Goal: Task Accomplishment & Management: Manage account settings

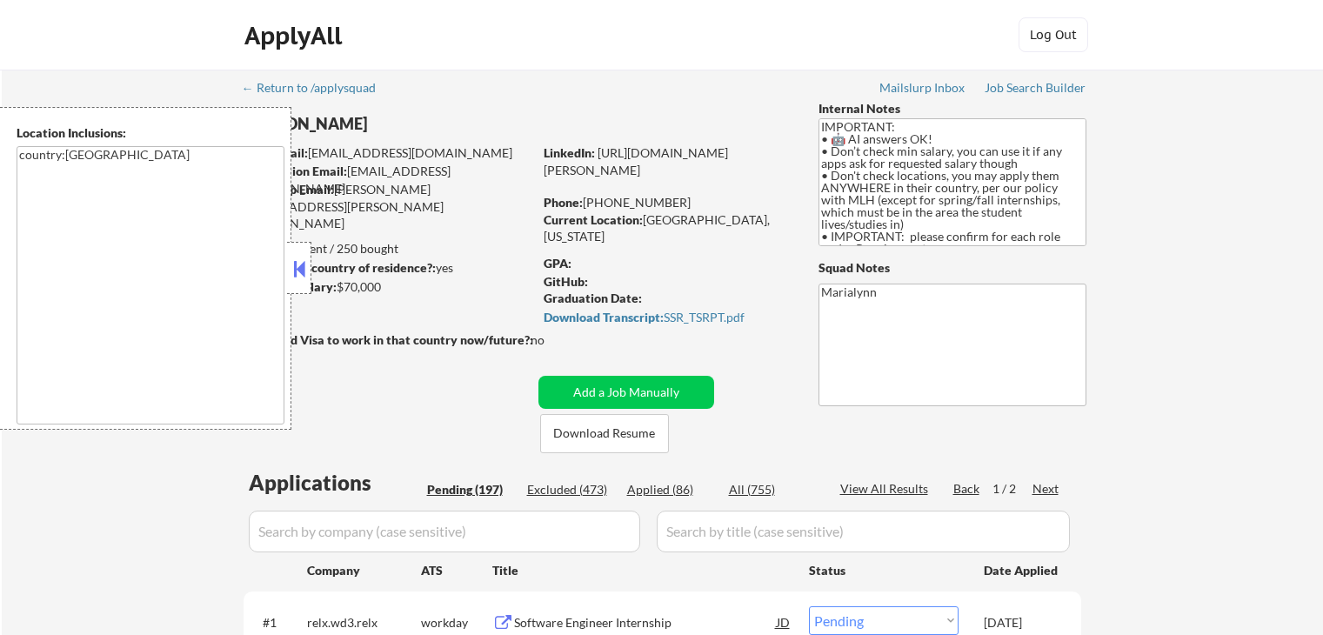
select select ""pending""
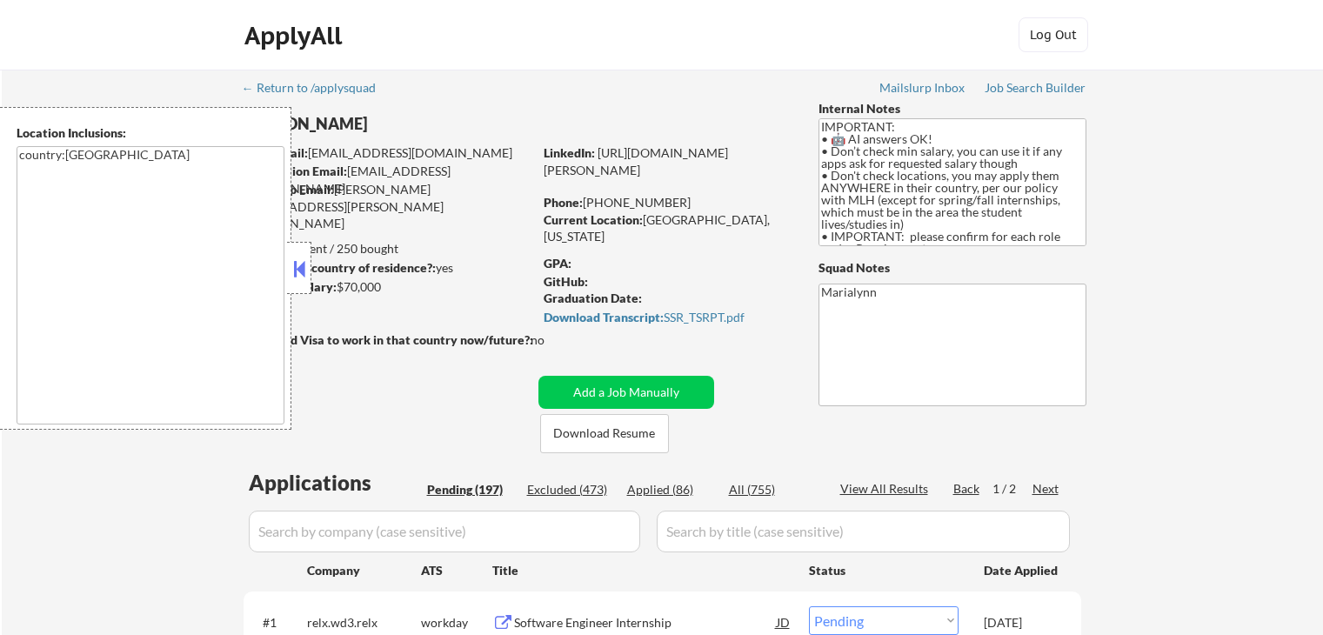
select select ""pending""
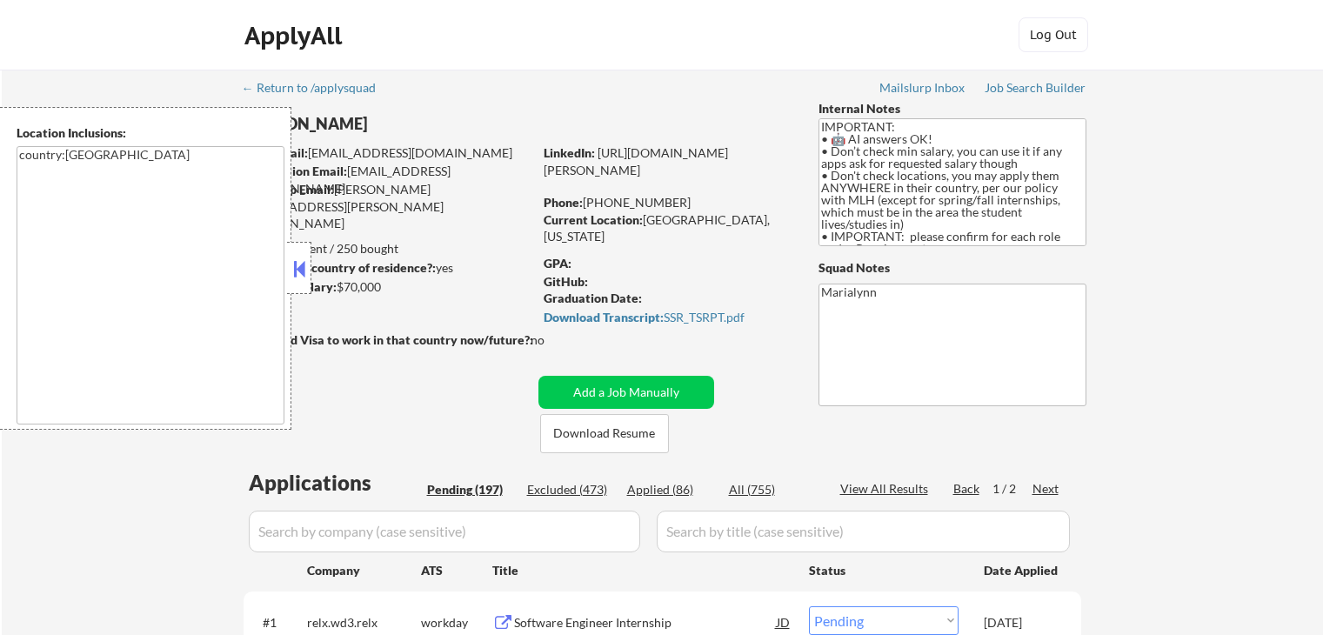
select select ""pending""
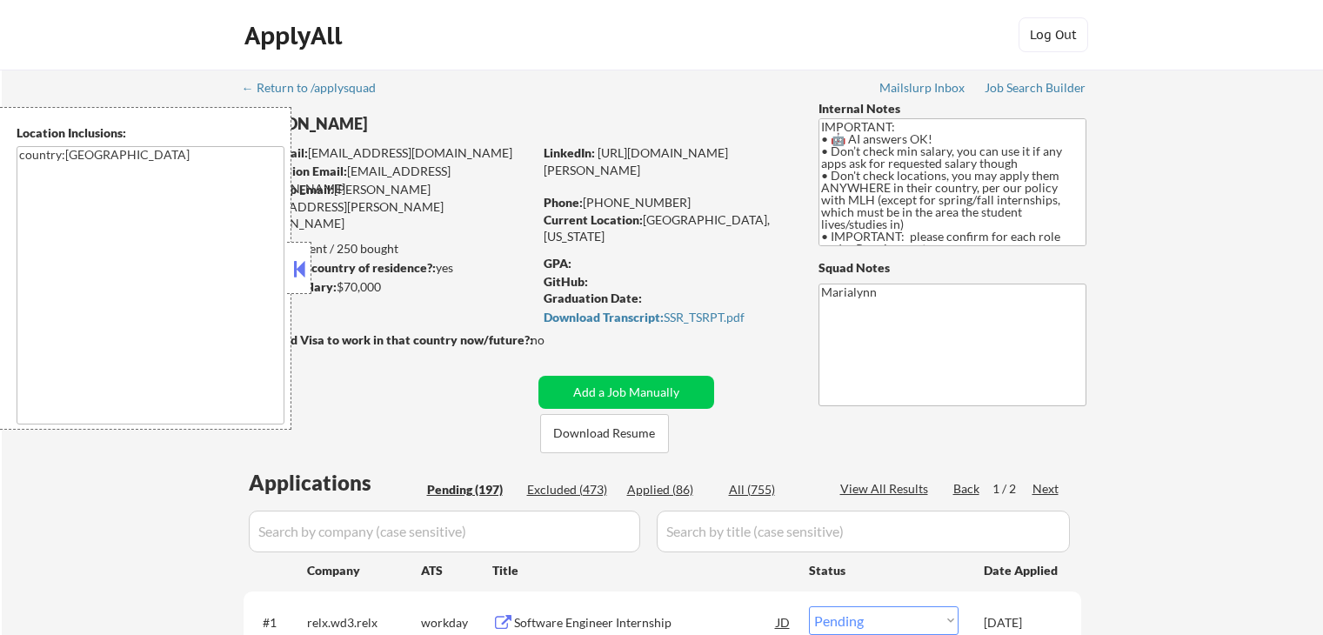
select select ""pending""
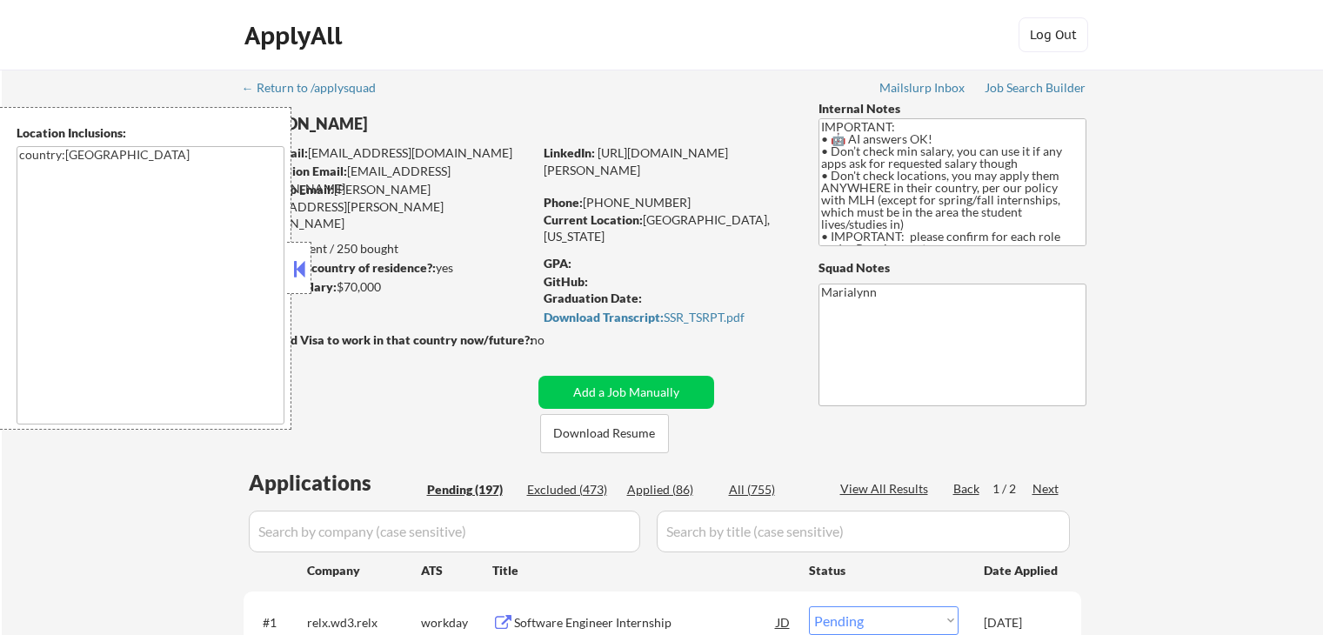
select select ""pending""
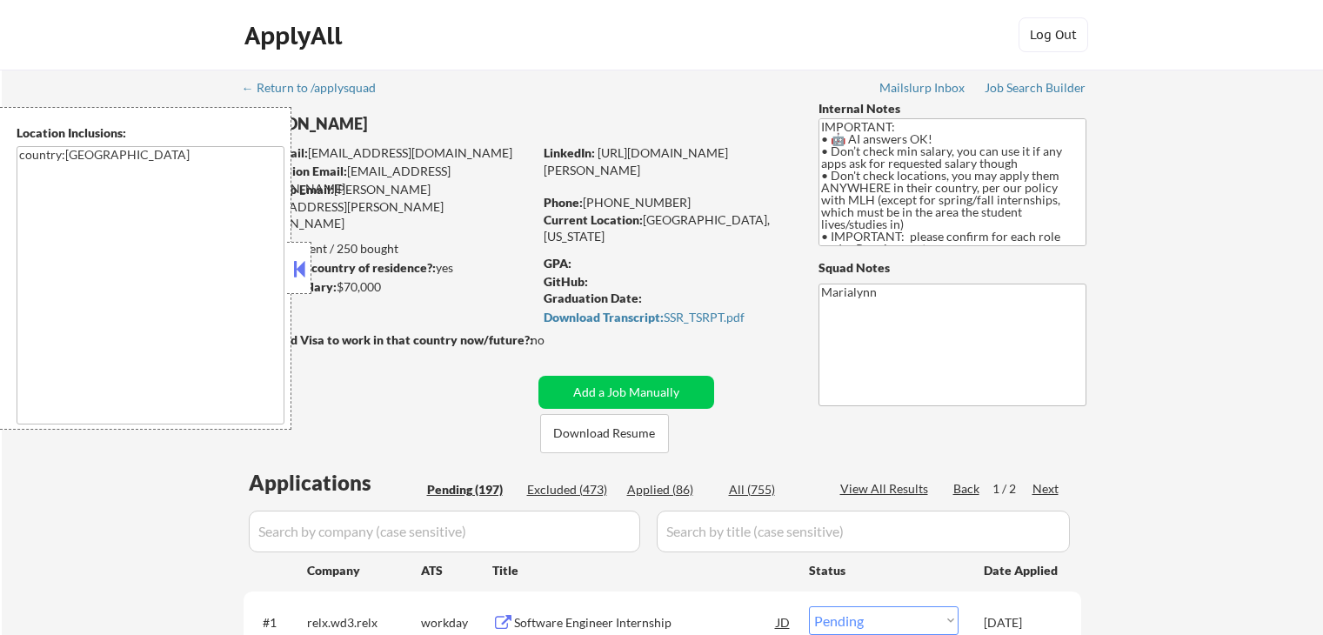
select select ""pending""
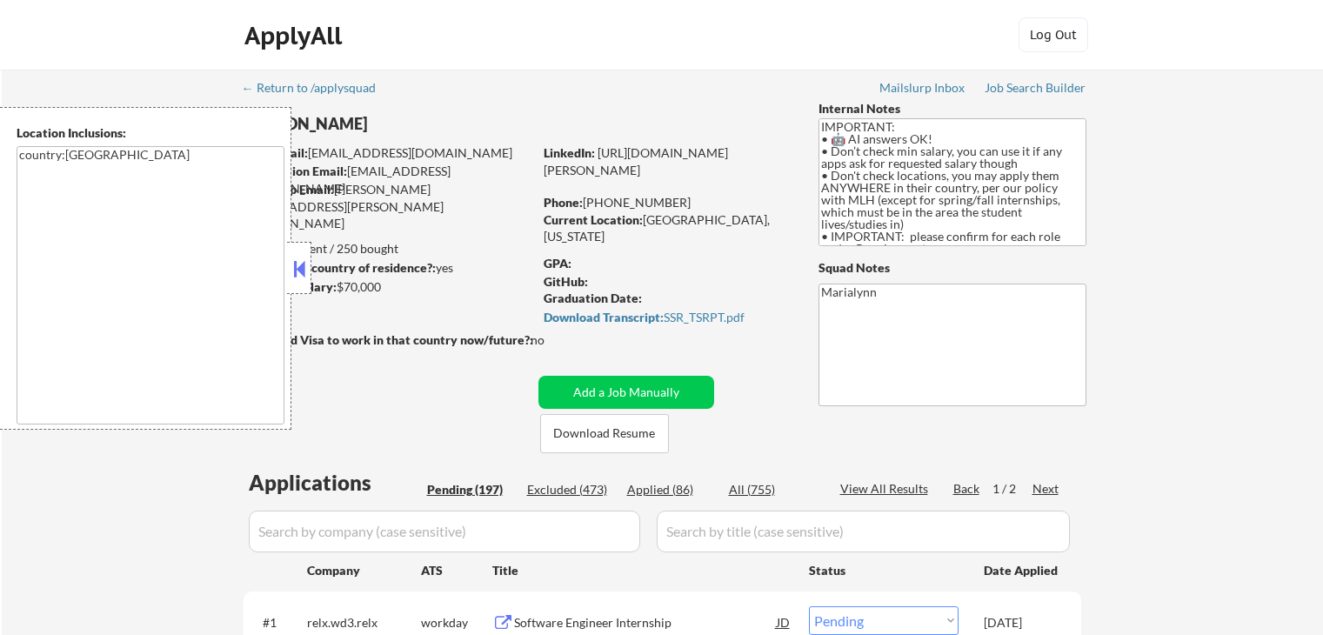
select select ""pending""
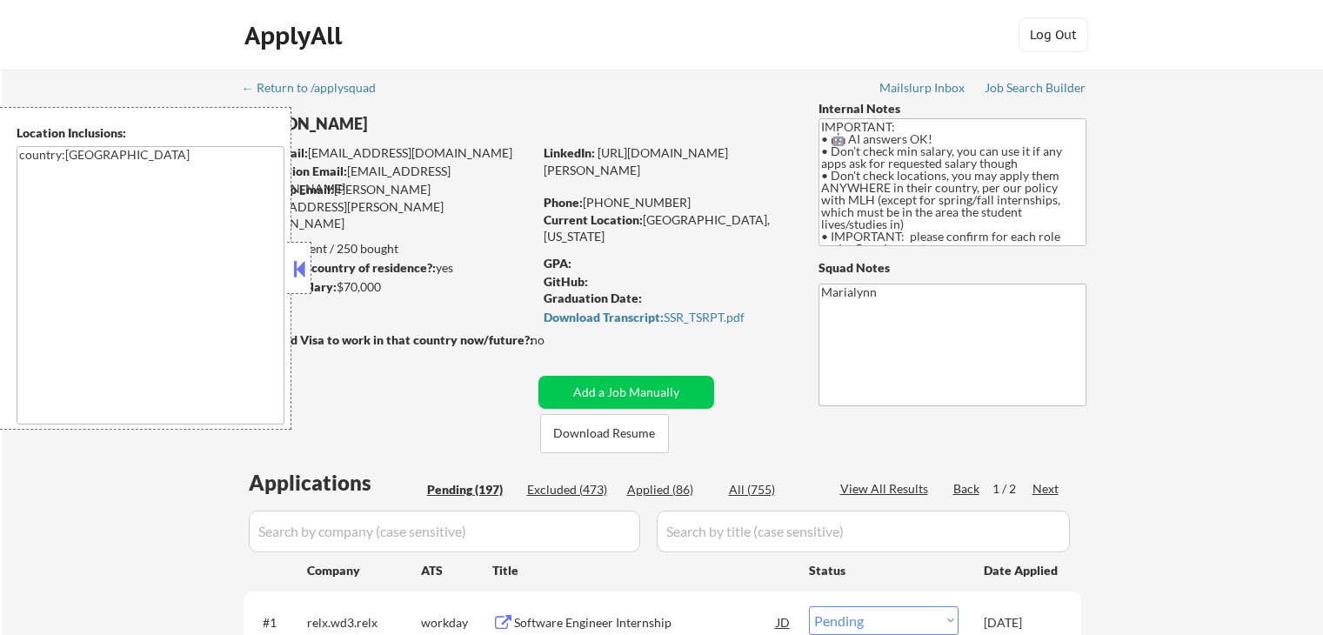
select select ""pending""
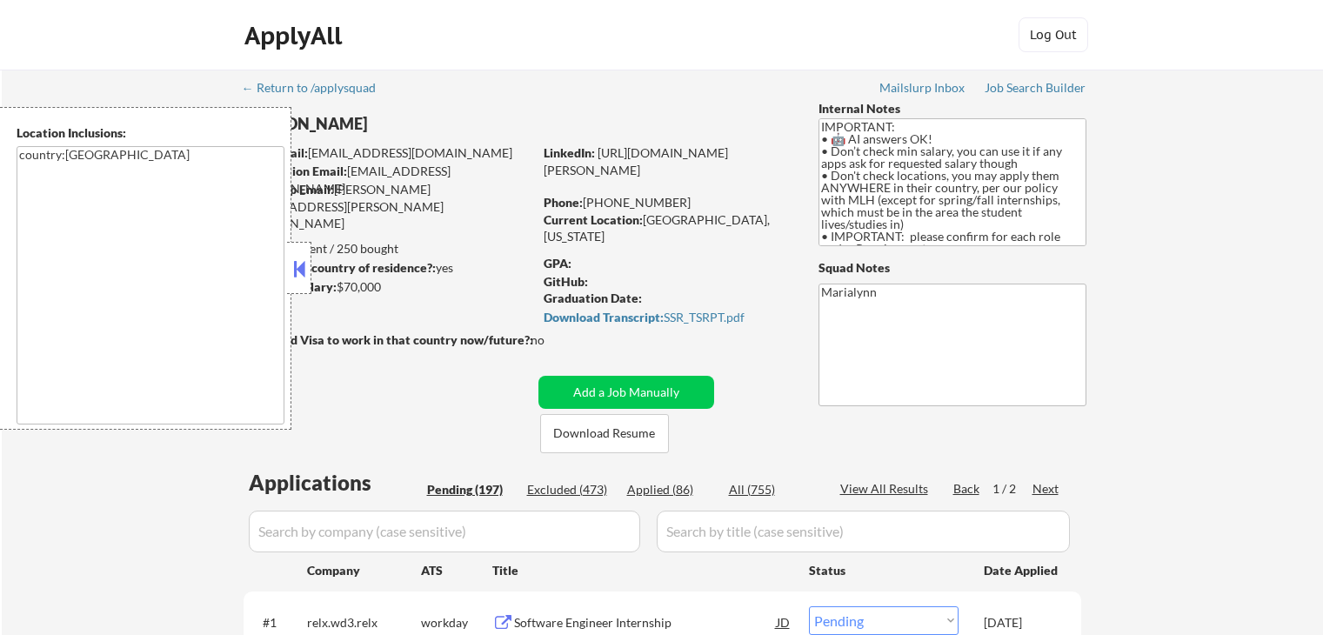
select select ""pending""
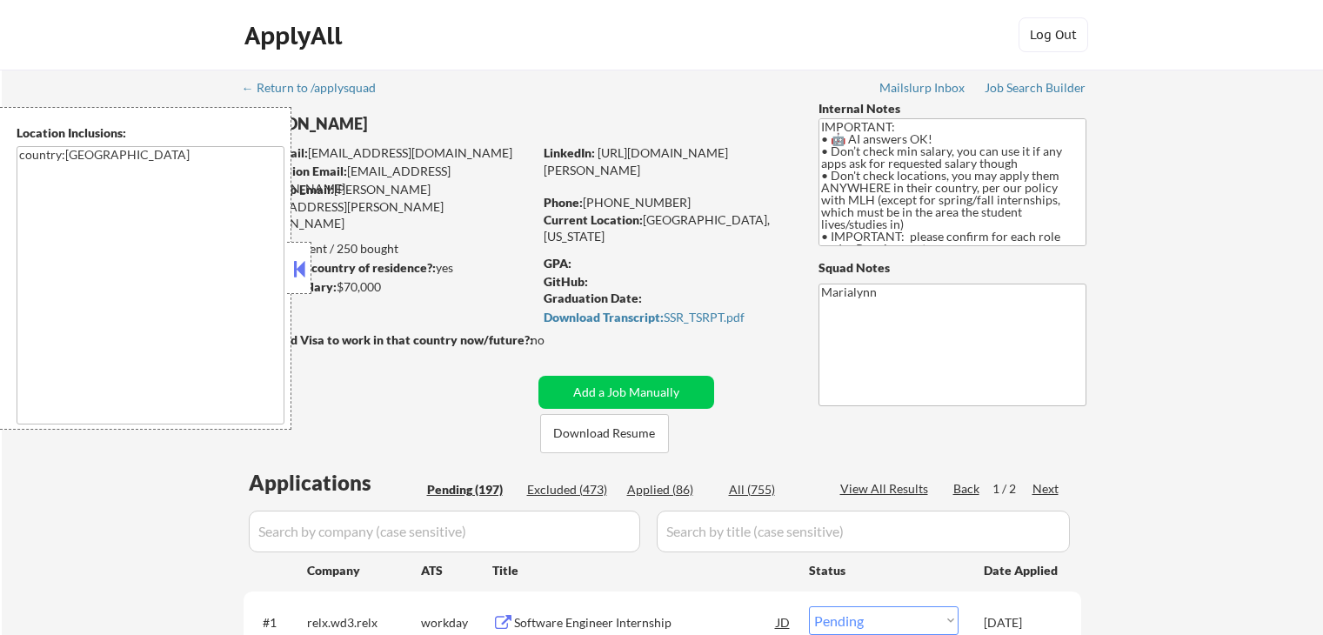
select select ""pending""
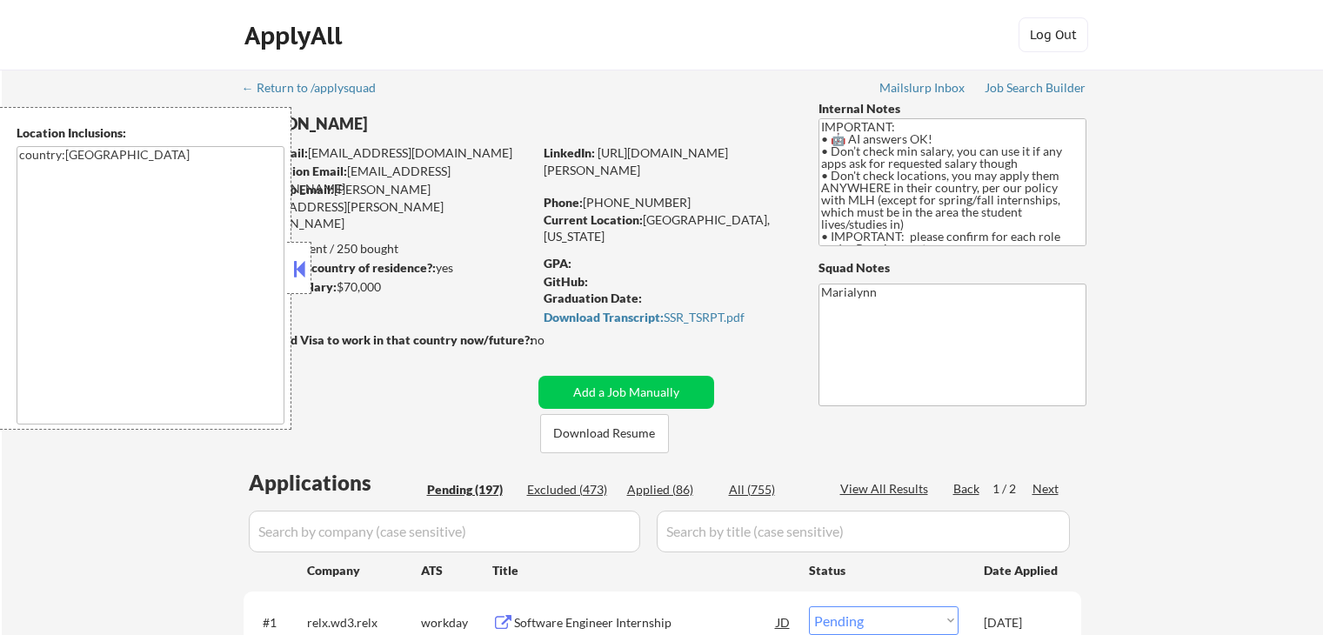
select select ""pending""
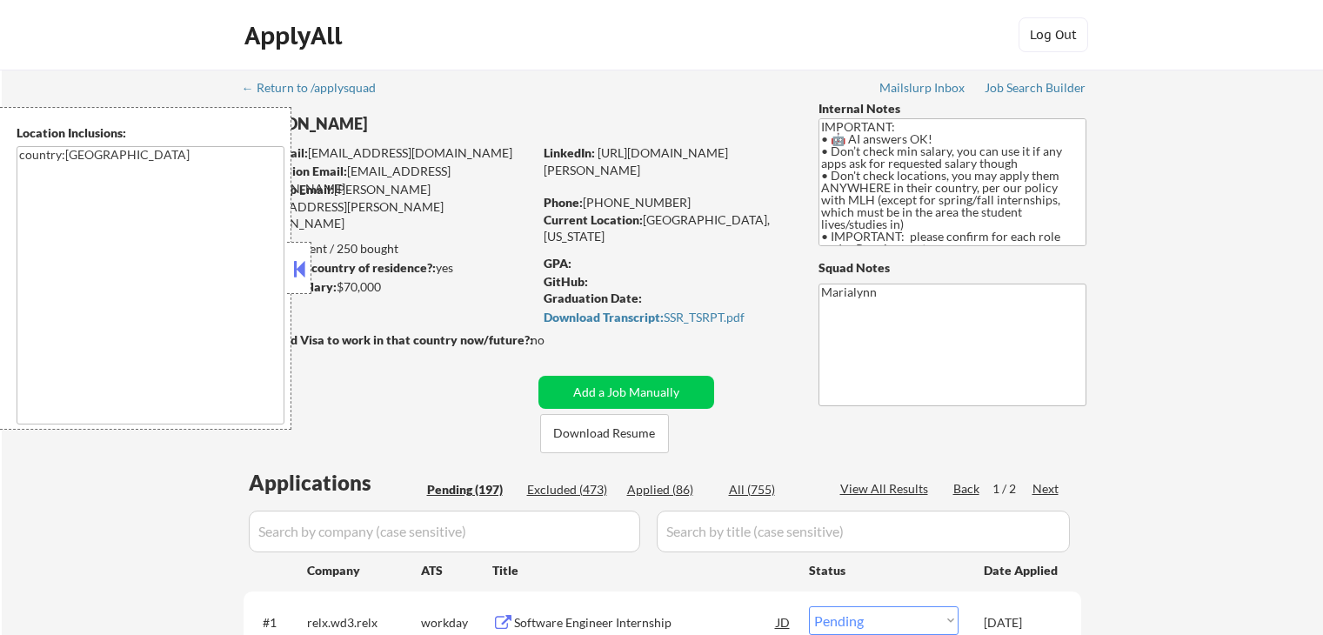
select select ""pending""
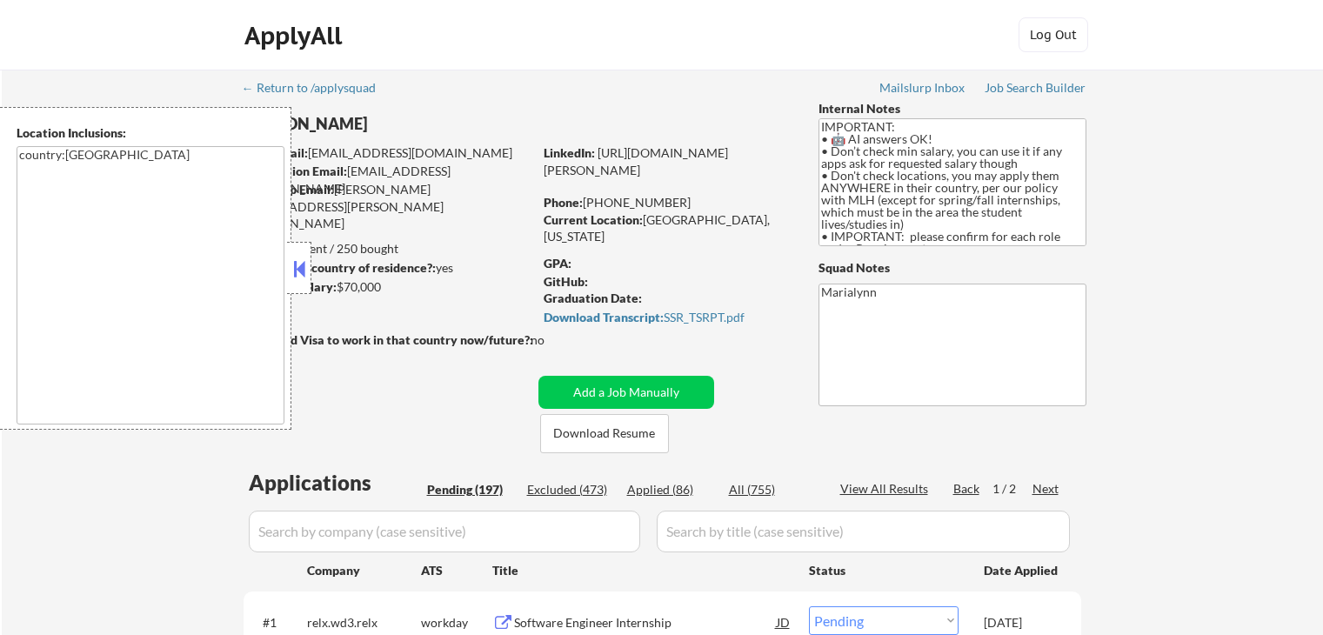
select select ""pending""
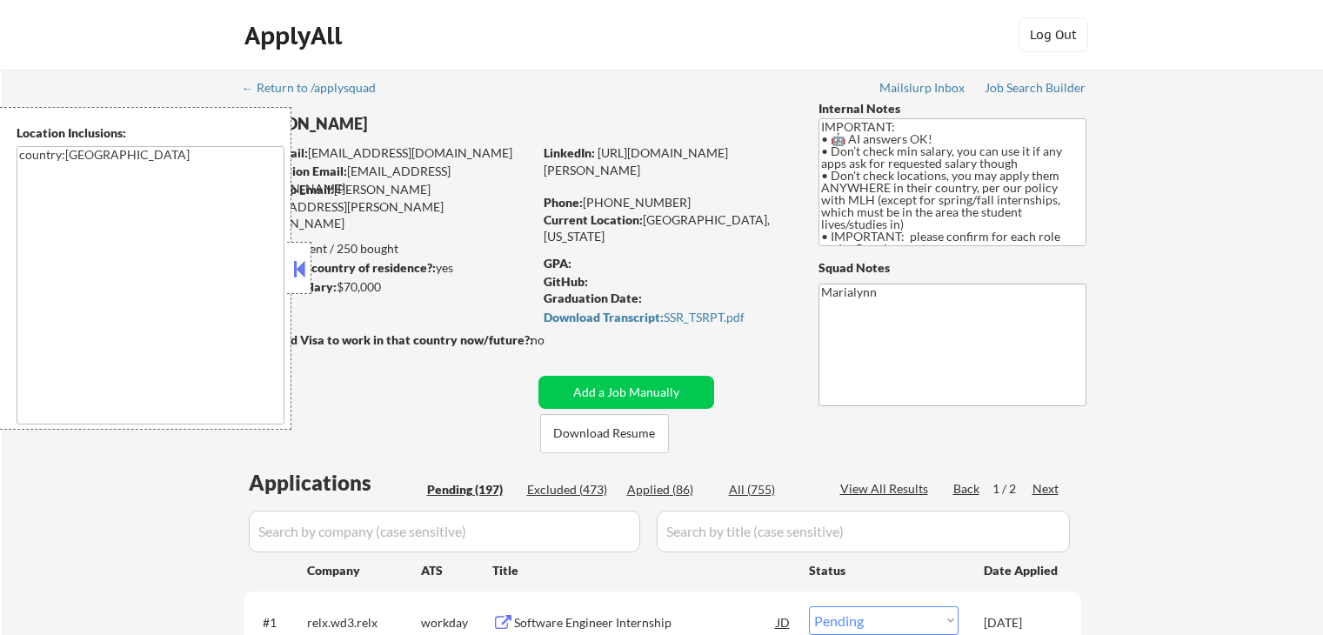
select select ""pending""
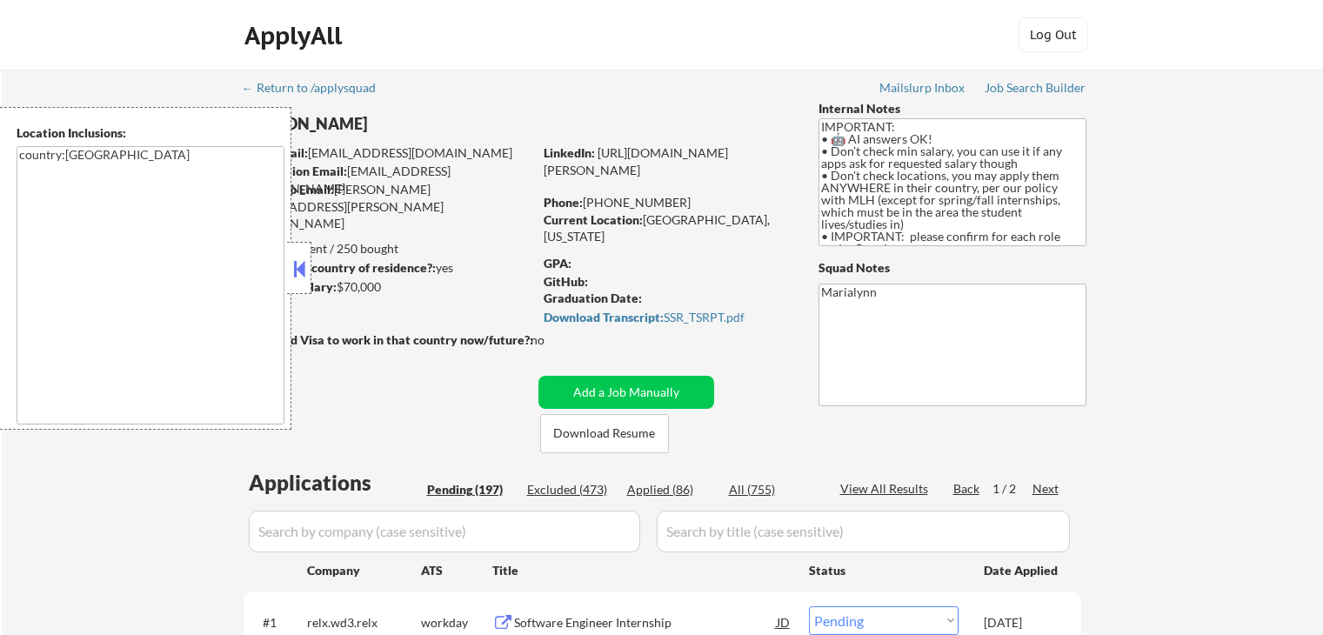
select select ""pending""
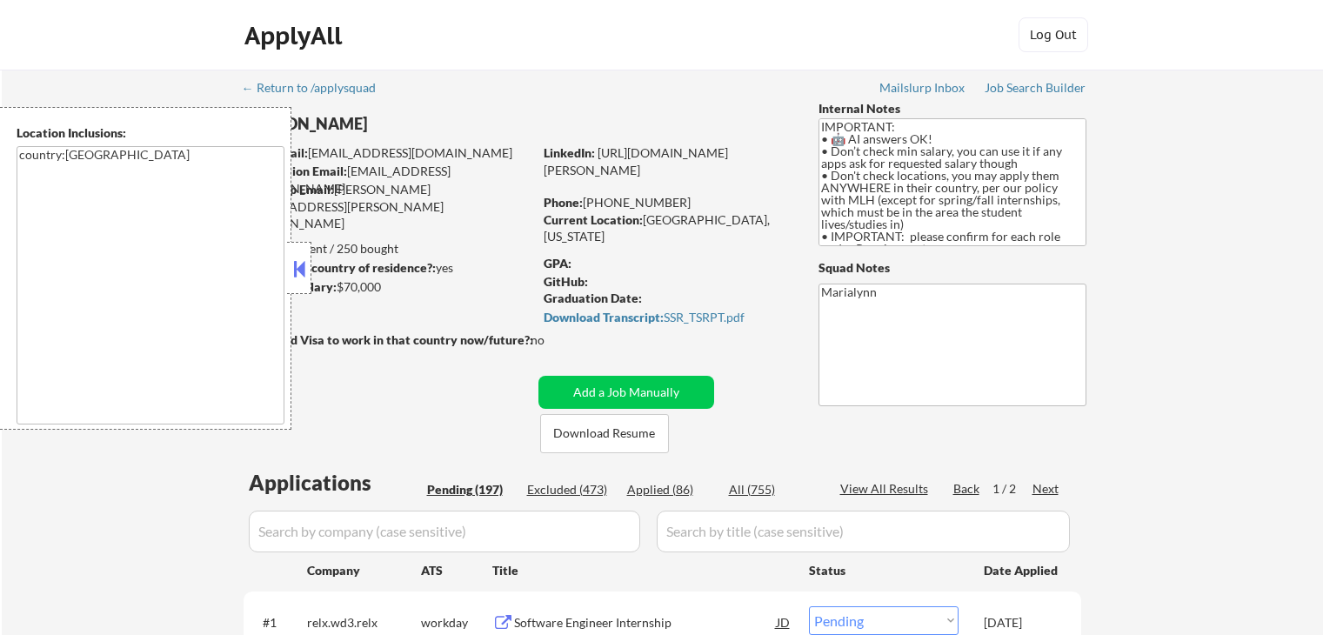
select select ""pending""
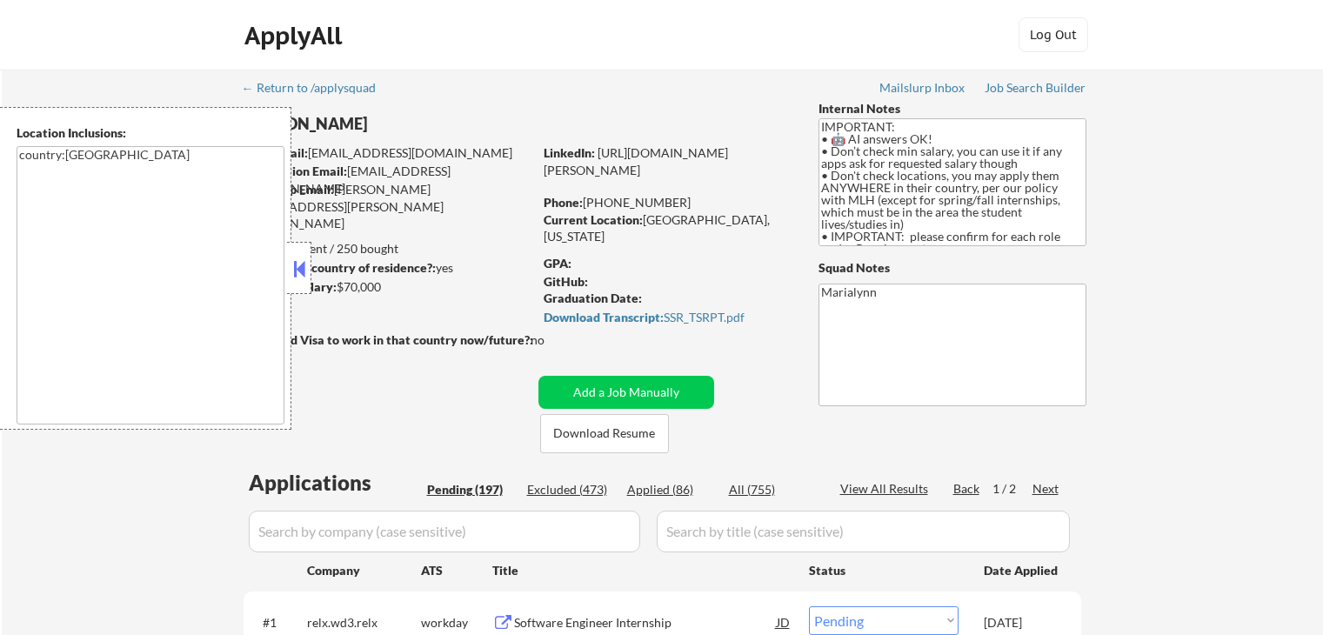
select select ""pending""
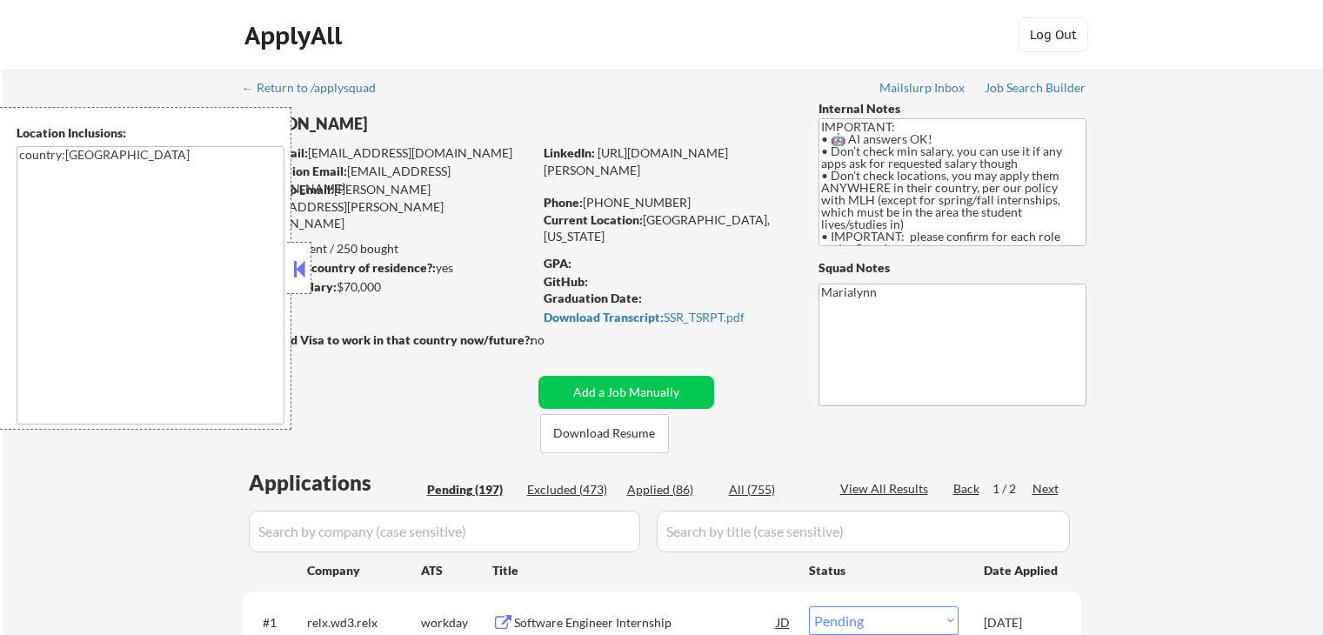
select select ""pending""
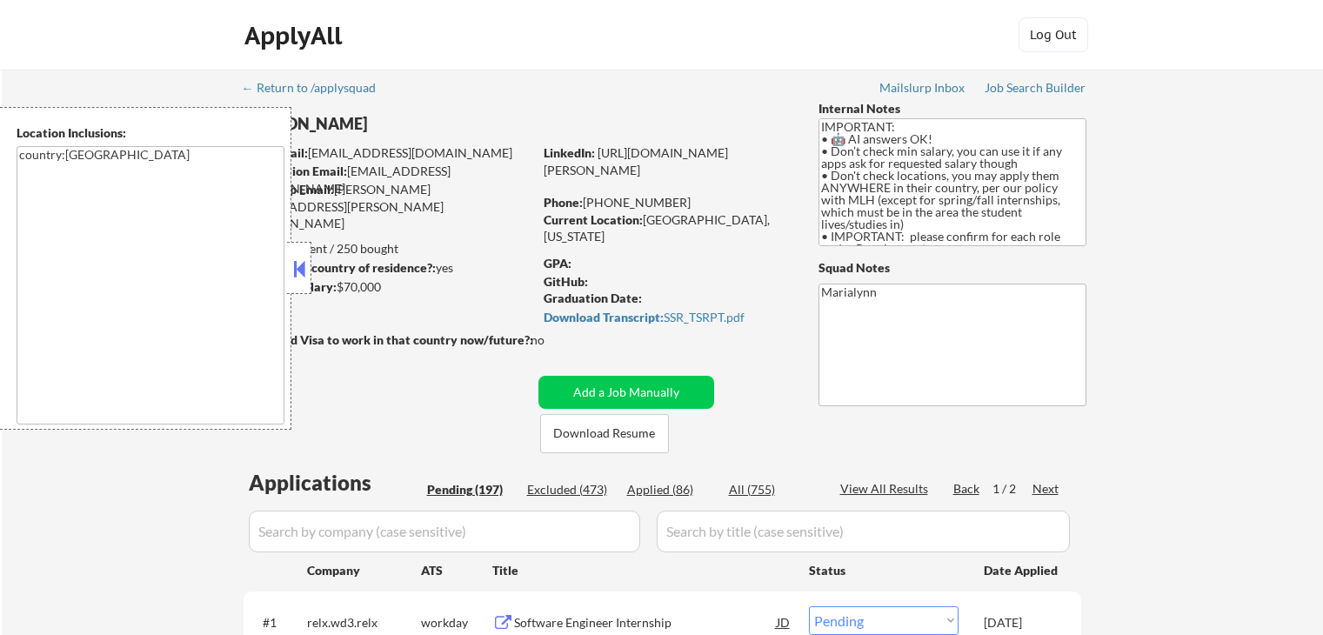
select select ""pending""
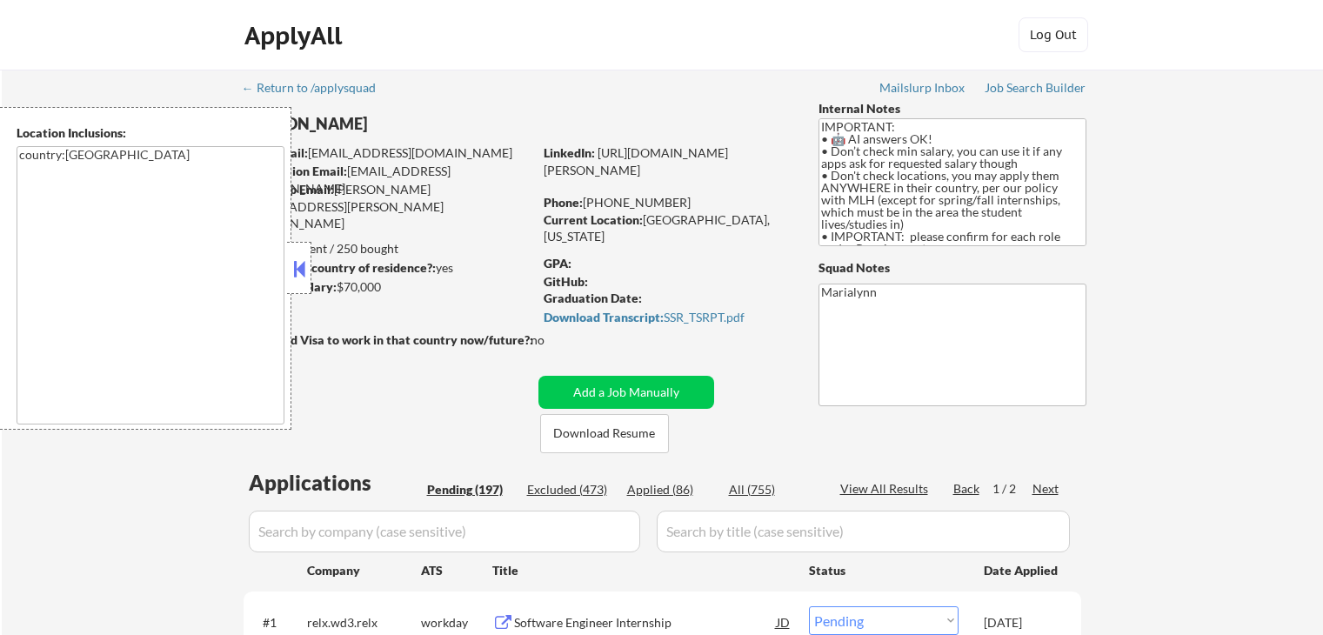
select select ""pending""
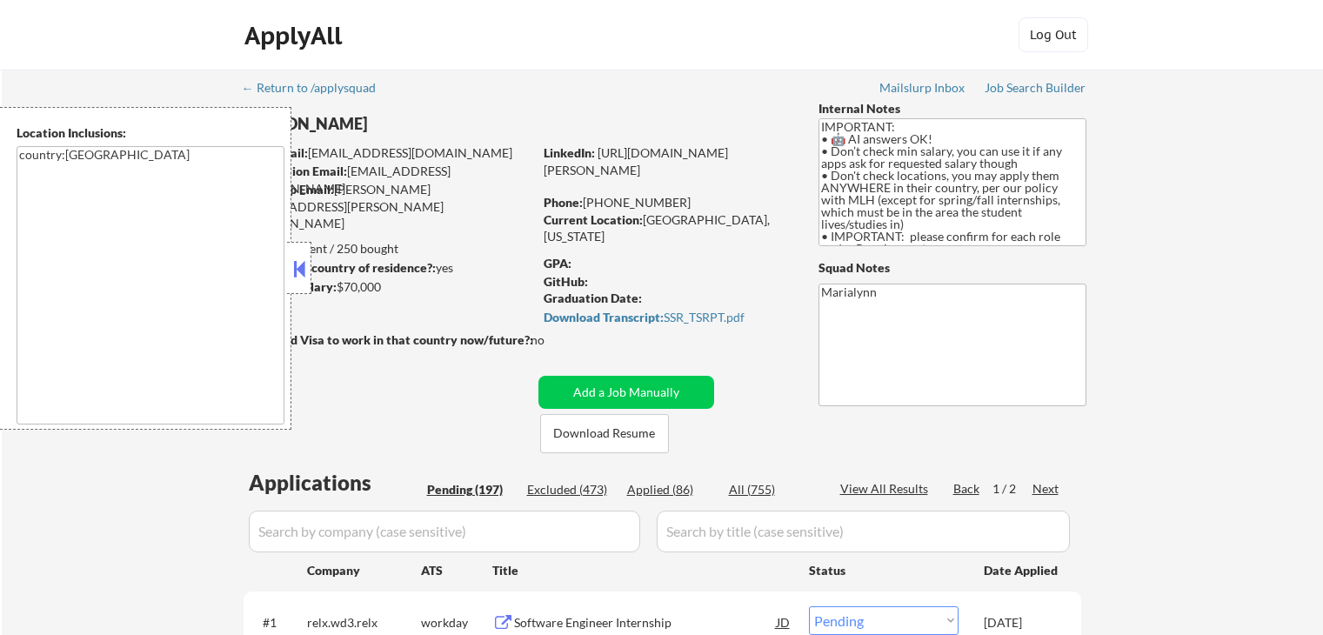
scroll to position [261, 0]
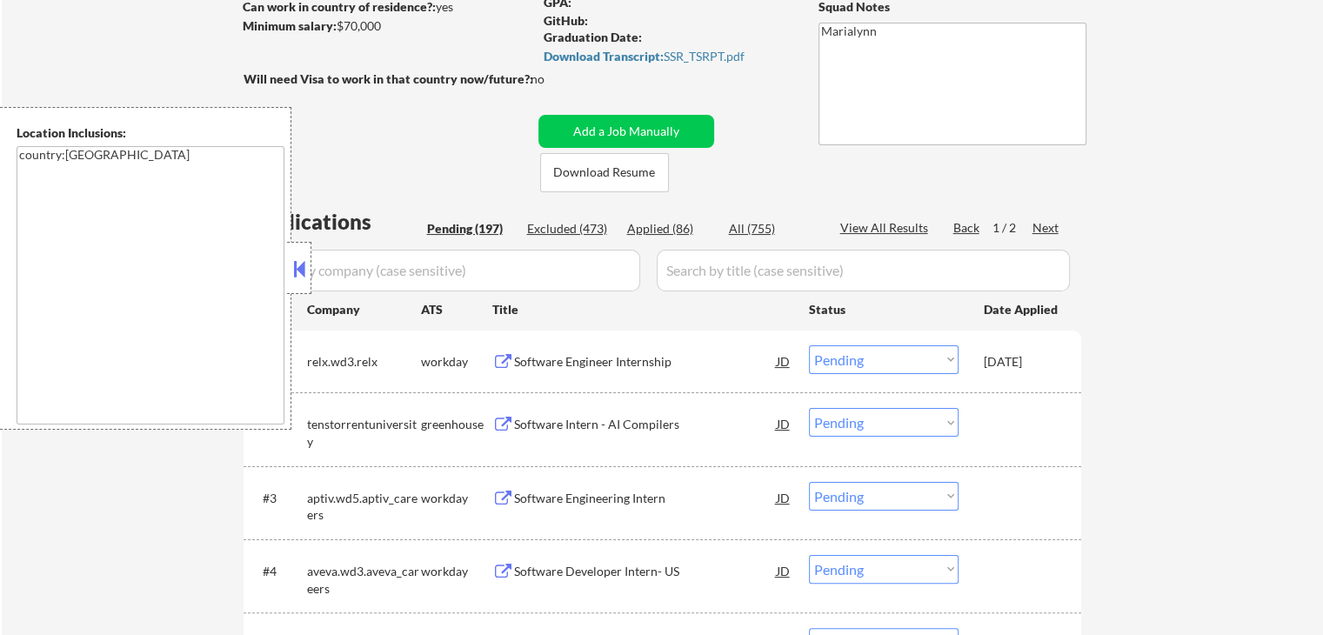
click at [309, 259] on div at bounding box center [299, 268] width 24 height 52
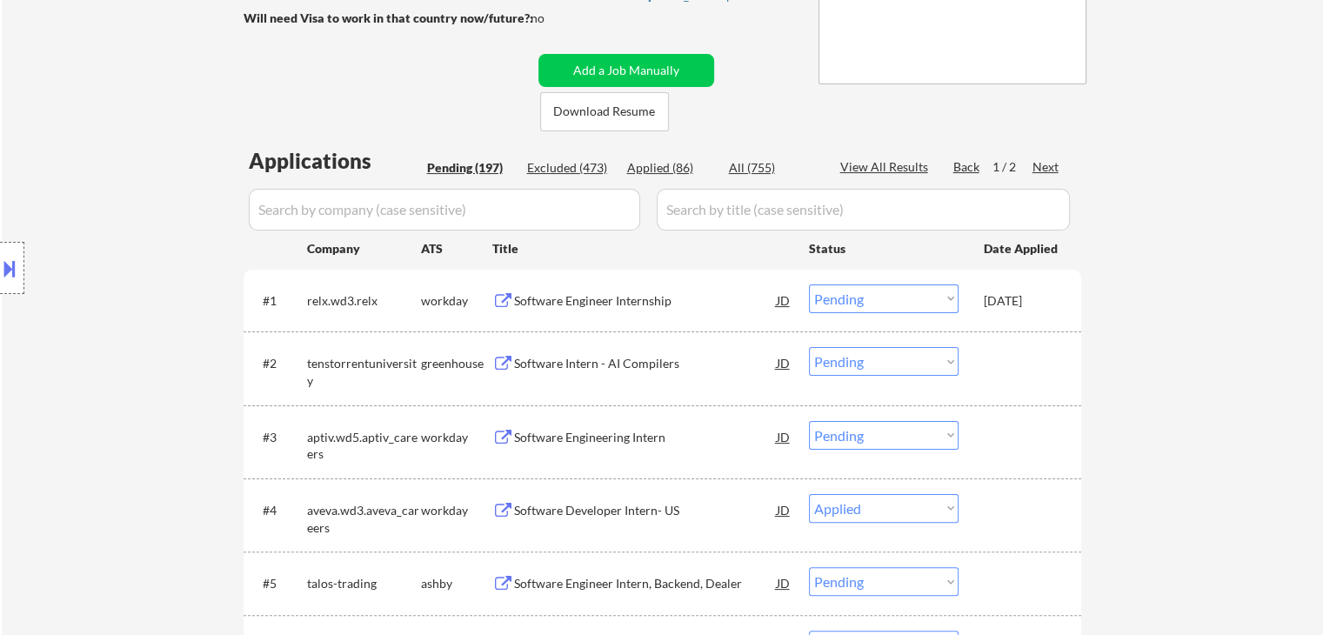
scroll to position [348, 0]
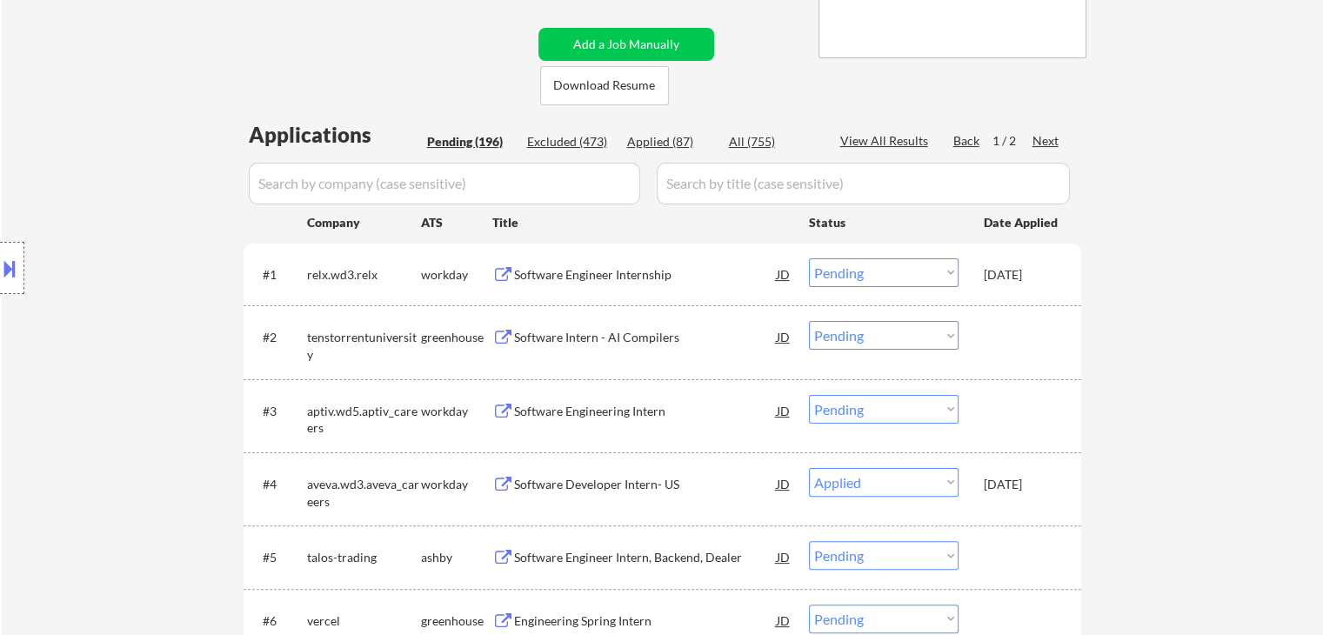
select select ""pending""
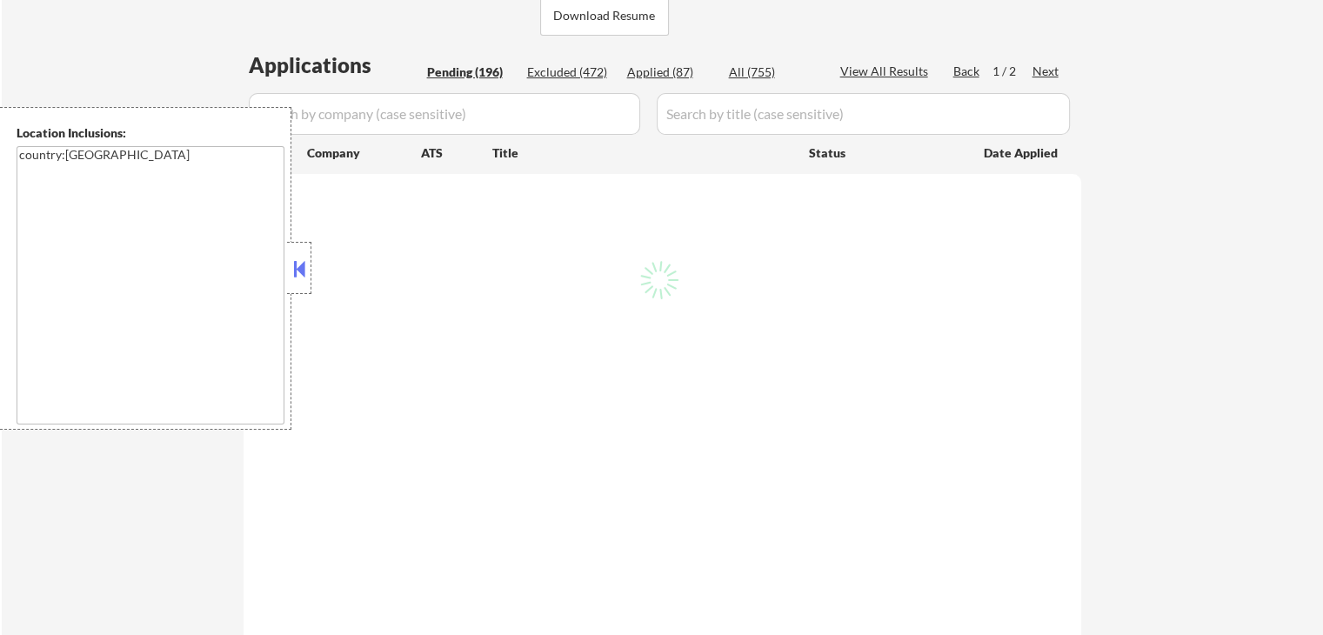
scroll to position [417, 0]
select select ""pending""
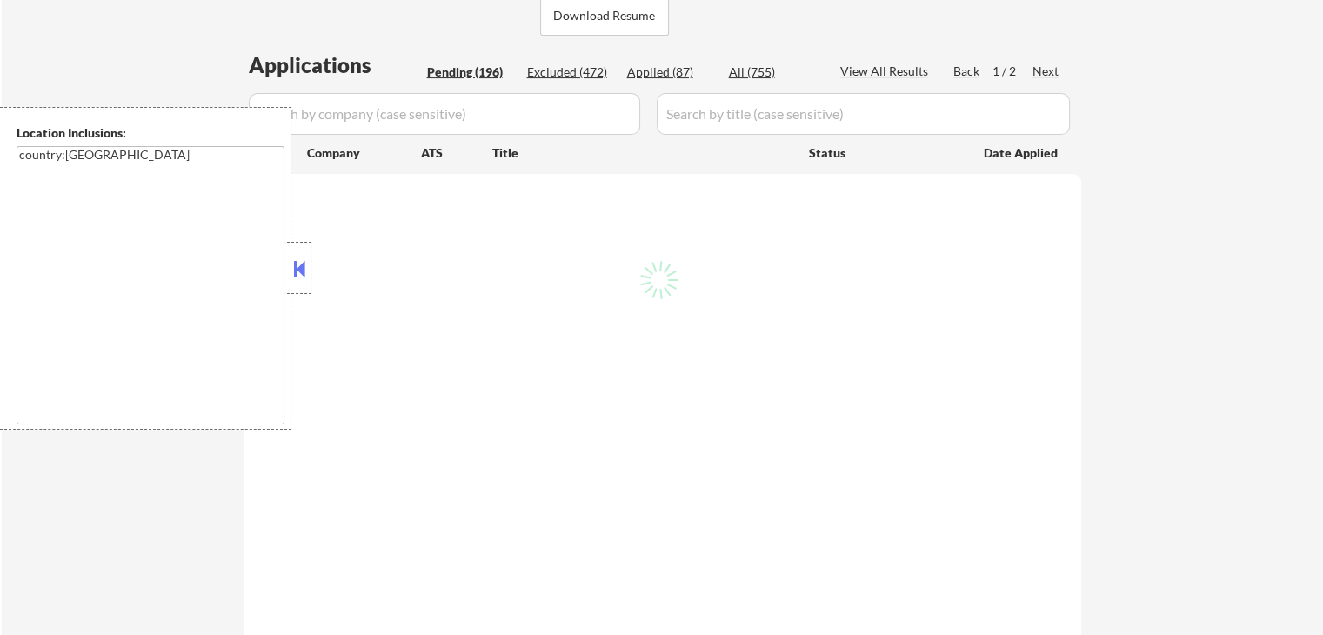
select select ""pending""
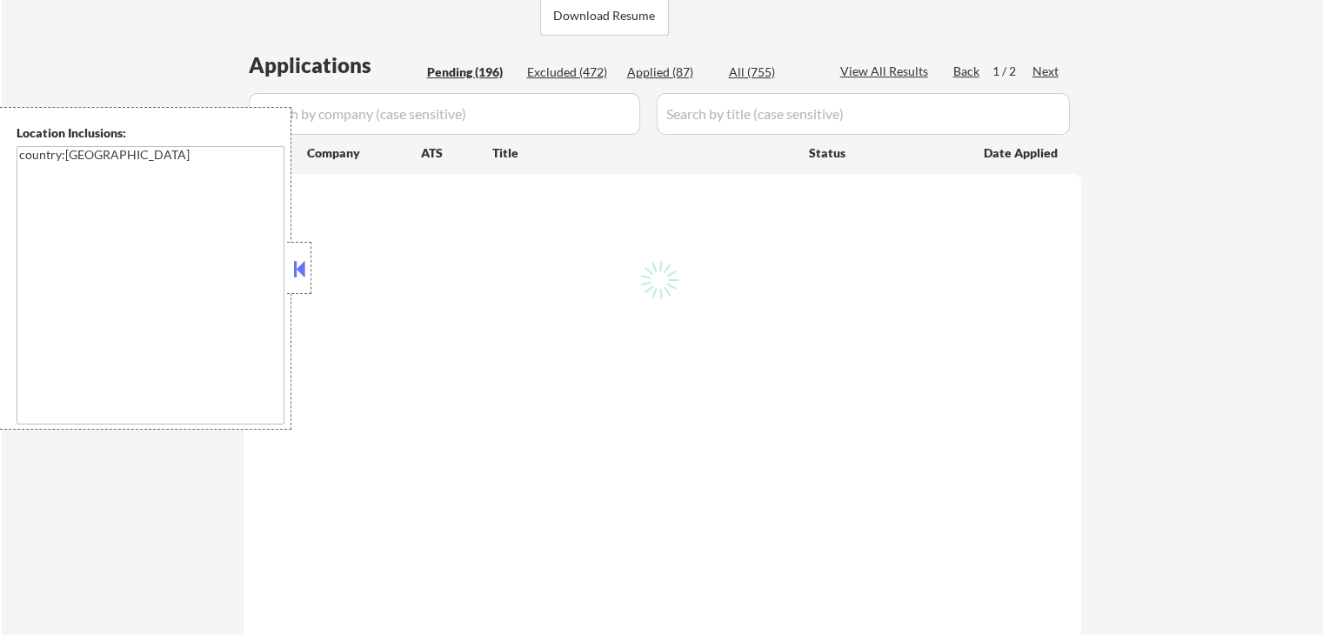
select select ""pending""
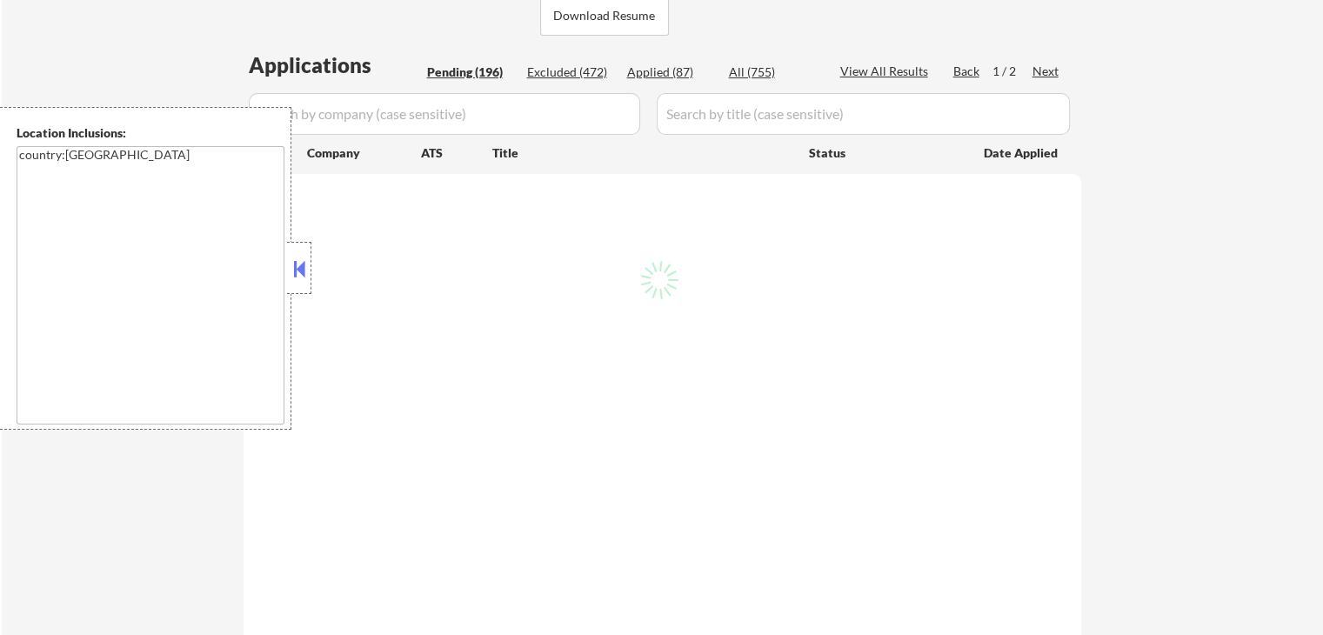
select select ""pending""
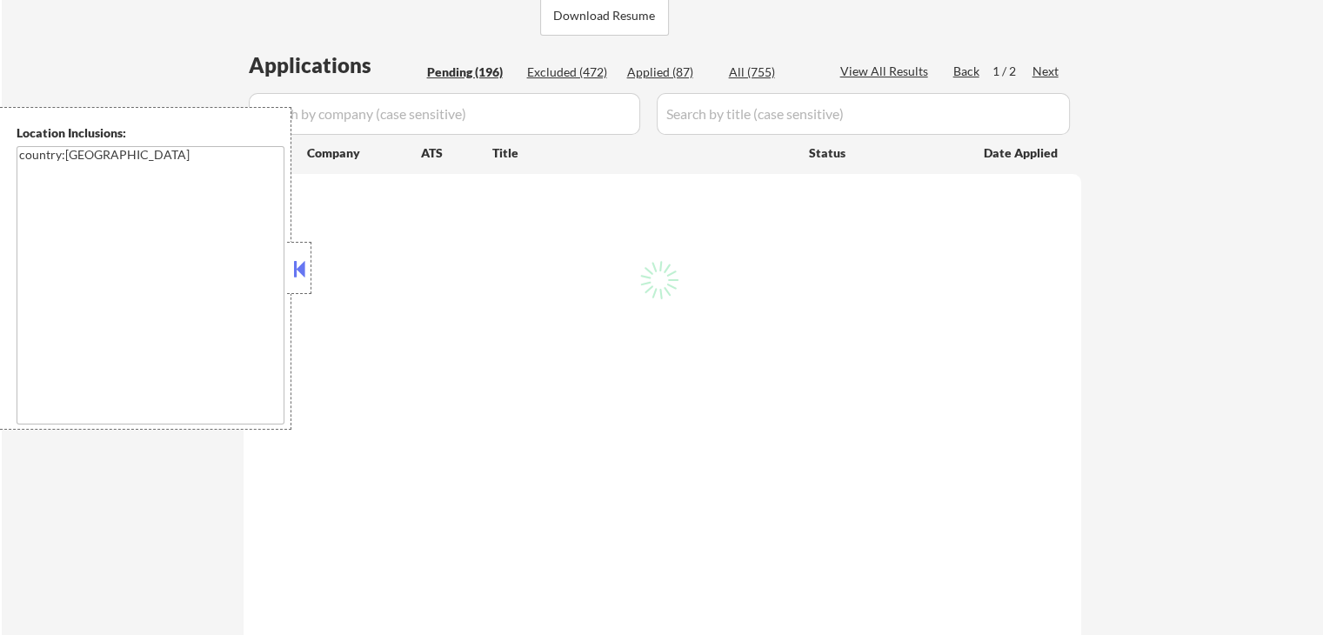
select select ""pending""
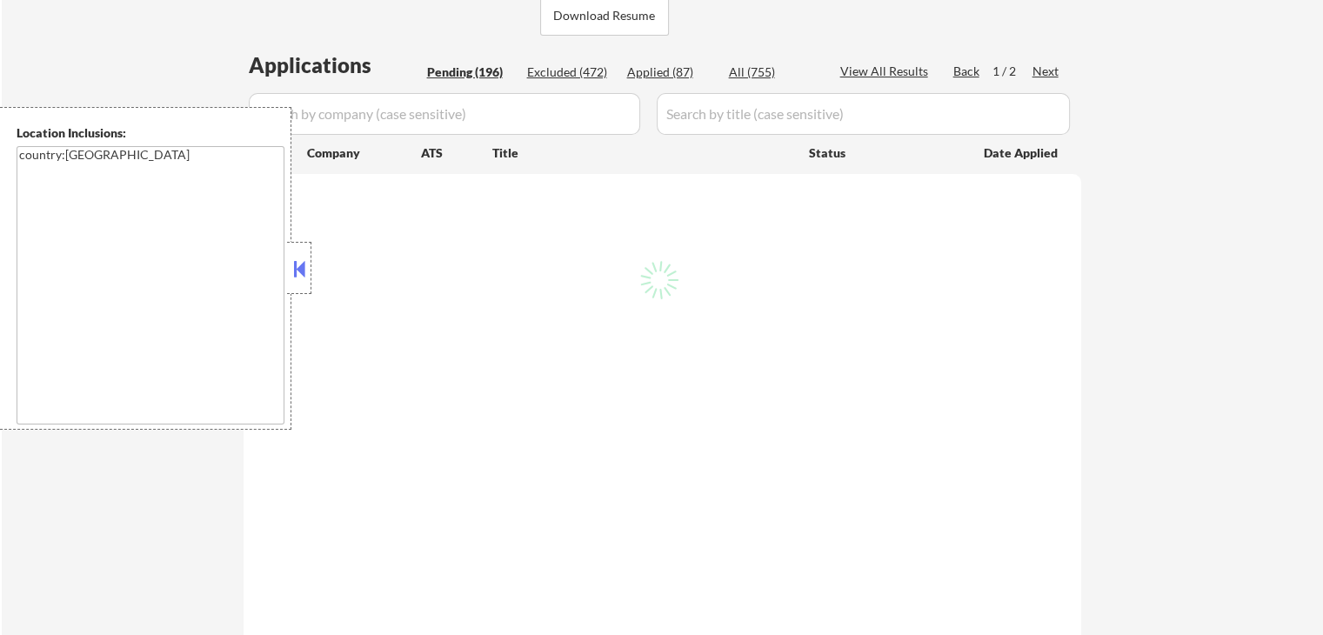
select select ""pending""
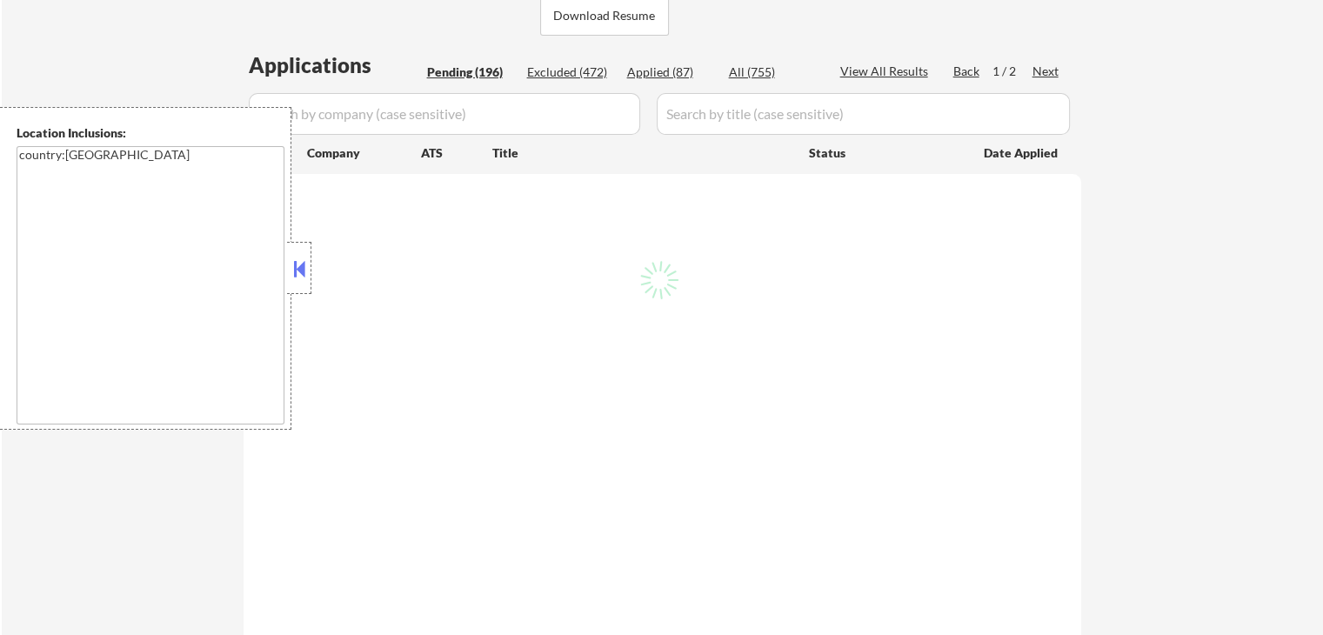
select select ""pending""
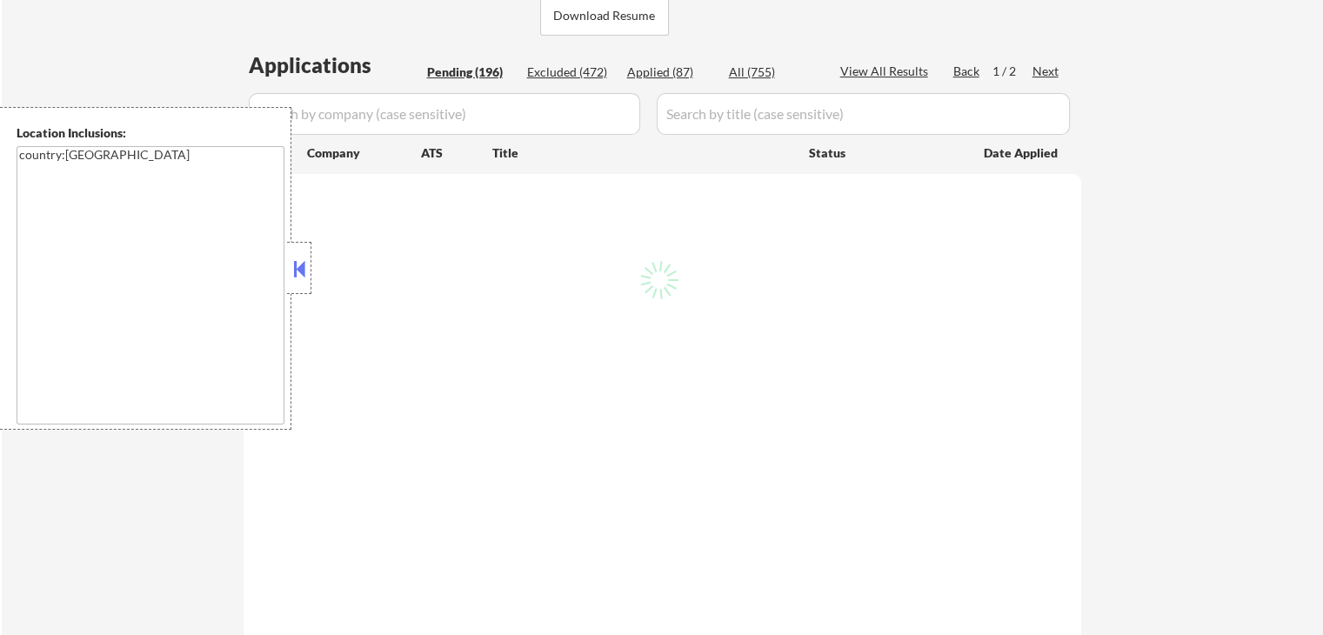
select select ""pending""
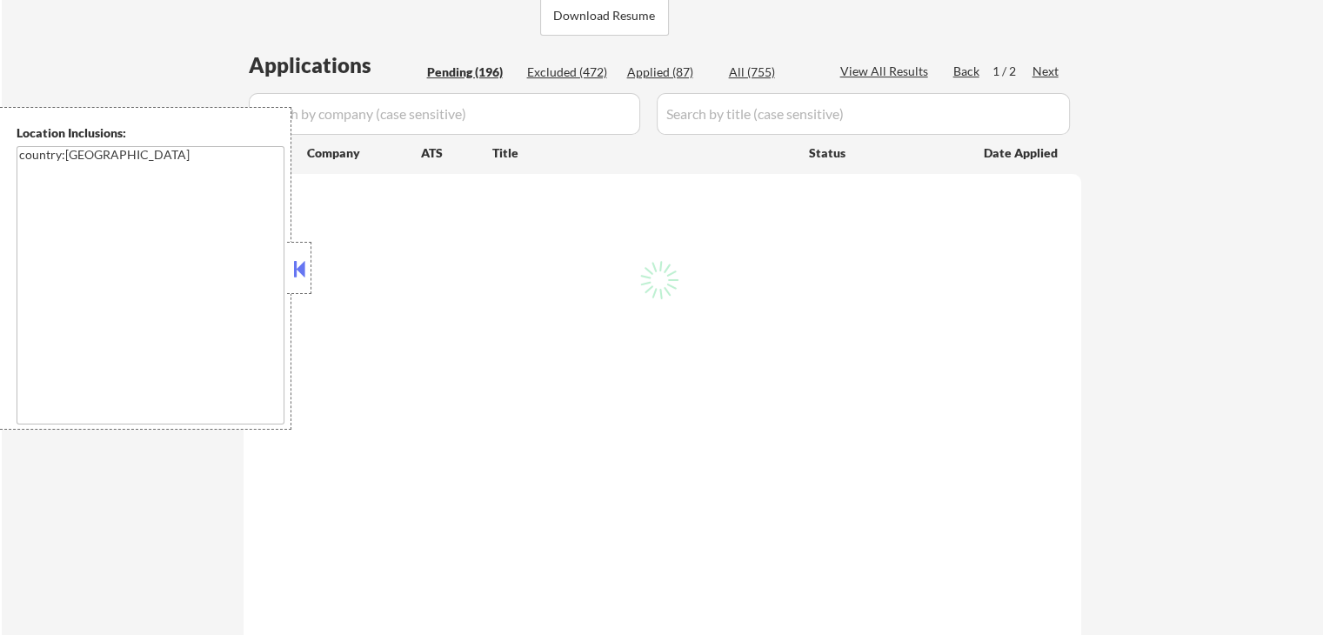
select select ""pending""
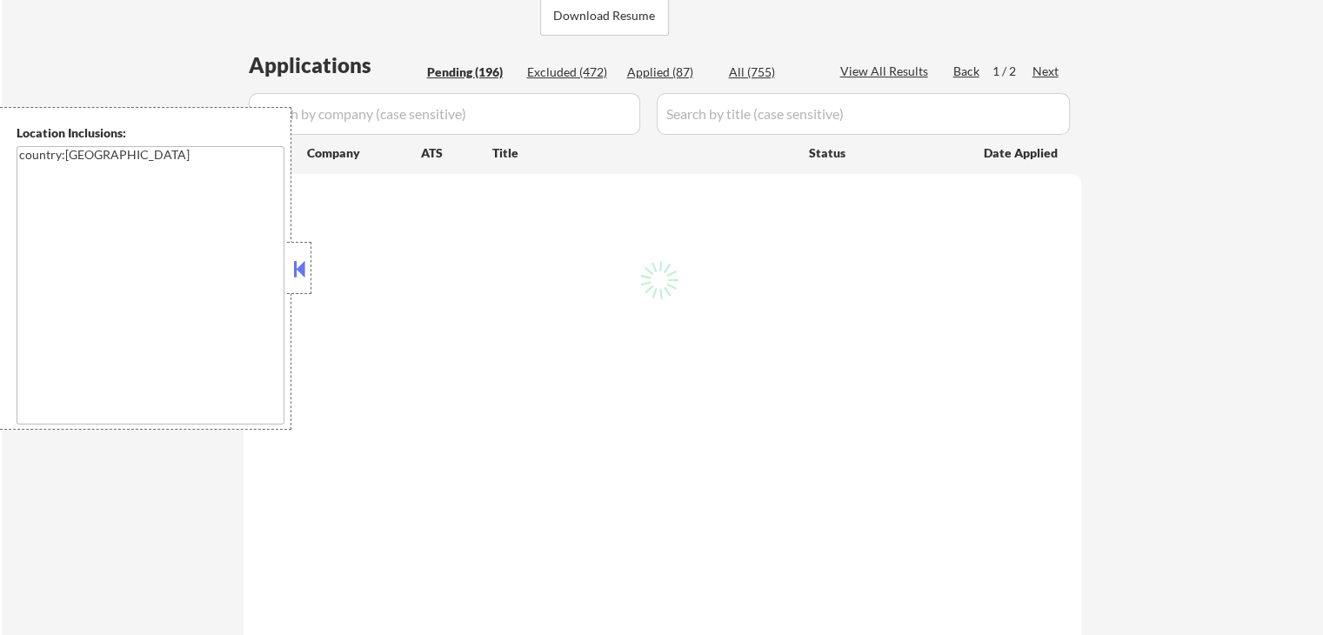
select select ""pending""
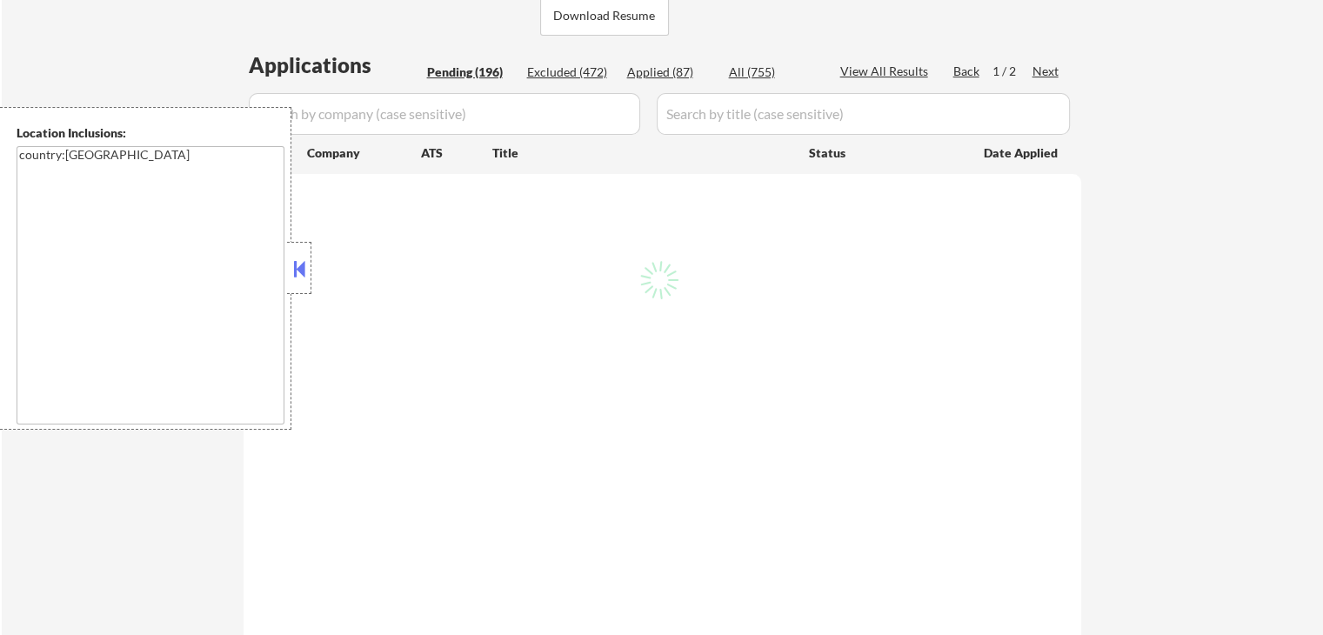
select select ""pending""
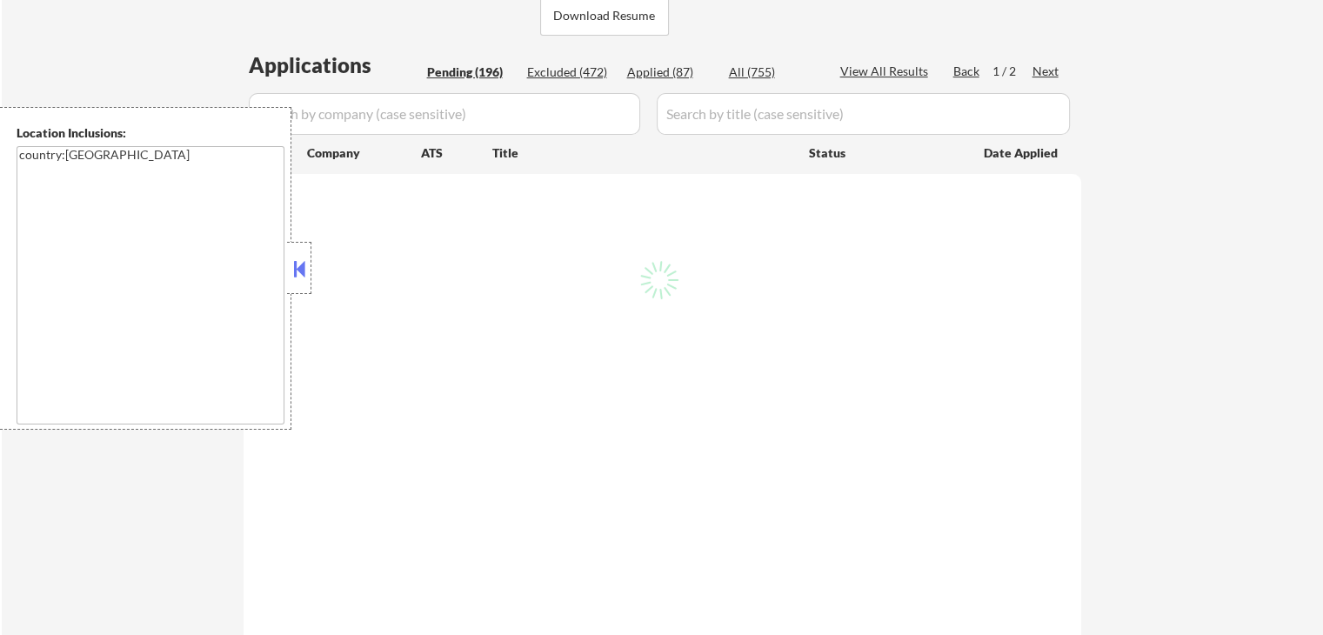
select select ""pending""
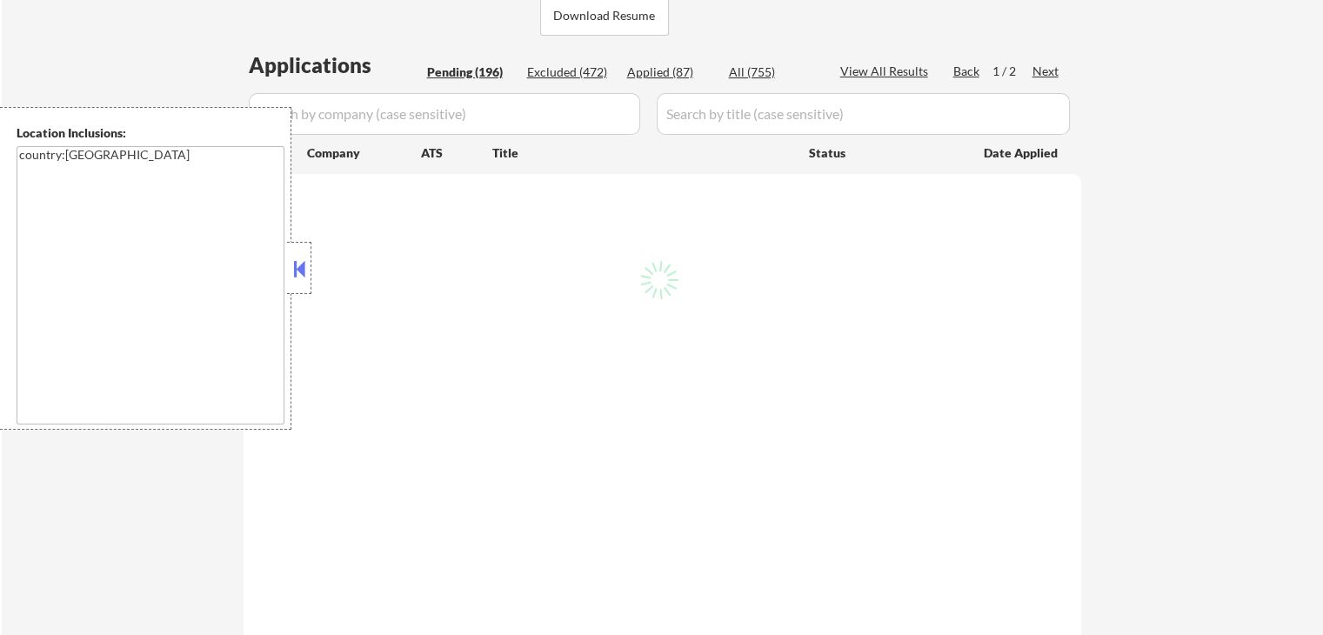
select select ""pending""
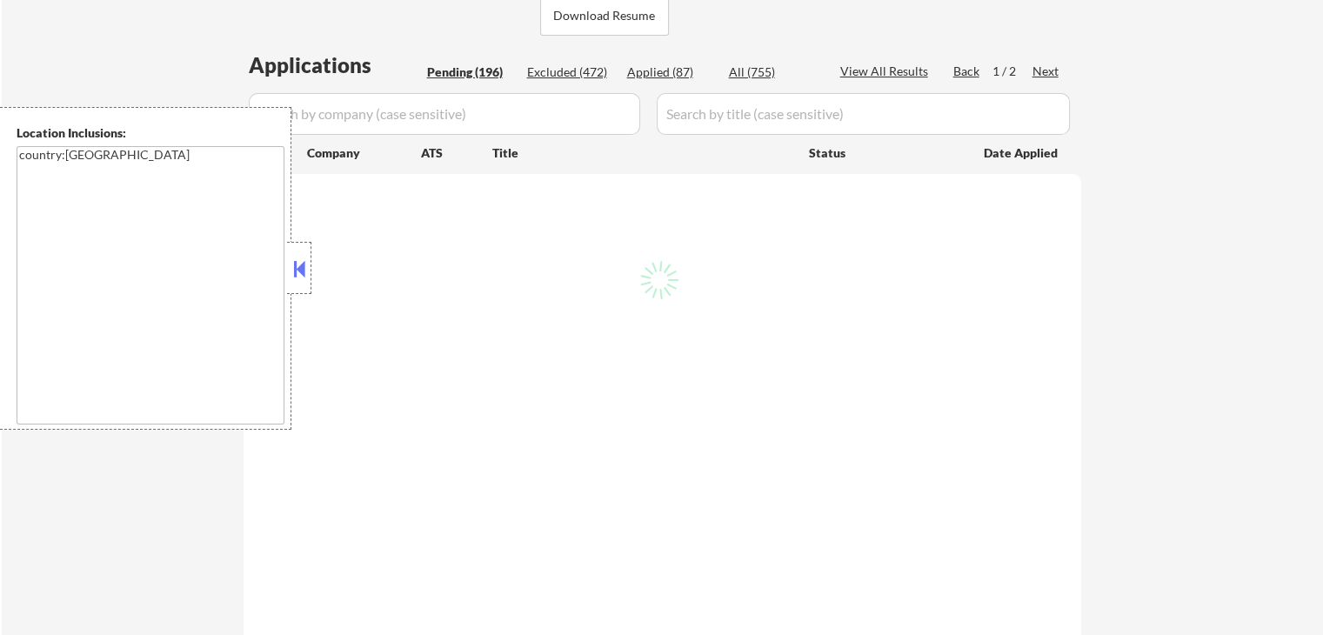
select select ""pending""
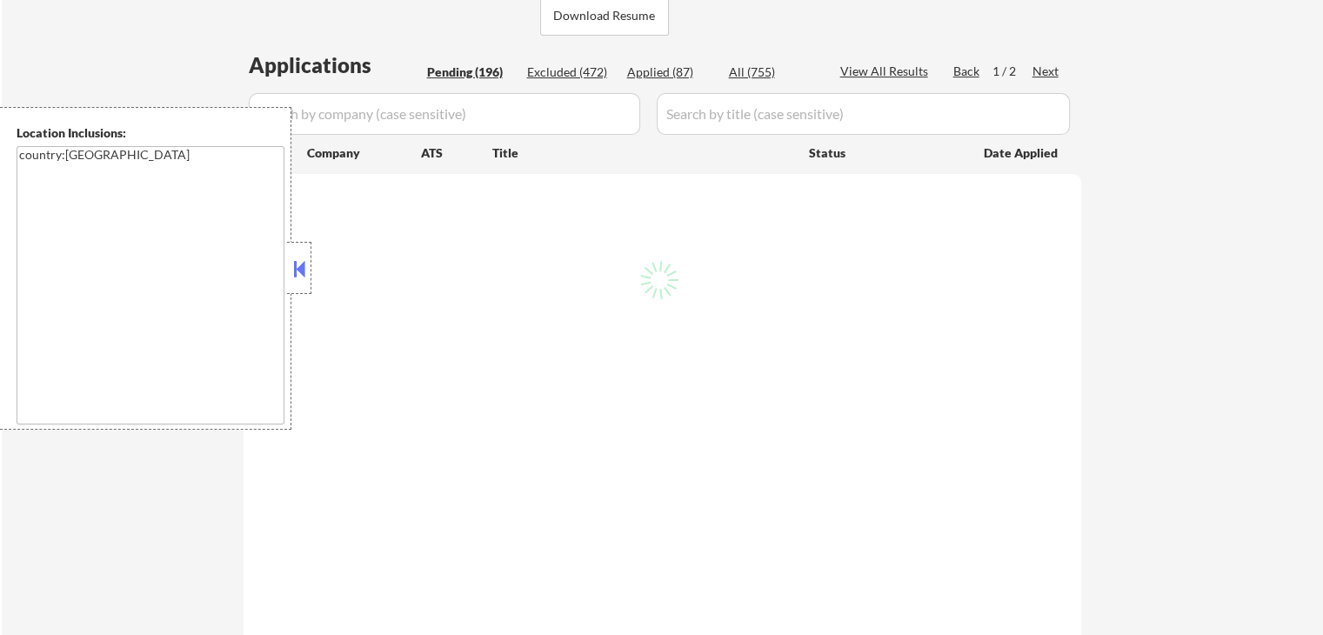
select select ""pending""
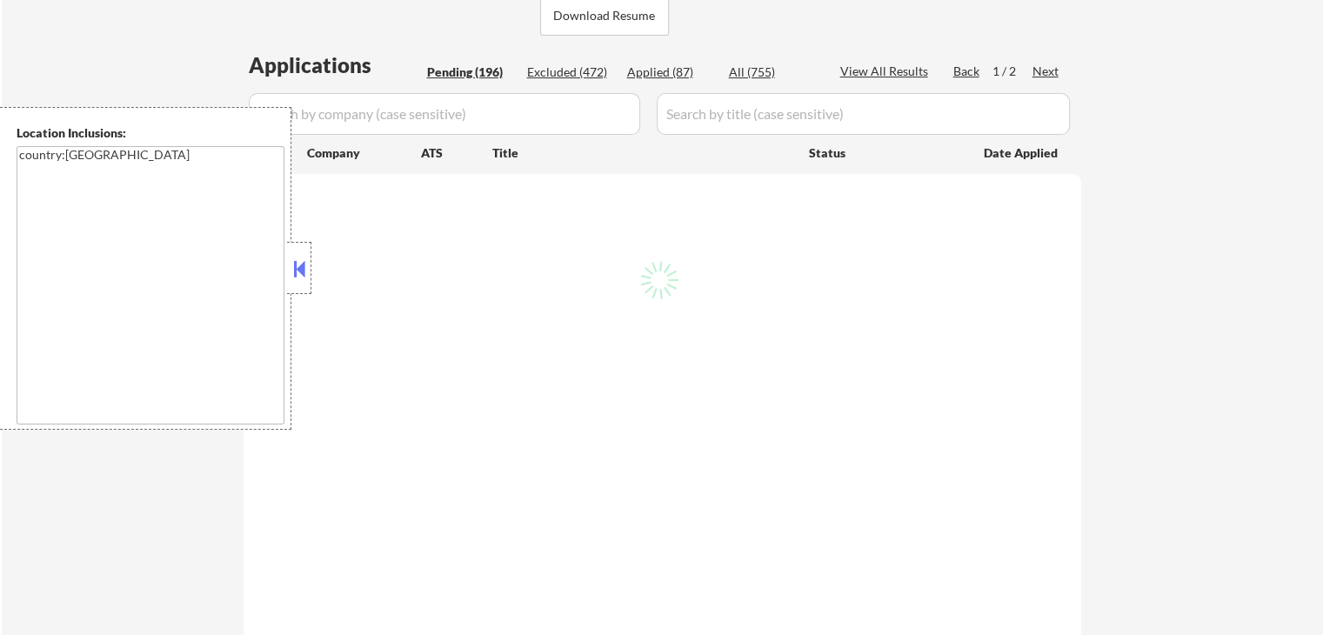
select select ""pending""
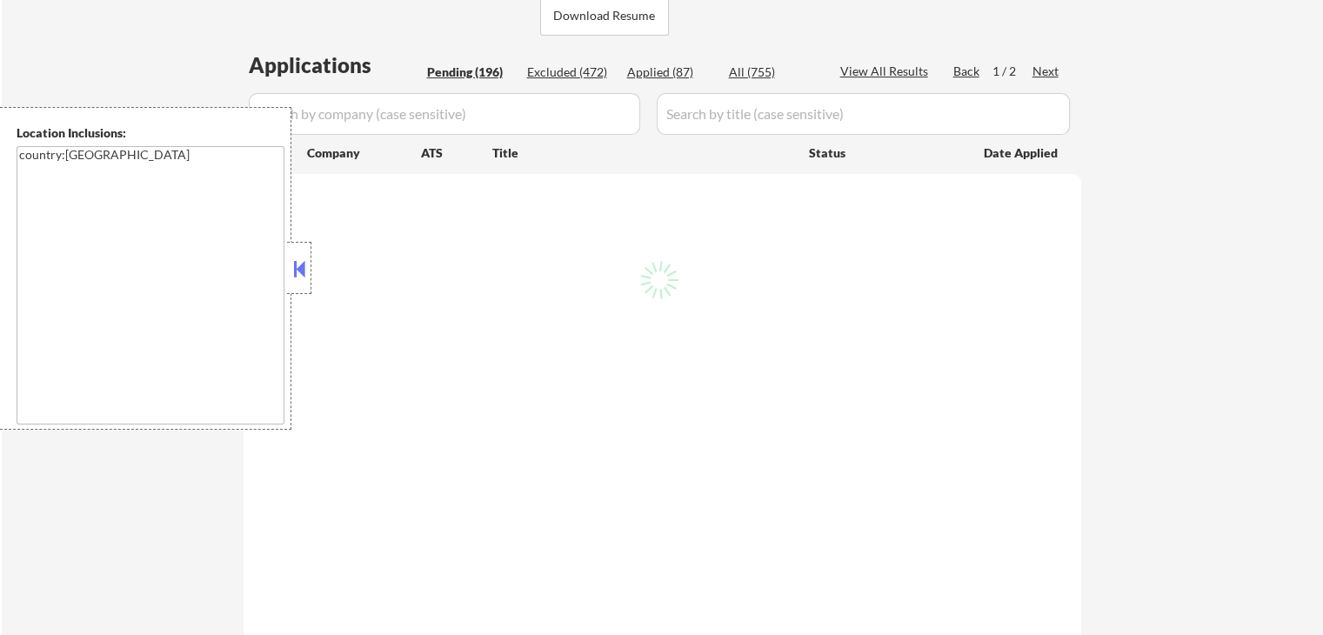
select select ""pending""
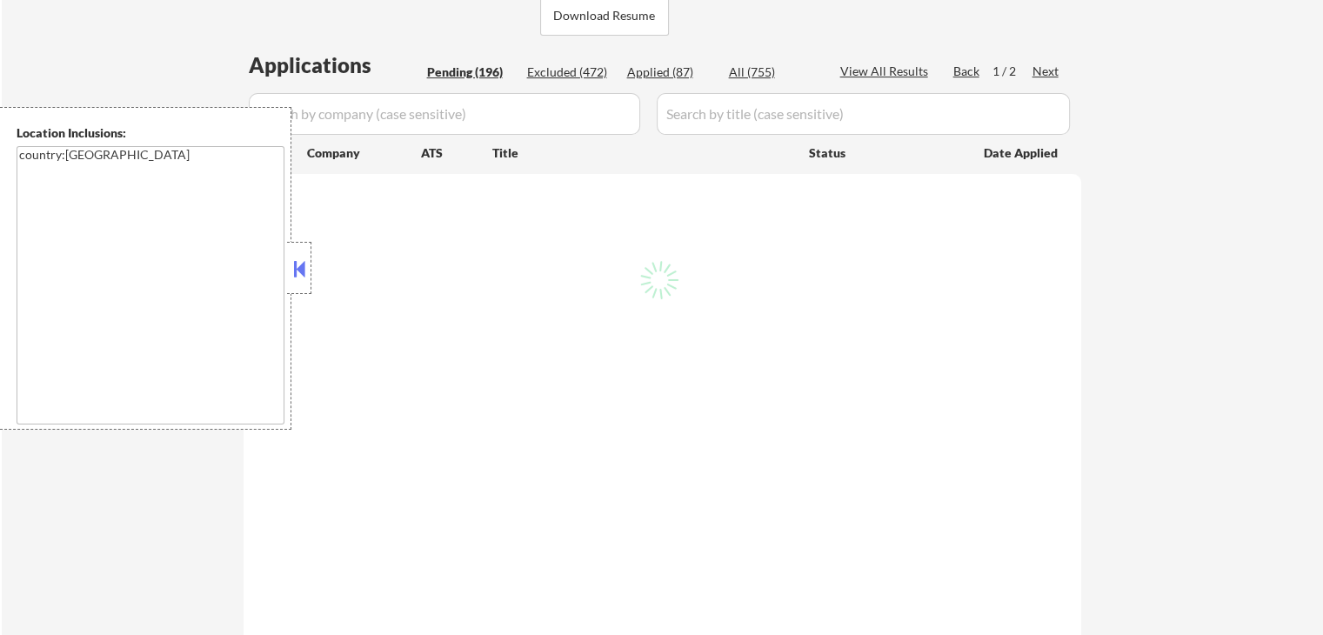
select select ""pending""
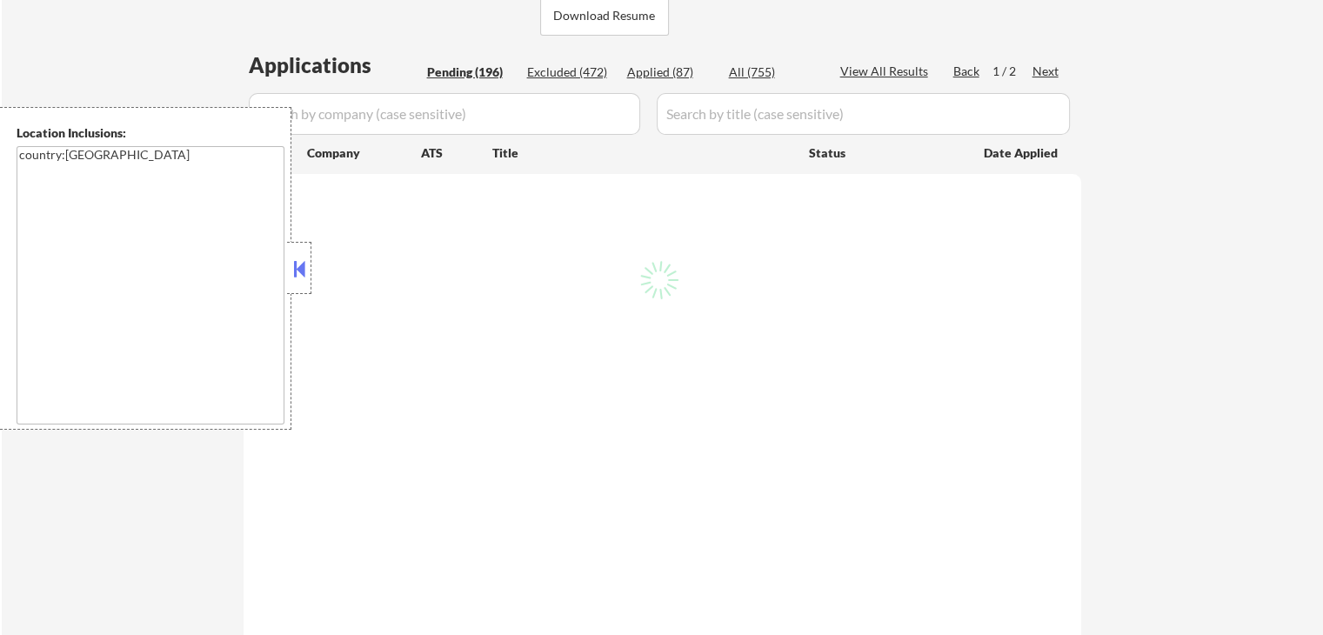
select select ""pending""
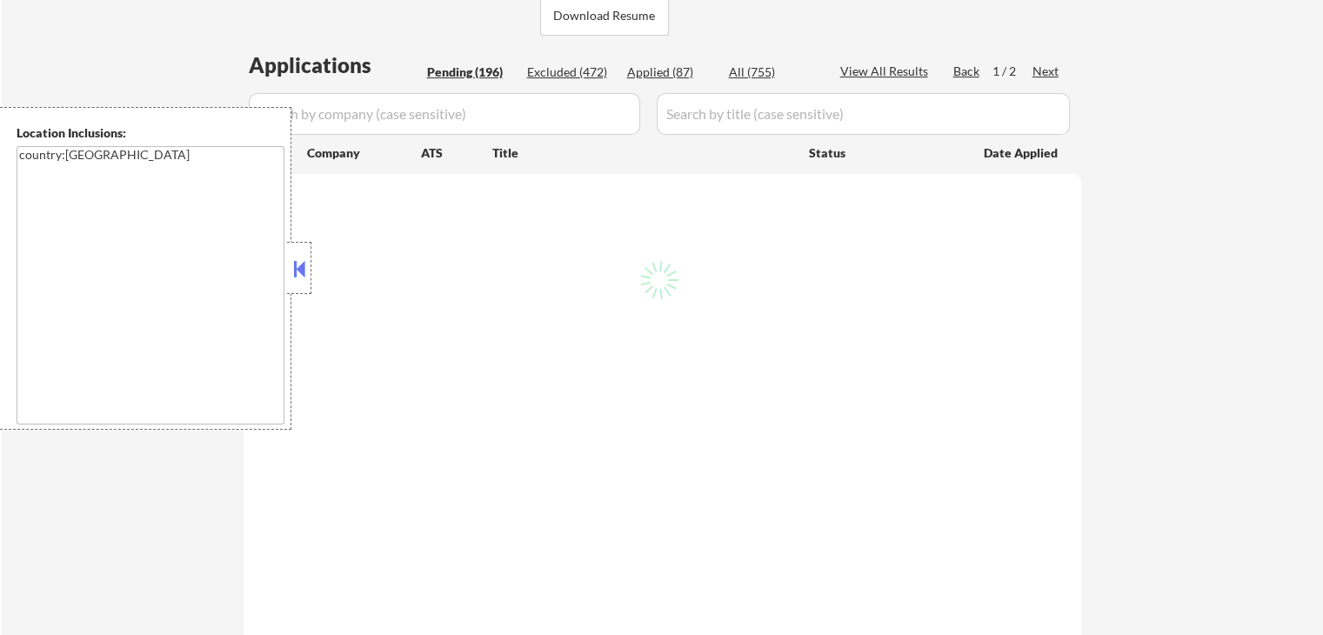
select select ""pending""
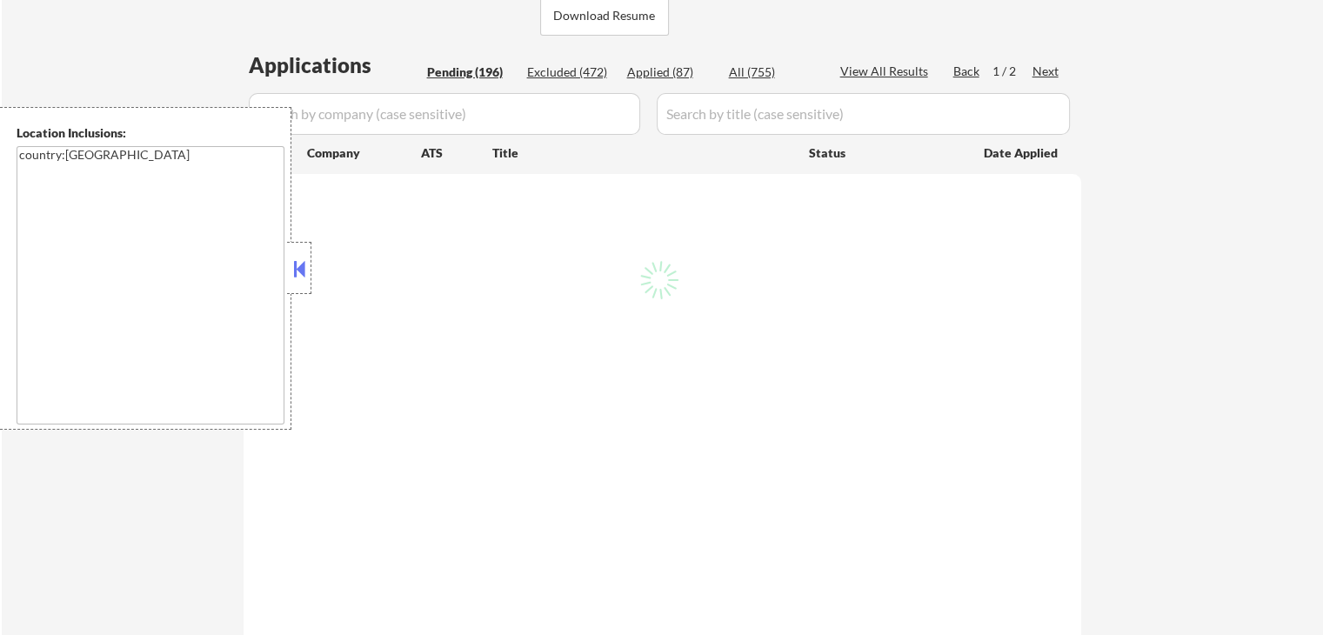
select select ""pending""
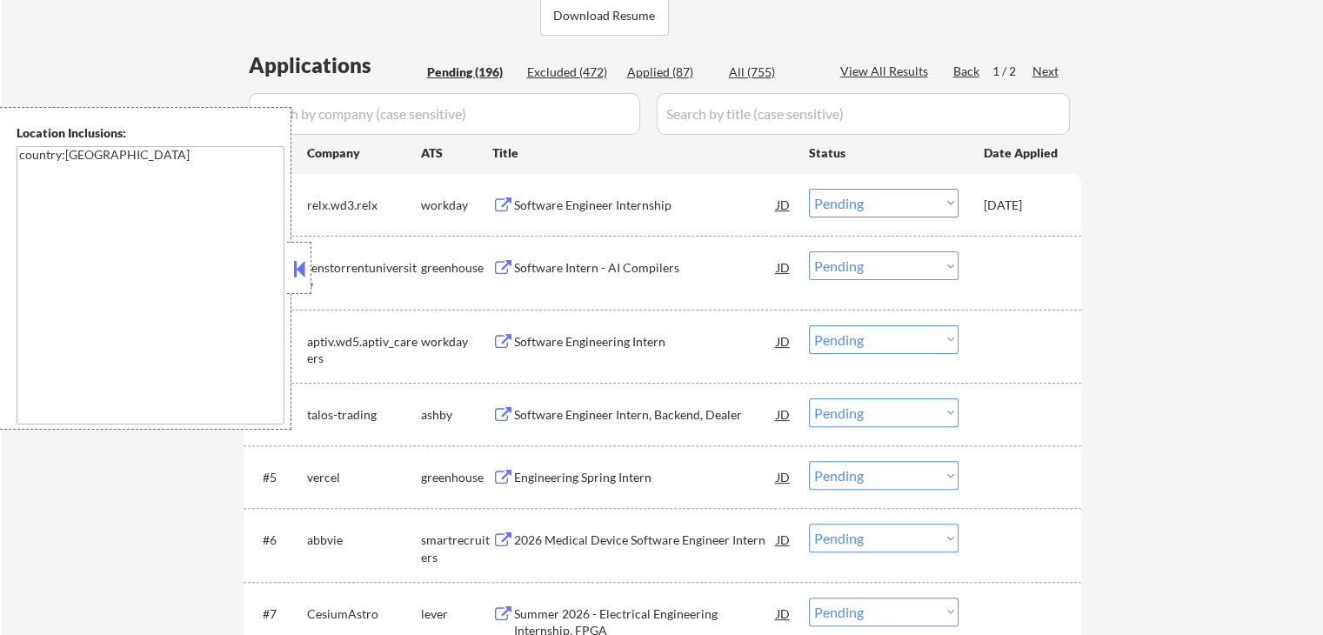
click at [294, 259] on button at bounding box center [299, 269] width 19 height 26
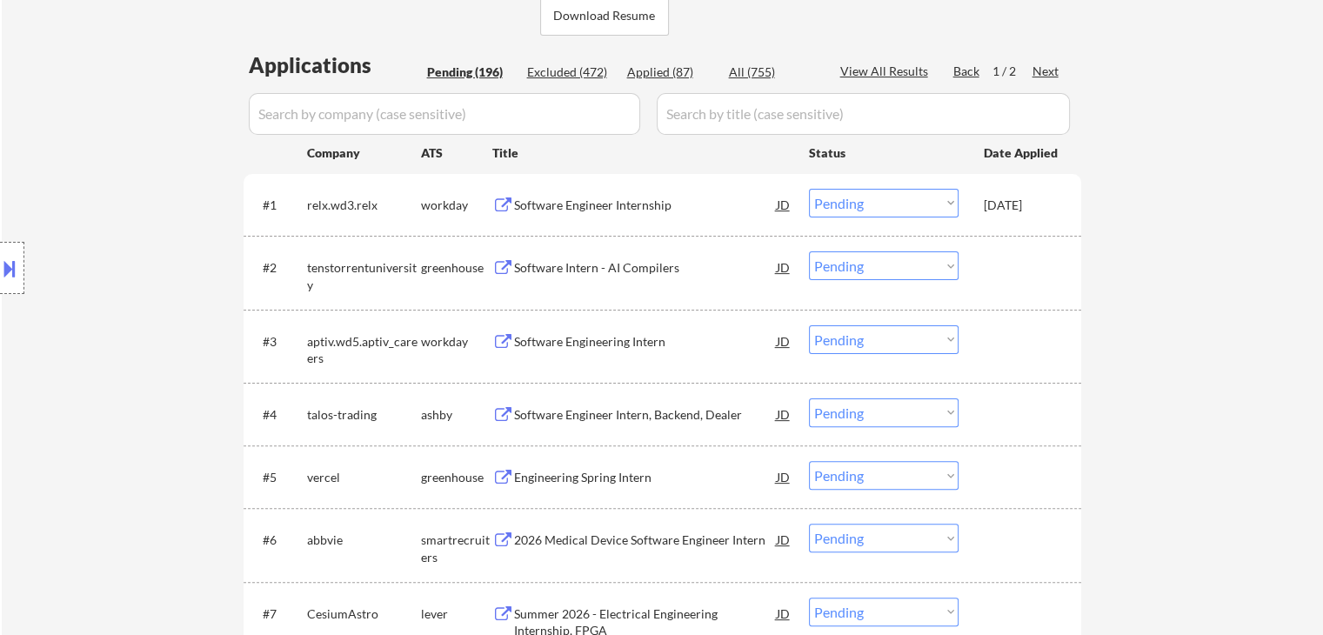
scroll to position [348, 0]
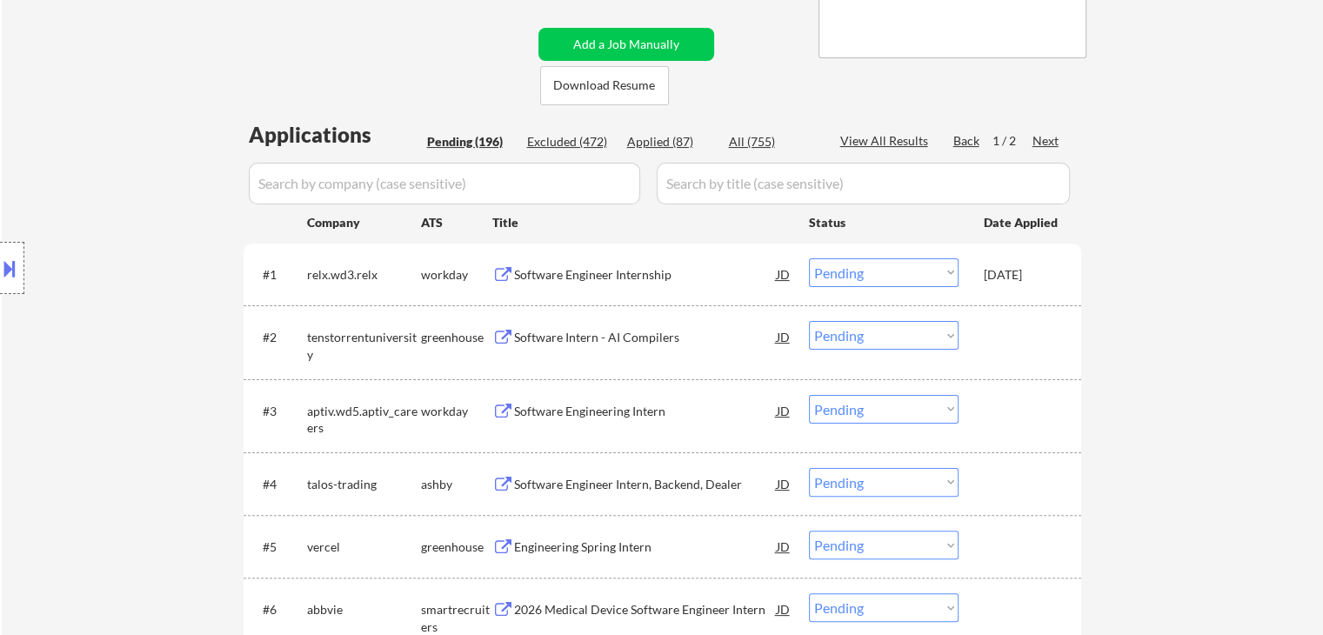
click at [852, 282] on select "Choose an option... Pending Applied Excluded (Questions) Excluded (Expired) Exc…" at bounding box center [884, 272] width 150 height 29
click at [809, 258] on select "Choose an option... Pending Applied Excluded (Questions) Excluded (Expired) Exc…" at bounding box center [884, 272] width 150 height 29
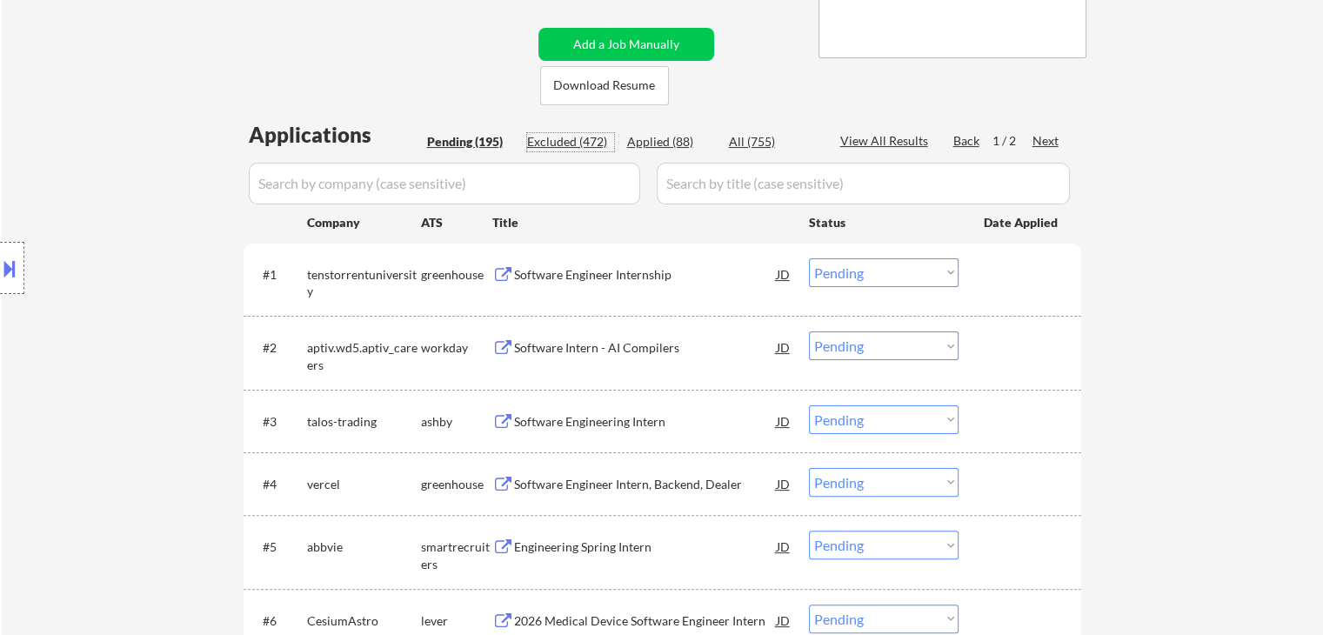
click at [571, 142] on div "Excluded (472)" at bounding box center [570, 141] width 87 height 17
click at [647, 147] on div "Applied (88)" at bounding box center [670, 141] width 87 height 17
select select ""applied""
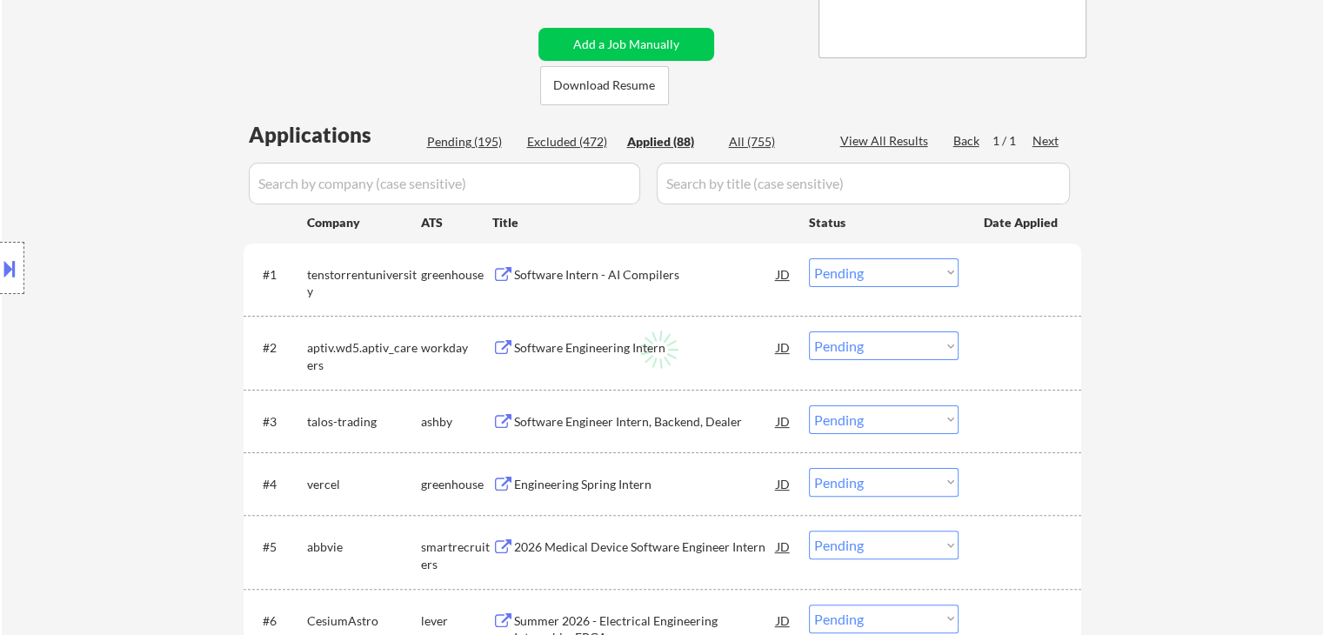
select select ""applied""
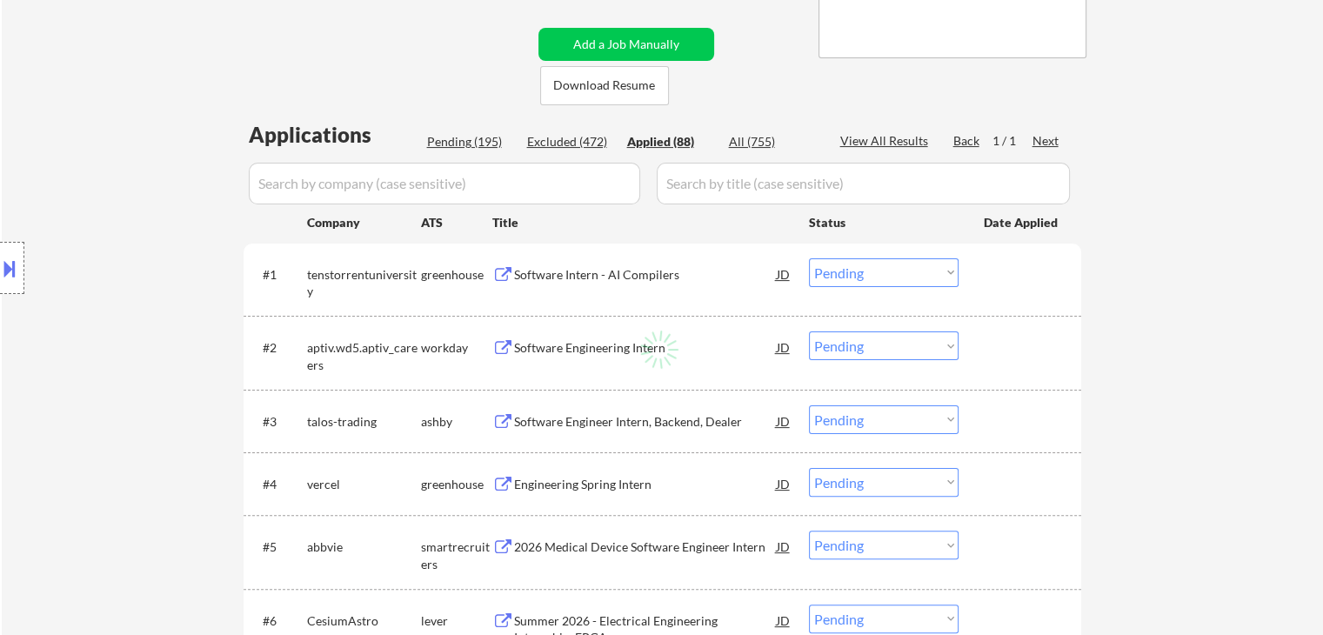
select select ""applied""
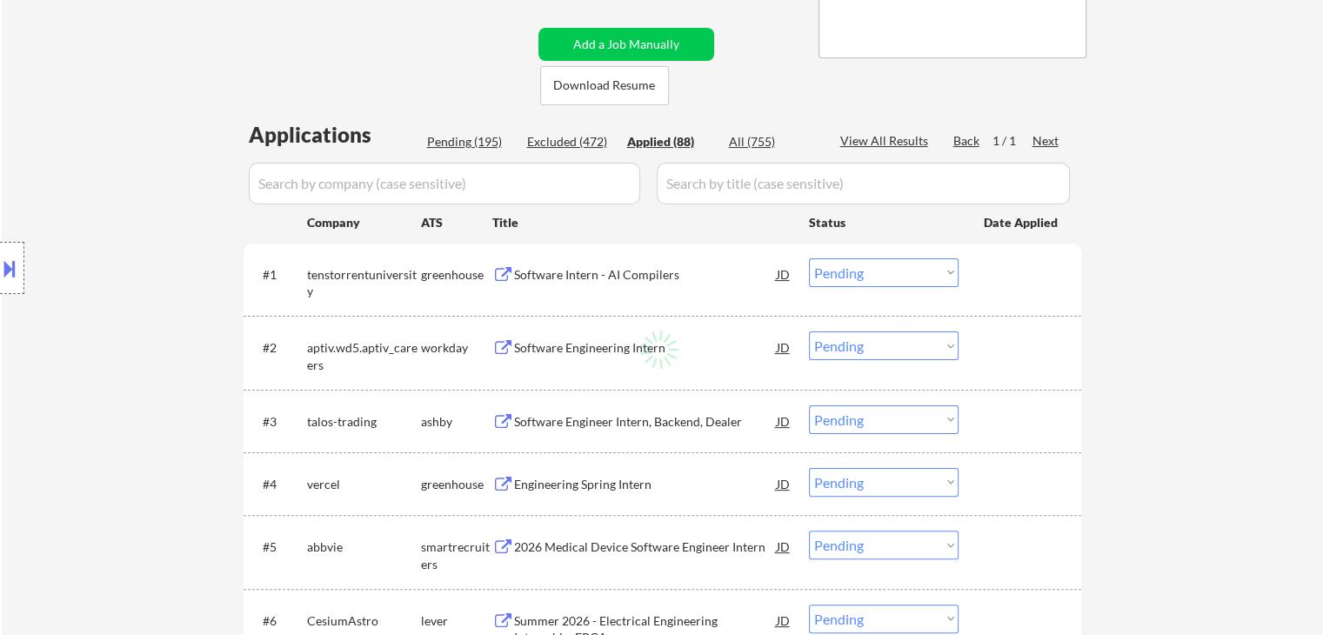
select select ""applied""
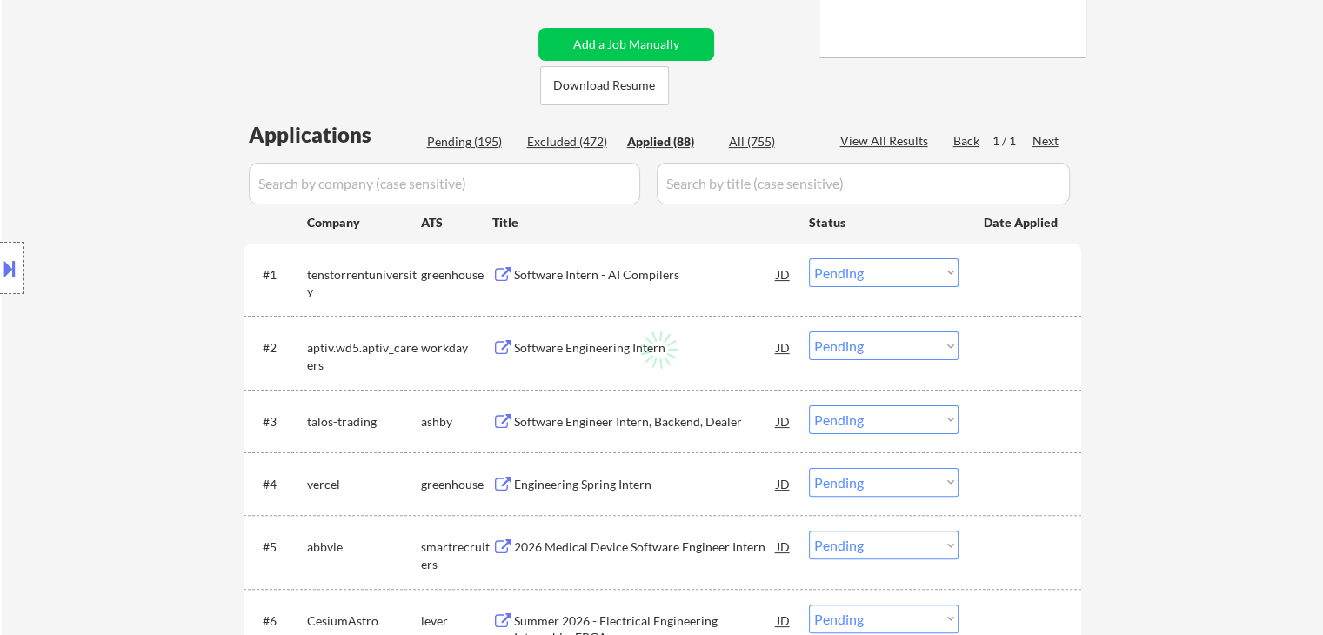
select select ""applied""
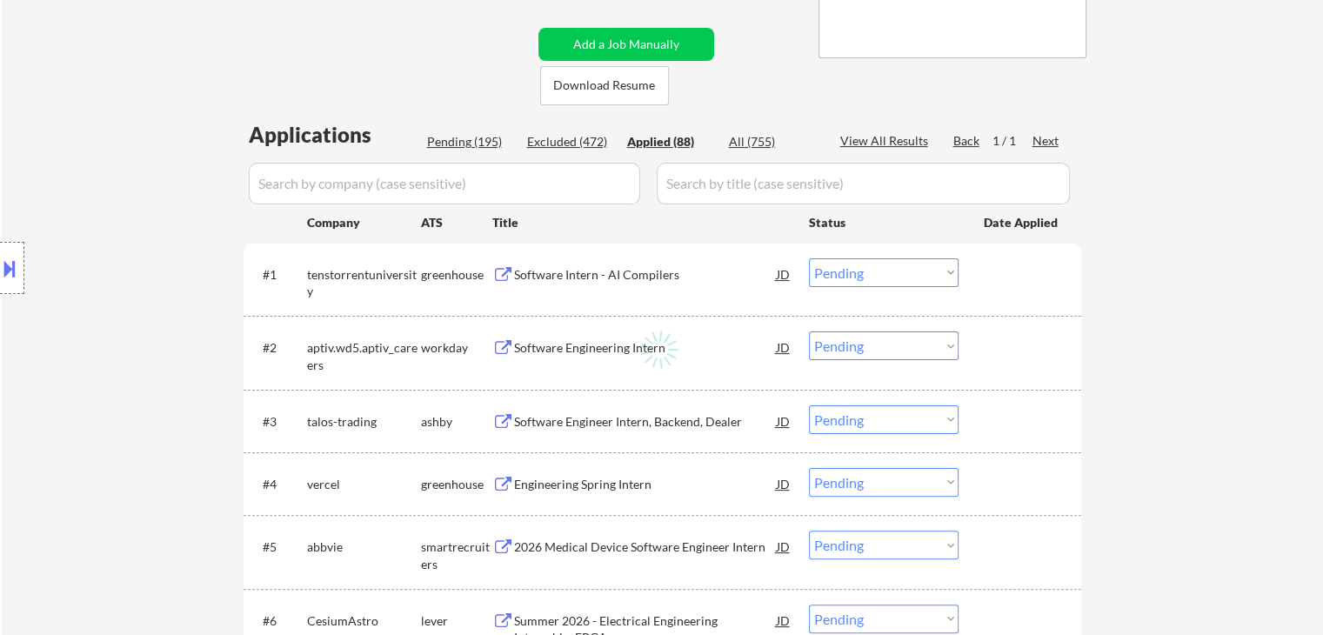
select select ""applied""
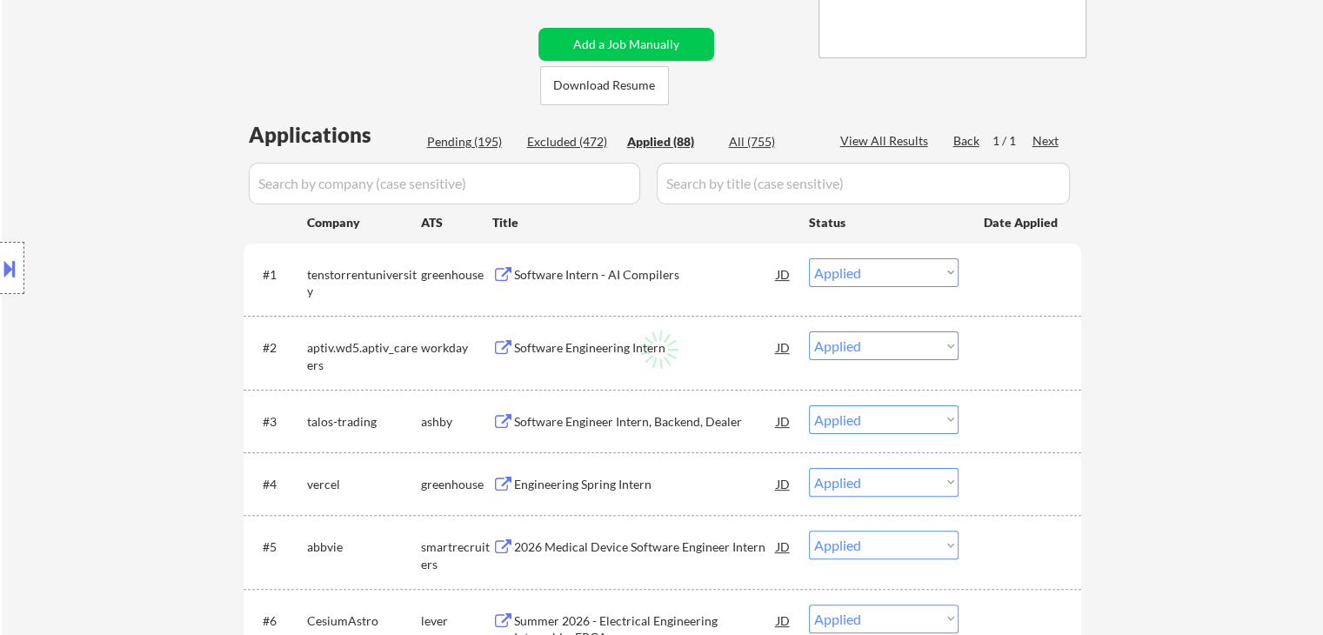
select select ""applied""
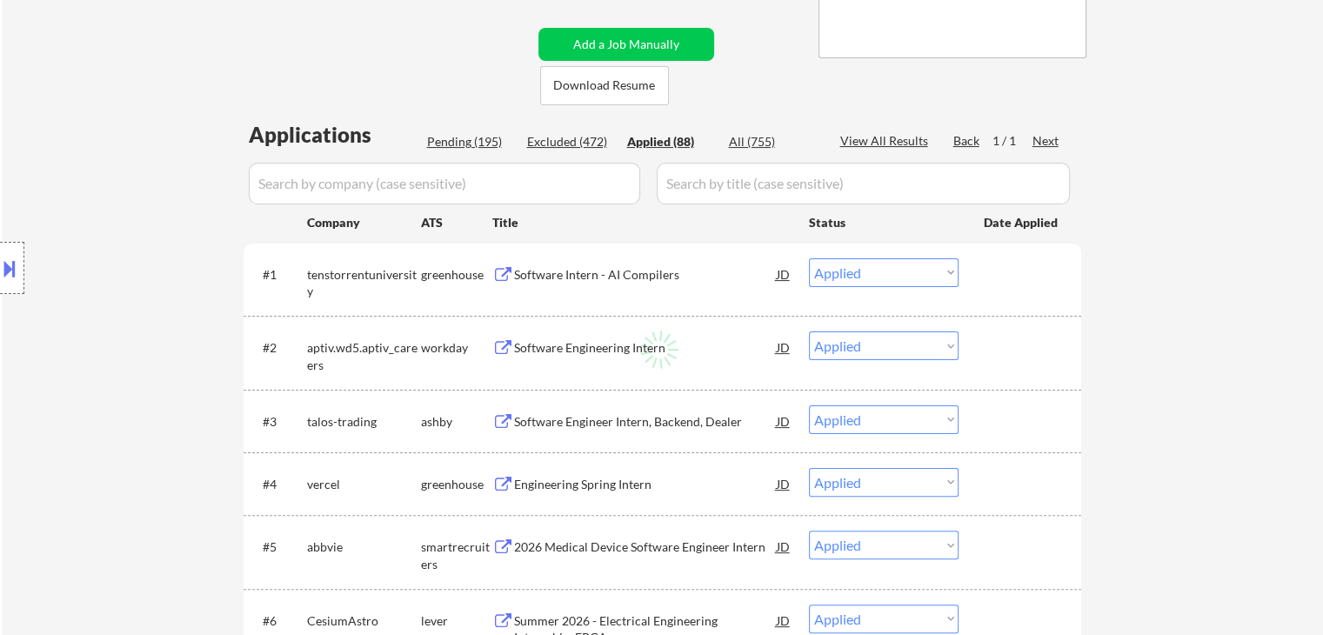
select select ""applied""
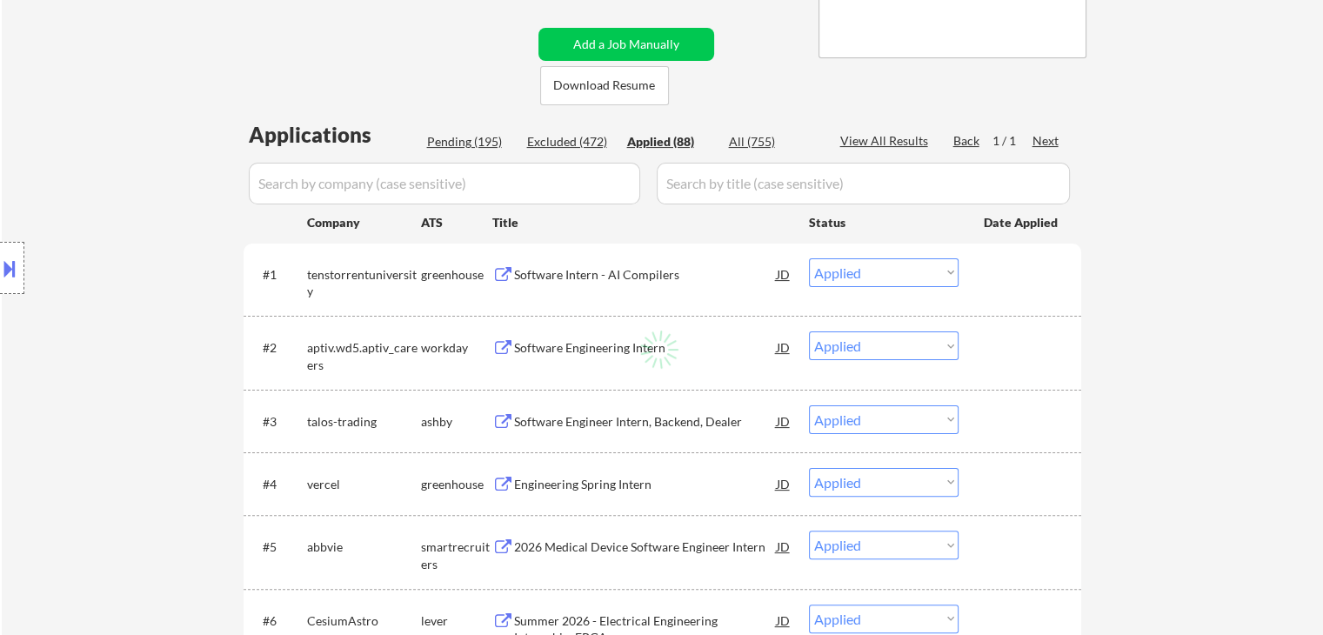
select select ""applied""
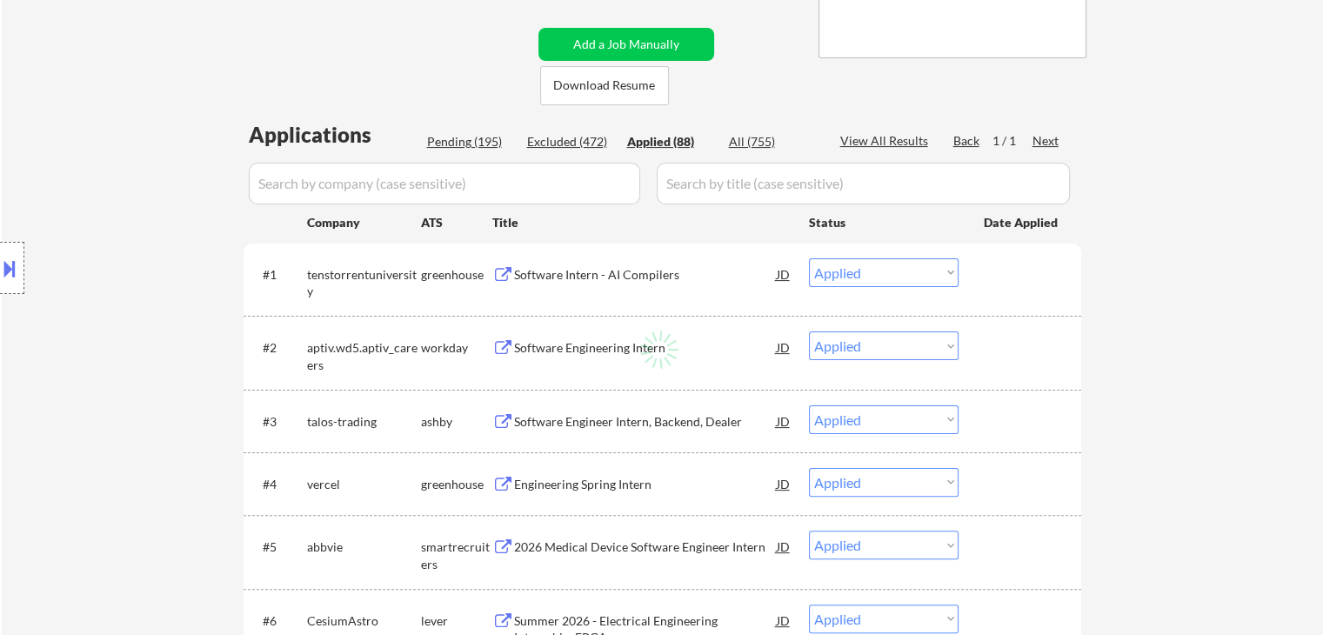
select select ""applied""
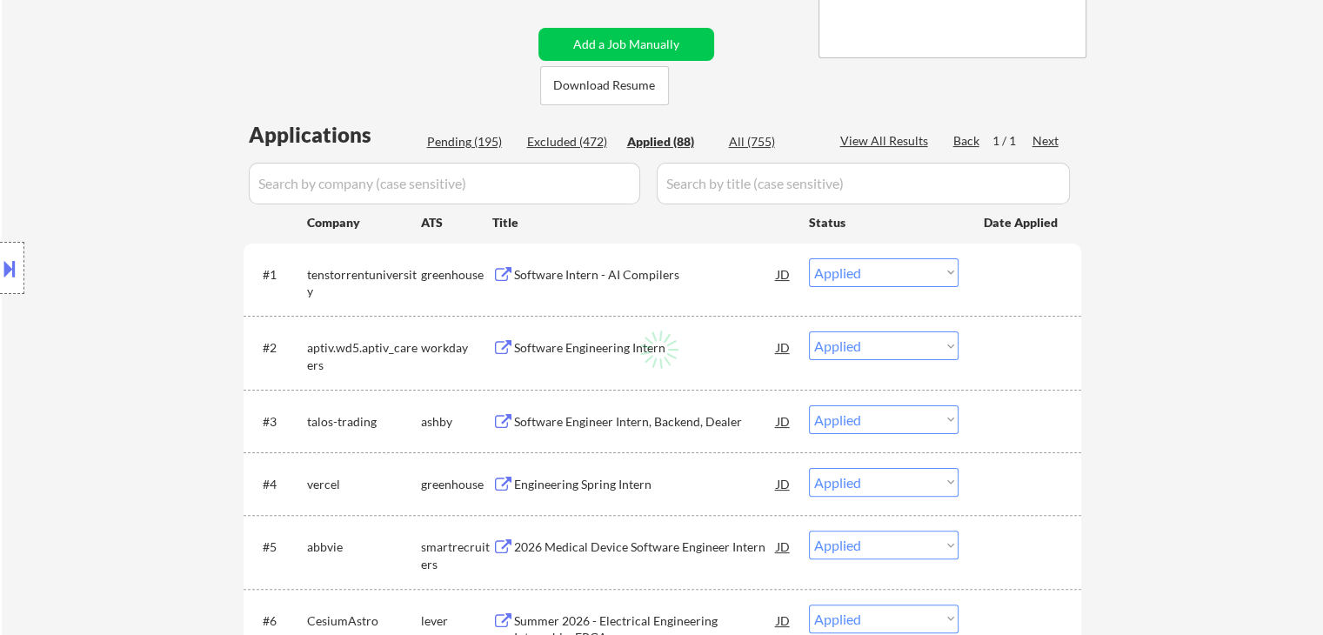
select select ""applied""
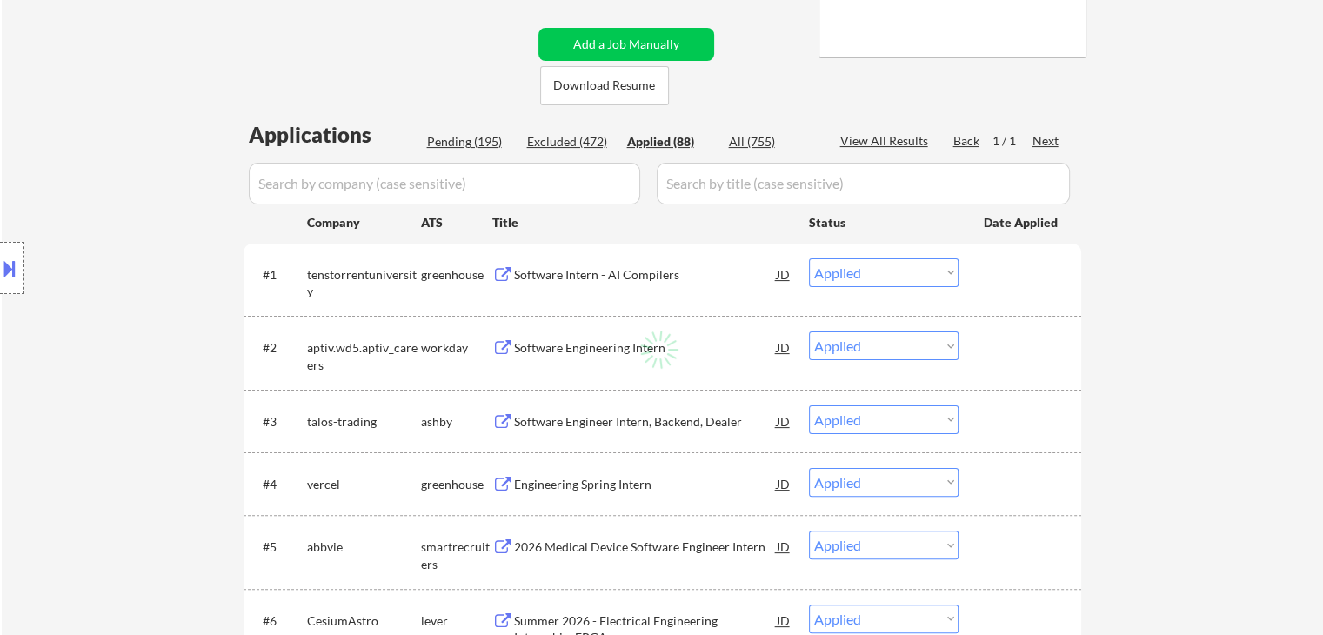
select select ""applied""
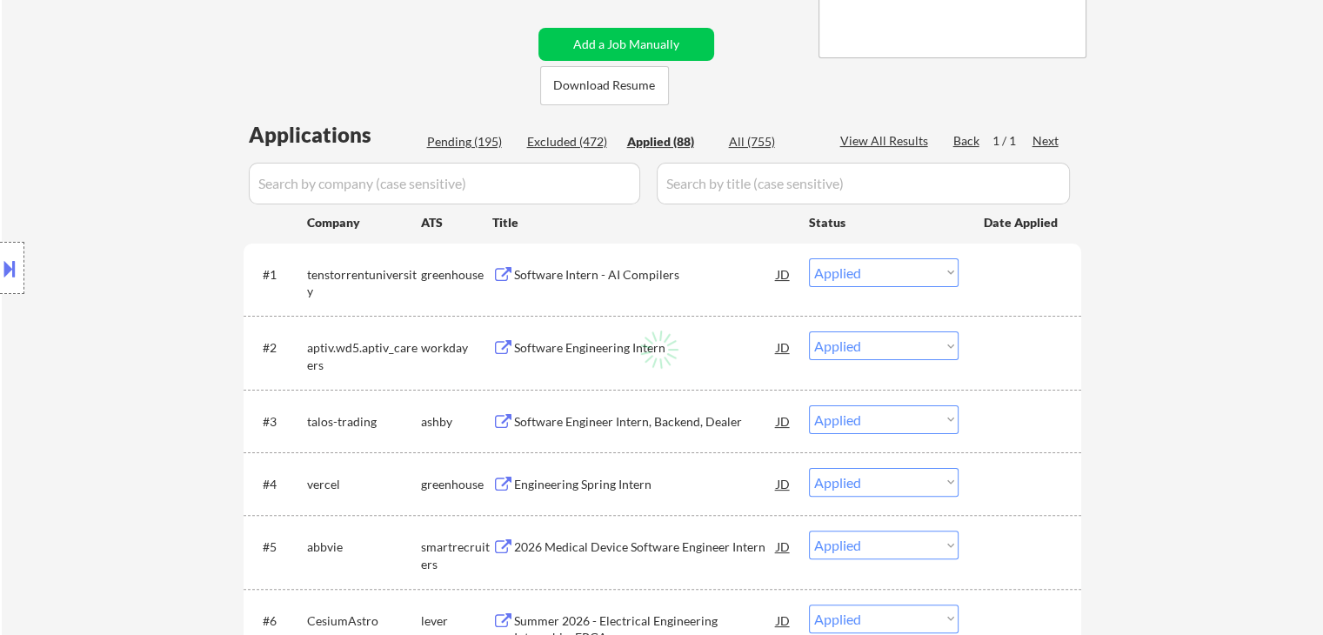
select select ""applied""
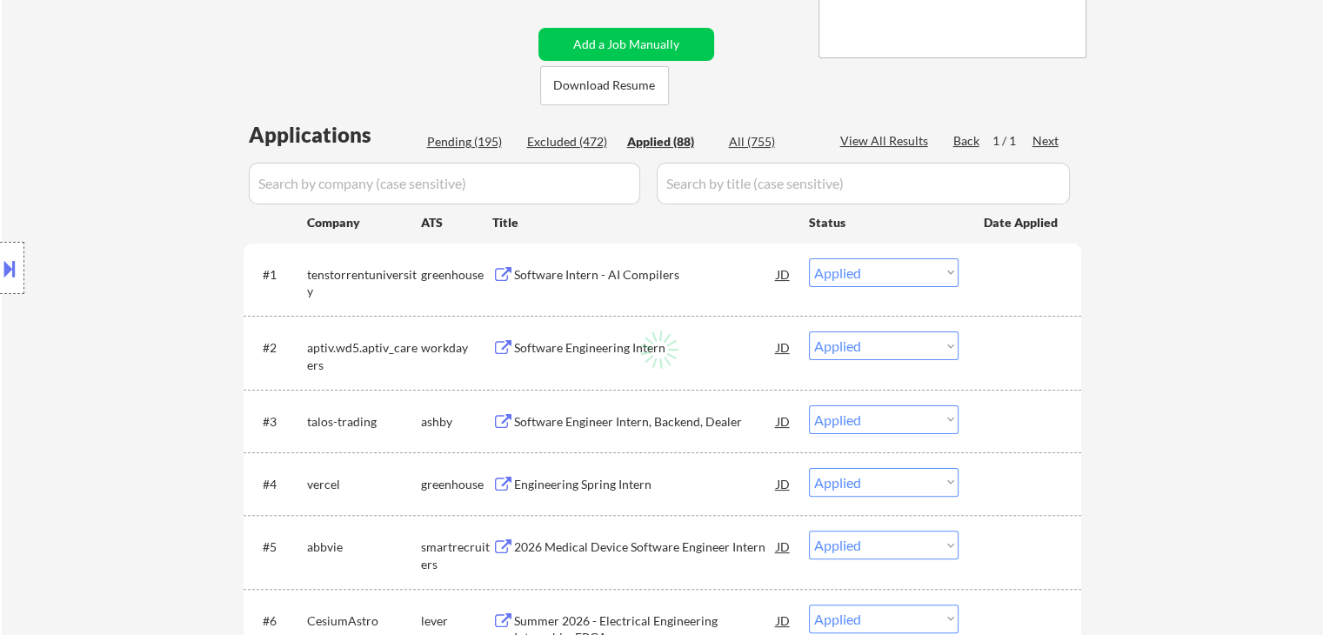
select select ""applied""
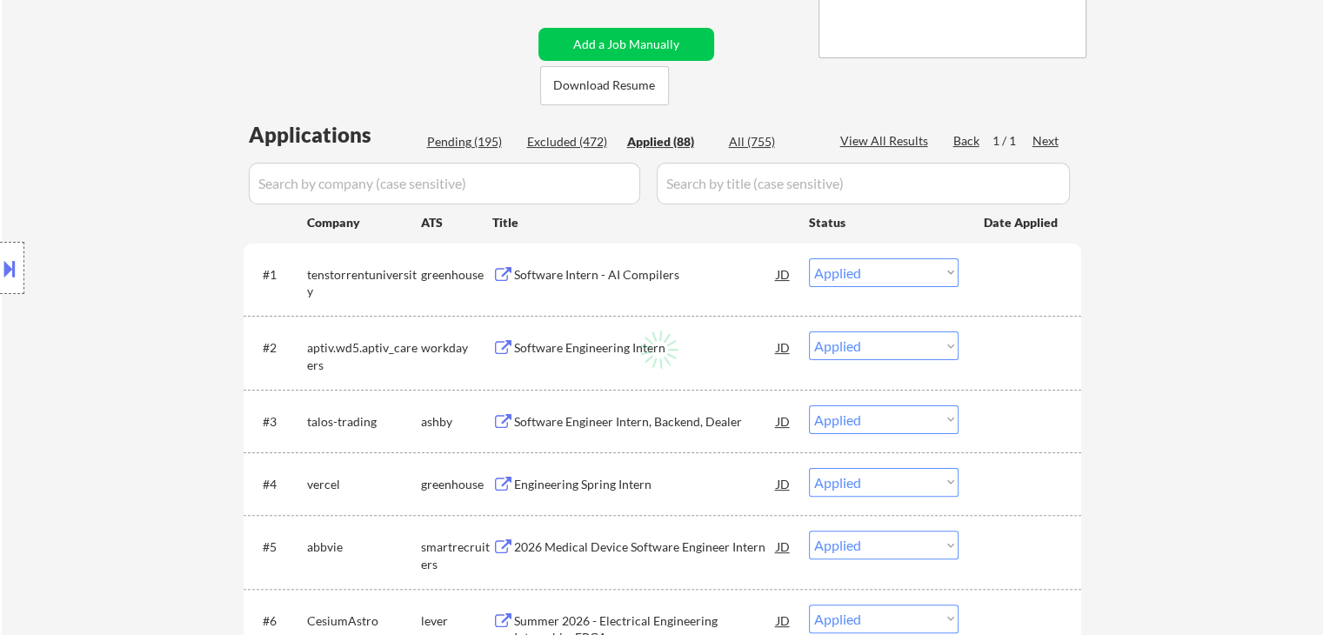
select select ""applied""
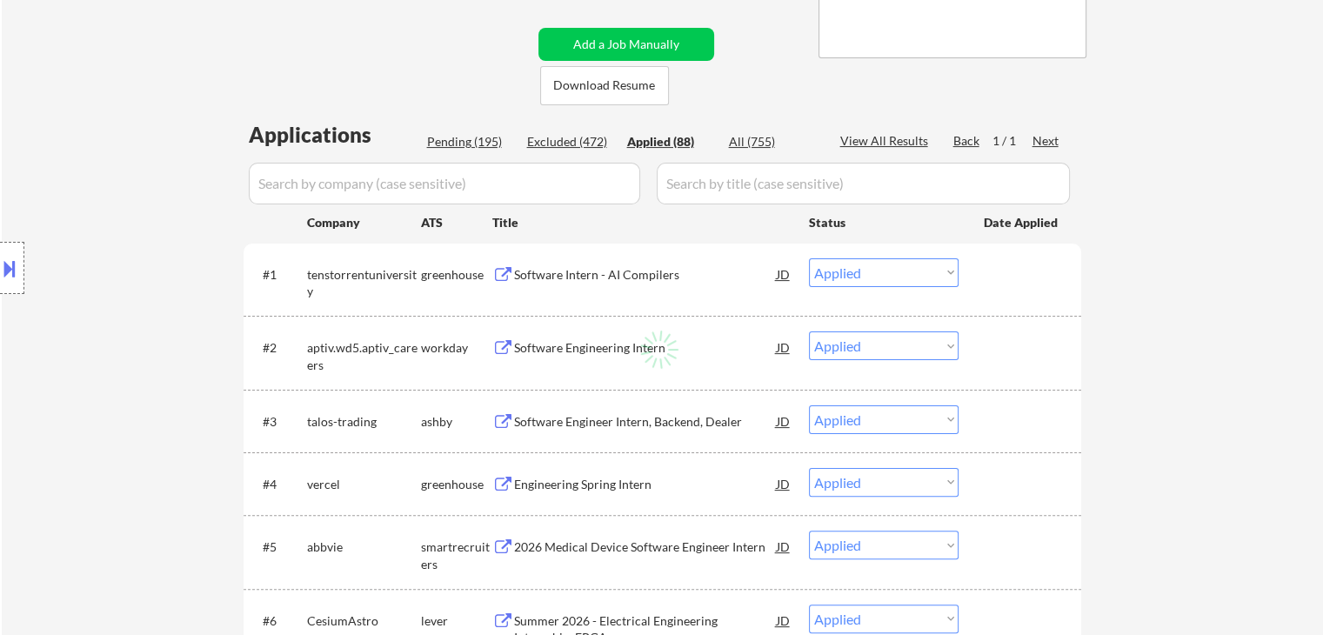
select select ""applied""
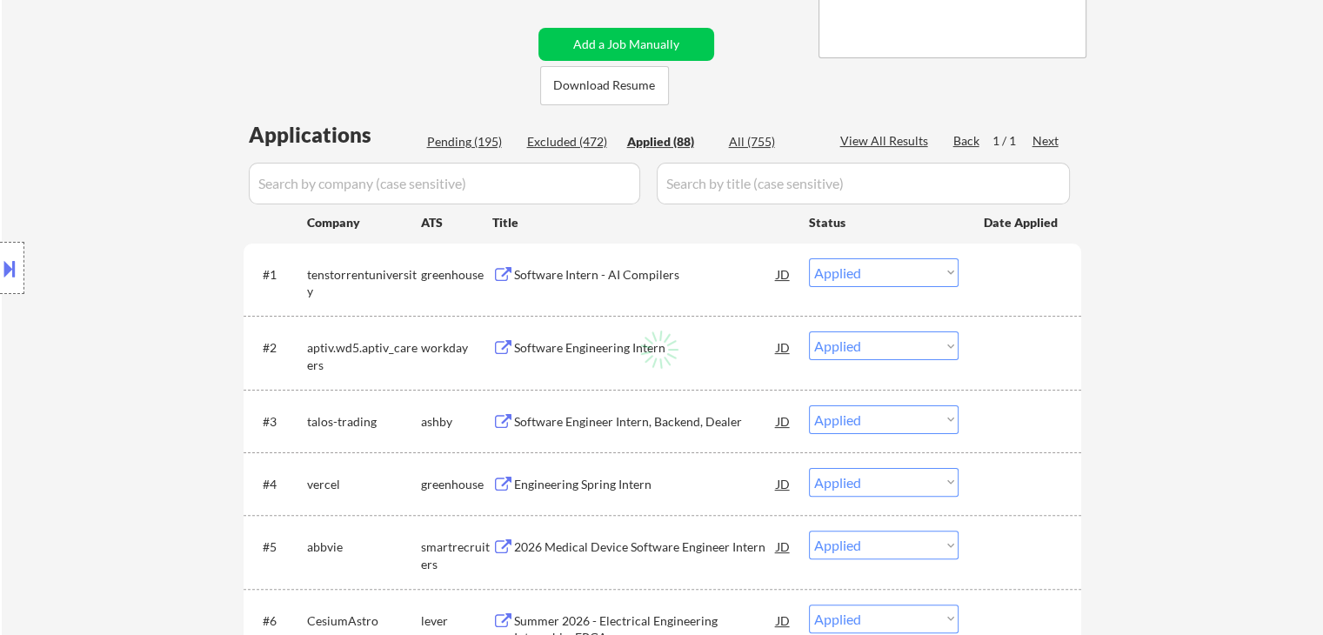
select select ""applied""
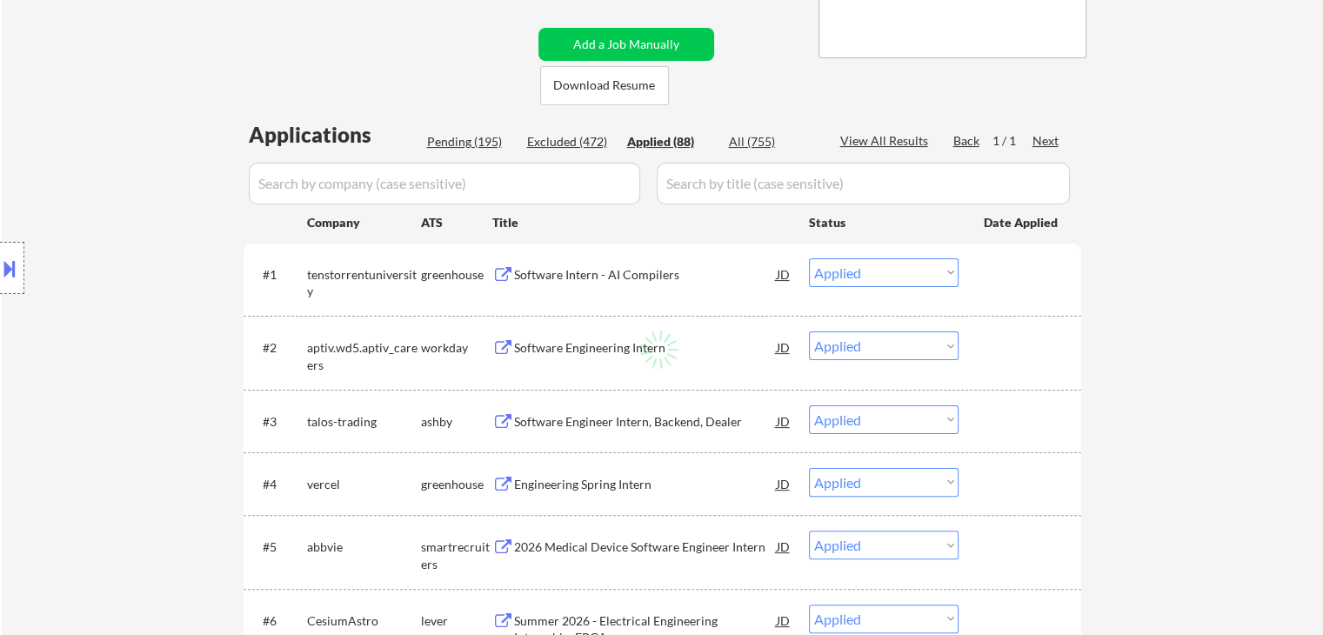
select select ""applied""
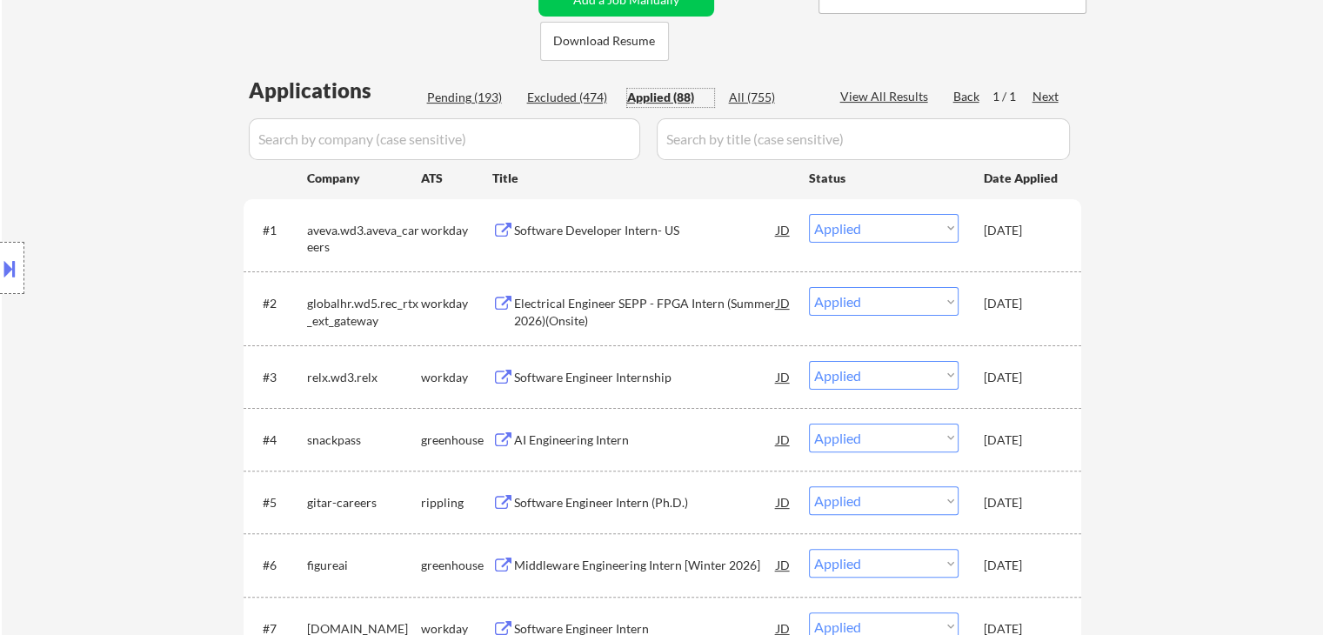
scroll to position [435, 0]
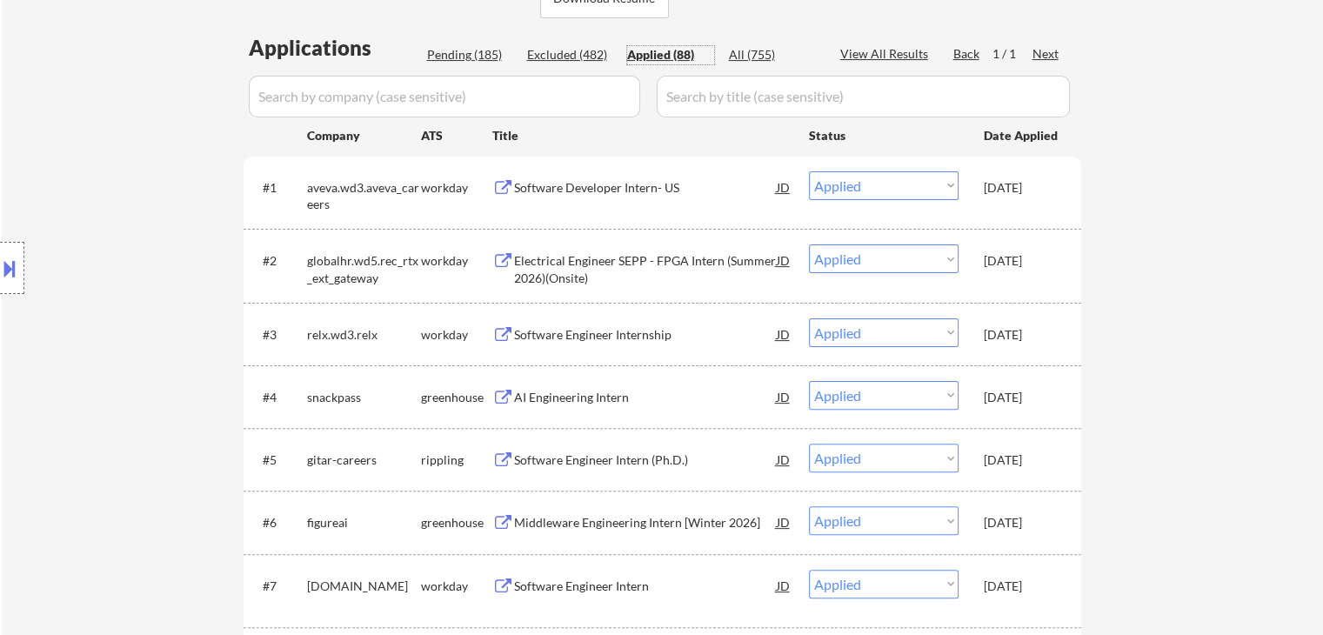
drag, startPoint x: 1035, startPoint y: 327, endPoint x: 1023, endPoint y: 317, distance: 15.5
click at [1036, 327] on div "Oct 6, 2025" at bounding box center [1022, 334] width 77 height 17
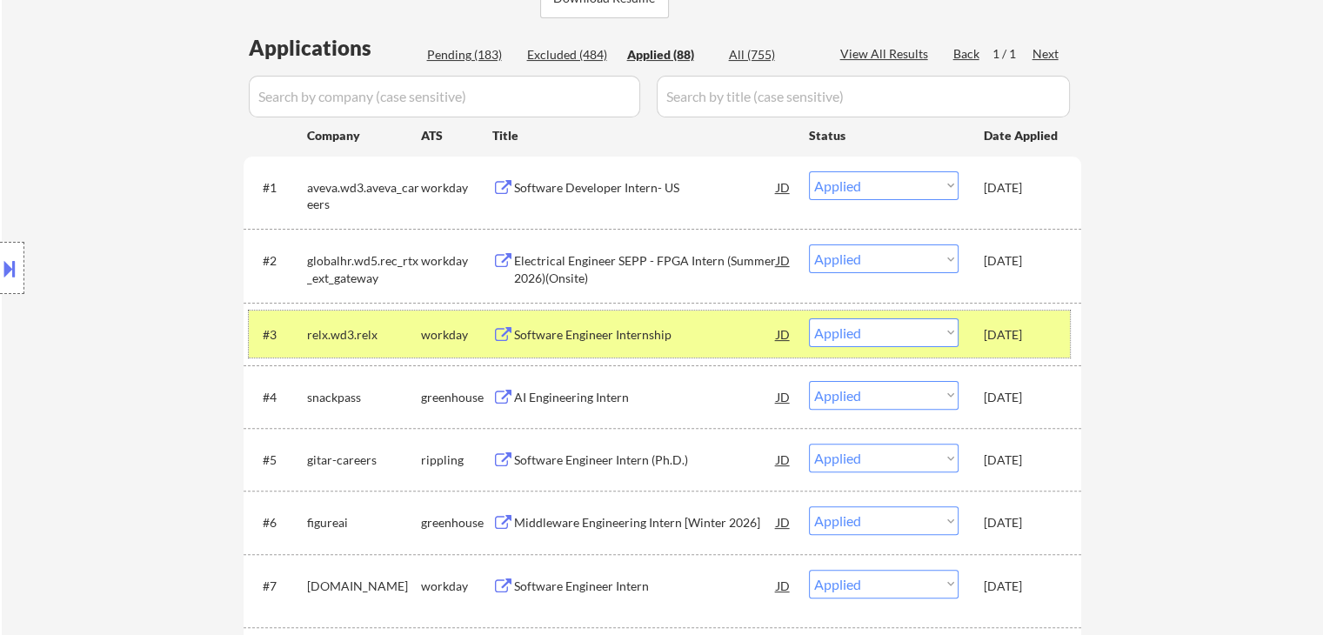
click at [616, 328] on div "Software Engineer Internship" at bounding box center [645, 334] width 263 height 17
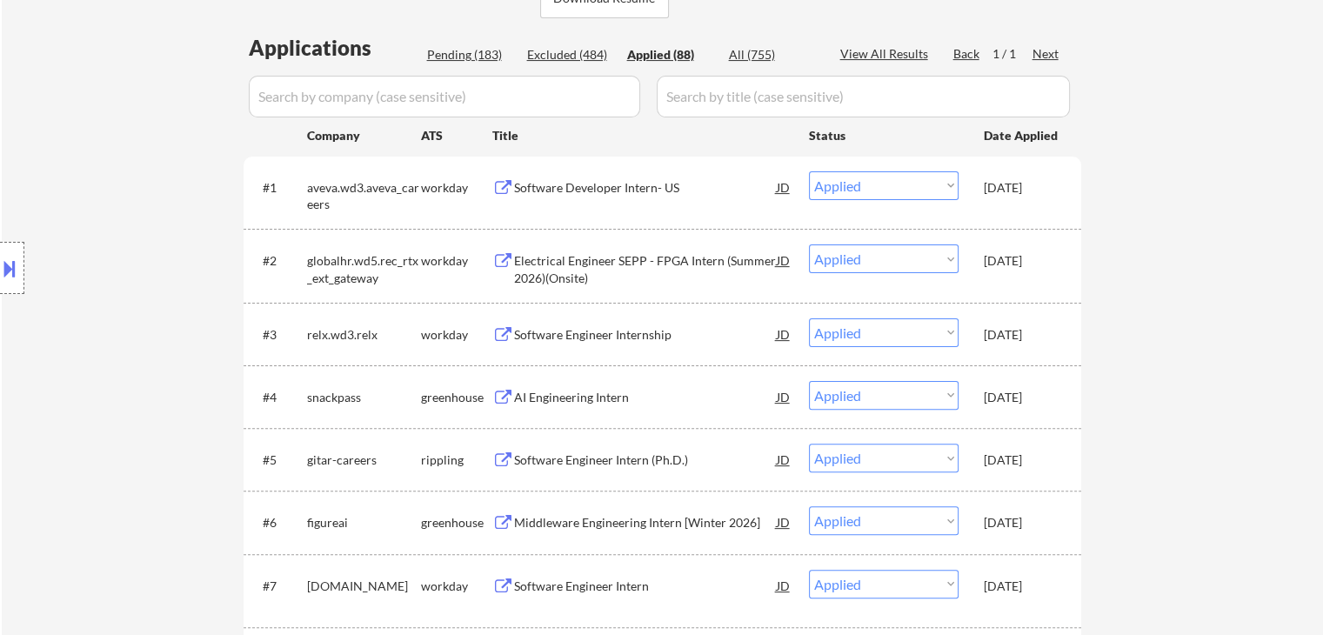
select select ""applied""
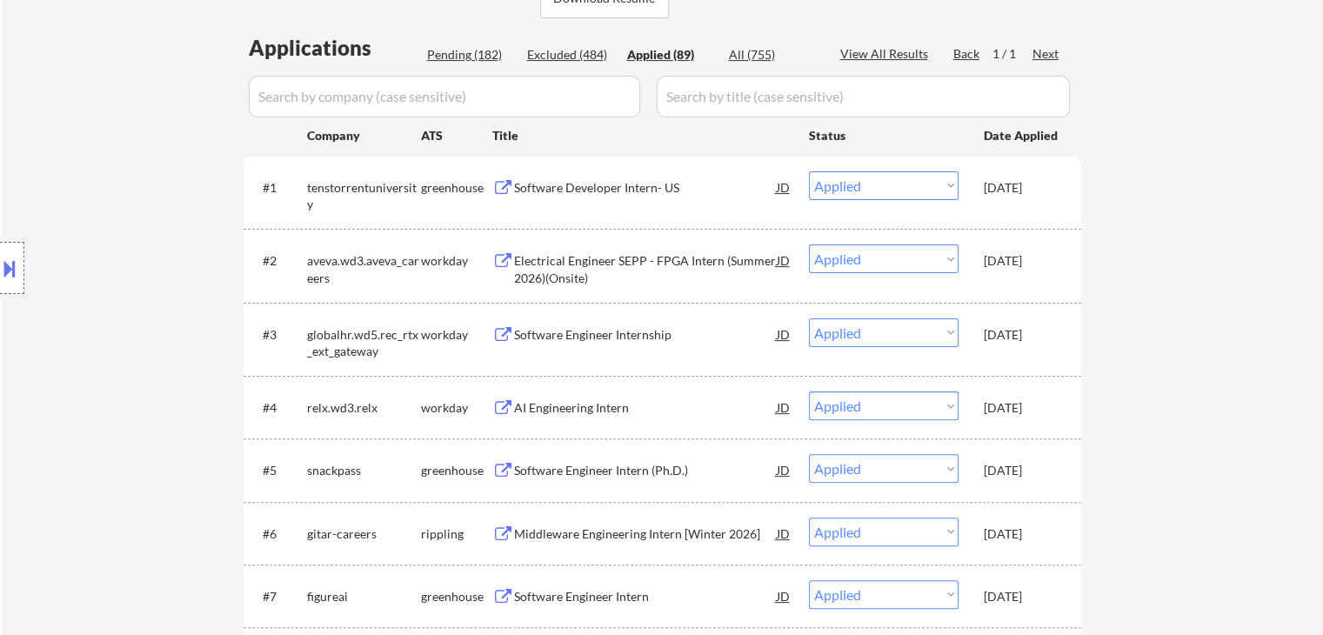
select select ""applied""
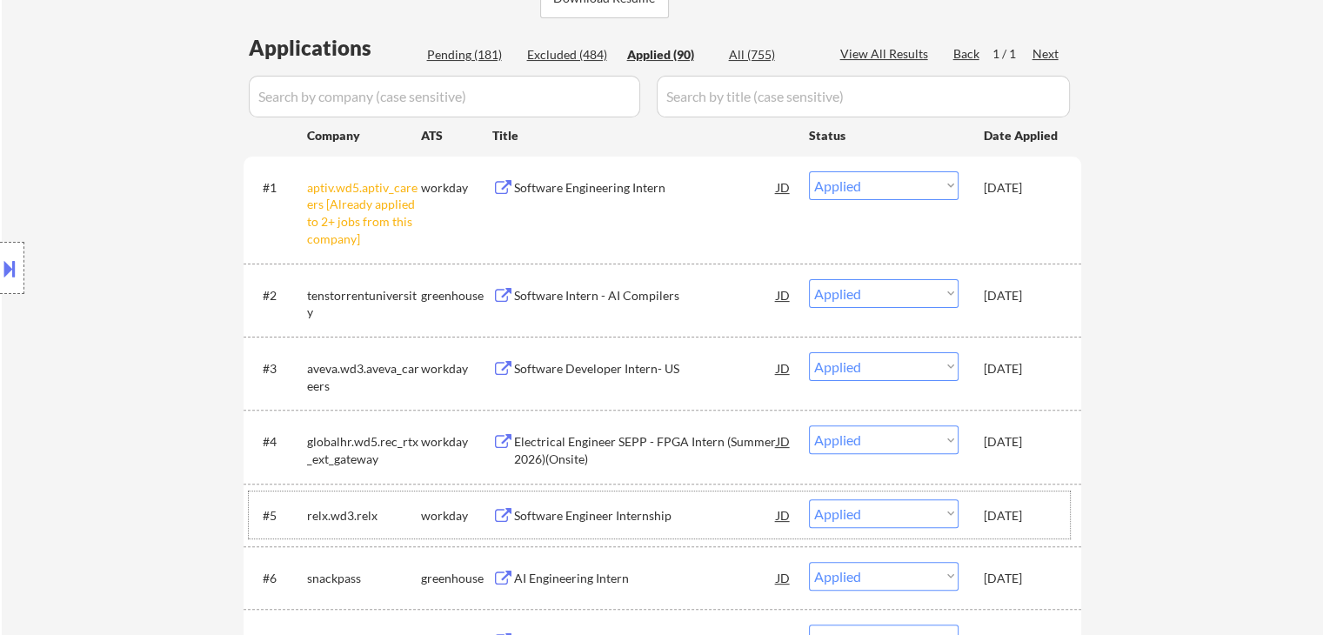
click at [1019, 518] on div "Oct 6, 2025" at bounding box center [1022, 515] width 77 height 17
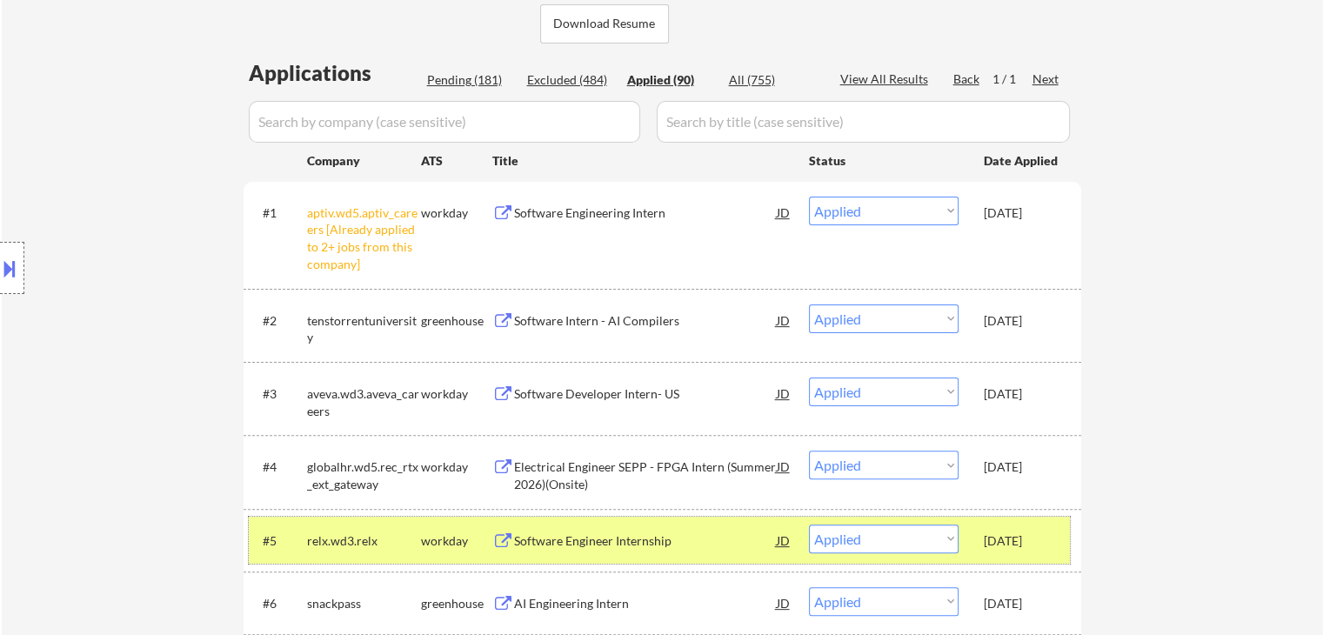
scroll to position [174, 0]
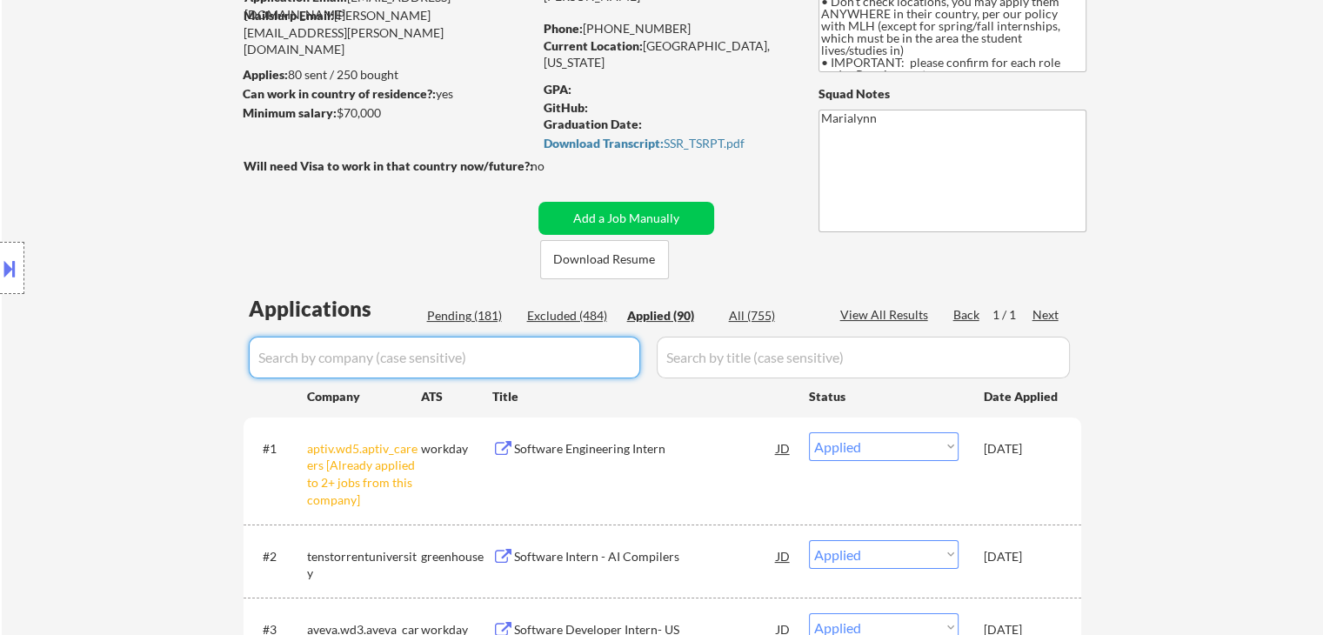
click at [577, 358] on input "input" at bounding box center [444, 358] width 391 height 42
paste input "gdms"
type input "gdms"
click at [759, 312] on div "All (755)" at bounding box center [772, 315] width 87 height 17
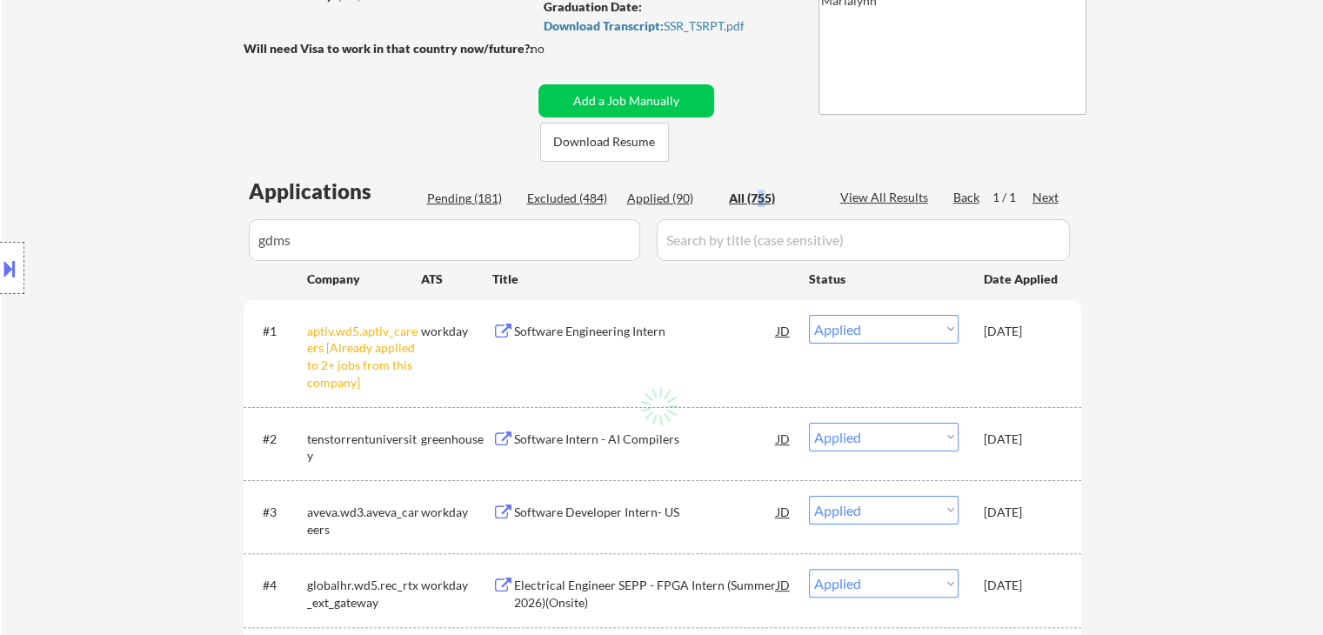
scroll to position [435, 0]
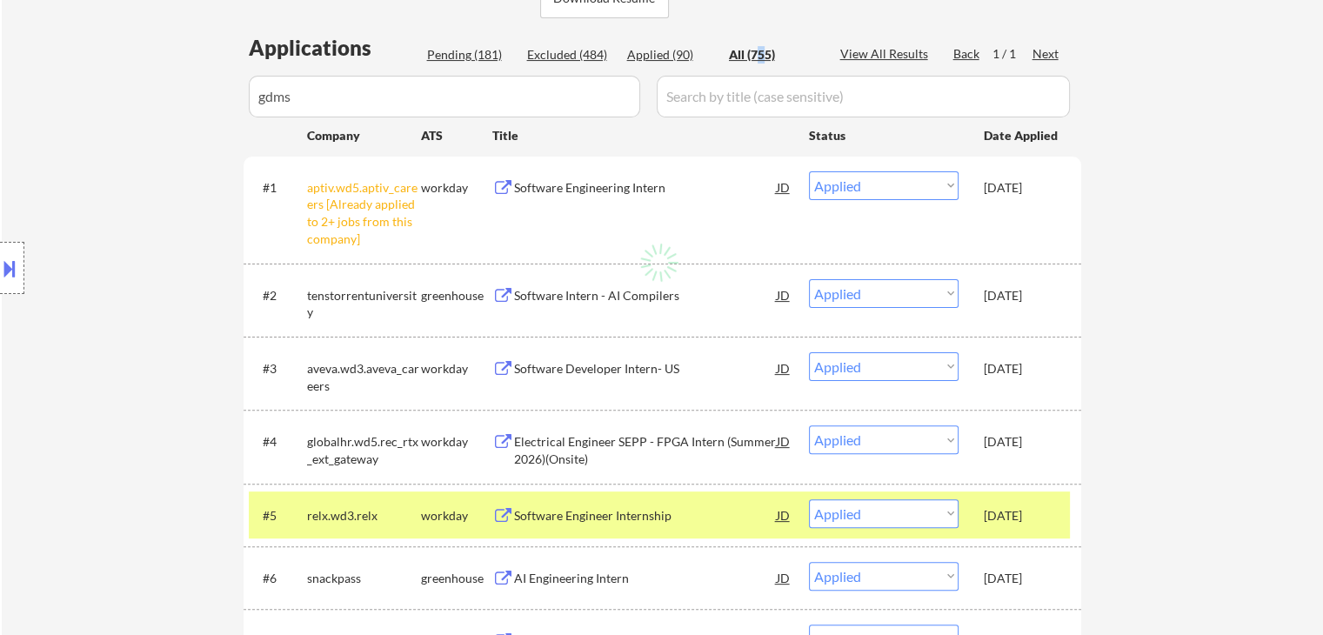
select select ""pending""
select select ""excluded__bad_match_""
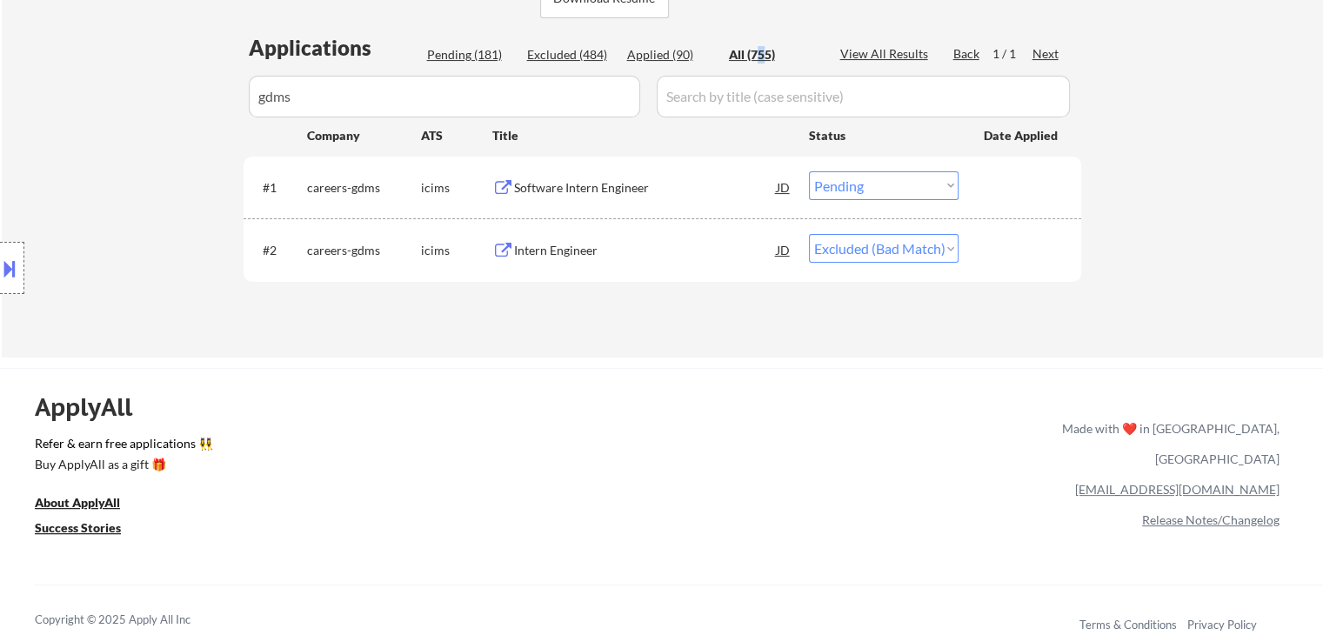
click at [874, 182] on select "Choose an option... Pending Applied Excluded (Questions) Excluded (Expired) Exc…" at bounding box center [884, 185] width 150 height 29
select select ""applied""
click at [809, 171] on select "Choose an option... Pending Applied Excluded (Questions) Excluded (Expired) Exc…" at bounding box center [884, 185] width 150 height 29
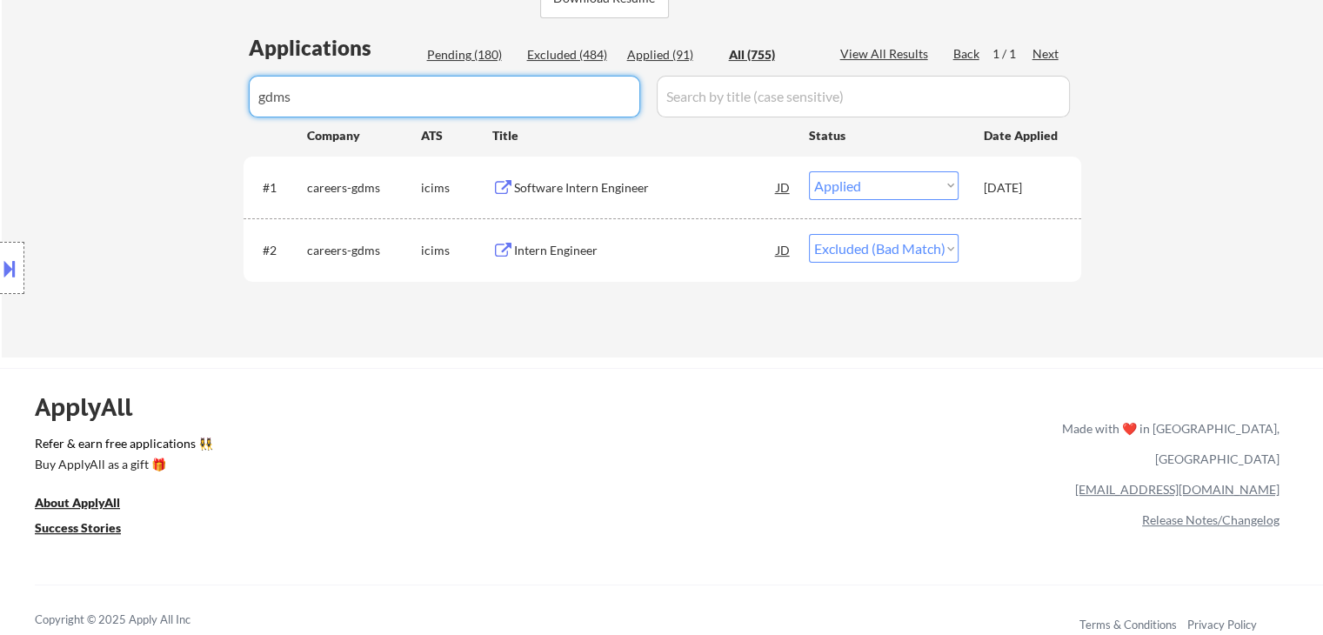
drag, startPoint x: 285, startPoint y: 98, endPoint x: 0, endPoint y: 216, distance: 308.5
select select ""applied""
select select ""excluded__expired_""
select select ""applied""
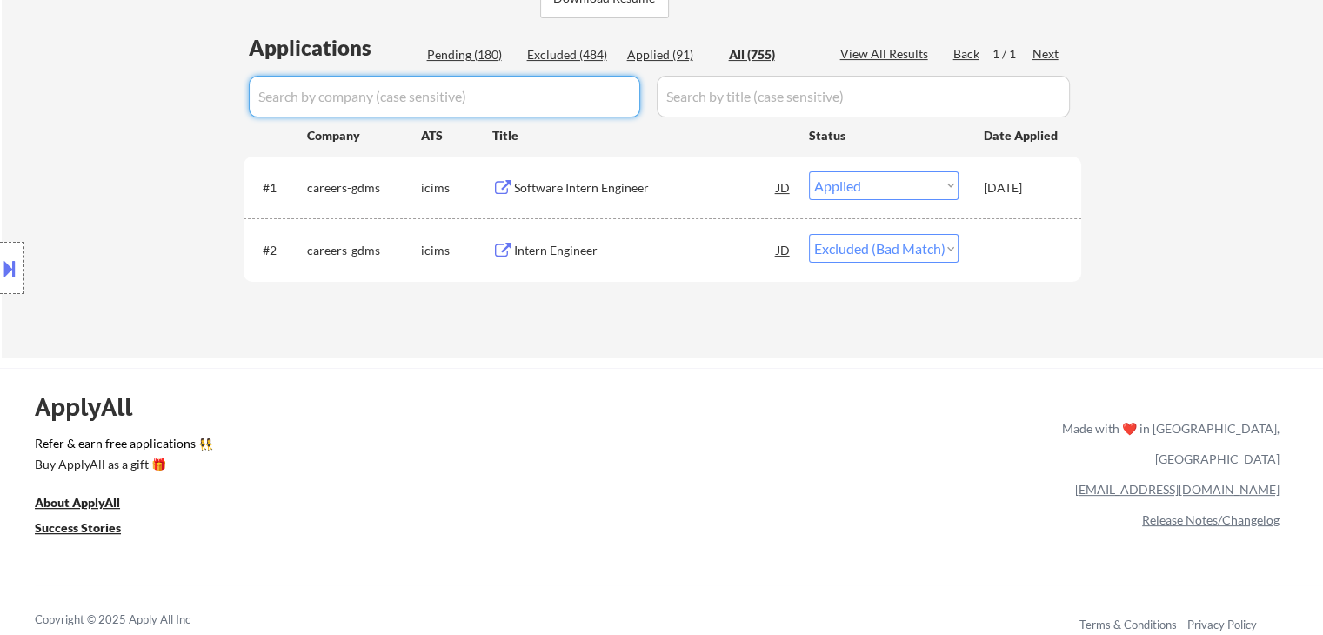
select select ""applied""
select select ""excluded__expired_""
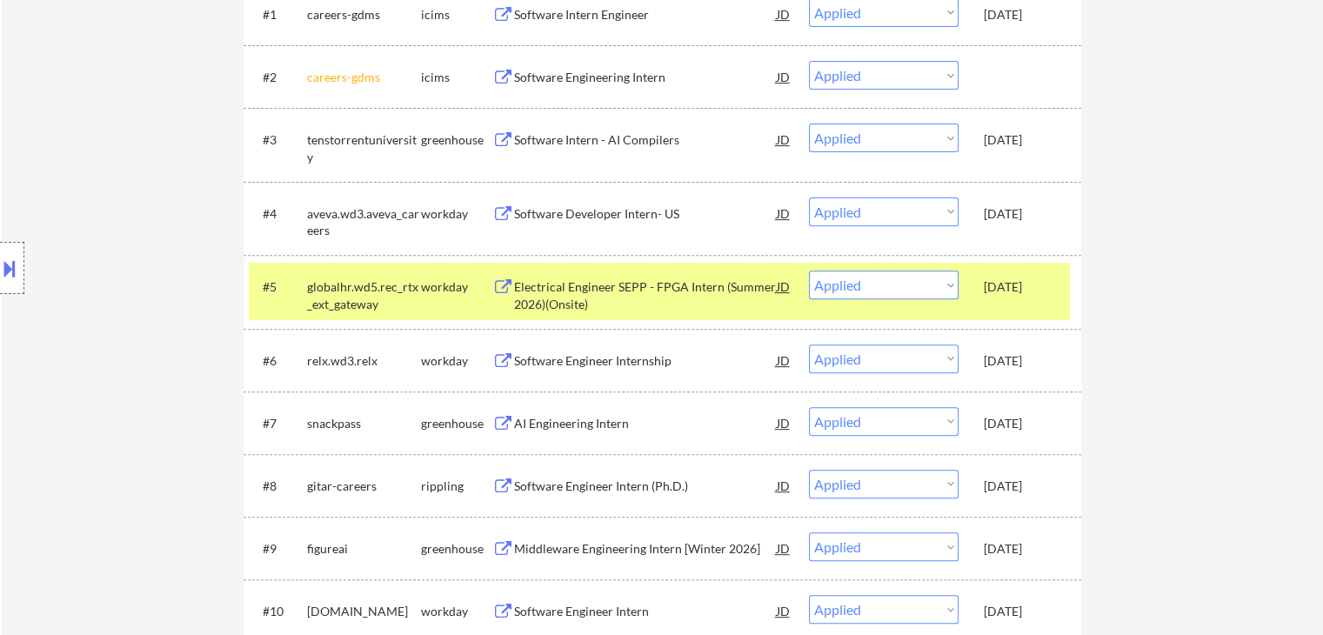
scroll to position [609, 0]
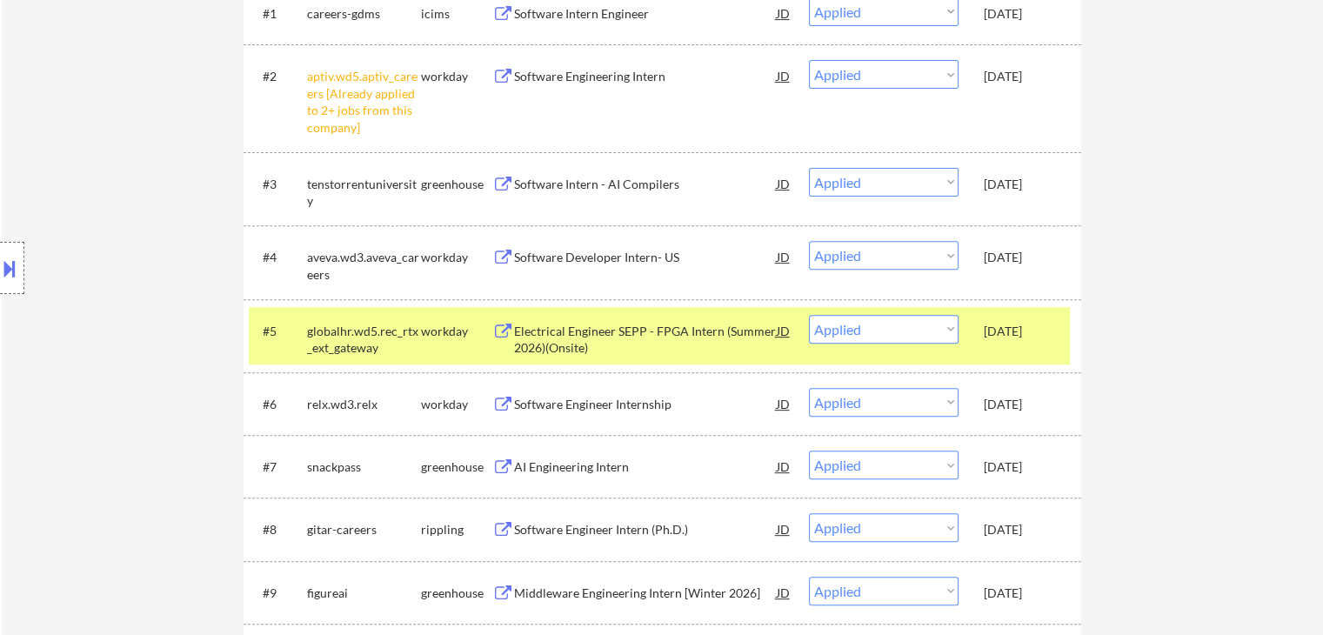
click at [1040, 406] on div "[DATE]" at bounding box center [1022, 404] width 77 height 17
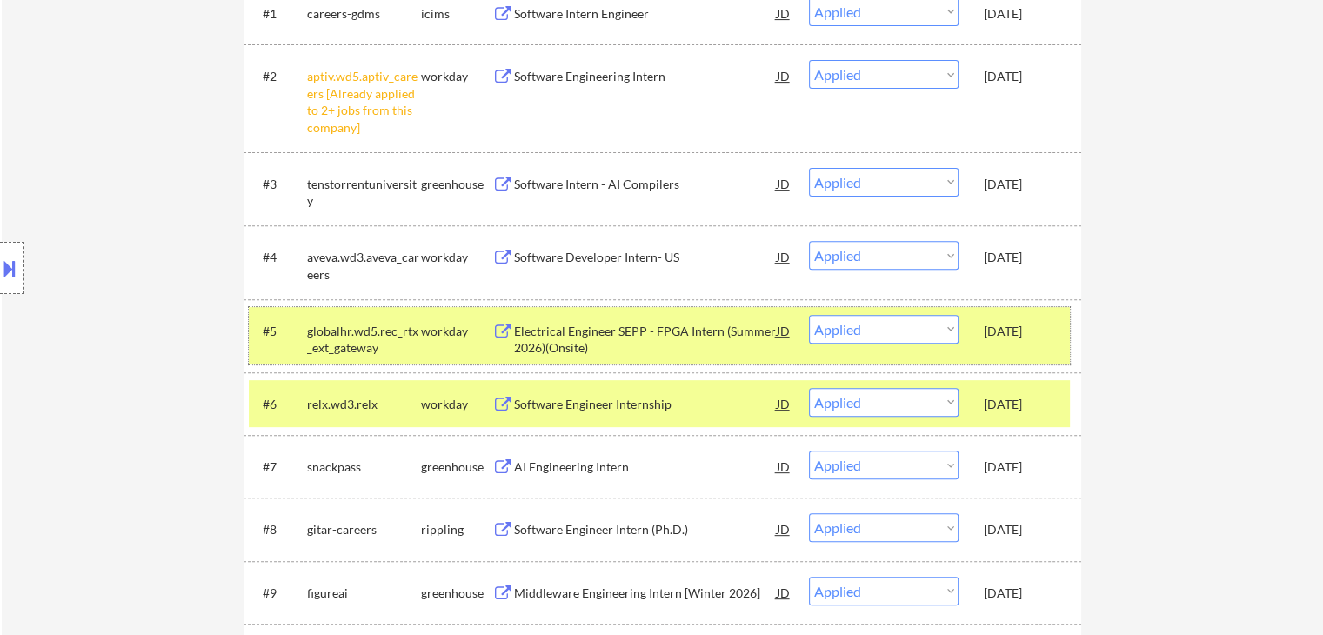
click at [1009, 327] on div "[DATE]" at bounding box center [1022, 331] width 77 height 17
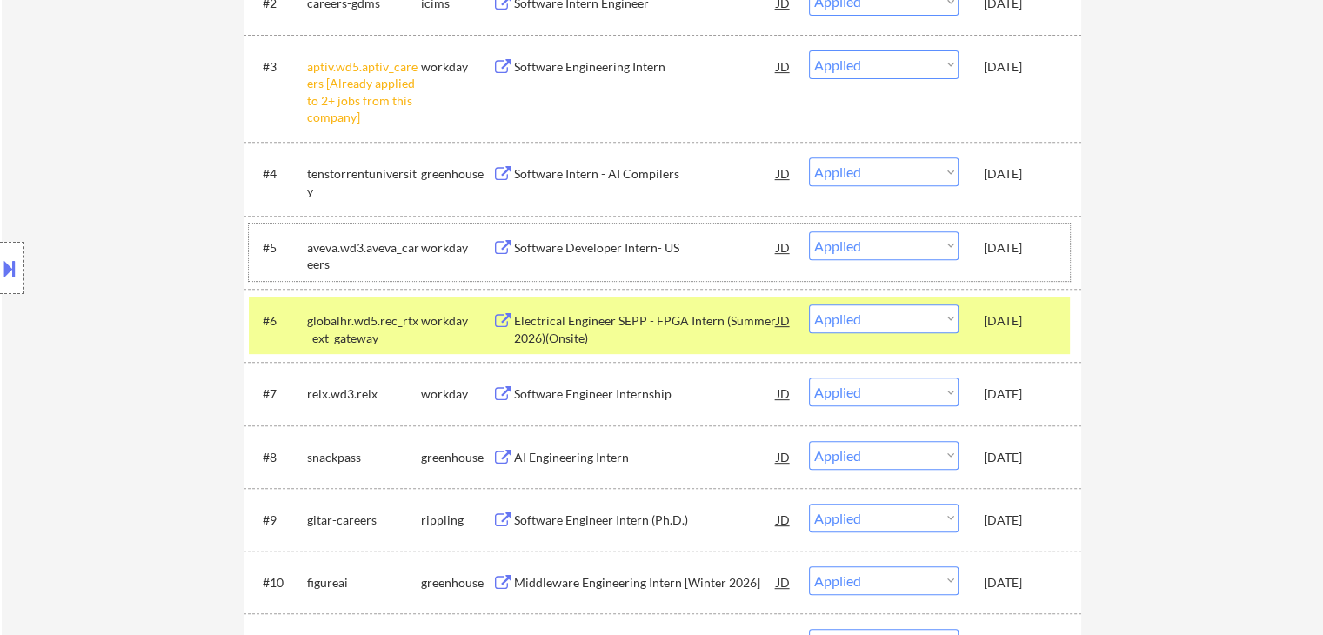
scroll to position [696, 0]
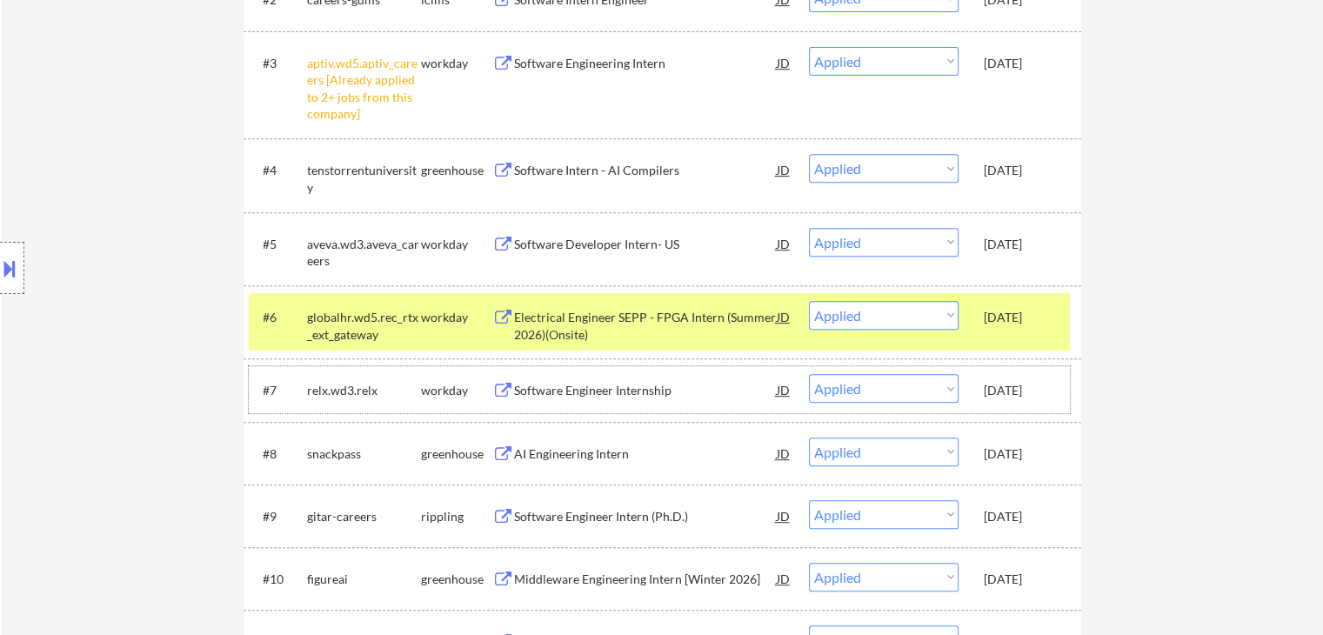
drag, startPoint x: 1012, startPoint y: 383, endPoint x: 1005, endPoint y: 373, distance: 11.8
click at [1008, 380] on div "[DATE]" at bounding box center [1022, 389] width 77 height 31
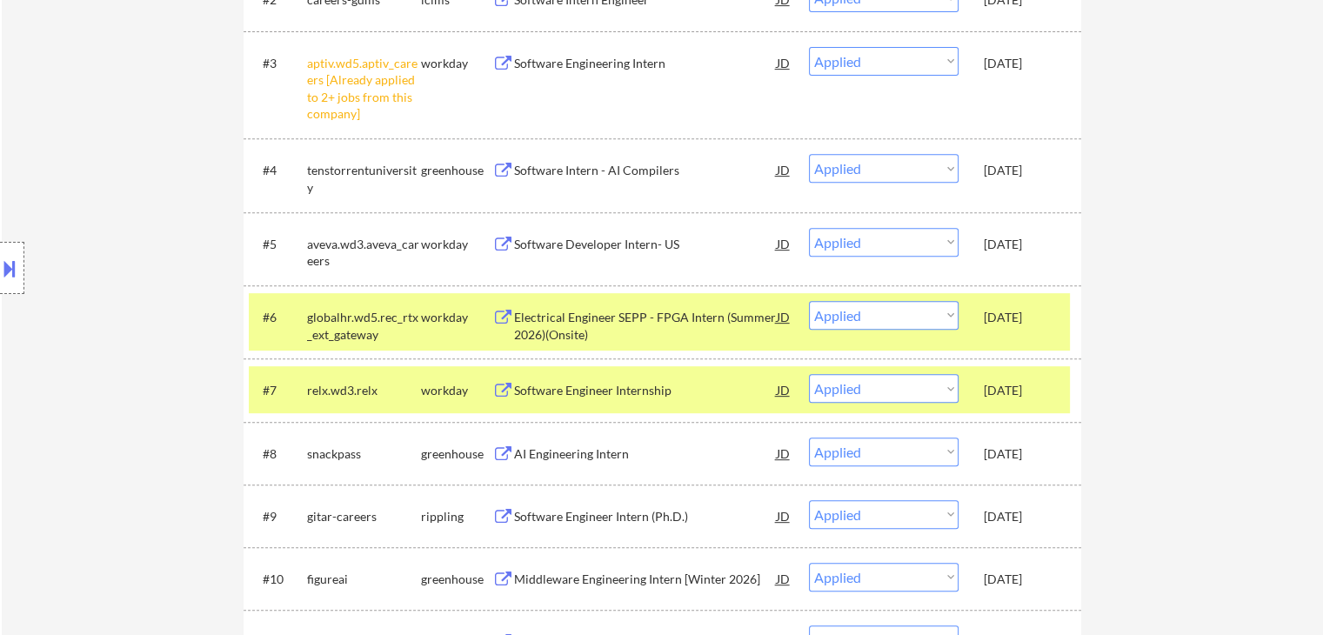
click at [1012, 324] on div "[DATE]" at bounding box center [1022, 317] width 77 height 17
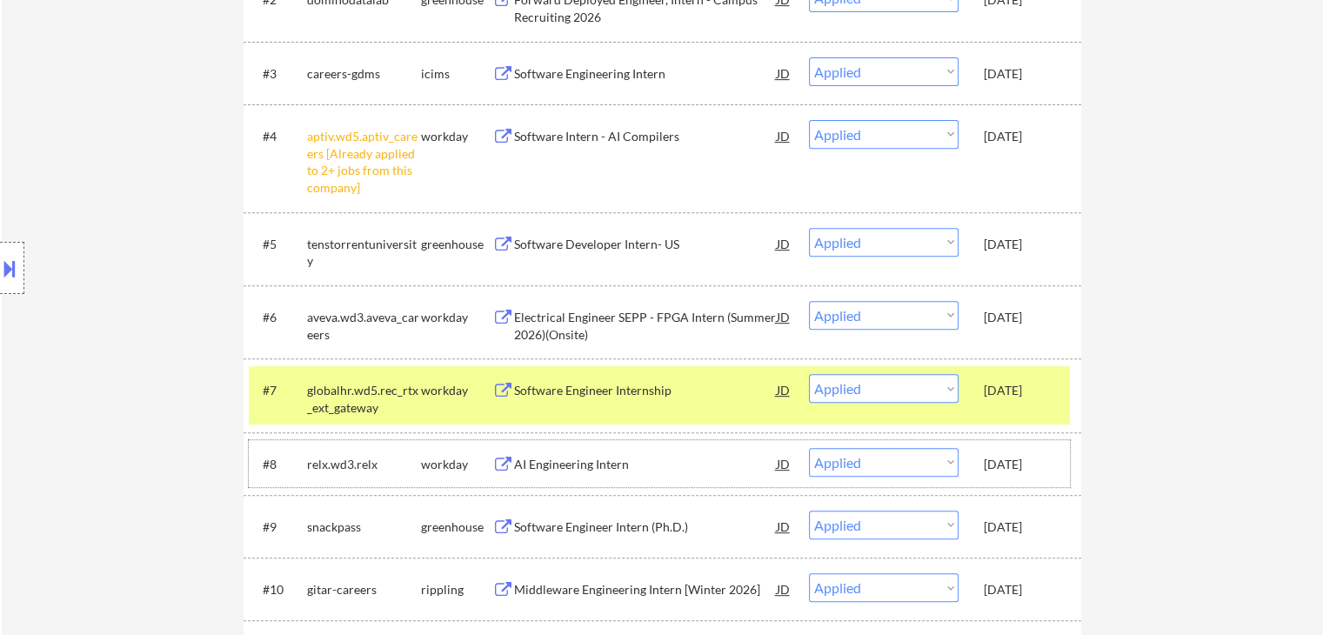
drag, startPoint x: 1012, startPoint y: 457, endPoint x: 1015, endPoint y: 406, distance: 50.5
click at [1009, 453] on div "Oct 6, 2025" at bounding box center [1022, 463] width 77 height 31
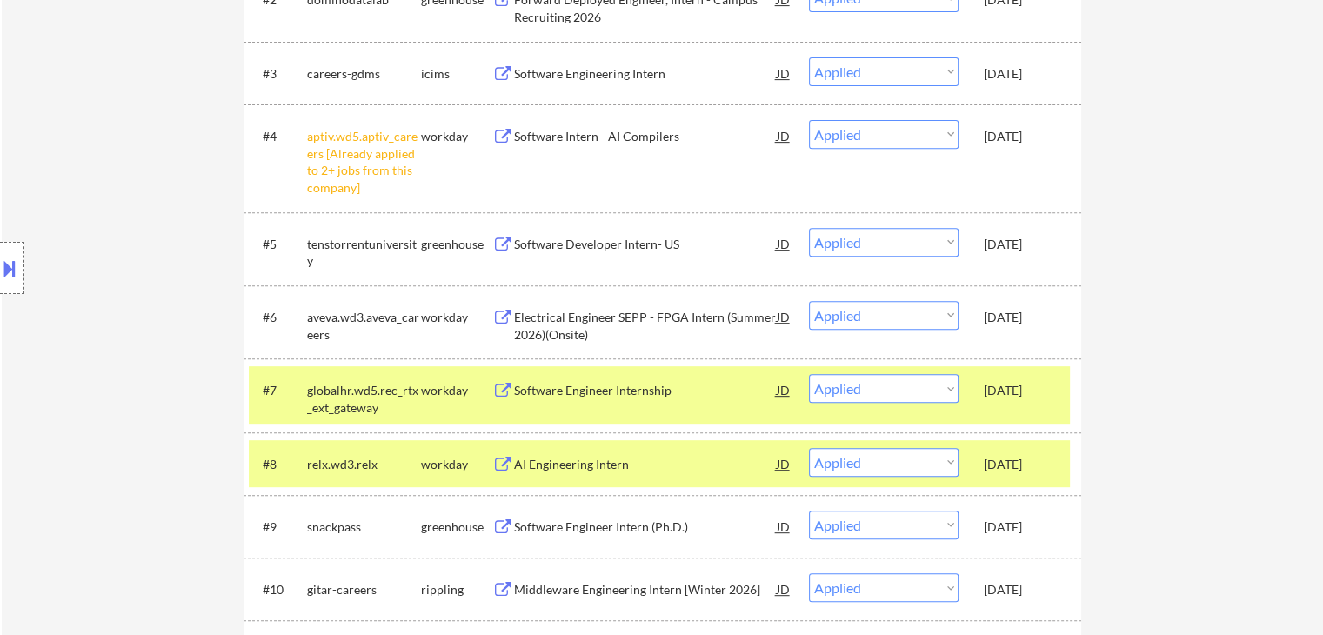
click at [1019, 388] on div "Oct 6, 2025" at bounding box center [1022, 390] width 77 height 17
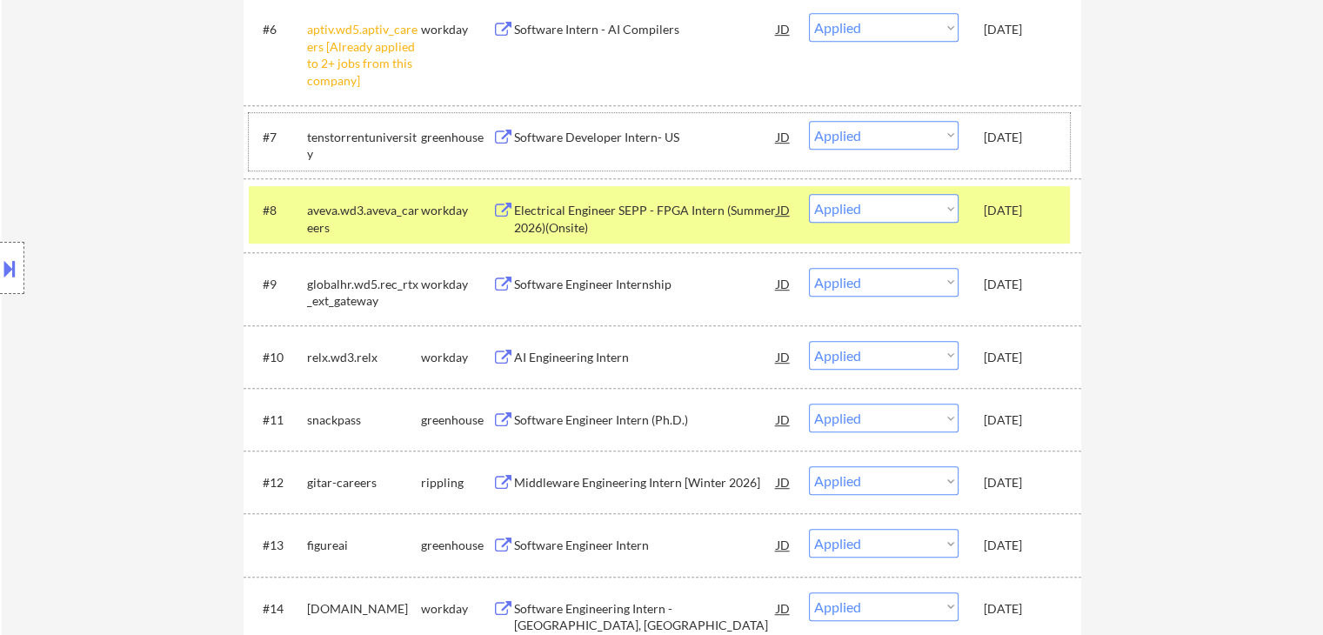
scroll to position [957, 0]
click at [1021, 357] on div "Oct 6, 2025" at bounding box center [1022, 356] width 77 height 17
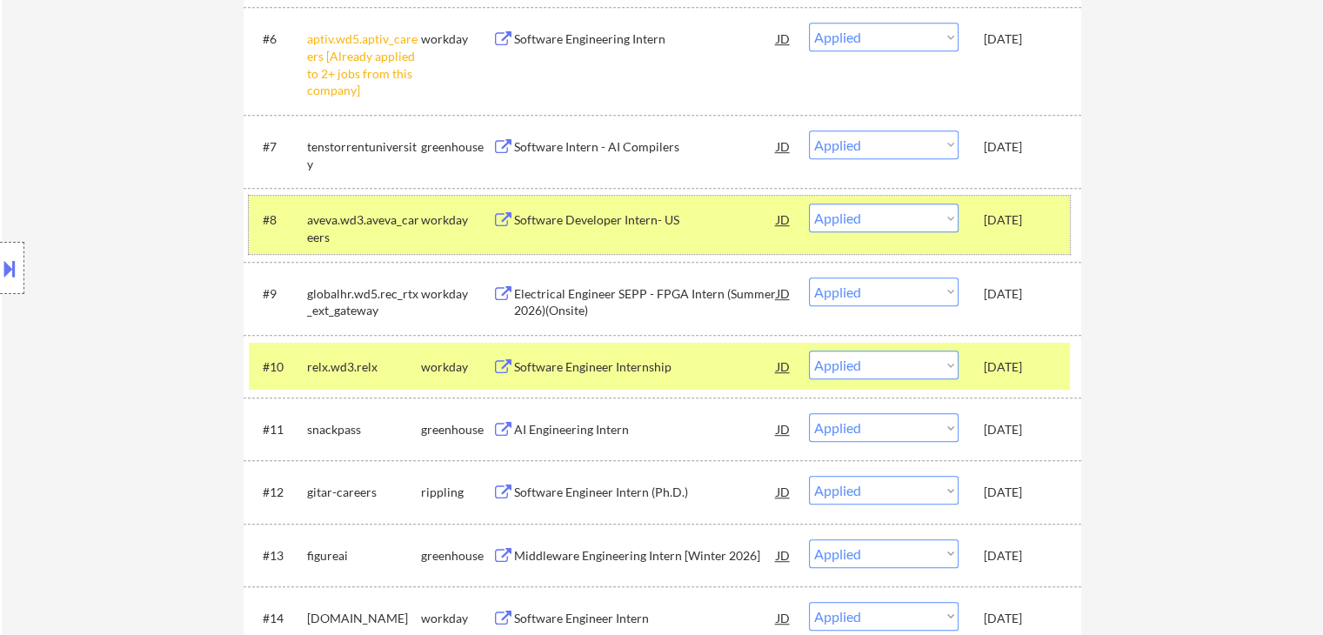
click at [364, 220] on div "aveva.wd3.aveva_careers" at bounding box center [364, 228] width 114 height 34
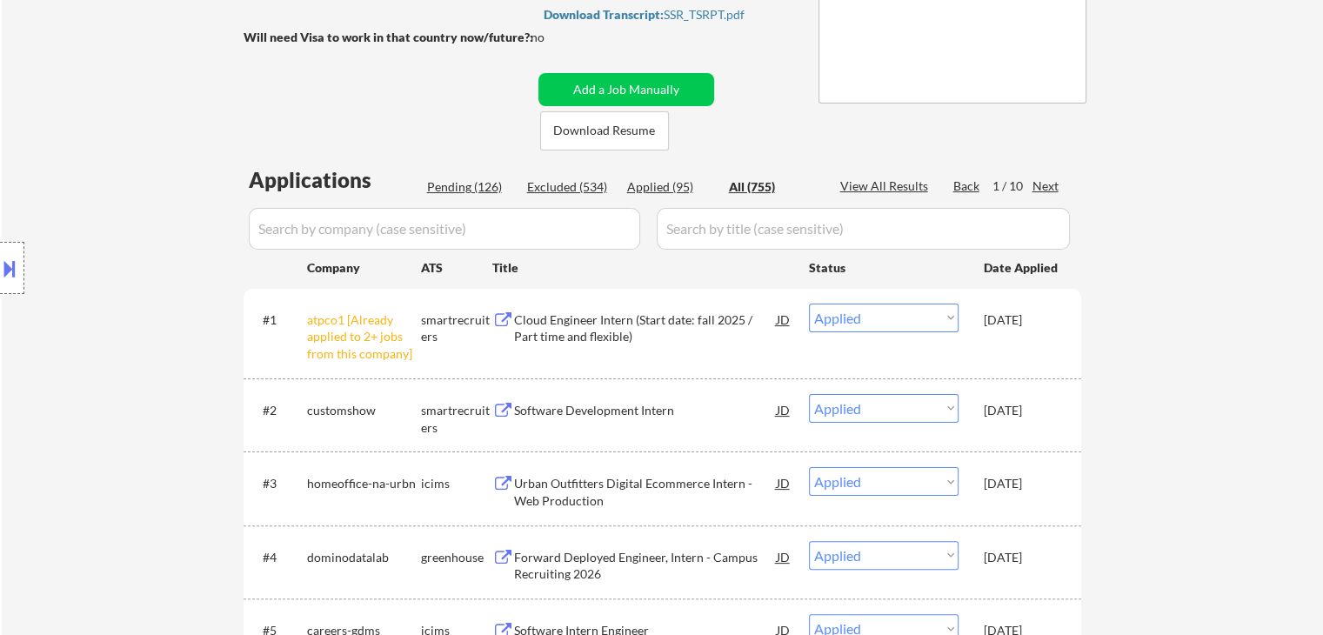
scroll to position [174, 0]
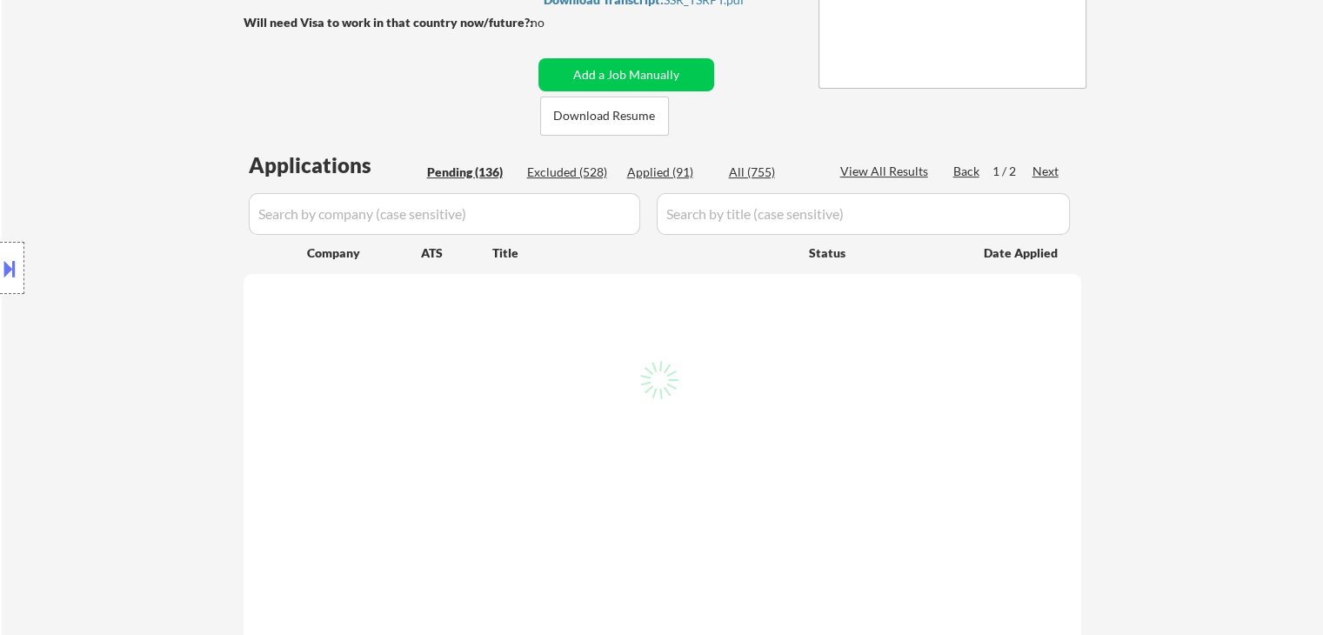
scroll to position [348, 0]
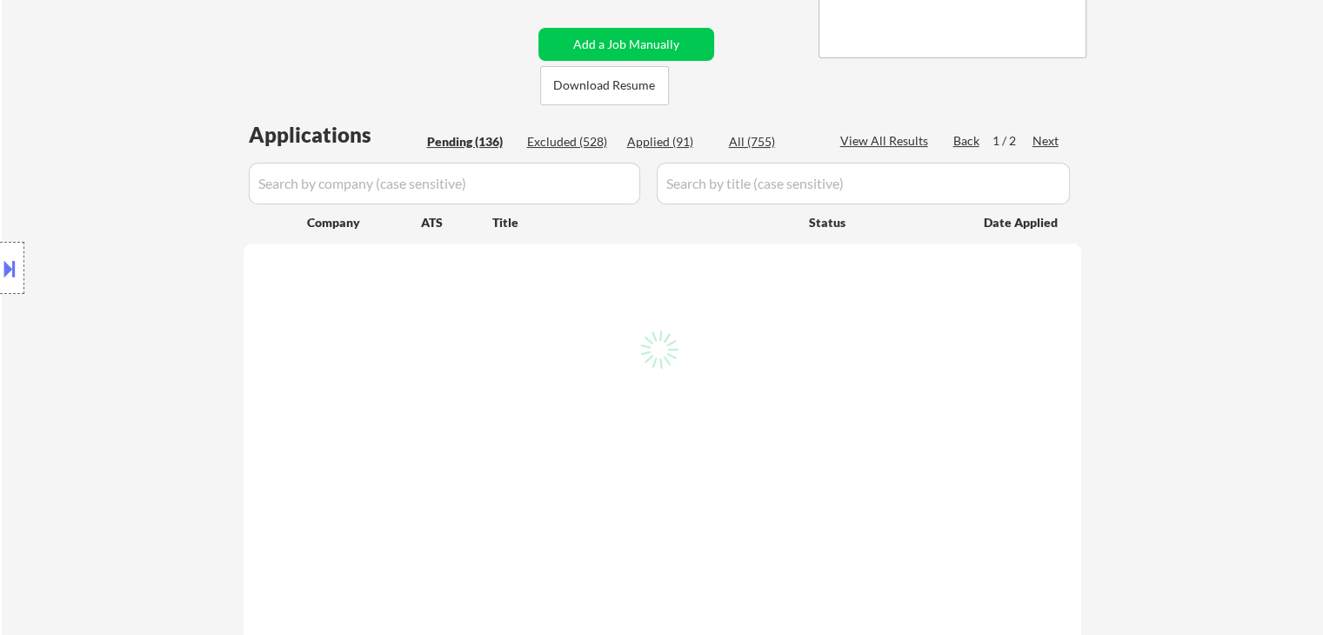
select select ""pending""
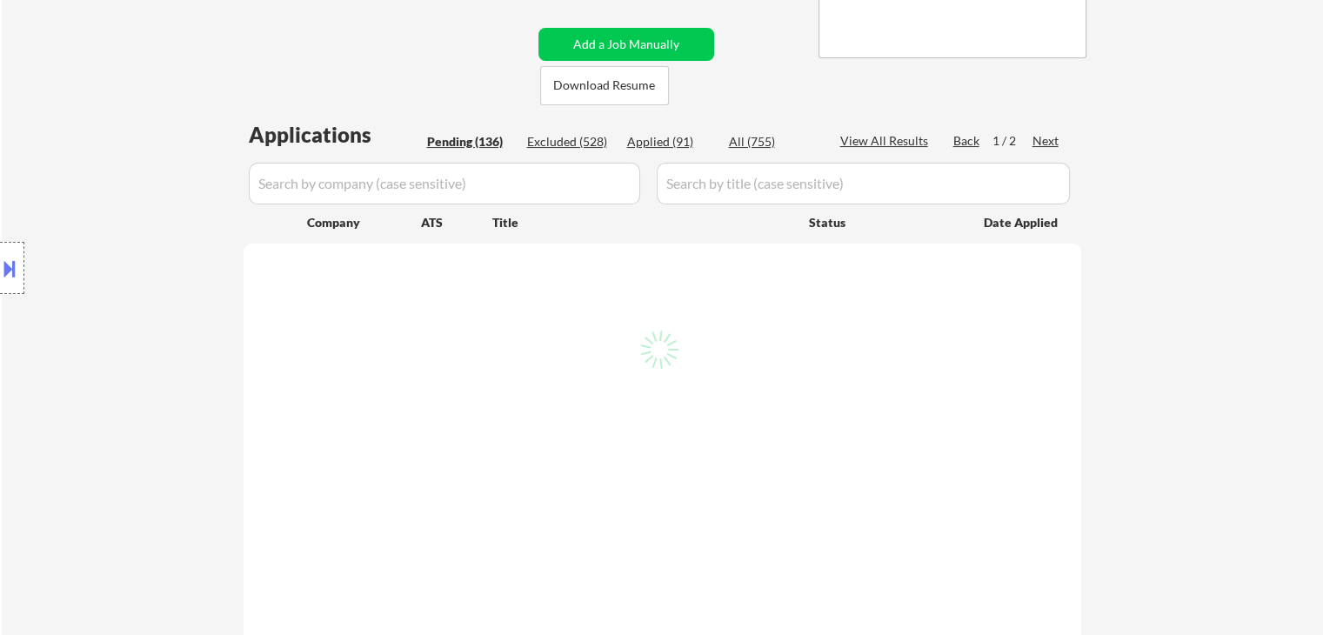
select select ""pending""
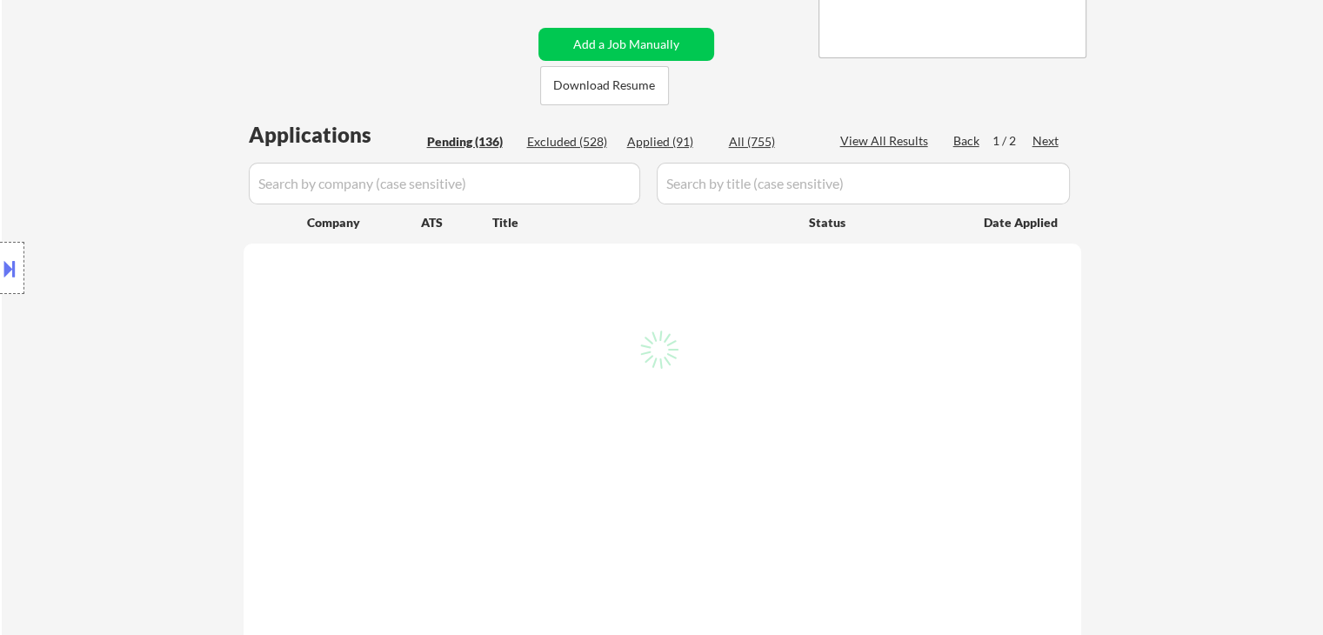
select select ""pending""
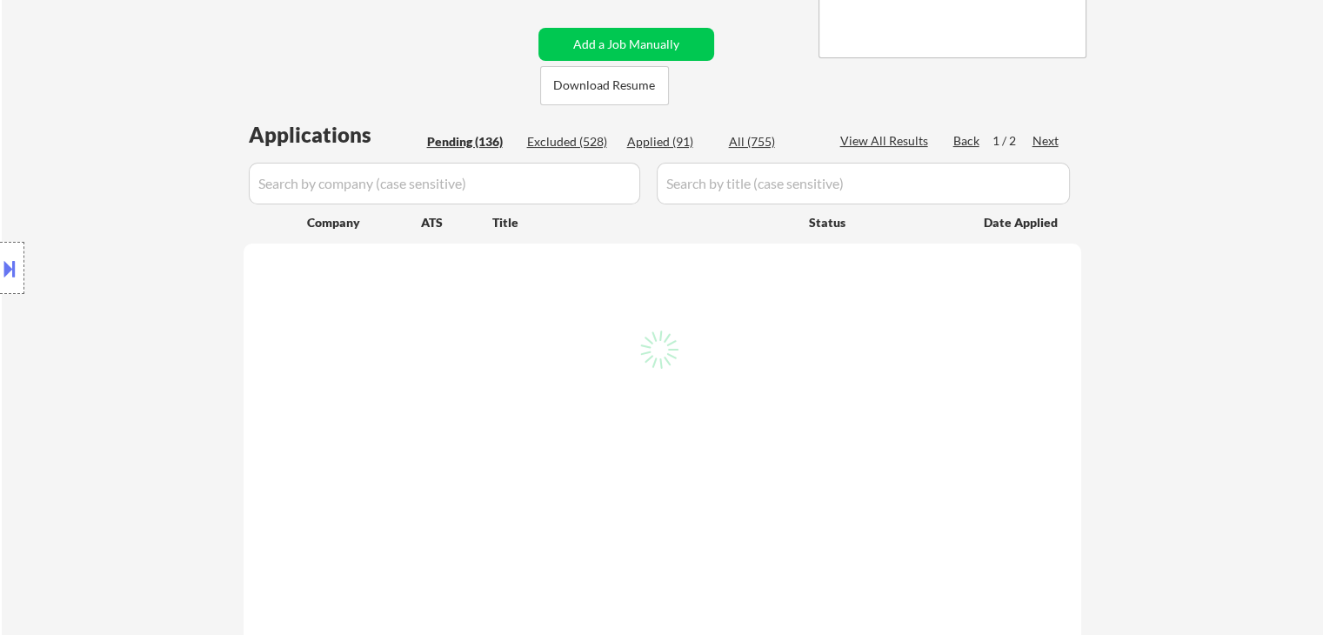
select select ""pending""
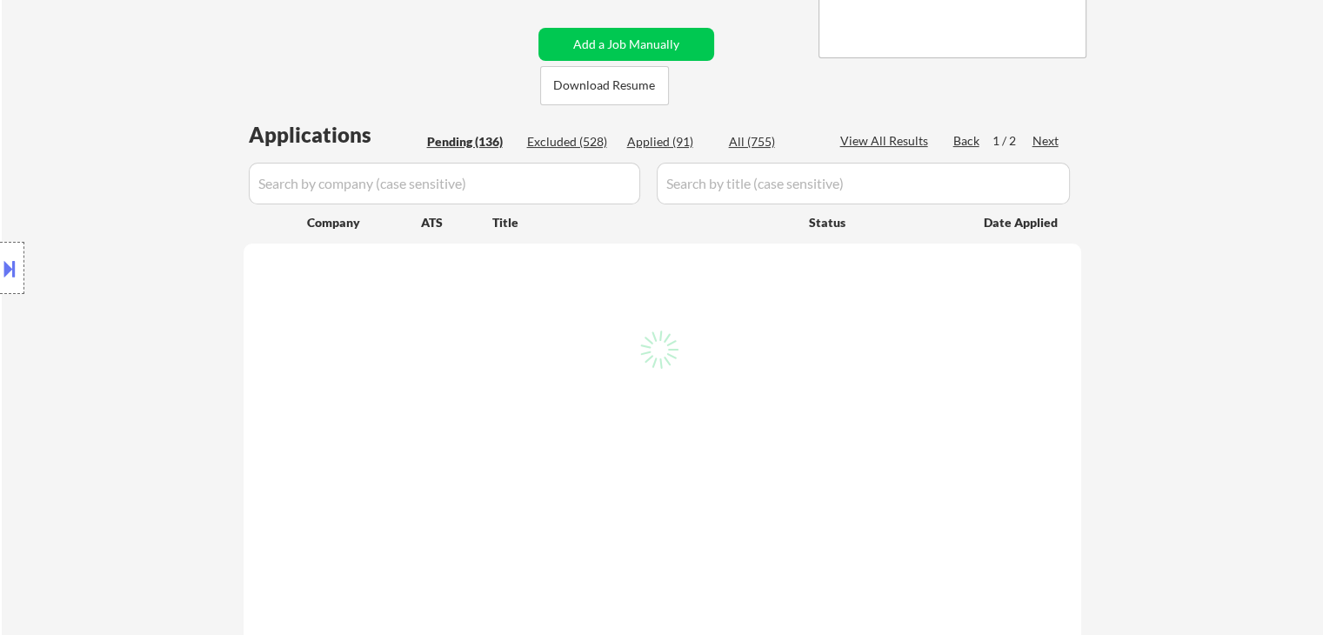
select select ""pending""
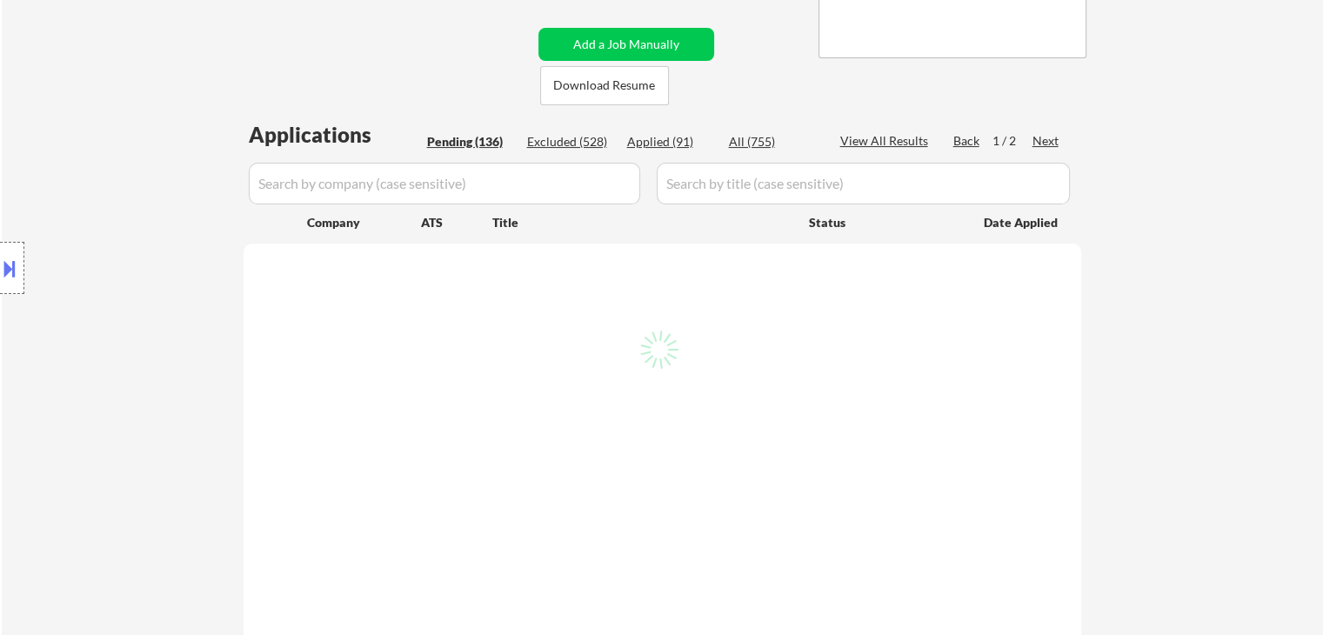
select select ""pending""
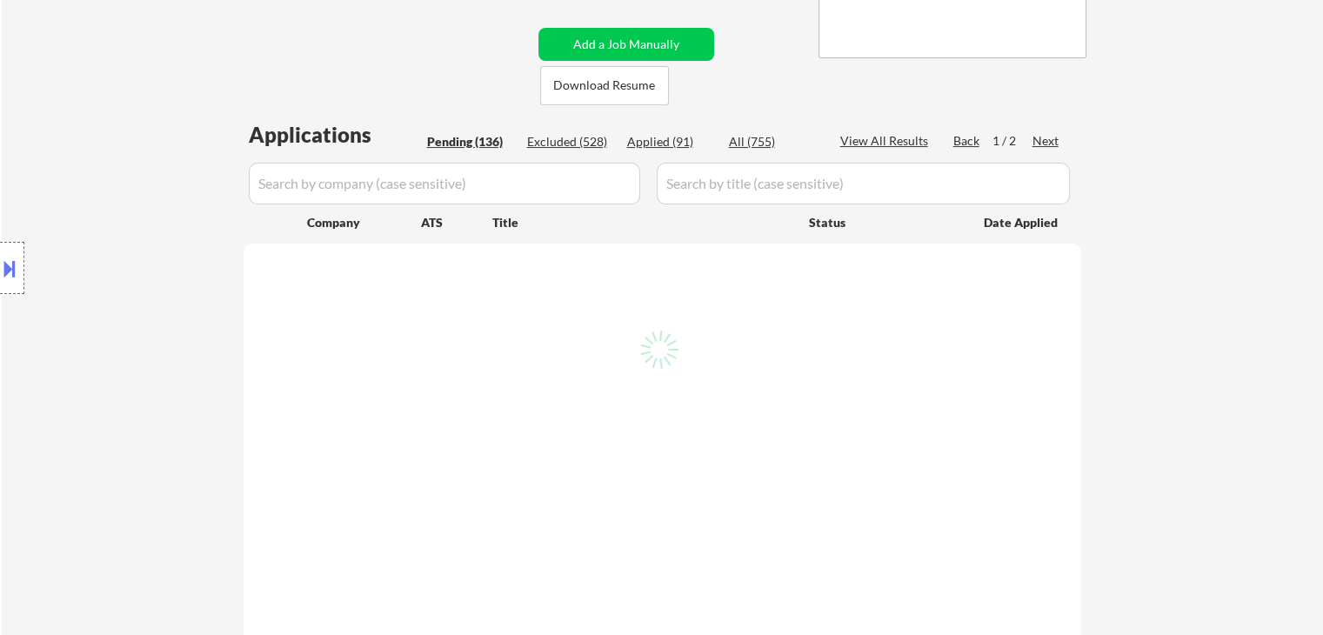
select select ""pending""
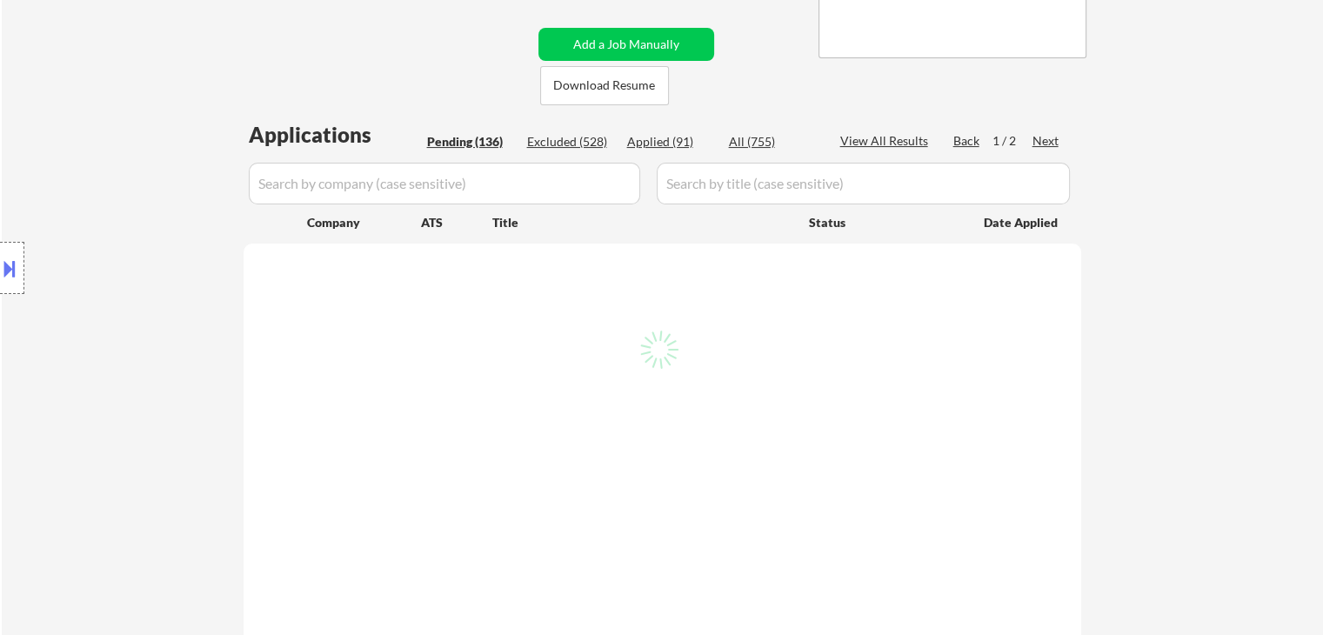
select select ""pending""
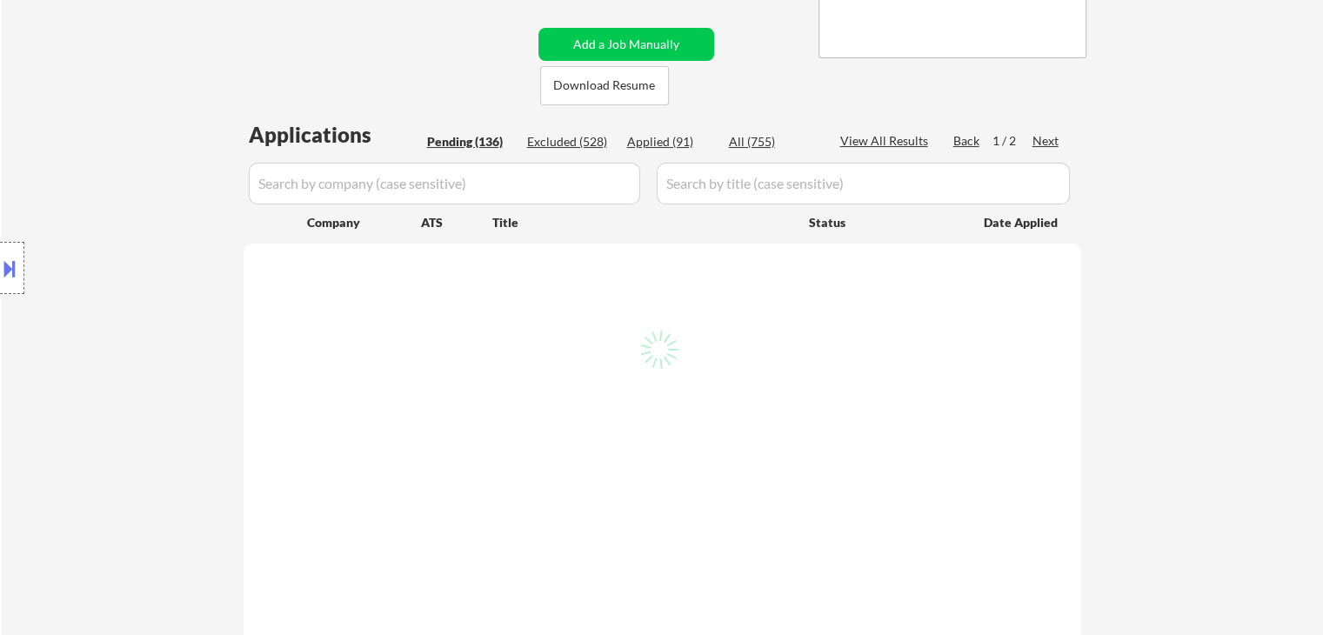
select select ""pending""
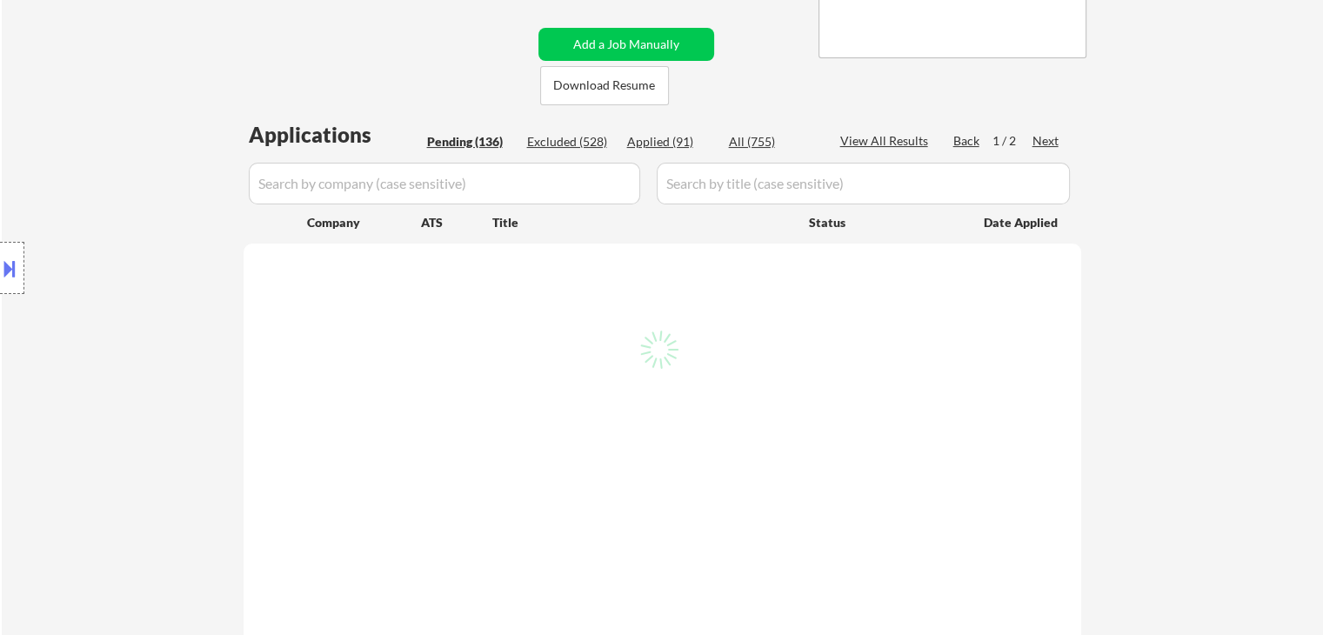
select select ""pending""
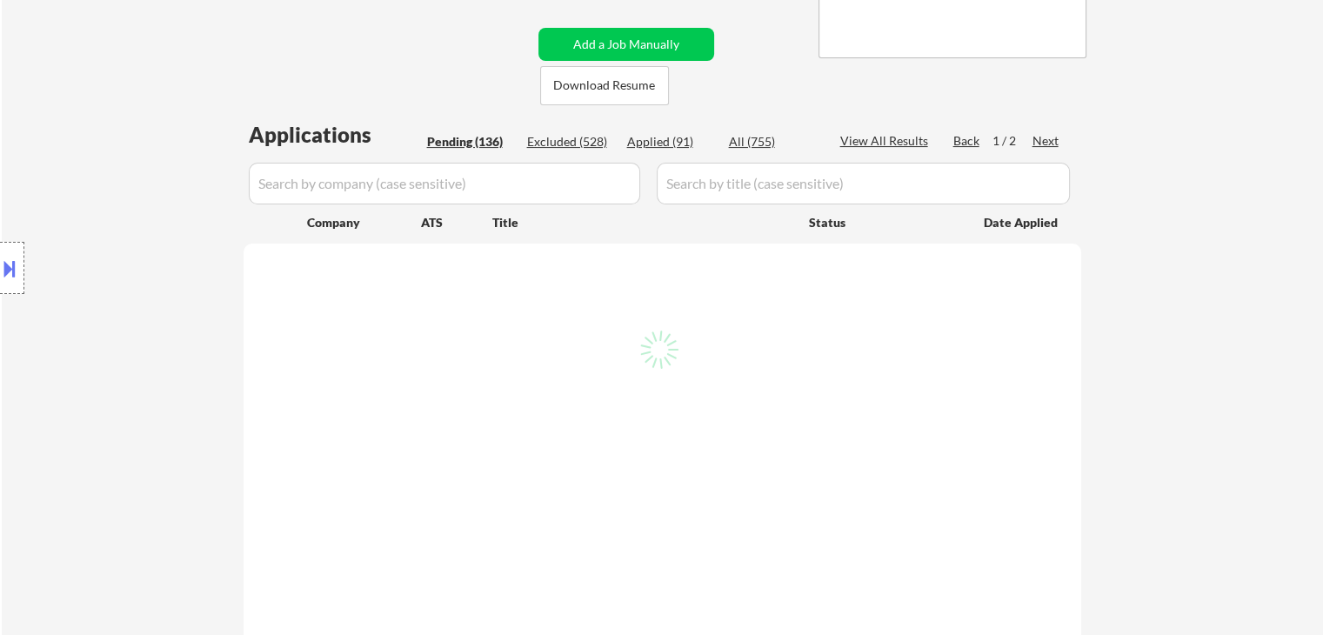
select select ""pending""
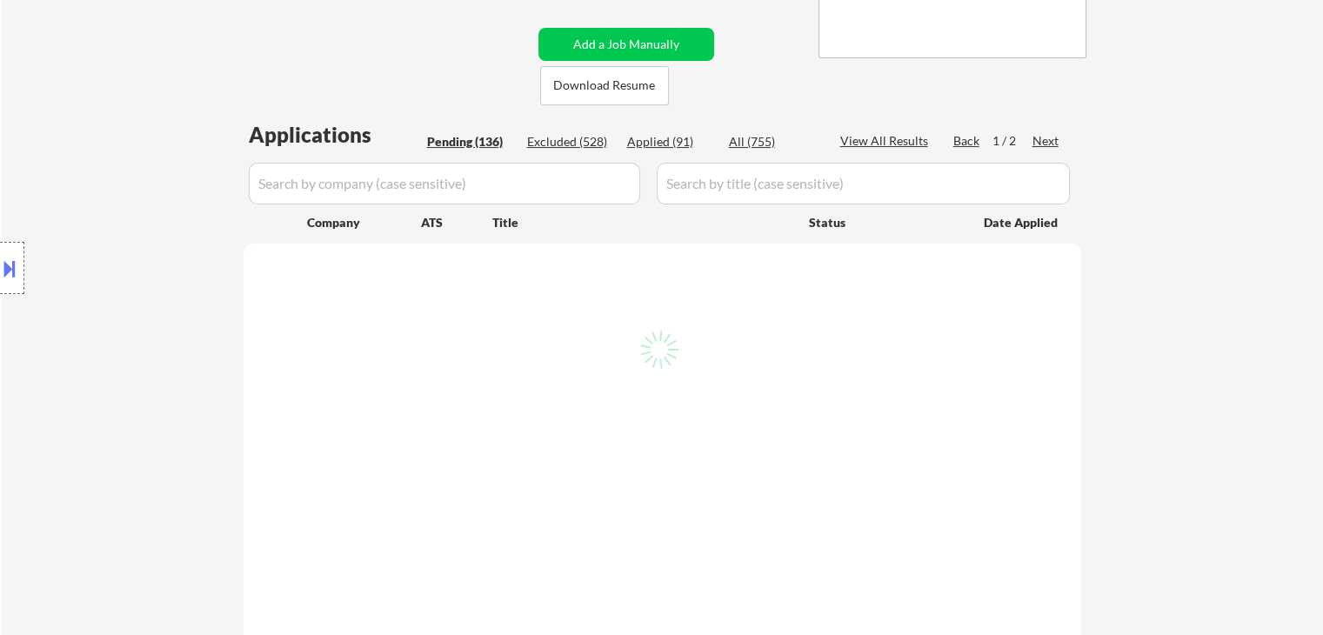
select select ""pending""
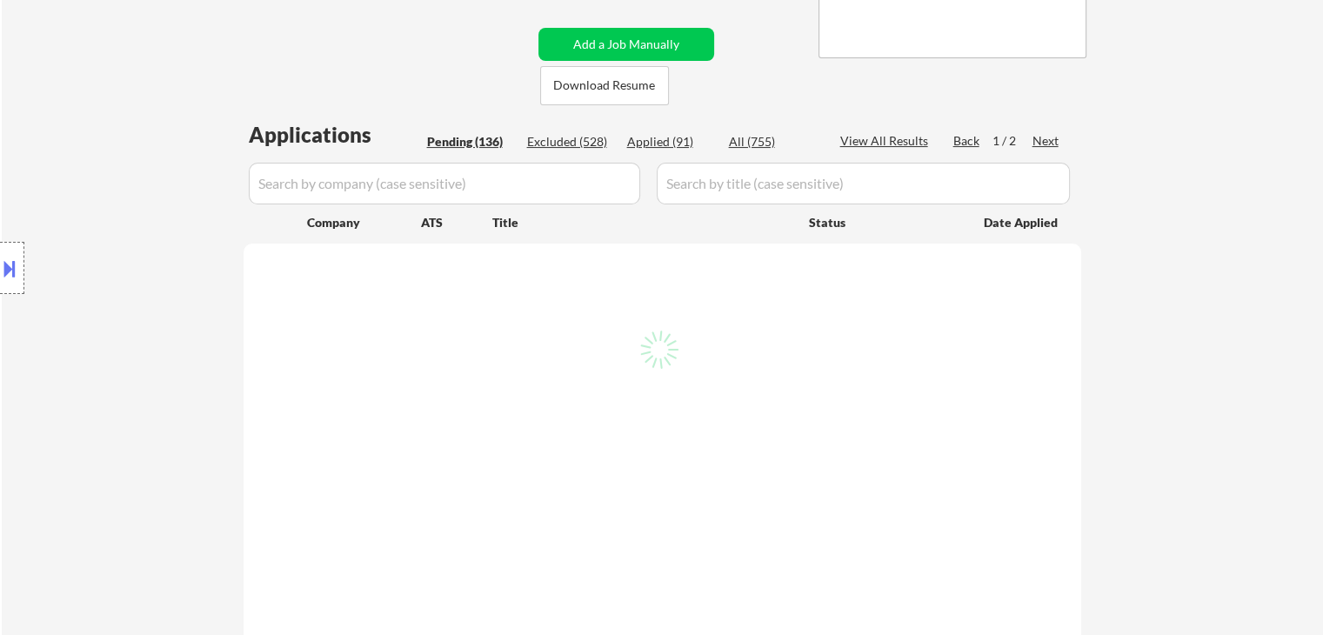
select select ""pending""
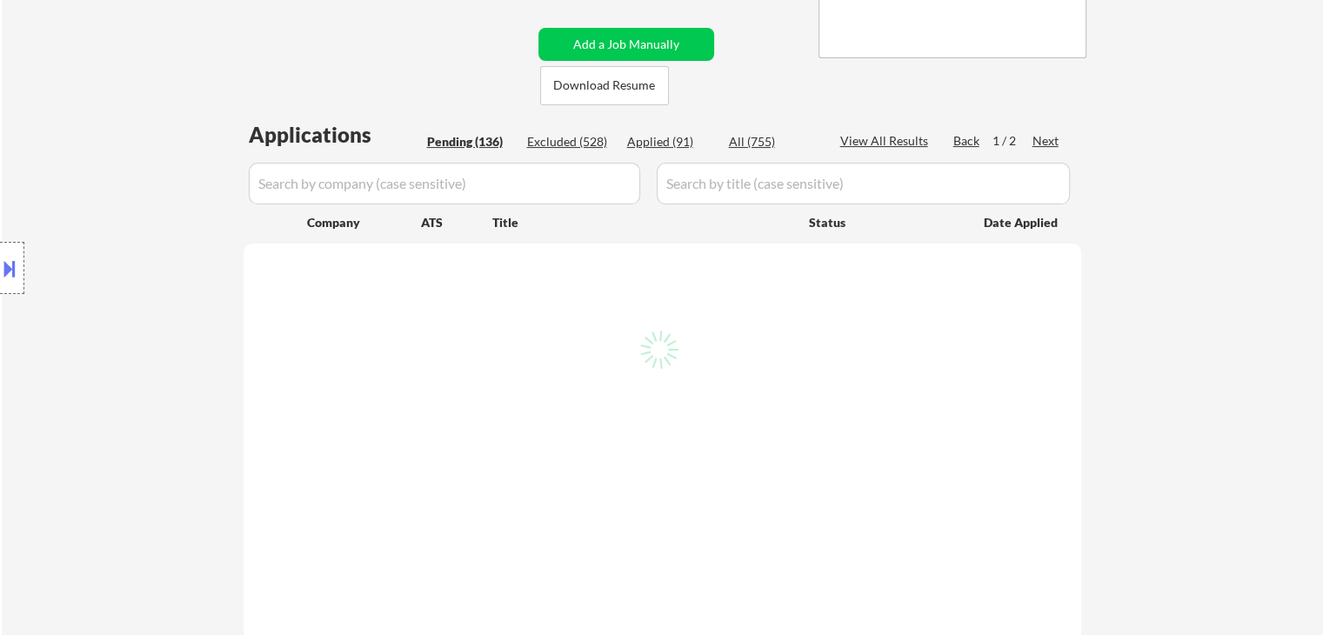
select select ""pending""
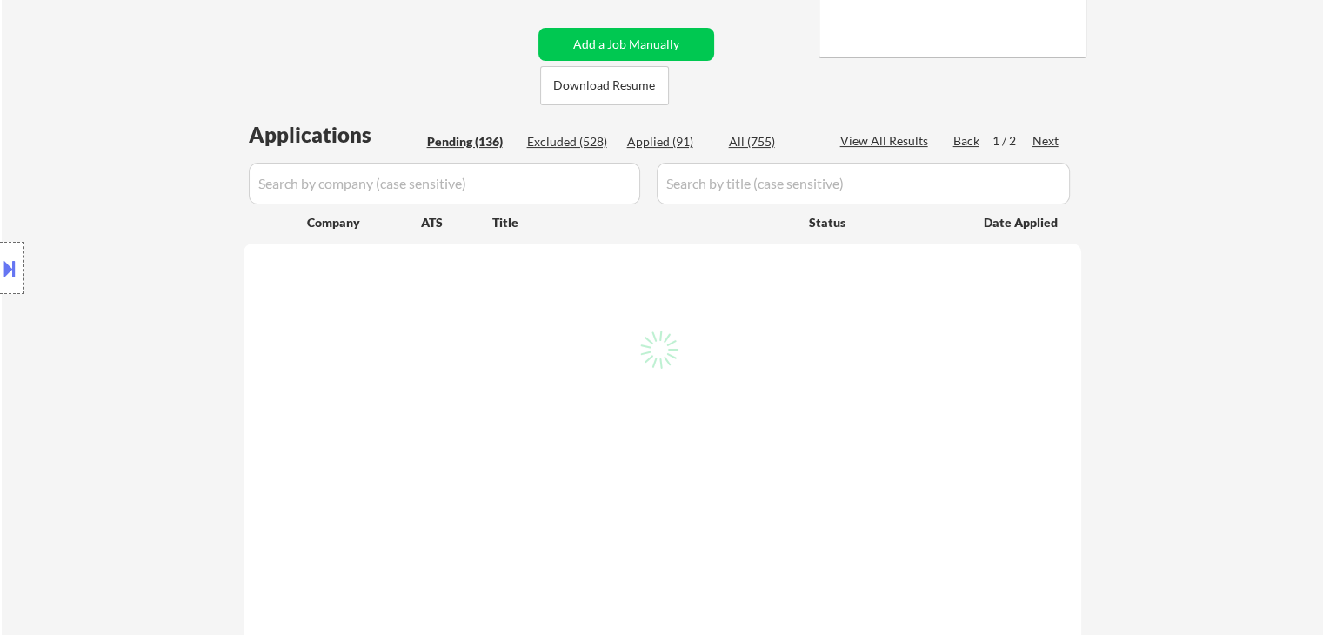
select select ""pending""
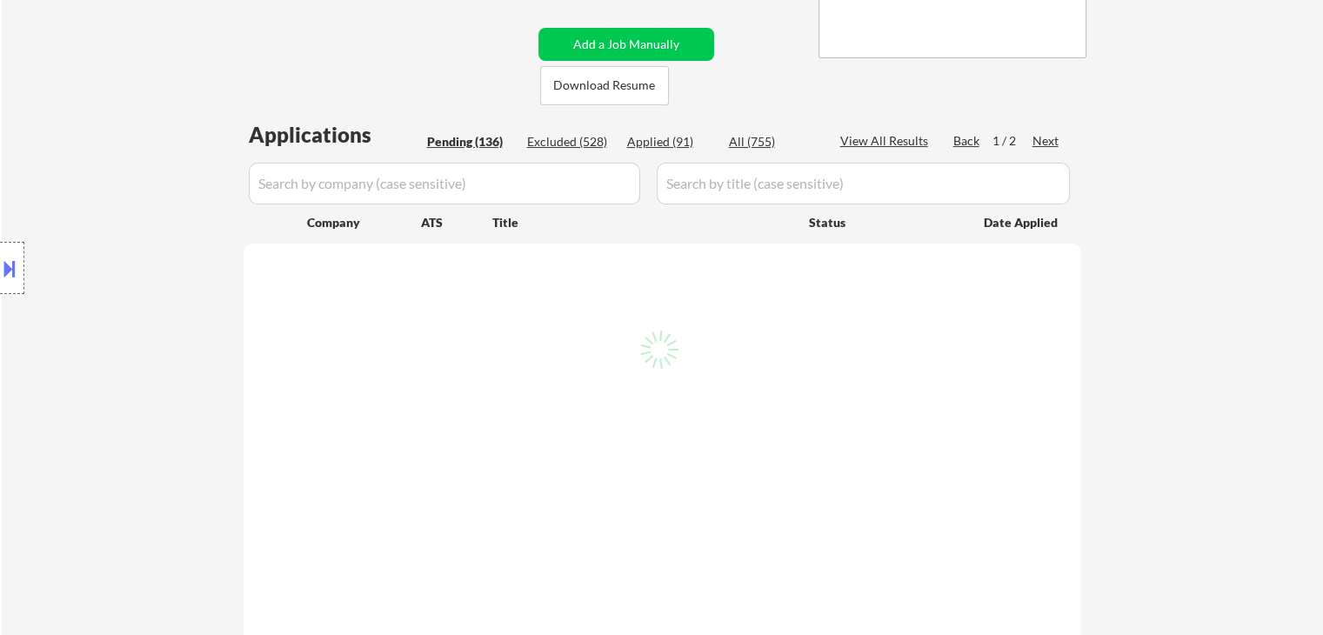
select select ""pending""
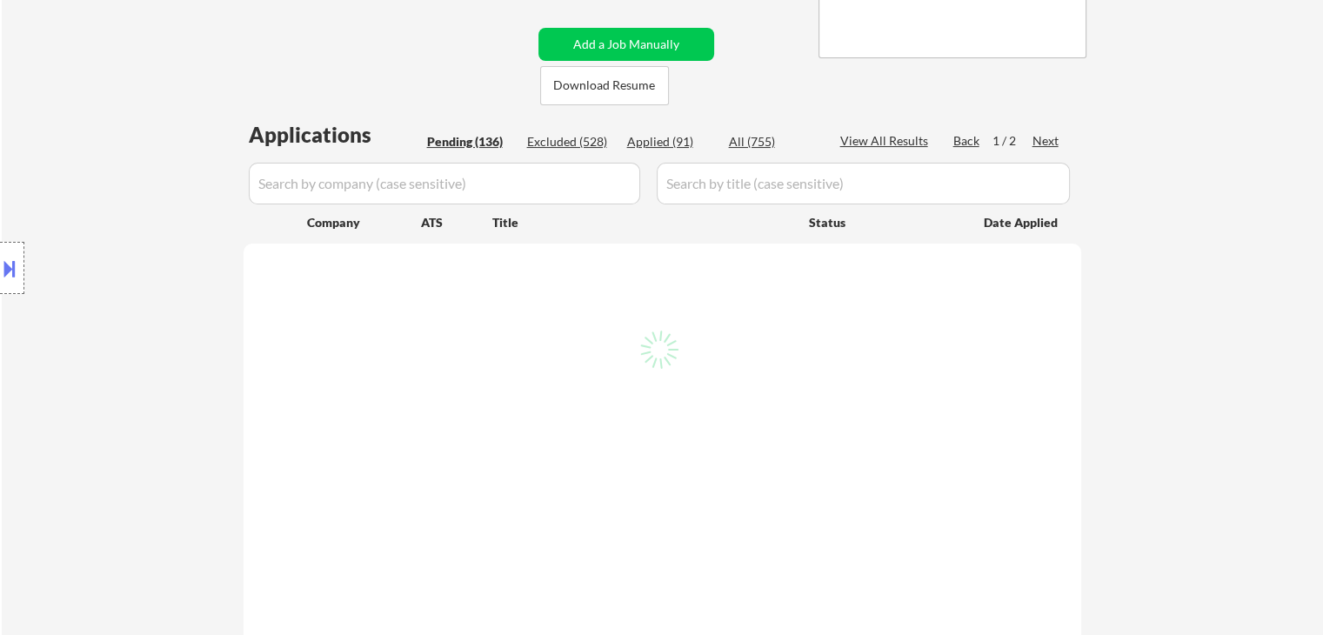
select select ""pending""
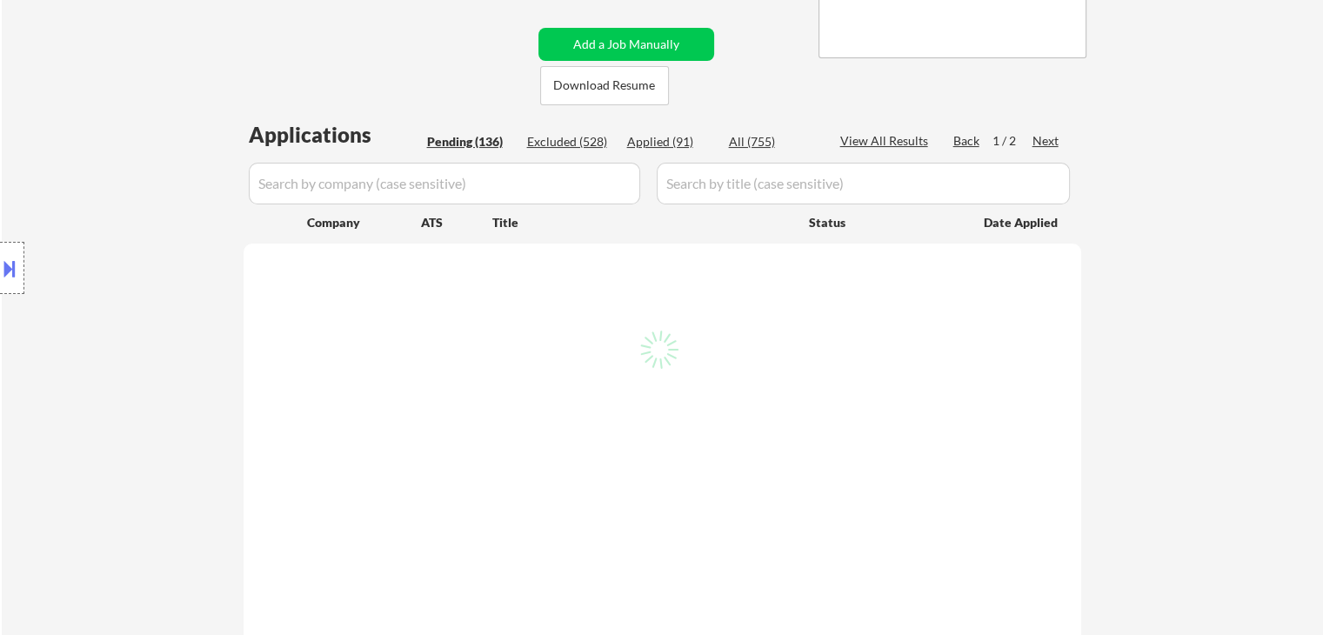
select select ""pending""
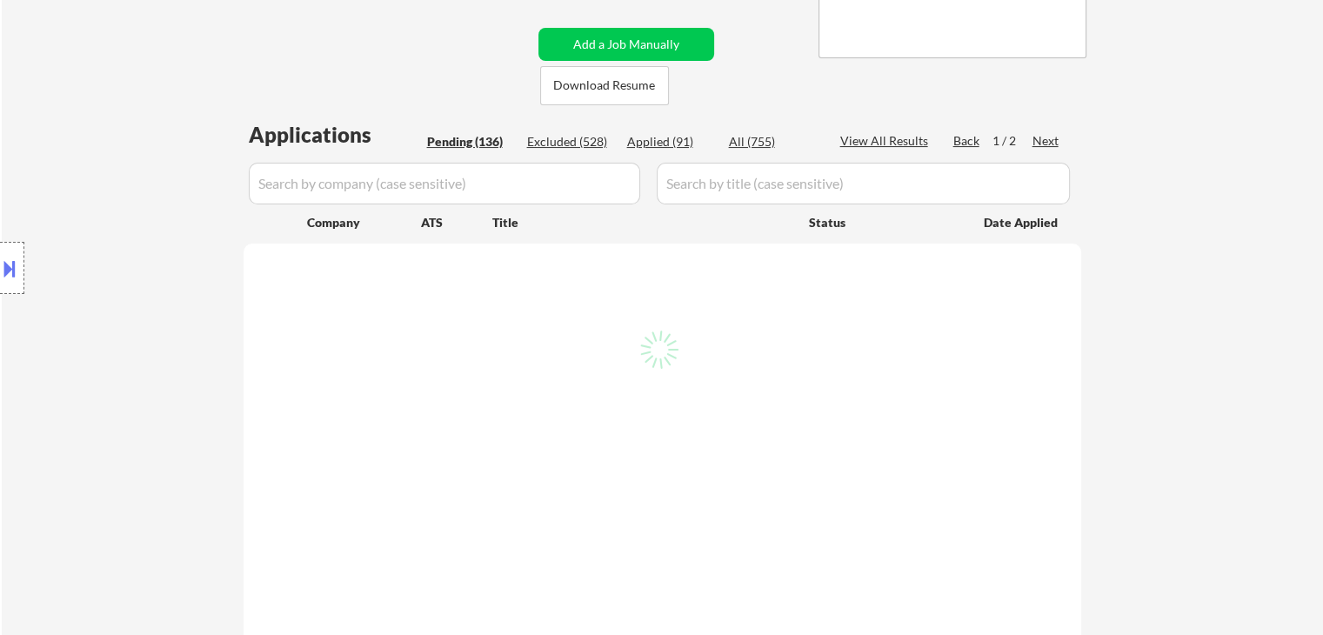
select select ""pending""
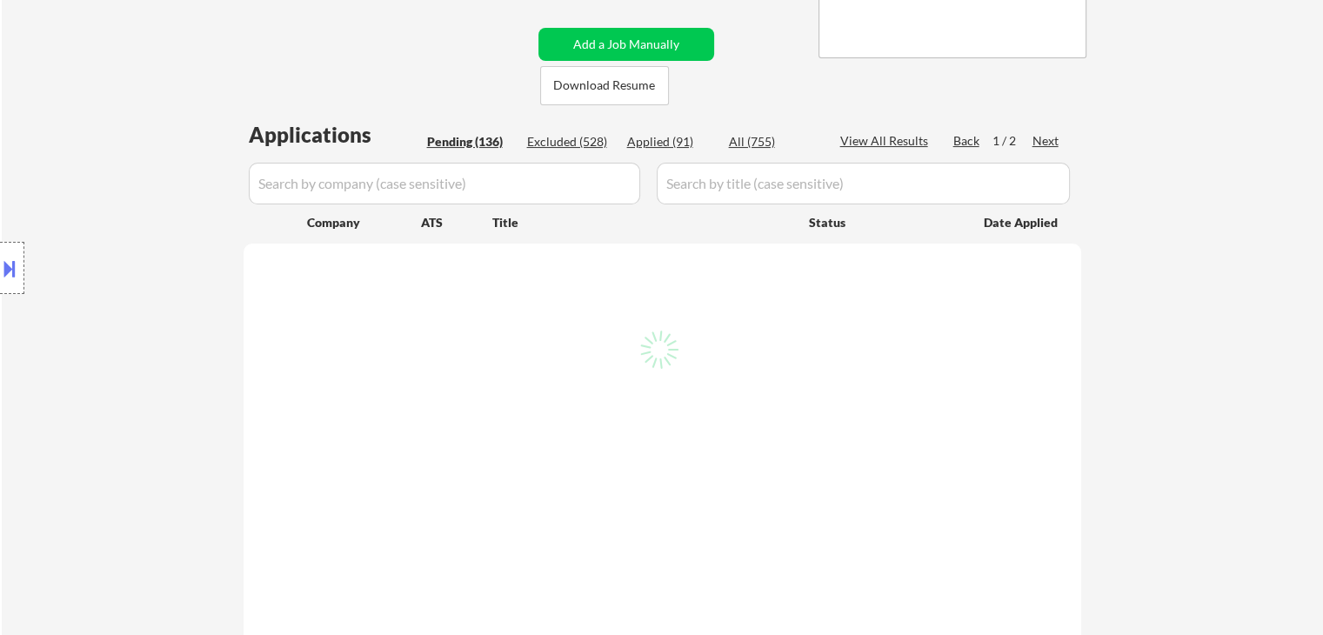
select select ""pending""
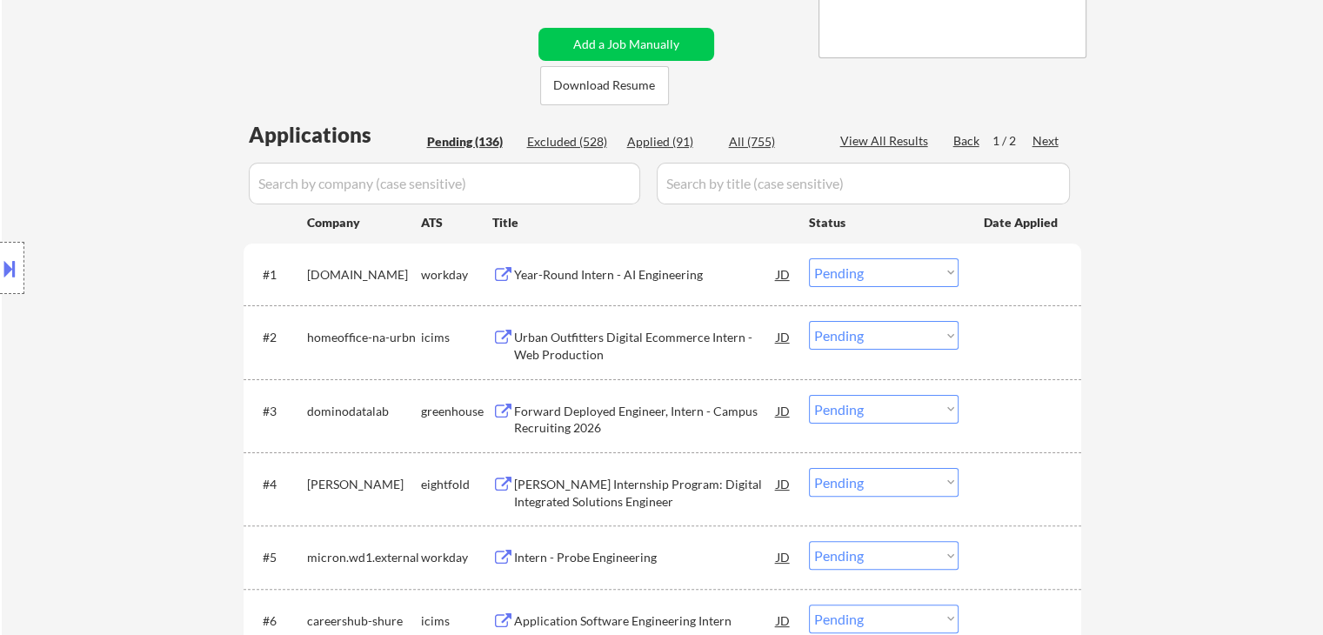
click at [614, 273] on div "Year-Round Intern - AI Engineering" at bounding box center [645, 274] width 263 height 17
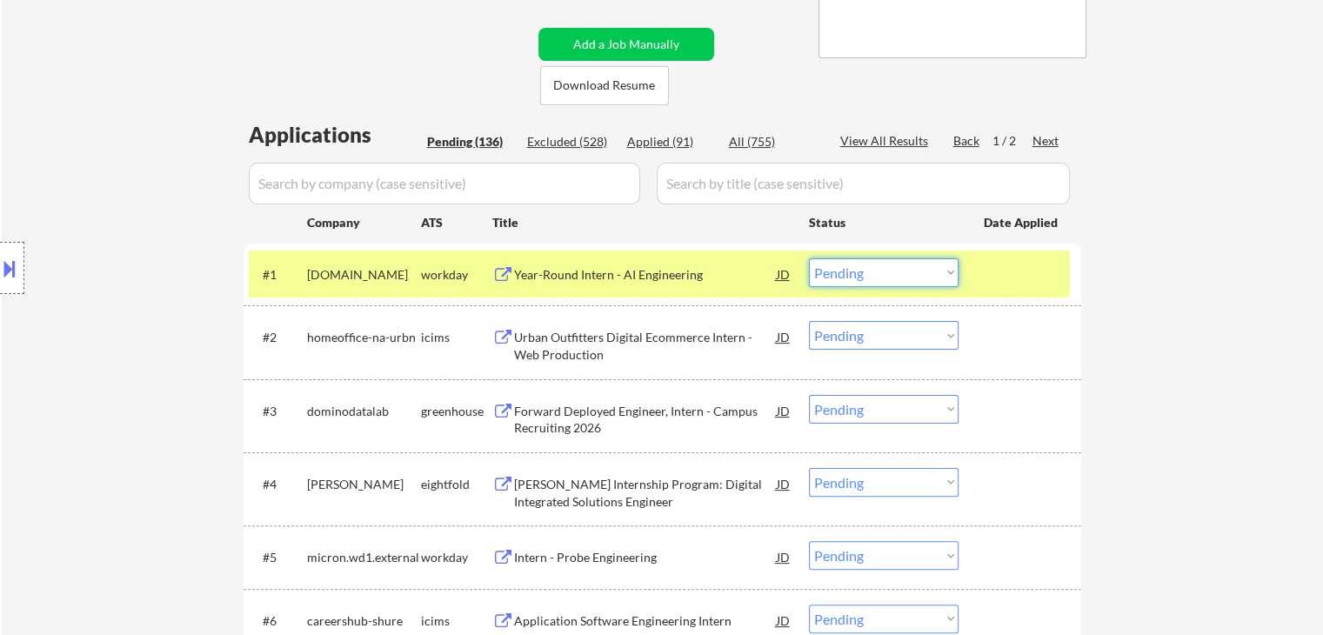
drag, startPoint x: 875, startPoint y: 278, endPoint x: 884, endPoint y: 285, distance: 11.1
click at [877, 280] on select "Choose an option... Pending Applied Excluded (Questions) Excluded (Expired) Exc…" at bounding box center [884, 272] width 150 height 29
click at [809, 258] on select "Choose an option... Pending Applied Excluded (Questions) Excluded (Expired) Exc…" at bounding box center [884, 272] width 150 height 29
select select ""pending""
click at [645, 333] on div "Urban Outfitters Digital Ecommerce Intern - Web Production" at bounding box center [645, 346] width 263 height 34
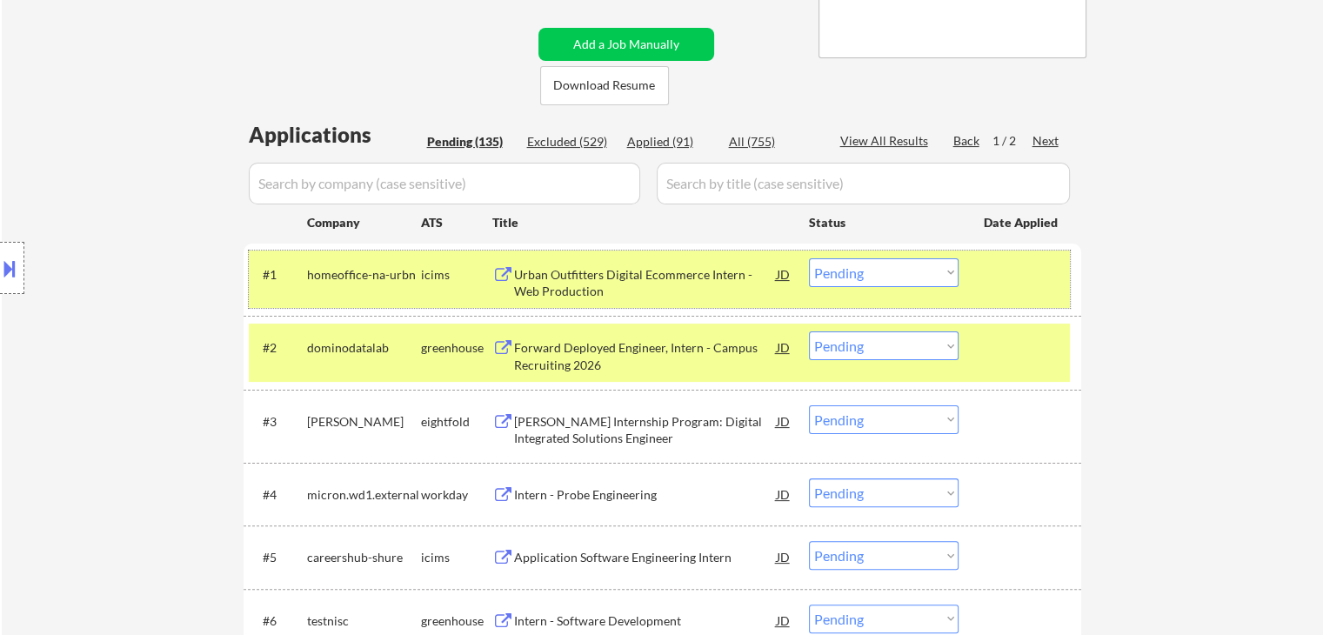
drag, startPoint x: 434, startPoint y: 280, endPoint x: 520, endPoint y: 281, distance: 86.1
click at [435, 280] on div "icims" at bounding box center [456, 274] width 71 height 17
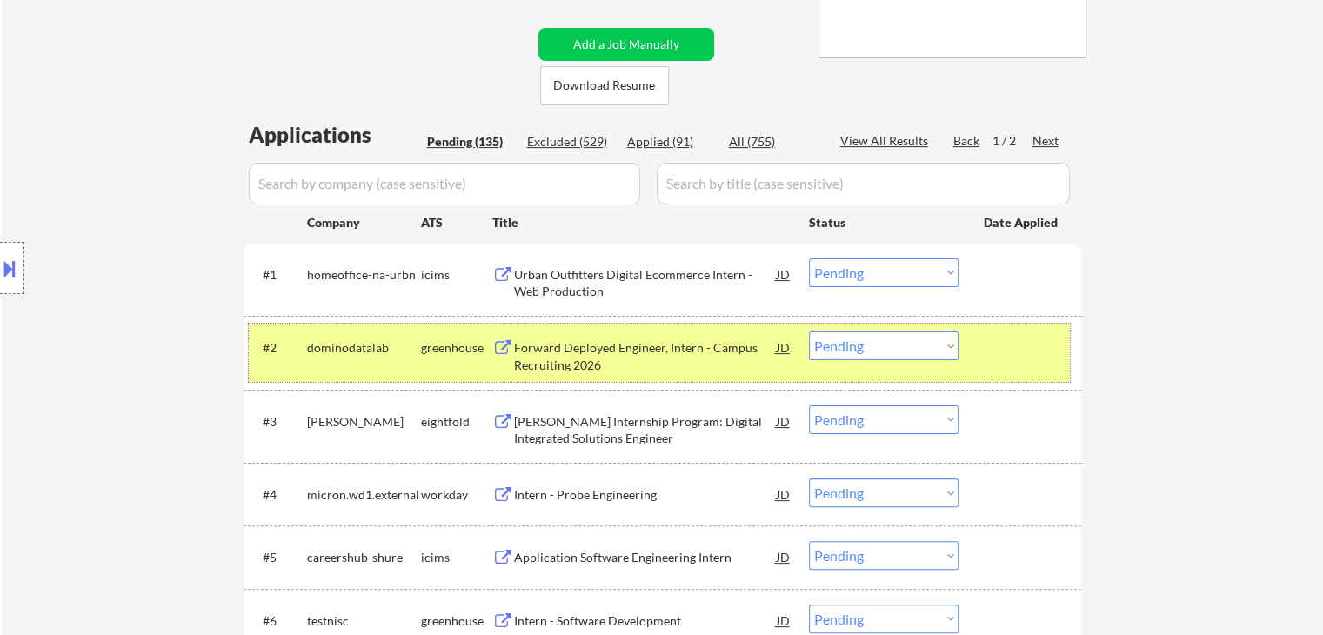
click at [870, 330] on div "#2 dominodatalab greenhouse Forward Deployed Engineer, Intern - Campus Recruiti…" at bounding box center [659, 352] width 821 height 57
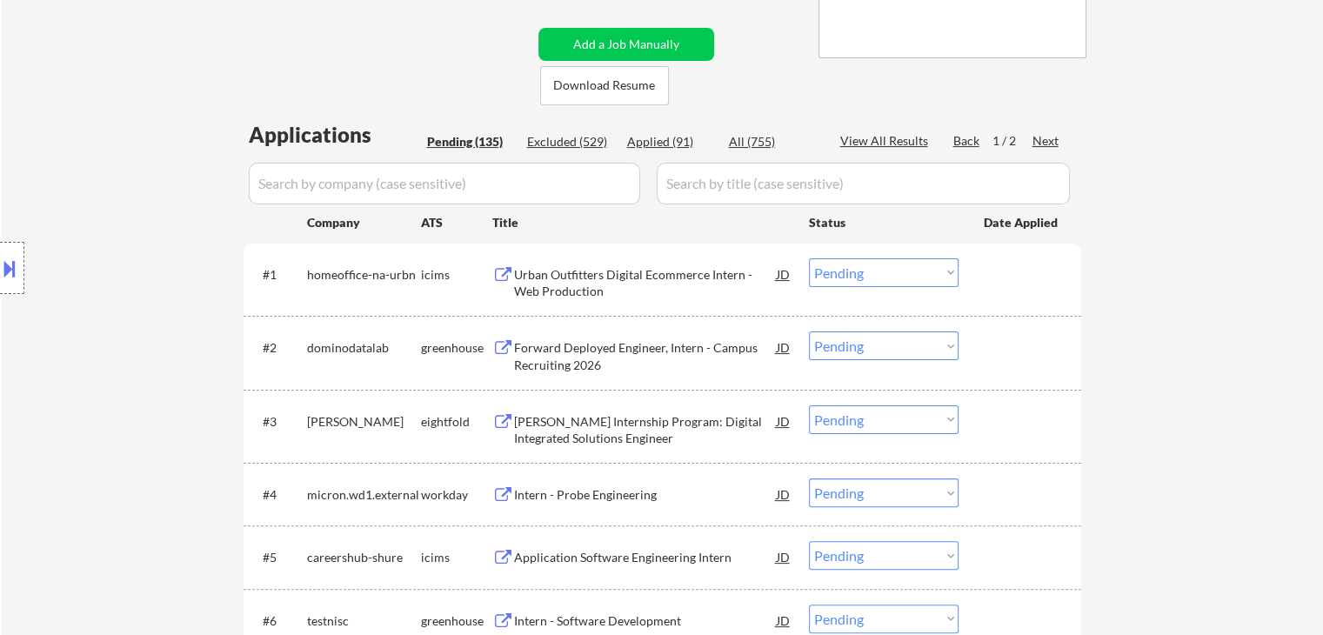
click at [861, 338] on select "Choose an option... Pending Applied Excluded (Questions) Excluded (Expired) Exc…" at bounding box center [884, 345] width 150 height 29
click at [809, 331] on select "Choose an option... Pending Applied Excluded (Questions) Excluded (Expired) Exc…" at bounding box center [884, 345] width 150 height 29
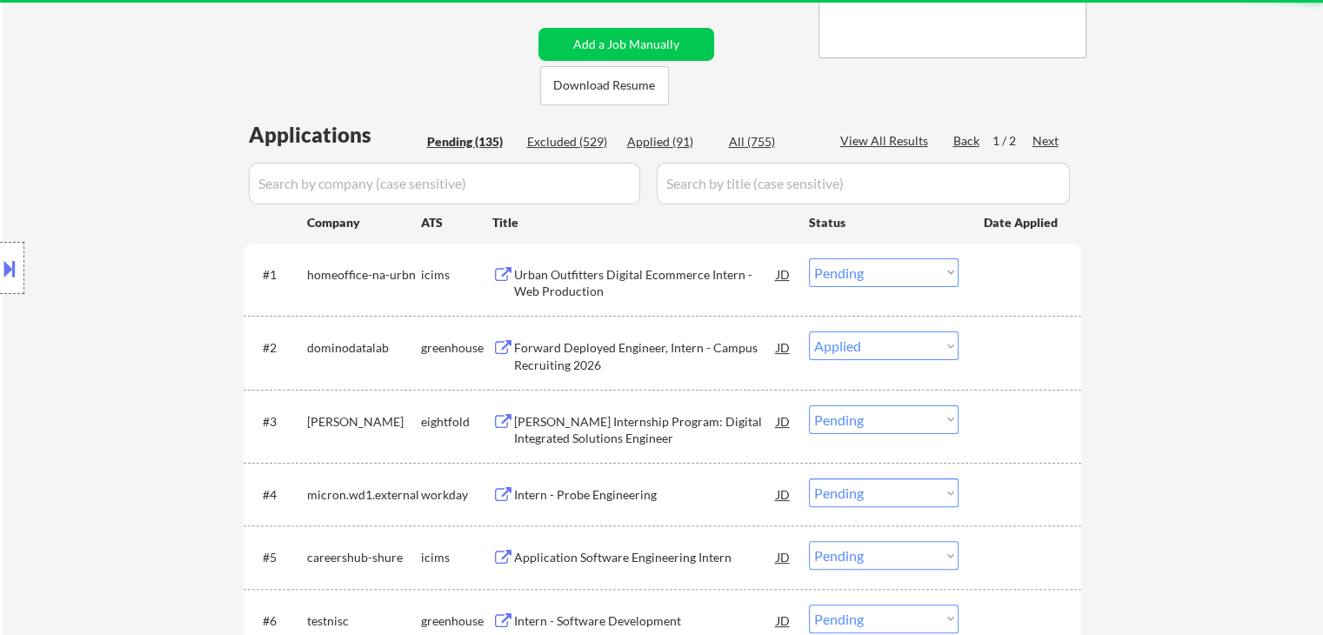
select select ""pending""
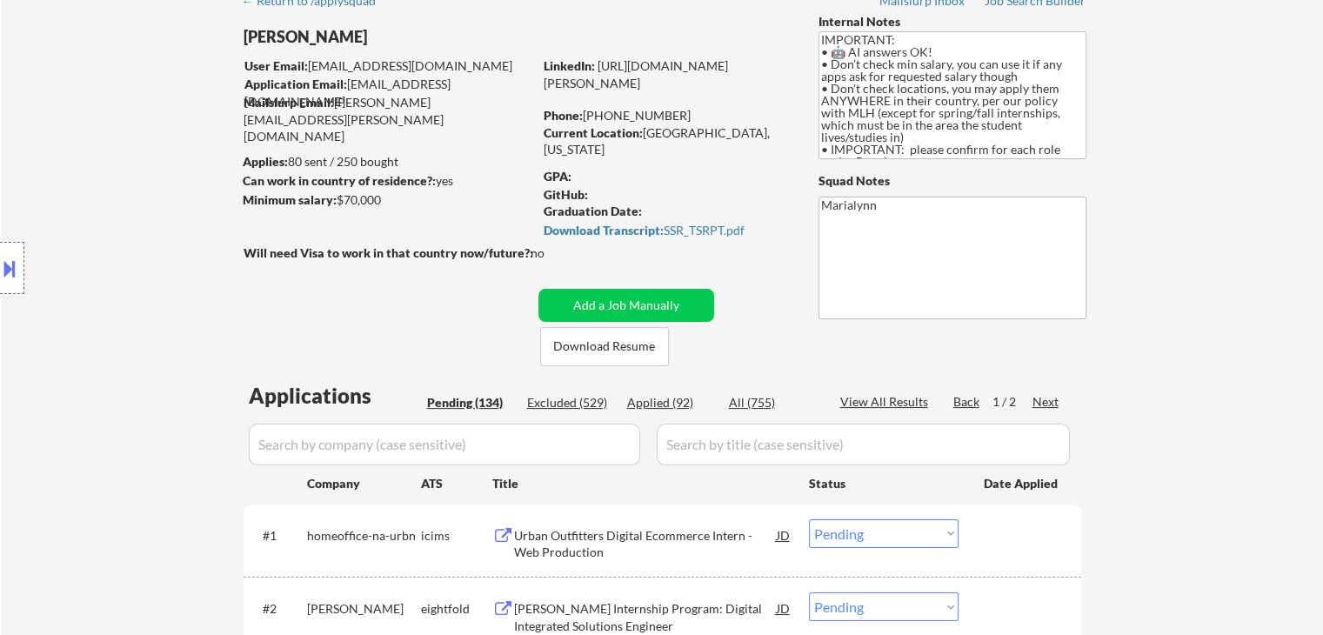
scroll to position [261, 0]
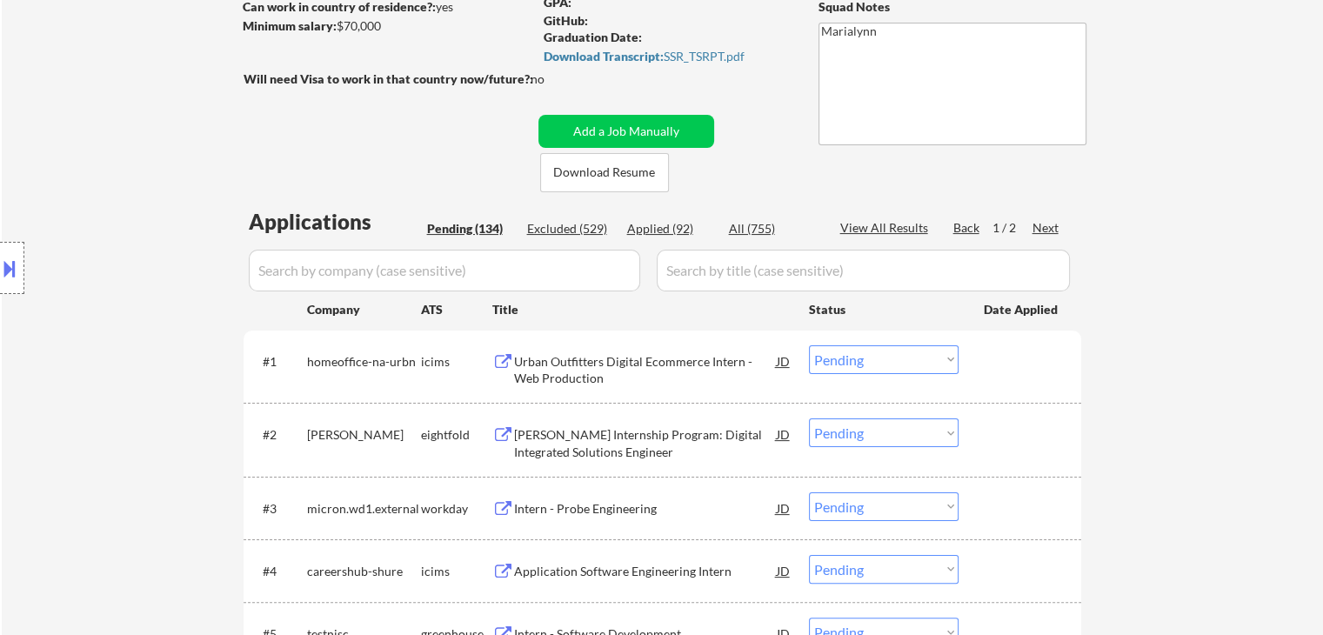
click at [600, 359] on div "Urban Outfitters Digital Ecommerce Intern - Web Production" at bounding box center [645, 370] width 263 height 34
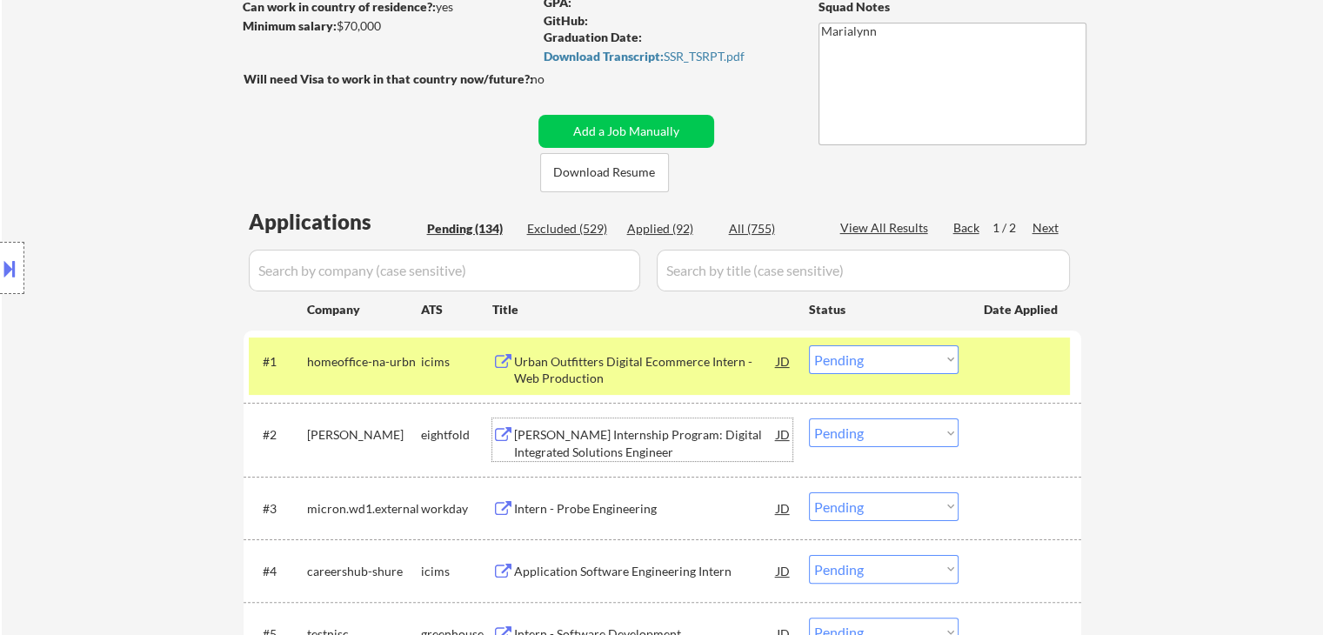
click at [579, 431] on div "Eaton Internship Program: Digital Integrated Solutions Engineer" at bounding box center [645, 443] width 263 height 34
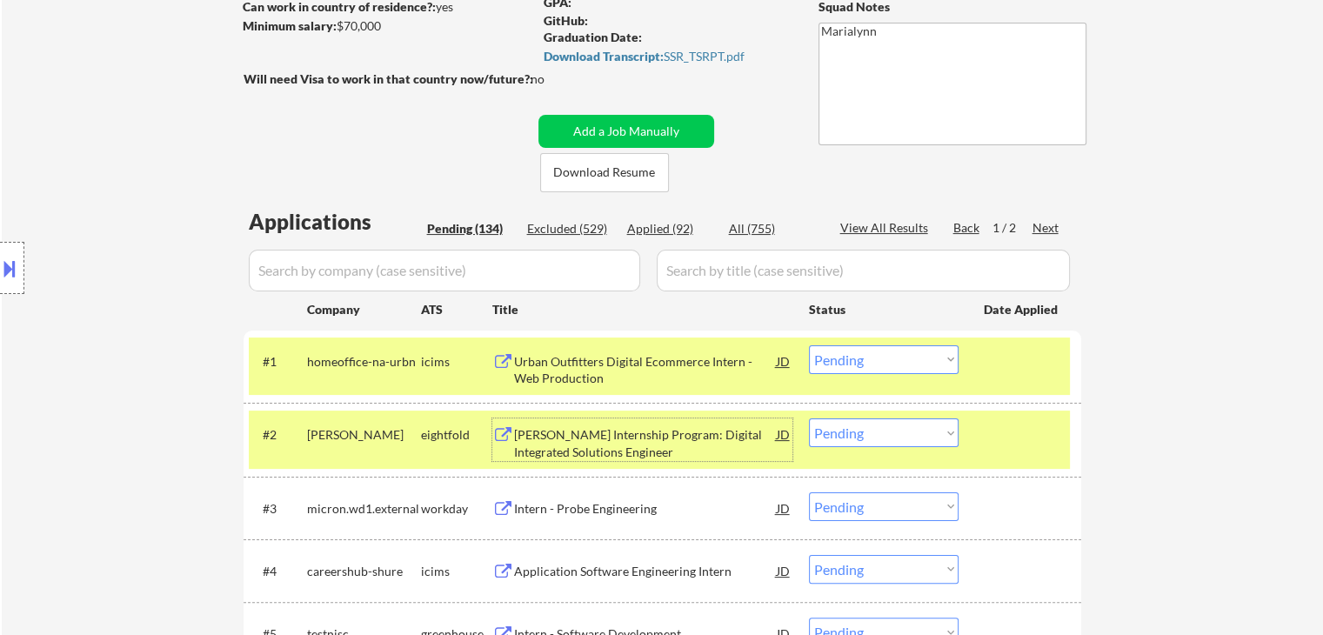
click at [397, 427] on div "eaton" at bounding box center [364, 434] width 114 height 17
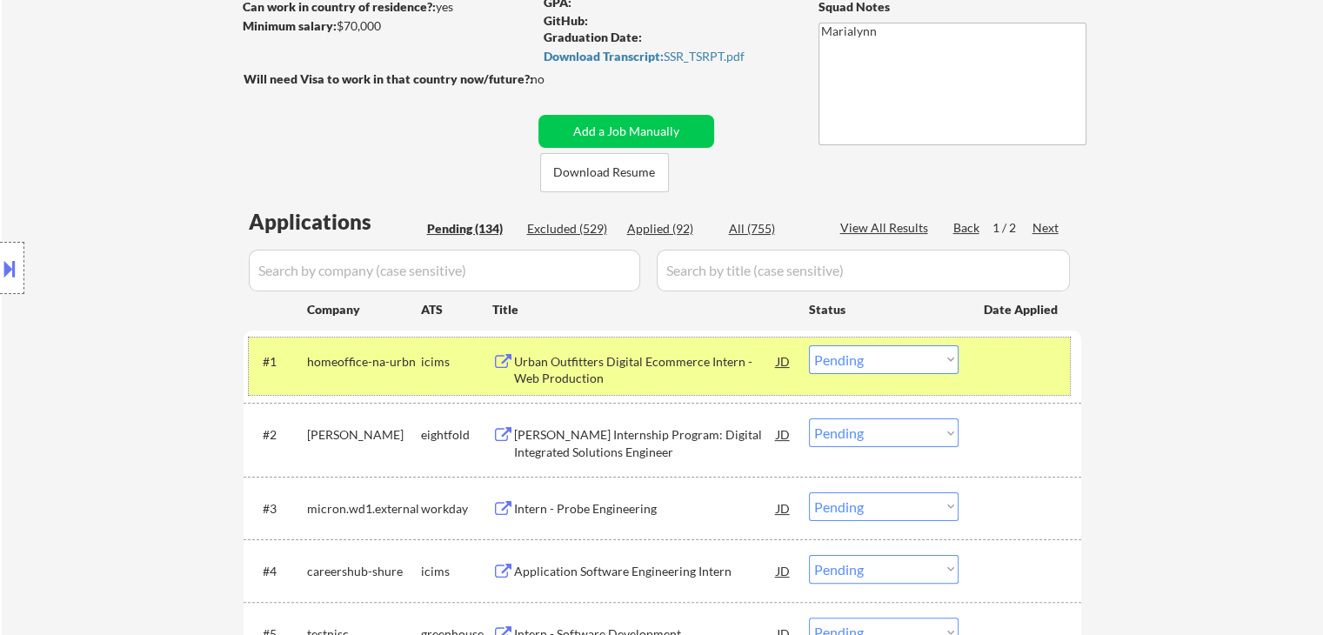
click at [354, 377] on div "#1 homeoffice-na-urbn icims Urban Outfitters Digital Ecommerce Intern - Web Pro…" at bounding box center [659, 365] width 821 height 57
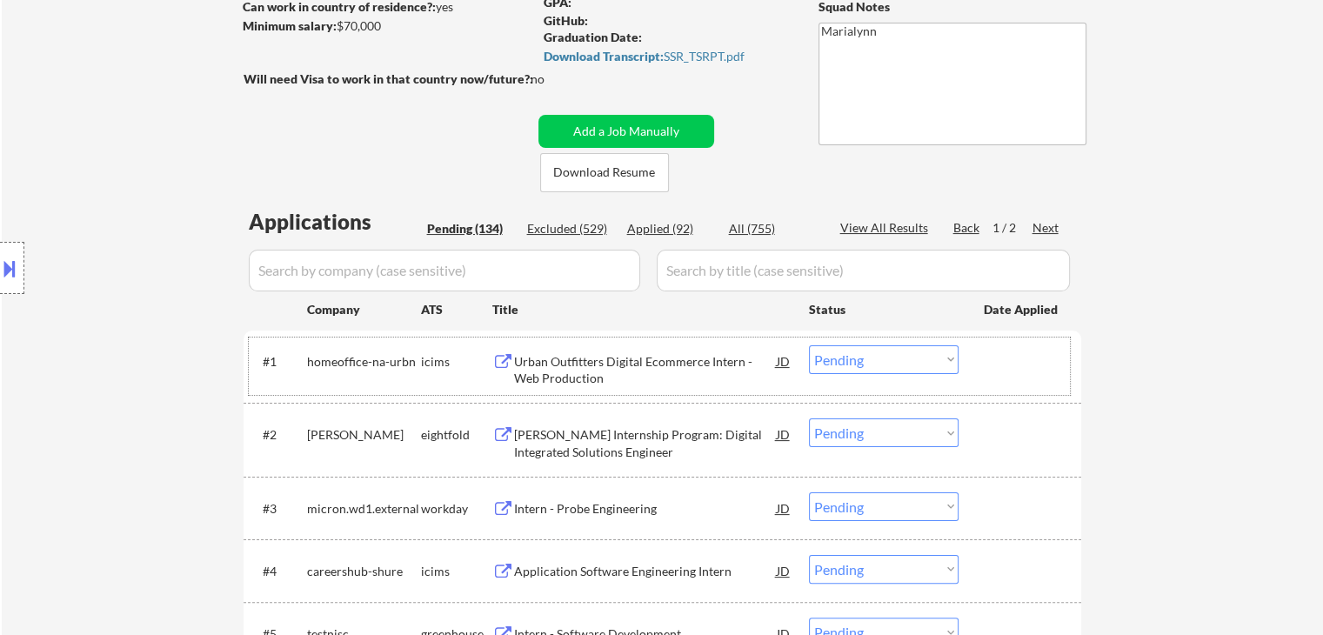
click at [880, 359] on select "Choose an option... Pending Applied Excluded (Questions) Excluded (Expired) Exc…" at bounding box center [884, 359] width 150 height 29
click at [809, 345] on select "Choose an option... Pending Applied Excluded (Questions) Excluded (Expired) Exc…" at bounding box center [884, 359] width 150 height 29
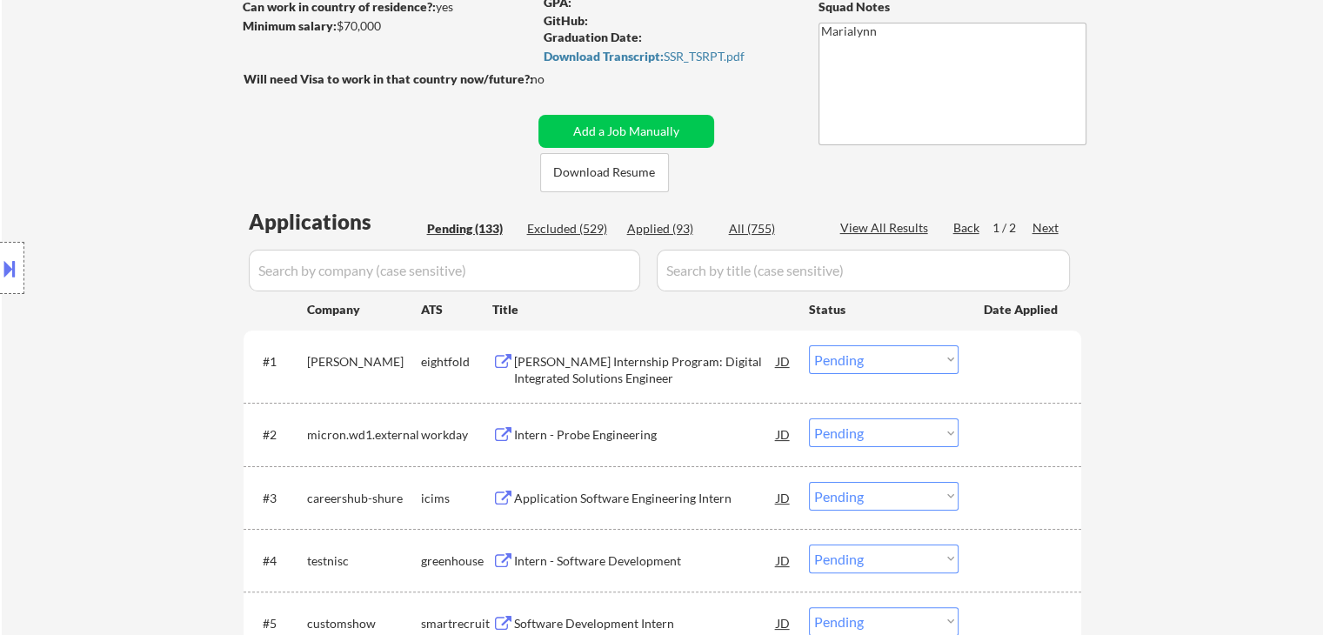
drag, startPoint x: 849, startPoint y: 361, endPoint x: 849, endPoint y: 372, distance: 11.3
click at [849, 363] on select "Choose an option... Pending Applied Excluded (Questions) Excluded (Expired) Exc…" at bounding box center [884, 359] width 150 height 29
click at [809, 345] on select "Choose an option... Pending Applied Excluded (Questions) Excluded (Expired) Exc…" at bounding box center [884, 359] width 150 height 29
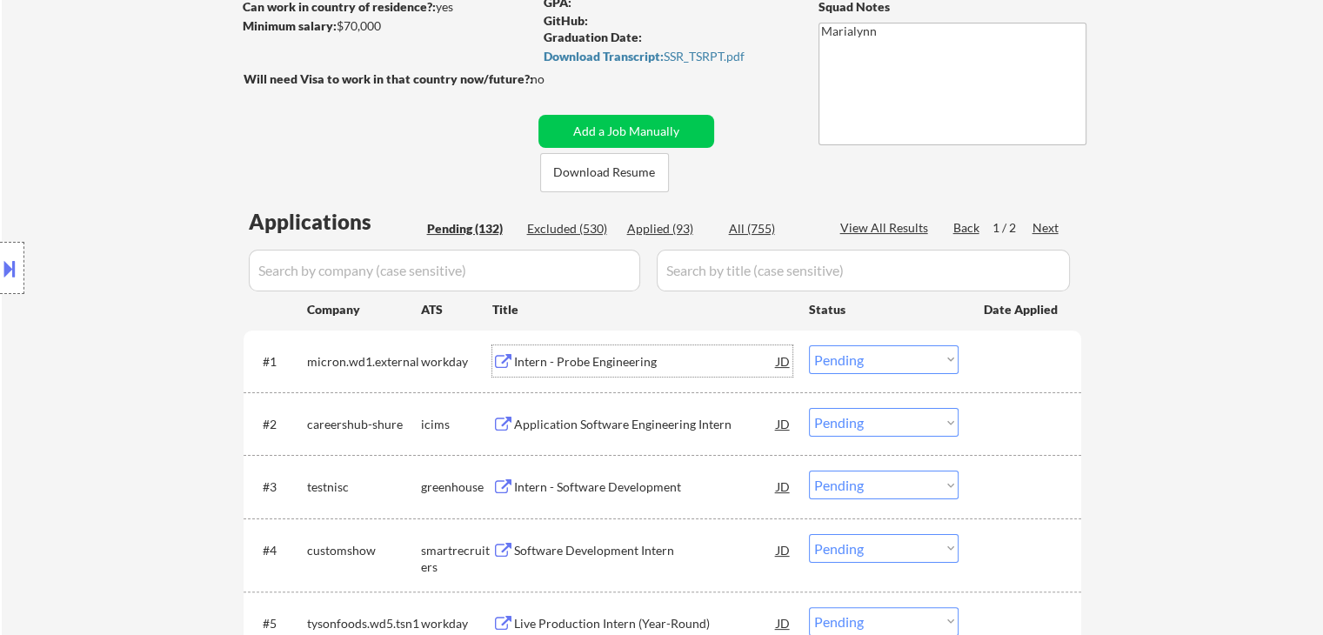
click at [591, 364] on div "Intern - Probe Engineering" at bounding box center [645, 361] width 263 height 17
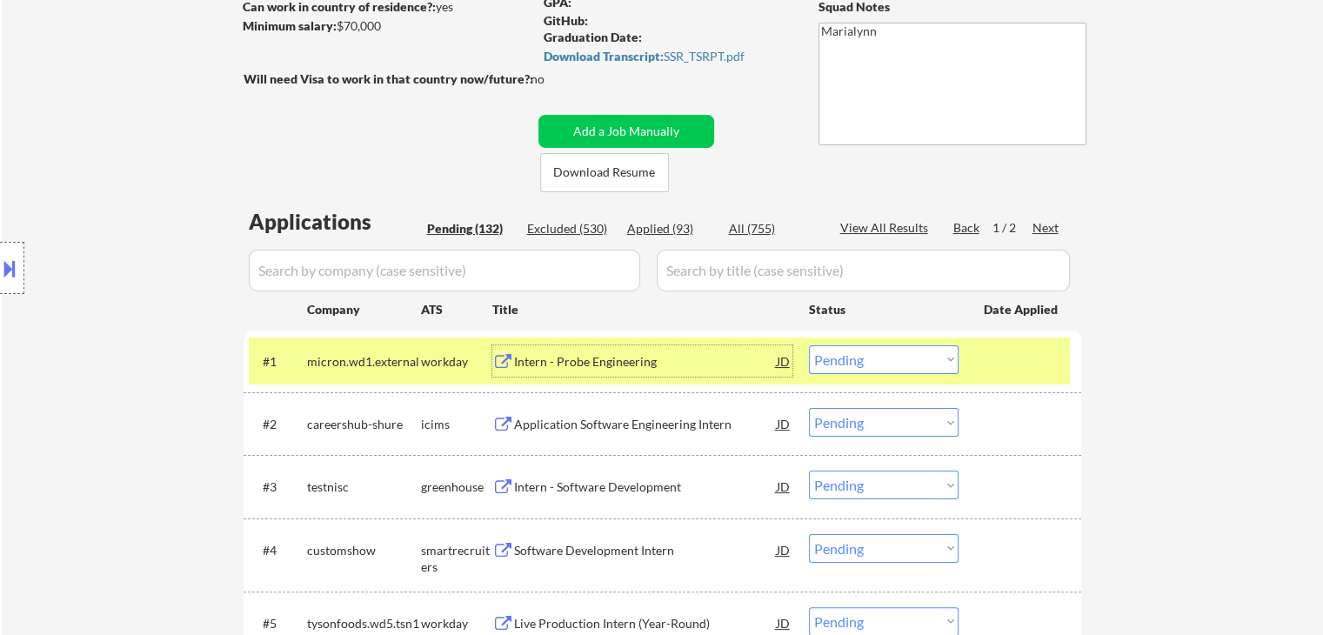
click at [864, 363] on select "Choose an option... Pending Applied Excluded (Questions) Excluded (Expired) Exc…" at bounding box center [884, 359] width 150 height 29
click at [809, 345] on select "Choose an option... Pending Applied Excluded (Questions) Excluded (Expired) Exc…" at bounding box center [884, 359] width 150 height 29
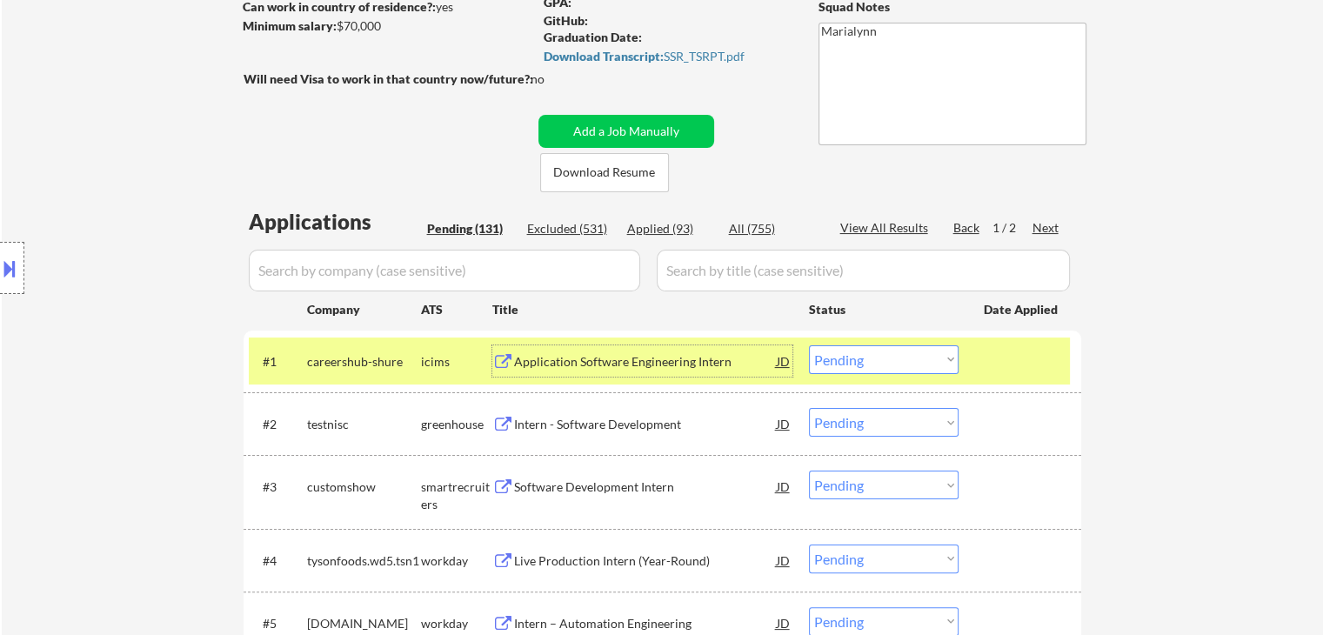
click at [588, 364] on div "Application Software Engineering Intern" at bounding box center [645, 361] width 263 height 17
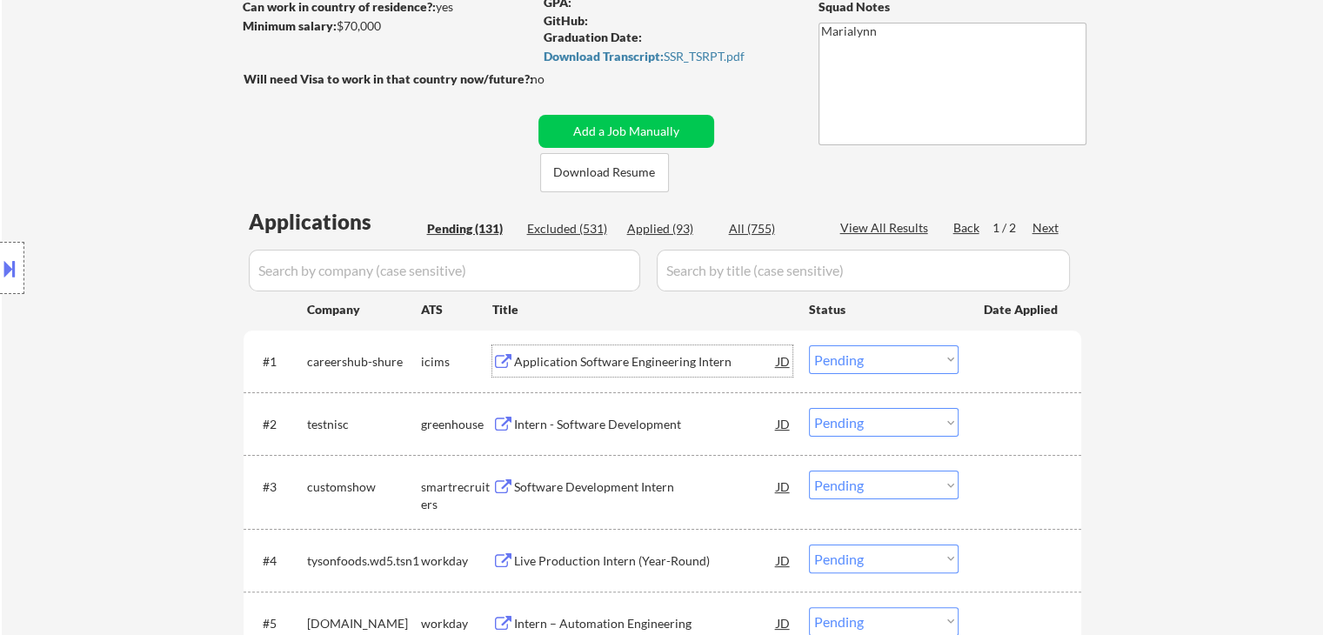
click at [857, 360] on select "Choose an option... Pending Applied Excluded (Questions) Excluded (Expired) Exc…" at bounding box center [884, 359] width 150 height 29
click at [809, 345] on select "Choose an option... Pending Applied Excluded (Questions) Excluded (Expired) Exc…" at bounding box center [884, 359] width 150 height 29
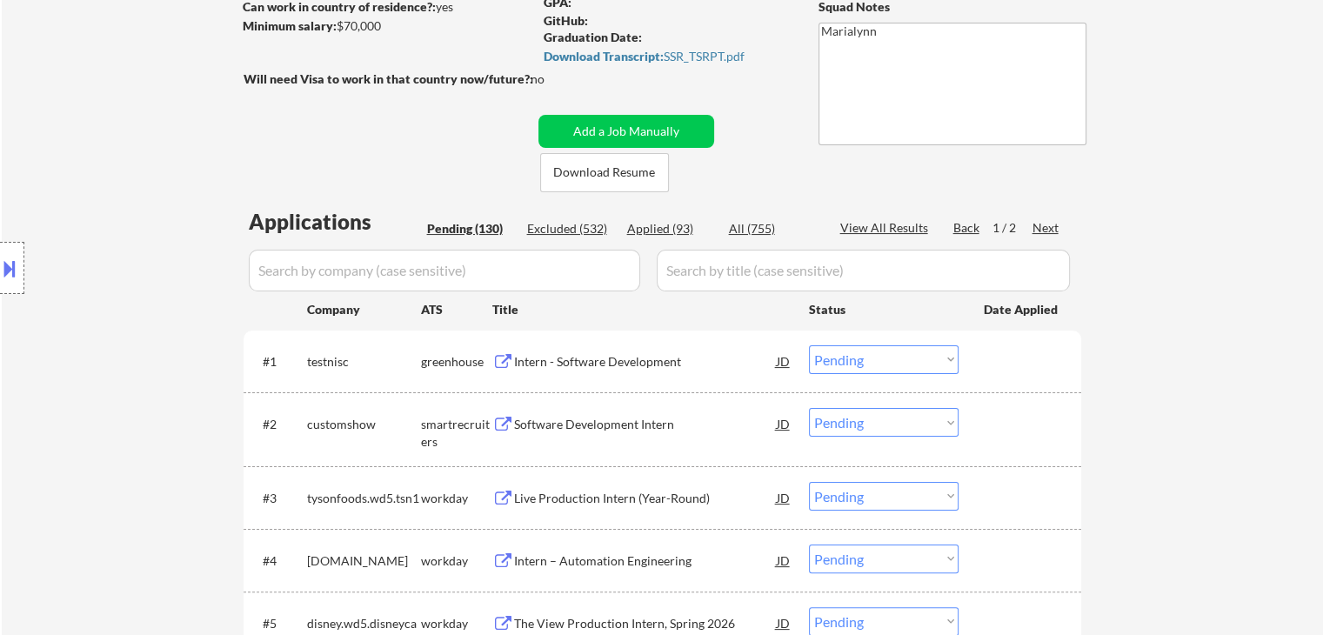
click at [651, 360] on div "Intern - Software Development" at bounding box center [645, 361] width 263 height 17
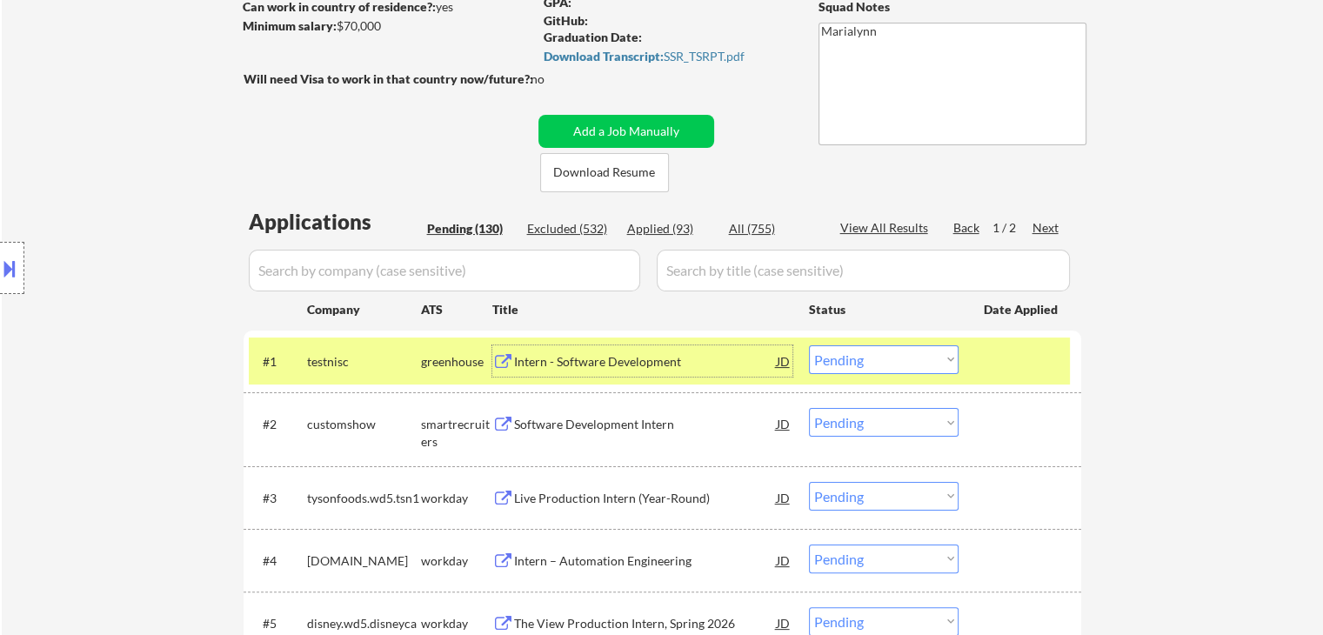
drag, startPoint x: 848, startPoint y: 356, endPoint x: 856, endPoint y: 372, distance: 18.3
click at [848, 358] on select "Choose an option... Pending Applied Excluded (Questions) Excluded (Expired) Exc…" at bounding box center [884, 359] width 150 height 29
click at [809, 345] on select "Choose an option... Pending Applied Excluded (Questions) Excluded (Expired) Exc…" at bounding box center [884, 359] width 150 height 29
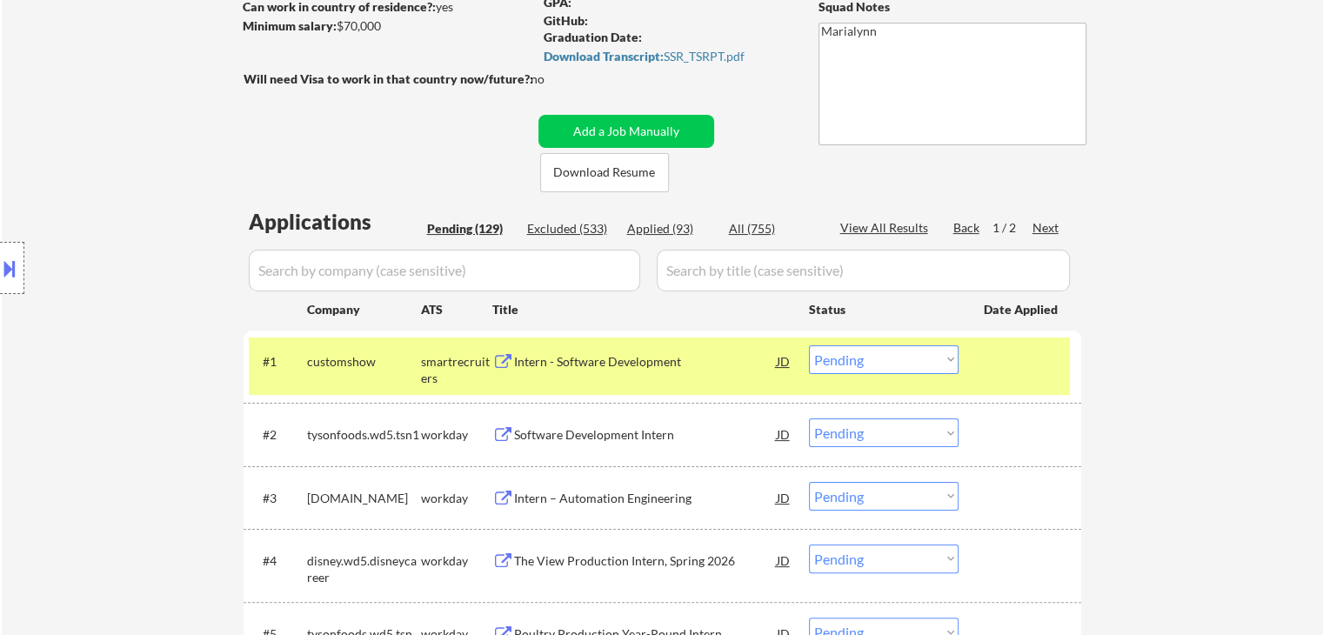
click at [581, 364] on div "Intern - Software Development" at bounding box center [645, 361] width 263 height 17
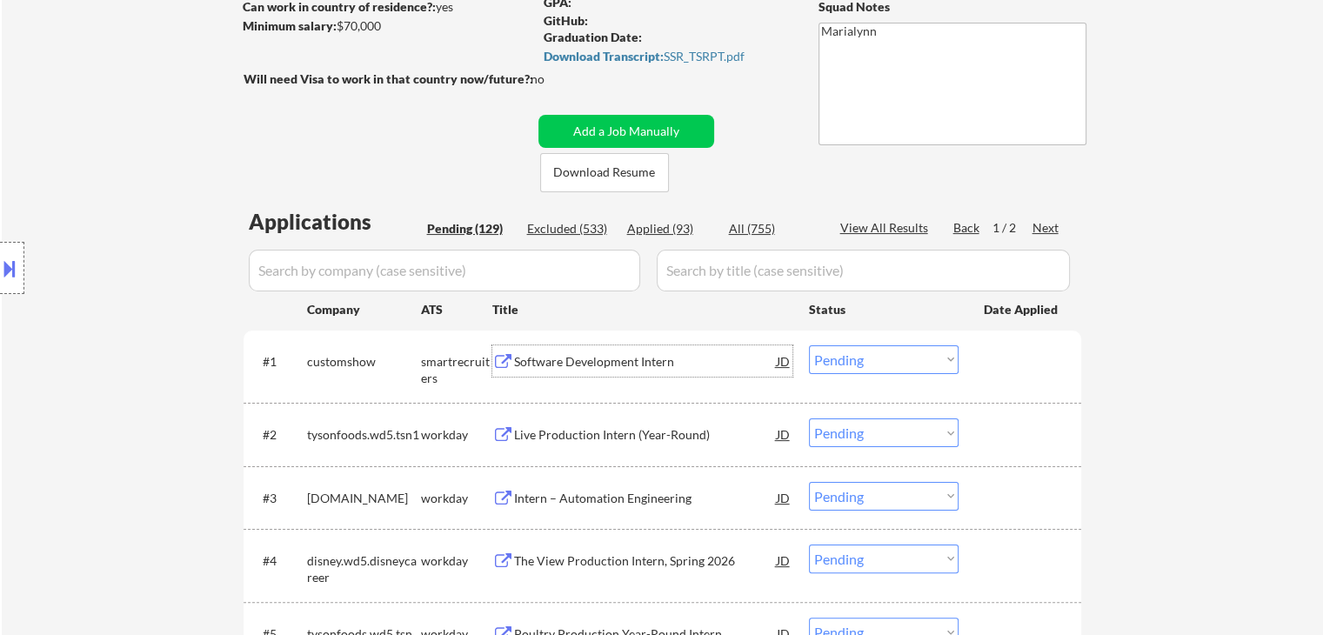
click at [885, 355] on select "Choose an option... Pending Applied Excluded (Questions) Excluded (Expired) Exc…" at bounding box center [884, 359] width 150 height 29
click at [809, 345] on select "Choose an option... Pending Applied Excluded (Questions) Excluded (Expired) Exc…" at bounding box center [884, 359] width 150 height 29
select select ""pending""
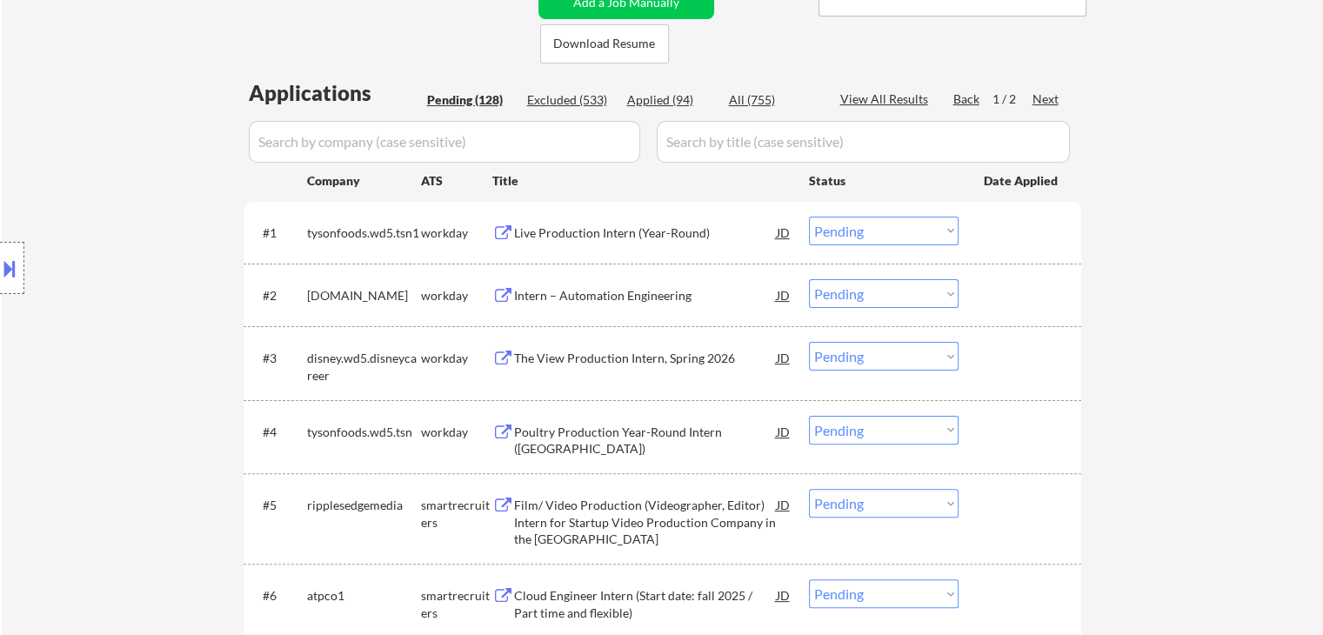
scroll to position [522, 0]
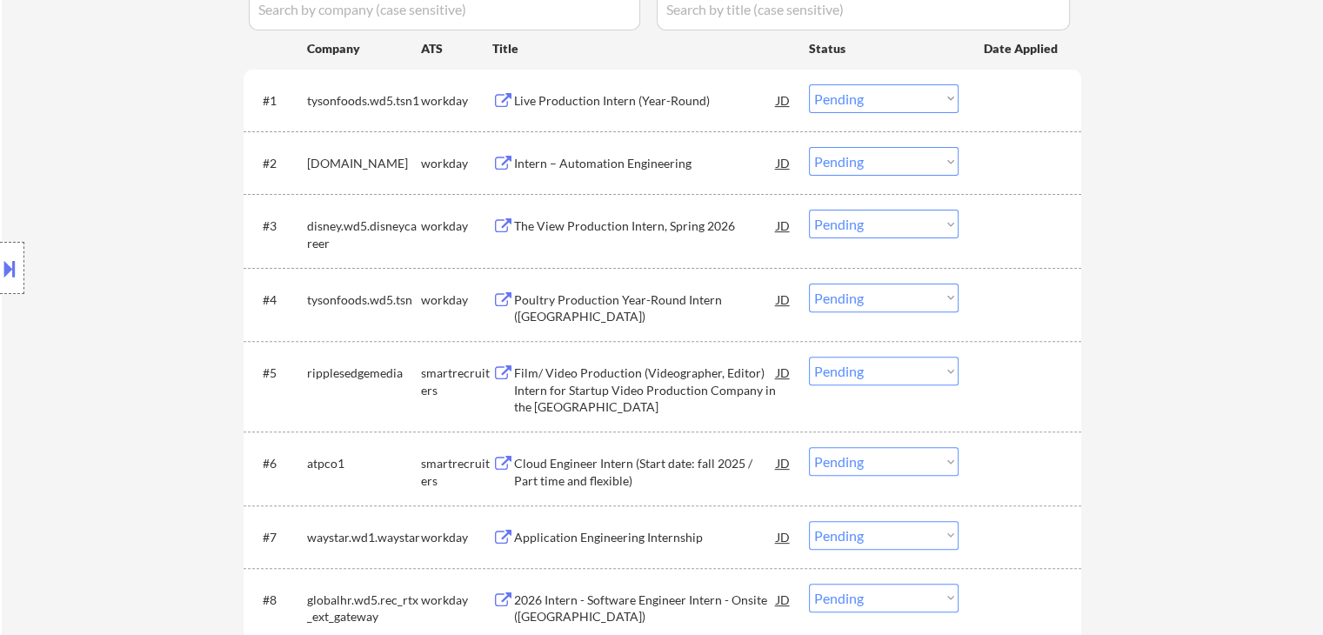
drag, startPoint x: 885, startPoint y: 367, endPoint x: 893, endPoint y: 384, distance: 18.3
click at [886, 368] on select "Choose an option... Pending Applied Excluded (Questions) Excluded (Expired) Exc…" at bounding box center [884, 371] width 150 height 29
click at [809, 357] on select "Choose an option... Pending Applied Excluded (Questions) Excluded (Expired) Exc…" at bounding box center [884, 371] width 150 height 29
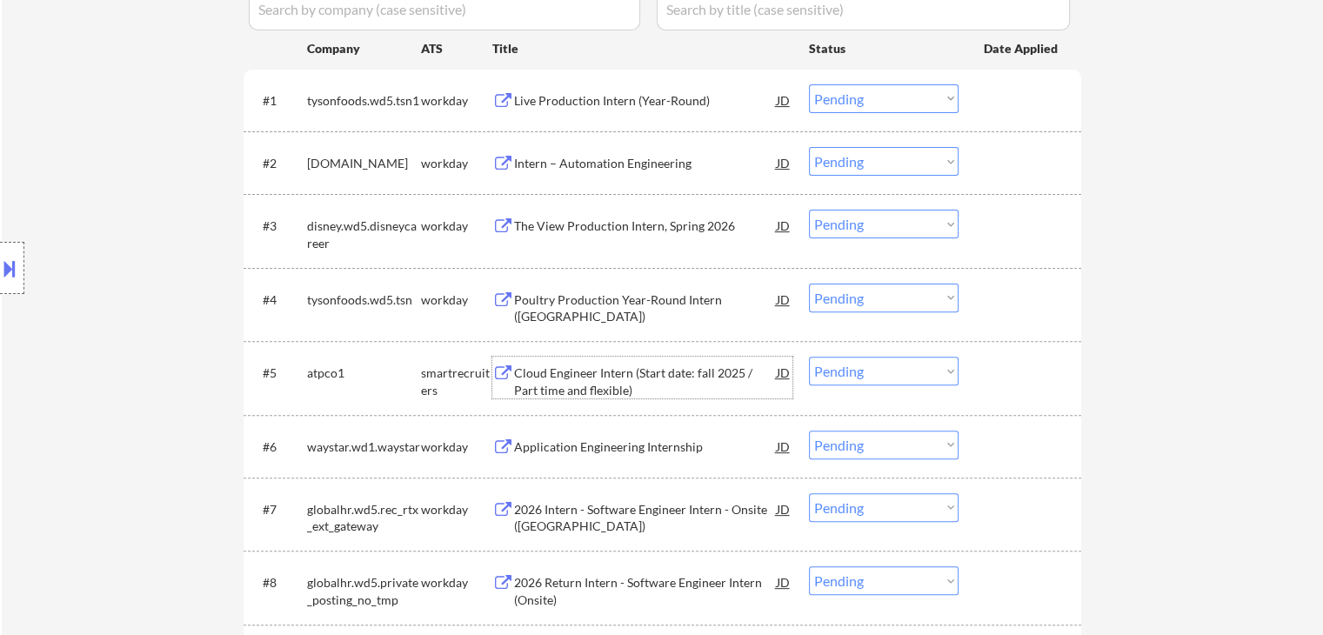
click at [575, 384] on div "Cloud Engineer Intern (Start date: fall 2025 / Part time and flexible)" at bounding box center [645, 381] width 263 height 34
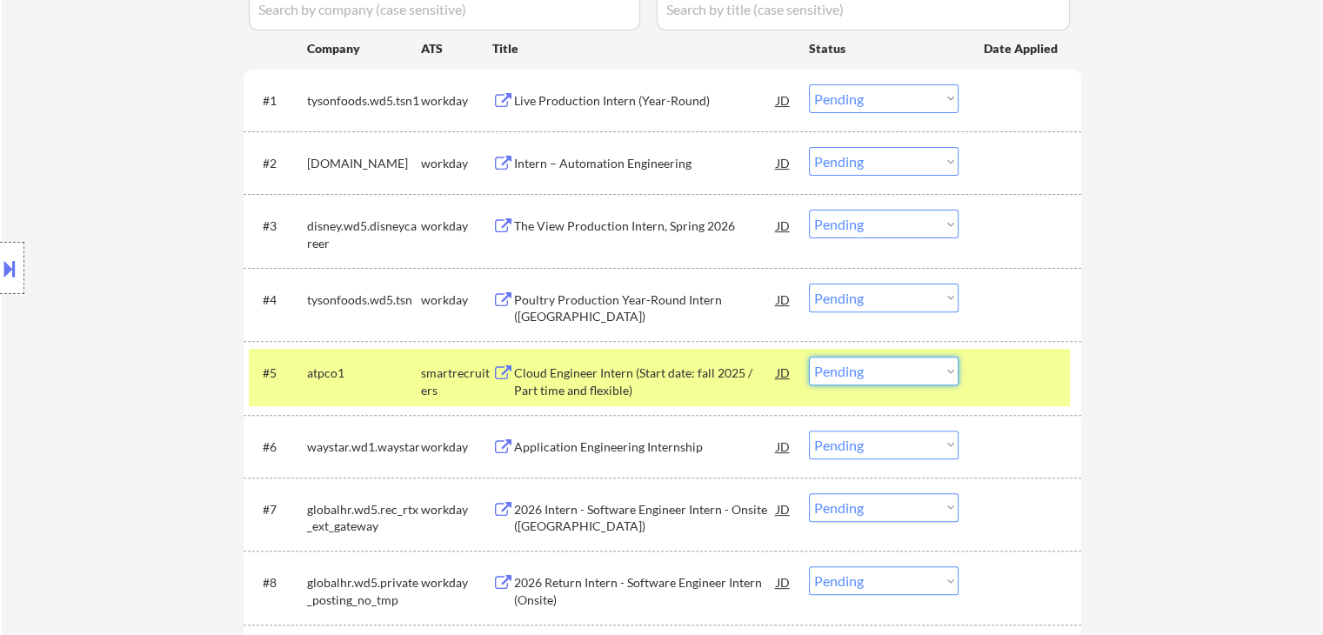
click at [859, 377] on select "Choose an option... Pending Applied Excluded (Questions) Excluded (Expired) Exc…" at bounding box center [884, 371] width 150 height 29
click at [809, 357] on select "Choose an option... Pending Applied Excluded (Questions) Excluded (Expired) Exc…" at bounding box center [884, 371] width 150 height 29
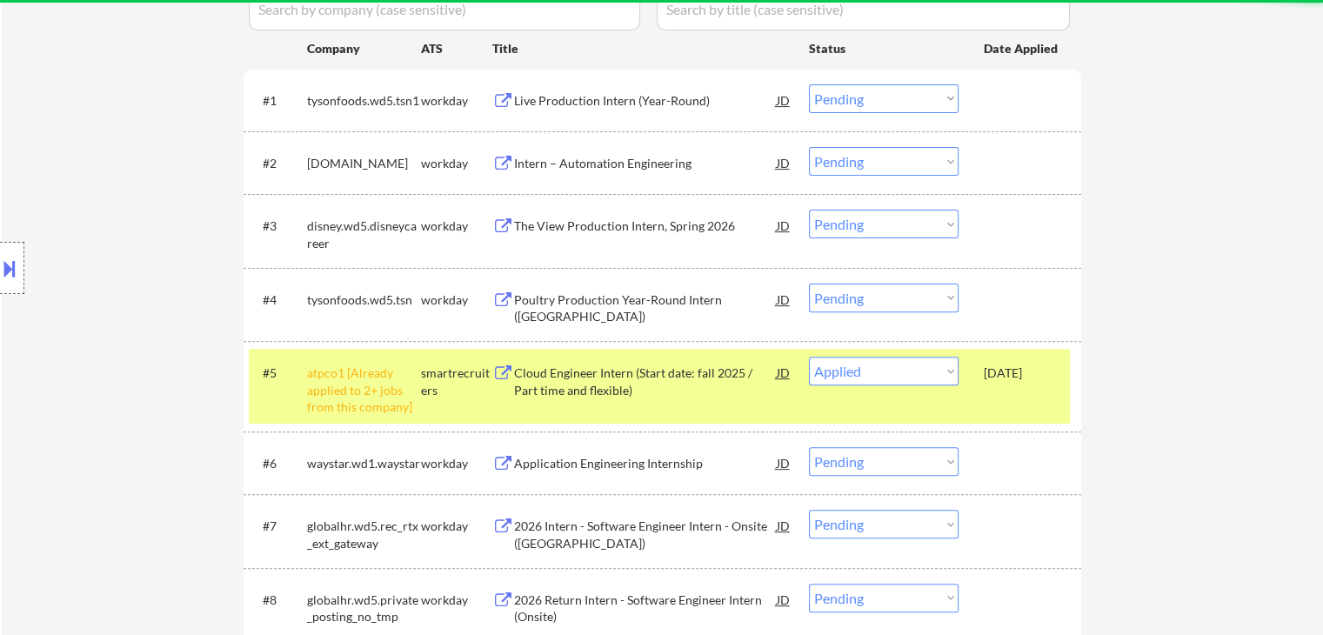
select select ""pending""
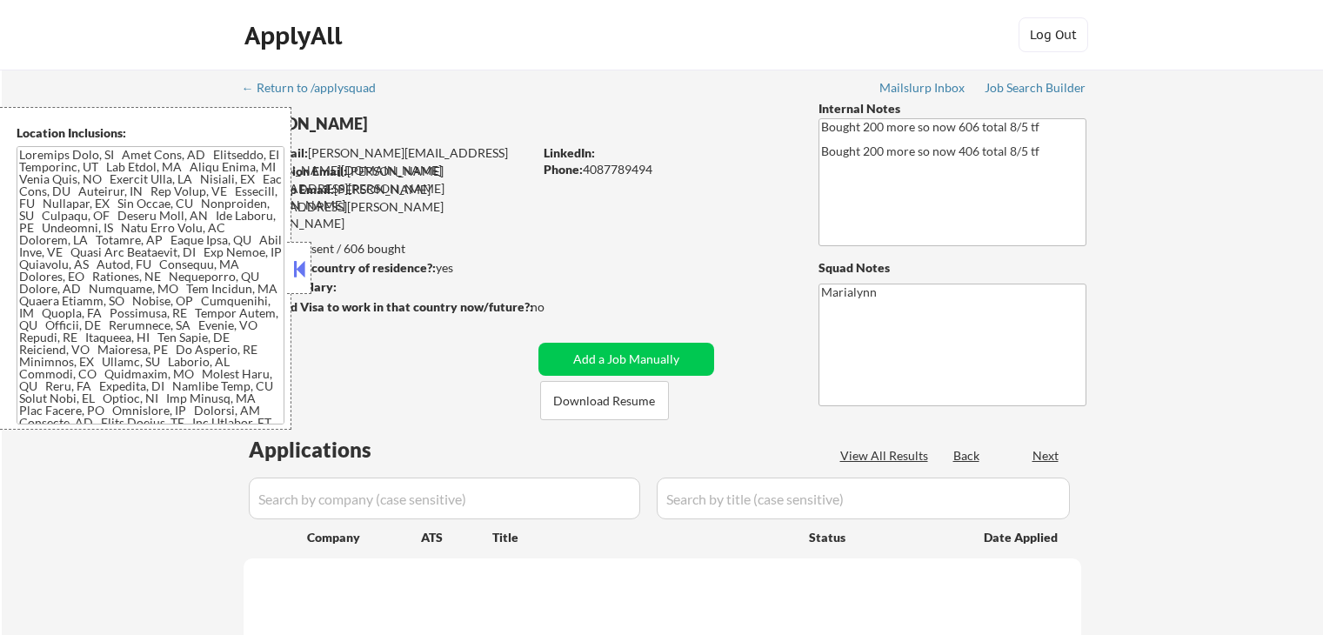
select select ""pending""
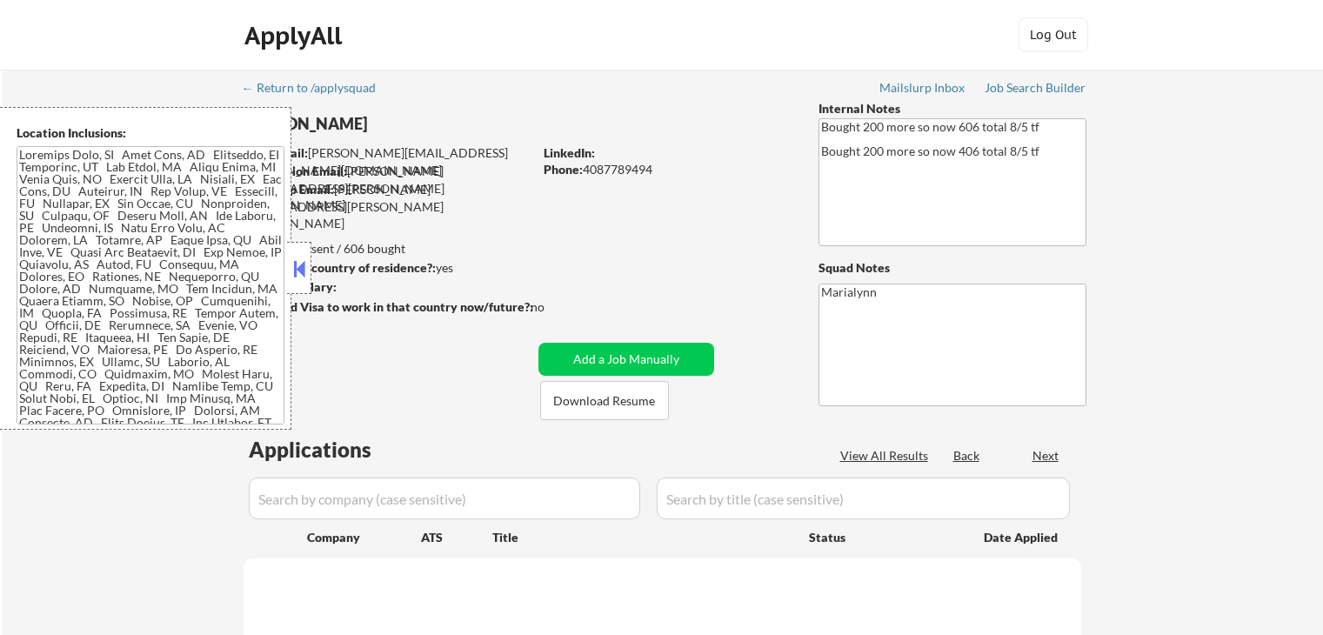
select select ""pending""
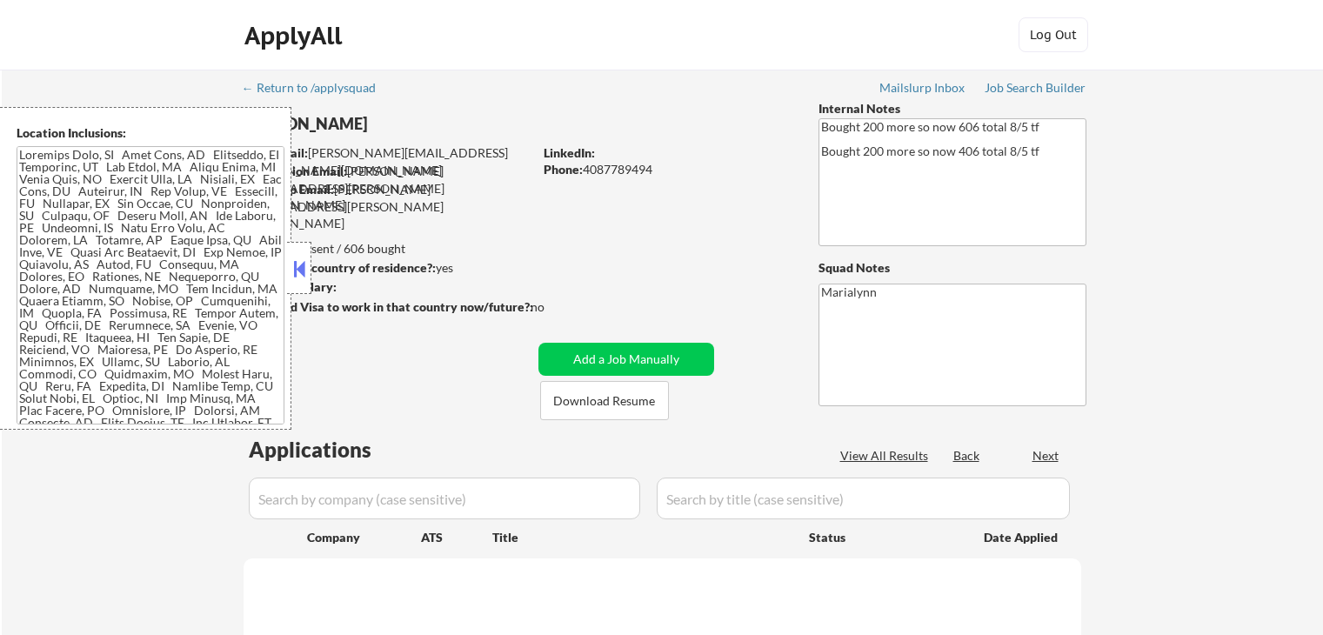
select select ""pending""
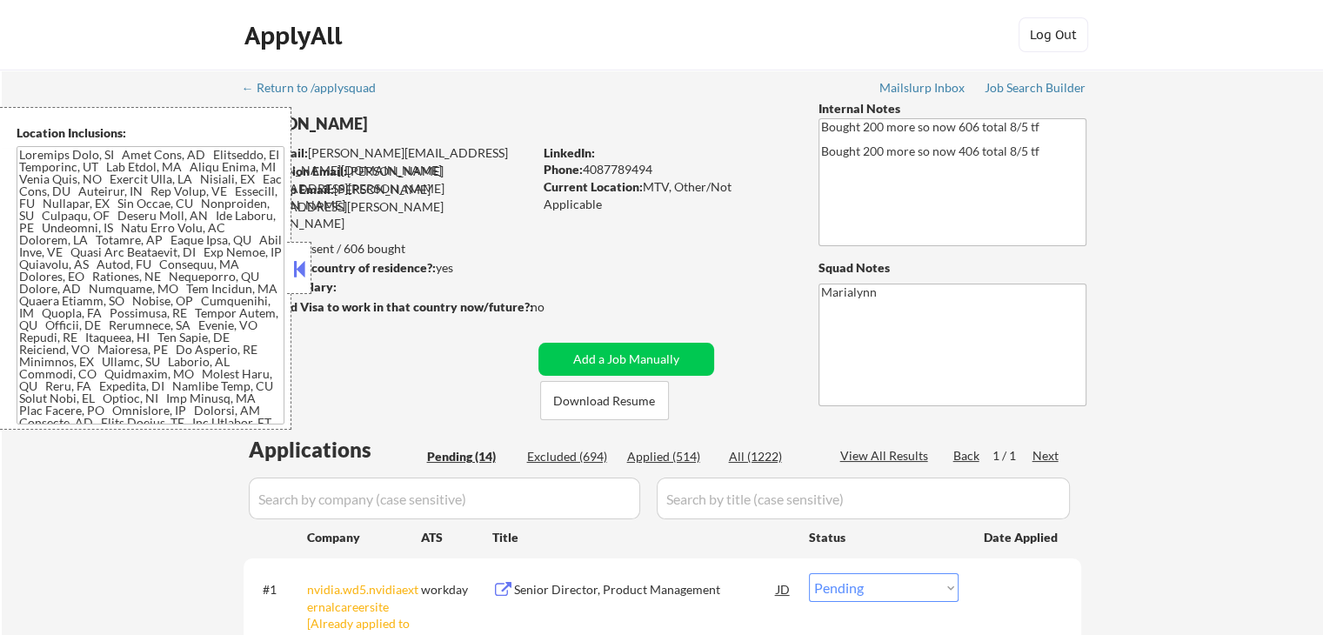
drag, startPoint x: 294, startPoint y: 276, endPoint x: 366, endPoint y: 283, distance: 72.5
click at [301, 276] on button at bounding box center [299, 269] width 19 height 26
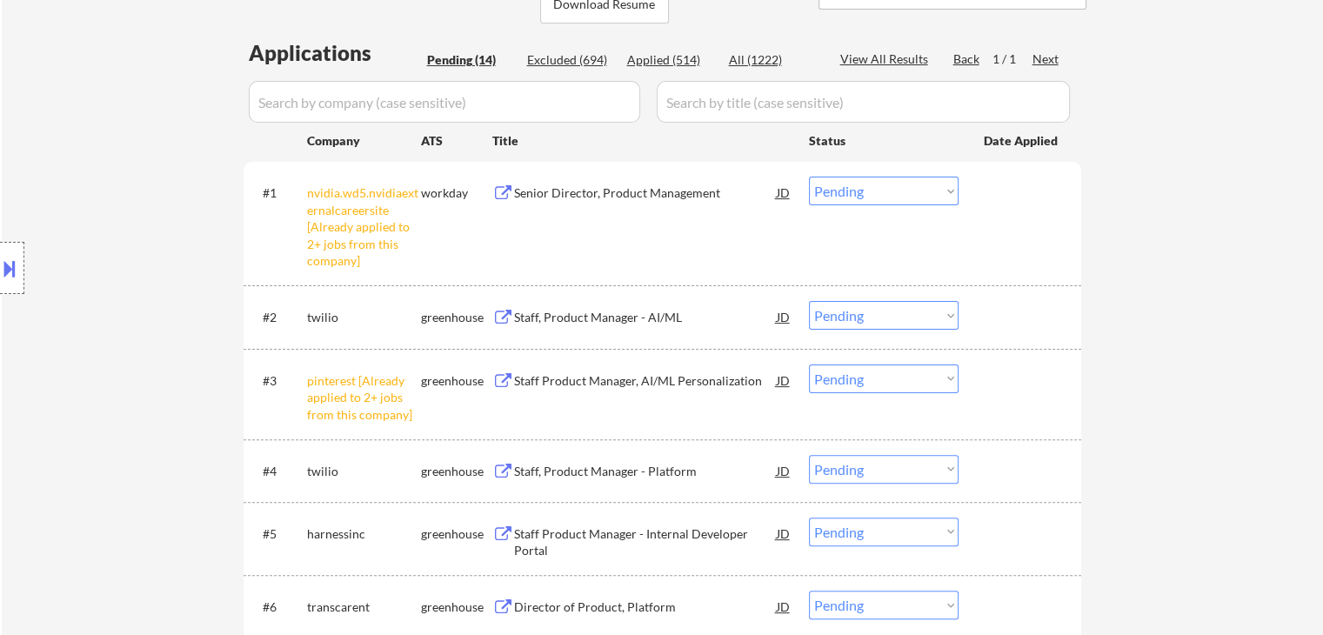
scroll to position [435, 0]
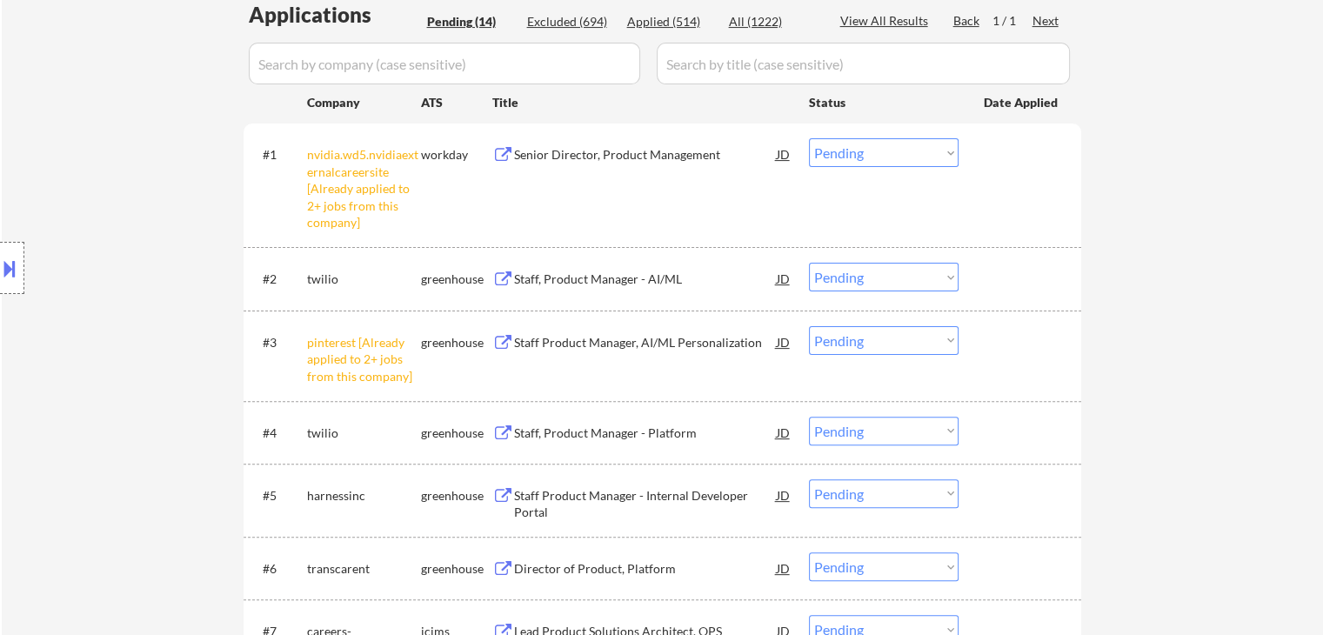
click at [858, 153] on select "Choose an option... Pending Applied Excluded (Questions) Excluded (Expired) Exc…" at bounding box center [884, 152] width 150 height 29
click at [809, 138] on select "Choose an option... Pending Applied Excluded (Questions) Excluded (Expired) Exc…" at bounding box center [884, 152] width 150 height 29
select select ""pending""
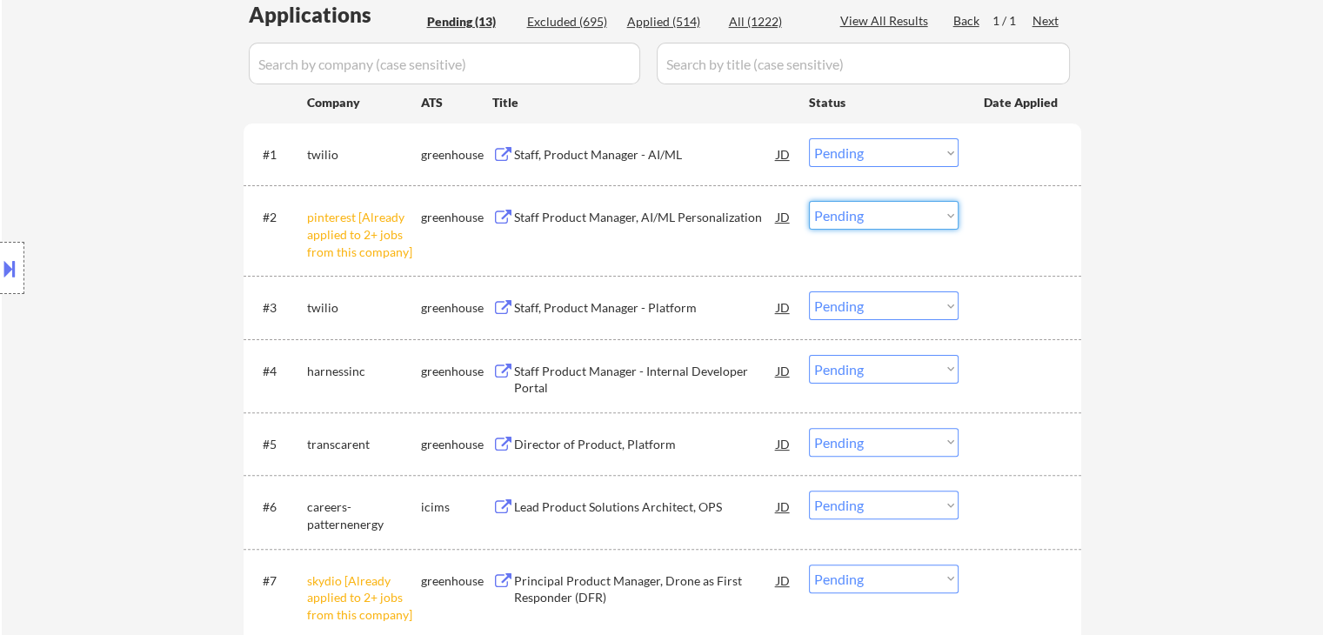
click at [885, 223] on select "Choose an option... Pending Applied Excluded (Questions) Excluded (Expired) Exc…" at bounding box center [884, 215] width 150 height 29
click at [809, 201] on select "Choose an option... Pending Applied Excluded (Questions) Excluded (Expired) Exc…" at bounding box center [884, 215] width 150 height 29
select select ""pending""
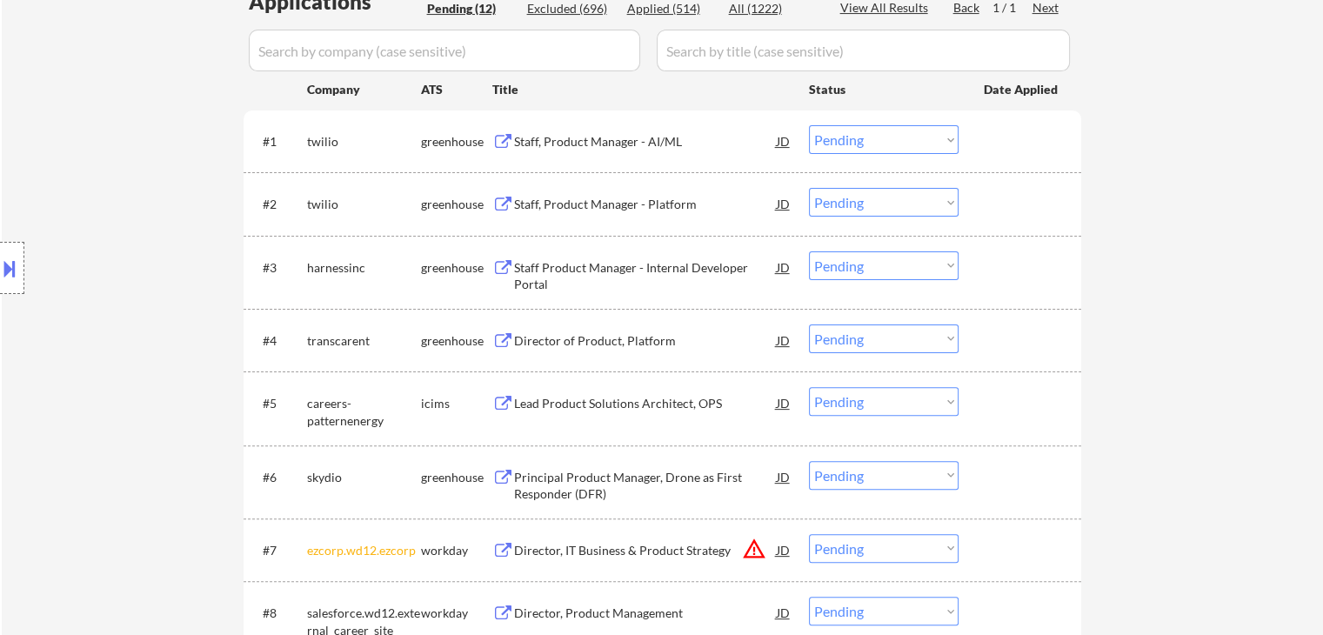
scroll to position [609, 0]
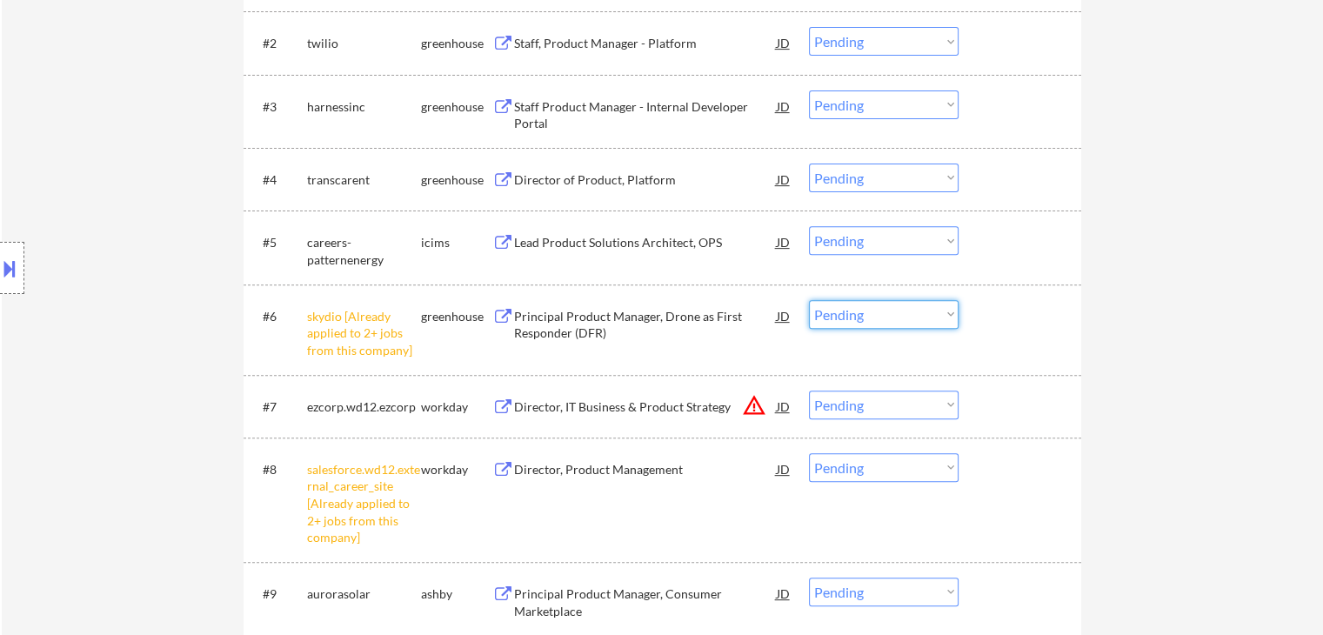
drag, startPoint x: 910, startPoint y: 315, endPoint x: 909, endPoint y: 327, distance: 12.2
click at [910, 317] on select "Choose an option... Pending Applied Excluded (Questions) Excluded (Expired) Exc…" at bounding box center [884, 314] width 150 height 29
click at [809, 300] on select "Choose an option... Pending Applied Excluded (Questions) Excluded (Expired) Exc…" at bounding box center [884, 314] width 150 height 29
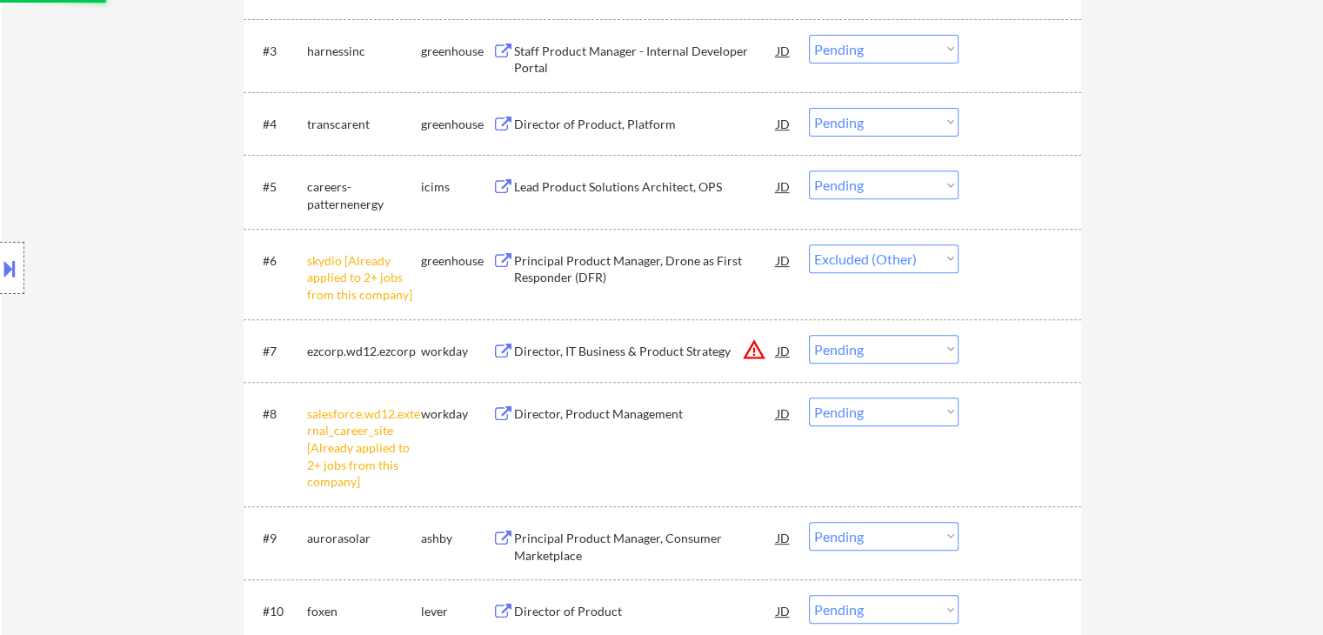
scroll to position [696, 0]
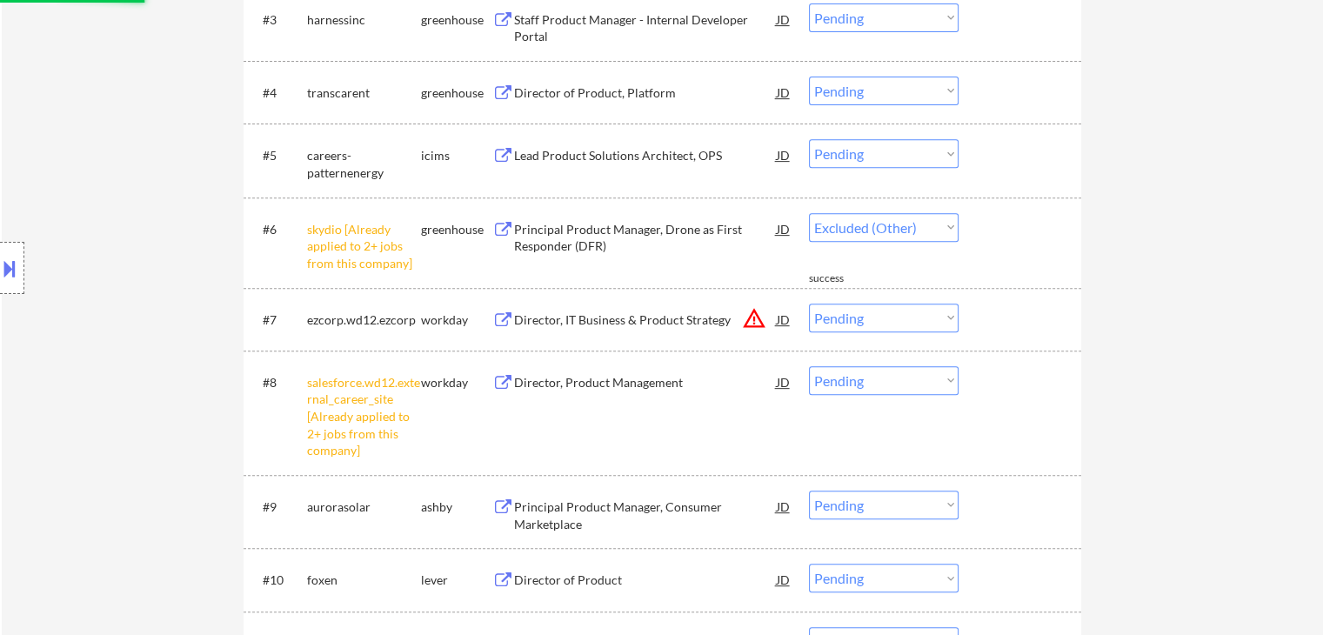
select select ""pending""
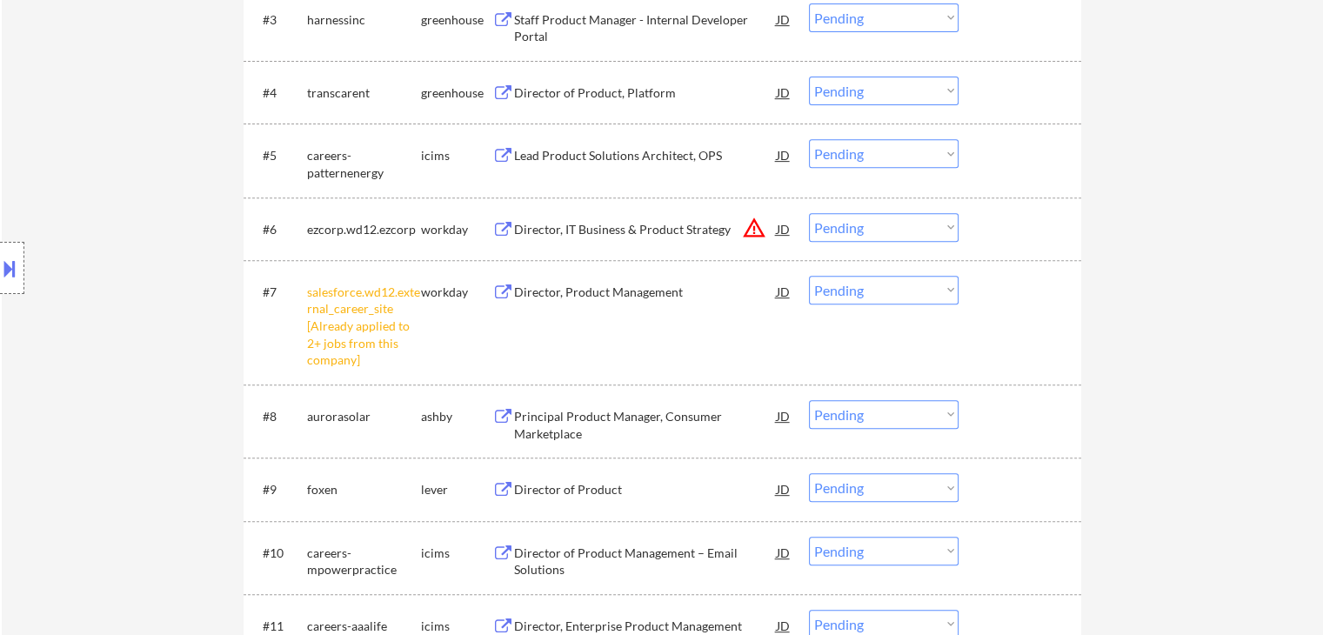
drag, startPoint x: 894, startPoint y: 290, endPoint x: 894, endPoint y: 303, distance: 13.0
click at [894, 292] on select "Choose an option... Pending Applied Excluded (Questions) Excluded (Expired) Exc…" at bounding box center [884, 290] width 150 height 29
click at [809, 276] on select "Choose an option... Pending Applied Excluded (Questions) Excluded (Expired) Exc…" at bounding box center [884, 290] width 150 height 29
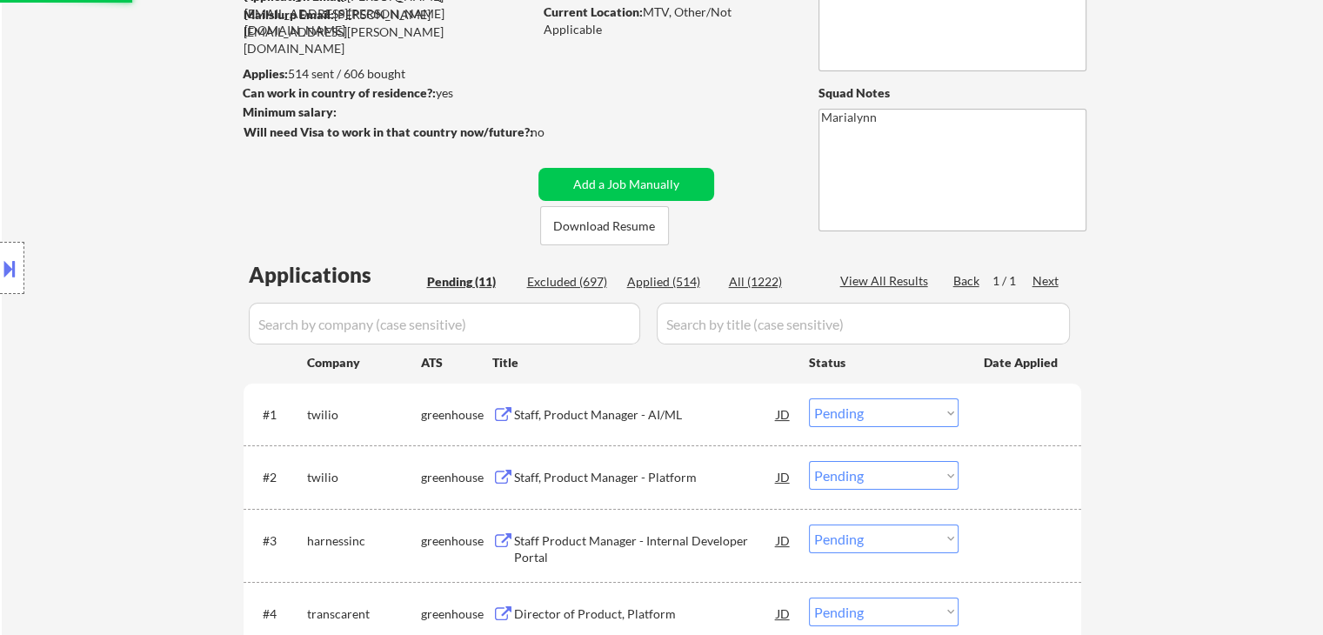
scroll to position [87, 0]
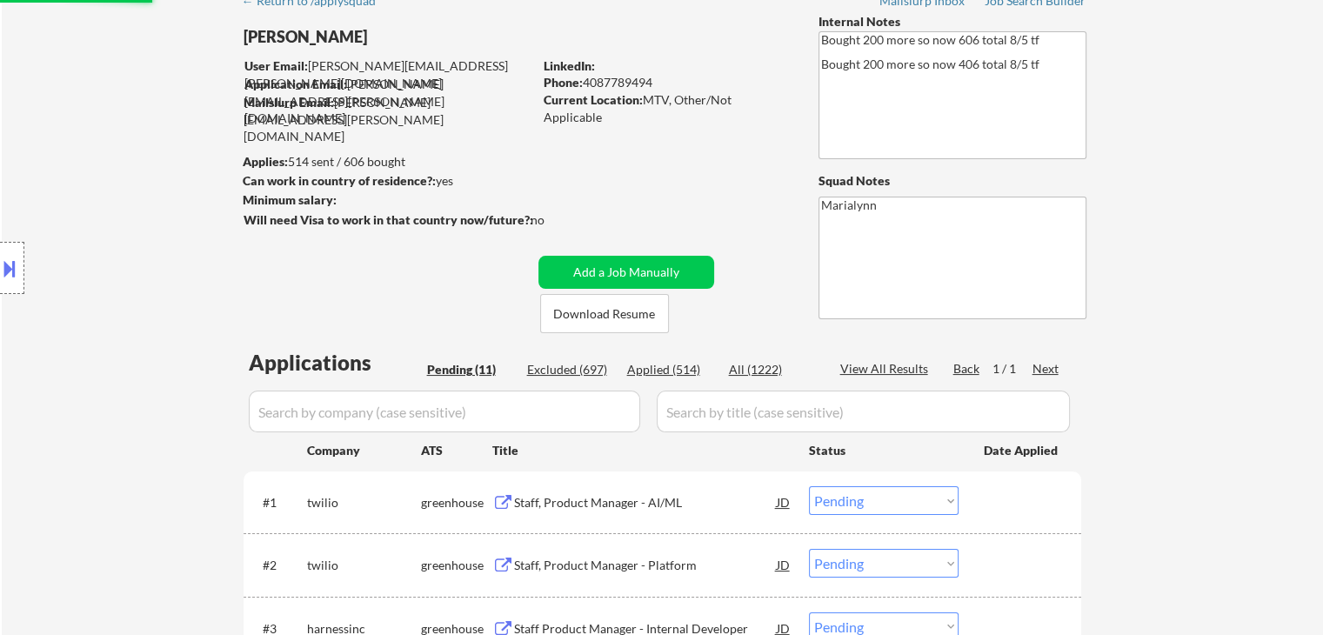
select select ""pending""
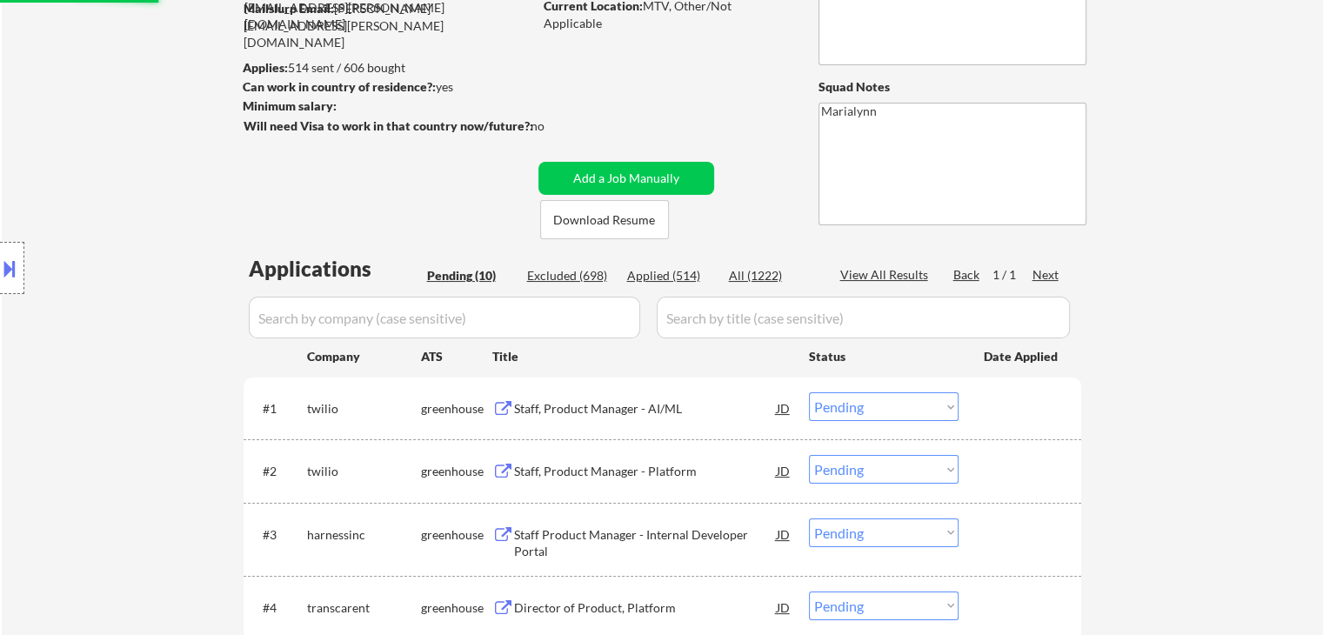
scroll to position [261, 0]
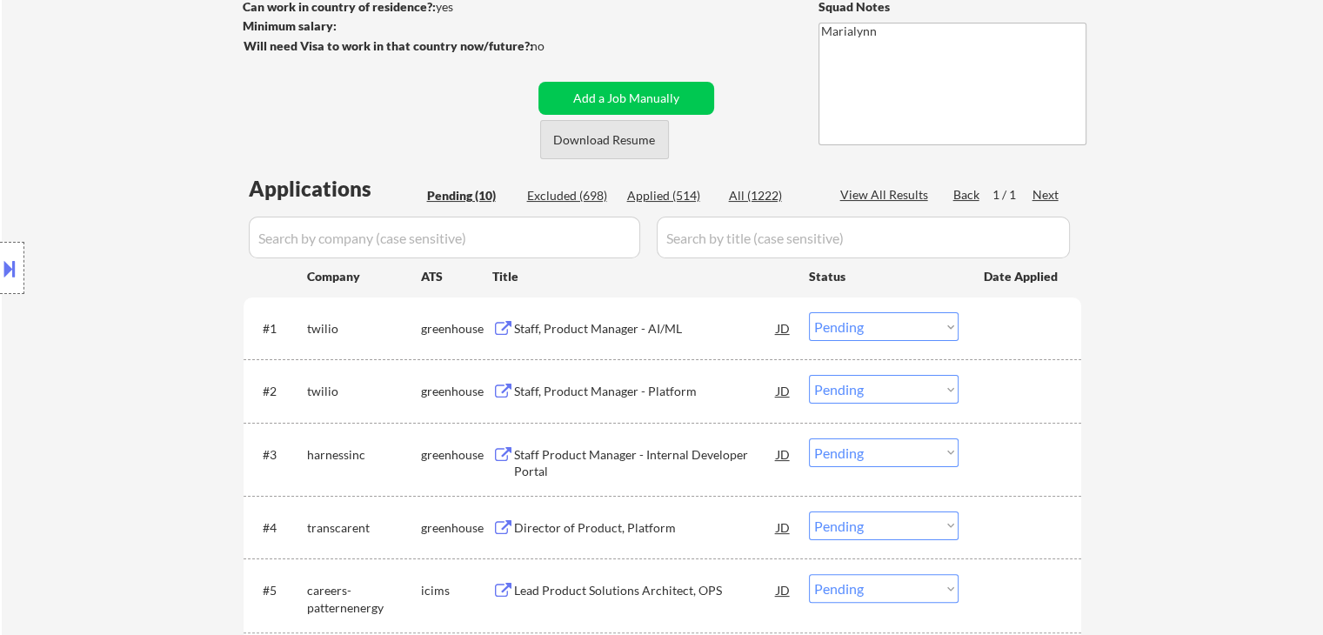
click at [645, 130] on button "Download Resume" at bounding box center [604, 139] width 129 height 39
click at [621, 324] on div "Staff, Product Manager - AI/ML" at bounding box center [645, 328] width 263 height 17
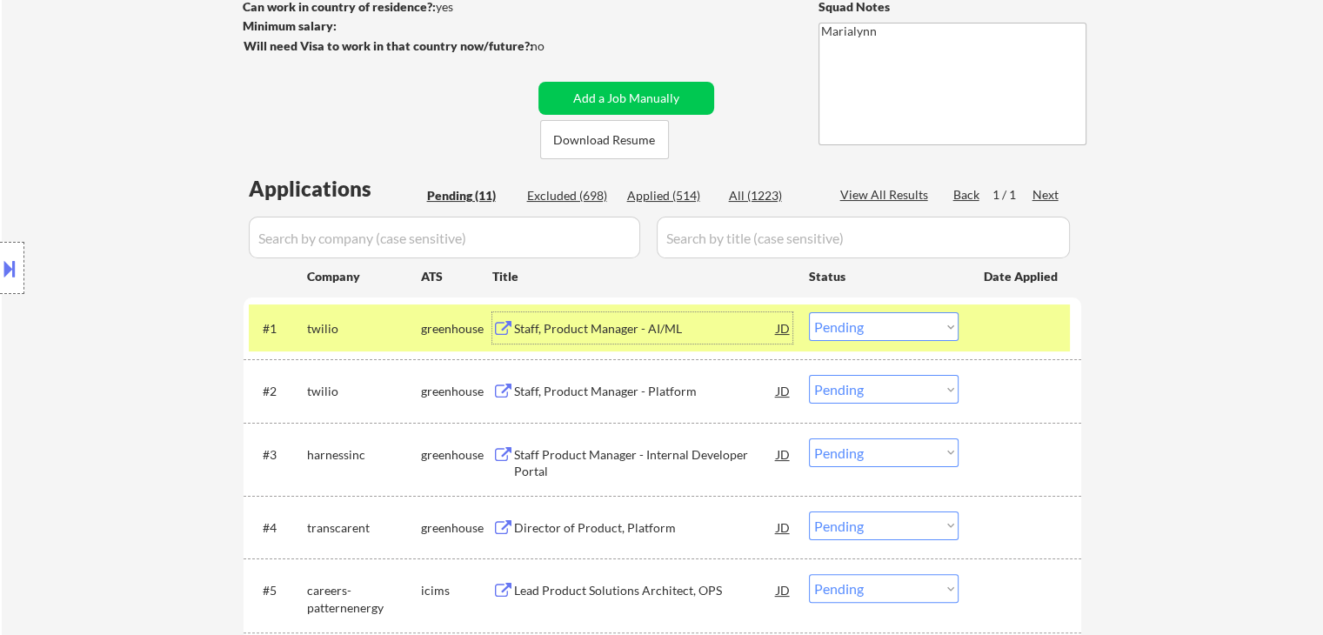
click at [14, 273] on button at bounding box center [9, 268] width 19 height 29
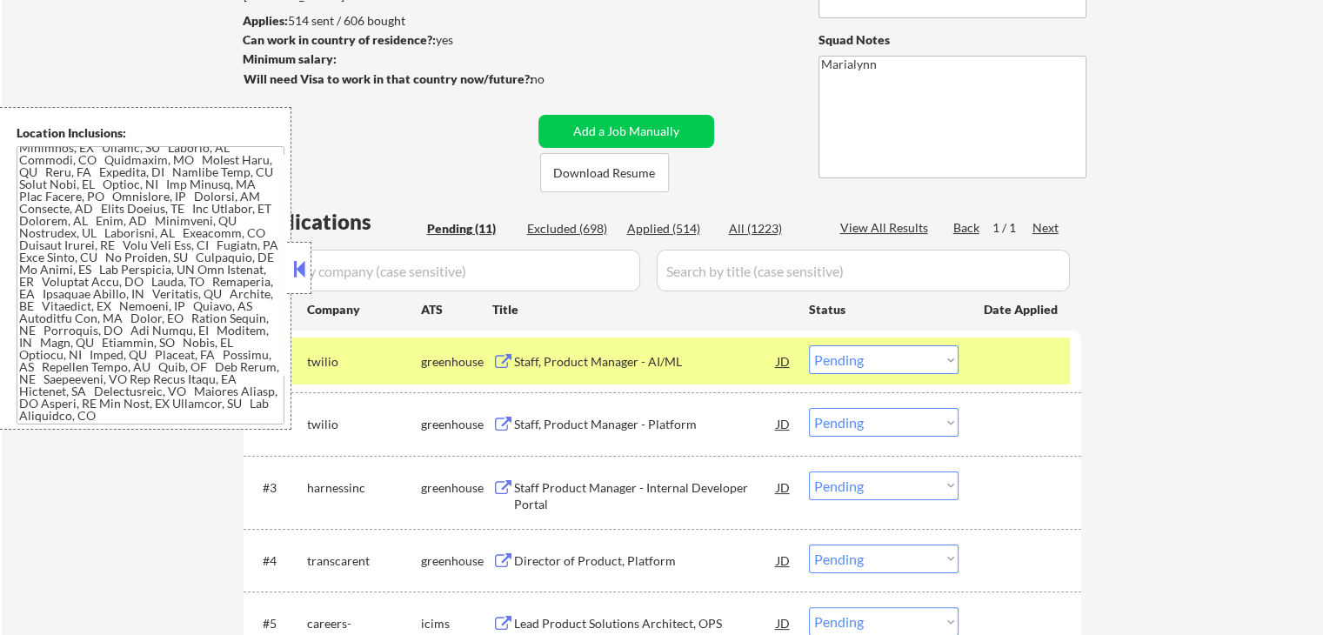
scroll to position [87, 0]
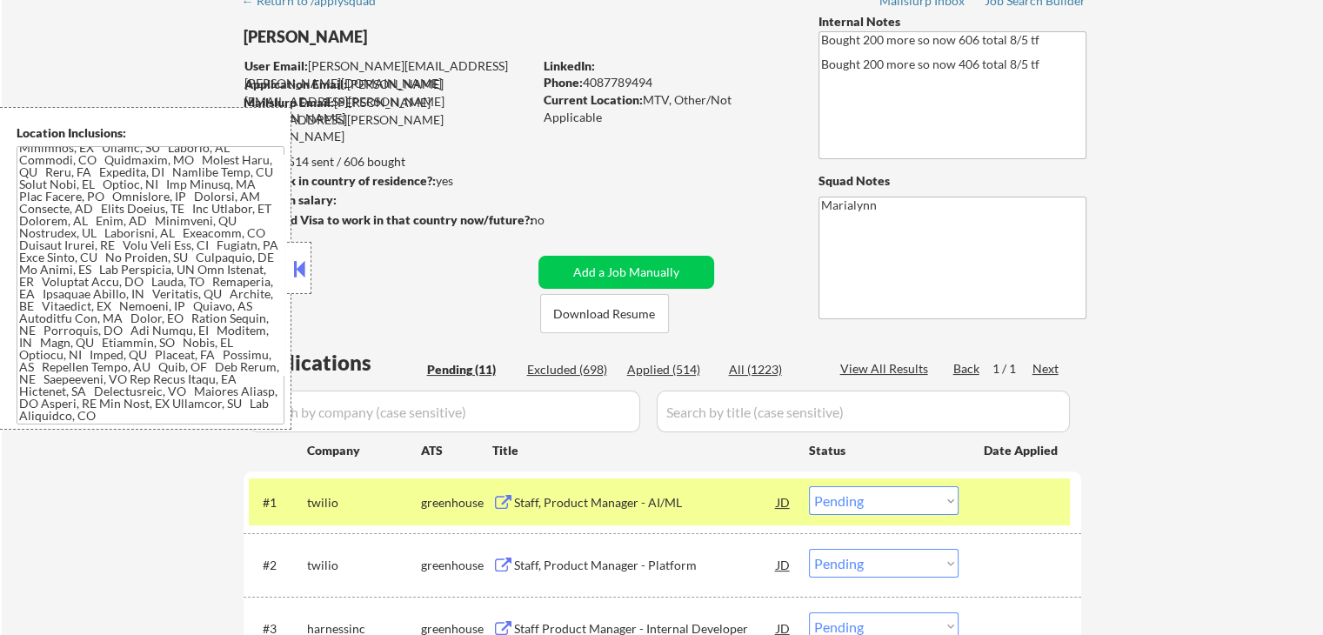
click at [679, 30] on div "← Return to /applysquad Mailslurp Inbox Job Search Builder Lucien Avramov User …" at bounding box center [663, 630] width 868 height 1295
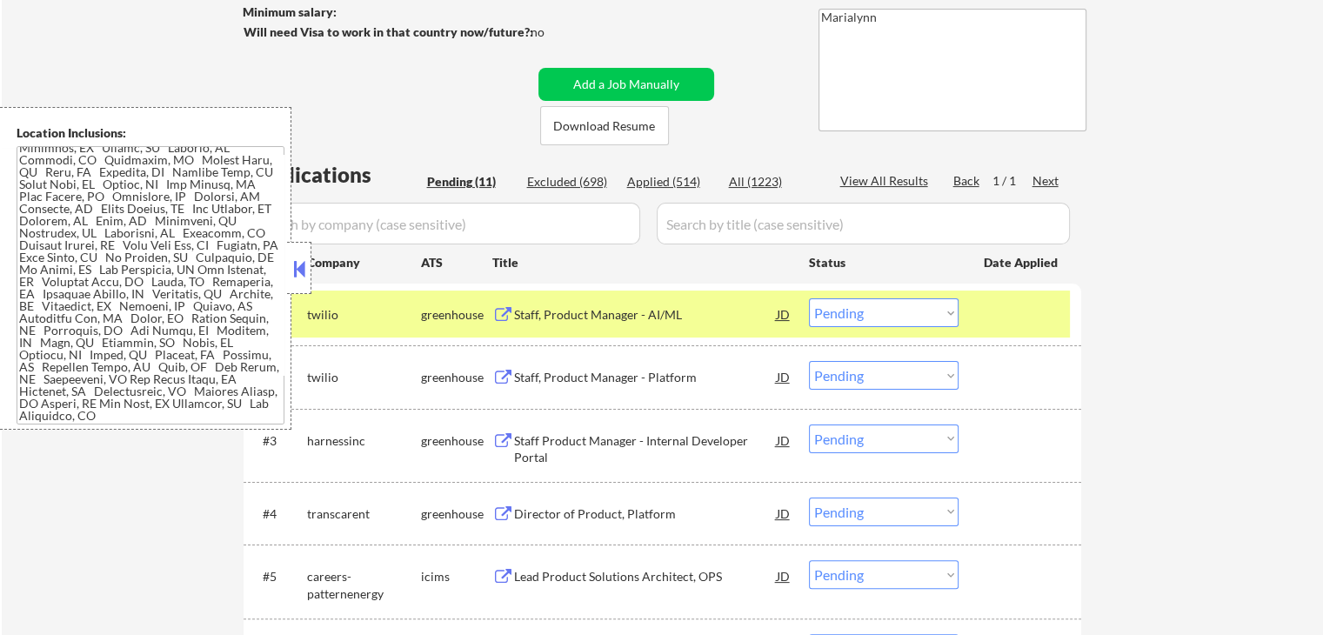
scroll to position [522, 0]
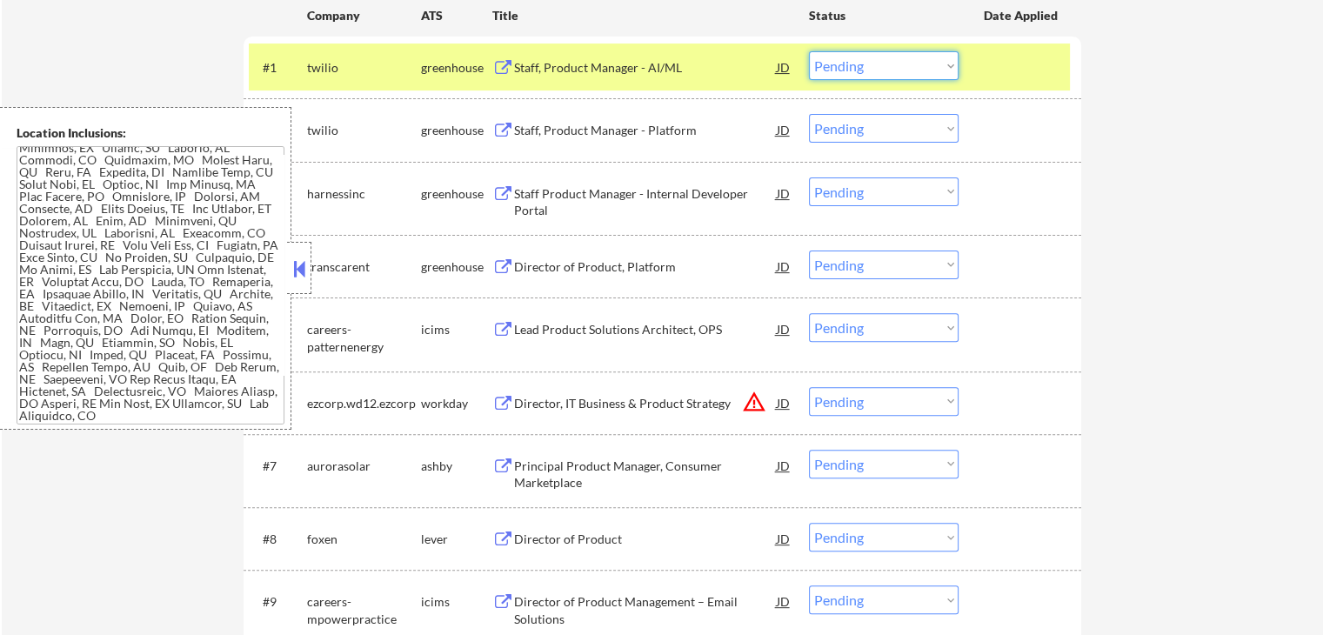
drag, startPoint x: 869, startPoint y: 69, endPoint x: 872, endPoint y: 78, distance: 10.2
click at [869, 72] on select "Choose an option... Pending Applied Excluded (Questions) Excluded (Expired) Exc…" at bounding box center [884, 65] width 150 height 29
click at [809, 51] on select "Choose an option... Pending Applied Excluded (Questions) Excluded (Expired) Exc…" at bounding box center [884, 65] width 150 height 29
click at [300, 271] on button at bounding box center [299, 269] width 19 height 26
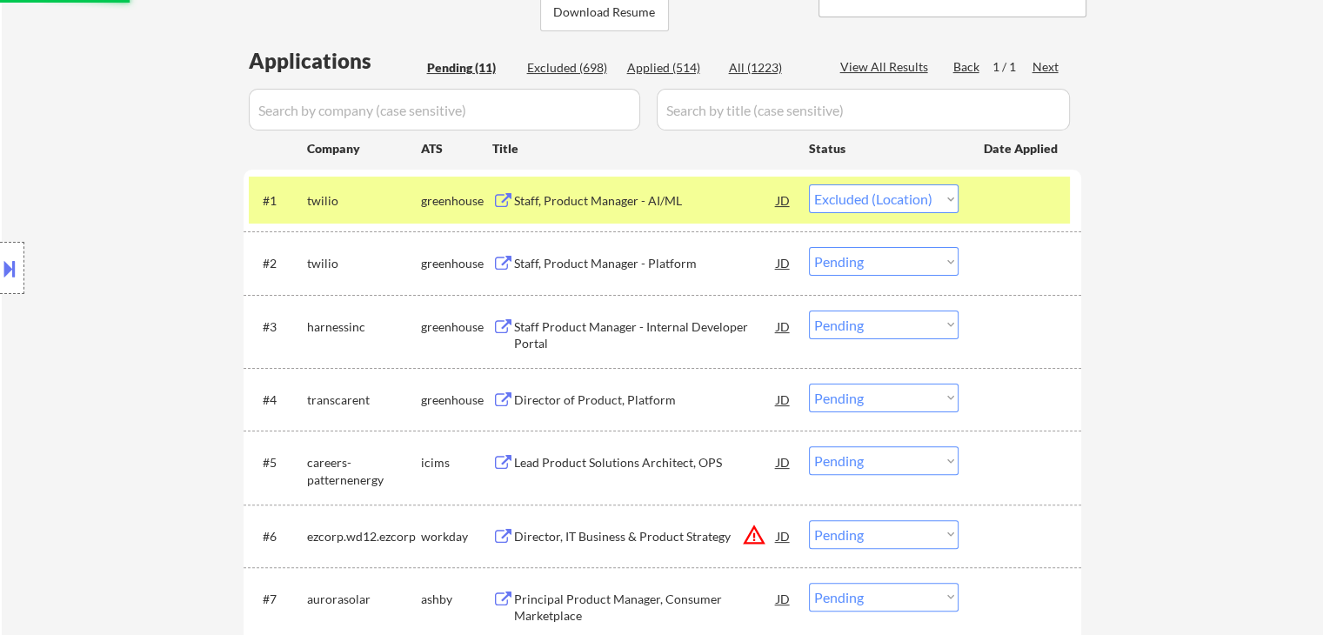
scroll to position [261, 0]
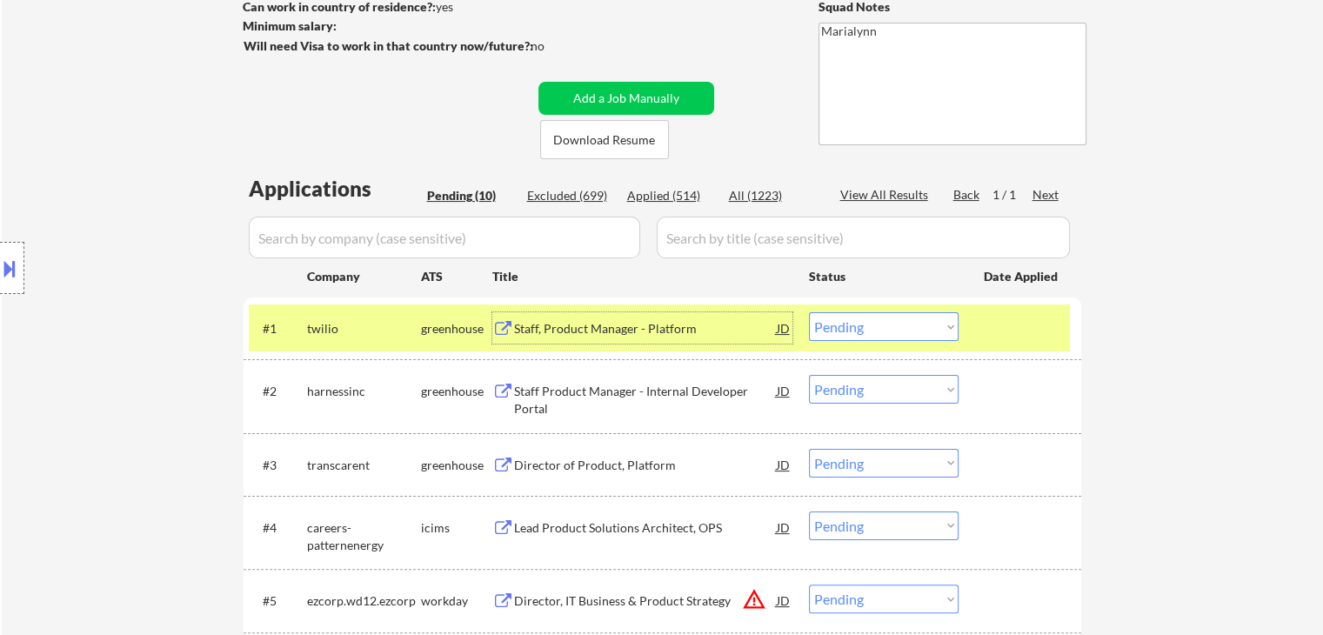
click at [573, 324] on div "Staff, Product Manager - Platform" at bounding box center [645, 328] width 263 height 17
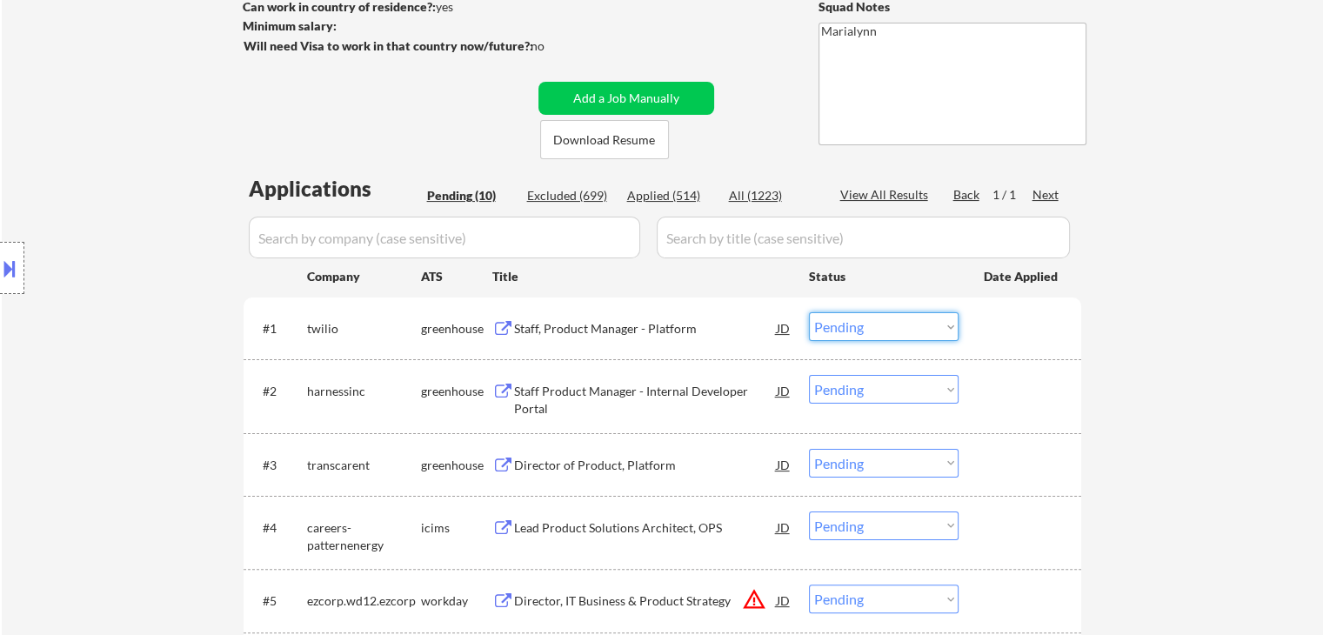
drag, startPoint x: 911, startPoint y: 312, endPoint x: 925, endPoint y: 338, distance: 29.6
click at [915, 316] on select "Choose an option... Pending Applied Excluded (Questions) Excluded (Expired) Exc…" at bounding box center [884, 326] width 150 height 29
click at [809, 312] on select "Choose an option... Pending Applied Excluded (Questions) Excluded (Expired) Exc…" at bounding box center [884, 326] width 150 height 29
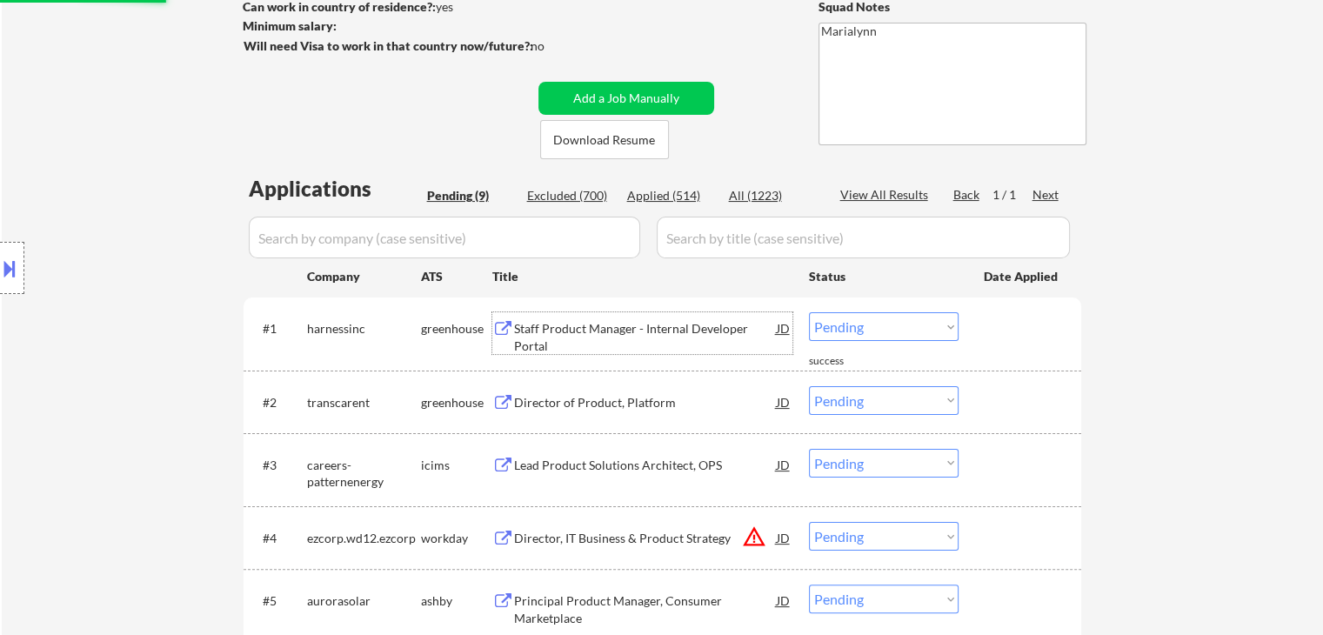
click at [605, 334] on div "Staff Product Manager - Internal Developer Portal" at bounding box center [645, 337] width 263 height 34
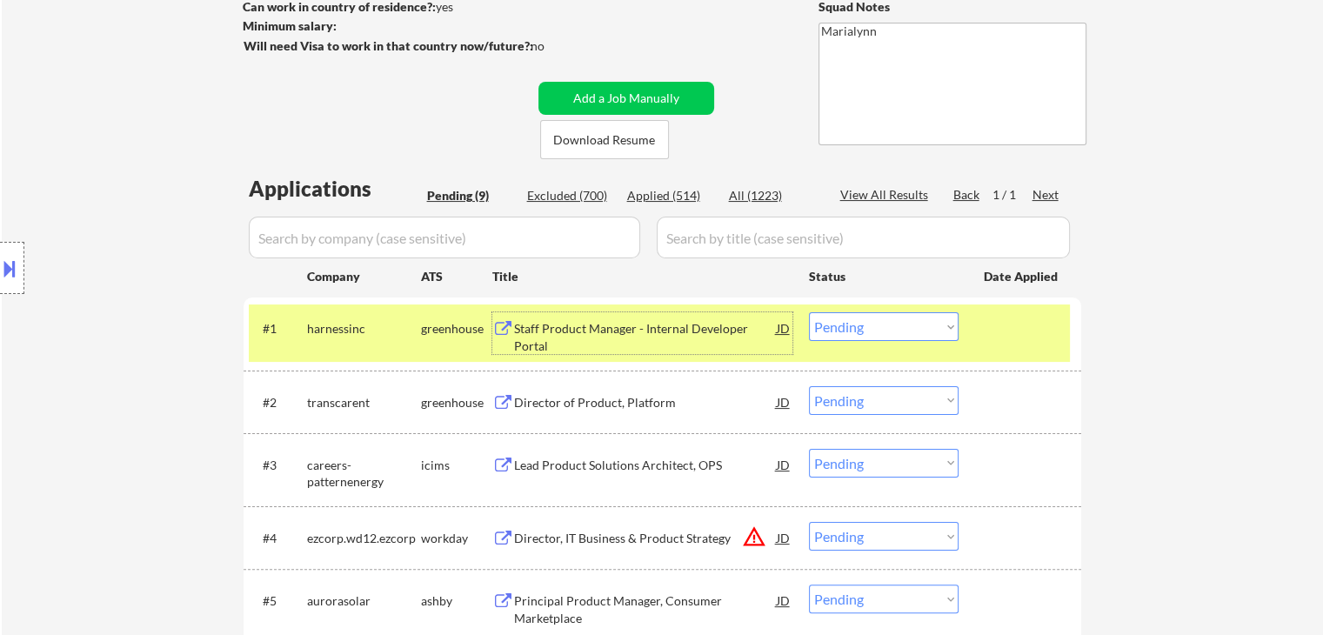
click at [832, 331] on select "Choose an option... Pending Applied Excluded (Questions) Excluded (Expired) Exc…" at bounding box center [884, 326] width 150 height 29
click at [809, 312] on select "Choose an option... Pending Applied Excluded (Questions) Excluded (Expired) Exc…" at bounding box center [884, 326] width 150 height 29
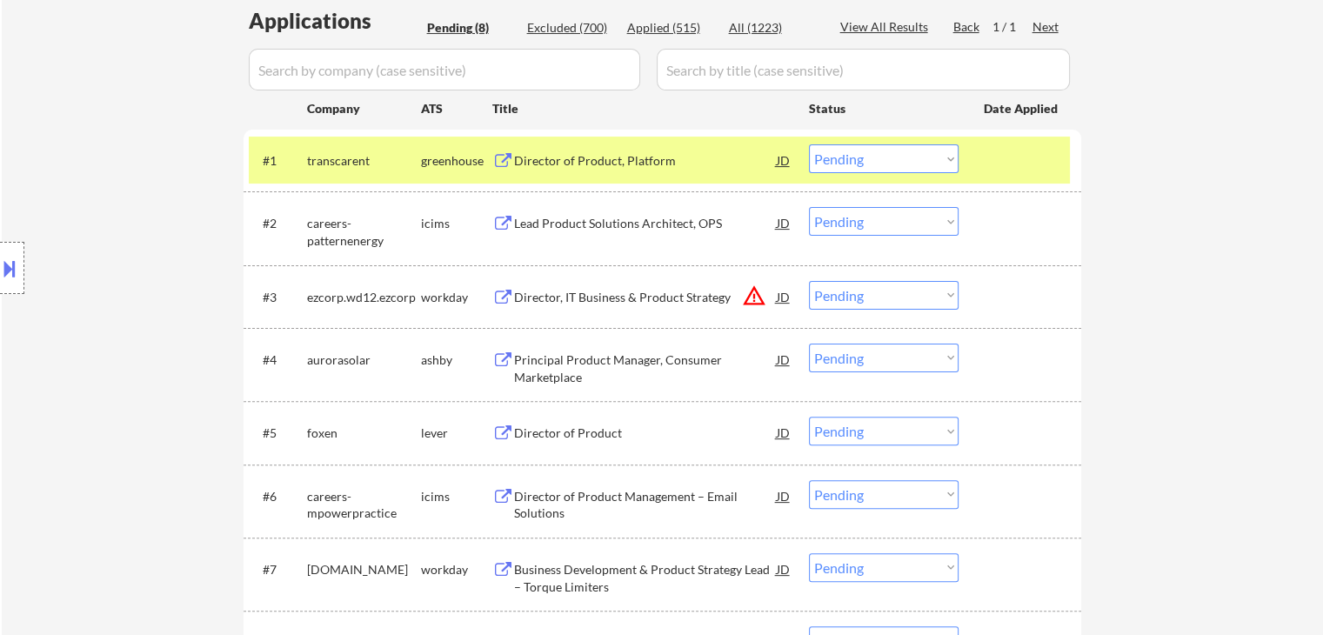
scroll to position [435, 0]
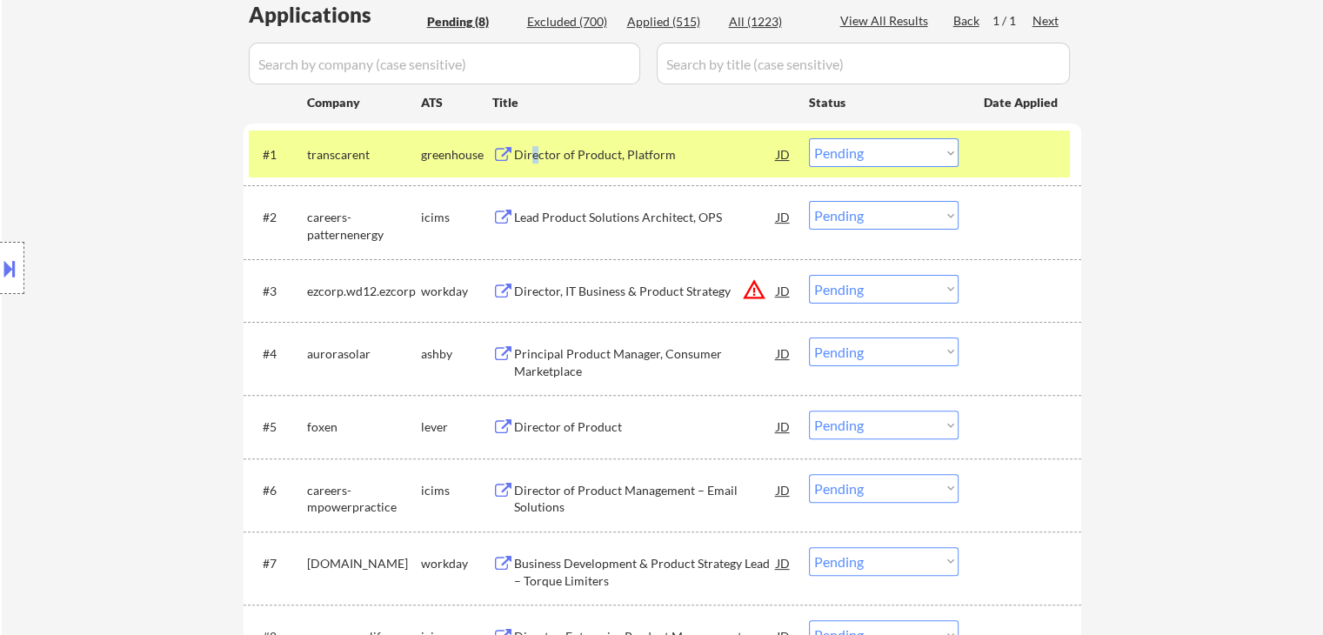
click at [534, 157] on div "Director of Product, Platform" at bounding box center [645, 154] width 263 height 17
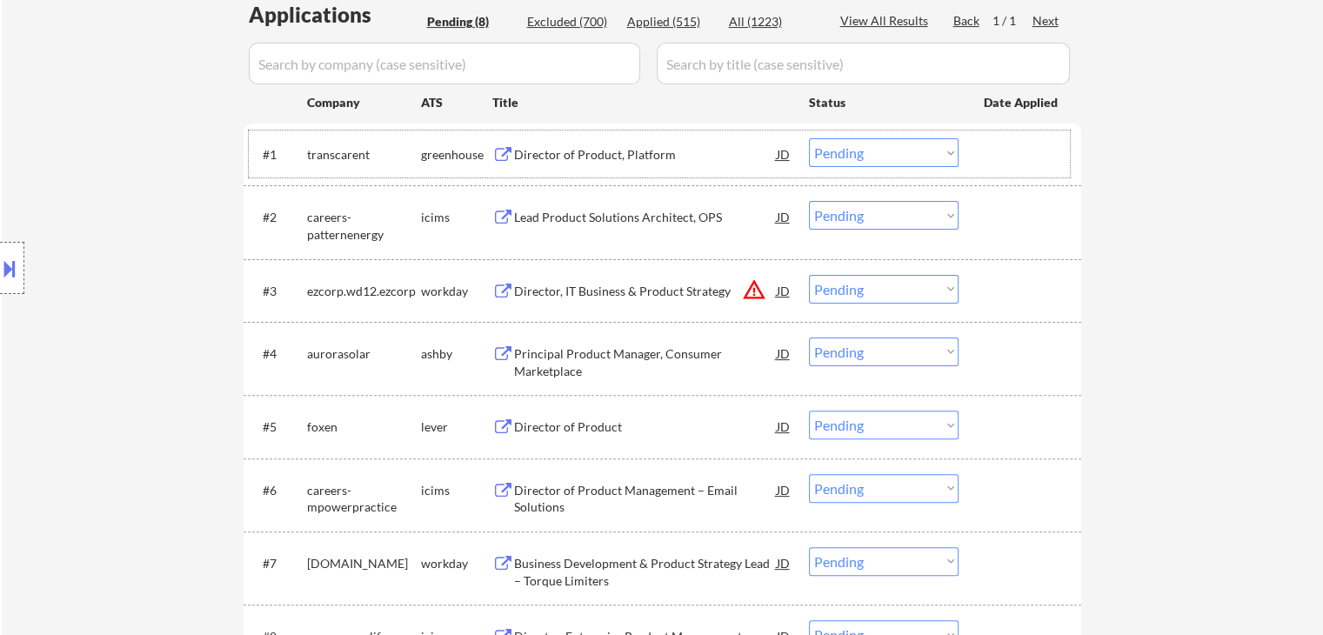
drag, startPoint x: 905, startPoint y: 137, endPoint x: 915, endPoint y: 168, distance: 33.0
click at [905, 137] on div "#1 transcarent greenhouse Director of Product, Platform JD Choose an option... …" at bounding box center [659, 153] width 821 height 47
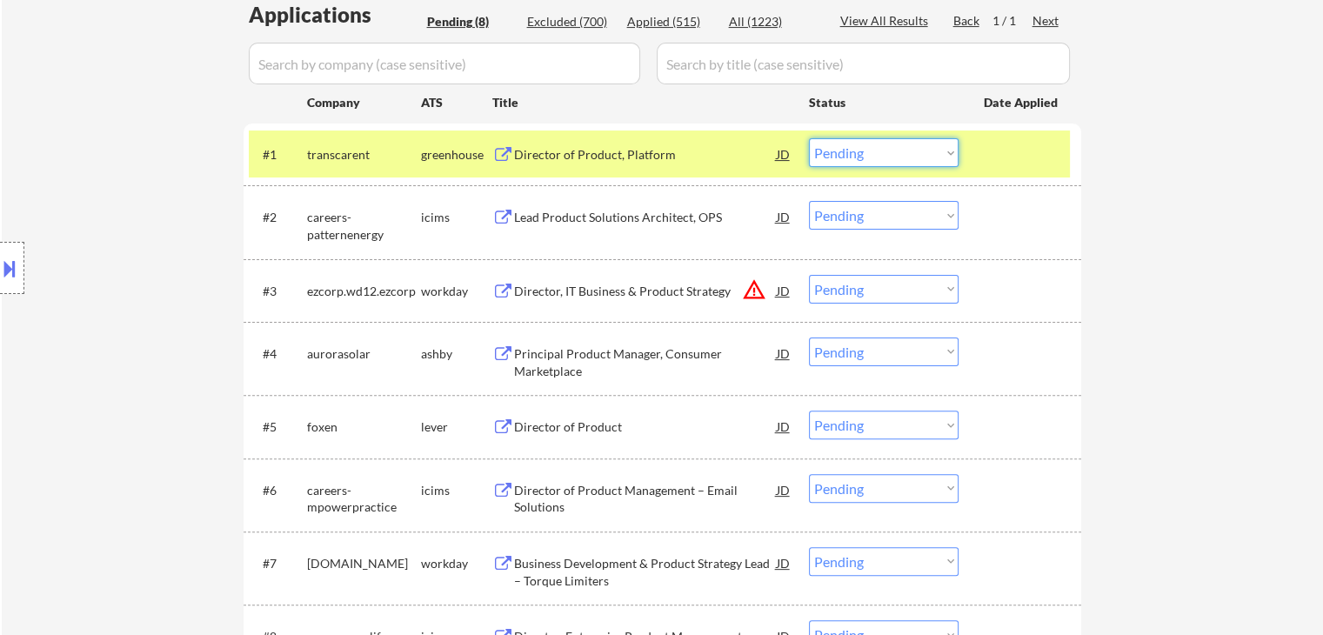
drag, startPoint x: 925, startPoint y: 155, endPoint x: 925, endPoint y: 165, distance: 10.5
click at [925, 155] on select "Choose an option... Pending Applied Excluded (Questions) Excluded (Expired) Exc…" at bounding box center [884, 152] width 150 height 29
click at [809, 138] on select "Choose an option... Pending Applied Excluded (Questions) Excluded (Expired) Exc…" at bounding box center [884, 152] width 150 height 29
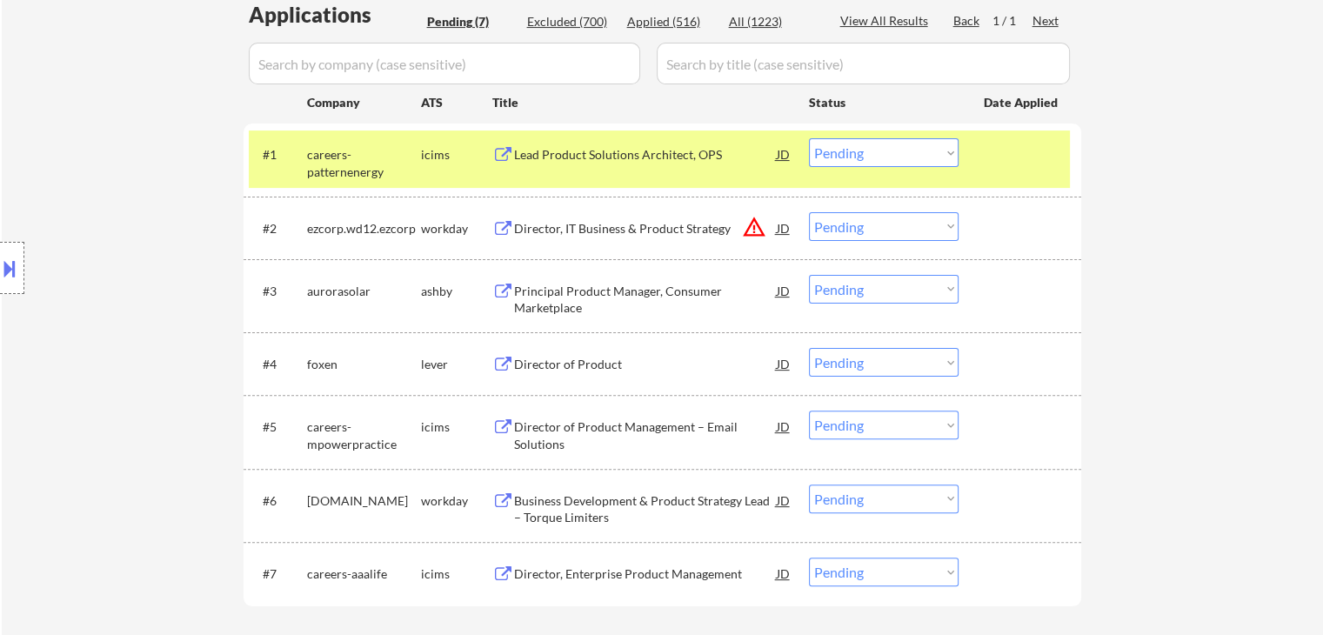
click at [586, 161] on div "Lead Product Solutions Architect, OPS" at bounding box center [645, 154] width 263 height 17
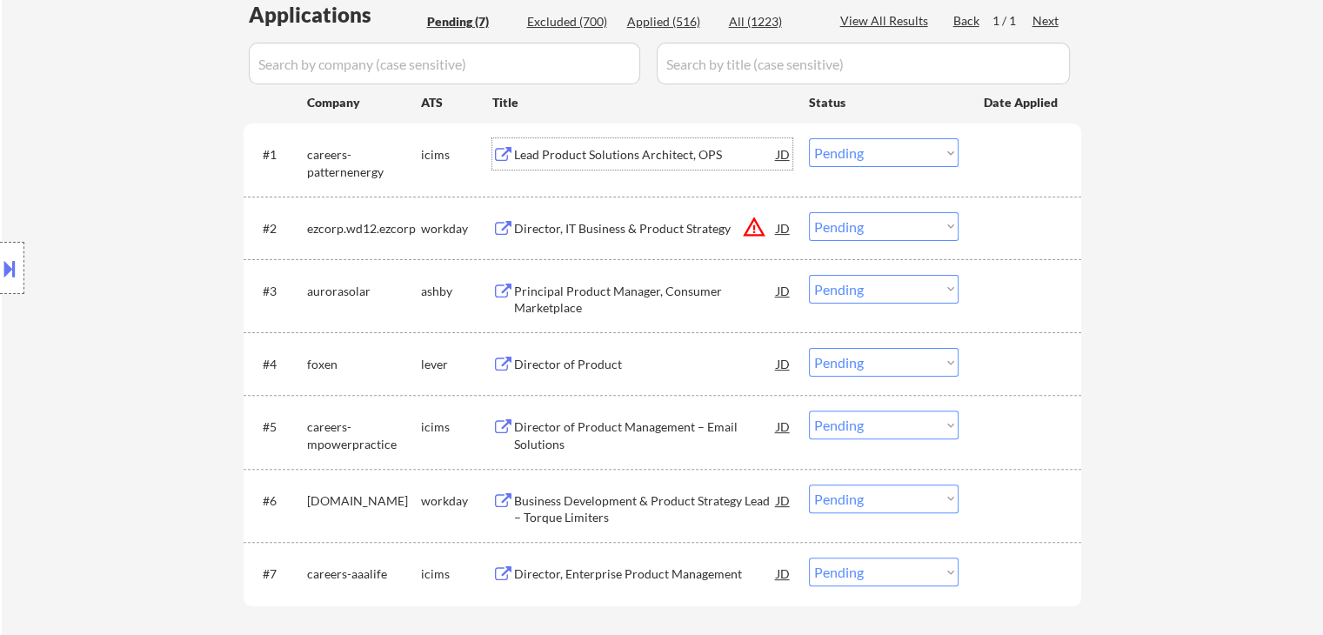
click at [630, 154] on div "Lead Product Solutions Architect, OPS" at bounding box center [645, 154] width 263 height 17
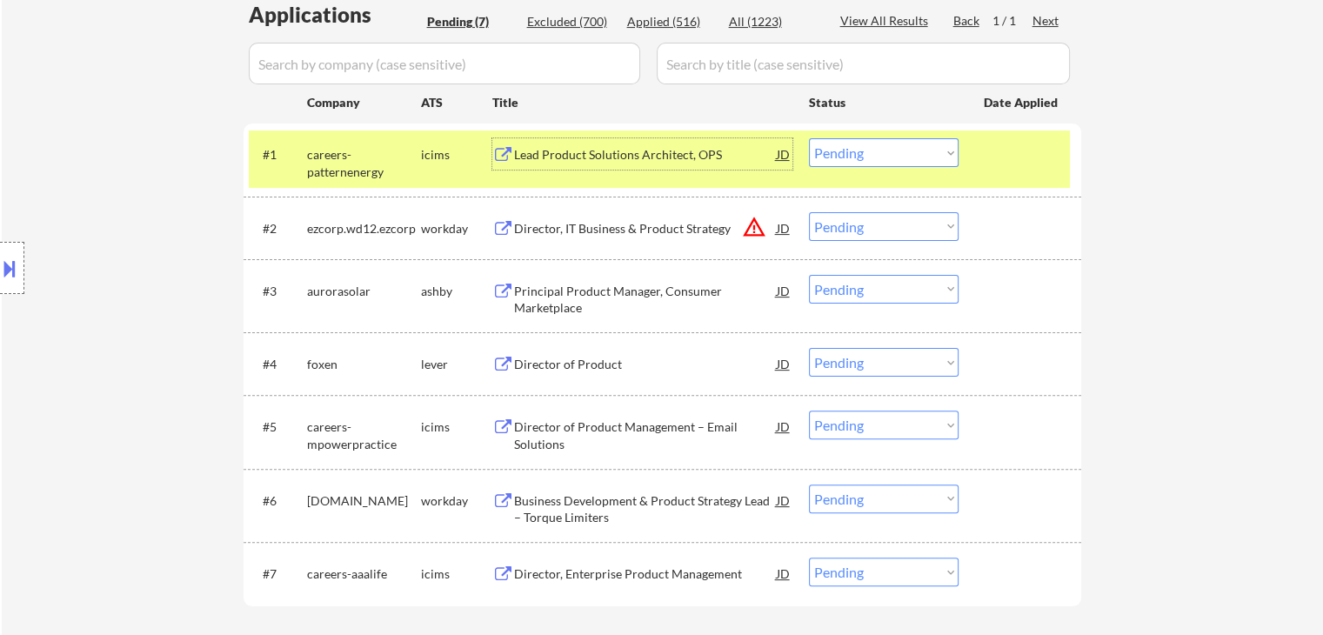
click at [839, 164] on select "Choose an option... Pending Applied Excluded (Questions) Excluded (Expired) Exc…" at bounding box center [884, 152] width 150 height 29
click at [809, 138] on select "Choose an option... Pending Applied Excluded (Questions) Excluded (Expired) Exc…" at bounding box center [884, 152] width 150 height 29
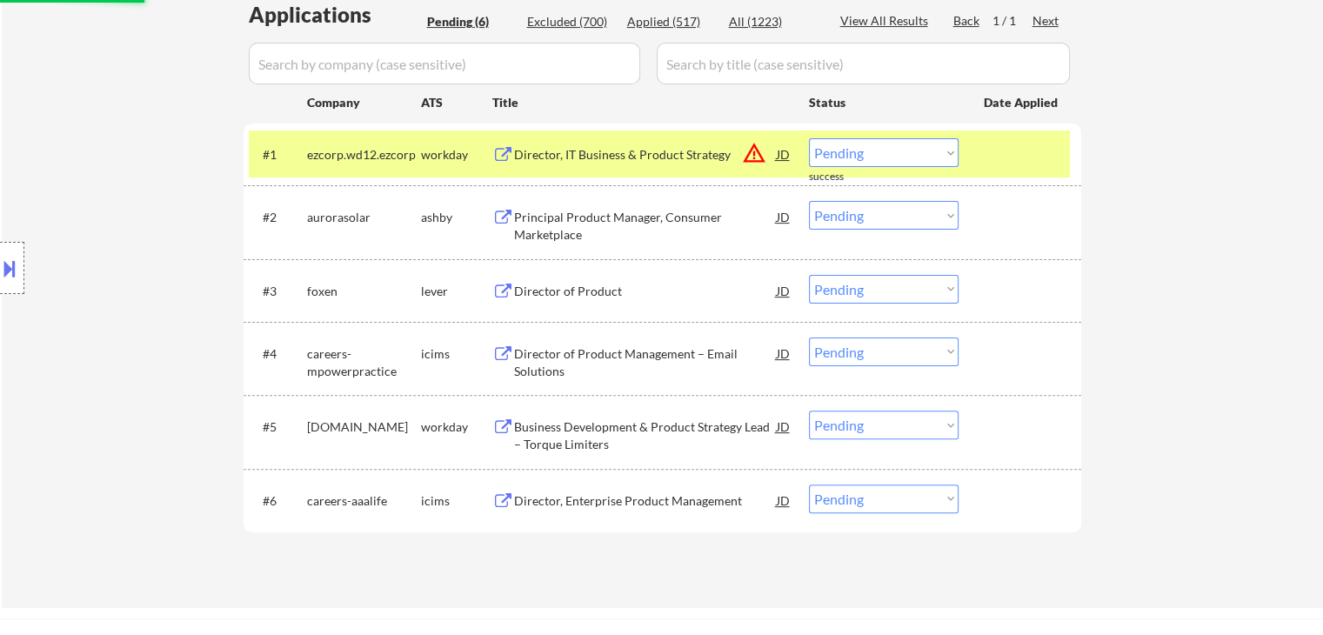
click at [548, 151] on div "Director, IT Business & Product Strategy" at bounding box center [645, 154] width 263 height 17
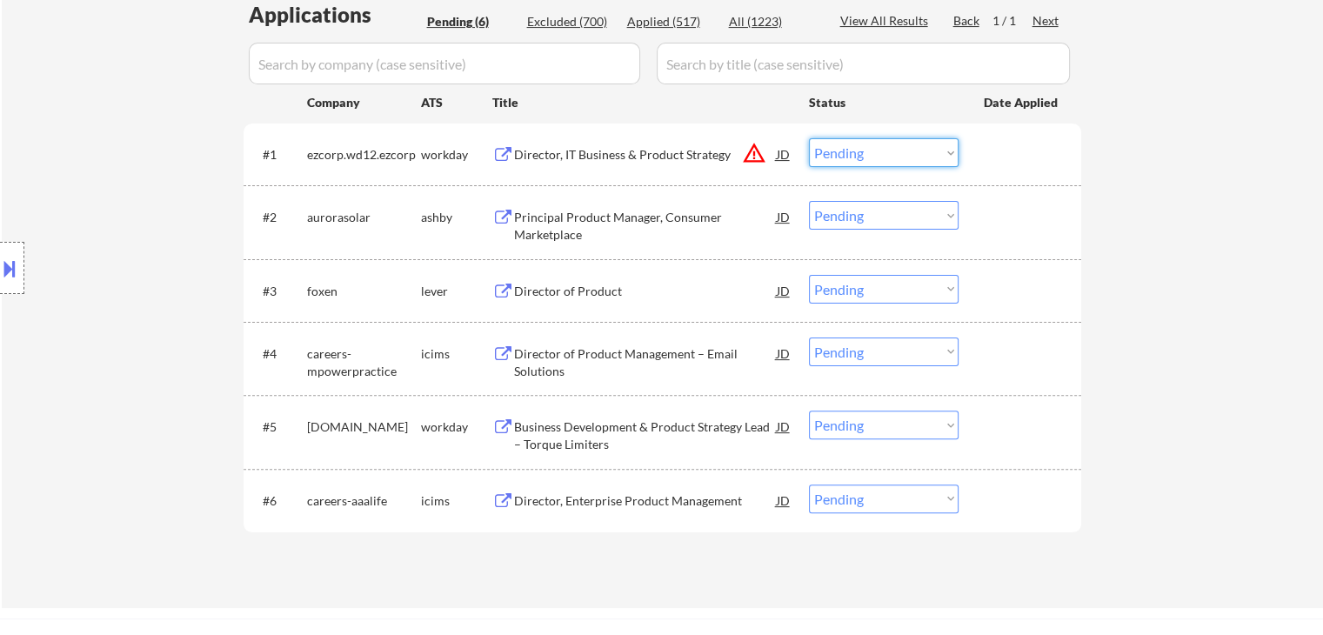
click at [855, 157] on select "Choose an option... Pending Applied Excluded (Questions) Excluded (Expired) Exc…" at bounding box center [884, 152] width 150 height 29
click at [809, 138] on select "Choose an option... Pending Applied Excluded (Questions) Excluded (Expired) Exc…" at bounding box center [884, 152] width 150 height 29
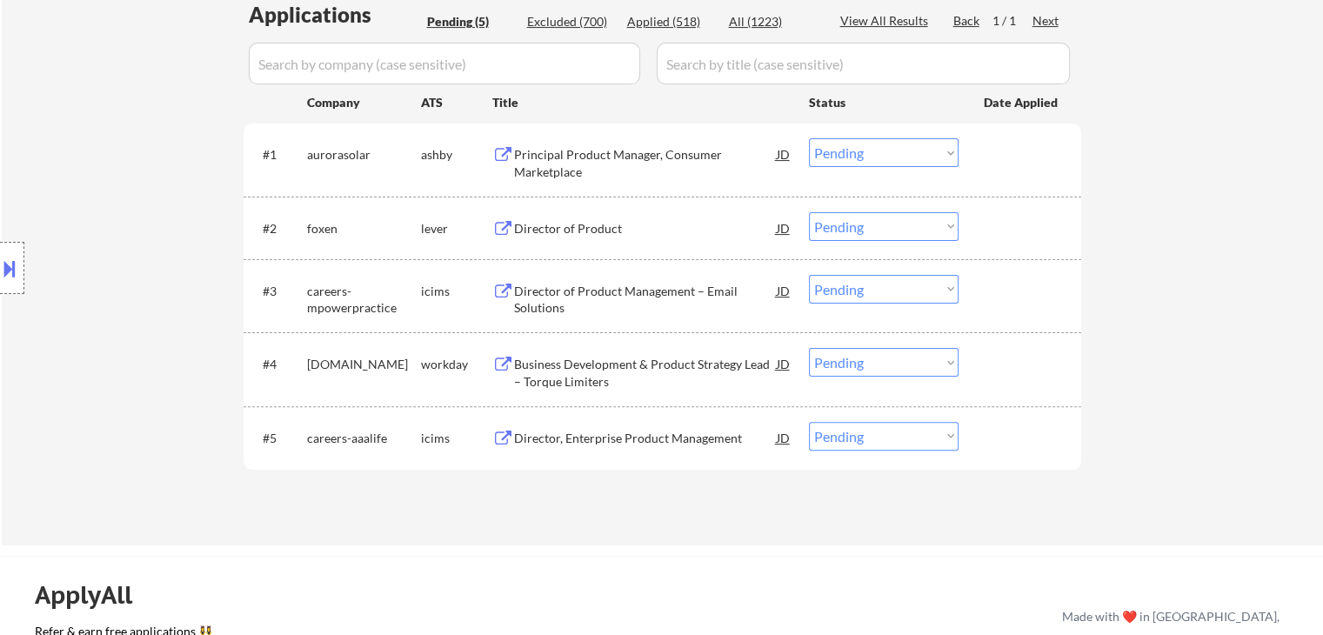
click at [641, 157] on div "Principal Product Manager, Consumer Marketplace" at bounding box center [645, 163] width 263 height 34
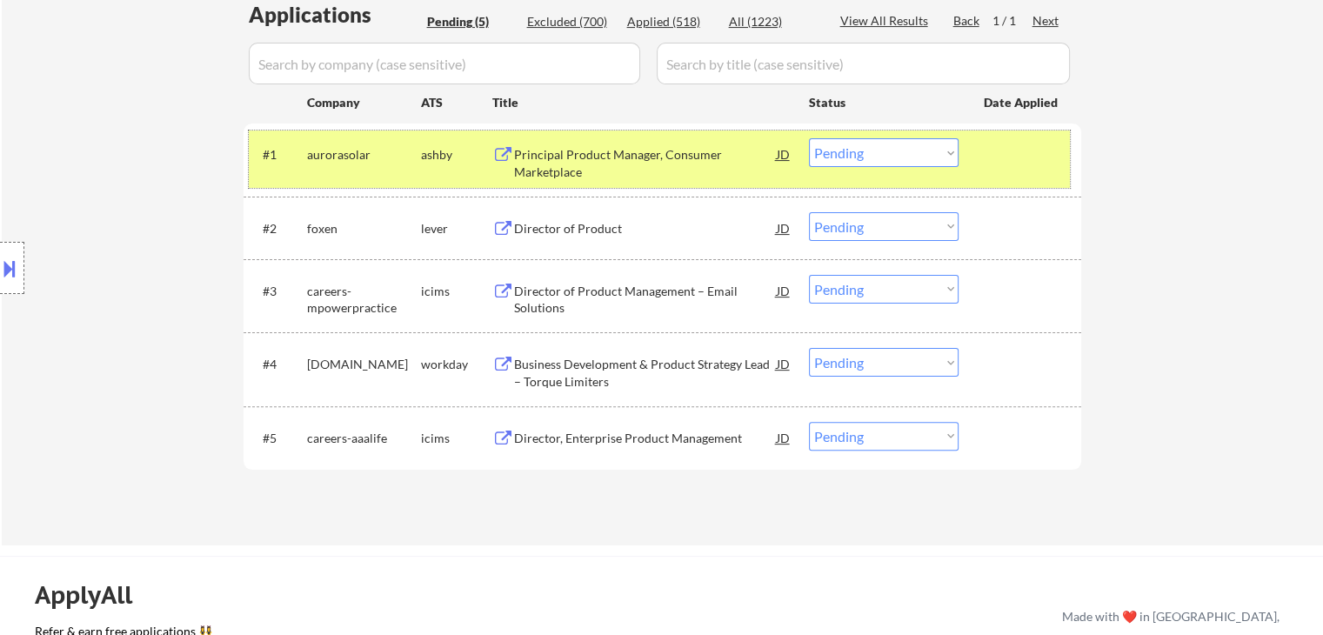
drag, startPoint x: 857, startPoint y: 137, endPoint x: 877, endPoint y: 184, distance: 51.9
click at [861, 151] on div "#1 aurorasolar ashby Principal Product Manager, Consumer Marketplace JD warning…" at bounding box center [659, 158] width 821 height 57
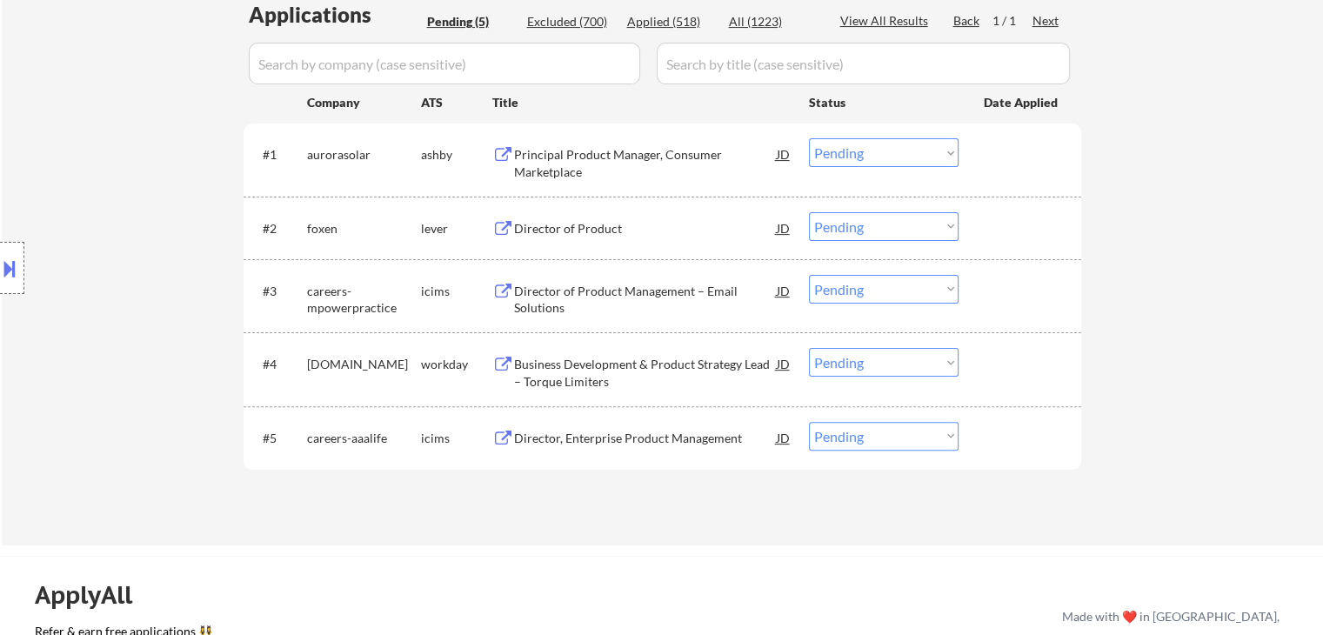
drag, startPoint x: 884, startPoint y: 147, endPoint x: 890, endPoint y: 165, distance: 19.3
click at [886, 157] on select "Choose an option... Pending Applied Excluded (Questions) Excluded (Expired) Exc…" at bounding box center [884, 152] width 150 height 29
click at [809, 138] on select "Choose an option... Pending Applied Excluded (Questions) Excluded (Expired) Exc…" at bounding box center [884, 152] width 150 height 29
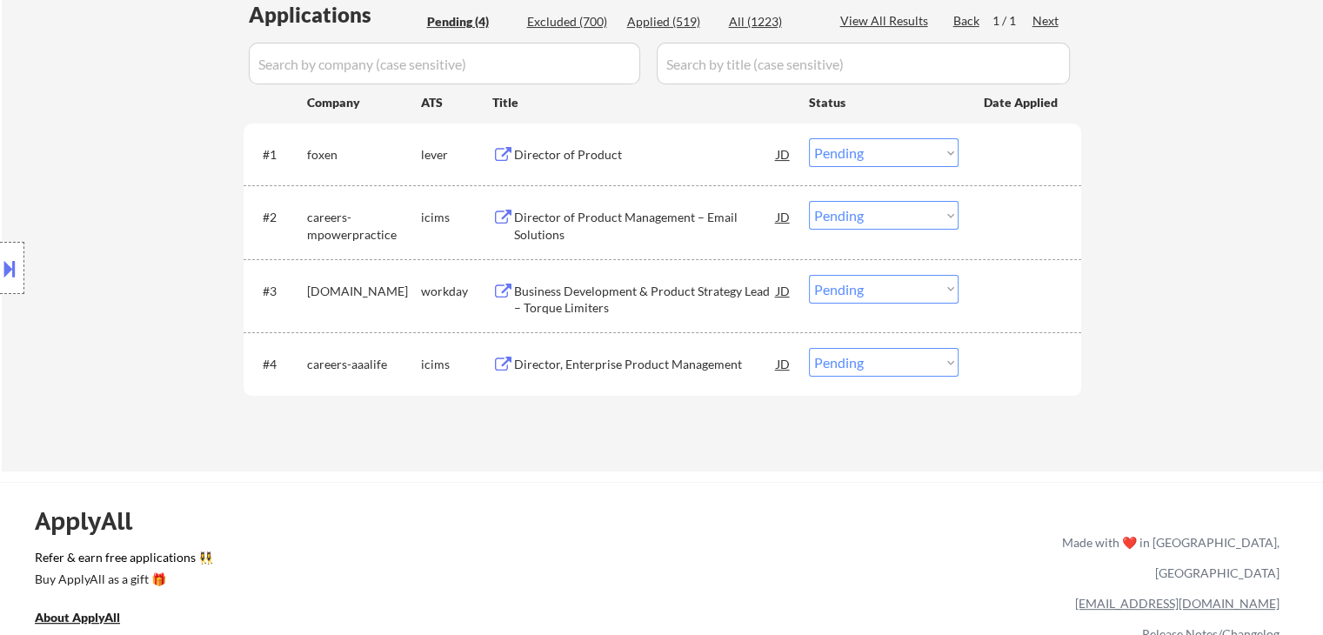
click at [571, 142] on div "Director of Product" at bounding box center [645, 153] width 263 height 31
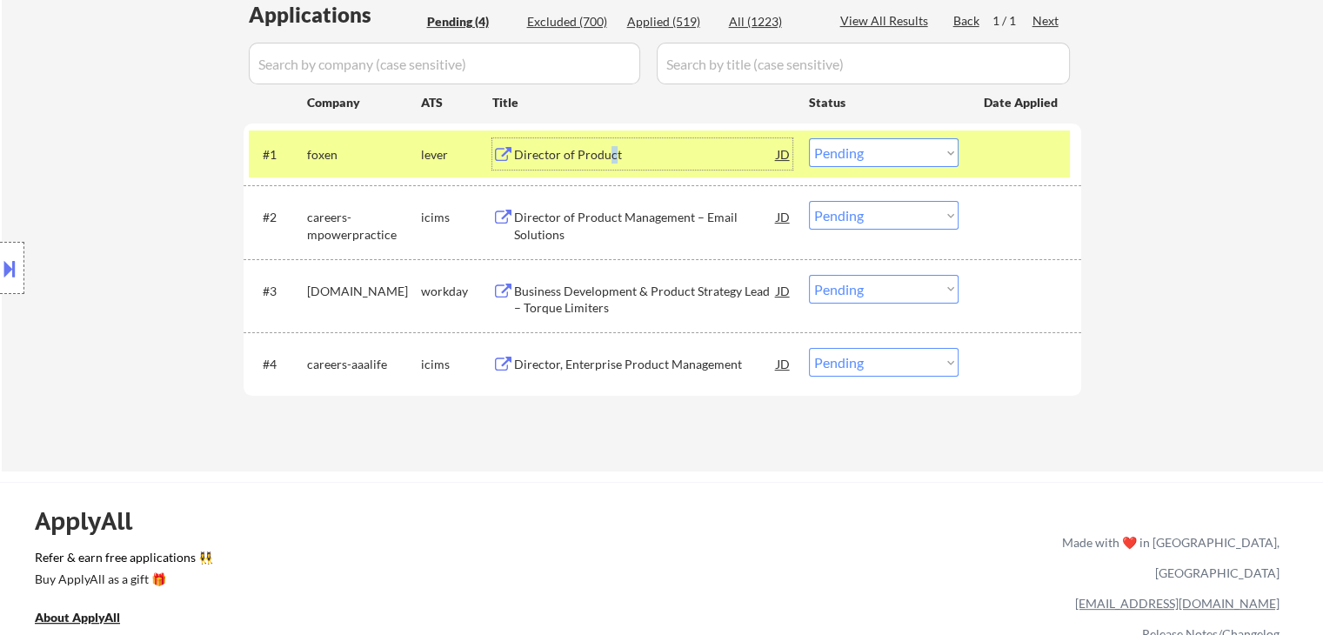
click at [610, 154] on div "Director of Product" at bounding box center [645, 154] width 263 height 17
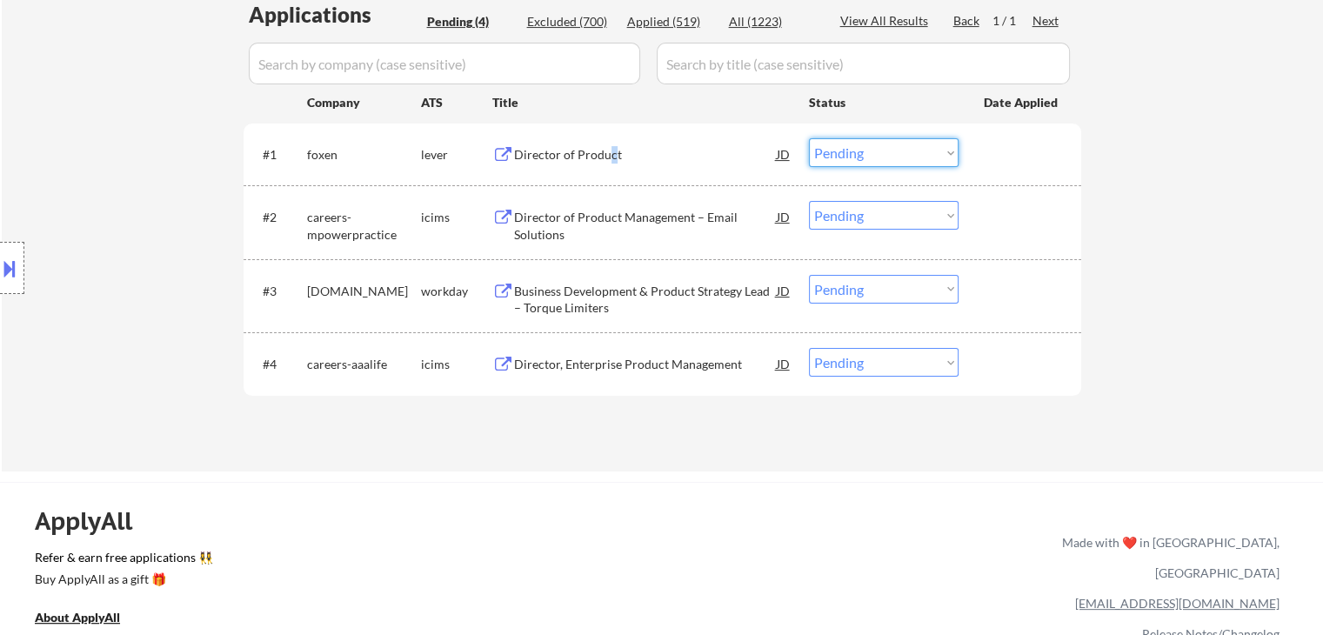
click at [904, 147] on select "Choose an option... Pending Applied Excluded (Questions) Excluded (Expired) Exc…" at bounding box center [884, 152] width 150 height 29
click at [809, 138] on select "Choose an option... Pending Applied Excluded (Questions) Excluded (Expired) Exc…" at bounding box center [884, 152] width 150 height 29
click at [560, 220] on div "Director of Product Management – Email Solutions" at bounding box center [645, 226] width 263 height 34
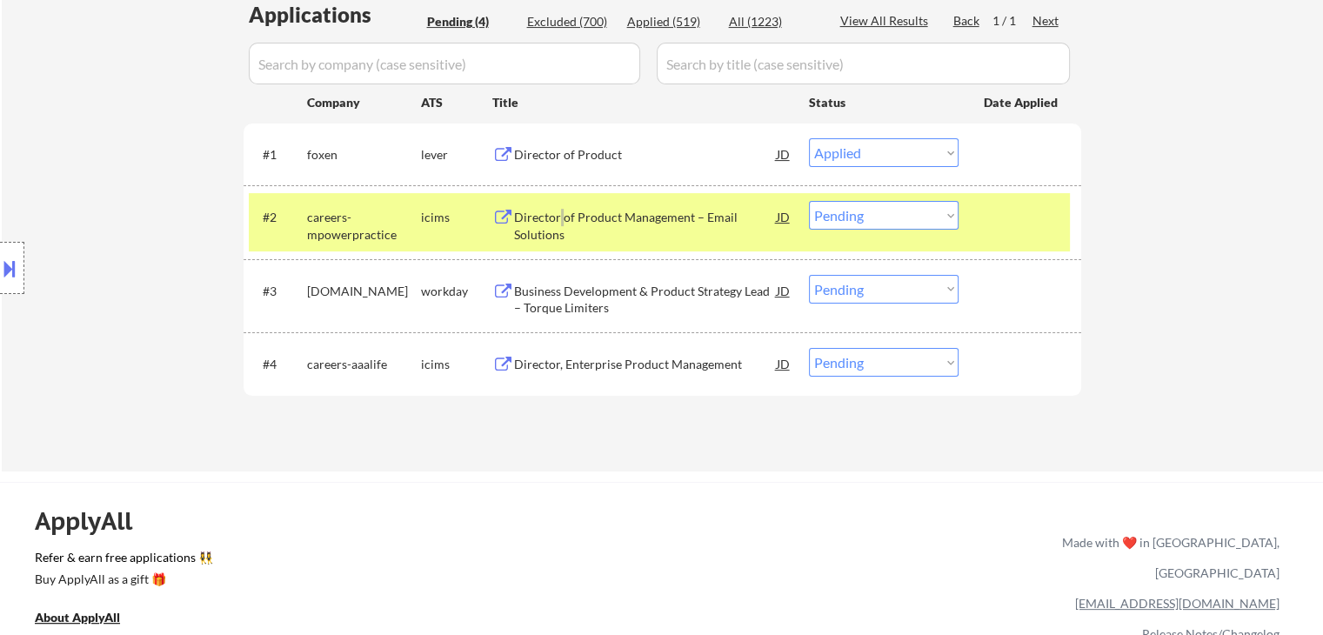
select select ""pending""
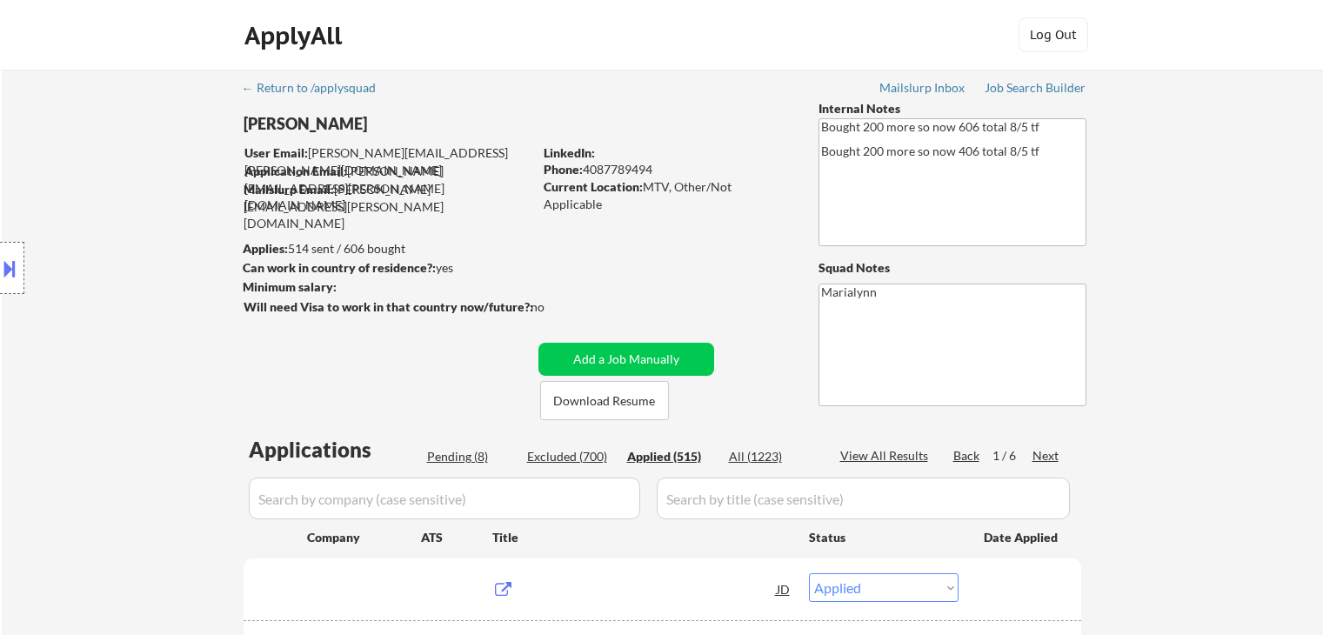
select select ""applied""
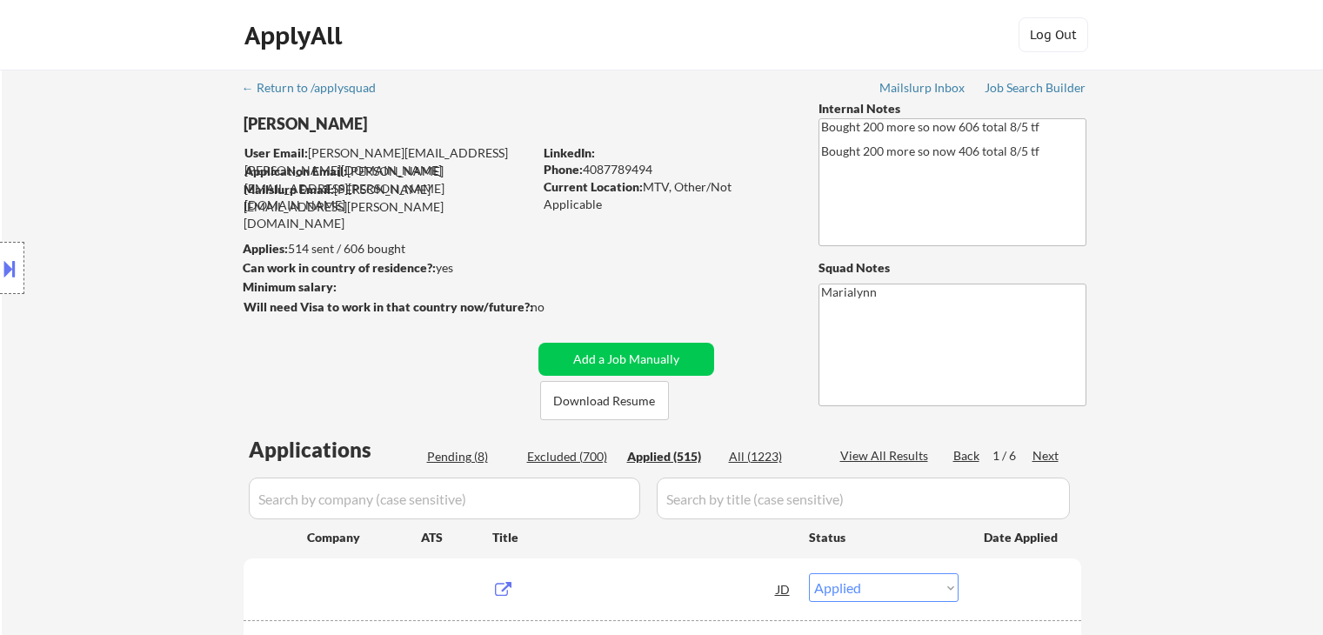
select select ""applied""
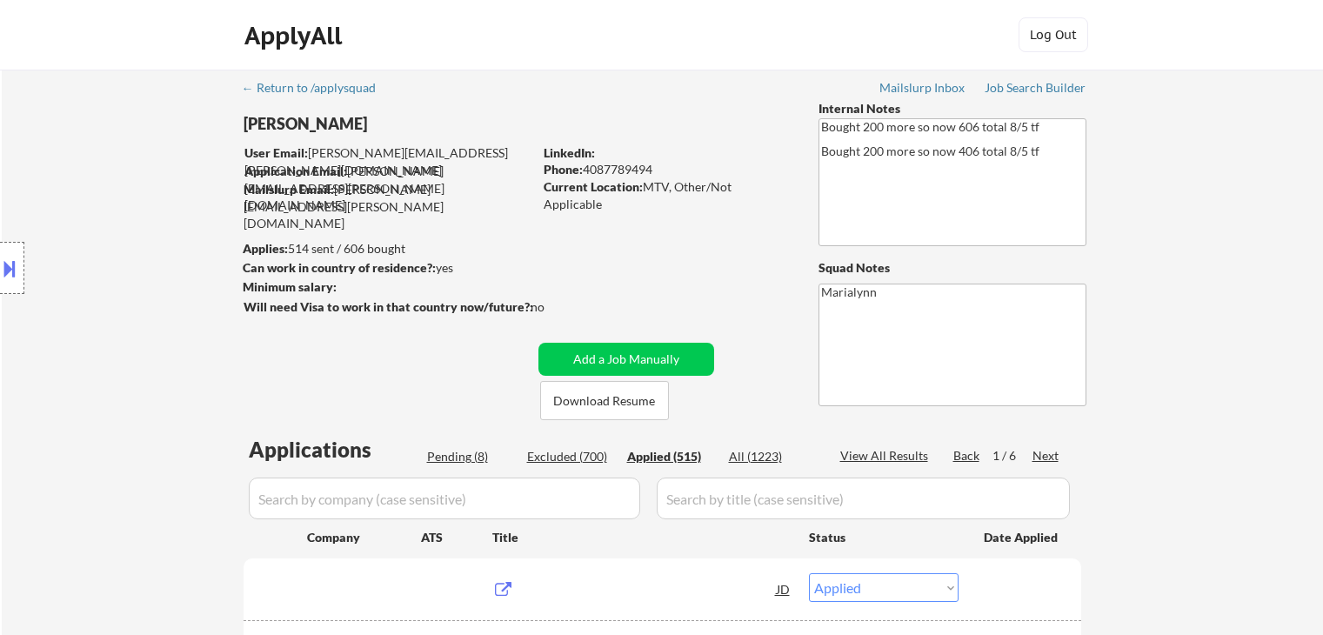
select select ""applied""
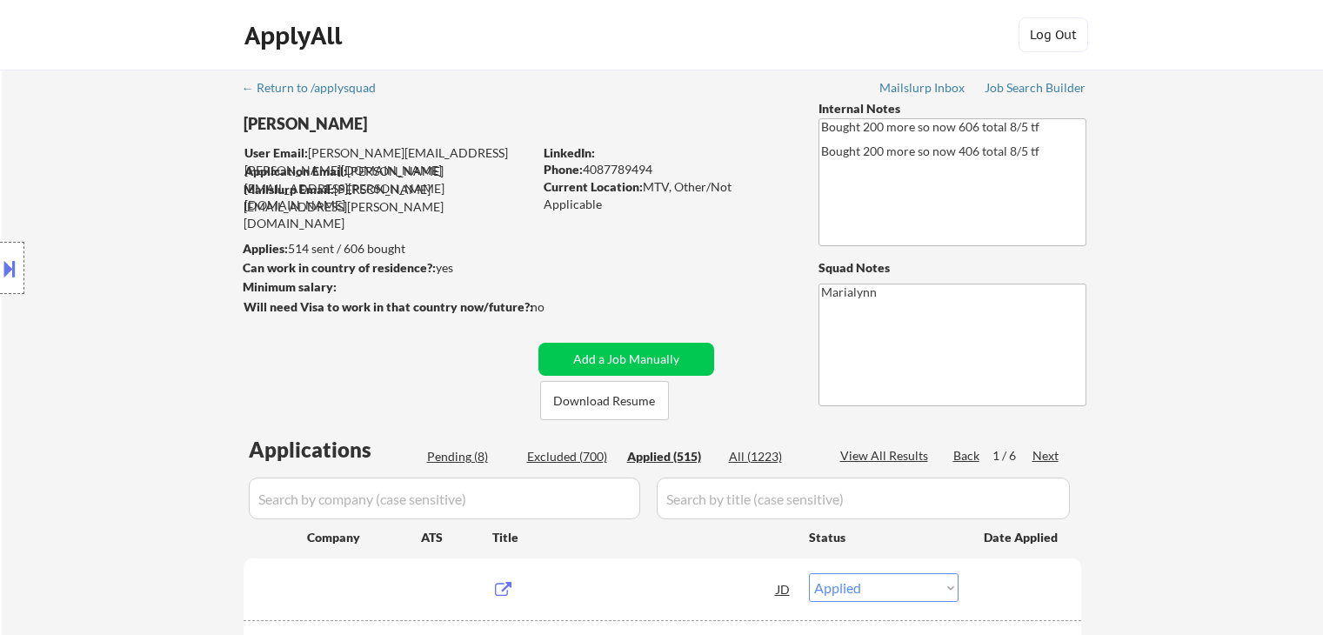
select select ""applied""
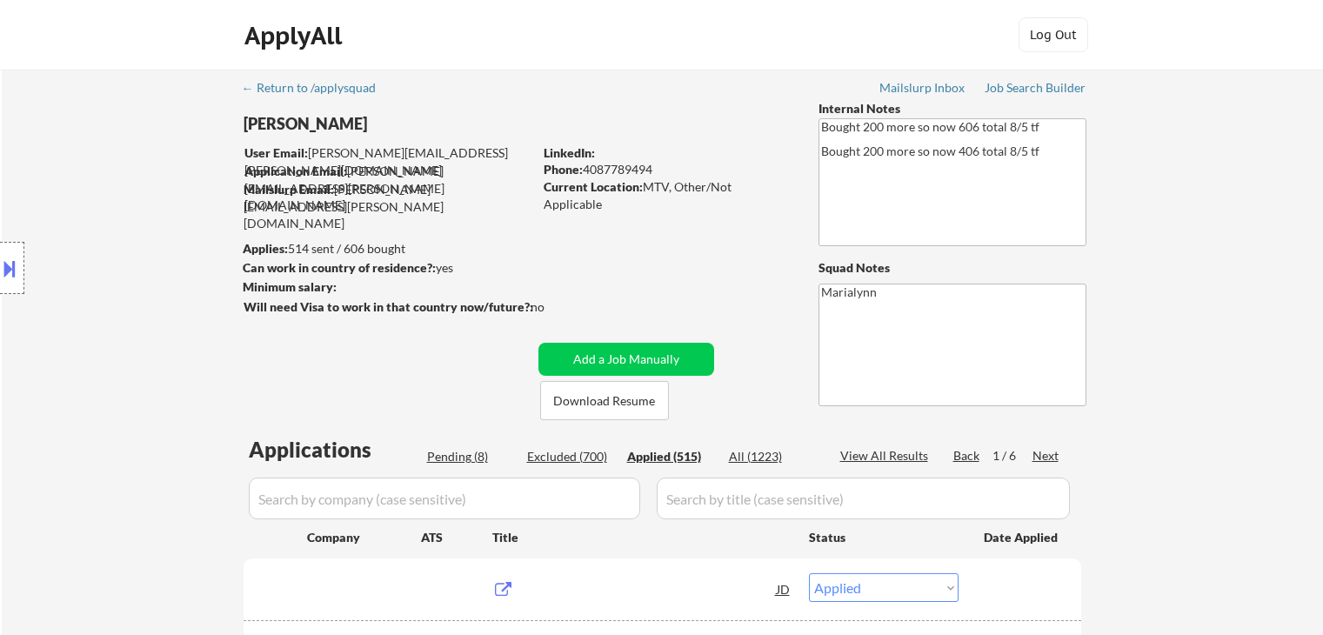
select select ""applied""
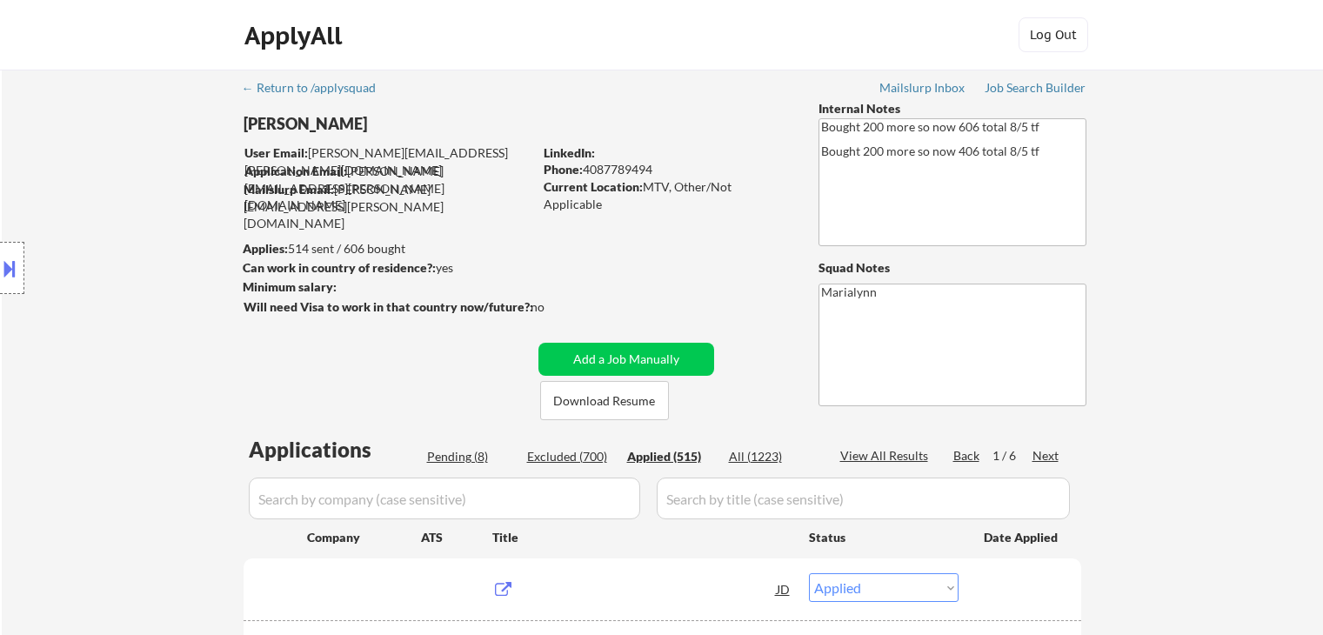
select select ""applied""
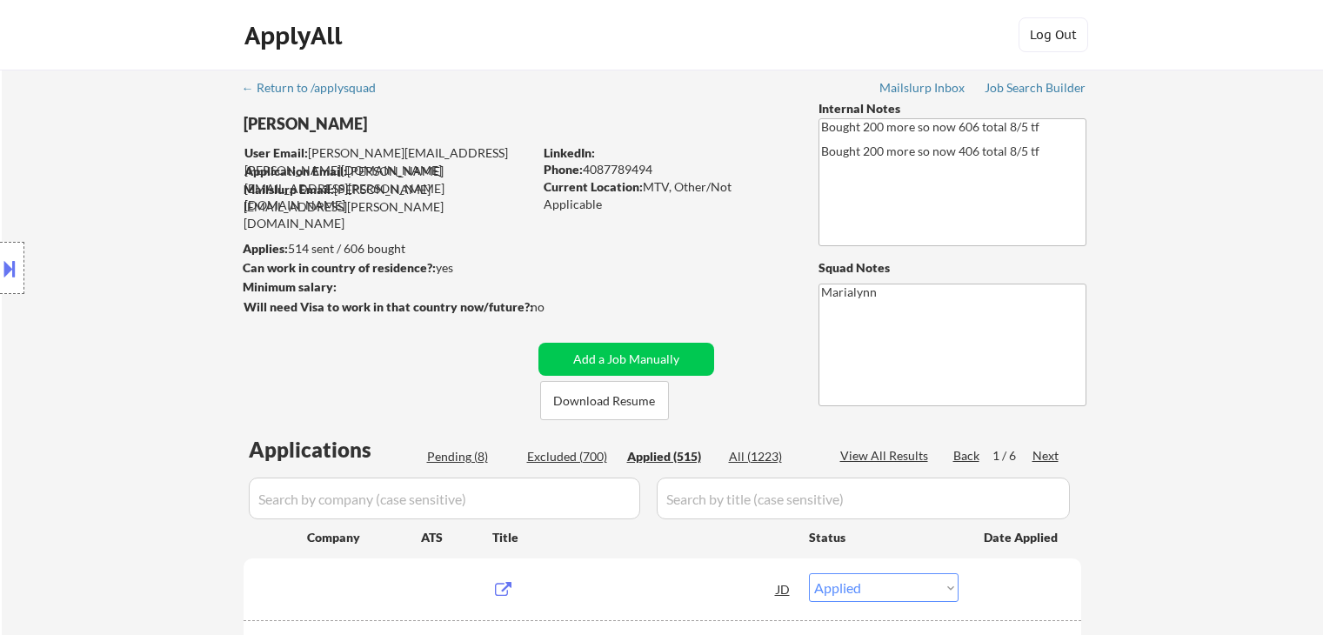
select select ""applied""
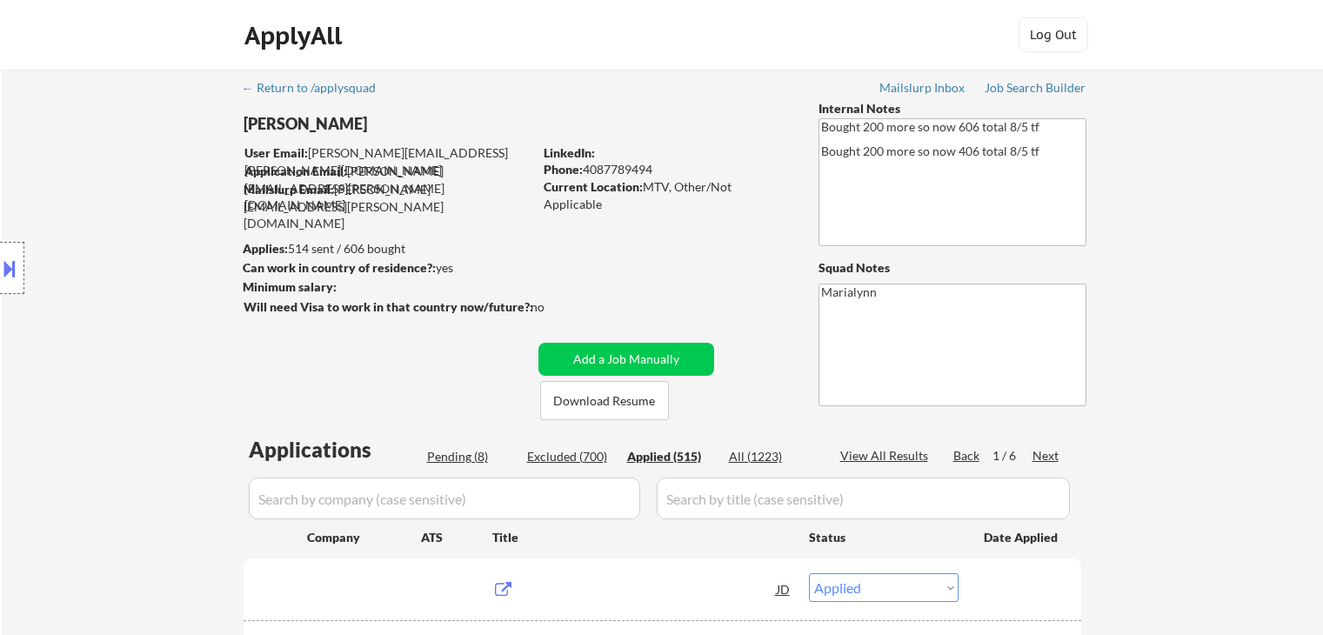
select select ""applied""
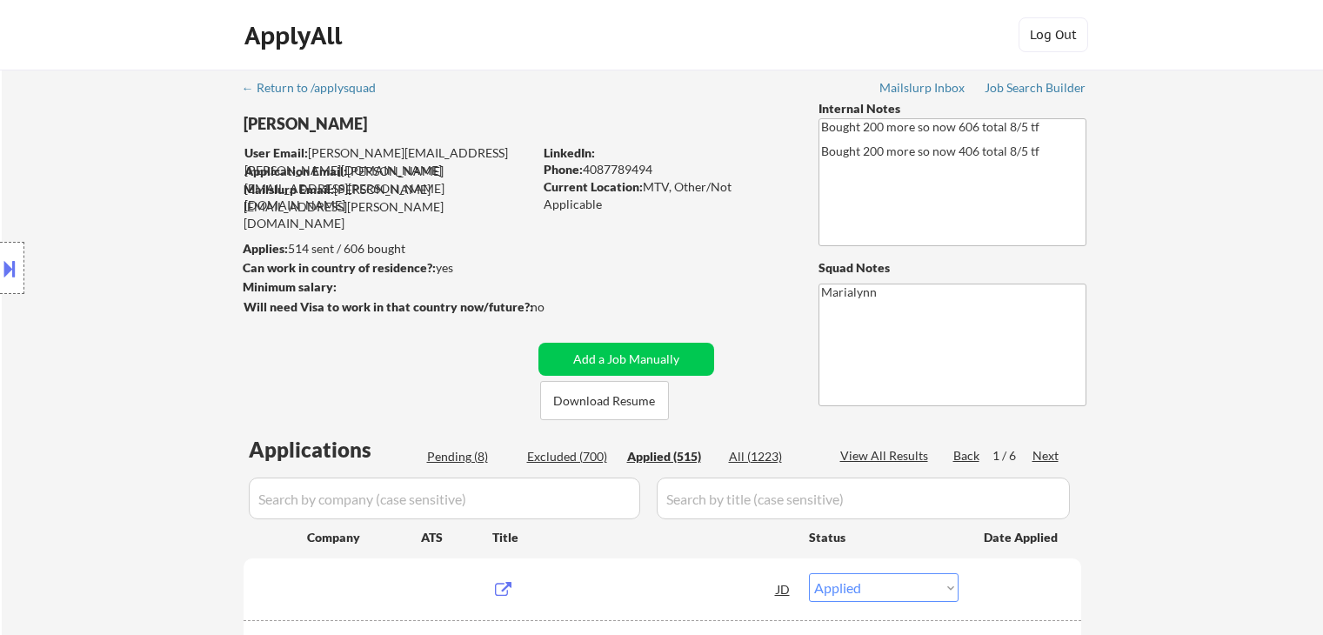
select select ""applied""
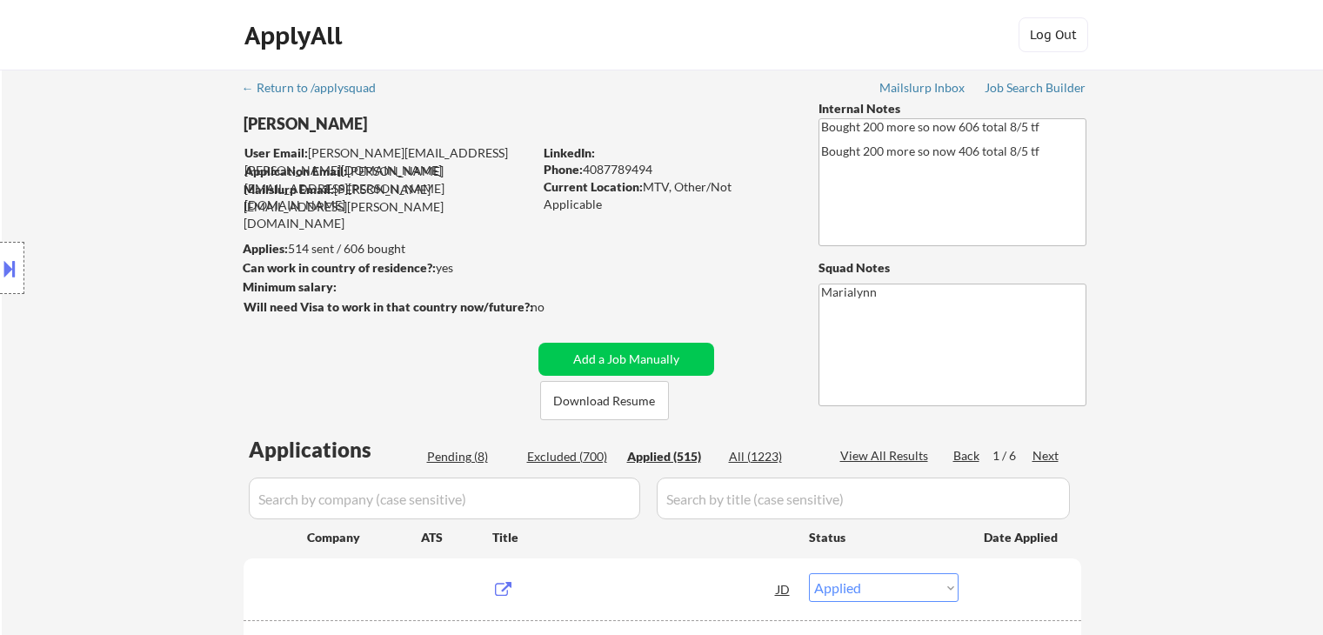
select select ""applied""
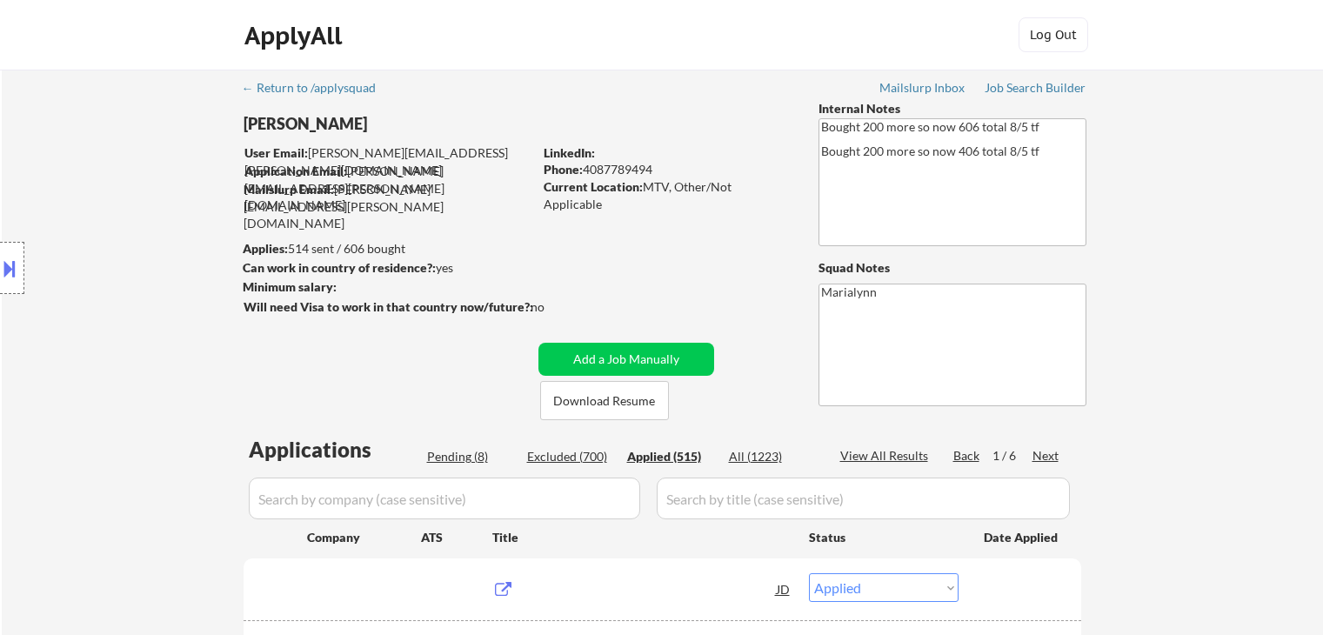
select select ""applied""
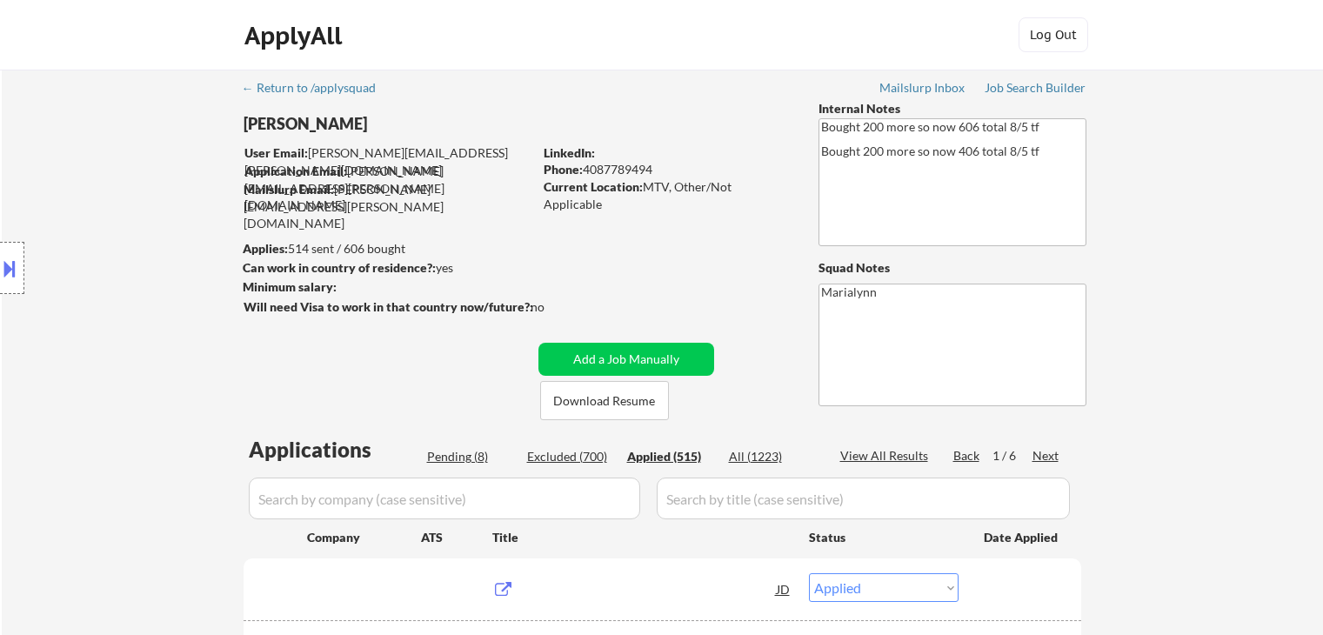
select select ""applied""
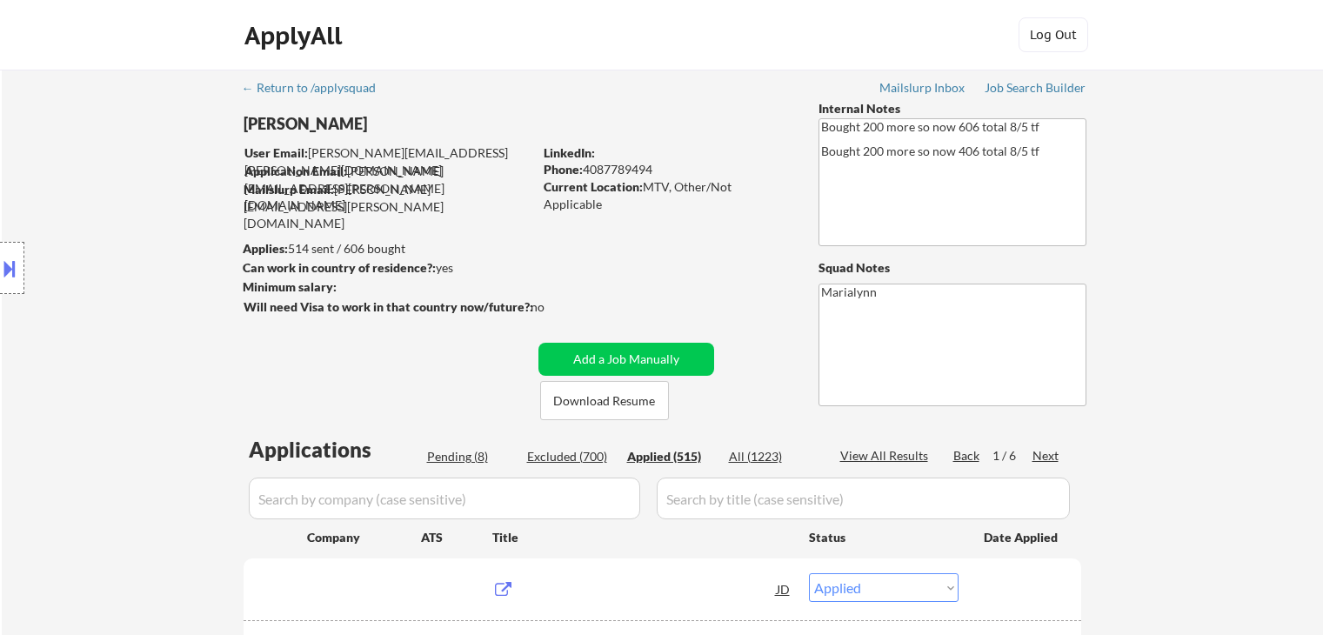
select select ""applied""
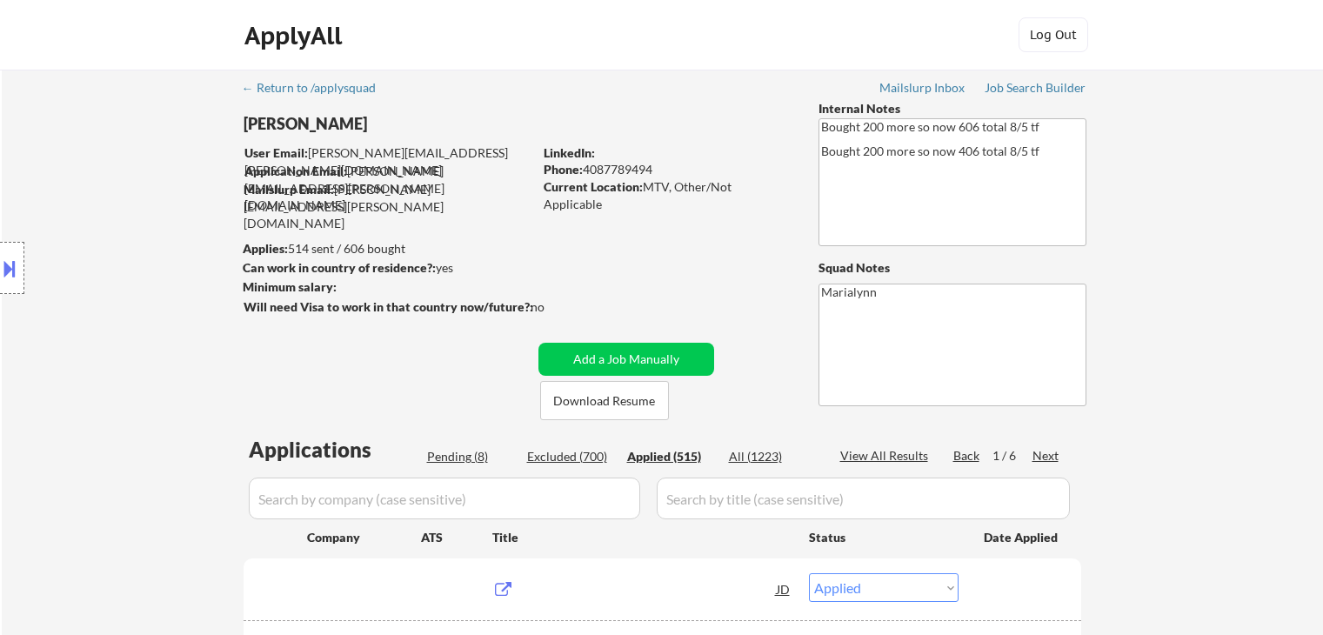
select select ""applied""
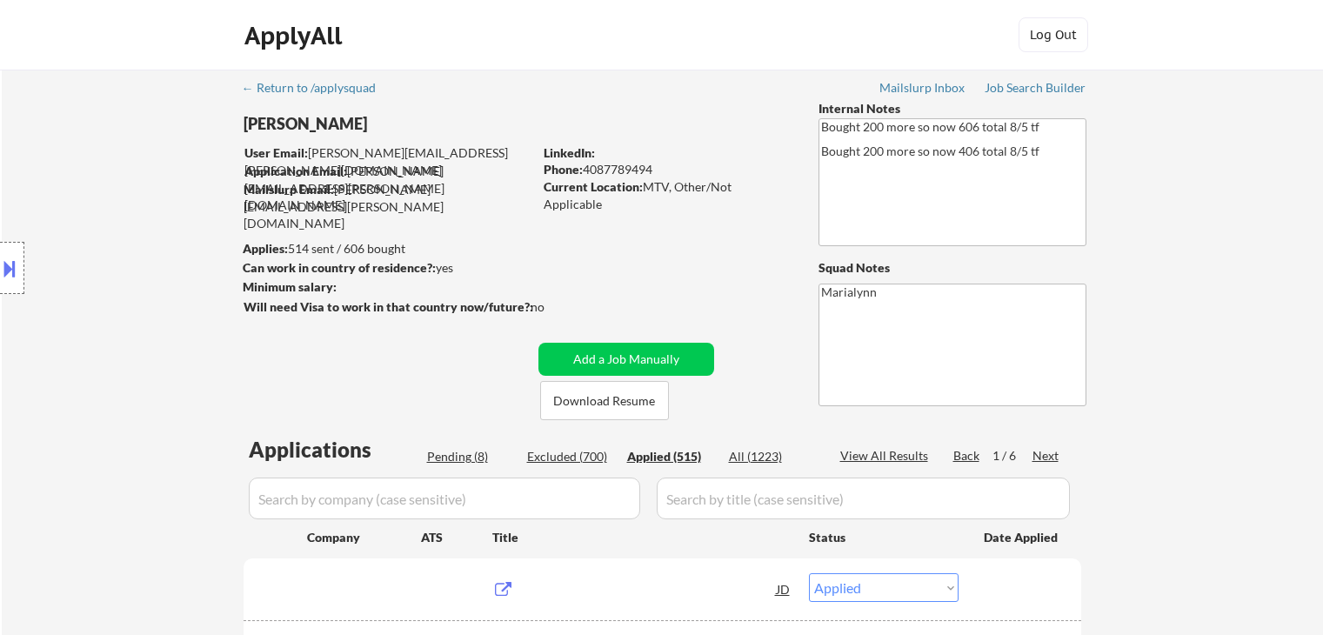
select select ""applied""
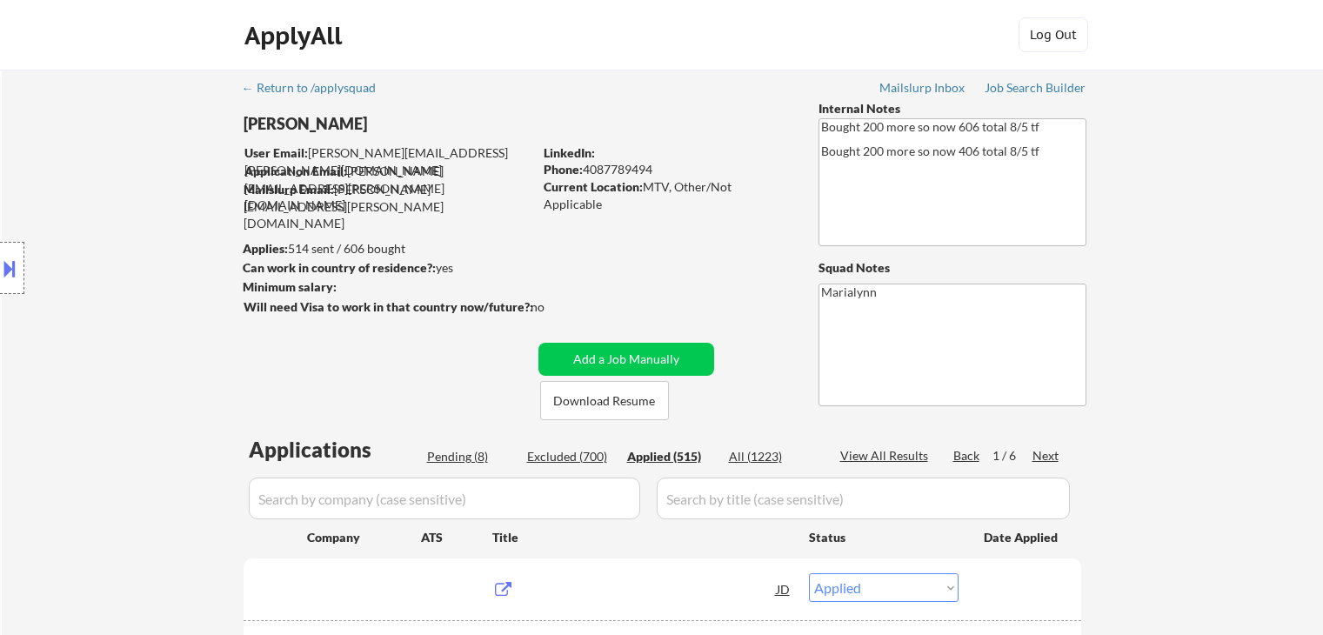
select select ""applied""
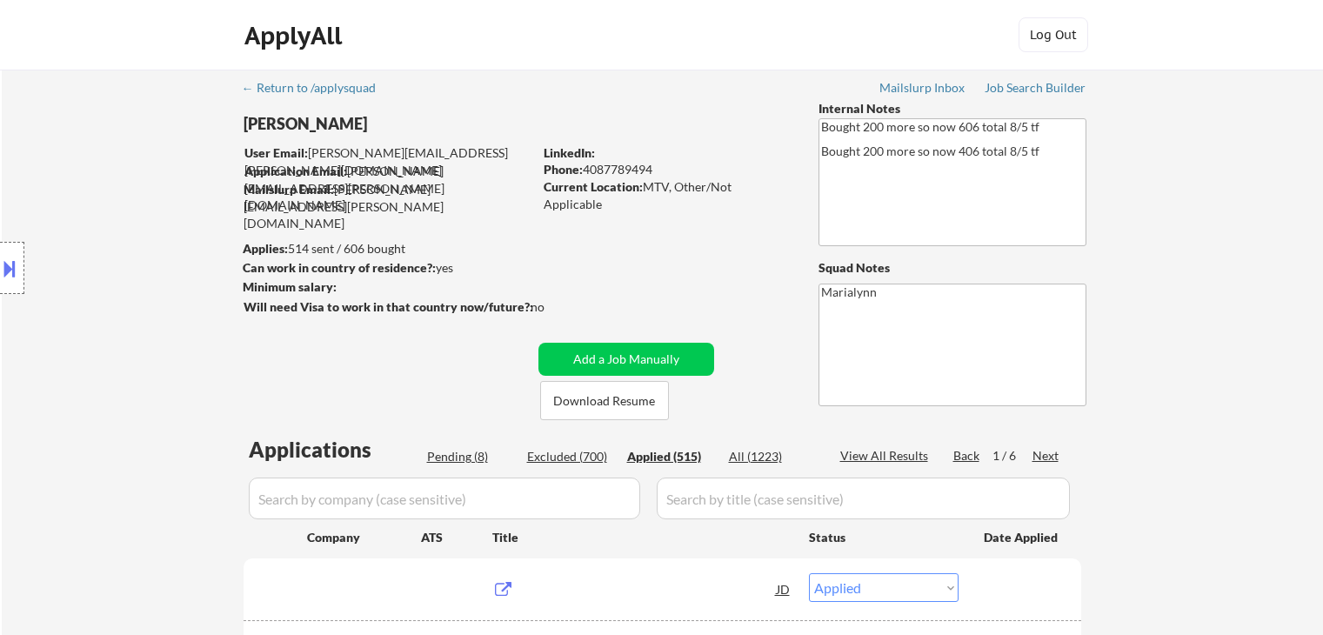
select select ""applied""
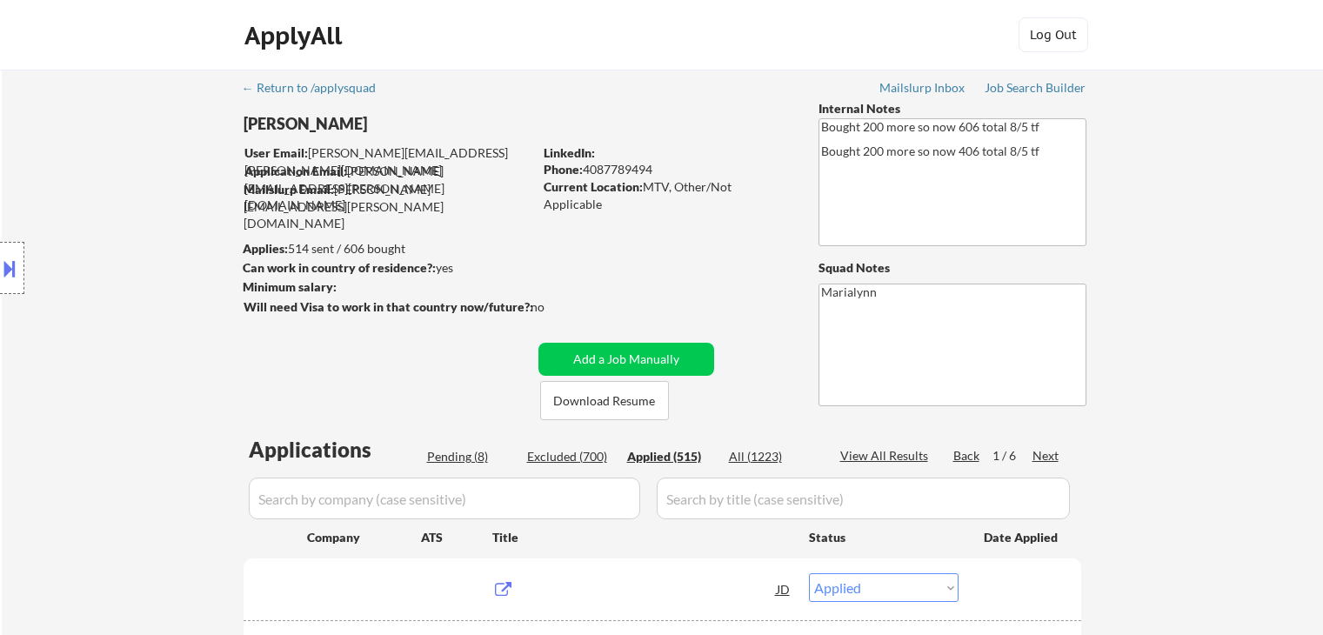
select select ""applied""
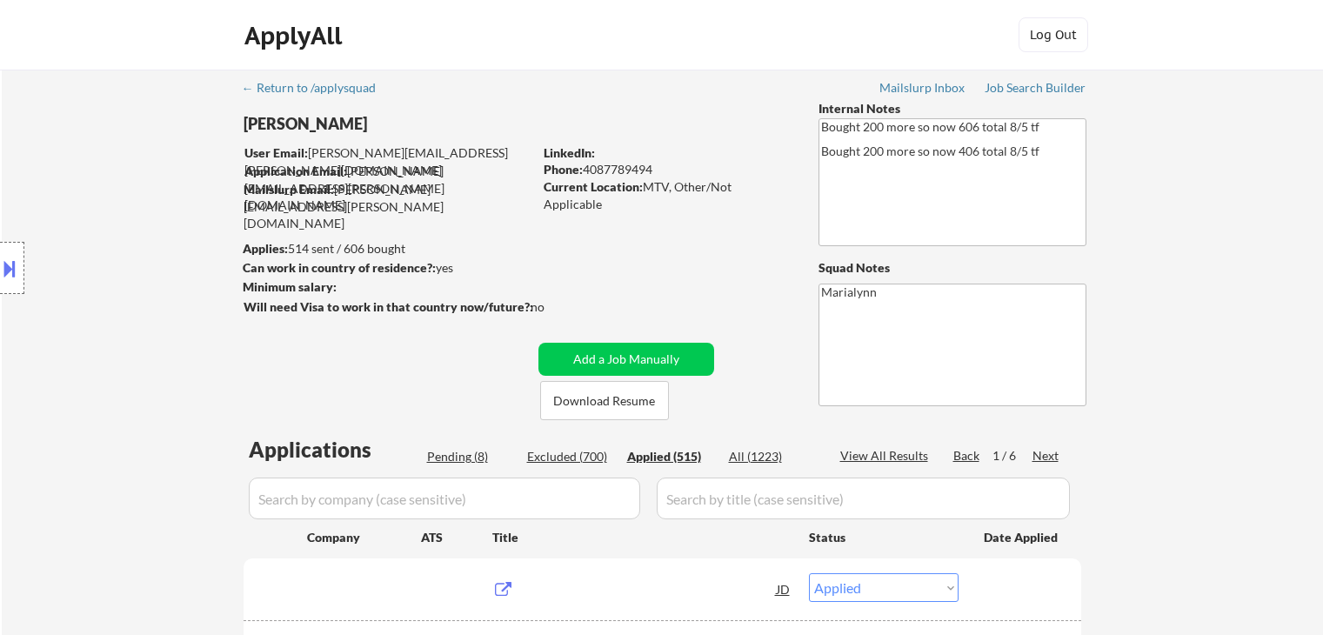
select select ""applied""
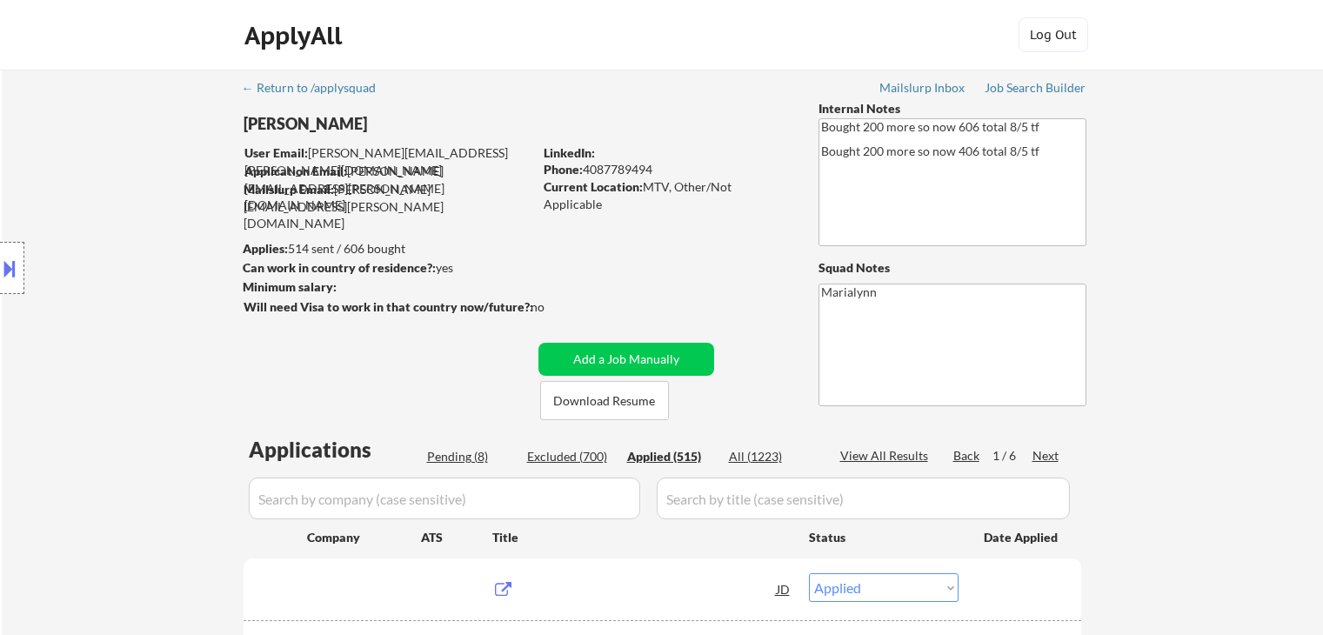
select select ""applied""
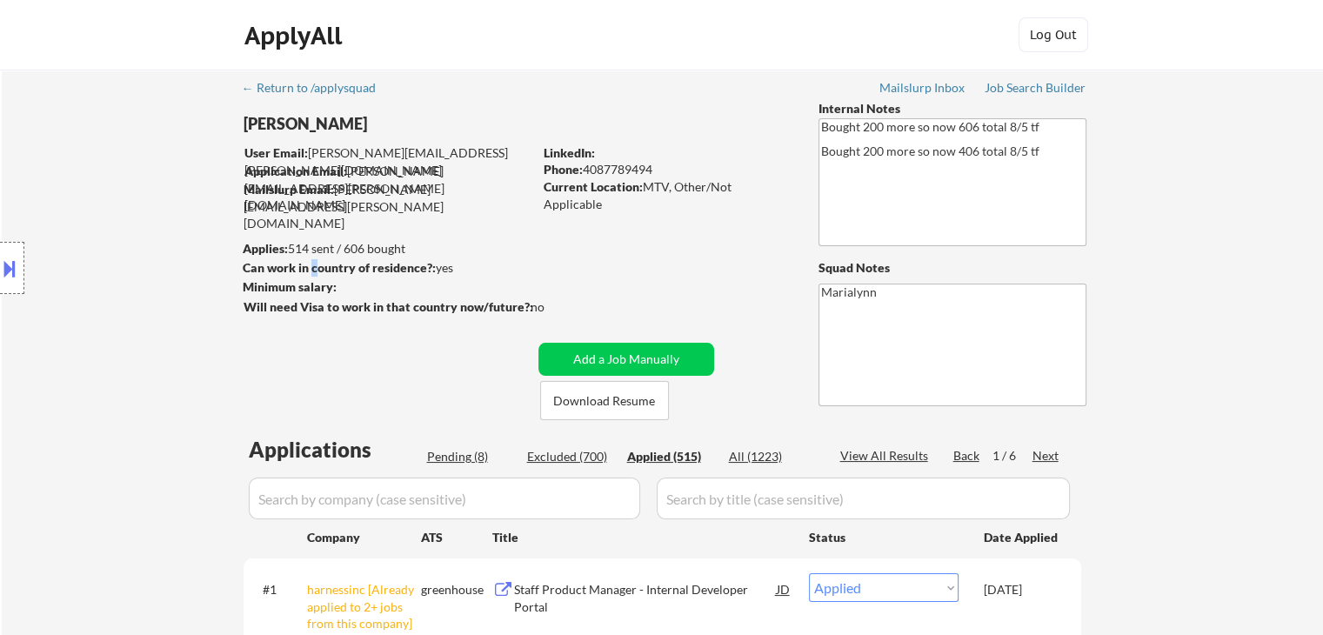
scroll to position [261, 0]
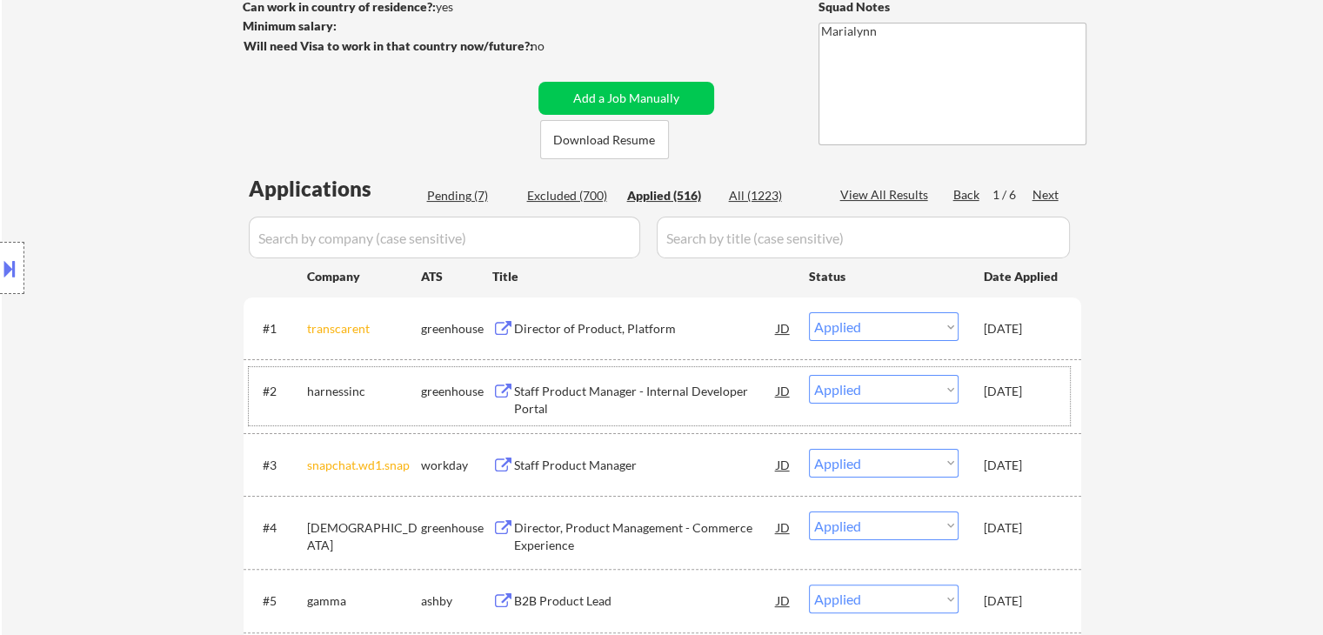
click at [1018, 398] on div "Oct 6, 2025" at bounding box center [1022, 391] width 77 height 17
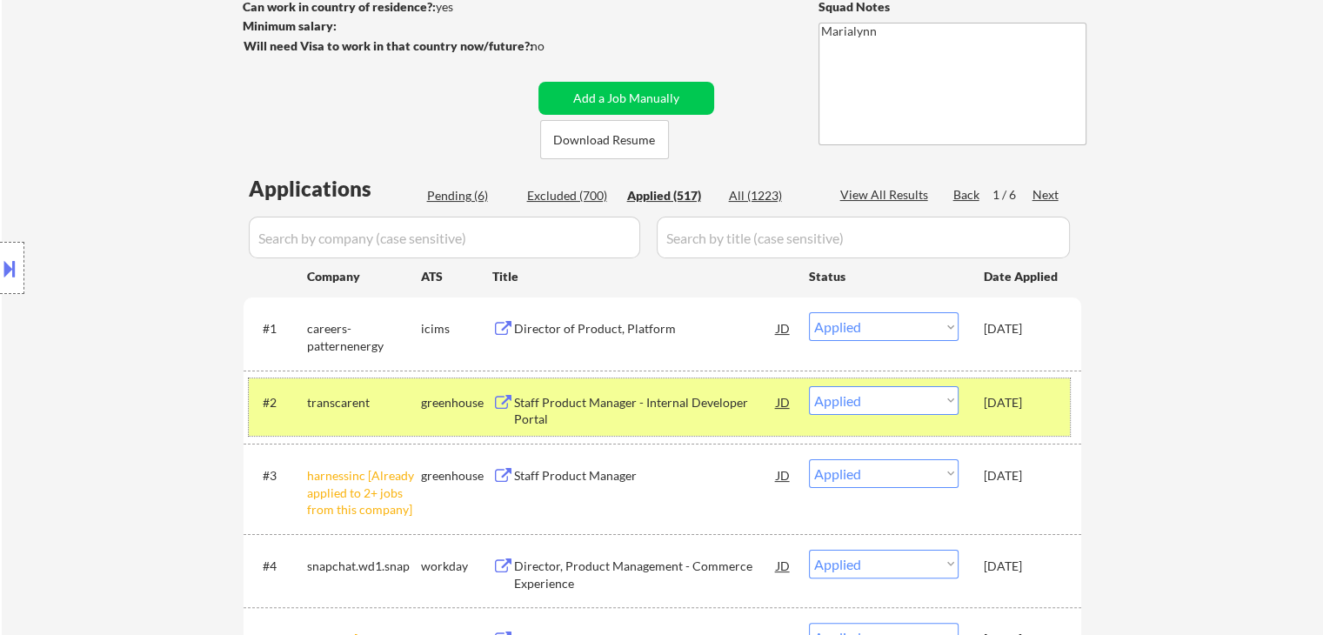
drag, startPoint x: 1030, startPoint y: 467, endPoint x: 1018, endPoint y: 417, distance: 51.9
click at [1027, 467] on div "Oct 6, 2025" at bounding box center [1022, 475] width 77 height 17
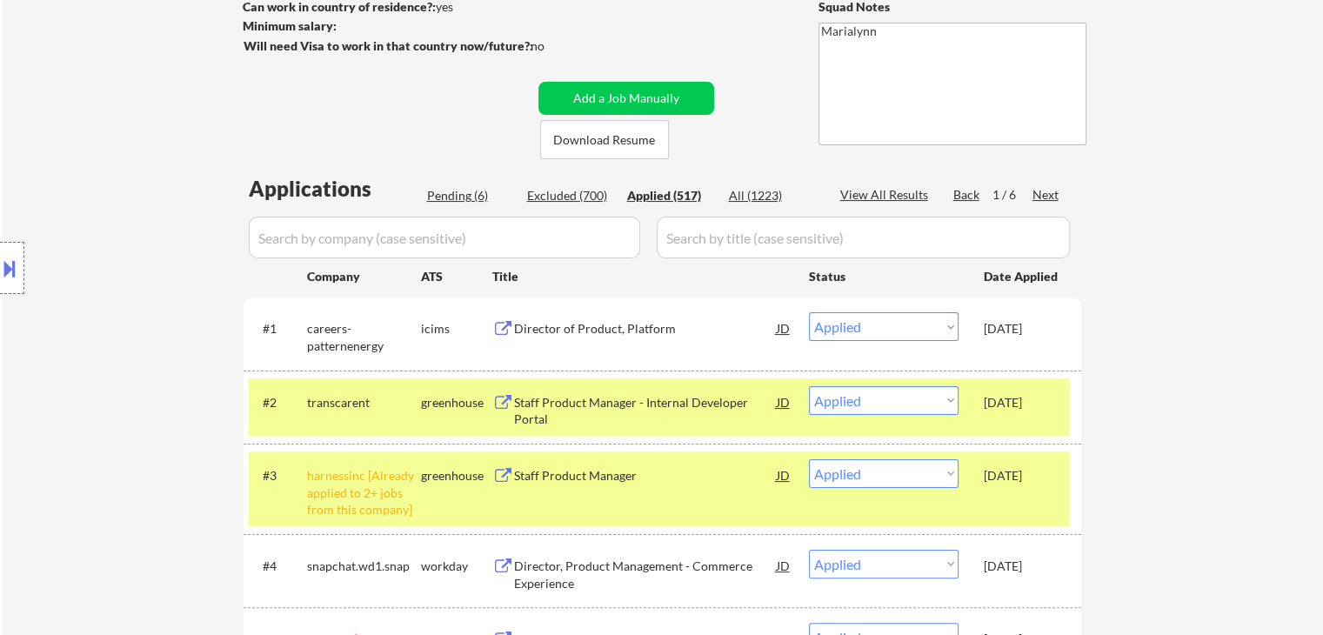
click at [1014, 397] on div "Oct 6, 2025" at bounding box center [1022, 402] width 77 height 17
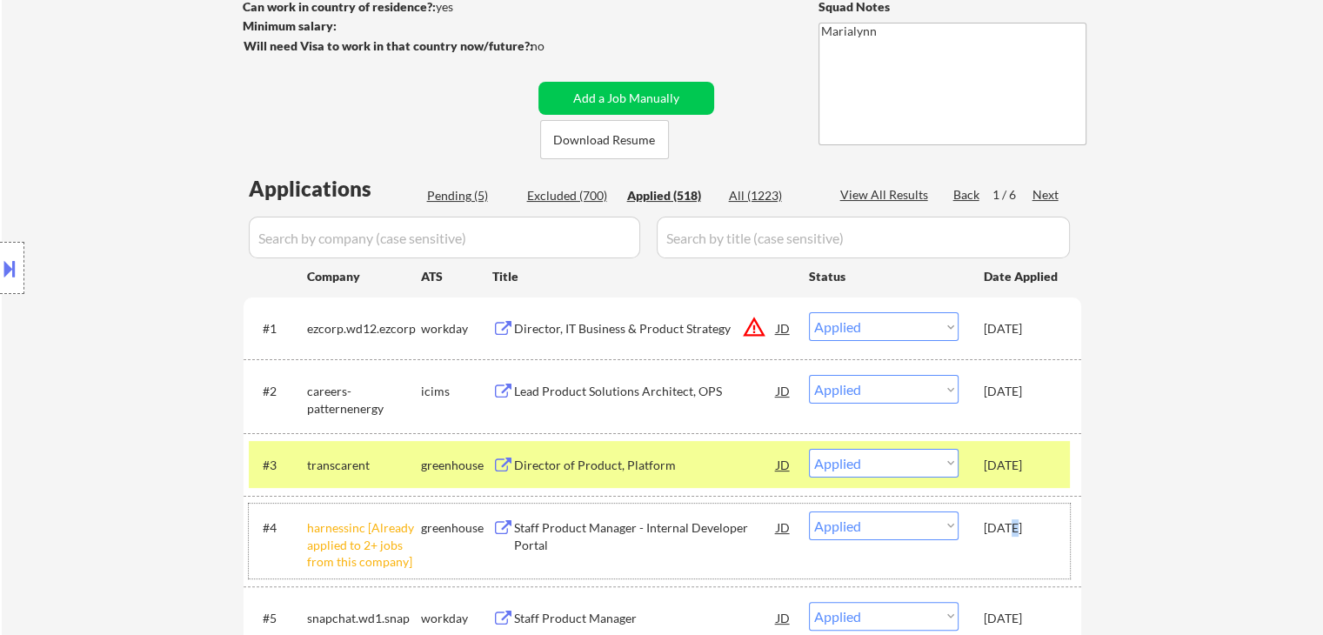
drag, startPoint x: 1006, startPoint y: 538, endPoint x: 998, endPoint y: 491, distance: 46.9
click at [1002, 529] on div "[DATE]" at bounding box center [1022, 526] width 77 height 31
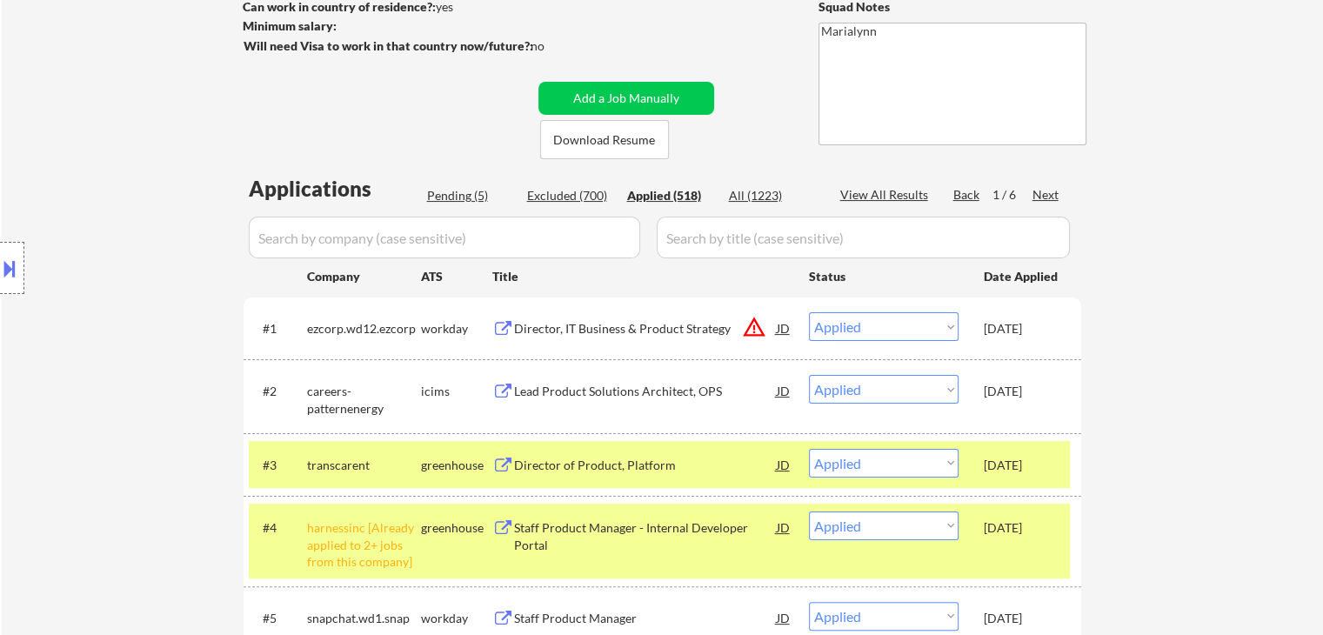
click at [1012, 464] on div "[DATE]" at bounding box center [1022, 465] width 77 height 17
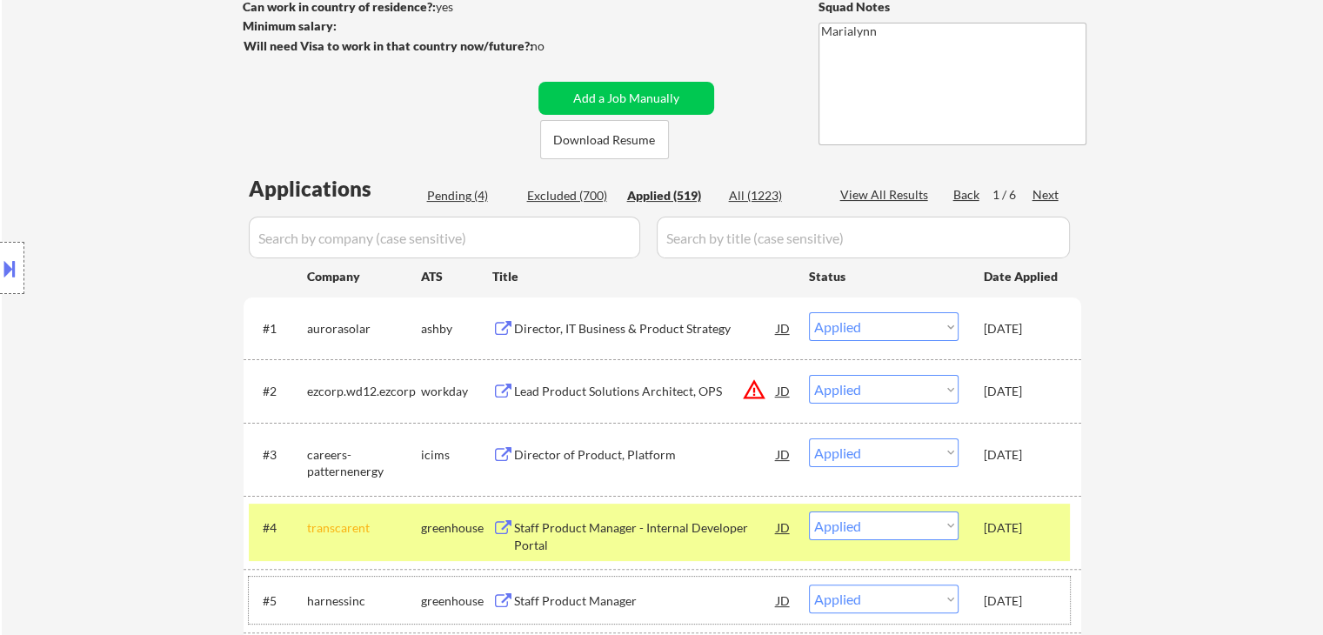
drag, startPoint x: 1002, startPoint y: 596, endPoint x: 1000, endPoint y: 585, distance: 10.6
click at [1001, 593] on div "[DATE]" at bounding box center [1022, 600] width 77 height 17
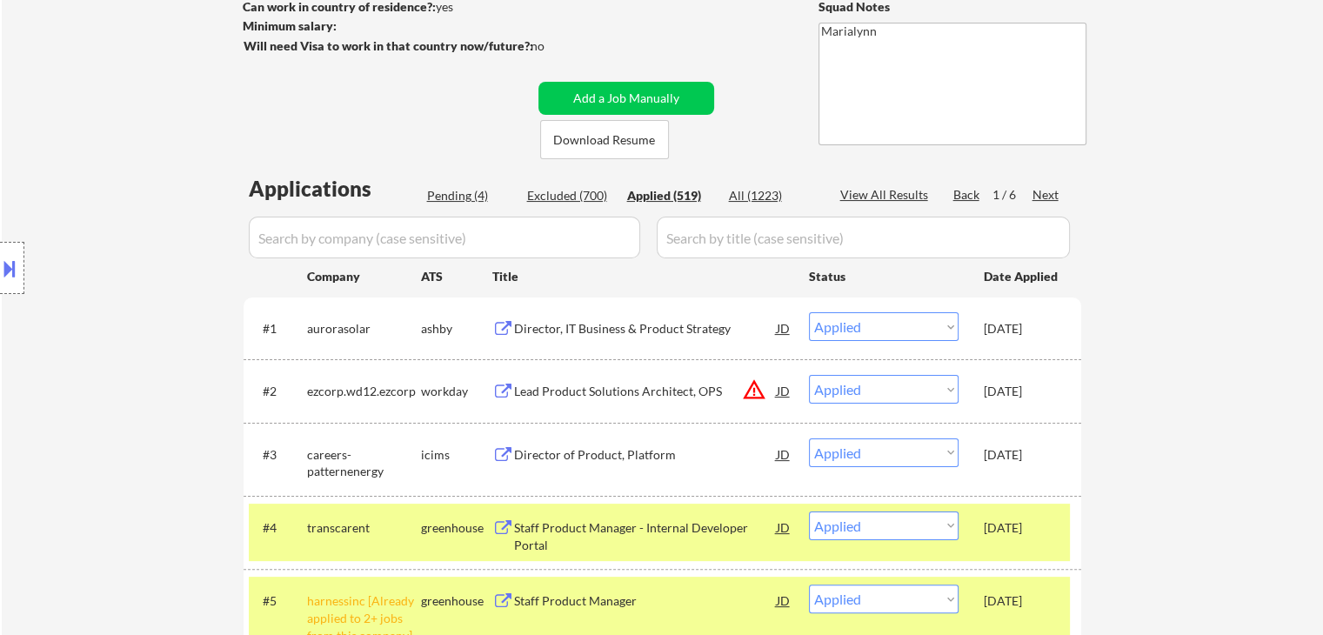
click at [1015, 524] on div "[DATE]" at bounding box center [1022, 527] width 77 height 17
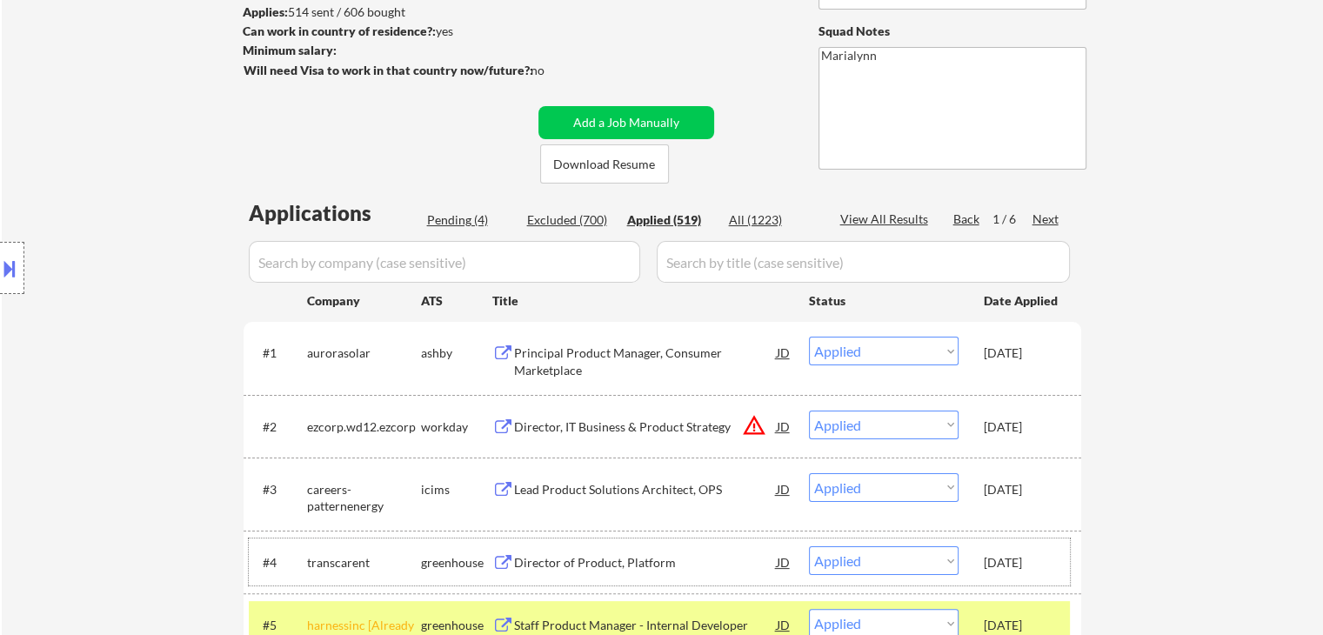
scroll to position [348, 0]
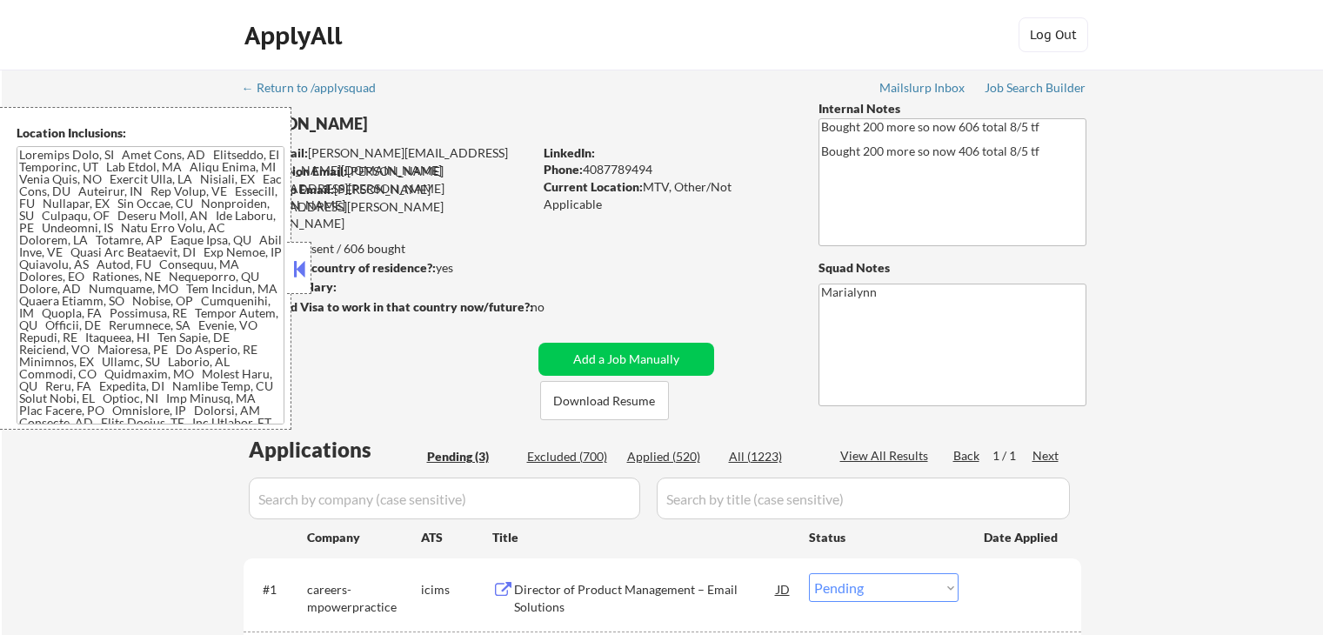
select select ""pending""
click at [292, 250] on div at bounding box center [299, 268] width 24 height 52
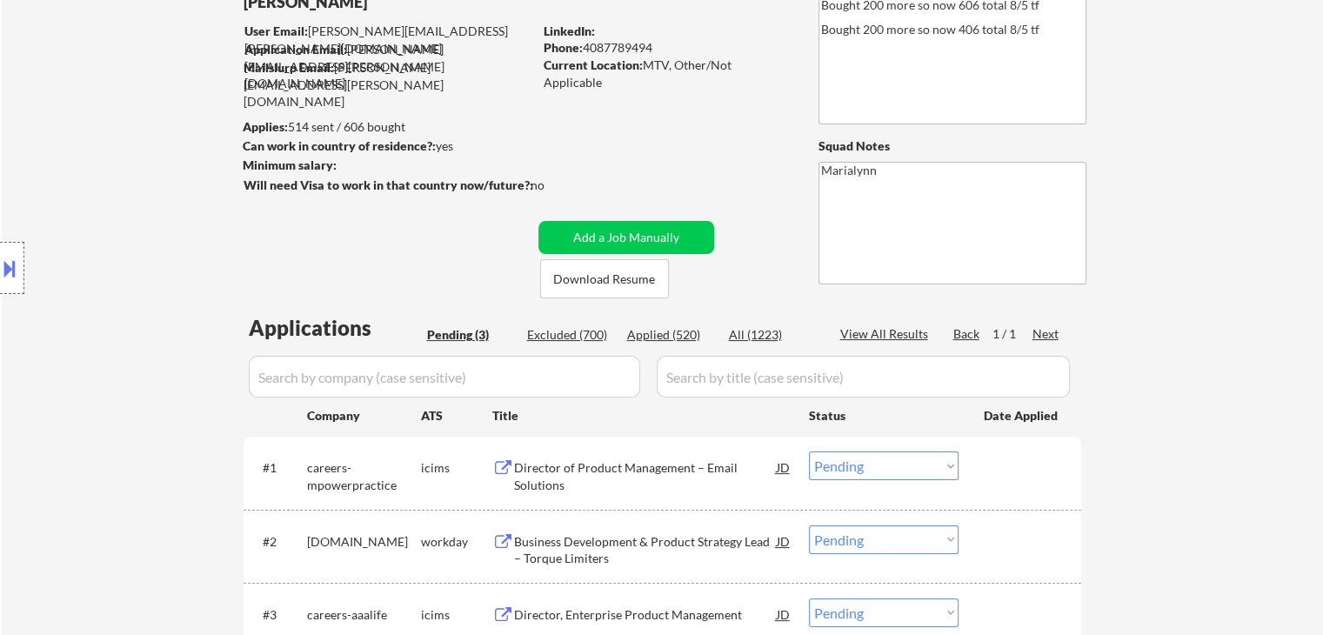
scroll to position [348, 0]
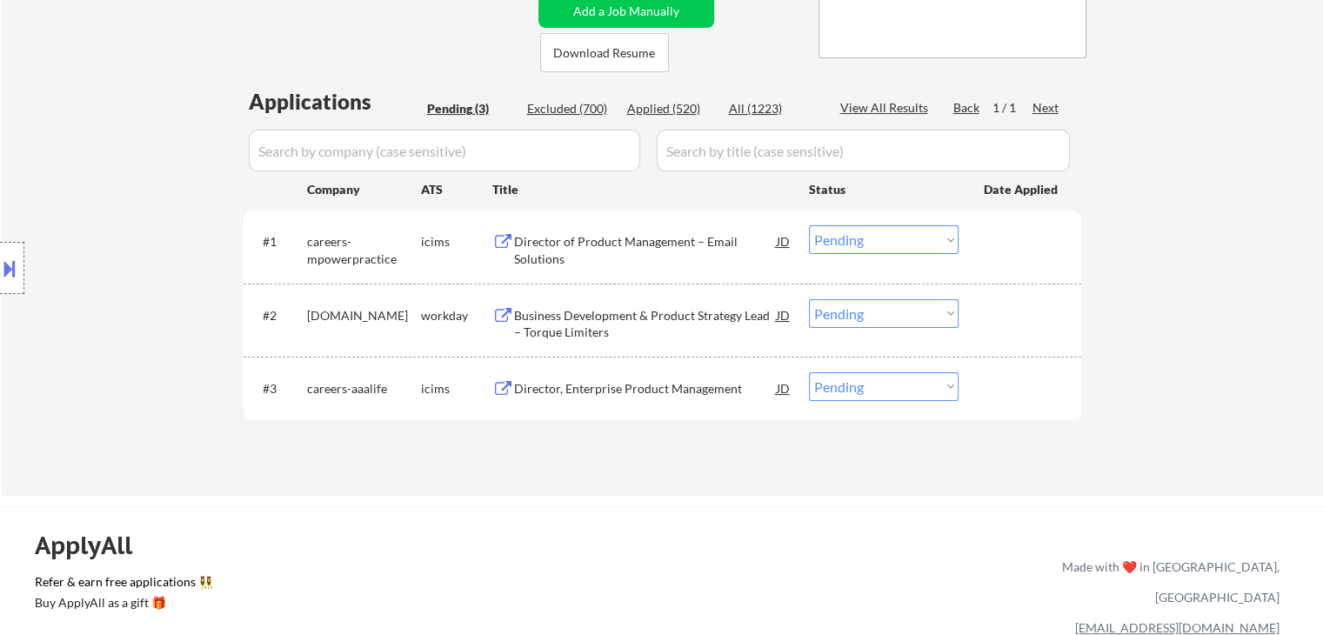
click at [659, 237] on div "Director of Product Management – Email Solutions" at bounding box center [645, 250] width 263 height 34
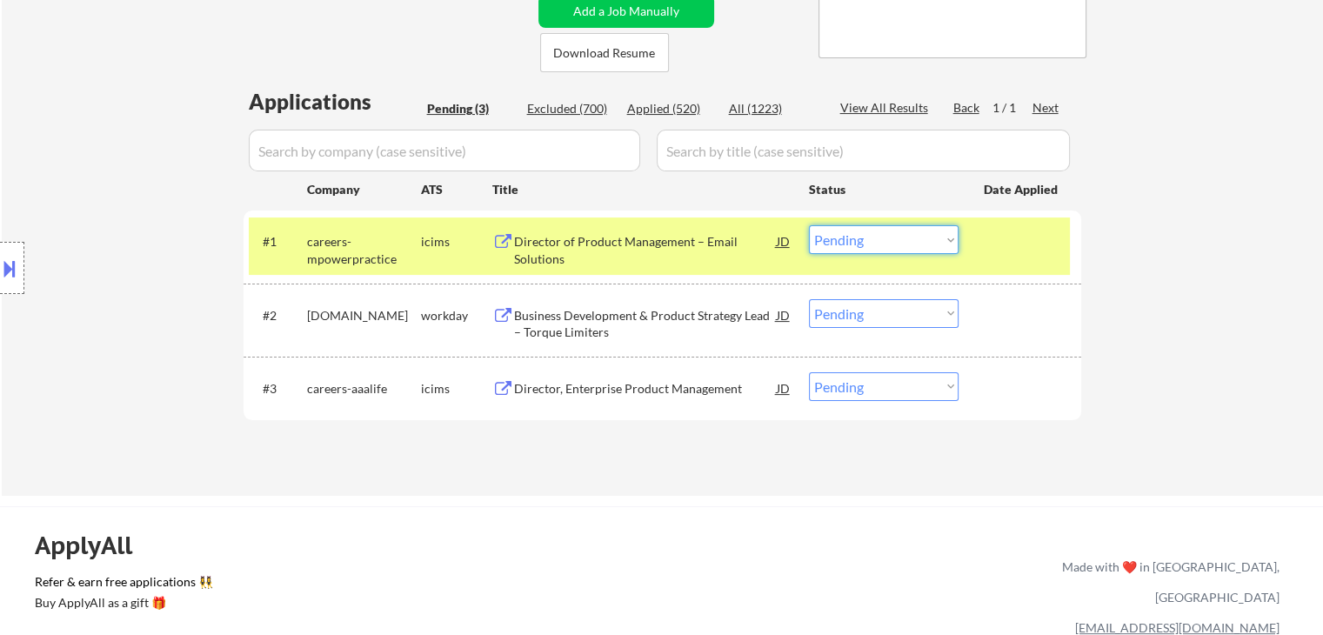
click at [842, 241] on select "Choose an option... Pending Applied Excluded (Questions) Excluded (Expired) Exc…" at bounding box center [884, 239] width 150 height 29
click at [809, 225] on select "Choose an option... Pending Applied Excluded (Questions) Excluded (Expired) Exc…" at bounding box center [884, 239] width 150 height 29
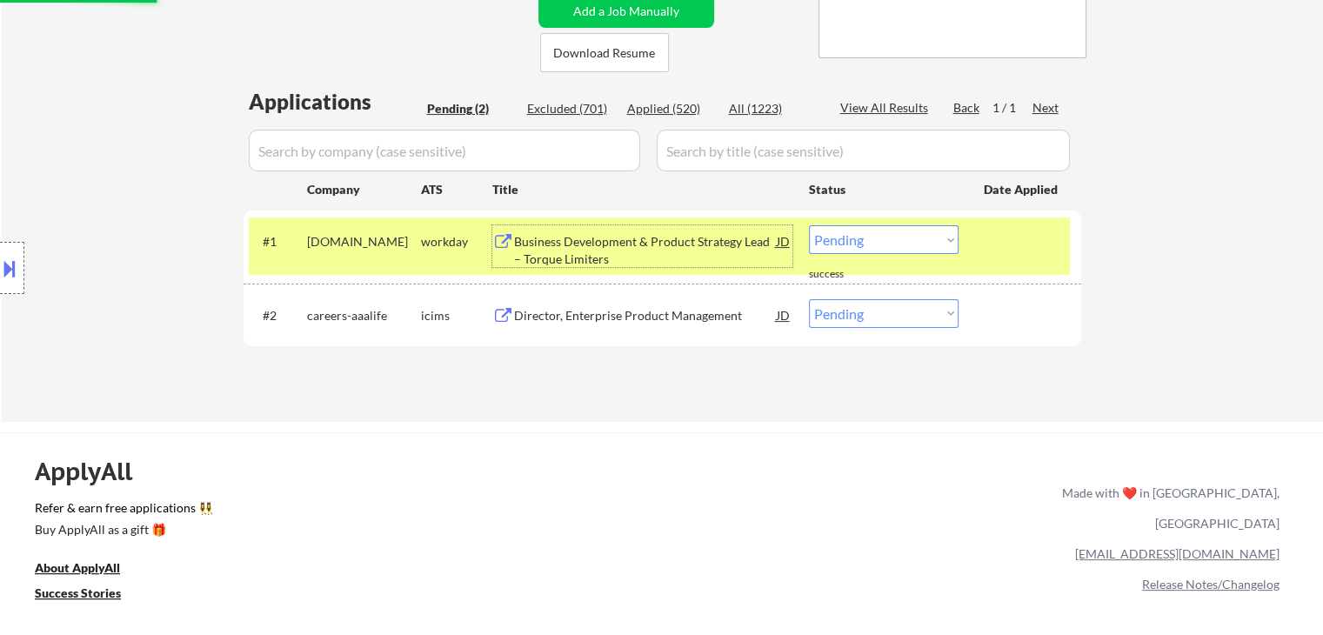
click at [619, 243] on div "Business Development & Product Strategy Lead – Torque Limiters" at bounding box center [645, 250] width 263 height 34
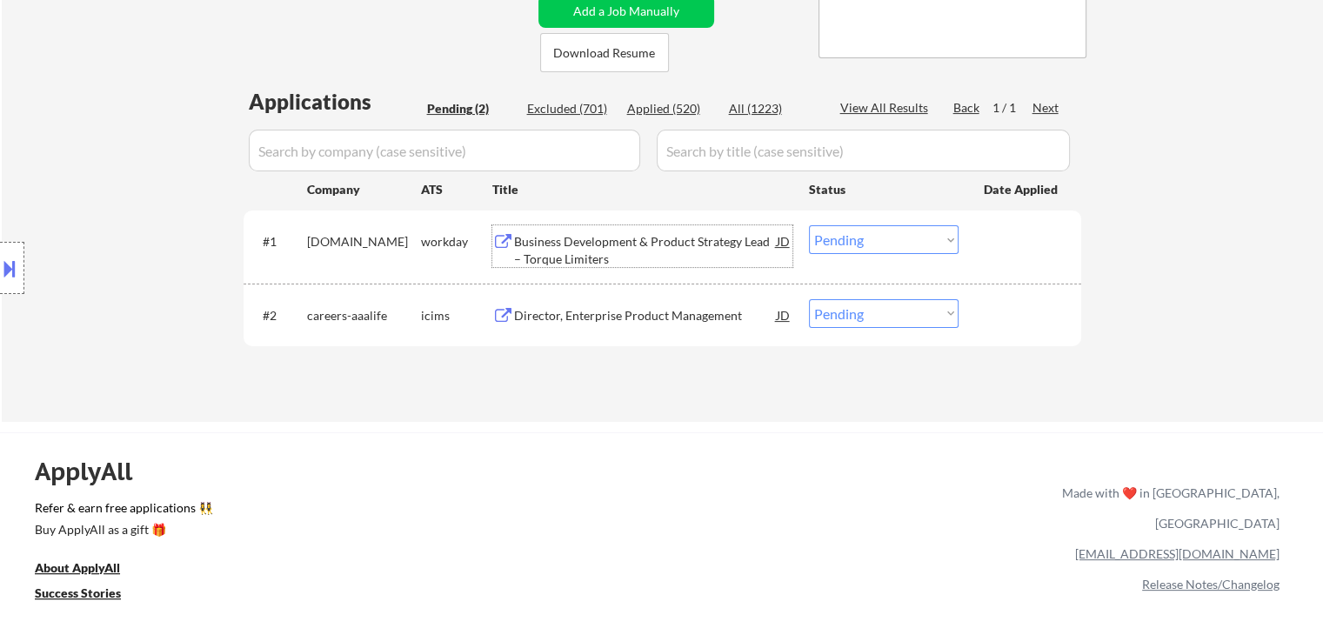
click at [911, 234] on select "Choose an option... Pending Applied Excluded (Questions) Excluded (Expired) Exc…" at bounding box center [884, 239] width 150 height 29
click at [809, 225] on select "Choose an option... Pending Applied Excluded (Questions) Excluded (Expired) Exc…" at bounding box center [884, 239] width 150 height 29
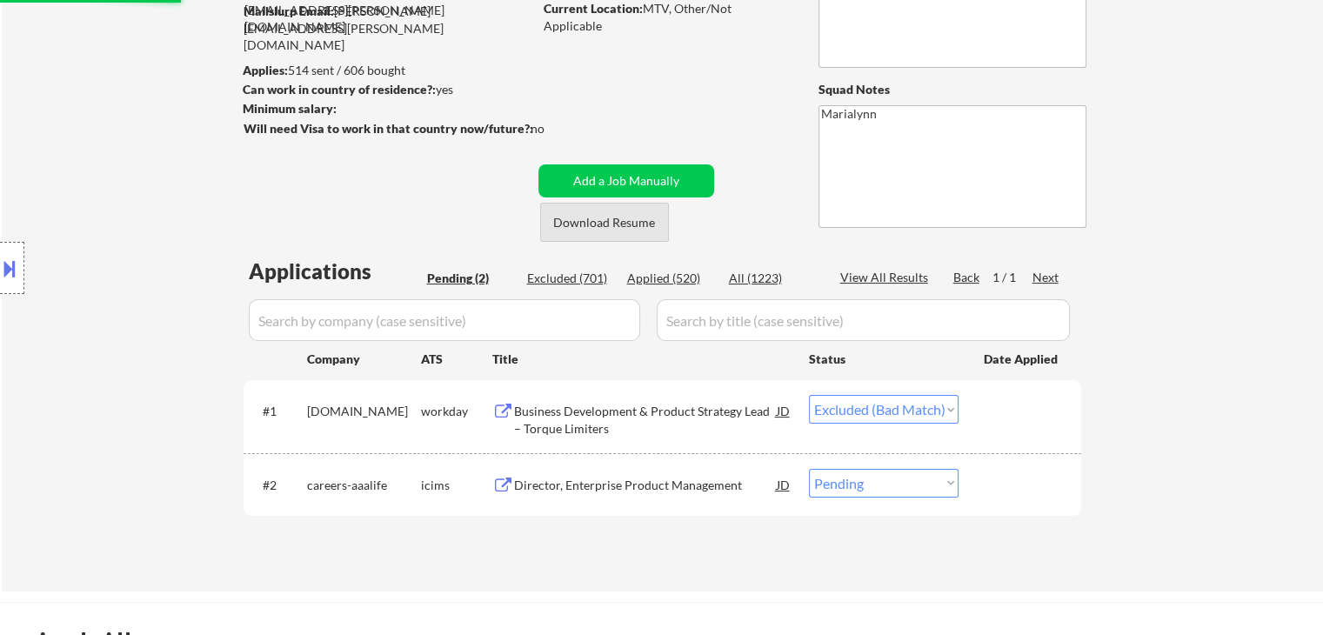
scroll to position [435, 0]
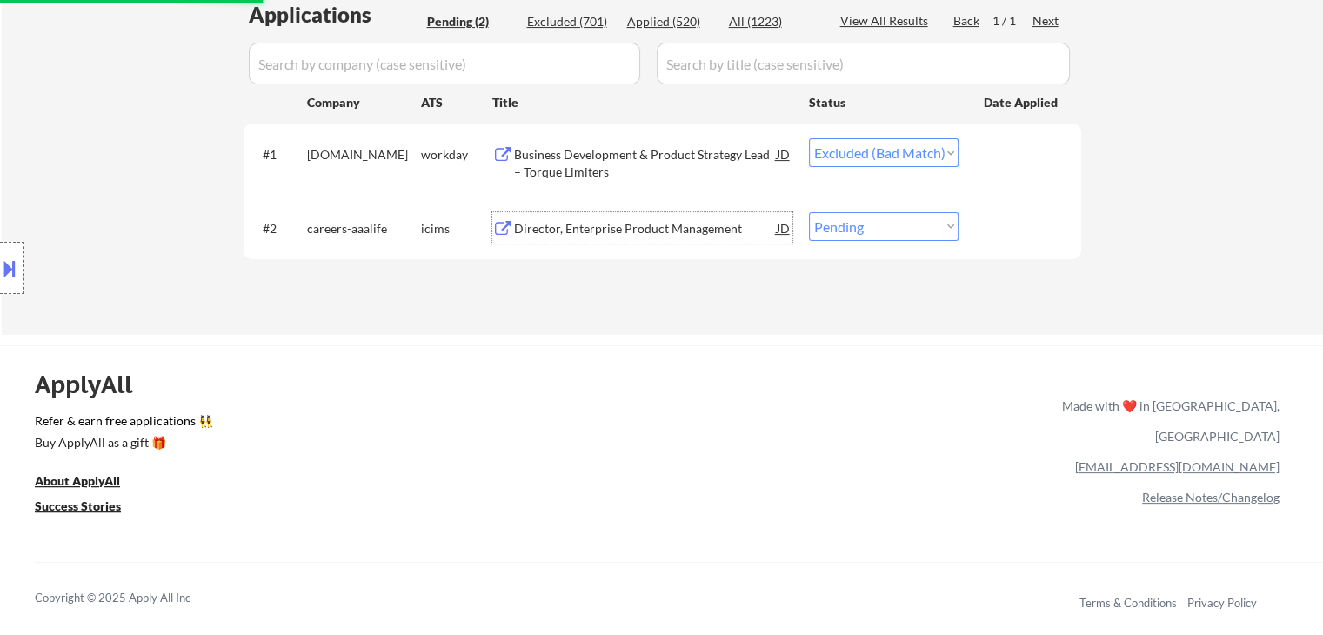
click at [544, 216] on div "Director, Enterprise Product Management" at bounding box center [645, 227] width 263 height 31
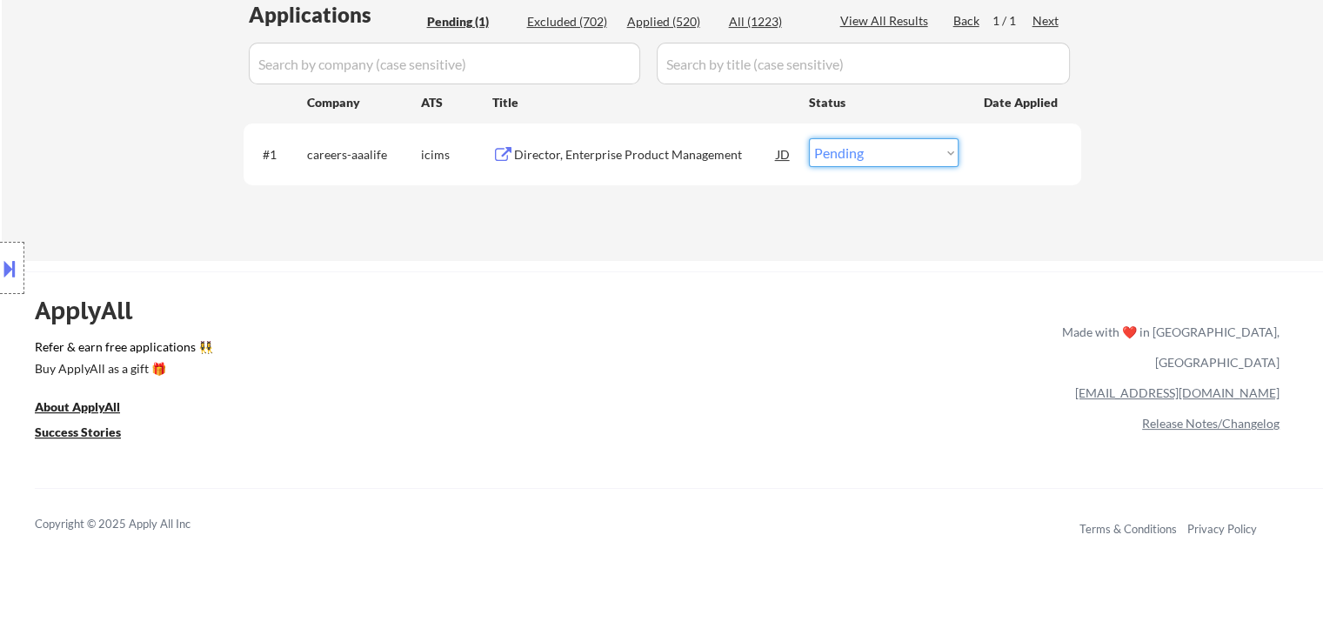
drag, startPoint x: 838, startPoint y: 149, endPoint x: 843, endPoint y: 165, distance: 17.1
click at [838, 151] on select "Choose an option... Pending Applied Excluded (Questions) Excluded (Expired) Exc…" at bounding box center [884, 152] width 150 height 29
select select ""applied""
click at [809, 138] on select "Choose an option... Pending Applied Excluded (Questions) Excluded (Expired) Exc…" at bounding box center [884, 152] width 150 height 29
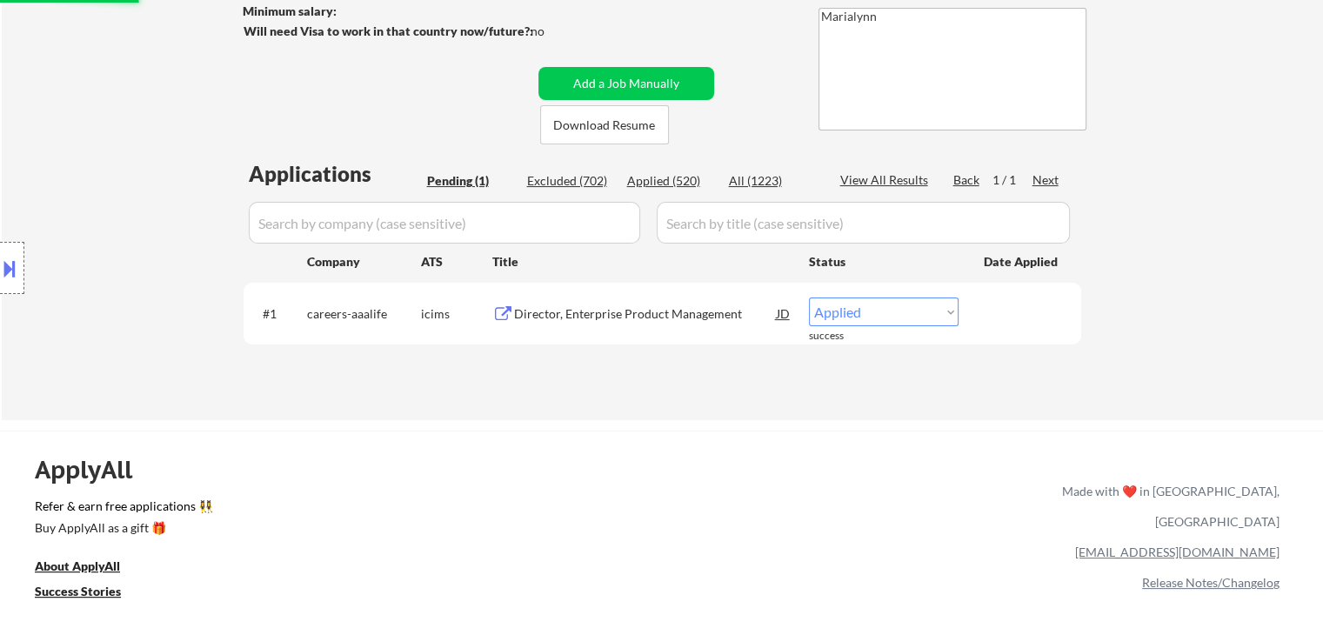
scroll to position [261, 0]
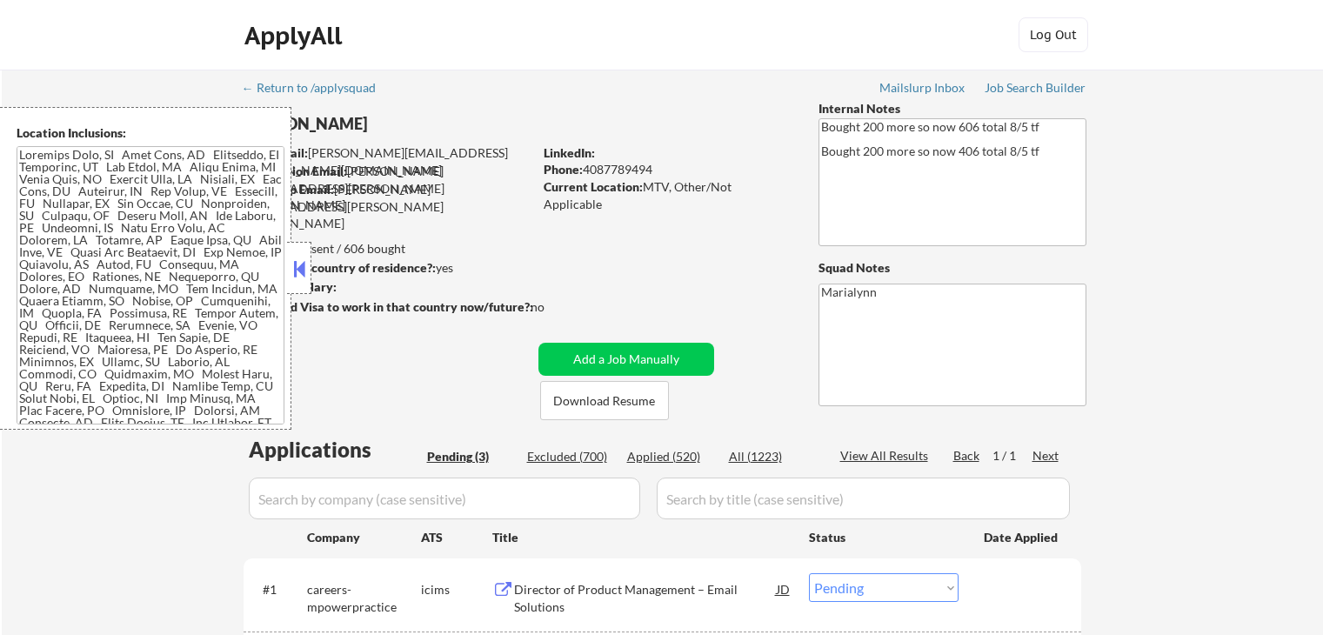
select select ""pending""
click at [672, 458] on div "Applied (520)" at bounding box center [670, 456] width 87 height 17
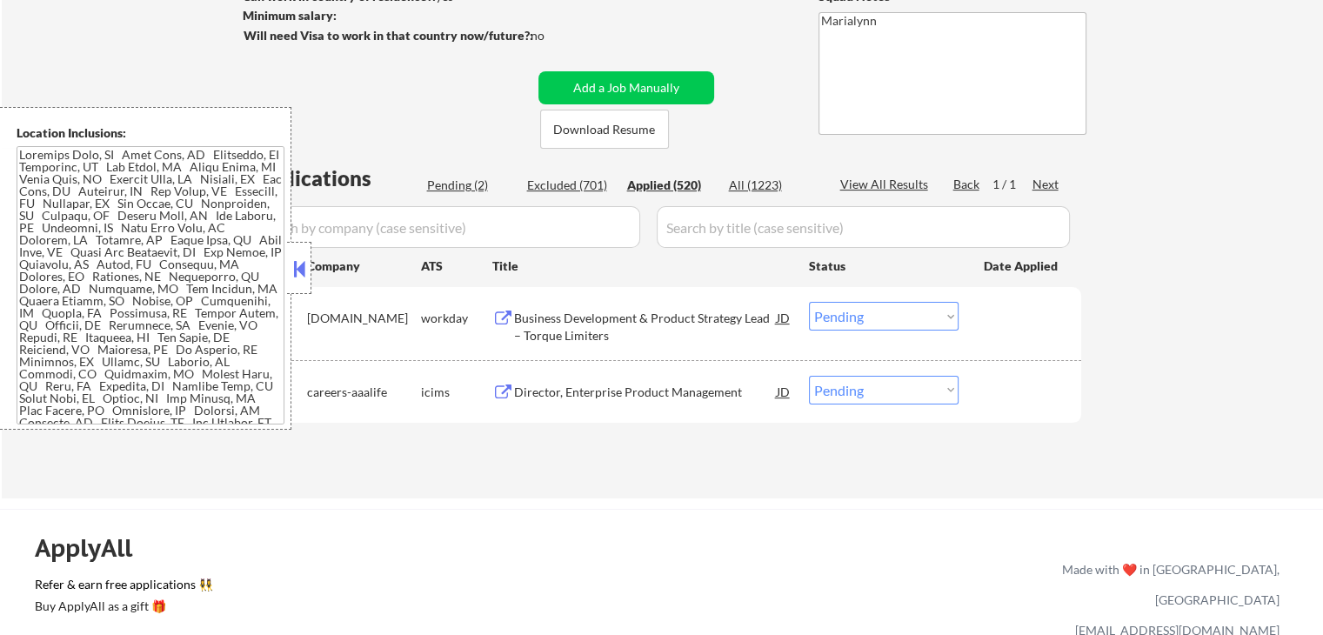
scroll to position [348, 0]
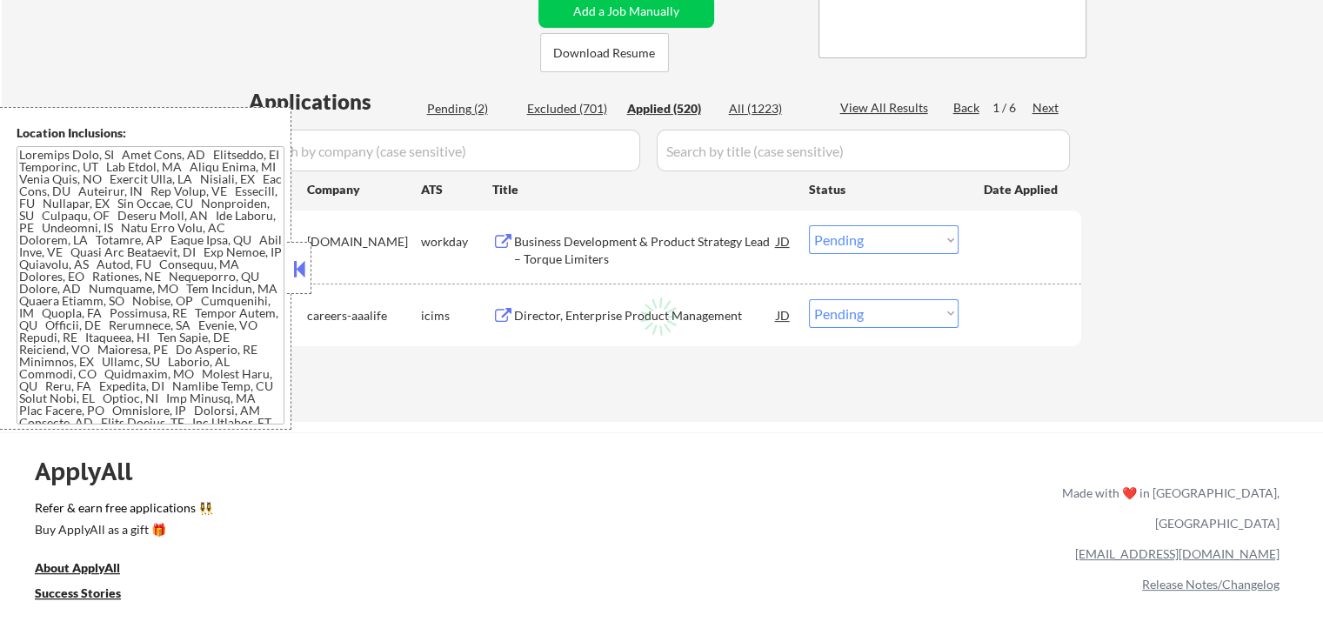
click at [291, 279] on button at bounding box center [299, 269] width 19 height 26
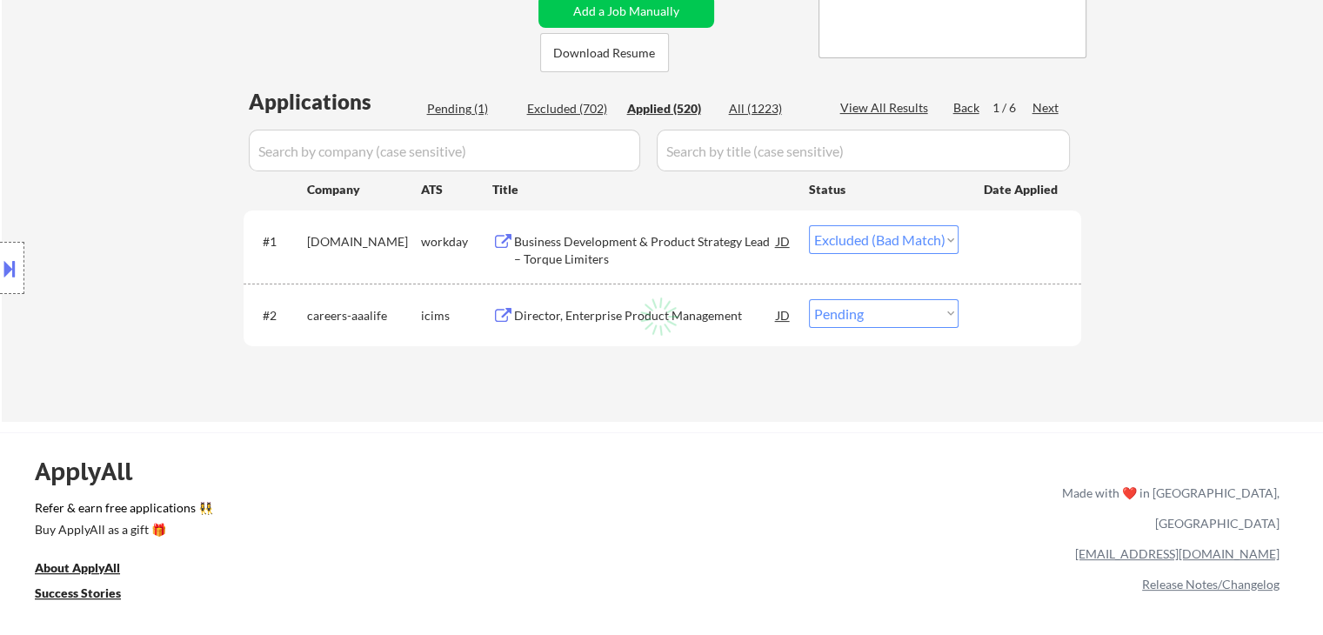
select select ""applied""
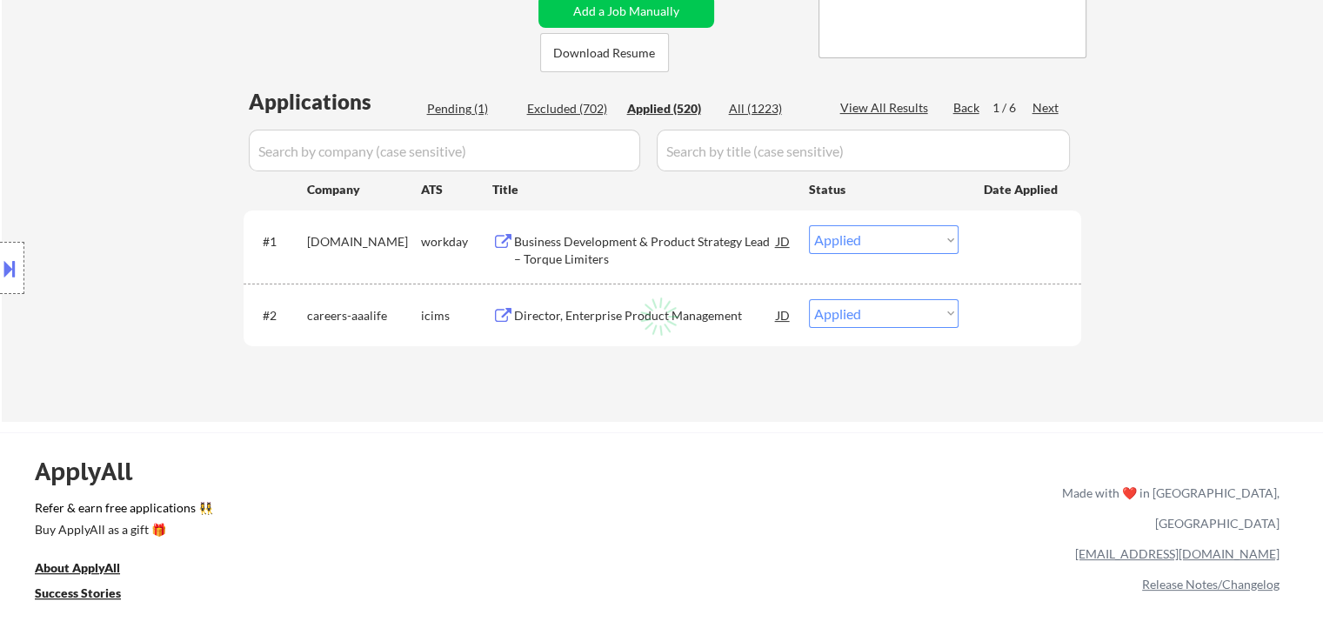
select select ""applied""
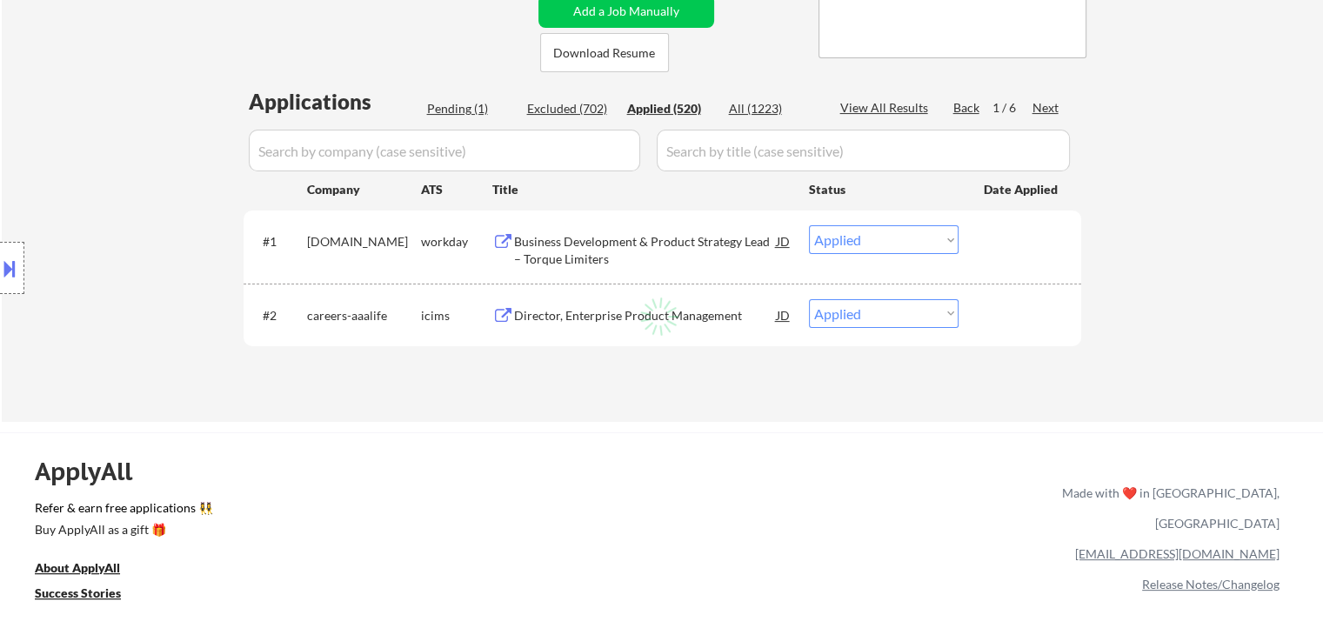
select select ""applied""
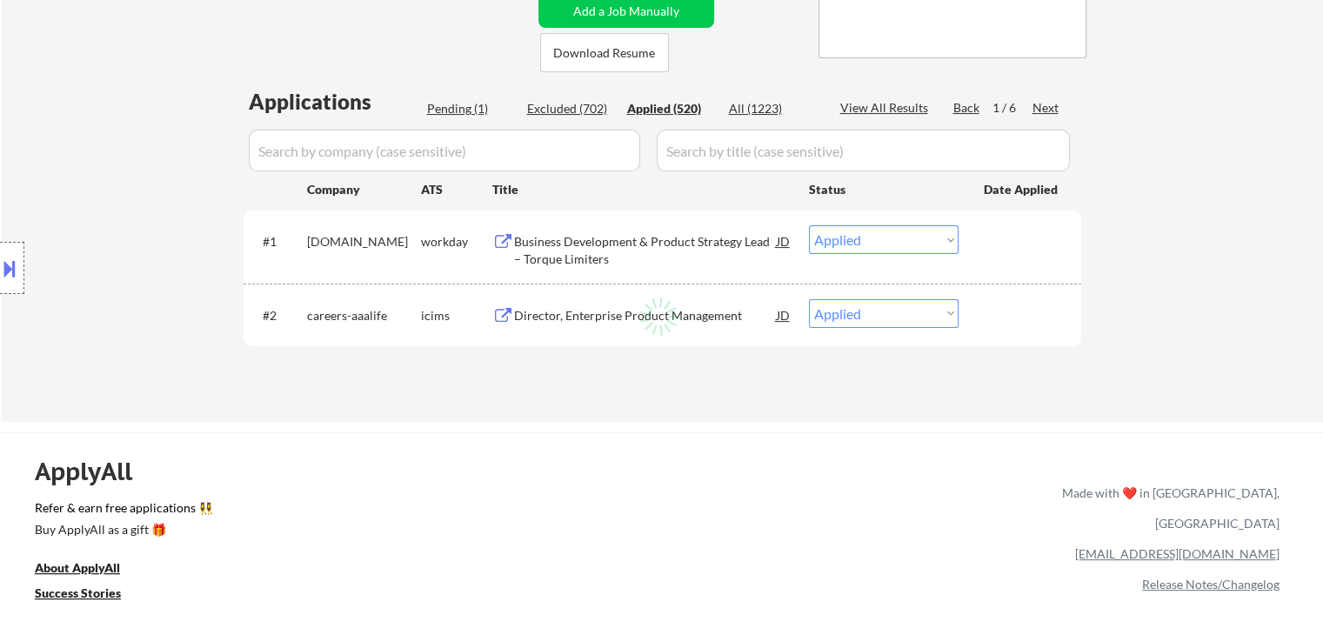
select select ""applied""
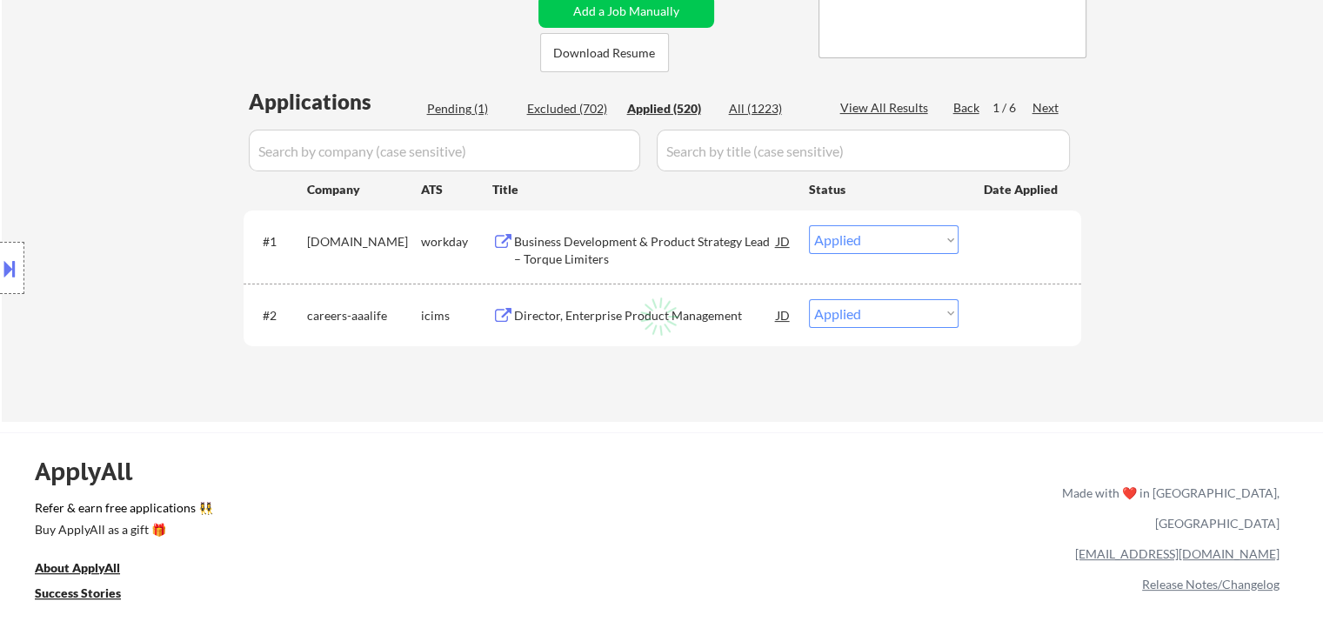
select select ""applied""
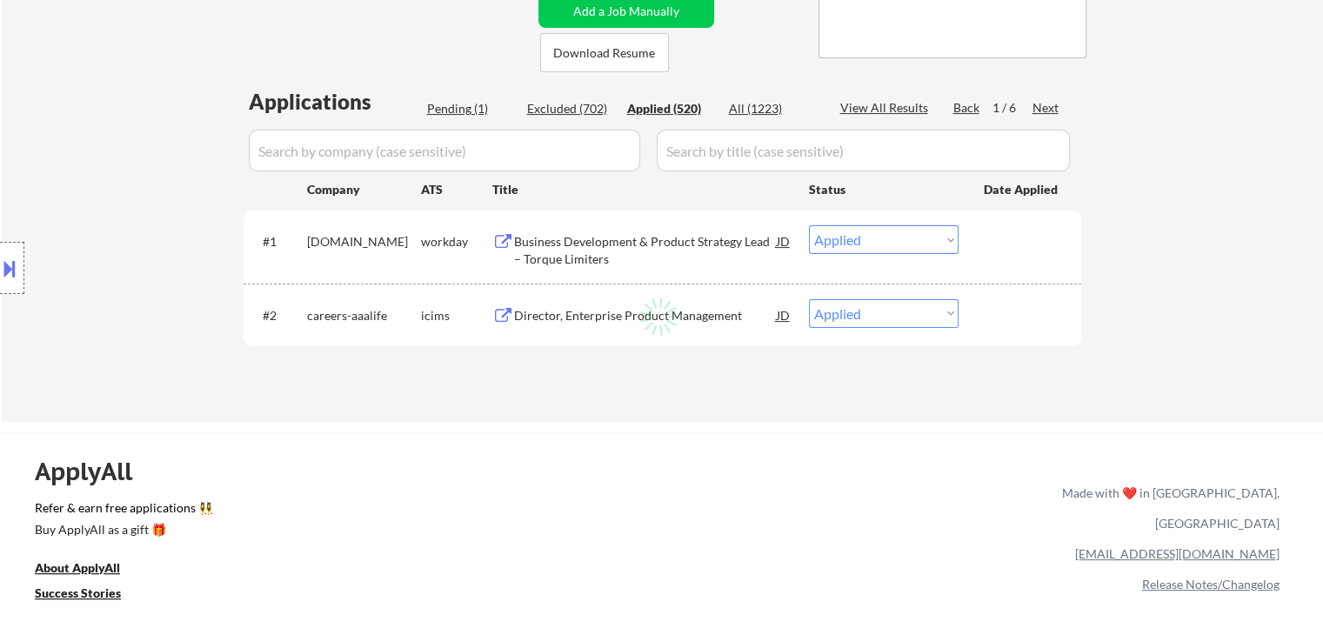
select select ""applied""
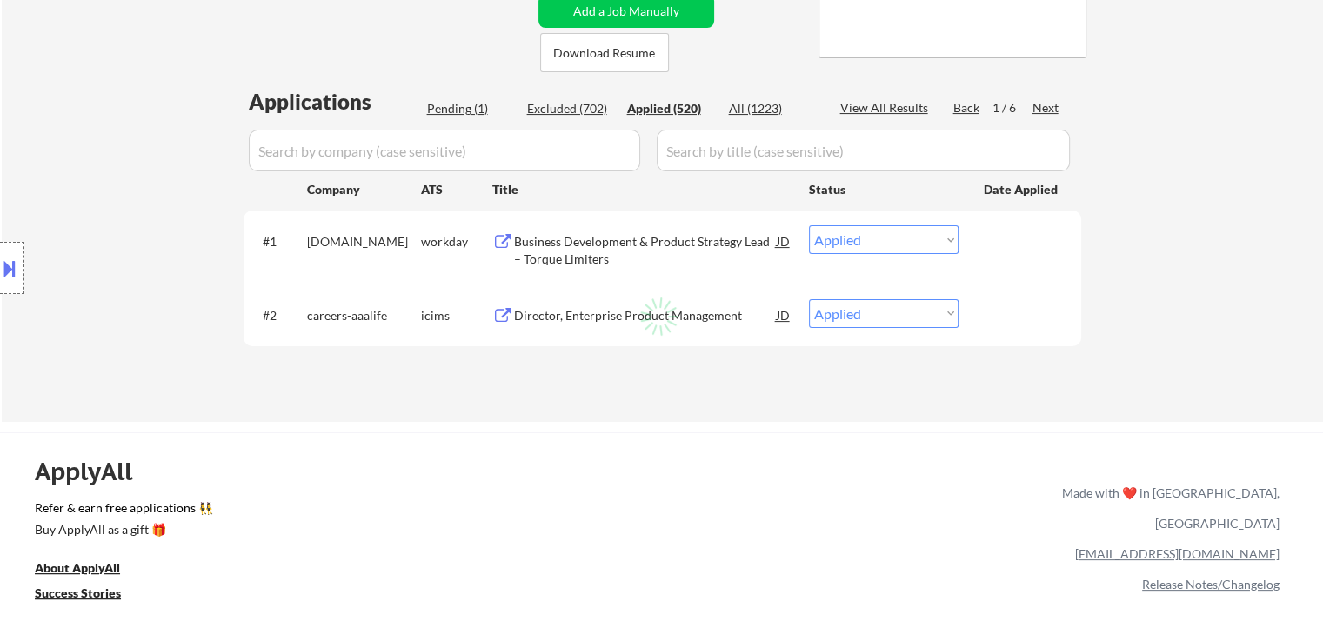
select select ""applied""
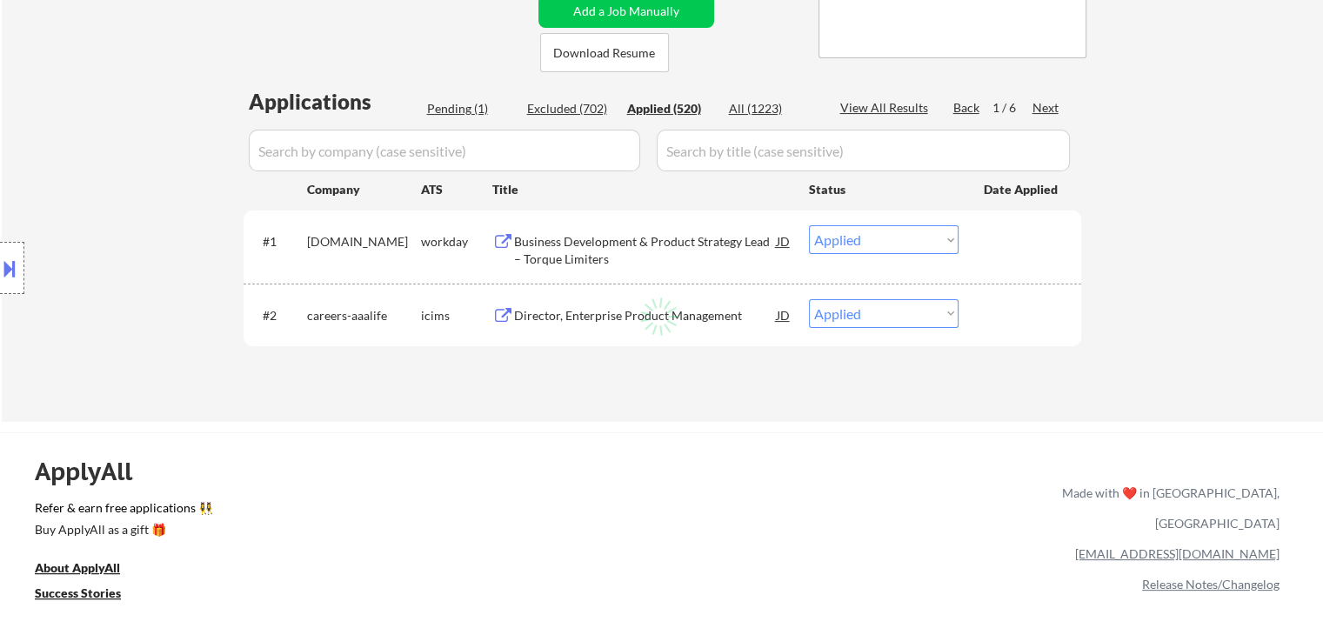
select select ""applied""
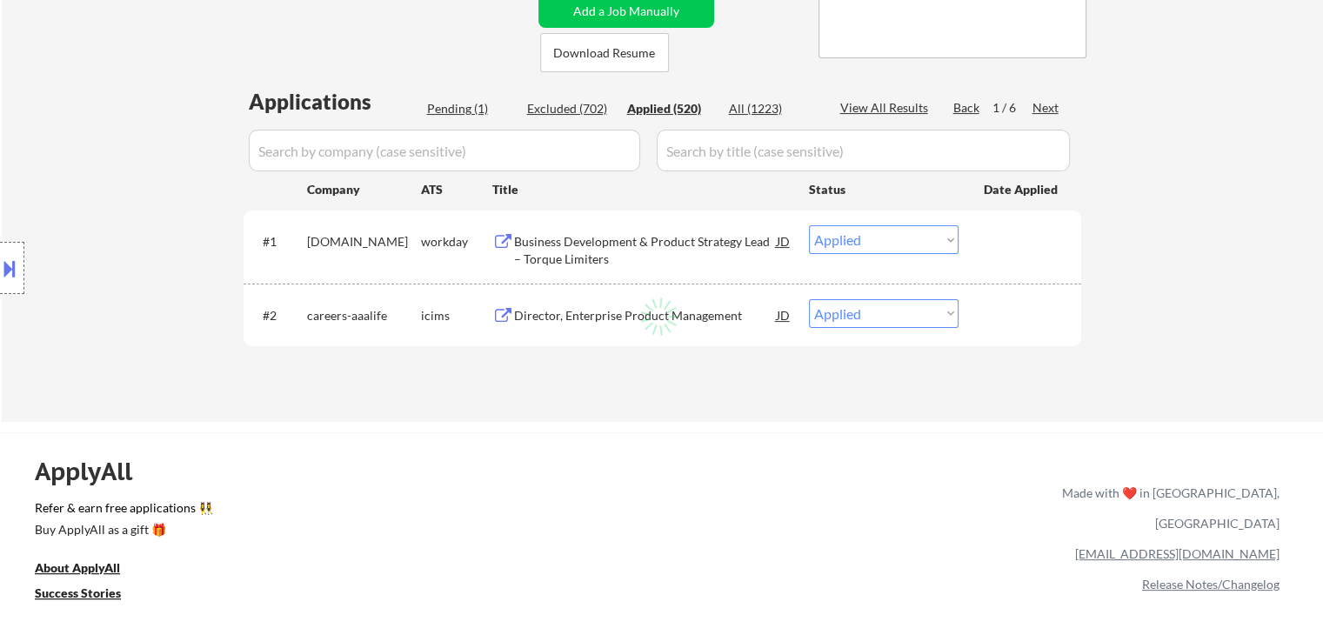
select select ""applied""
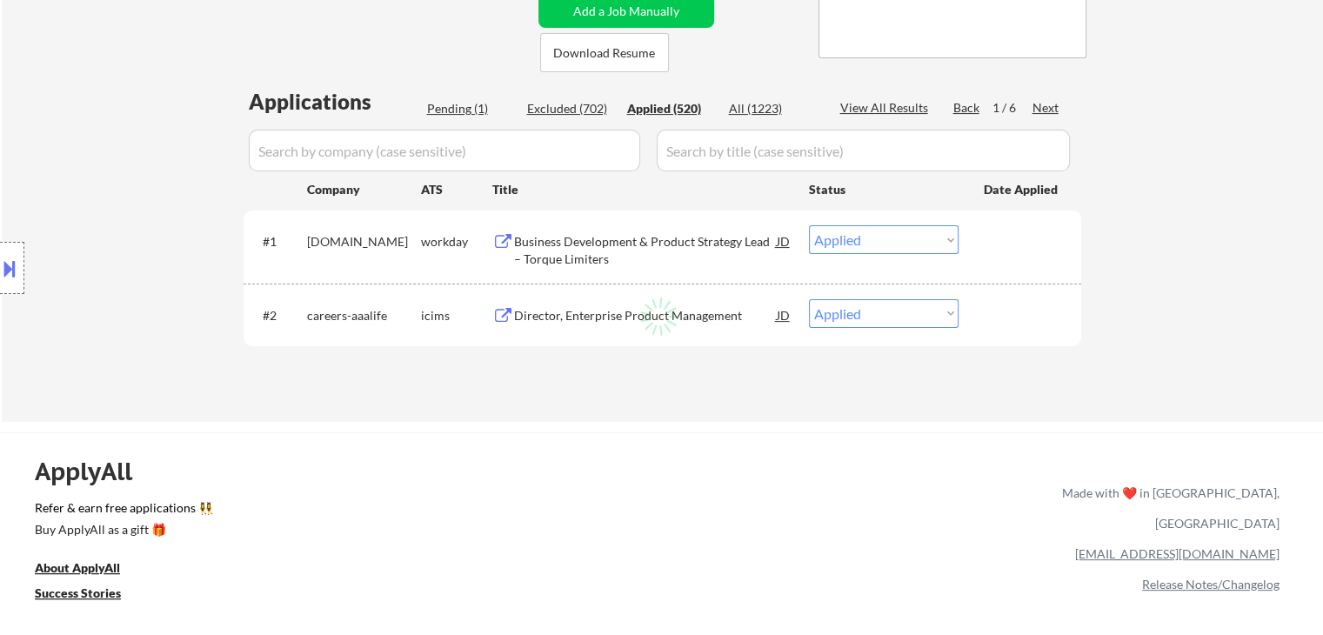
select select ""applied""
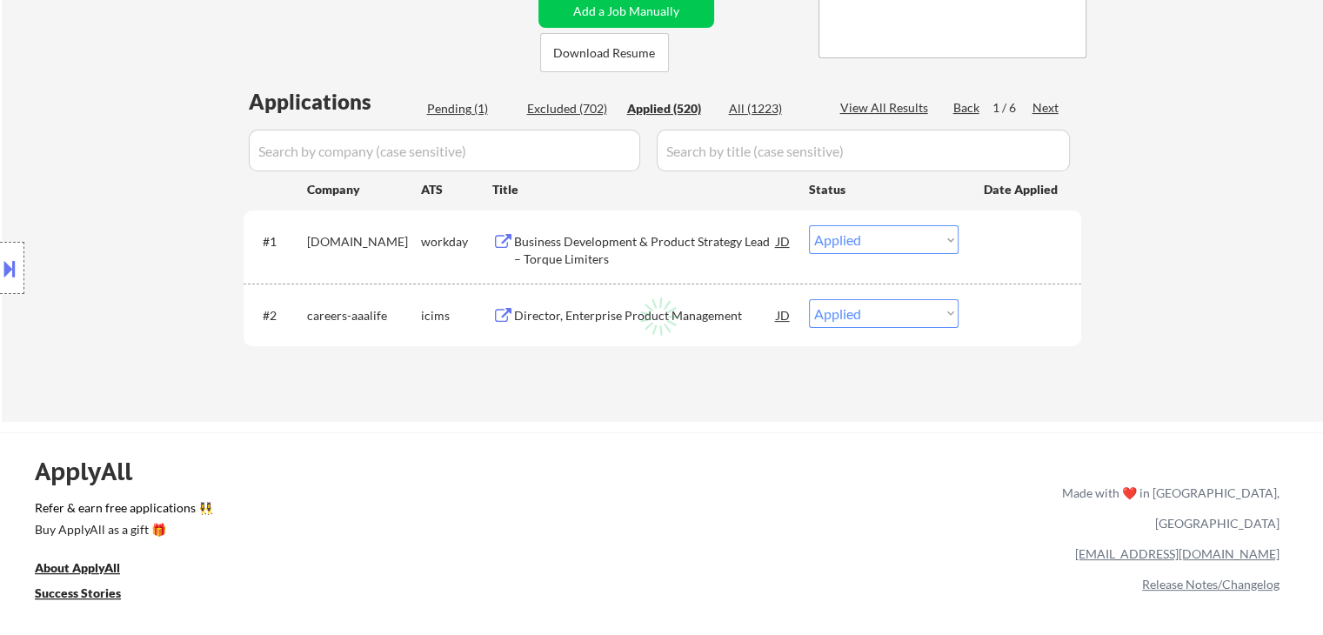
select select ""applied""
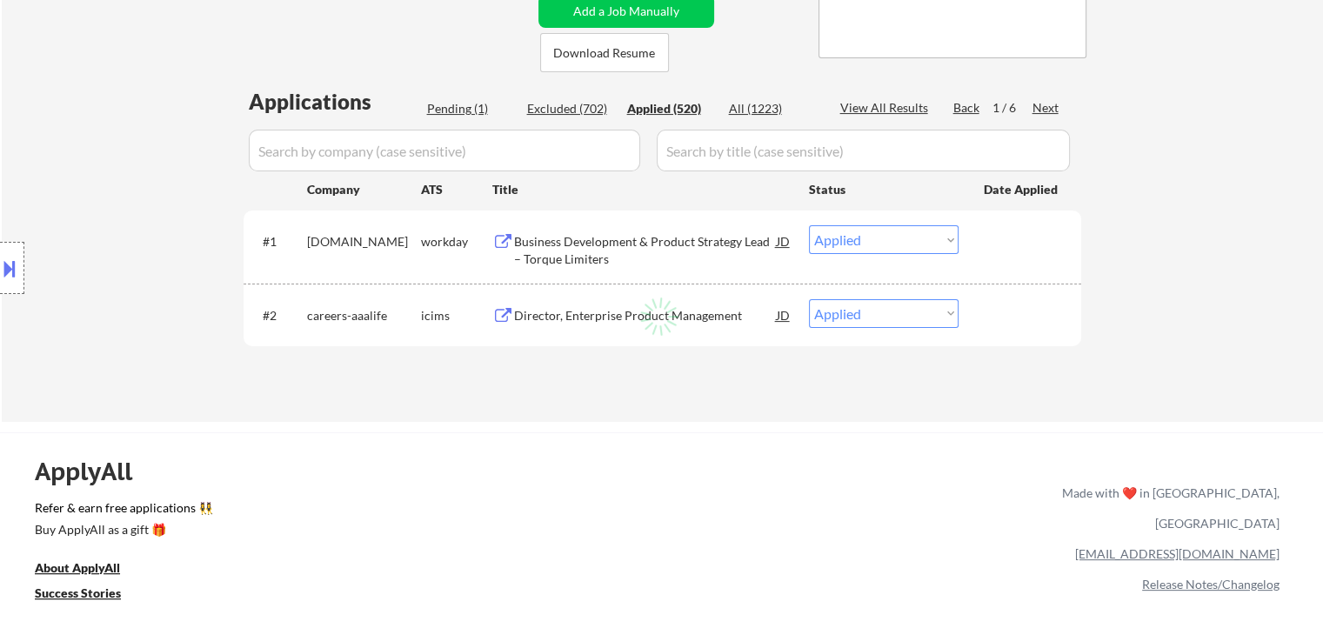
select select ""applied""
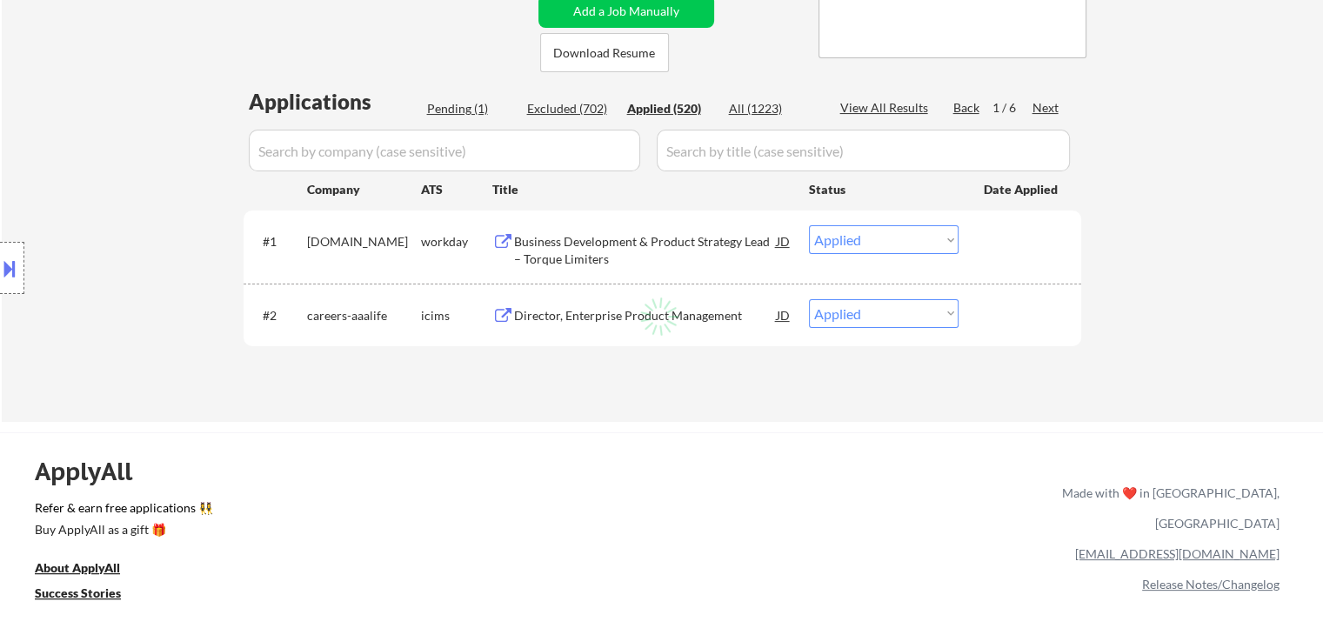
select select ""applied""
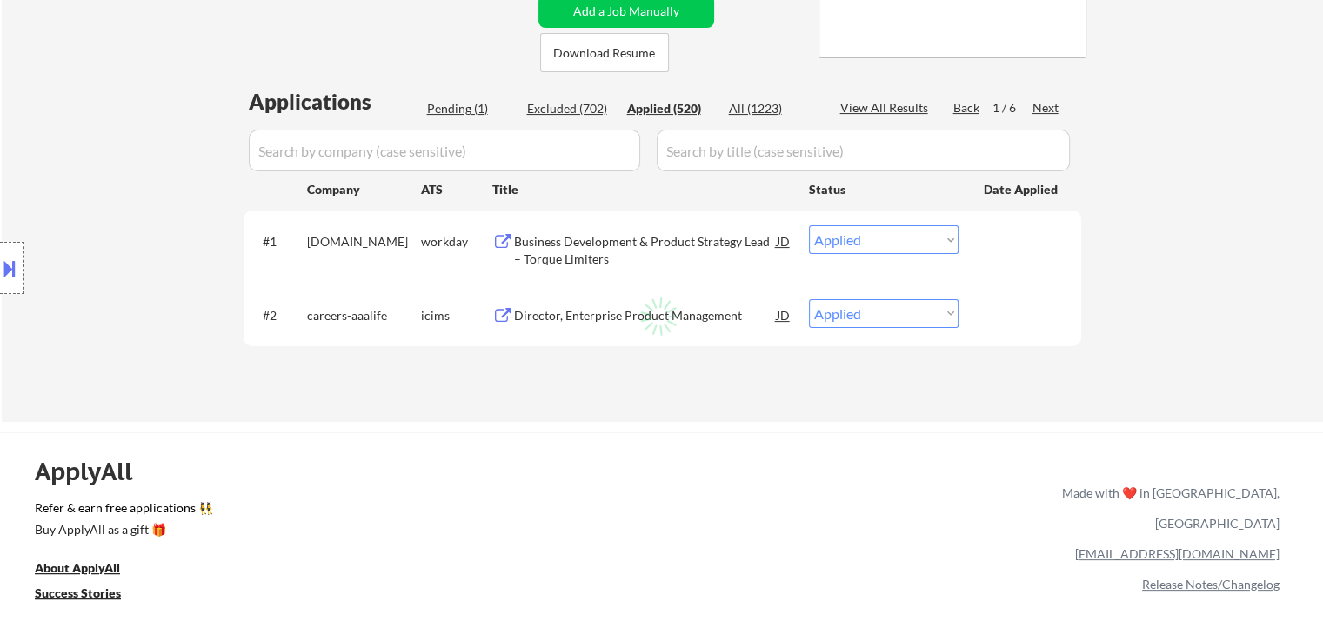
select select ""applied""
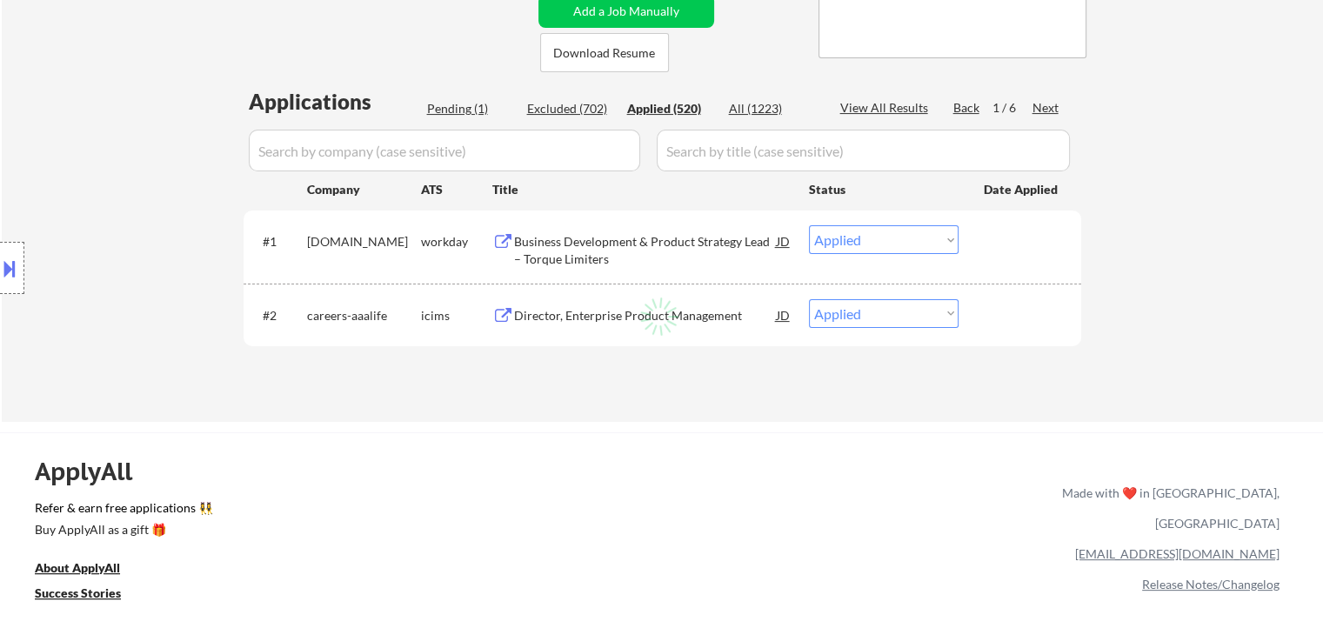
select select ""applied""
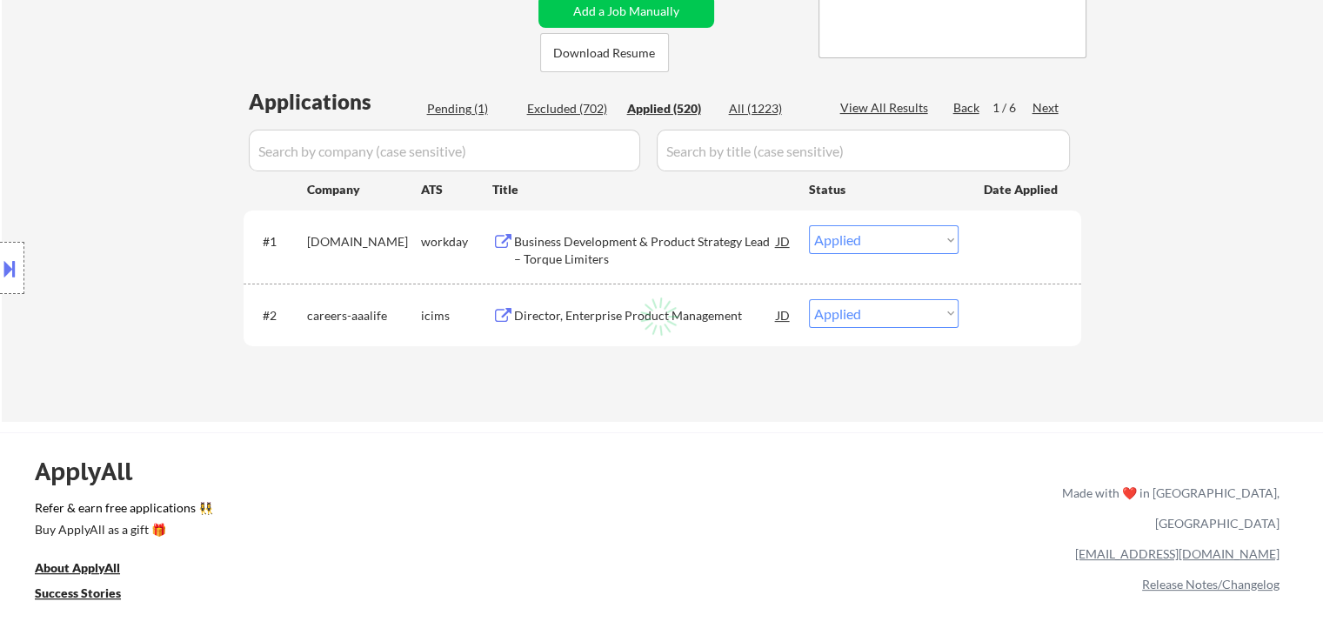
select select ""applied""
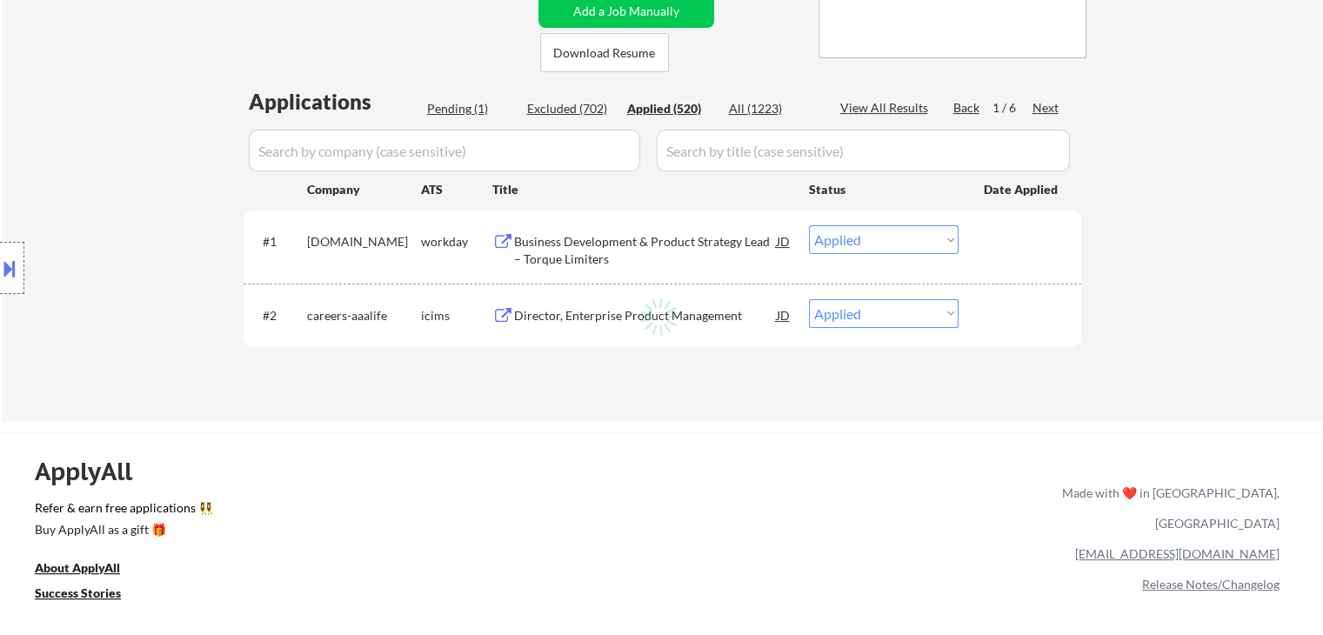
select select ""applied""
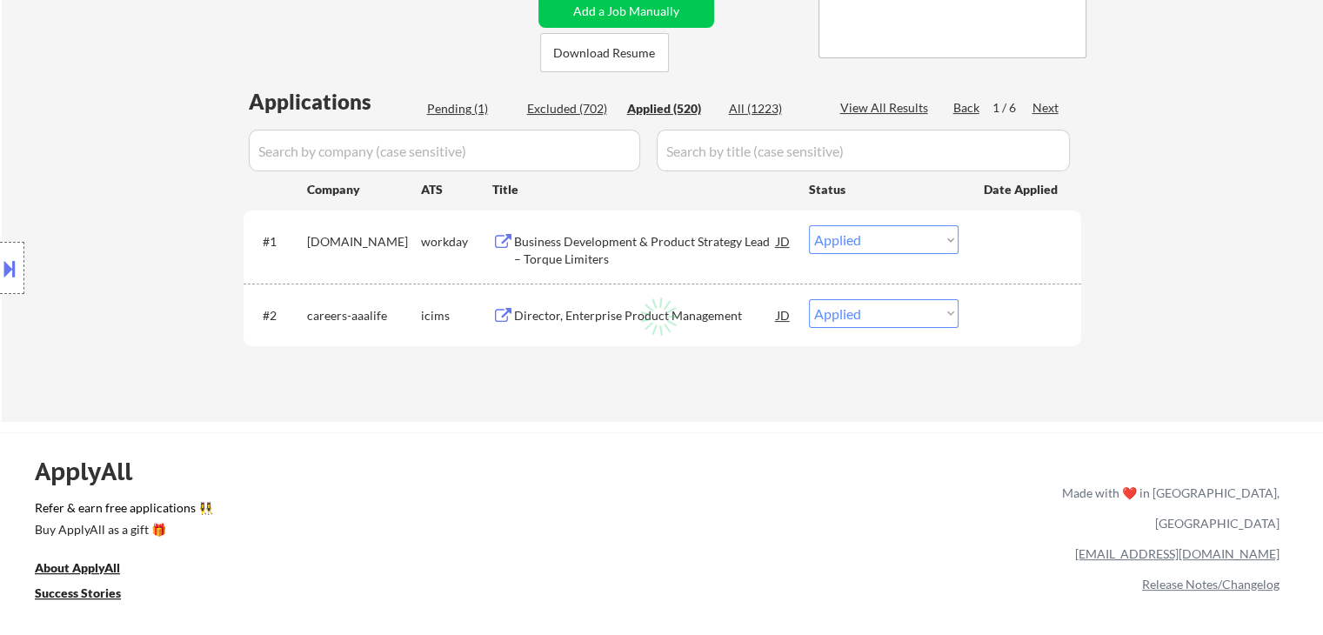
select select ""applied""
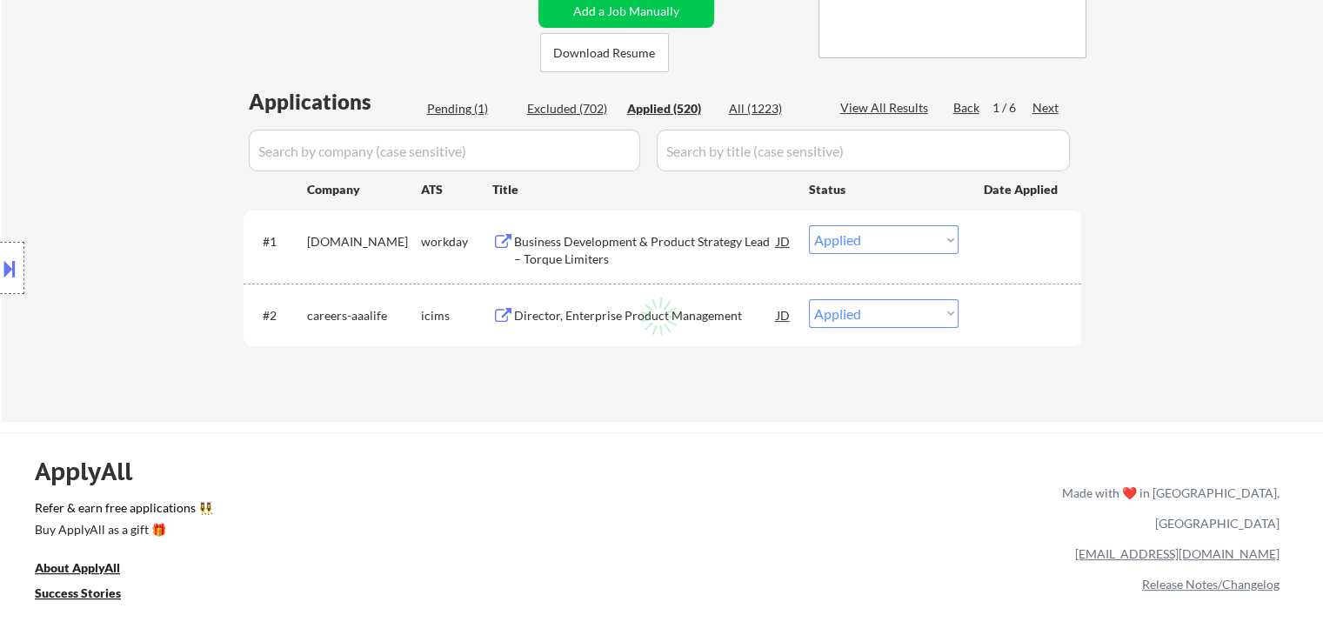
select select ""applied""
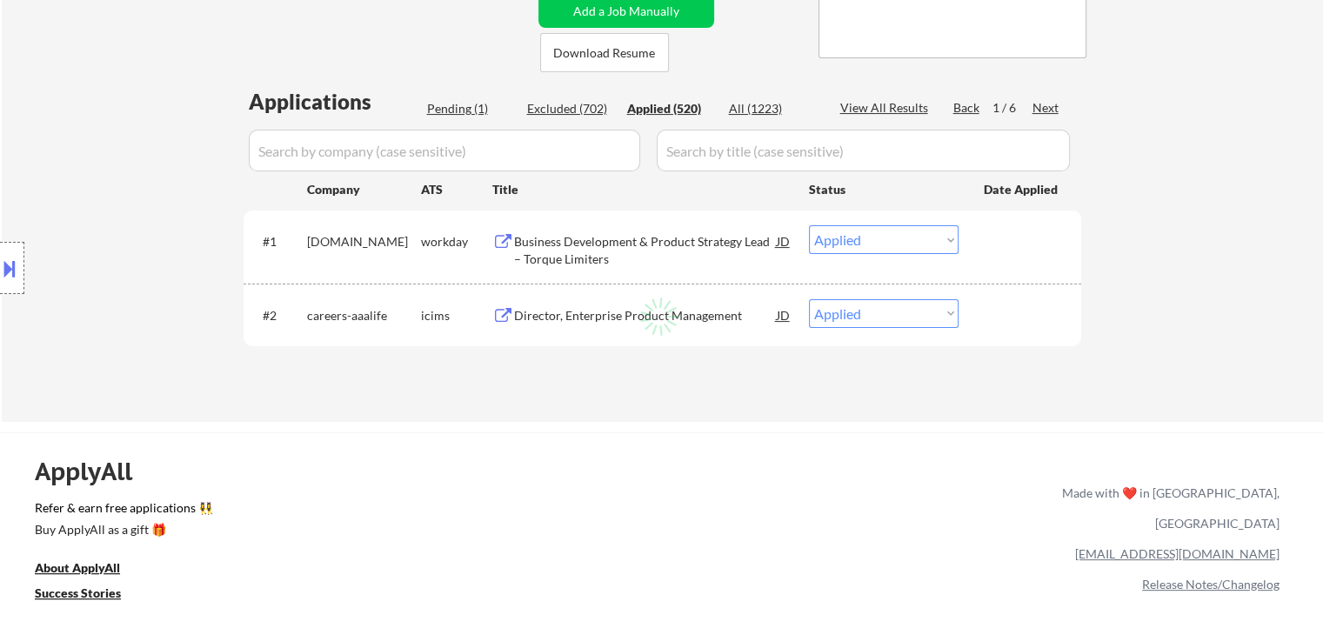
select select ""applied""
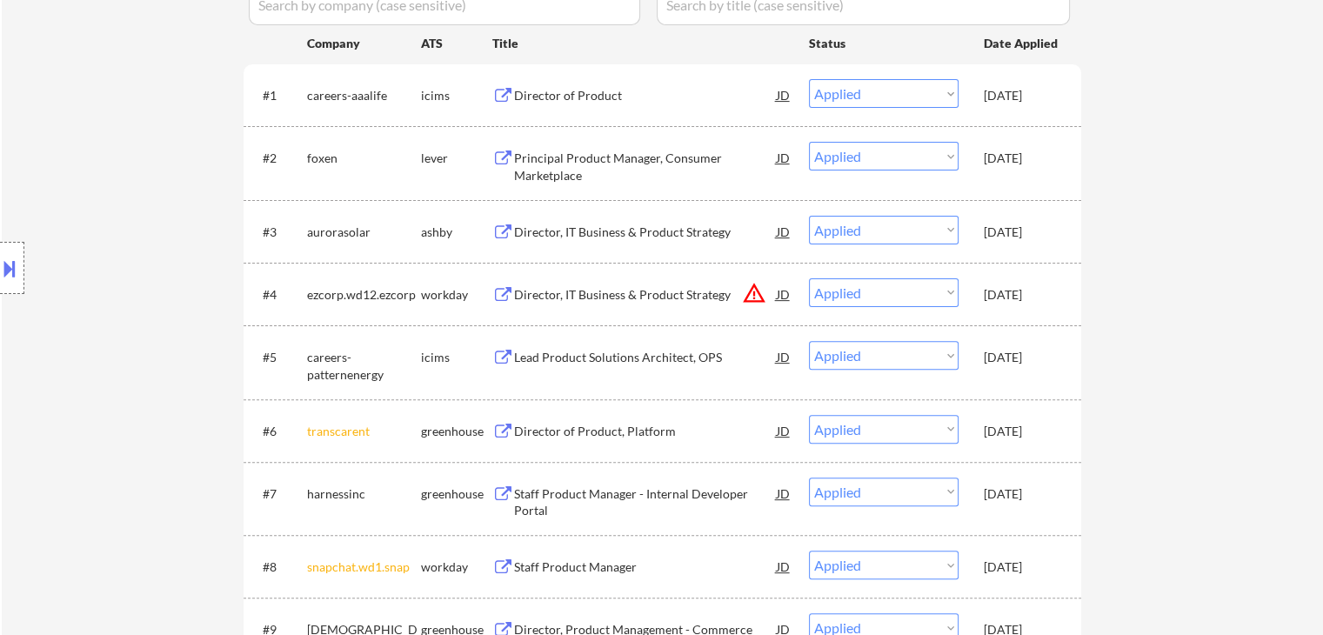
scroll to position [522, 0]
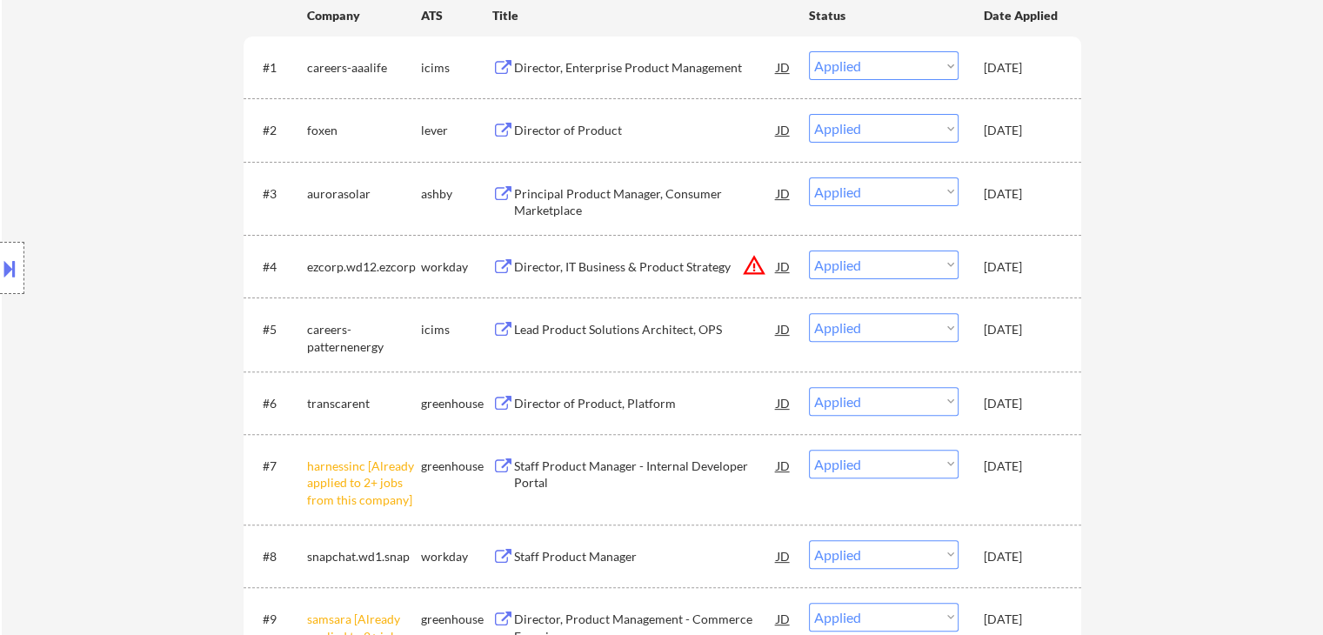
click at [1023, 464] on div "Oct 6, 2025" at bounding box center [1022, 466] width 77 height 17
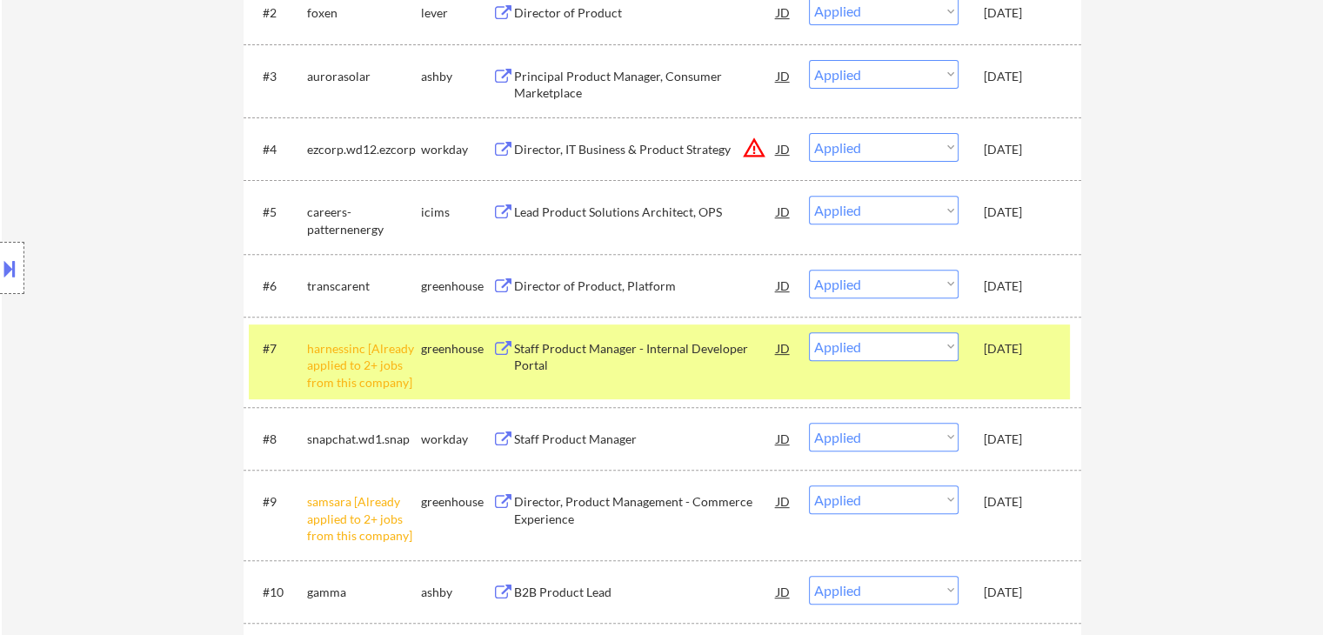
scroll to position [609, 0]
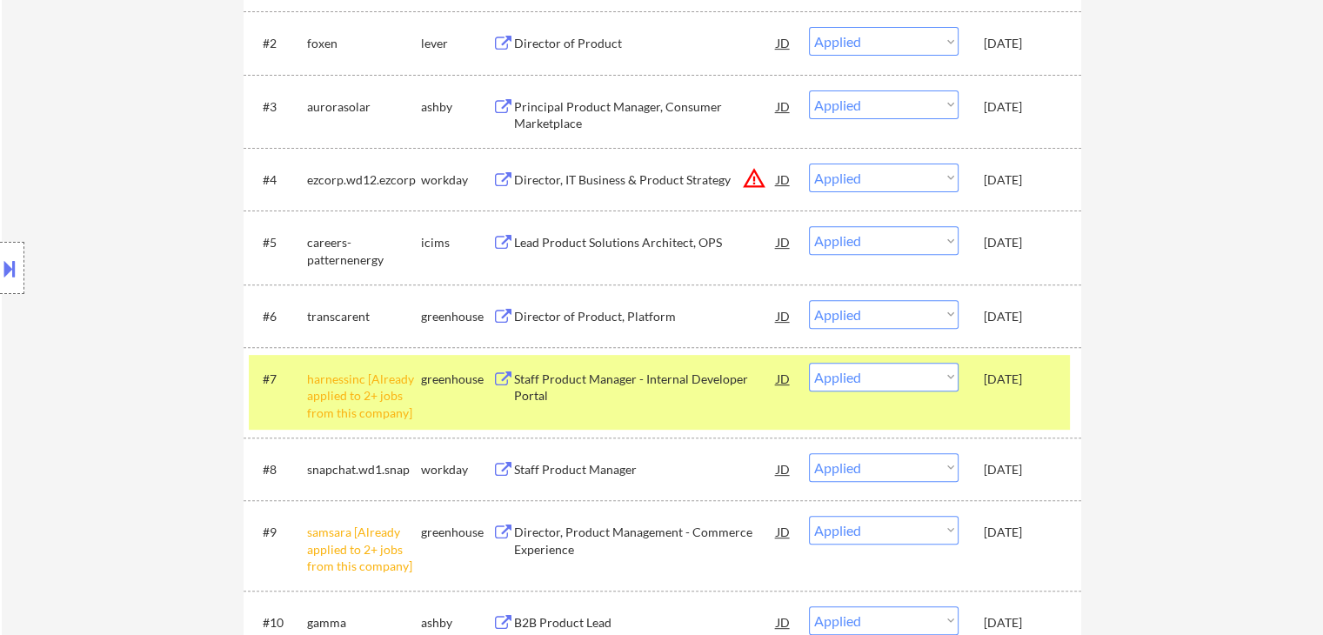
click at [1022, 318] on div "Oct 6, 2025" at bounding box center [1022, 316] width 77 height 17
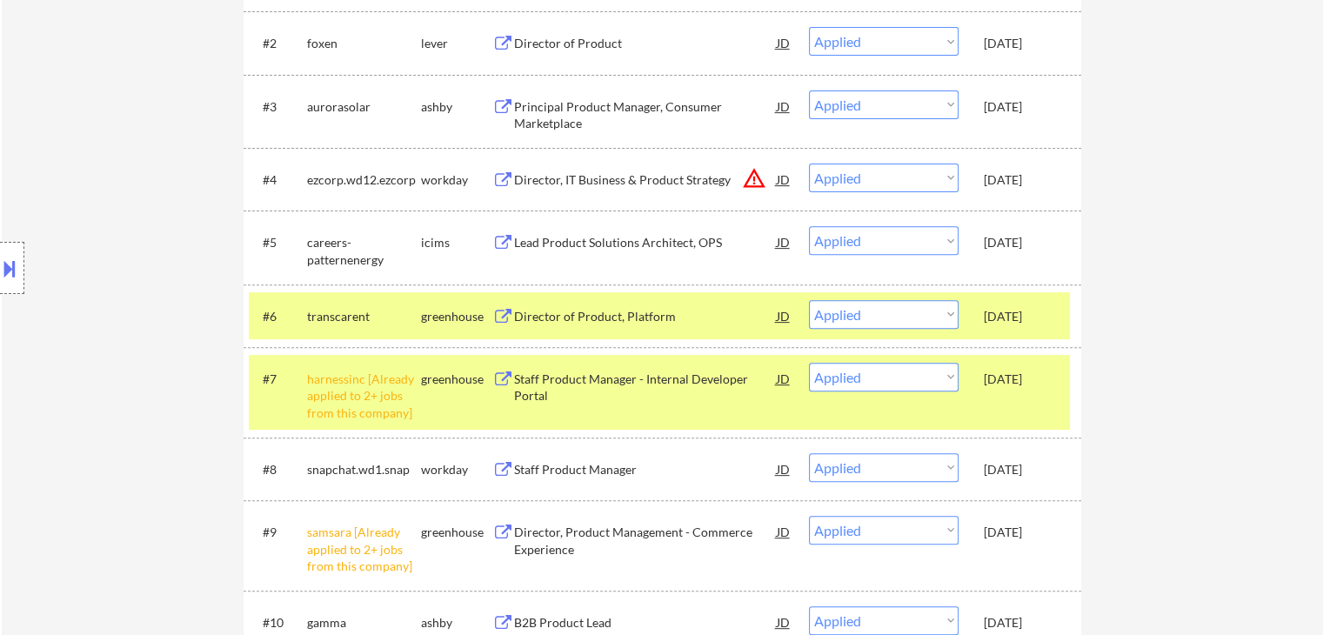
click at [1010, 255] on div "Oct 6, 2025" at bounding box center [1022, 241] width 77 height 31
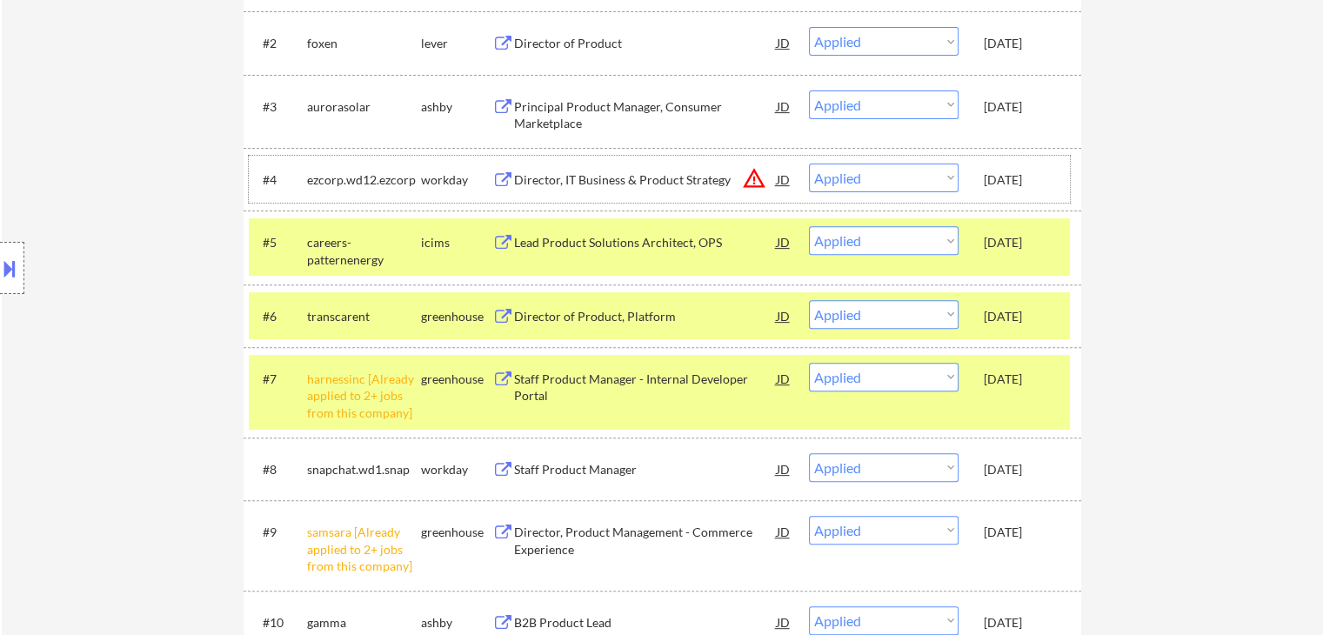
click at [1009, 196] on div "#4 ezcorp.wd12.ezcorp workday Director, IT Business & Product Strategy JD warni…" at bounding box center [659, 179] width 821 height 47
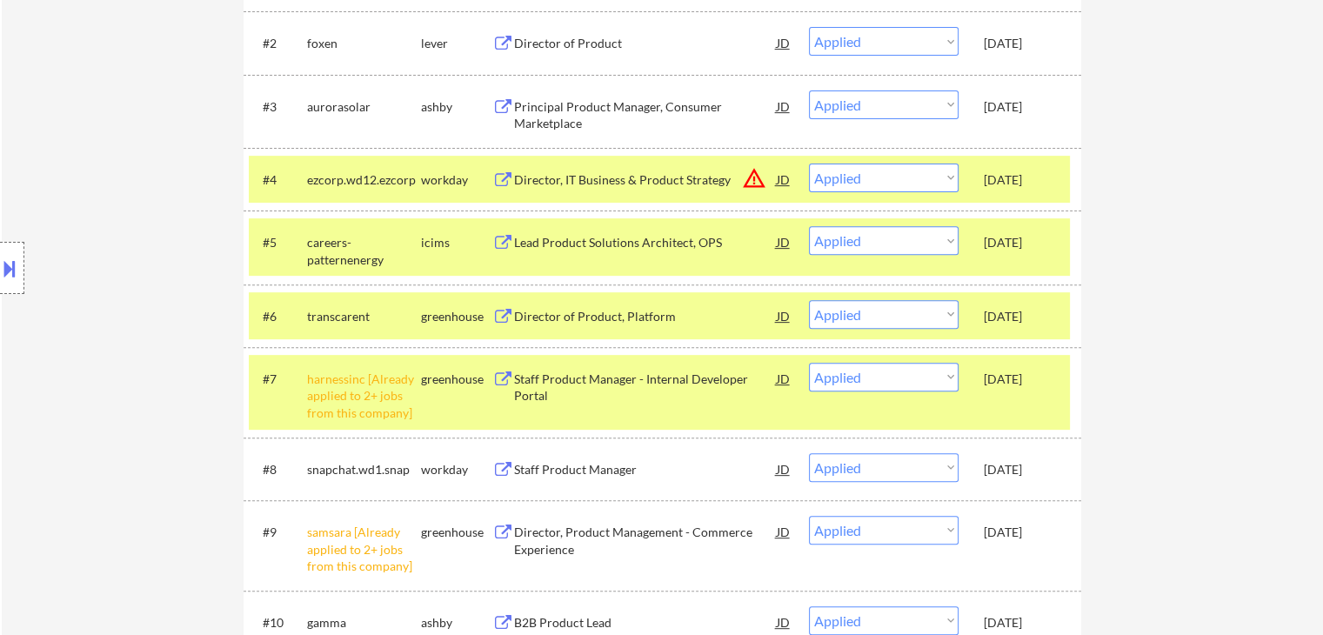
click at [1015, 119] on div "[DATE]" at bounding box center [1022, 105] width 77 height 31
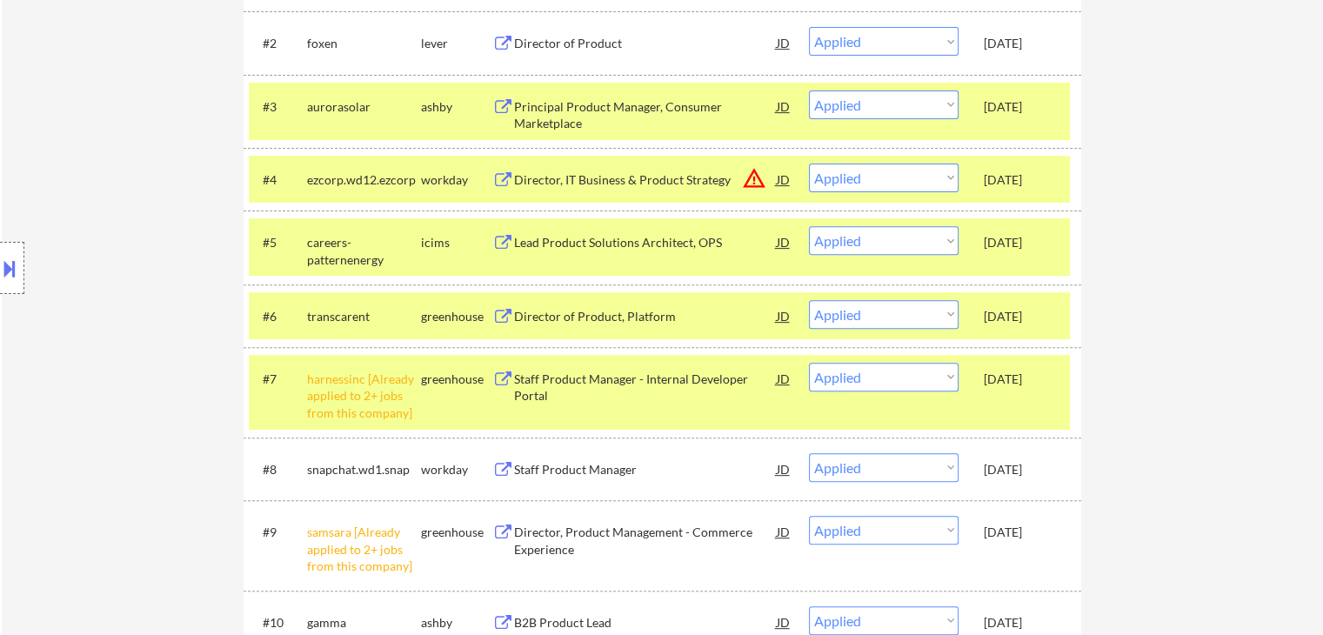
drag, startPoint x: 1009, startPoint y: 43, endPoint x: 1009, endPoint y: 53, distance: 10.4
click at [1009, 44] on div "[DATE]" at bounding box center [1022, 43] width 77 height 17
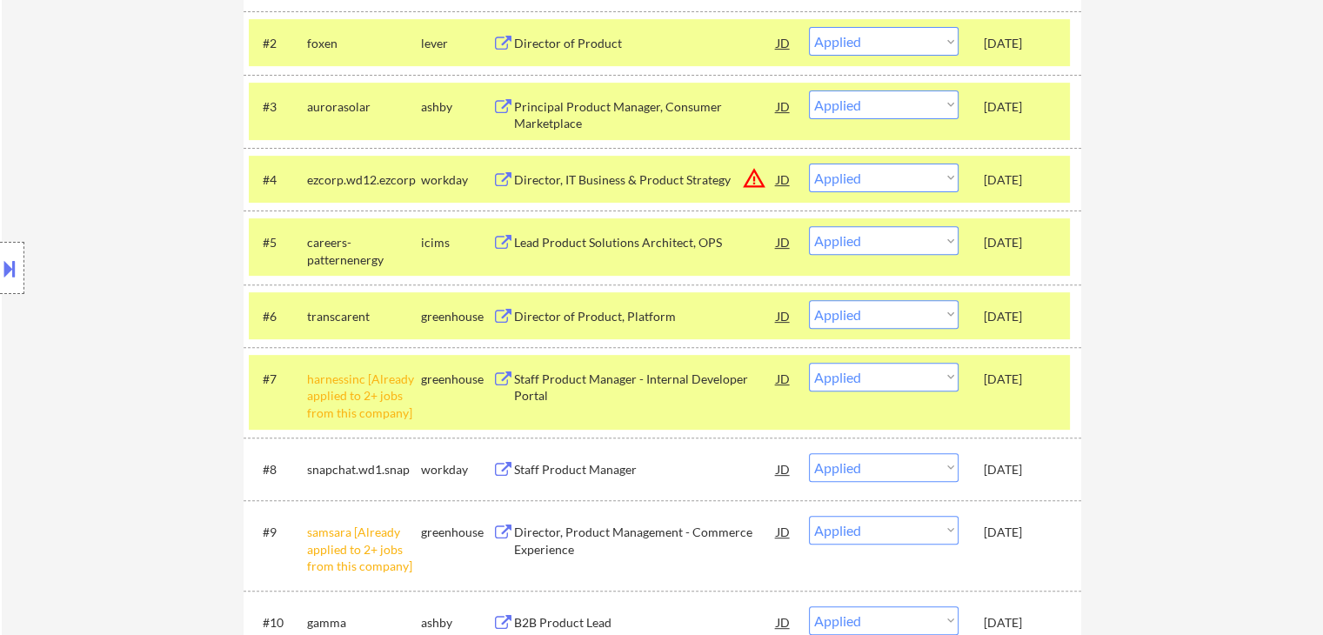
scroll to position [348, 0]
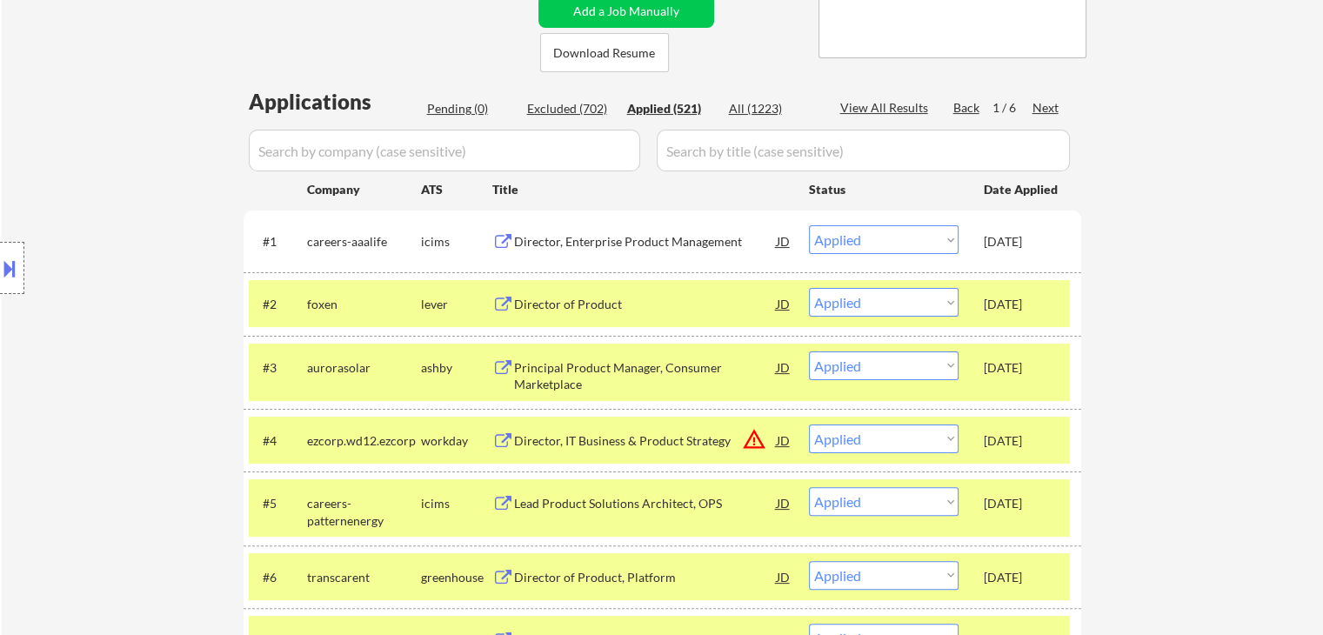
click at [1021, 247] on div "[DATE]" at bounding box center [1022, 241] width 77 height 17
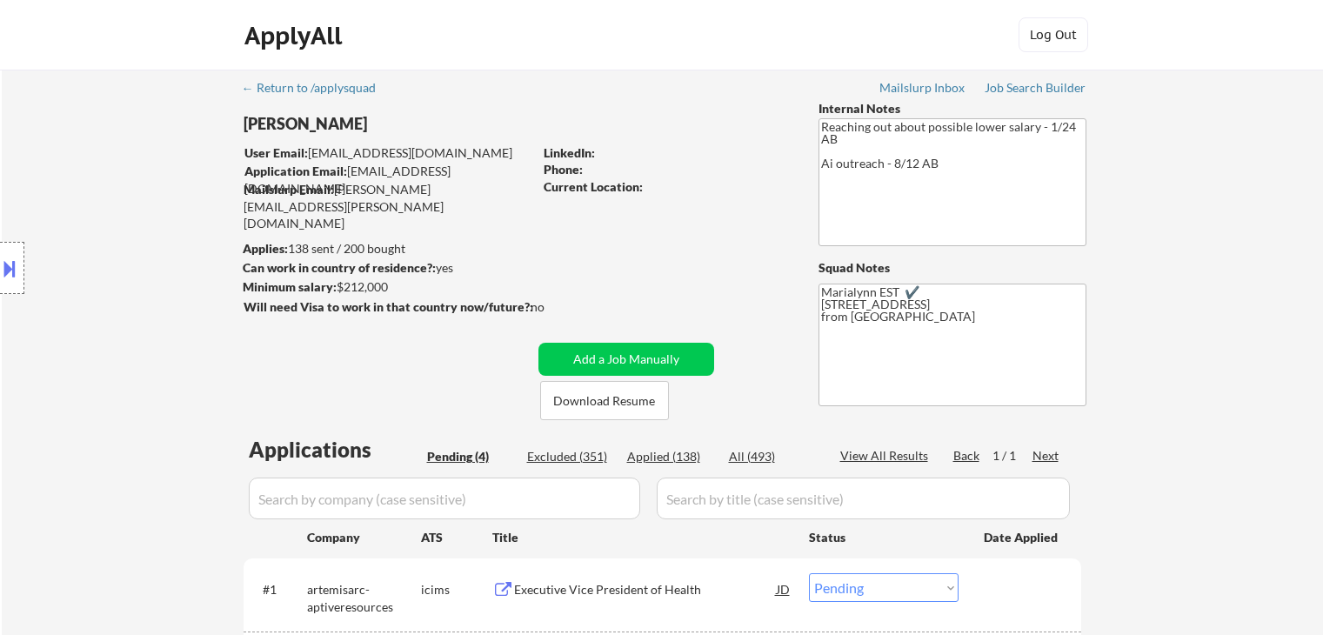
select select ""pending""
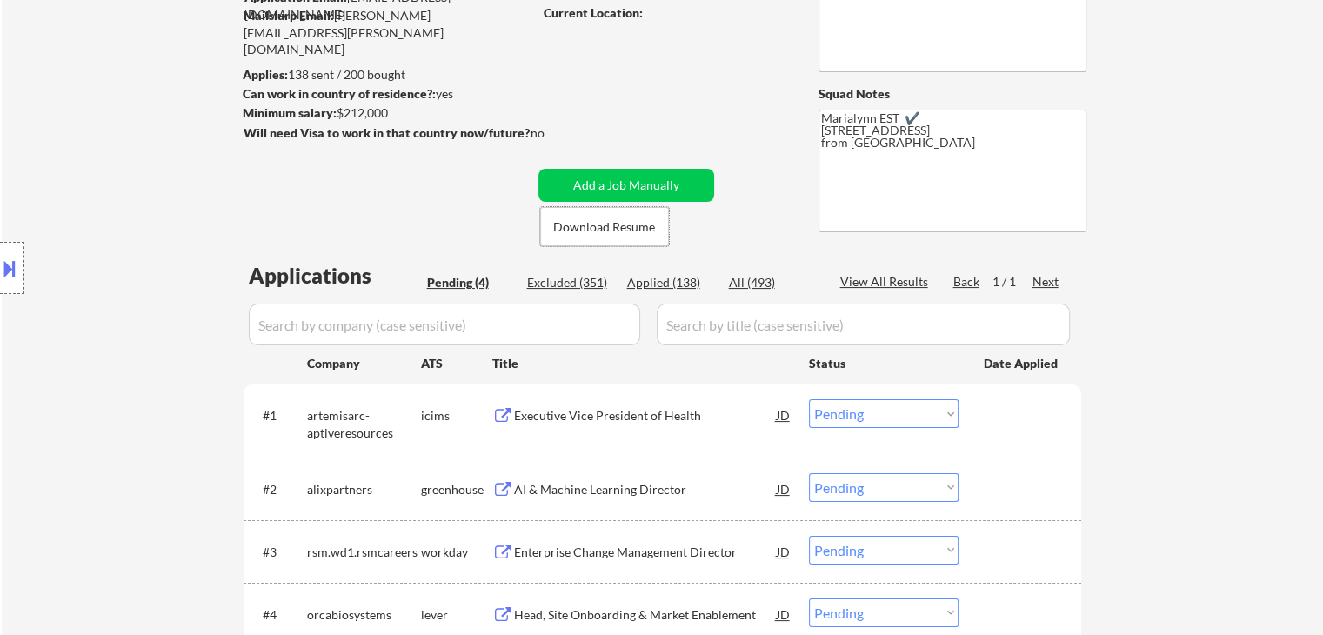
click at [675, 404] on div "Executive Vice President of Health" at bounding box center [645, 414] width 263 height 31
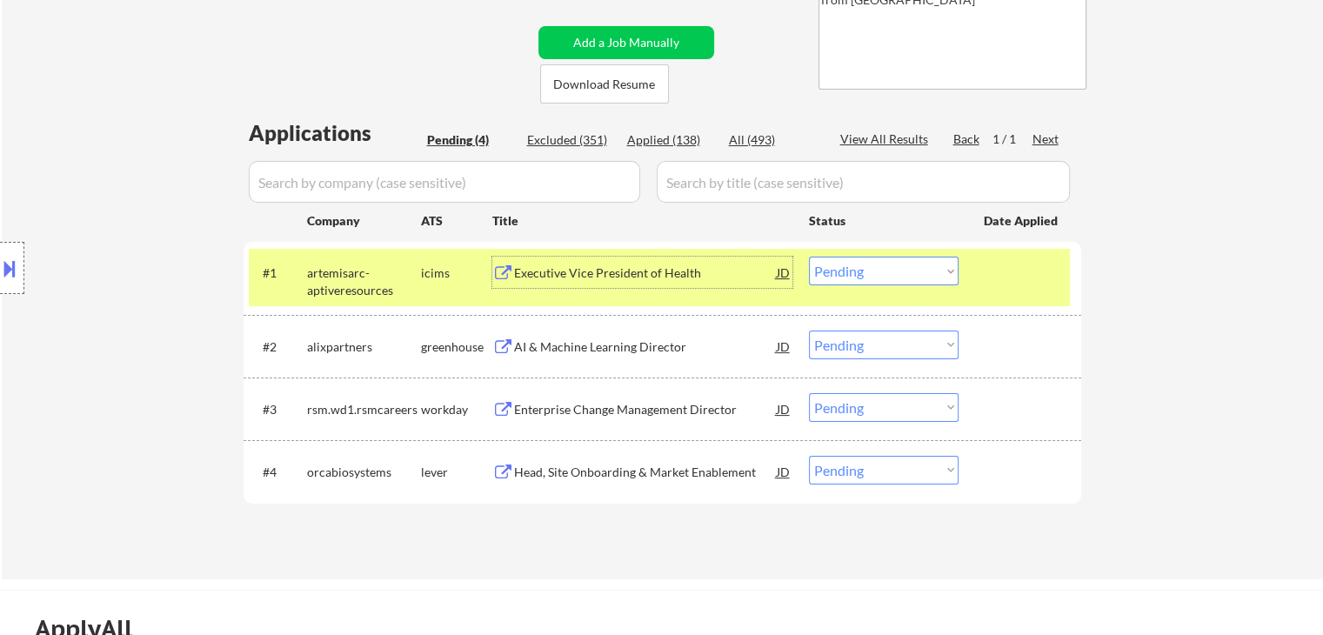
scroll to position [348, 0]
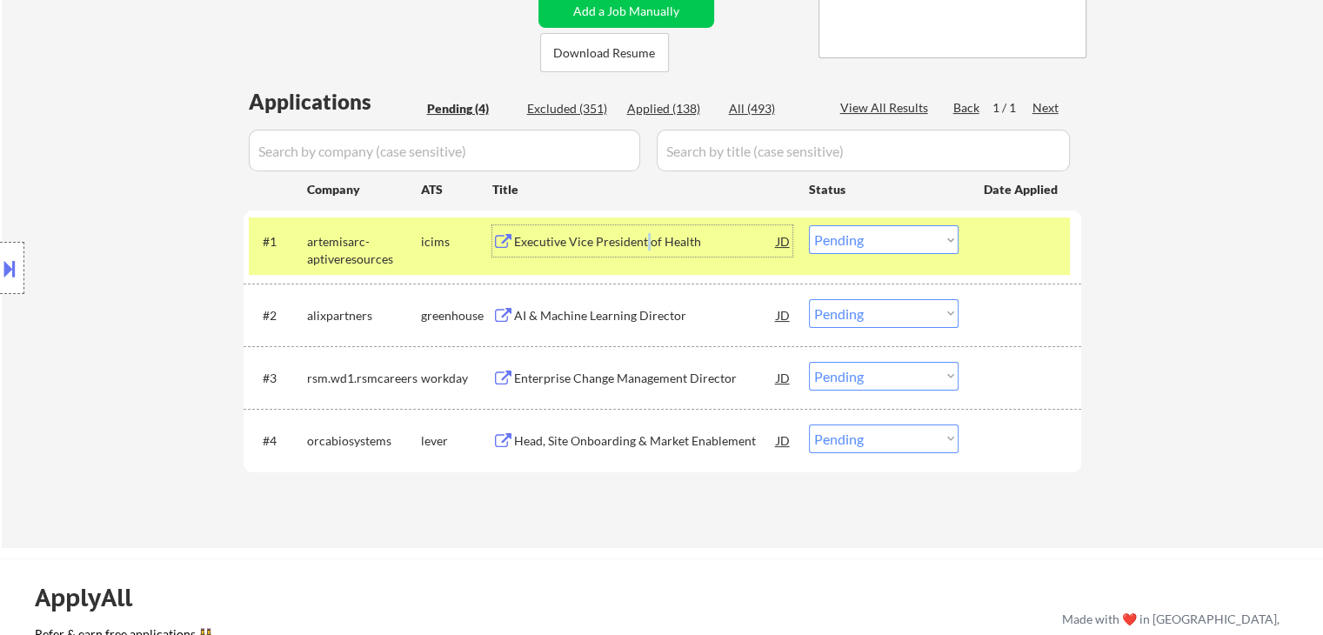
click at [646, 235] on div "Executive Vice President of Health" at bounding box center [645, 241] width 263 height 17
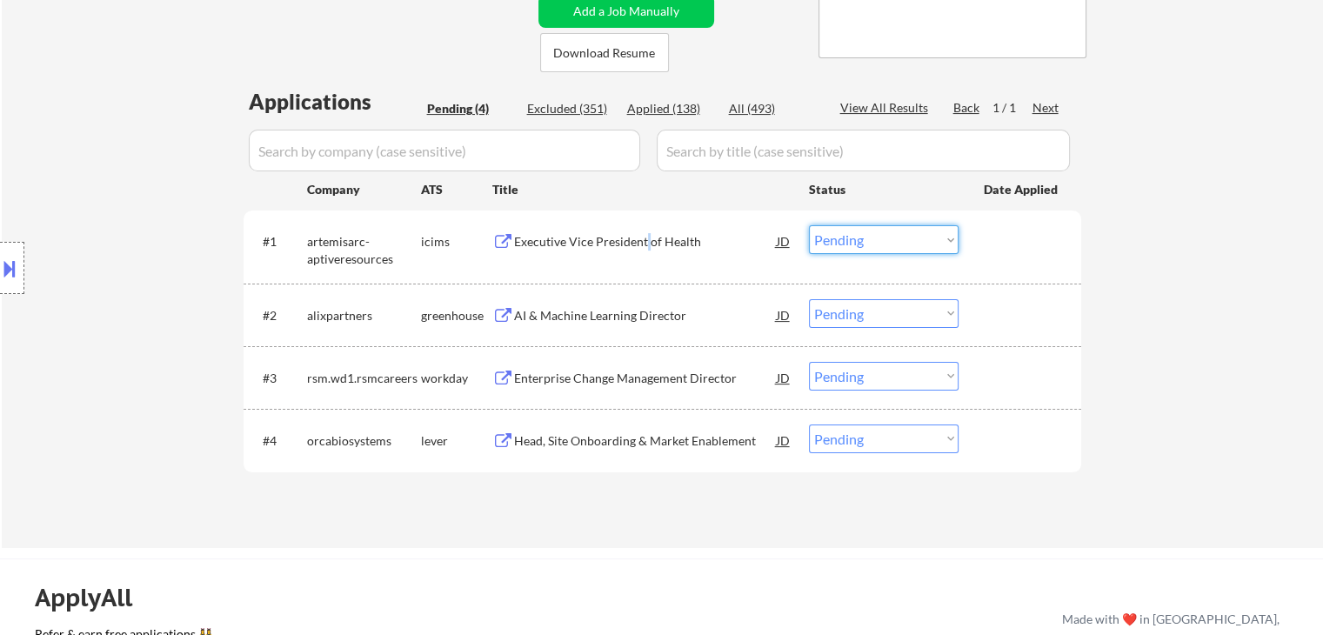
drag, startPoint x: 877, startPoint y: 244, endPoint x: 878, endPoint y: 252, distance: 8.7
click at [878, 244] on select "Choose an option... Pending Applied Excluded (Questions) Excluded (Expired) Exc…" at bounding box center [884, 239] width 150 height 29
click at [809, 225] on select "Choose an option... Pending Applied Excluded (Questions) Excluded (Expired) Exc…" at bounding box center [884, 239] width 150 height 29
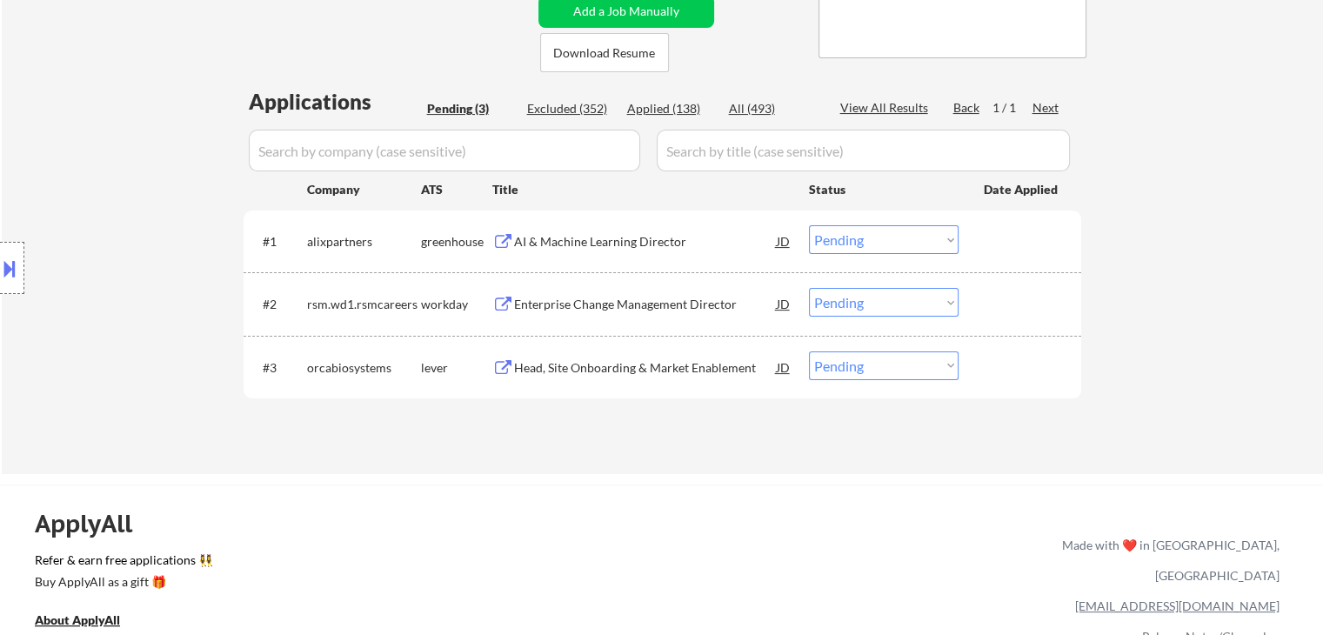
click at [644, 239] on div "AI & Machine Learning Director" at bounding box center [645, 241] width 263 height 17
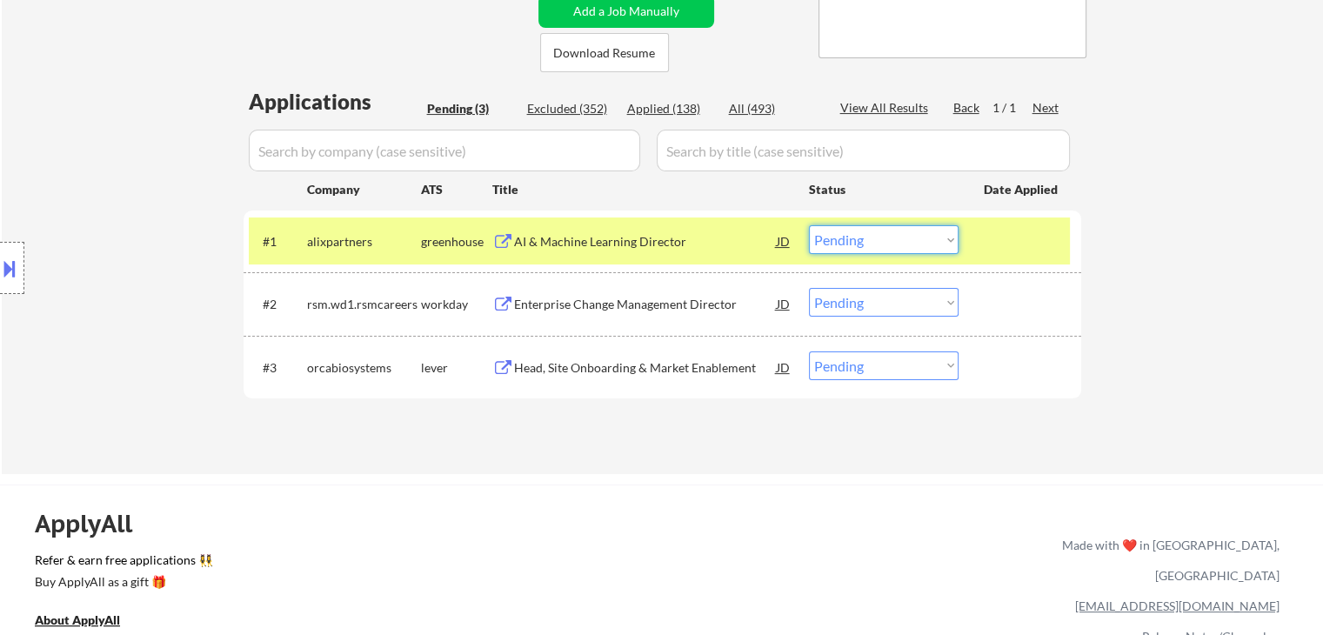
click at [863, 244] on select "Choose an option... Pending Applied Excluded (Questions) Excluded (Expired) Exc…" at bounding box center [884, 239] width 150 height 29
click at [809, 225] on select "Choose an option... Pending Applied Excluded (Questions) Excluded (Expired) Exc…" at bounding box center [884, 239] width 150 height 29
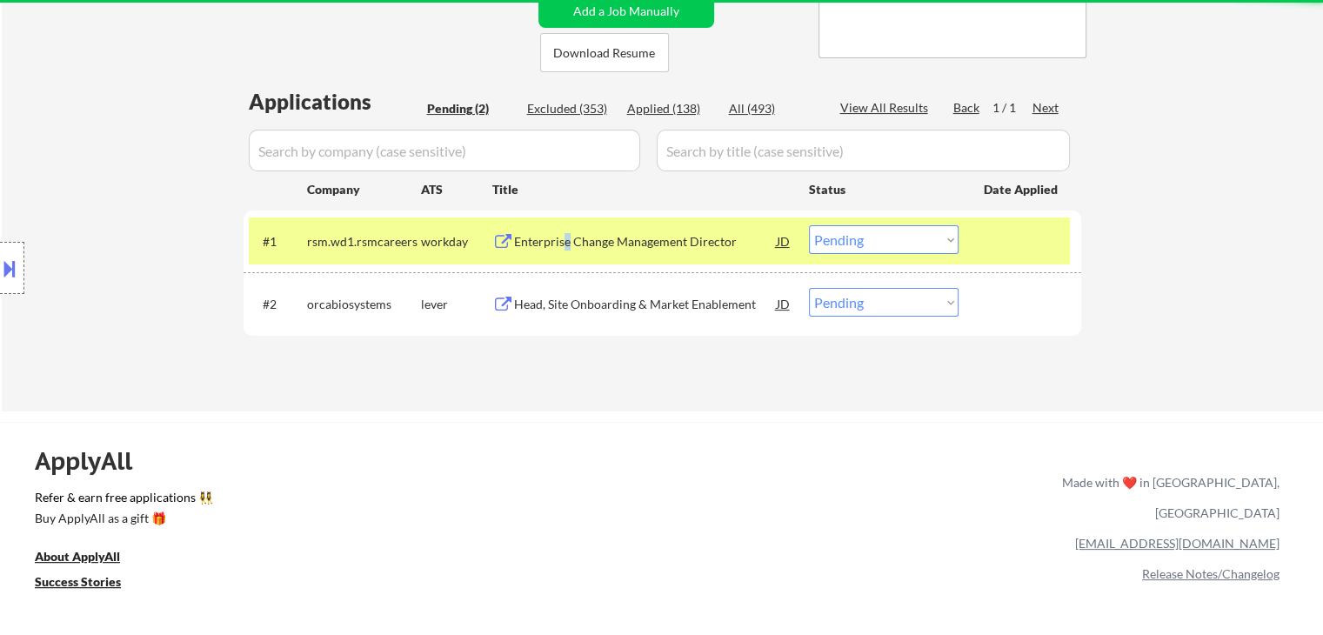
click at [567, 244] on div "Enterprise Change Management Director" at bounding box center [645, 241] width 263 height 17
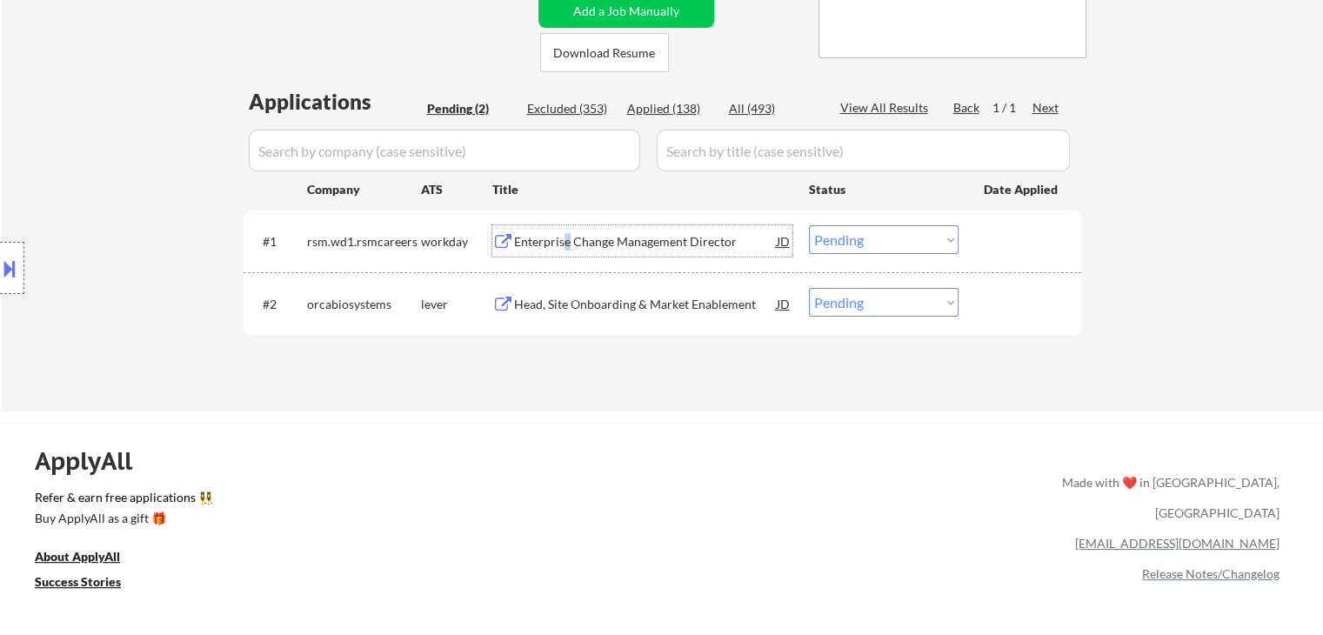
drag, startPoint x: 864, startPoint y: 237, endPoint x: 873, endPoint y: 245, distance: 12.4
click at [870, 242] on select "Choose an option... Pending Applied Excluded (Questions) Excluded (Expired) Exc…" at bounding box center [884, 239] width 150 height 29
click at [809, 225] on select "Choose an option... Pending Applied Excluded (Questions) Excluded (Expired) Exc…" at bounding box center [884, 239] width 150 height 29
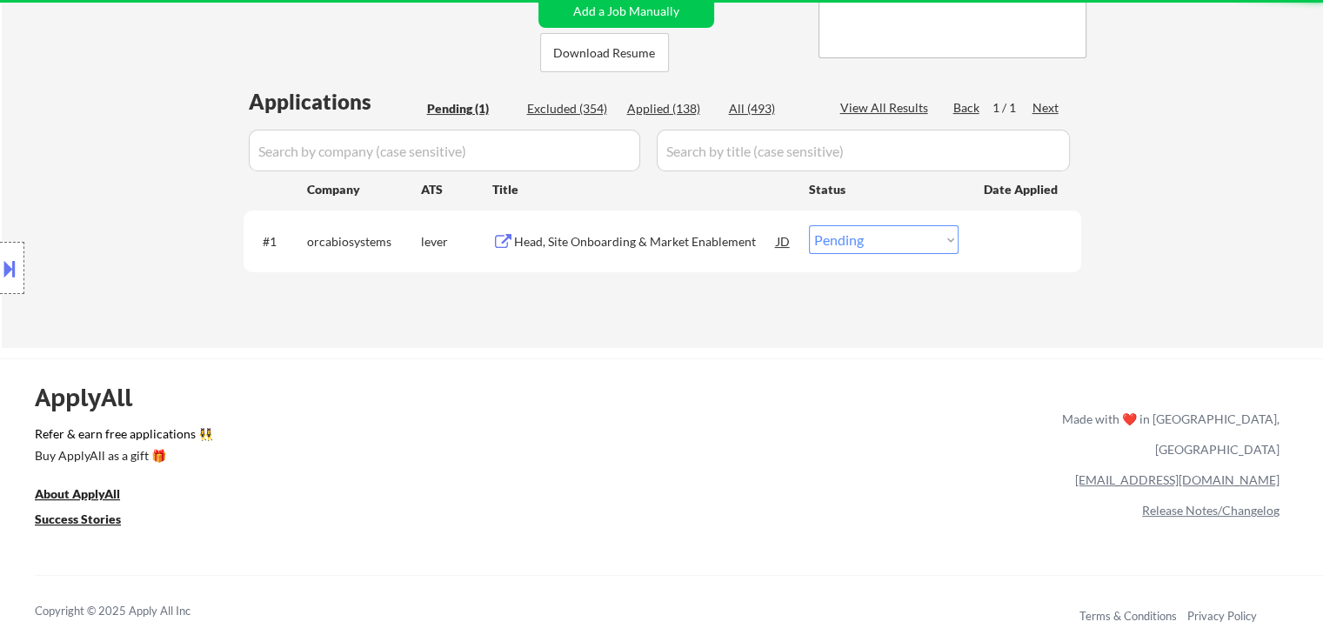
click at [658, 244] on div "Head, Site Onboarding & Market Enablement" at bounding box center [645, 241] width 263 height 17
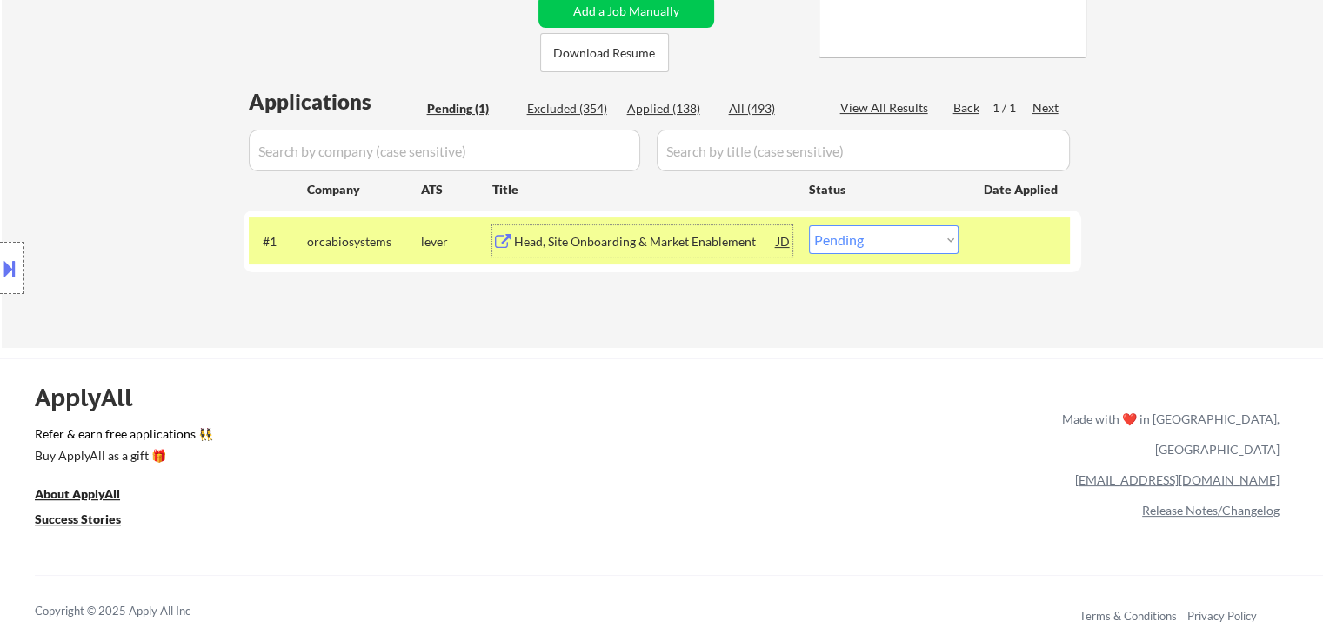
click at [1, 275] on button at bounding box center [9, 268] width 19 height 29
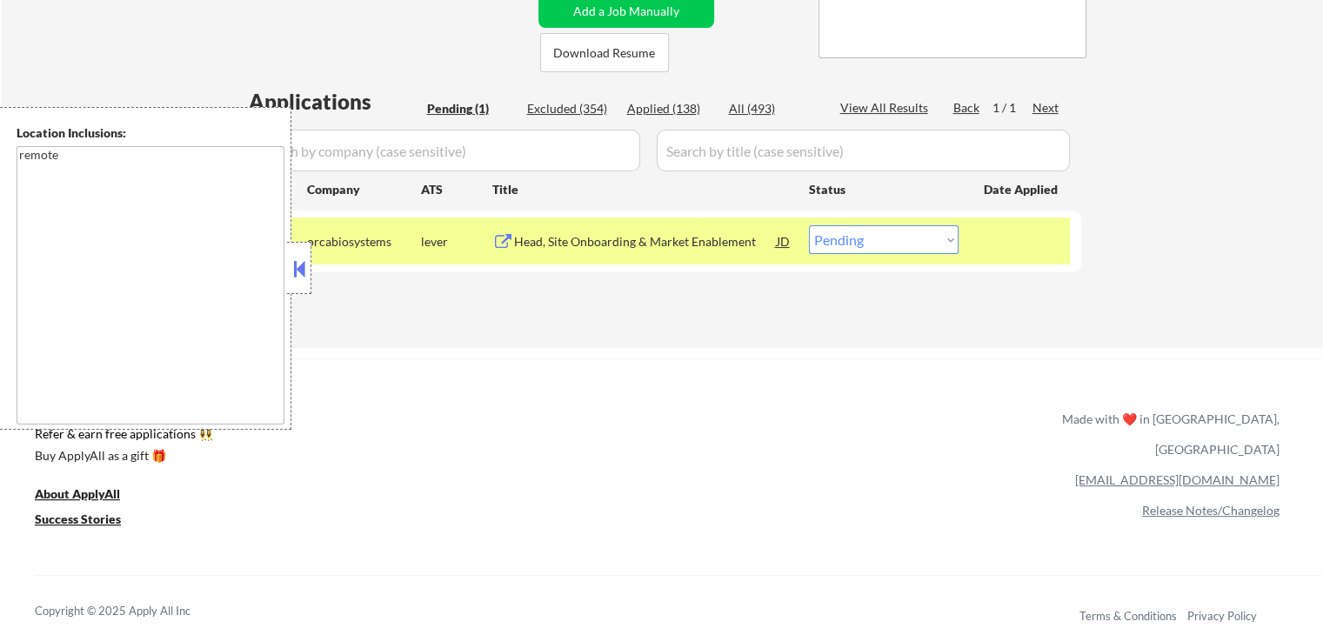
drag, startPoint x: 835, startPoint y: 241, endPoint x: 834, endPoint y: 251, distance: 10.5
click at [835, 243] on select "Choose an option... Pending Applied Excluded (Questions) Excluded (Expired) Exc…" at bounding box center [884, 239] width 150 height 29
select select ""applied""
click at [809, 225] on select "Choose an option... Pending Applied Excluded (Questions) Excluded (Expired) Exc…" at bounding box center [884, 239] width 150 height 29
click at [296, 265] on button at bounding box center [299, 269] width 19 height 26
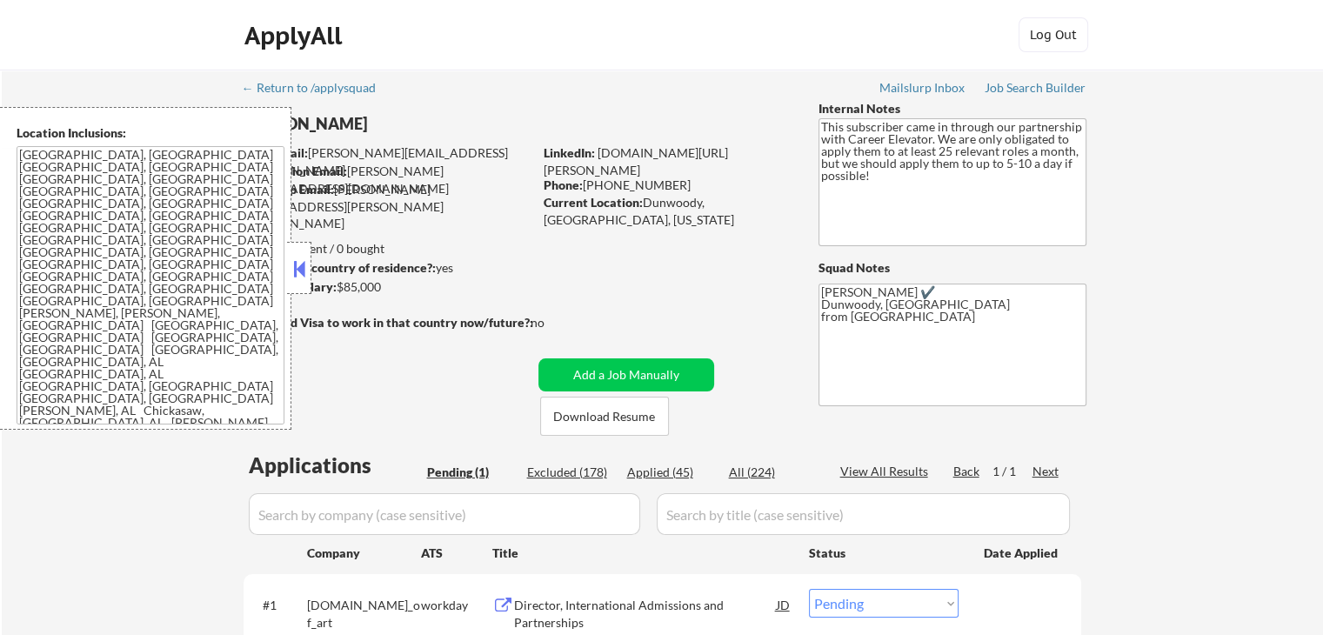
click at [304, 280] on button at bounding box center [299, 269] width 19 height 26
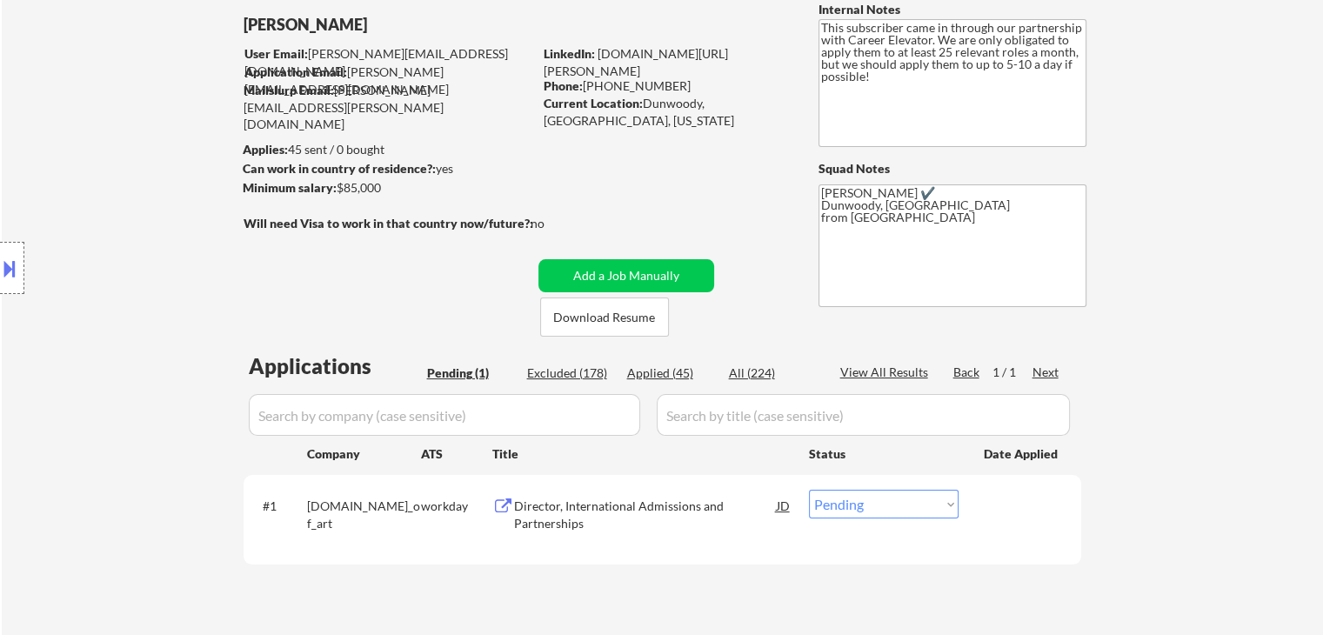
scroll to position [174, 0]
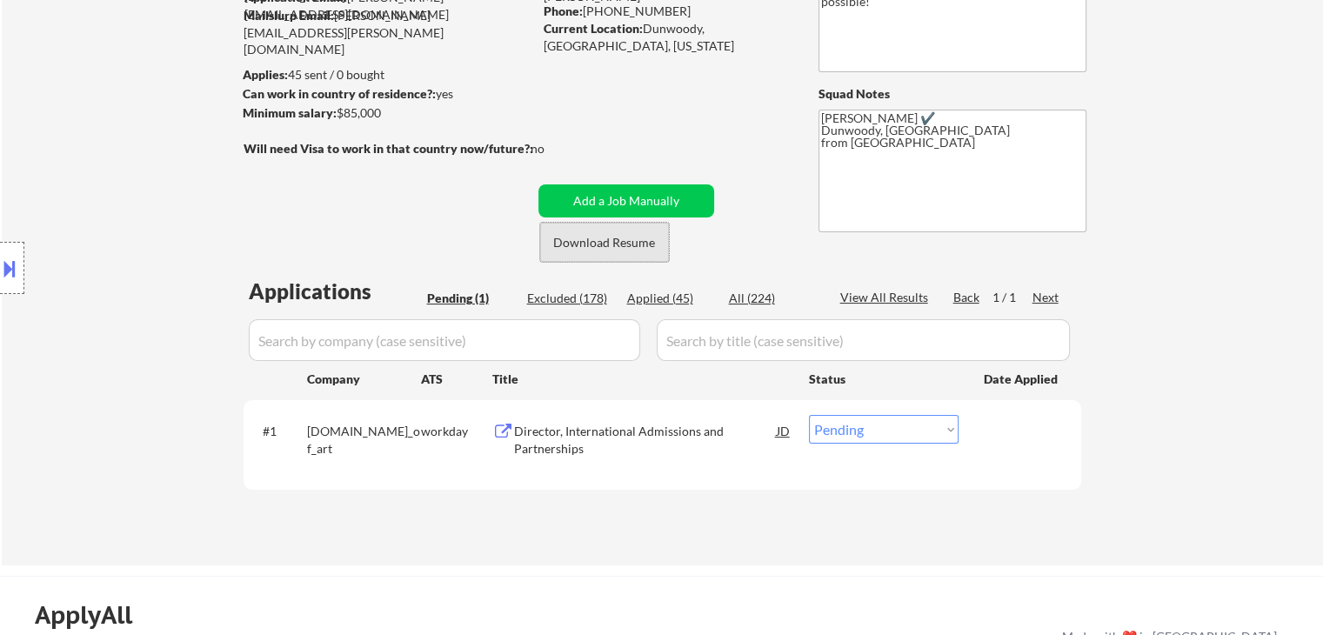
drag, startPoint x: 592, startPoint y: 246, endPoint x: 602, endPoint y: 238, distance: 12.4
click at [593, 246] on button "Download Resume" at bounding box center [604, 242] width 129 height 39
click at [621, 445] on div "Director, International Admissions and Partnerships" at bounding box center [645, 440] width 263 height 34
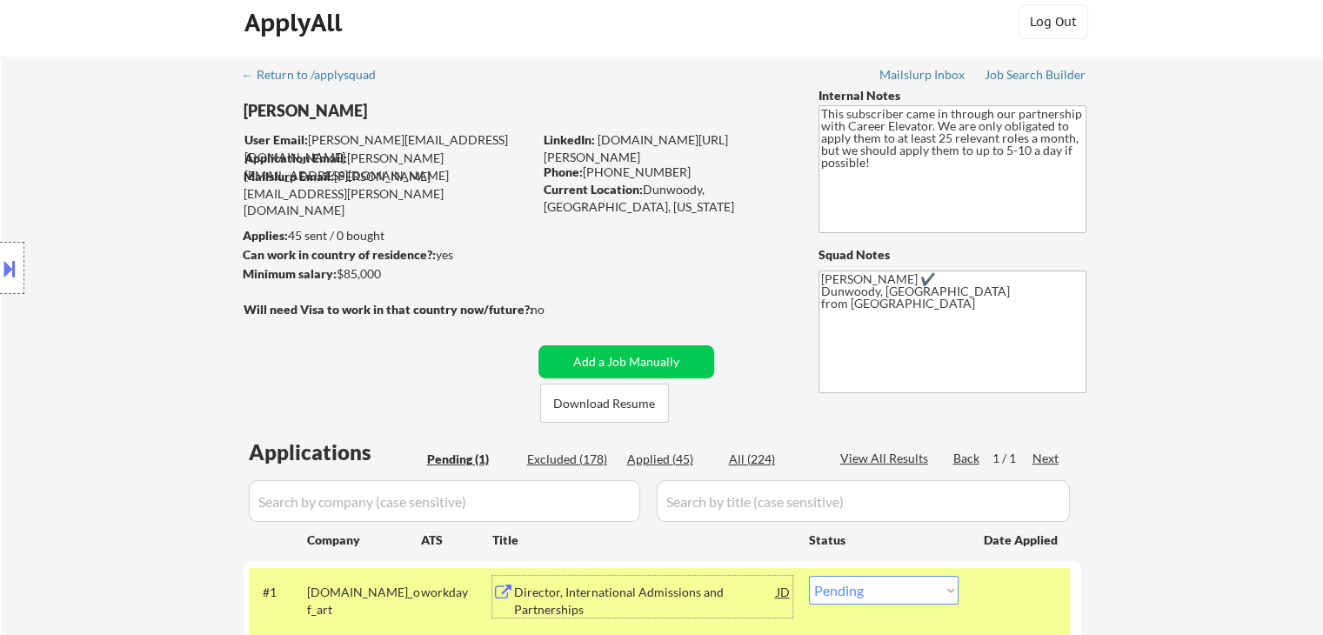
scroll to position [348, 0]
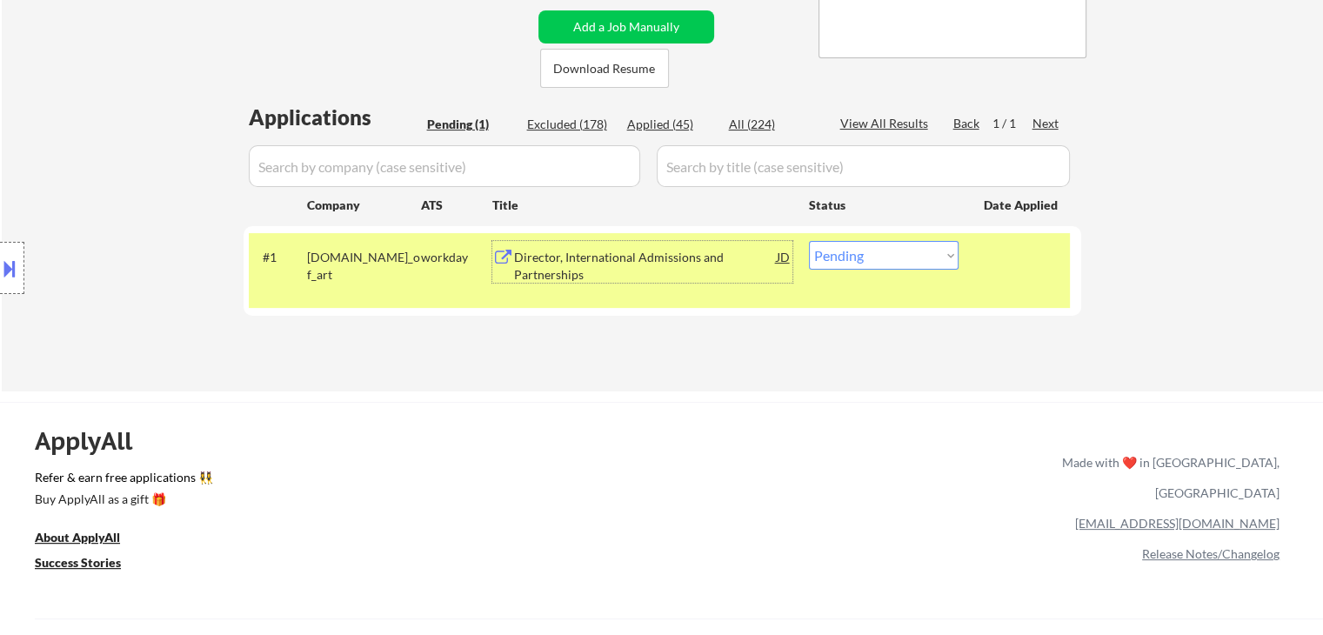
drag, startPoint x: 895, startPoint y: 244, endPoint x: 905, endPoint y: 266, distance: 23.8
click at [895, 244] on select "Choose an option... Pending Applied Excluded (Questions) Excluded (Expired) Exc…" at bounding box center [884, 255] width 150 height 29
select select ""applied""
click at [809, 241] on select "Choose an option... Pending Applied Excluded (Questions) Excluded (Expired) Exc…" at bounding box center [884, 255] width 150 height 29
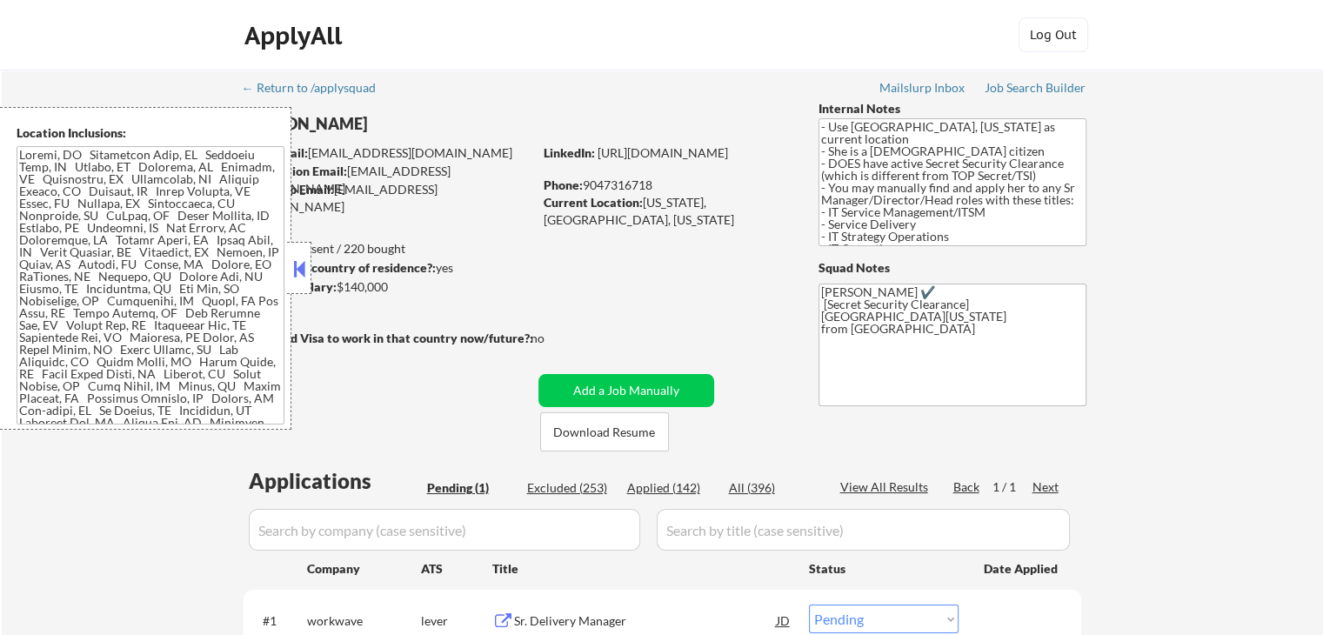
click at [304, 249] on div at bounding box center [299, 268] width 24 height 52
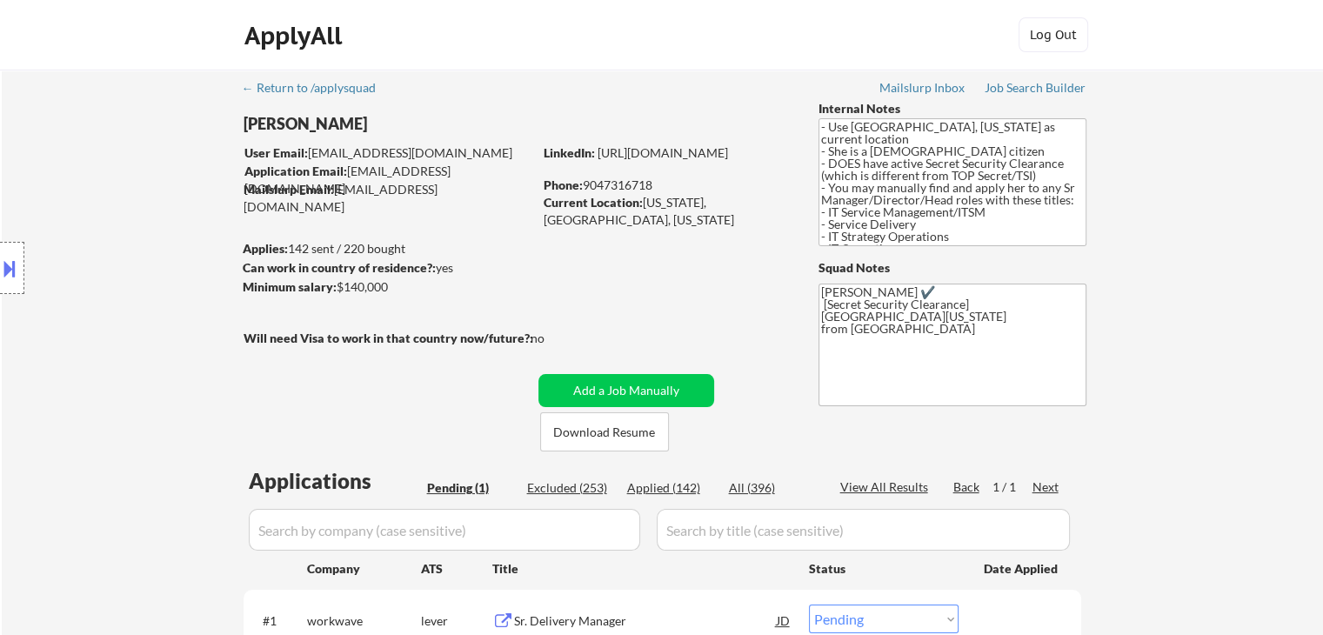
scroll to position [174, 0]
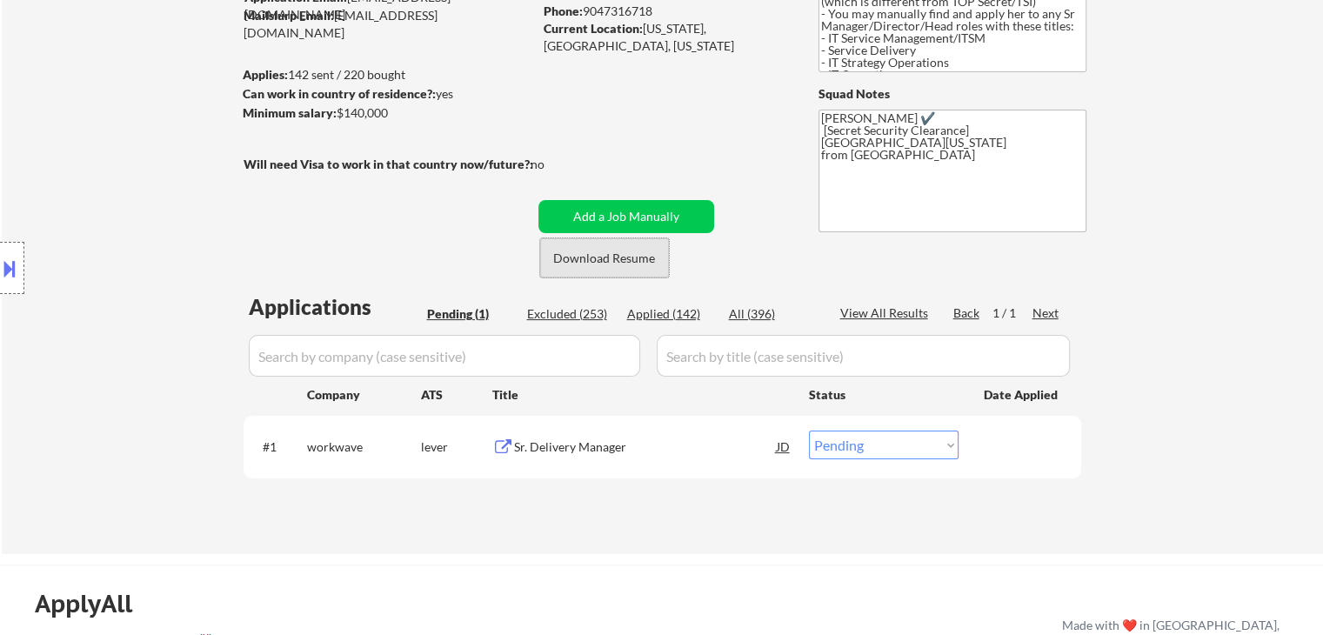
click at [602, 264] on button "Download Resume" at bounding box center [604, 257] width 129 height 39
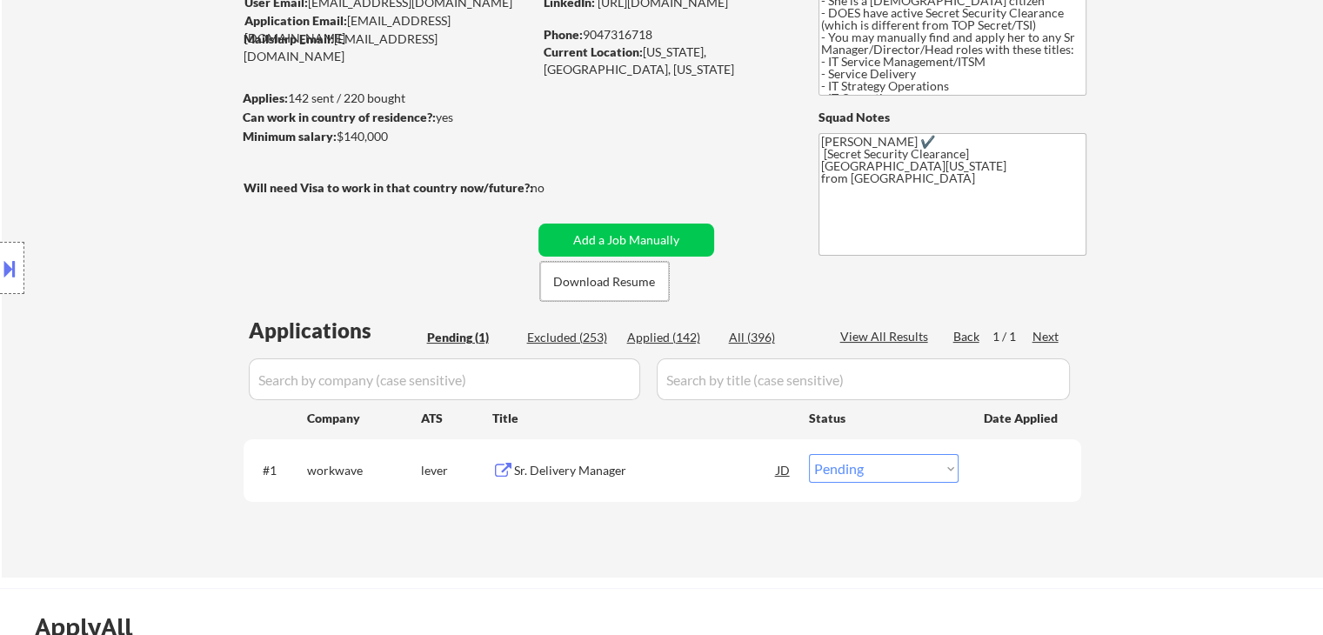
scroll to position [261, 0]
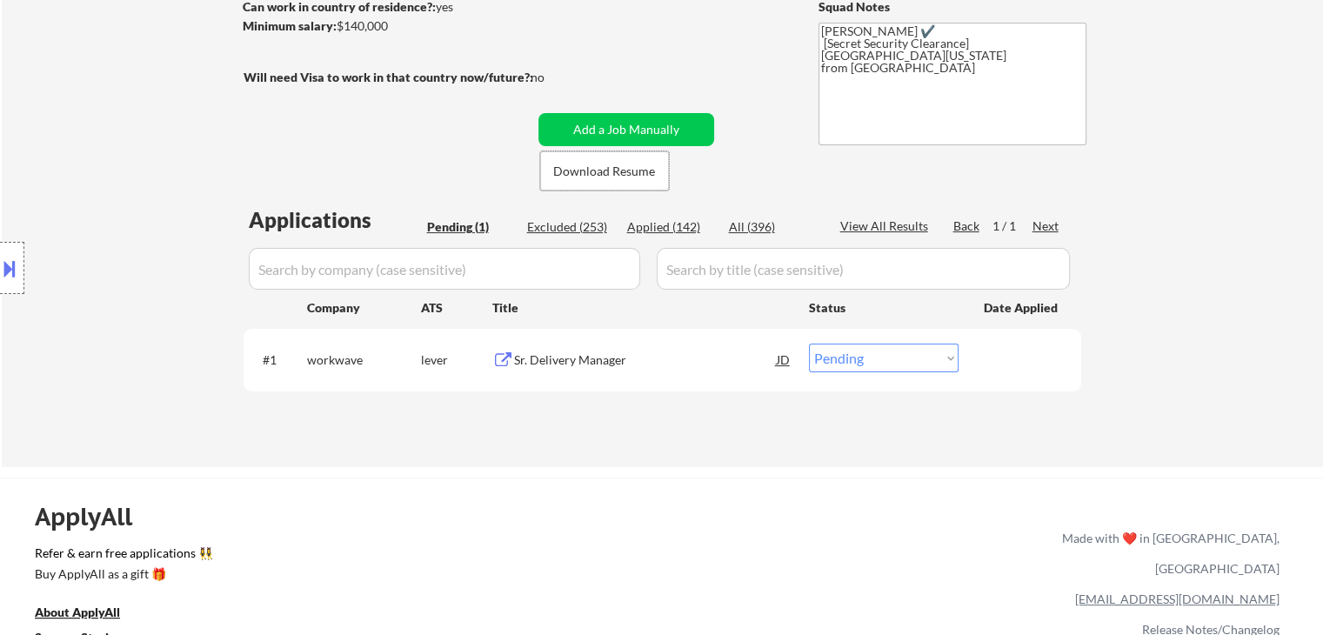
click at [576, 359] on div "Sr. Delivery Manager" at bounding box center [645, 359] width 263 height 17
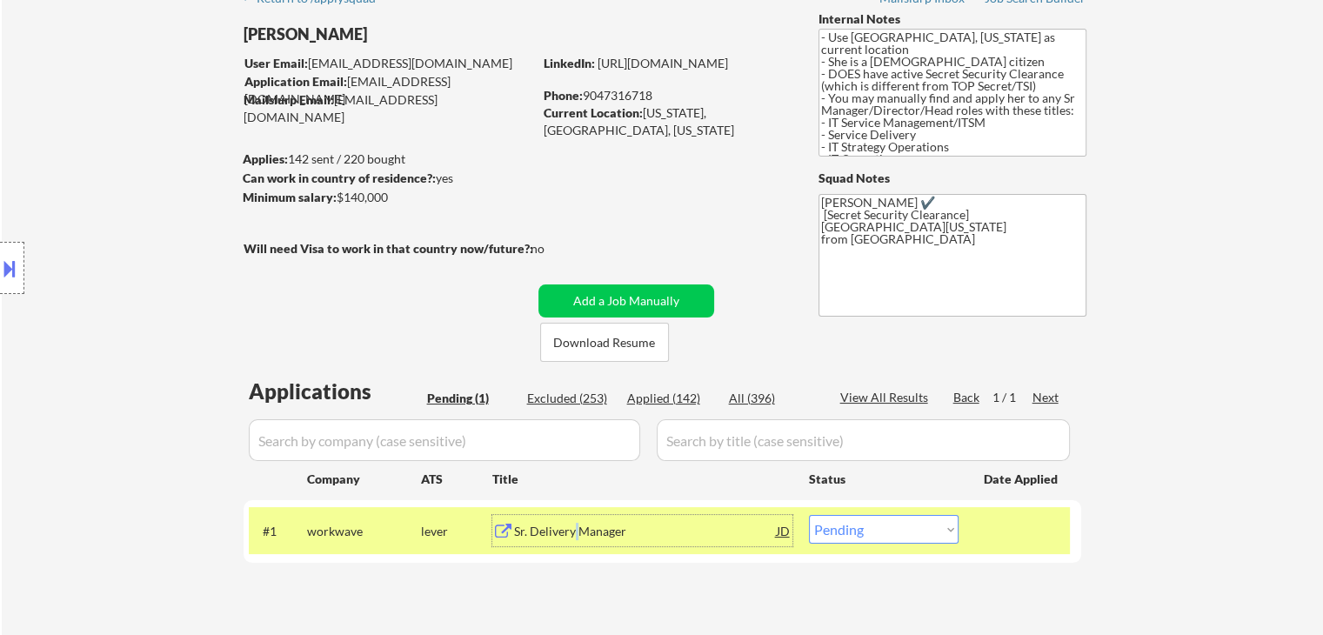
scroll to position [87, 0]
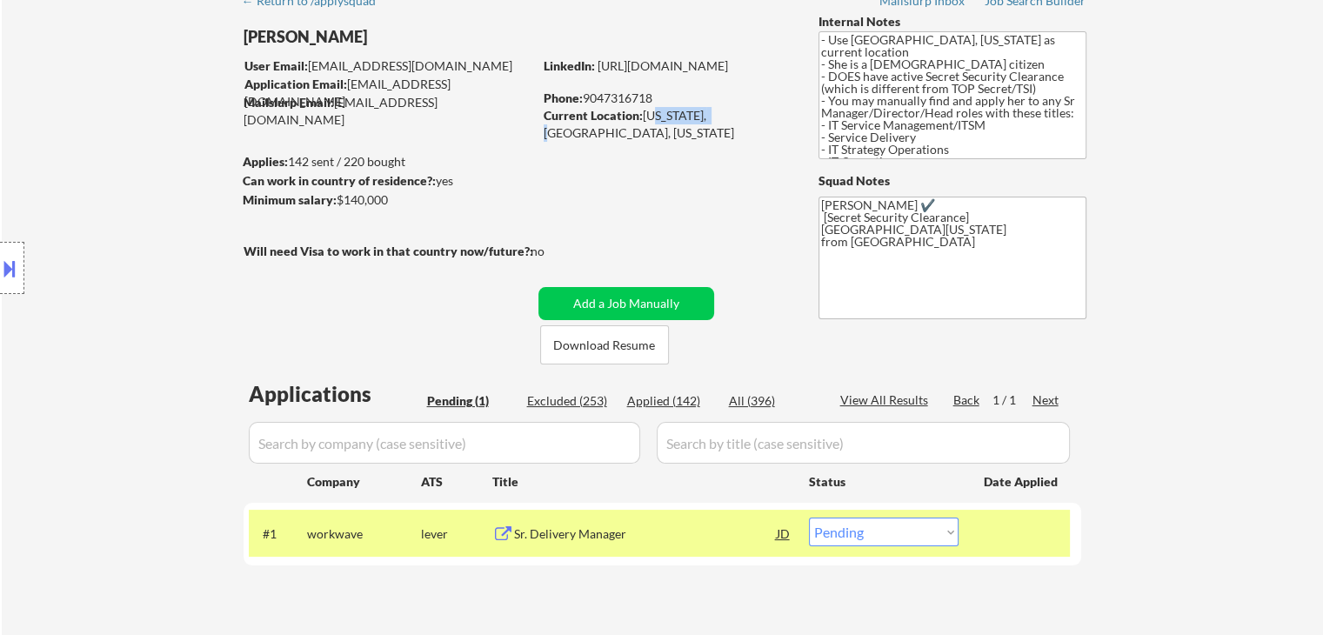
drag, startPoint x: 647, startPoint y: 116, endPoint x: 675, endPoint y: 119, distance: 28.0
click at [700, 119] on div "Current Location: [US_STATE], [GEOGRAPHIC_DATA], [US_STATE]" at bounding box center [667, 124] width 246 height 34
drag, startPoint x: 657, startPoint y: 119, endPoint x: 696, endPoint y: 118, distance: 39.2
click at [698, 118] on div "Current Location: [US_STATE], [GEOGRAPHIC_DATA], [US_STATE]" at bounding box center [667, 124] width 246 height 34
drag, startPoint x: 821, startPoint y: 231, endPoint x: 942, endPoint y: 234, distance: 120.9
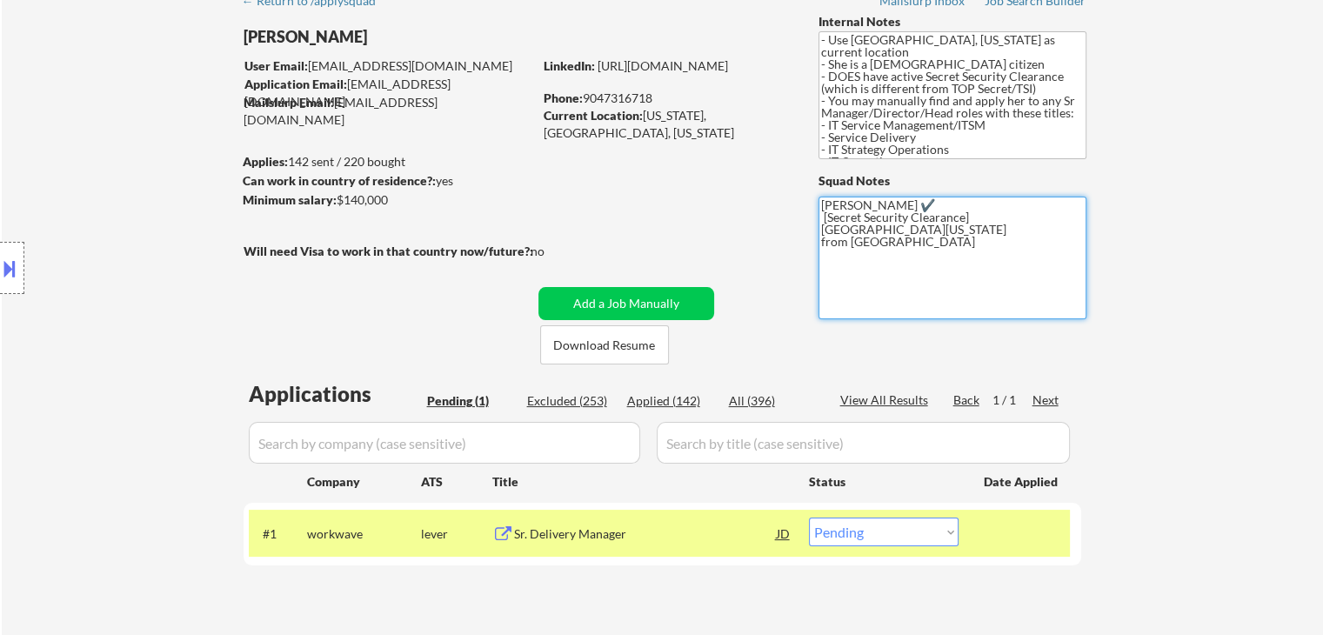
click at [951, 233] on textarea "[PERSON_NAME] ✔️ [Secret Security Clearance] [GEOGRAPHIC_DATA][US_STATE] from […" at bounding box center [952, 258] width 268 height 123
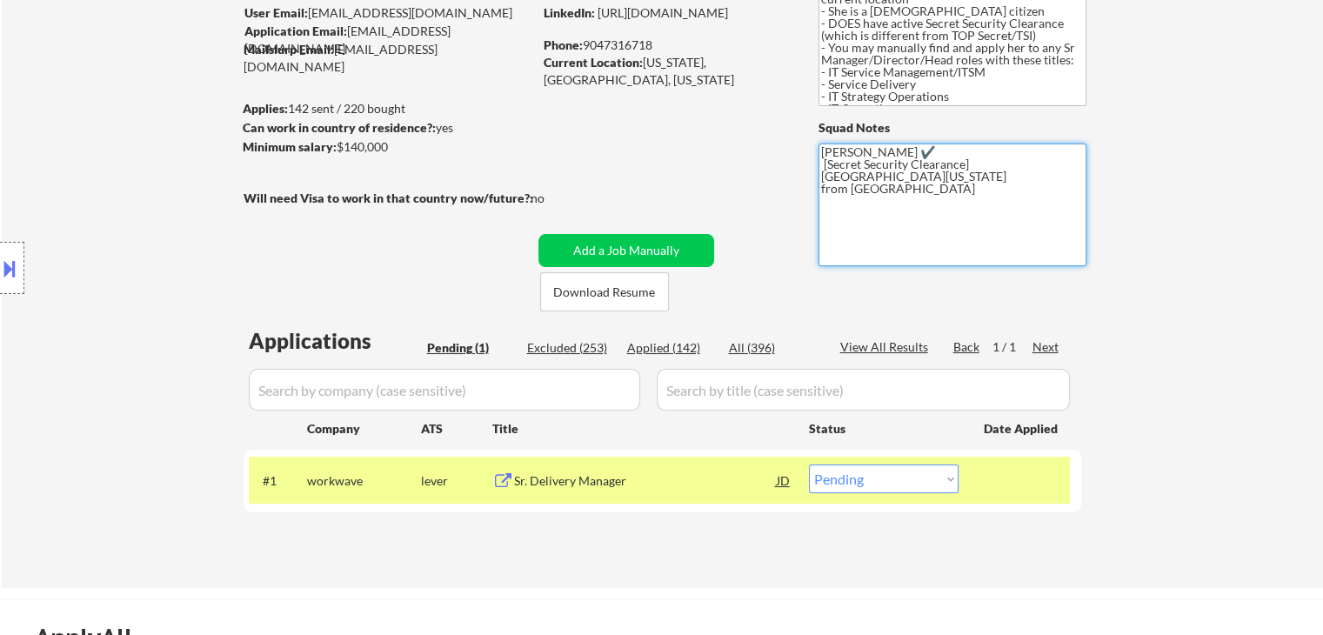
scroll to position [348, 0]
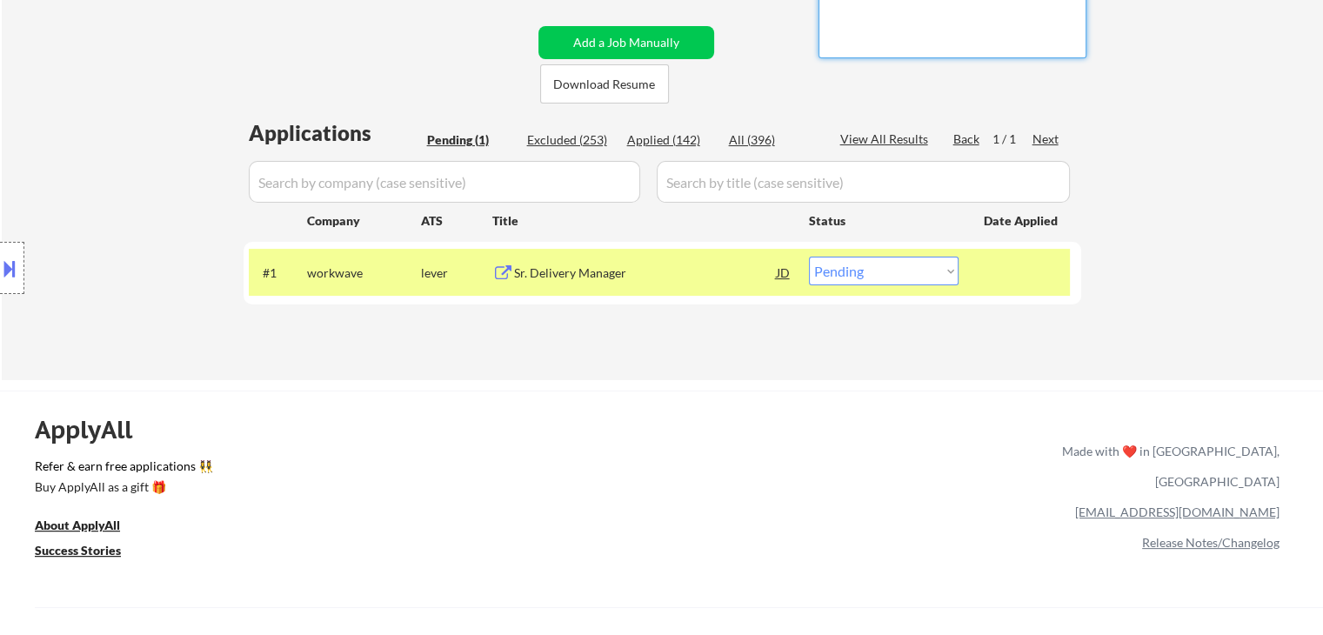
drag, startPoint x: 873, startPoint y: 269, endPoint x: 867, endPoint y: 284, distance: 16.0
click at [873, 271] on select "Choose an option... Pending Applied Excluded (Questions) Excluded (Expired) Exc…" at bounding box center [884, 271] width 150 height 29
select select ""applied""
click at [809, 257] on select "Choose an option... Pending Applied Excluded (Questions) Excluded (Expired) Exc…" at bounding box center [884, 271] width 150 height 29
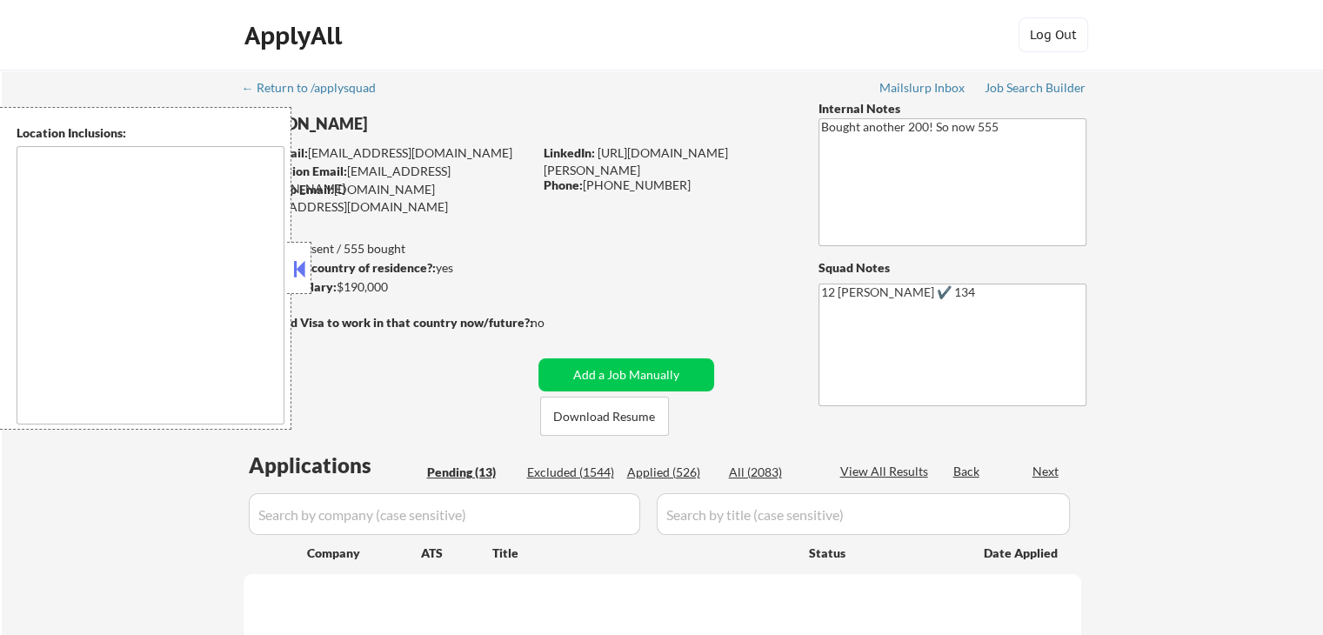
click at [295, 277] on button at bounding box center [299, 269] width 19 height 26
drag, startPoint x: 578, startPoint y: 411, endPoint x: 550, endPoint y: 290, distance: 124.9
click at [577, 411] on button "Download Resume" at bounding box center [604, 416] width 129 height 39
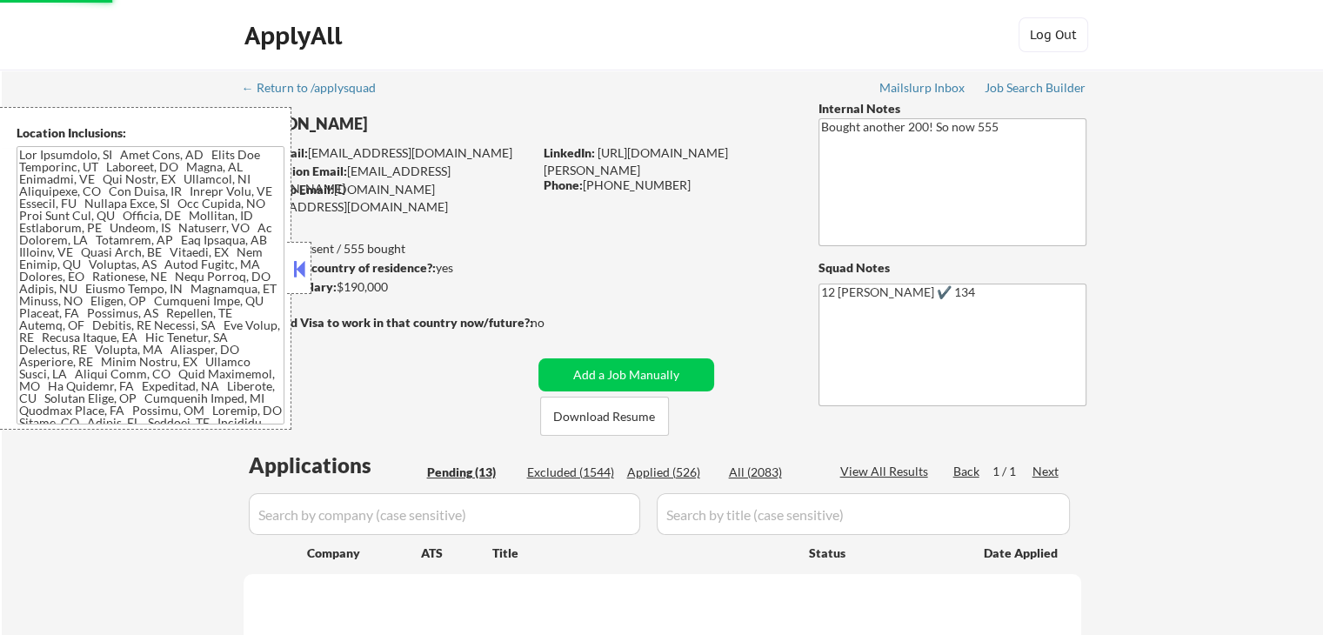
select select ""pending""
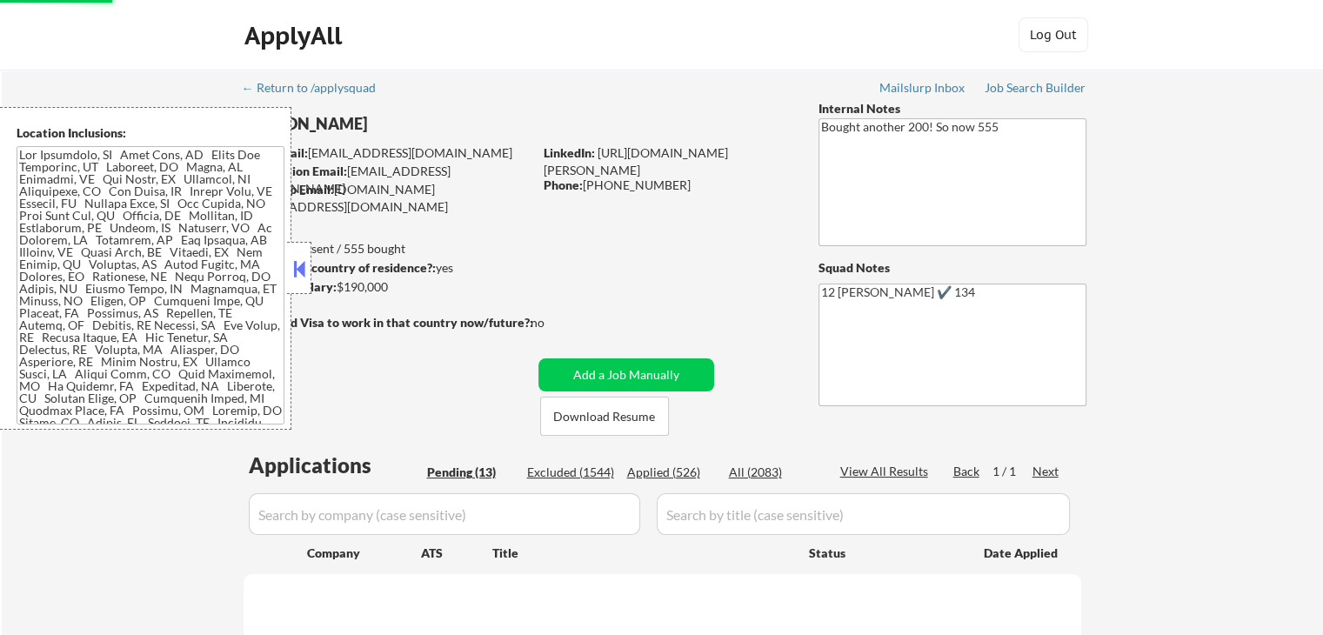
select select ""pending""
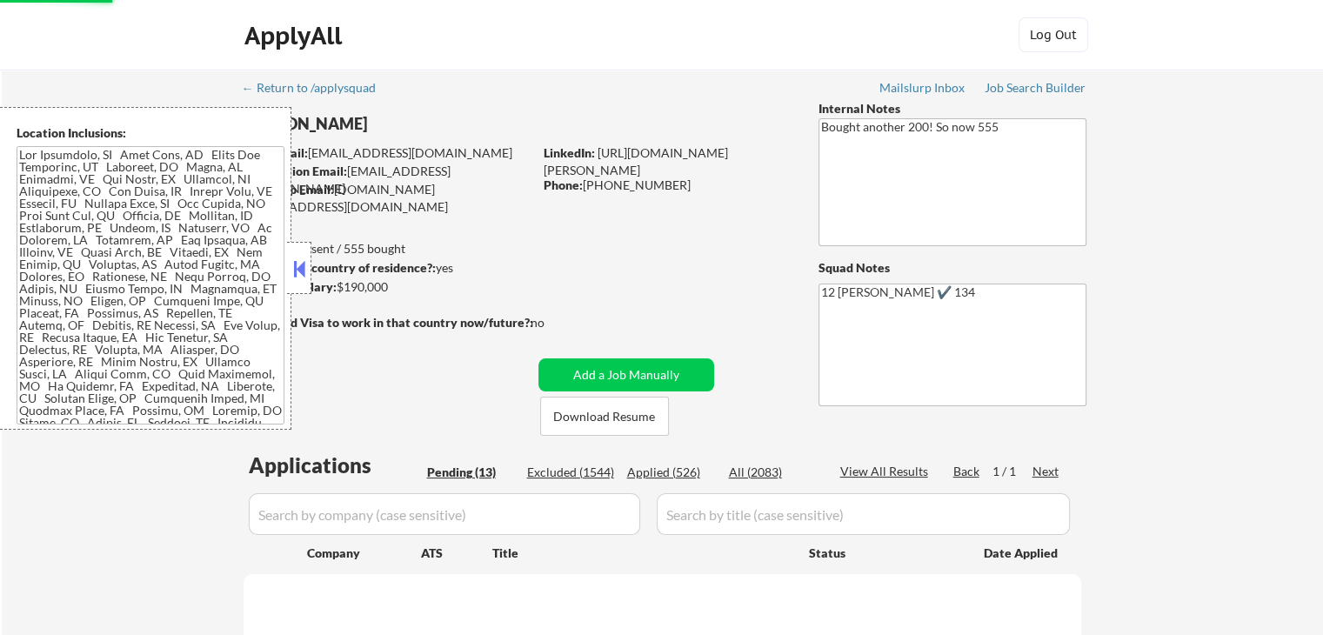
select select ""pending""
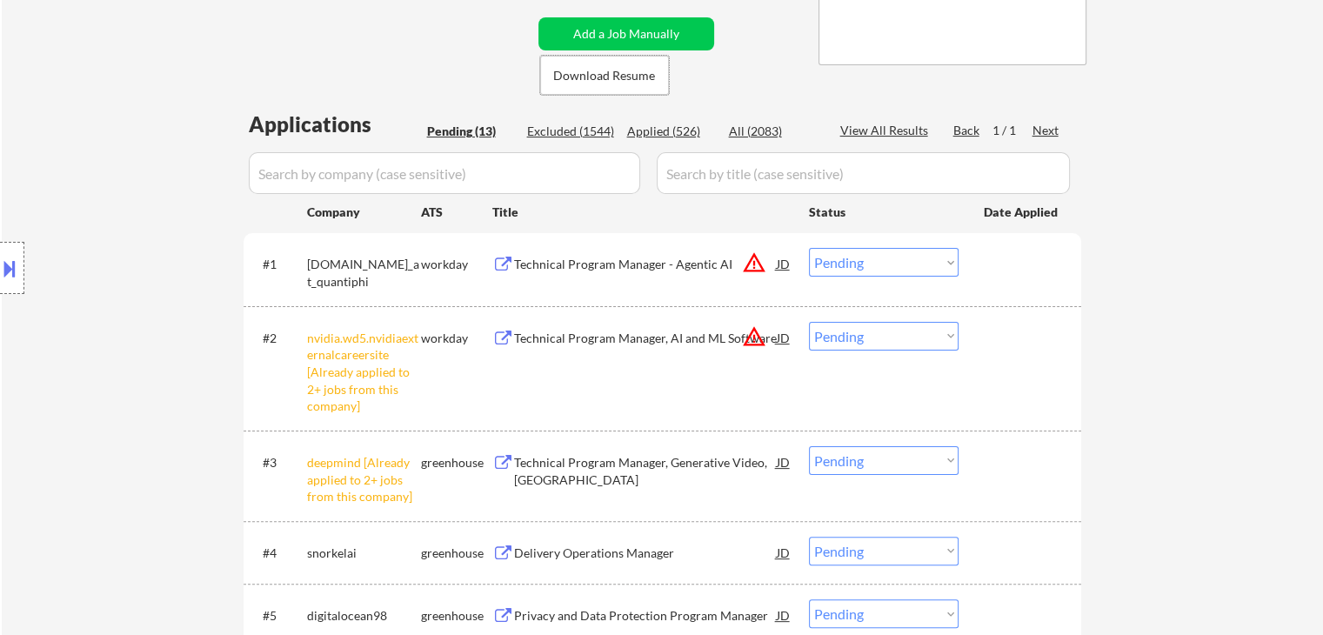
scroll to position [435, 0]
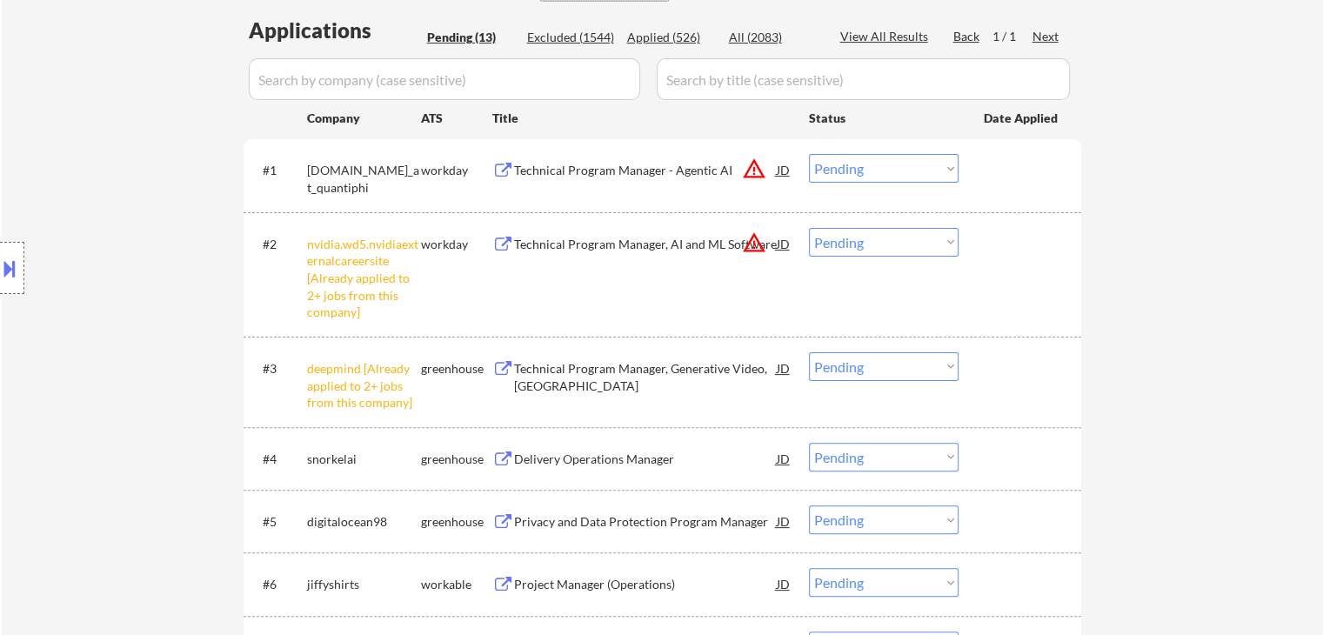
click at [838, 247] on select "Choose an option... Pending Applied Excluded (Questions) Excluded (Expired) Exc…" at bounding box center [884, 242] width 150 height 29
click at [809, 228] on select "Choose an option... Pending Applied Excluded (Questions) Excluded (Expired) Exc…" at bounding box center [884, 242] width 150 height 29
click at [925, 361] on select "Choose an option... Pending Applied Excluded (Questions) Excluded (Expired) Exc…" at bounding box center [884, 366] width 150 height 29
click at [1046, 290] on div "#2 nvidia.wd5.nvidiaexternalcareersite [Already applied to 2+ jobs from this co…" at bounding box center [659, 274] width 821 height 109
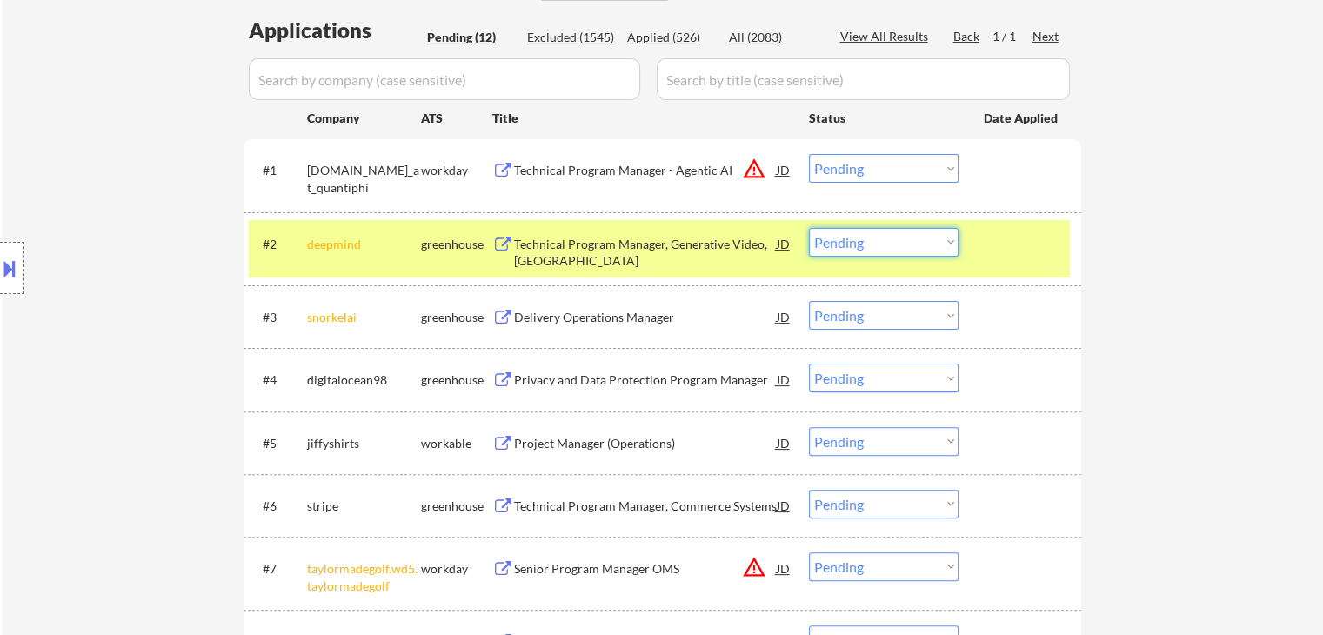
click at [908, 242] on select "Choose an option... Pending Applied Excluded (Questions) Excluded (Expired) Exc…" at bounding box center [884, 242] width 150 height 29
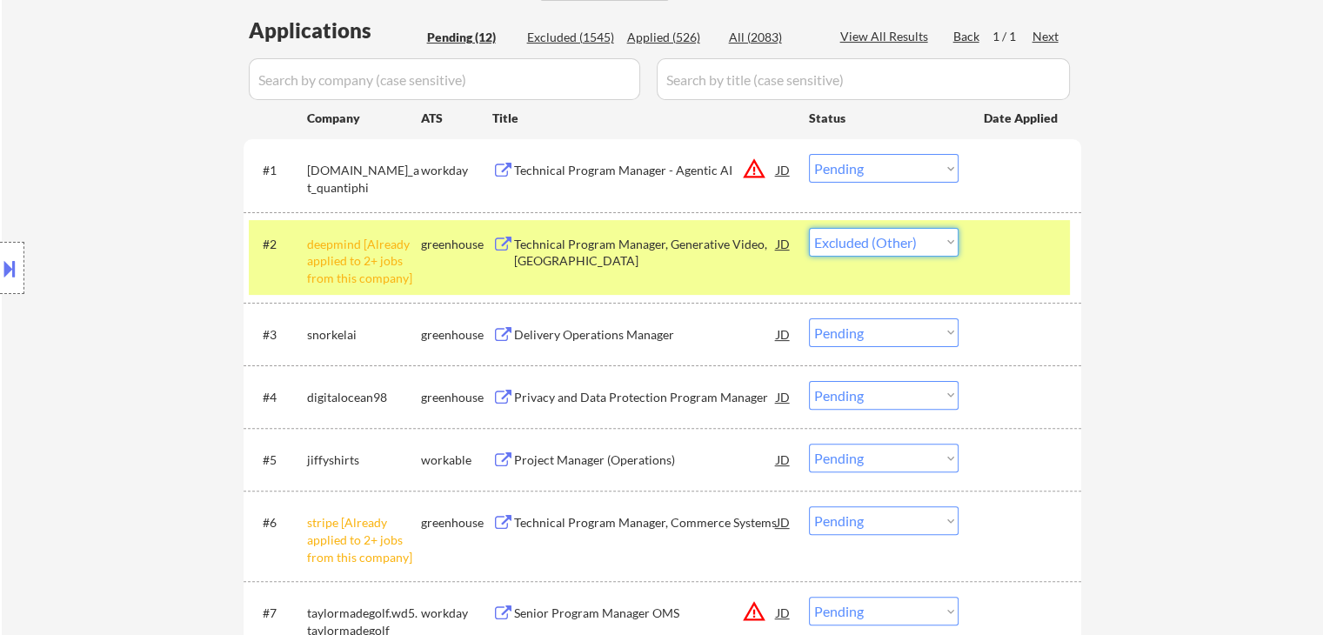
click at [809, 228] on select "Choose an option... Pending Applied Excluded (Questions) Excluded (Expired) Exc…" at bounding box center [884, 242] width 150 height 29
select select ""pending""
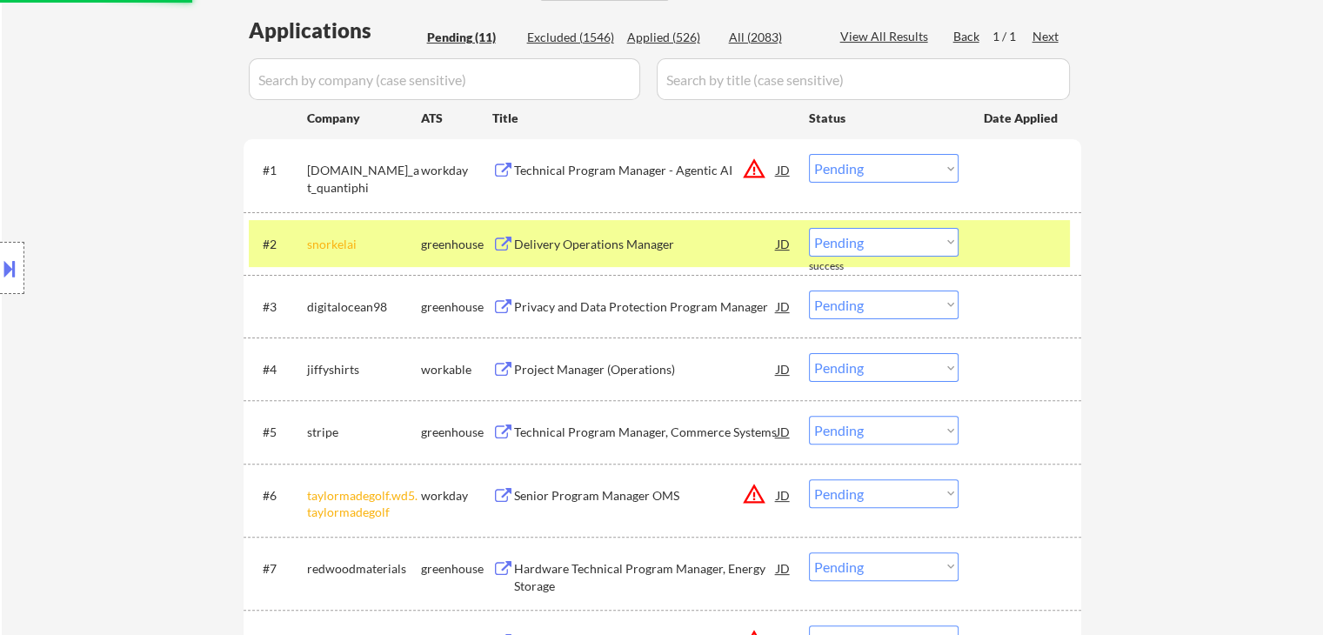
scroll to position [609, 0]
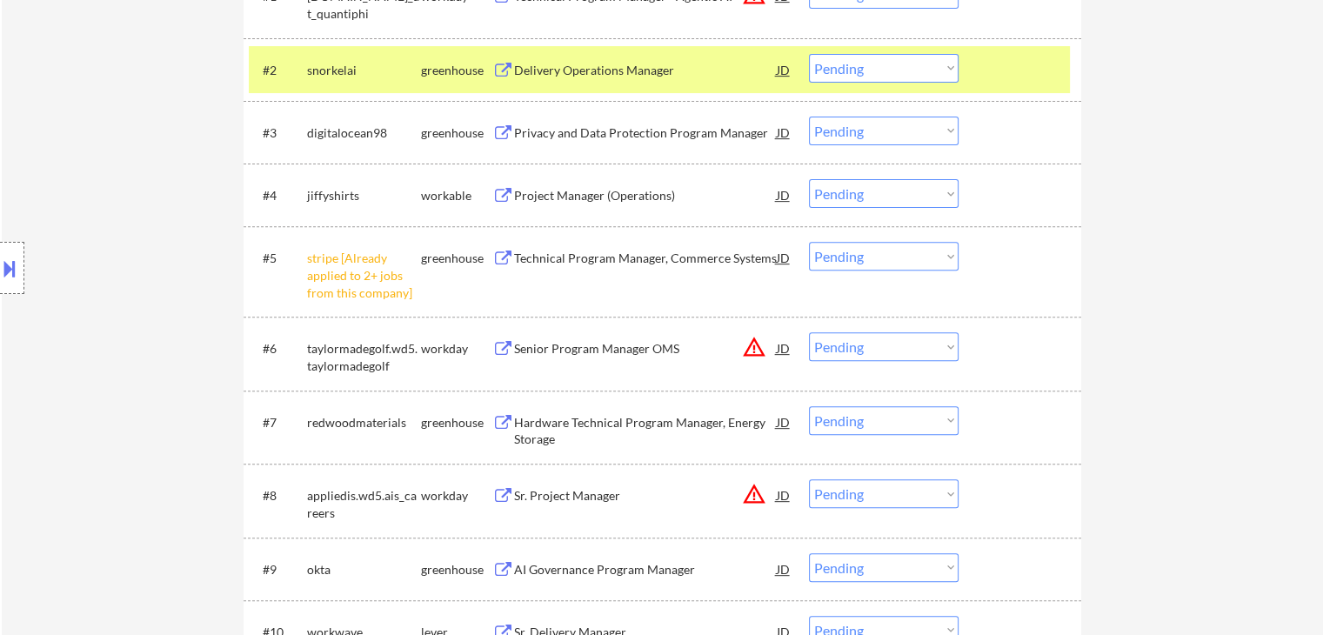
click at [912, 258] on select "Choose an option... Pending Applied Excluded (Questions) Excluded (Expired) Exc…" at bounding box center [884, 256] width 150 height 29
click at [809, 242] on select "Choose an option... Pending Applied Excluded (Questions) Excluded (Expired) Exc…" at bounding box center [884, 256] width 150 height 29
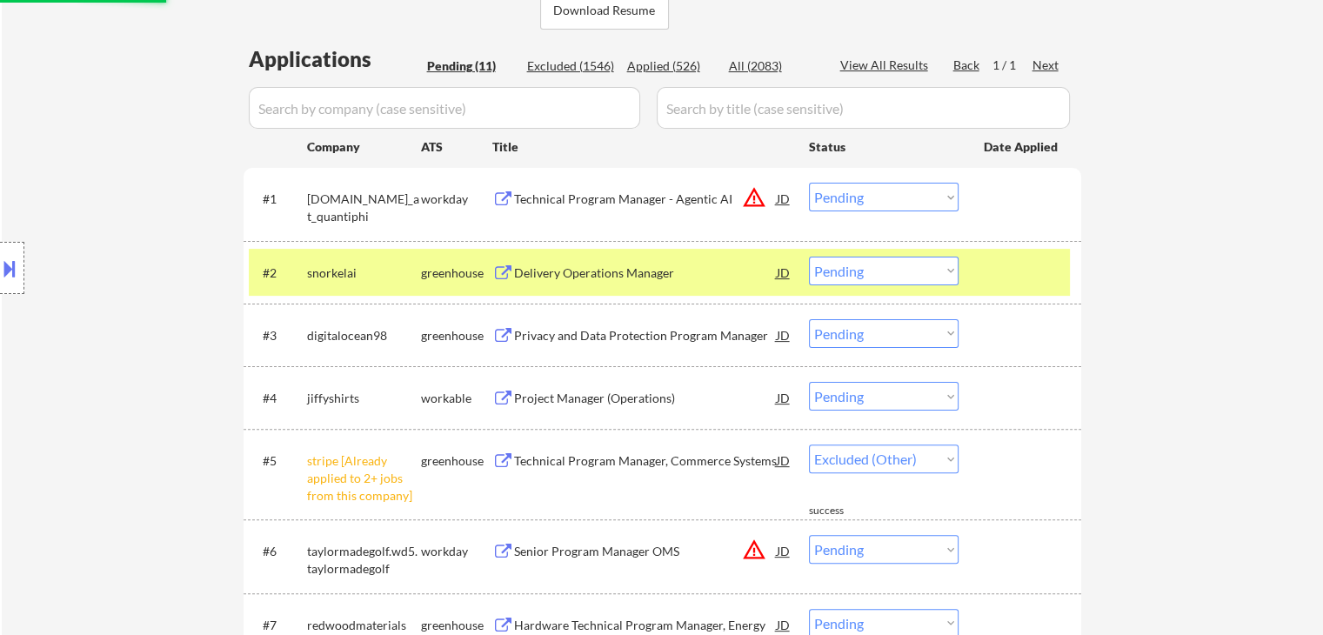
scroll to position [261, 0]
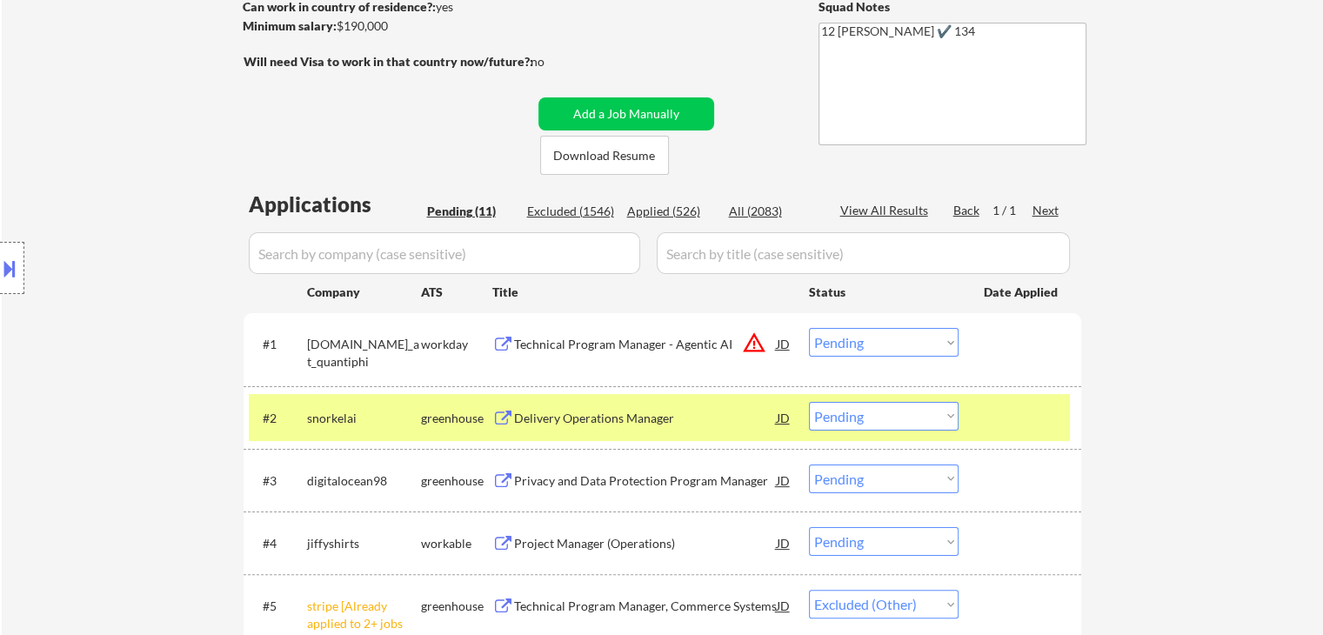
click at [601, 345] on div "Technical Program Manager - Agentic AI" at bounding box center [645, 344] width 263 height 17
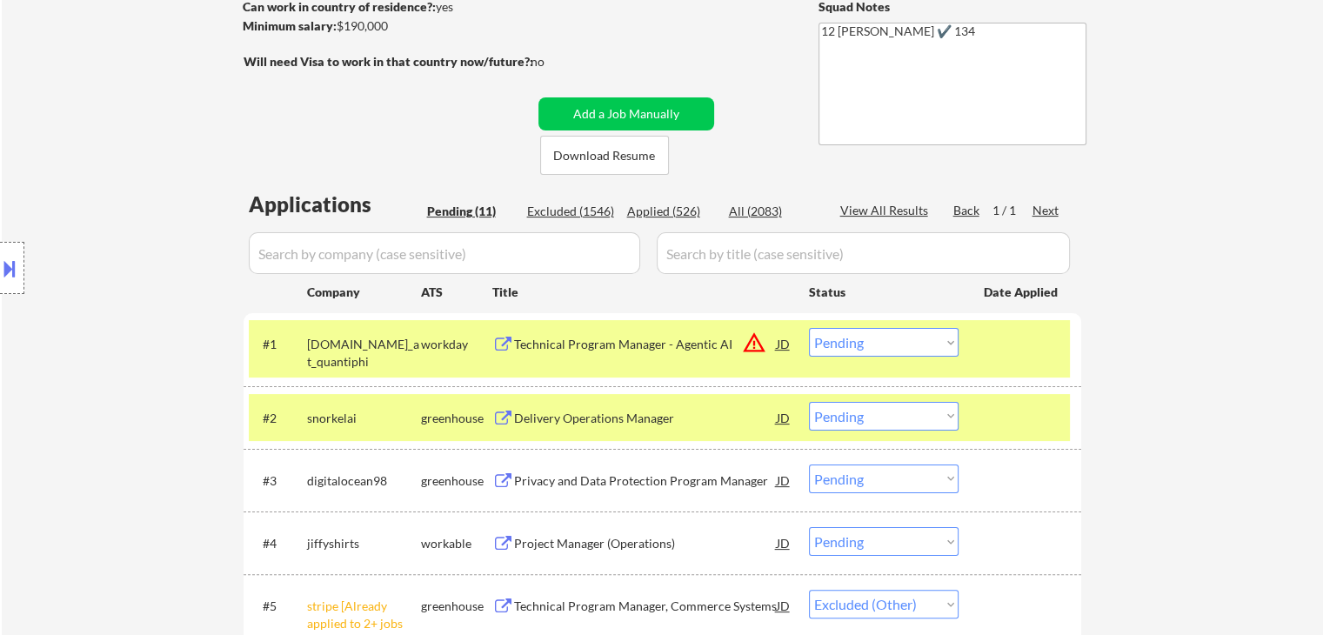
select select ""pending""
drag, startPoint x: 929, startPoint y: 339, endPoint x: 931, endPoint y: 352, distance: 13.2
click at [929, 340] on select "Choose an option... Pending Applied Excluded (Questions) Excluded (Expired) Exc…" at bounding box center [884, 342] width 150 height 29
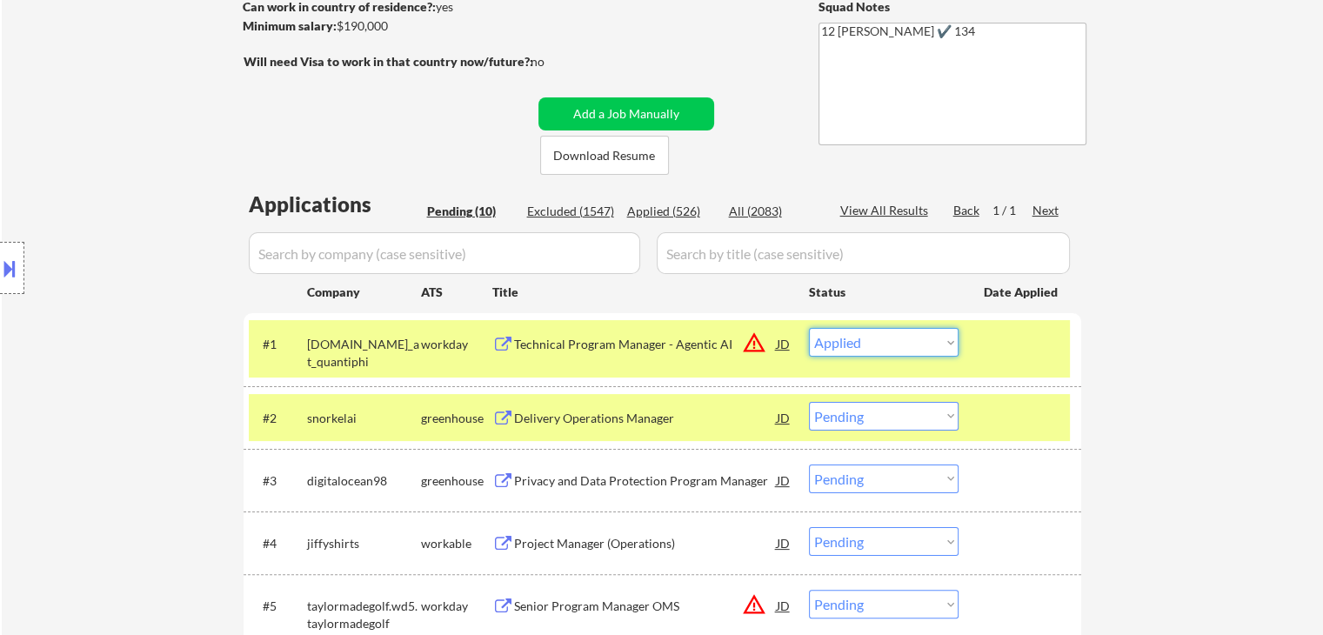
click at [809, 328] on select "Choose an option... Pending Applied Excluded (Questions) Excluded (Expired) Exc…" at bounding box center [884, 342] width 150 height 29
click at [422, 429] on div "greenhouse" at bounding box center [456, 417] width 71 height 31
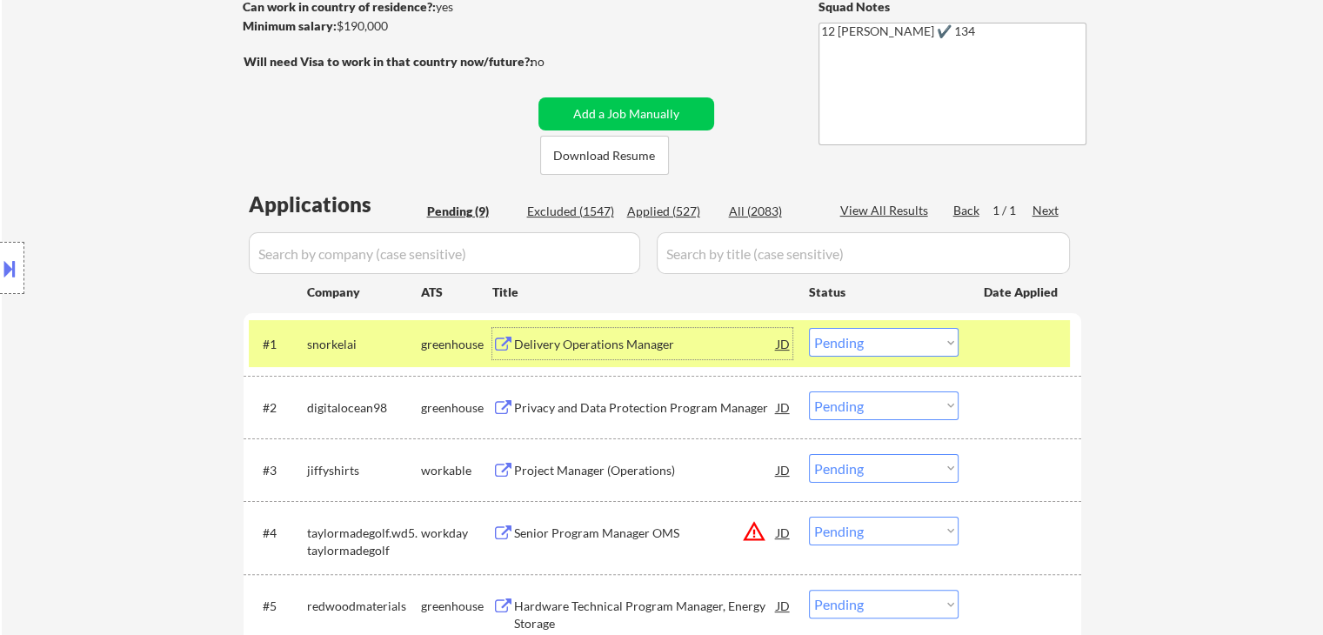
click at [595, 352] on div "Delivery Operations Manager" at bounding box center [645, 343] width 263 height 31
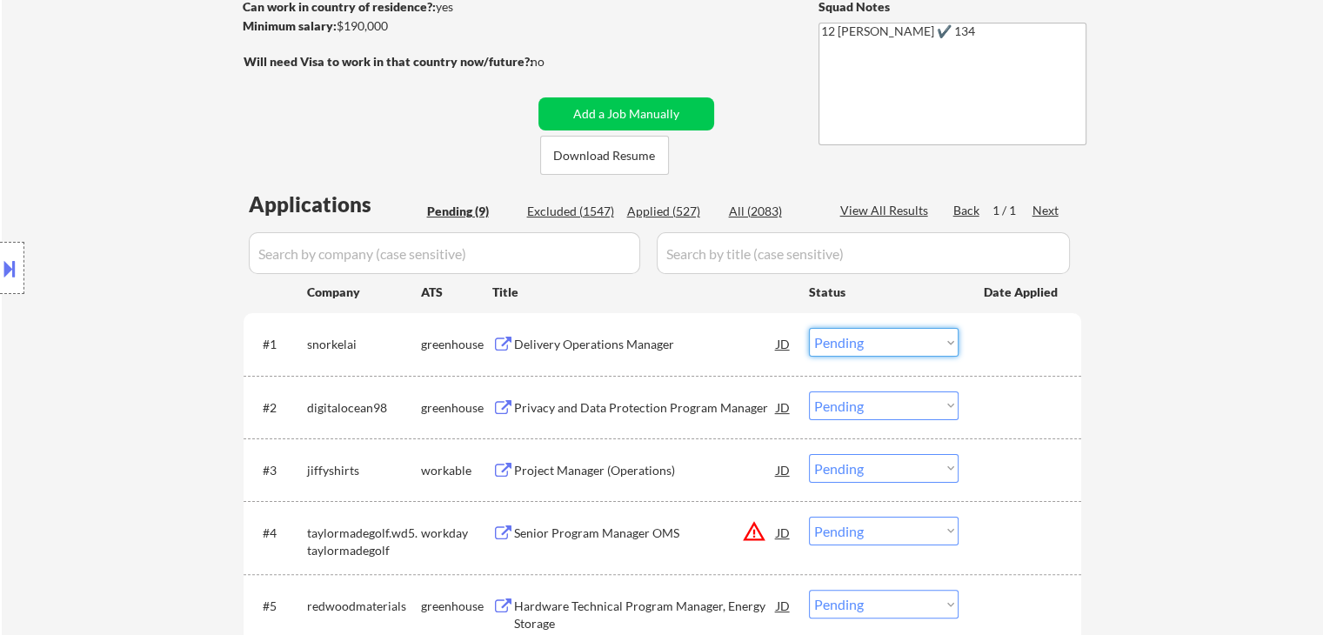
click at [890, 339] on select "Choose an option... Pending Applied Excluded (Questions) Excluded (Expired) Exc…" at bounding box center [884, 342] width 150 height 29
click at [809, 328] on select "Choose an option... Pending Applied Excluded (Questions) Excluded (Expired) Exc…" at bounding box center [884, 342] width 150 height 29
drag, startPoint x: 917, startPoint y: 335, endPoint x: 918, endPoint y: 356, distance: 20.9
click at [917, 339] on select "Choose an option... Pending Applied Excluded (Questions) Excluded (Expired) Exc…" at bounding box center [884, 342] width 150 height 29
click at [809, 328] on select "Choose an option... Pending Applied Excluded (Questions) Excluded (Expired) Exc…" at bounding box center [884, 342] width 150 height 29
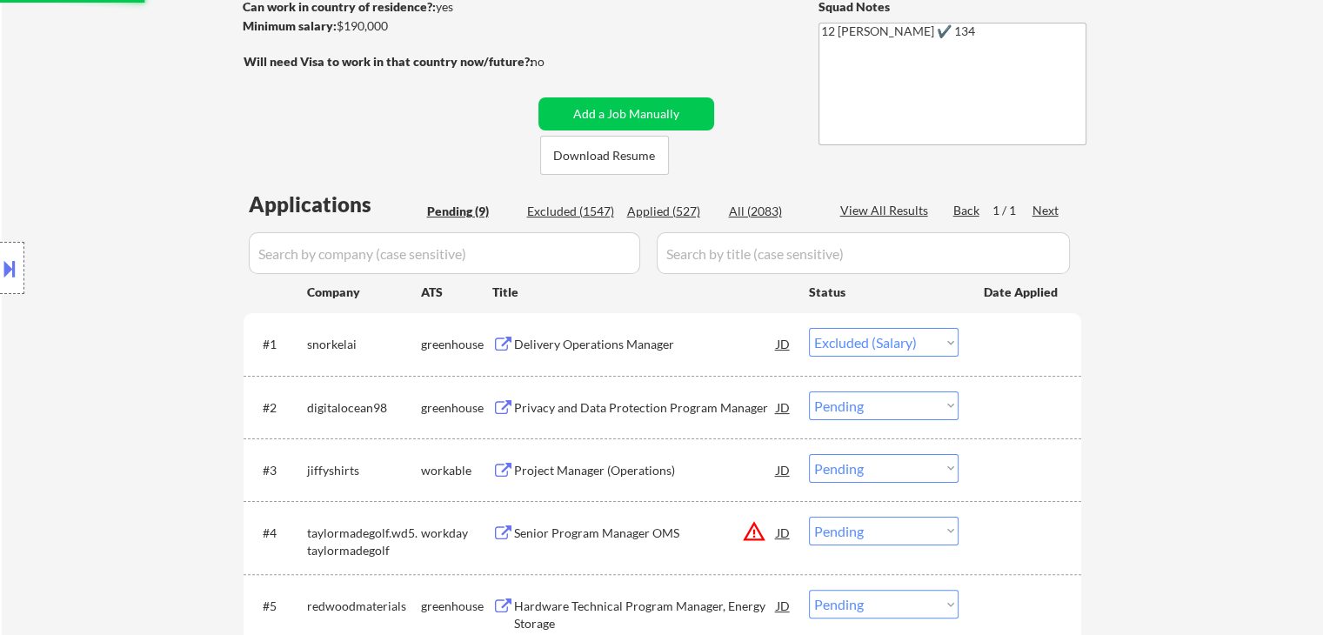
click at [629, 339] on div "Delivery Operations Manager" at bounding box center [645, 344] width 263 height 17
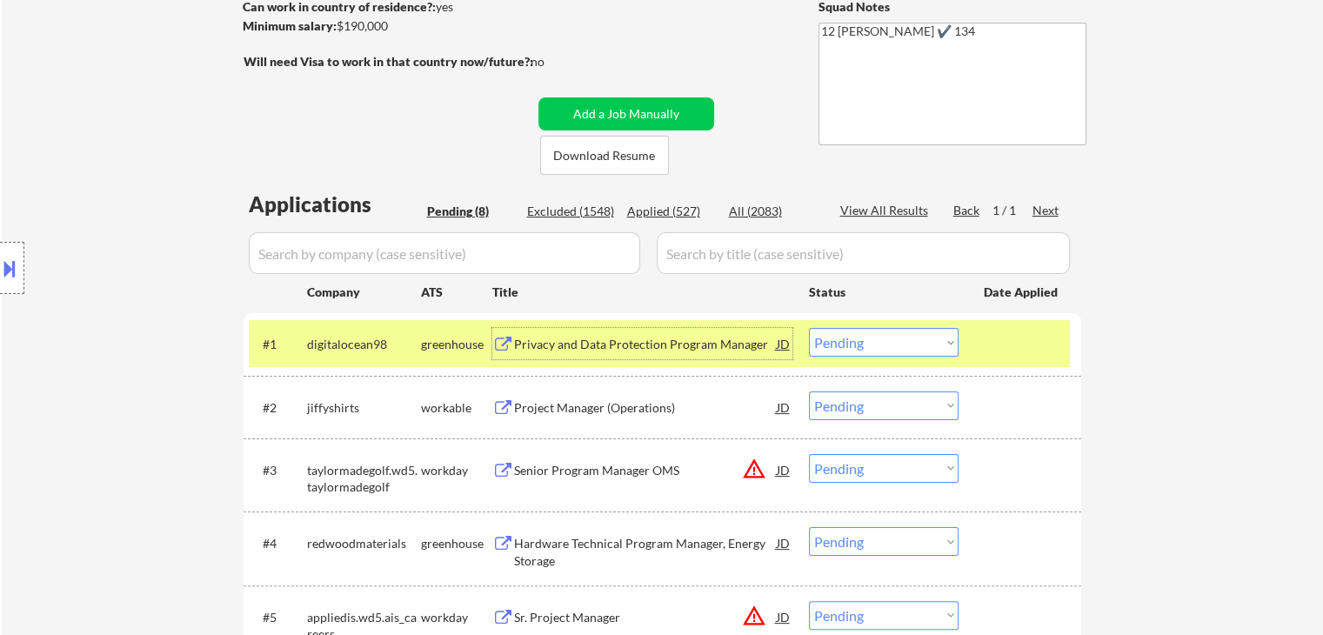
click at [705, 332] on div "Privacy and Data Protection Program Manager" at bounding box center [645, 343] width 263 height 31
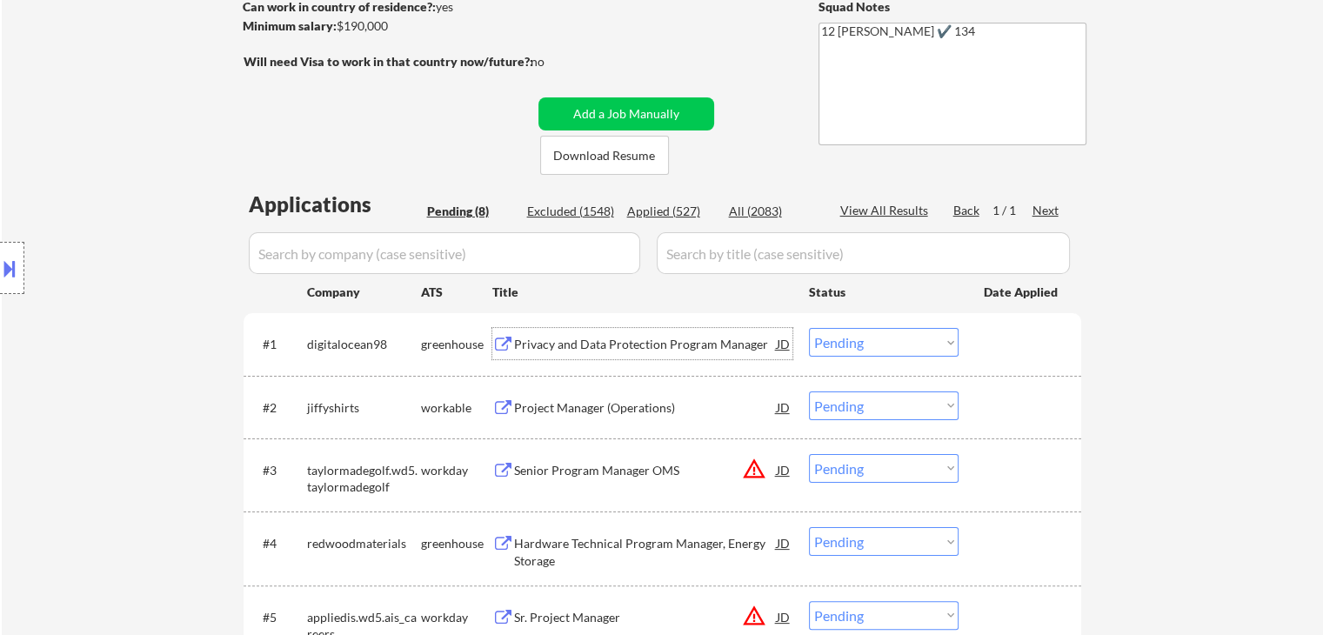
click at [899, 342] on select "Choose an option... Pending Applied Excluded (Questions) Excluded (Expired) Exc…" at bounding box center [884, 342] width 150 height 29
click at [809, 328] on select "Choose an option... Pending Applied Excluded (Questions) Excluded (Expired) Exc…" at bounding box center [884, 342] width 150 height 29
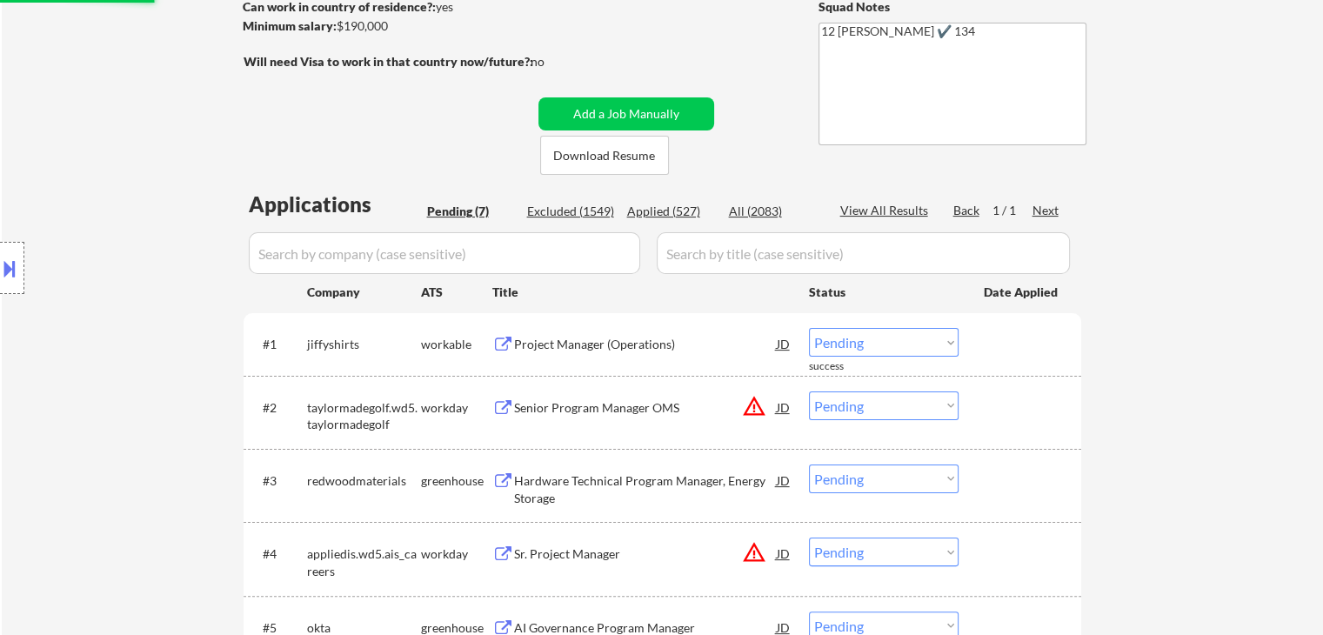
click at [602, 339] on div "Project Manager (Operations)" at bounding box center [645, 344] width 263 height 17
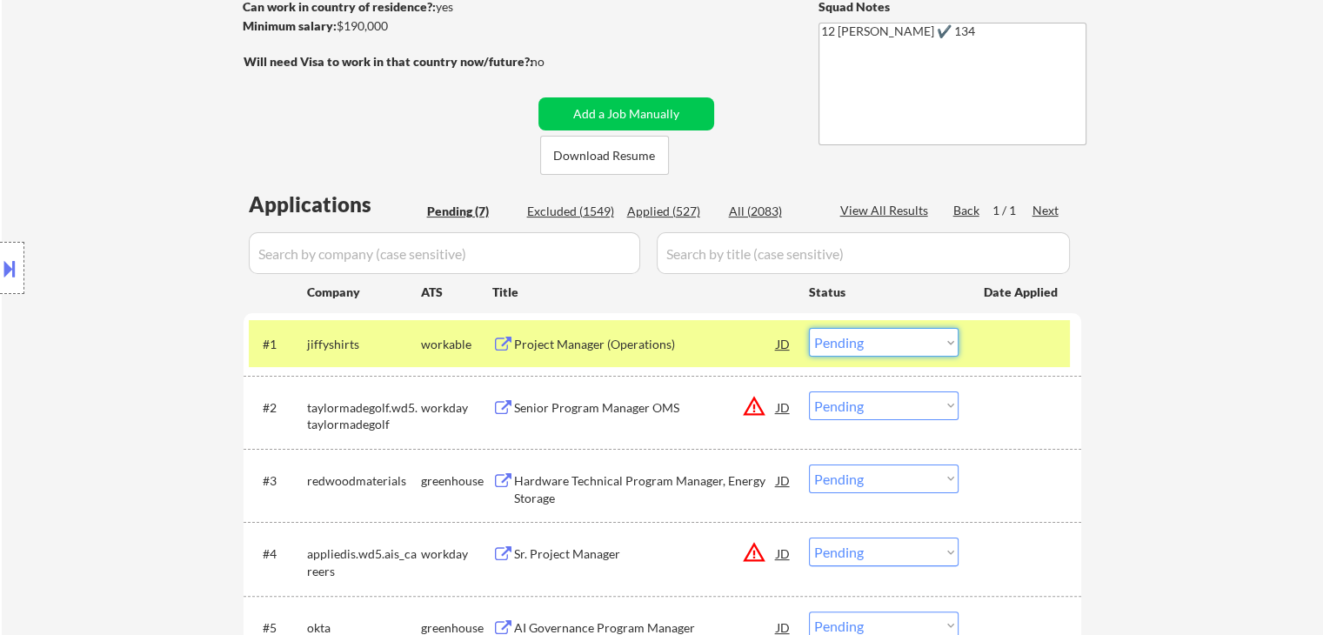
click at [856, 343] on select "Choose an option... Pending Applied Excluded (Questions) Excluded (Expired) Exc…" at bounding box center [884, 342] width 150 height 29
click at [809, 328] on select "Choose an option... Pending Applied Excluded (Questions) Excluded (Expired) Exc…" at bounding box center [884, 342] width 150 height 29
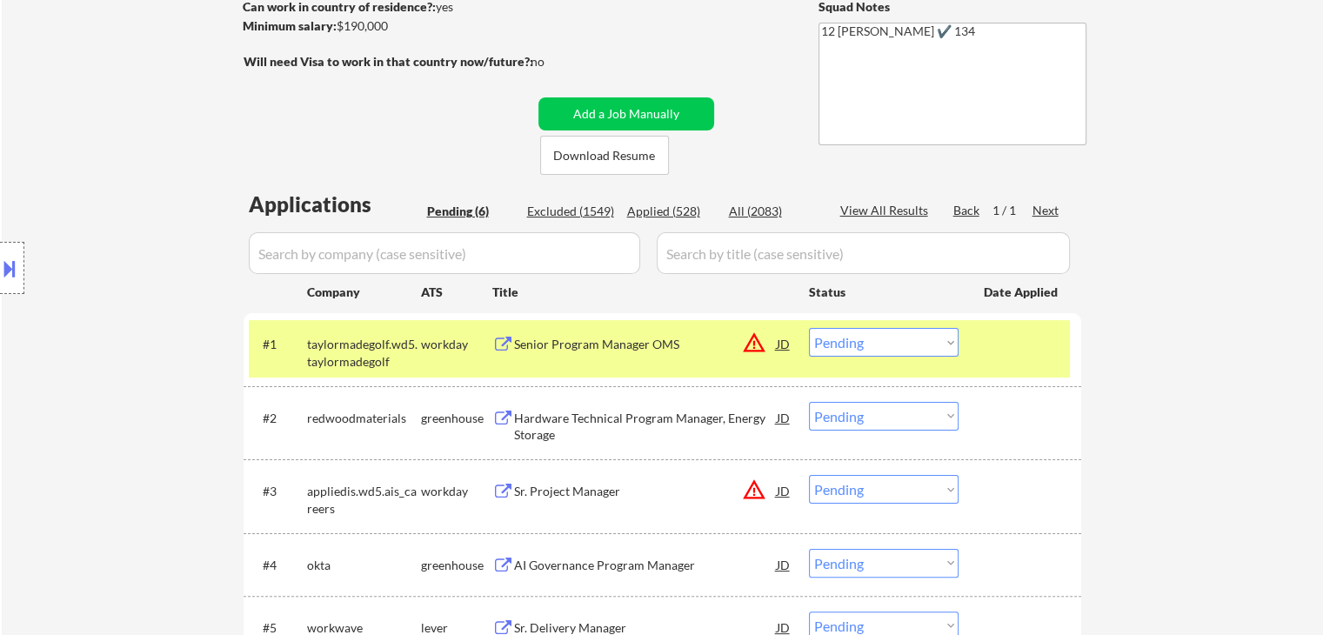
click at [570, 342] on div "Senior Program Manager OMS" at bounding box center [645, 344] width 263 height 17
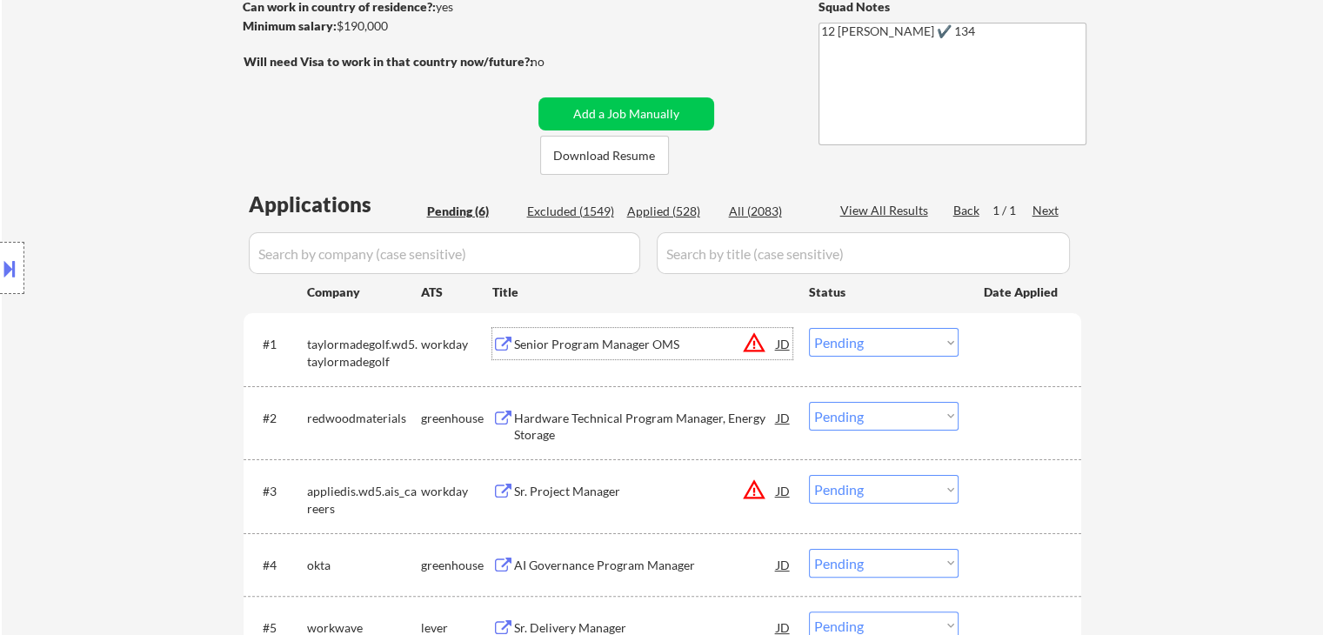
click at [842, 345] on select "Choose an option... Pending Applied Excluded (Questions) Excluded (Expired) Exc…" at bounding box center [884, 342] width 150 height 29
click at [809, 328] on select "Choose an option... Pending Applied Excluded (Questions) Excluded (Expired) Exc…" at bounding box center [884, 342] width 150 height 29
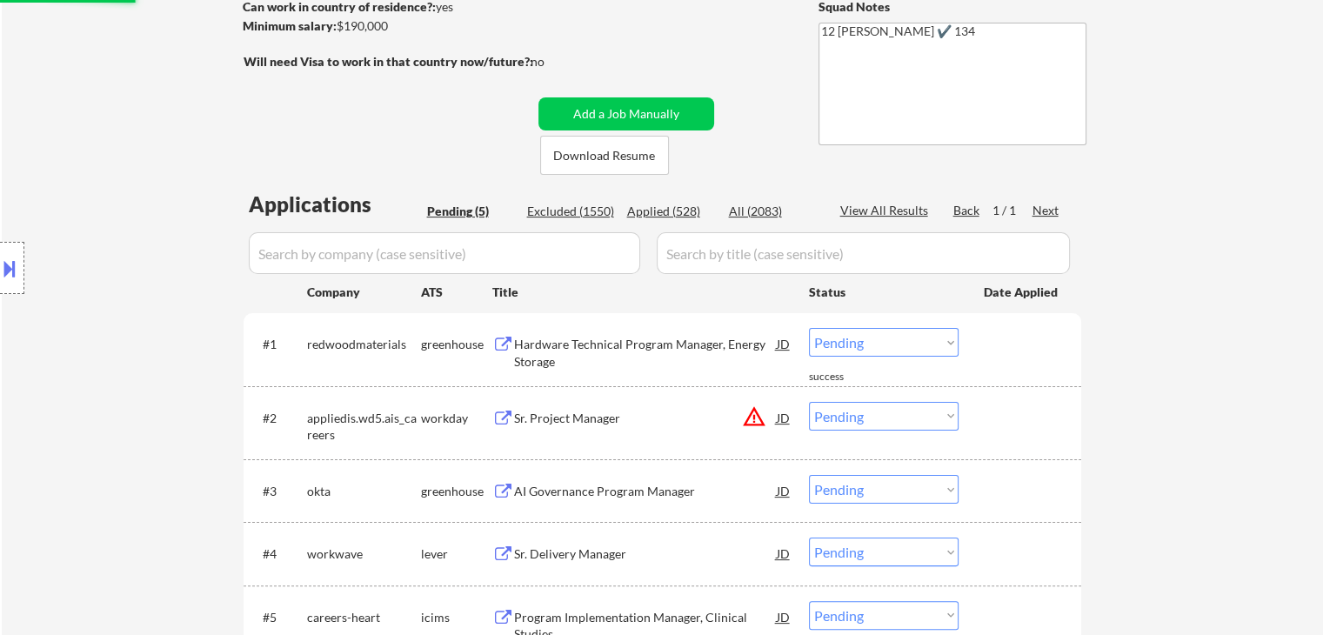
click at [595, 336] on div "Hardware Technical Program Manager, Energy Storage" at bounding box center [645, 353] width 263 height 34
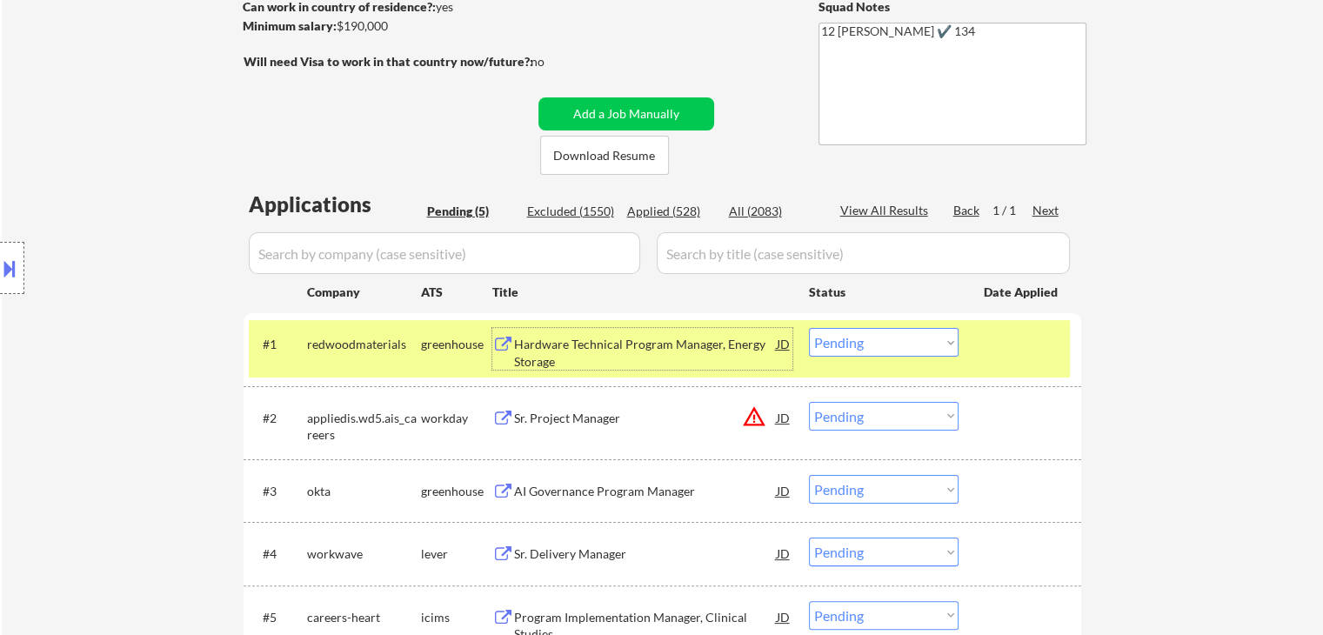
drag, startPoint x: 873, startPoint y: 345, endPoint x: 880, endPoint y: 356, distance: 12.5
click at [873, 344] on select "Choose an option... Pending Applied Excluded (Questions) Excluded (Expired) Exc…" at bounding box center [884, 342] width 150 height 29
click at [809, 328] on select "Choose an option... Pending Applied Excluded (Questions) Excluded (Expired) Exc…" at bounding box center [884, 342] width 150 height 29
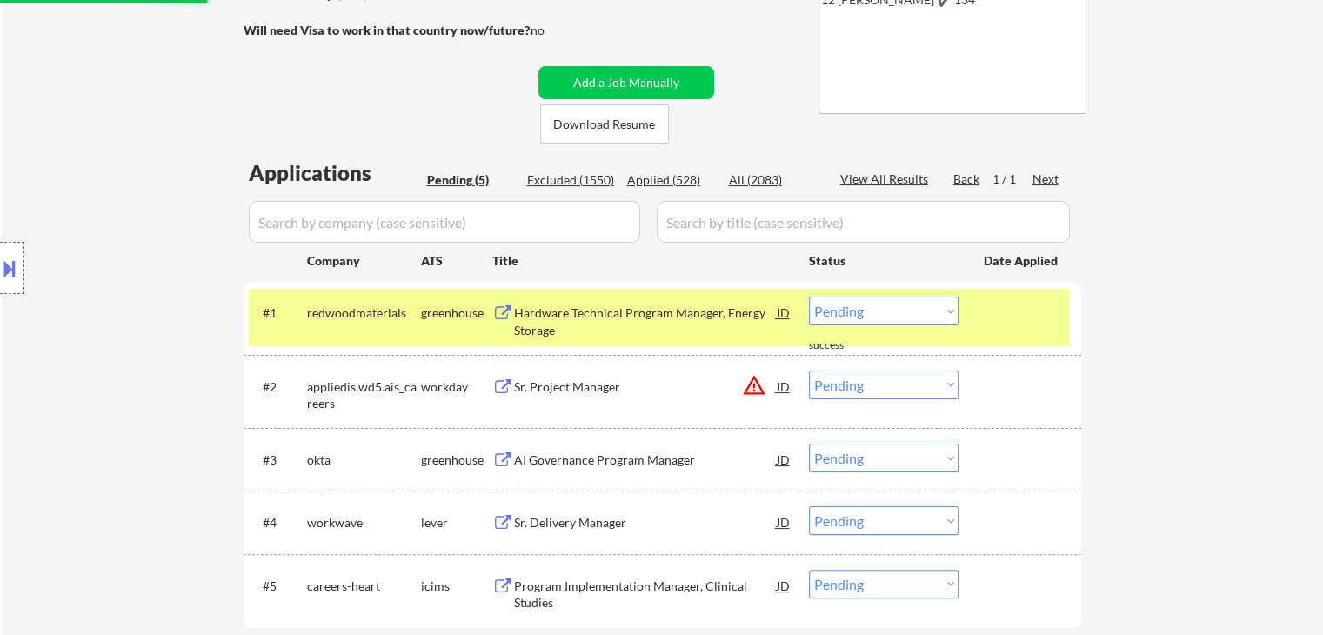
scroll to position [348, 0]
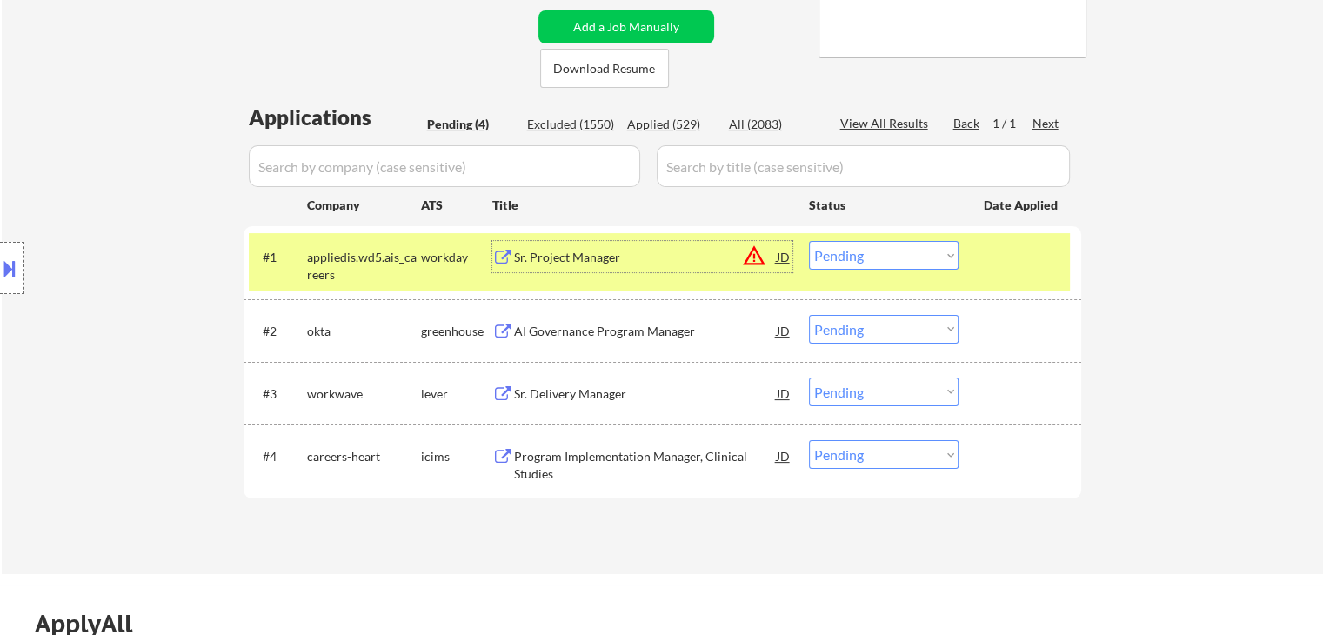
click at [596, 261] on div "Sr. Project Manager" at bounding box center [645, 257] width 263 height 17
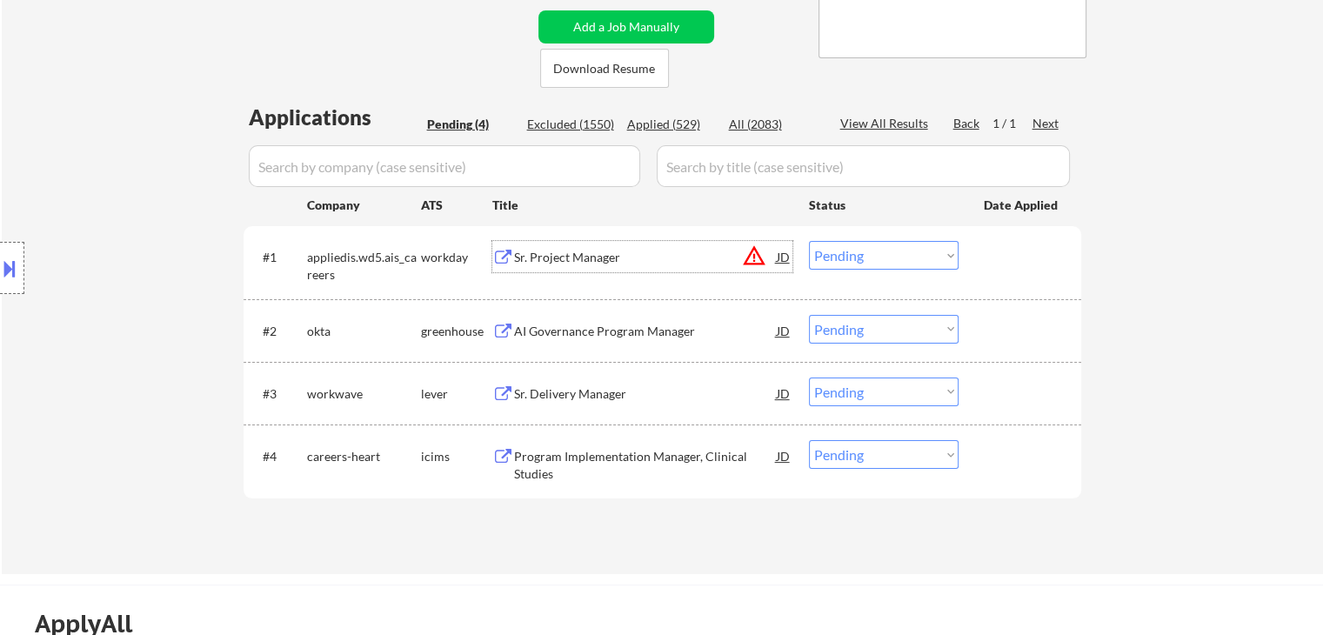
click at [859, 262] on select "Choose an option... Pending Applied Excluded (Questions) Excluded (Expired) Exc…" at bounding box center [884, 255] width 150 height 29
click at [809, 241] on select "Choose an option... Pending Applied Excluded (Questions) Excluded (Expired) Exc…" at bounding box center [884, 255] width 150 height 29
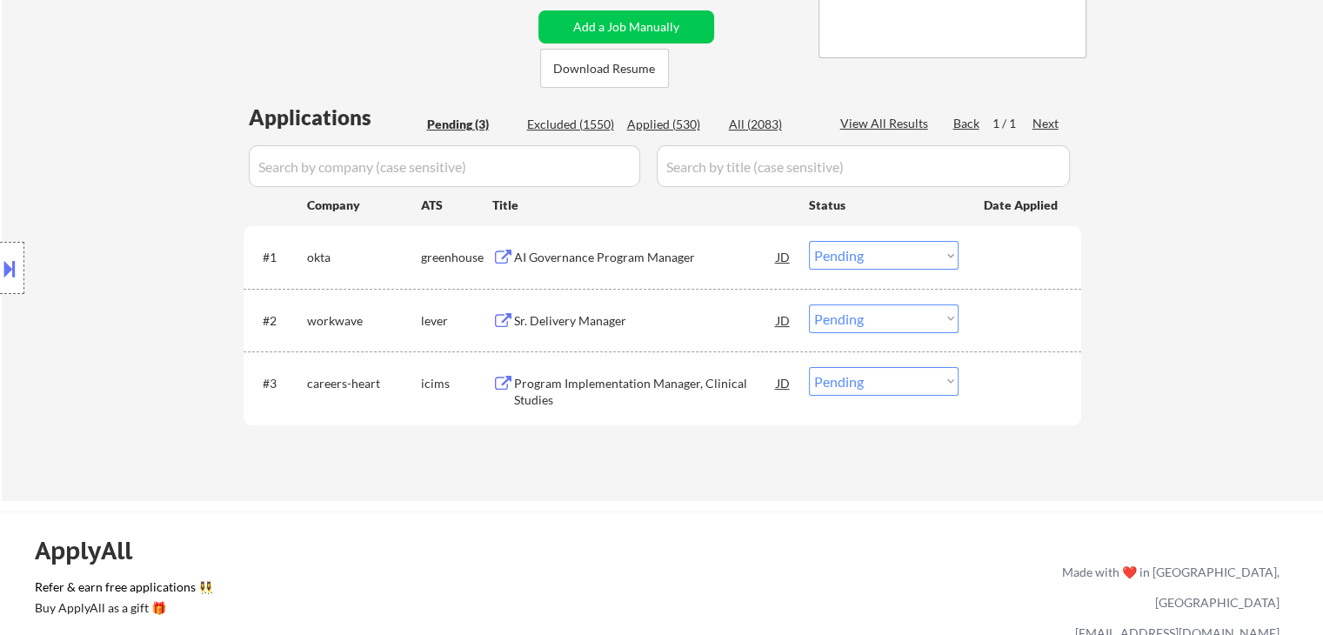
click at [550, 243] on div "AI Governance Program Manager" at bounding box center [645, 256] width 263 height 31
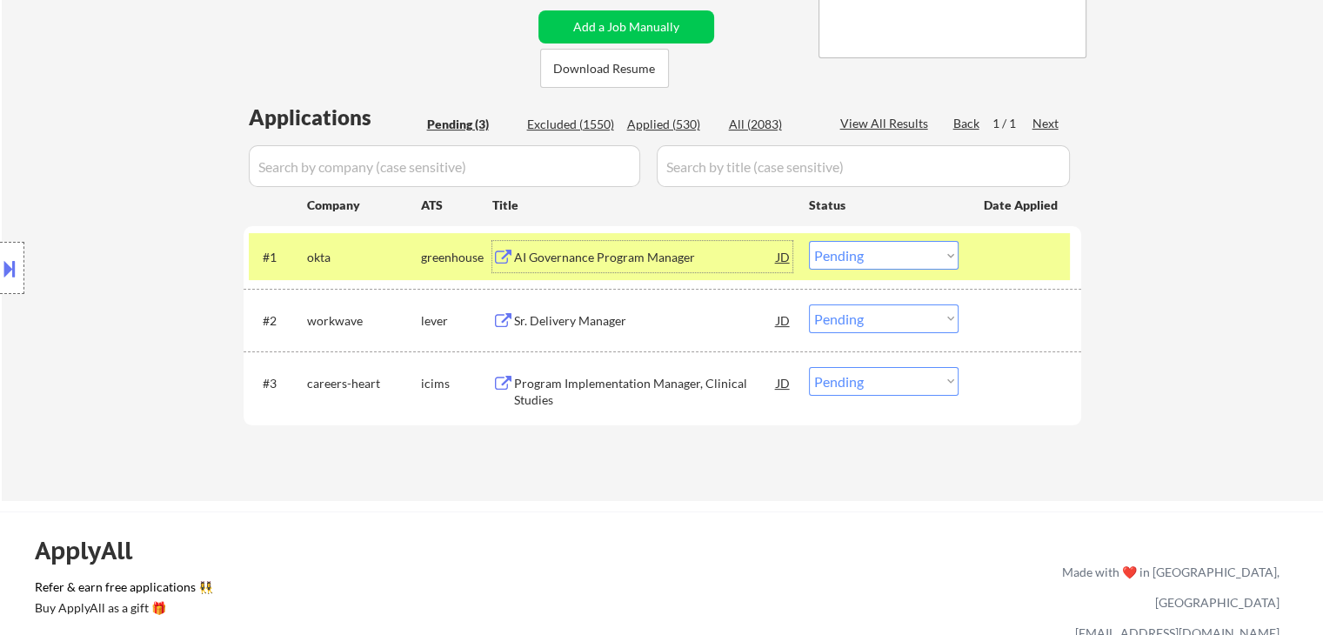
drag, startPoint x: 857, startPoint y: 253, endPoint x: 859, endPoint y: 269, distance: 15.9
click at [858, 264] on select "Choose an option... Pending Applied Excluded (Questions) Excluded (Expired) Exc…" at bounding box center [884, 255] width 150 height 29
click at [809, 241] on select "Choose an option... Pending Applied Excluded (Questions) Excluded (Expired) Exc…" at bounding box center [884, 255] width 150 height 29
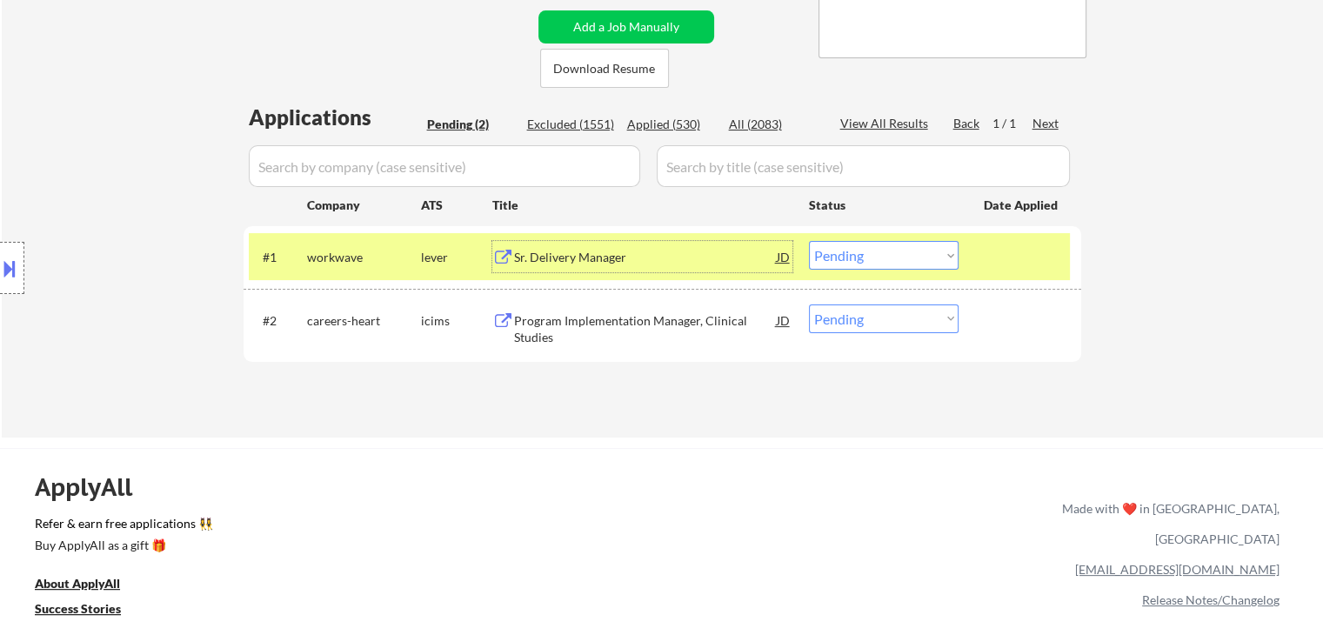
click at [568, 260] on div "Sr. Delivery Manager" at bounding box center [645, 257] width 263 height 17
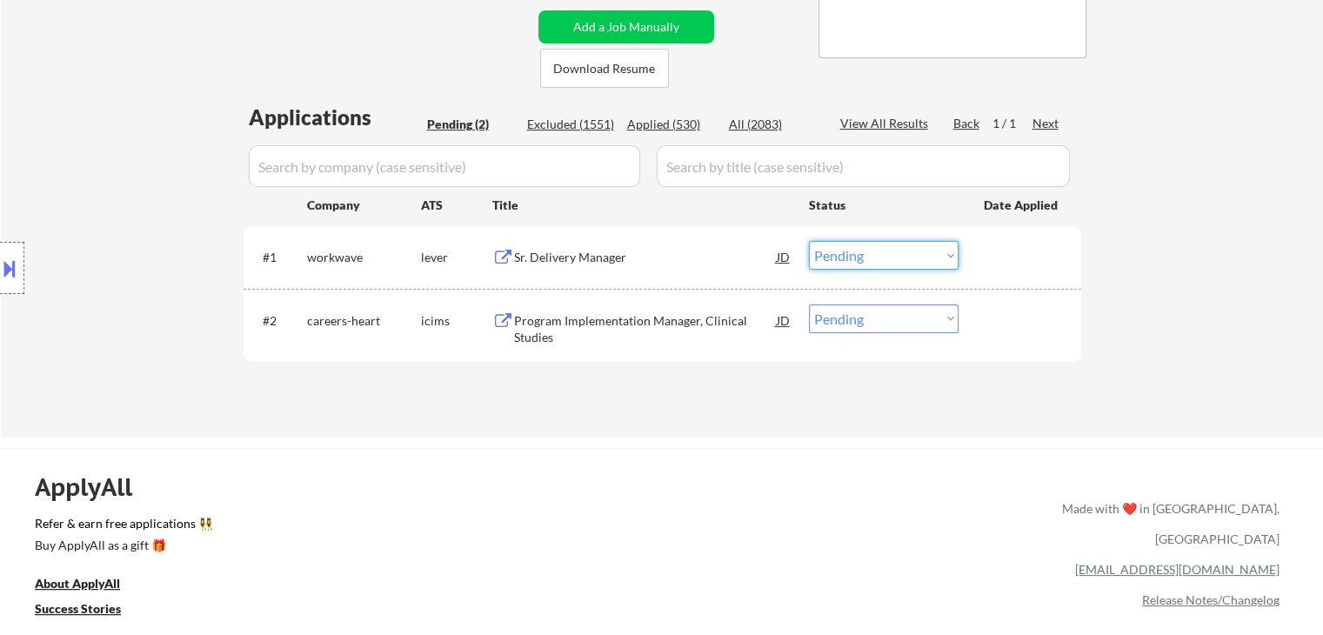
drag, startPoint x: 861, startPoint y: 258, endPoint x: 866, endPoint y: 269, distance: 11.7
click at [862, 262] on select "Choose an option... Pending Applied Excluded (Questions) Excluded (Expired) Exc…" at bounding box center [884, 255] width 150 height 29
click at [809, 241] on select "Choose an option... Pending Applied Excluded (Questions) Excluded (Expired) Exc…" at bounding box center [884, 255] width 150 height 29
click at [894, 244] on select "Choose an option... Pending Applied Excluded (Questions) Excluded (Expired) Exc…" at bounding box center [884, 255] width 150 height 29
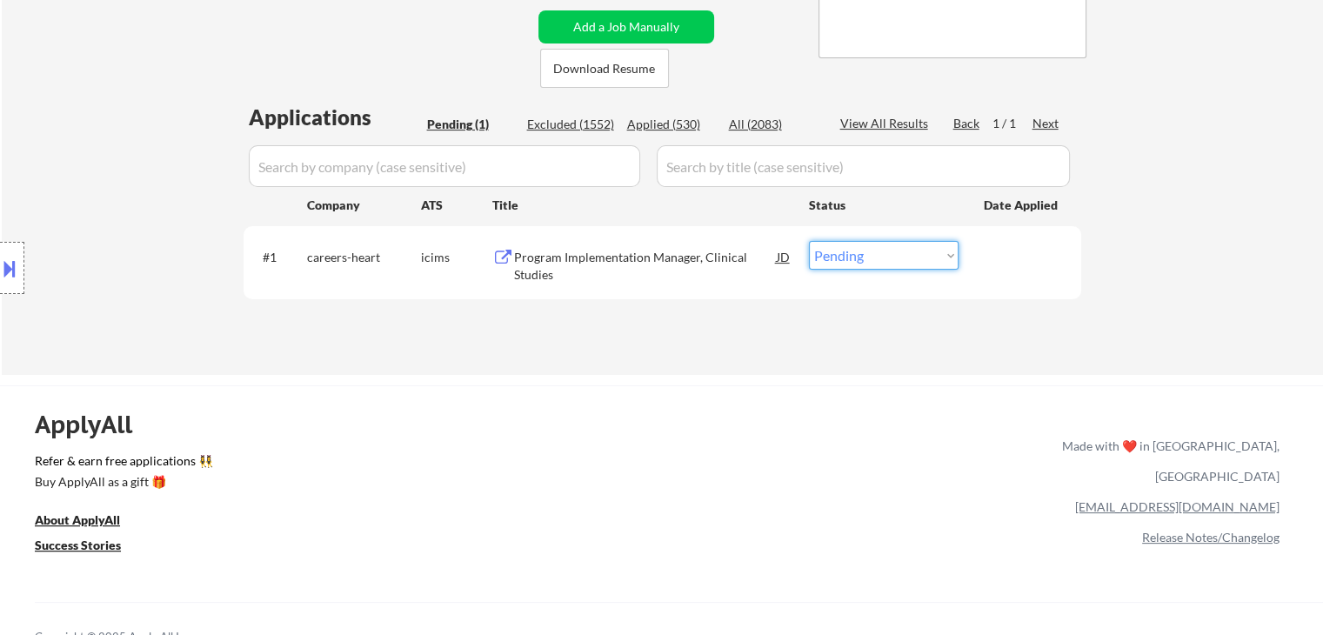
click at [670, 255] on div "Program Implementation Manager, Clinical Studies" at bounding box center [645, 266] width 263 height 34
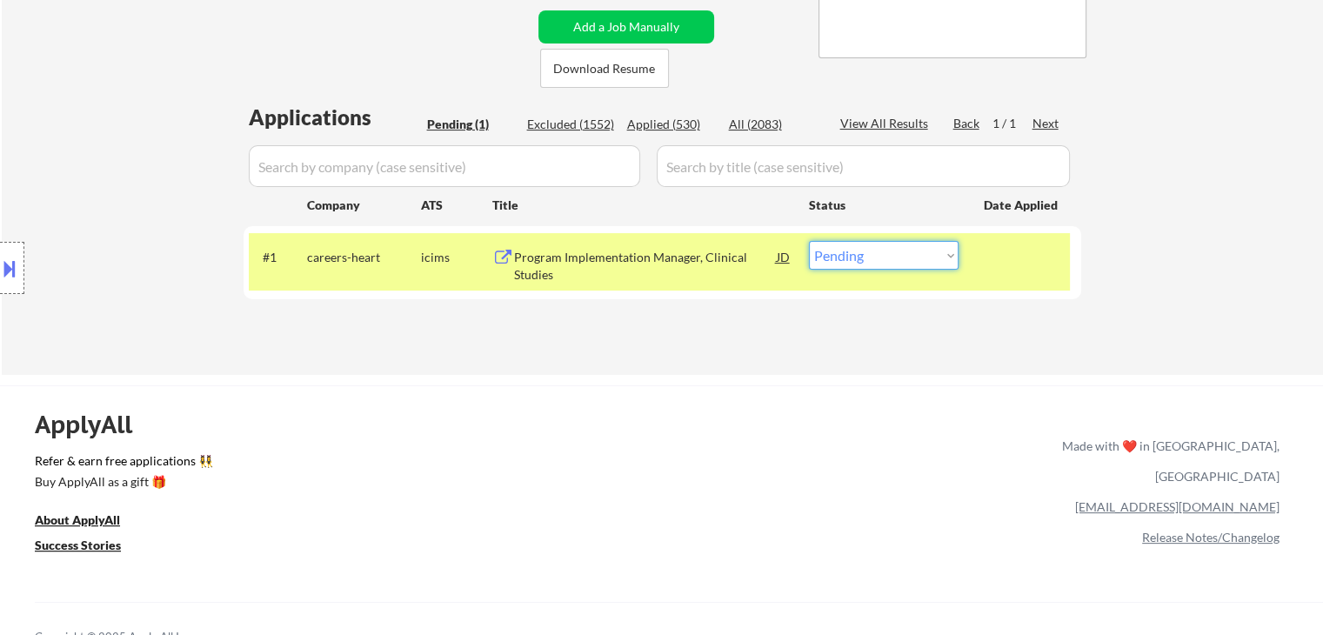
drag, startPoint x: 898, startPoint y: 248, endPoint x: 898, endPoint y: 269, distance: 20.9
click at [898, 250] on select "Choose an option... Pending Applied Excluded (Questions) Excluded (Expired) Exc…" at bounding box center [884, 255] width 150 height 29
select select ""excluded__salary_""
click at [809, 241] on select "Choose an option... Pending Applied Excluded (Questions) Excluded (Expired) Exc…" at bounding box center [884, 255] width 150 height 29
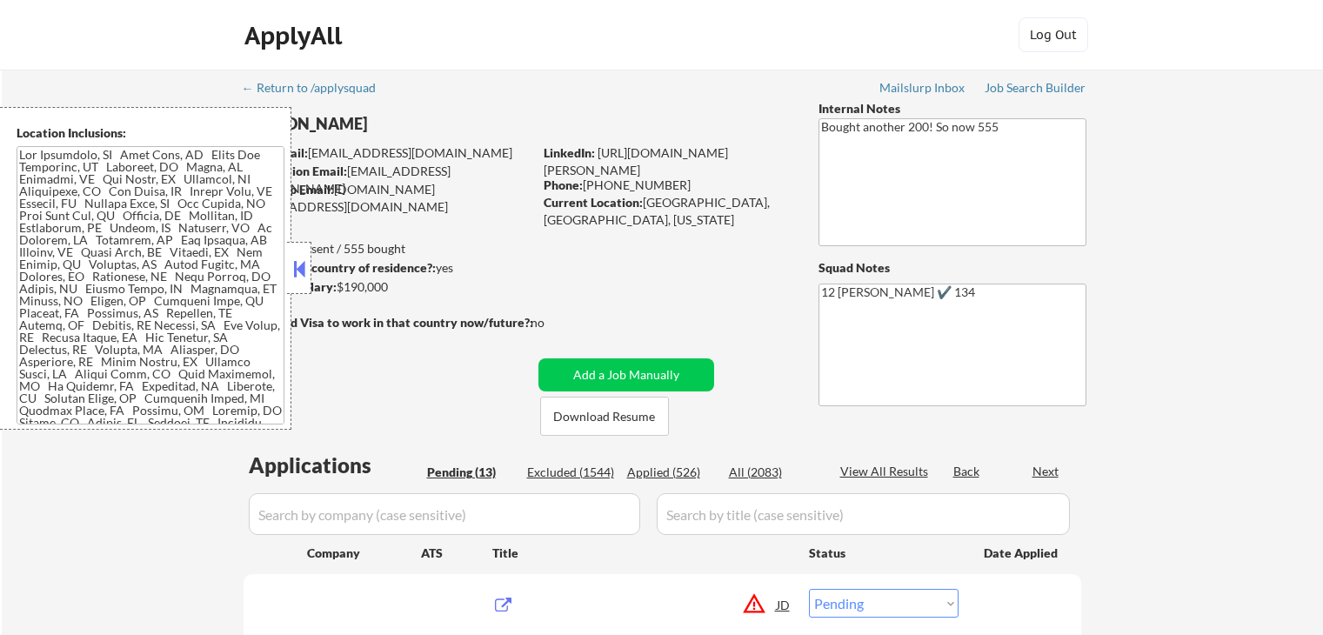
select select ""pending""
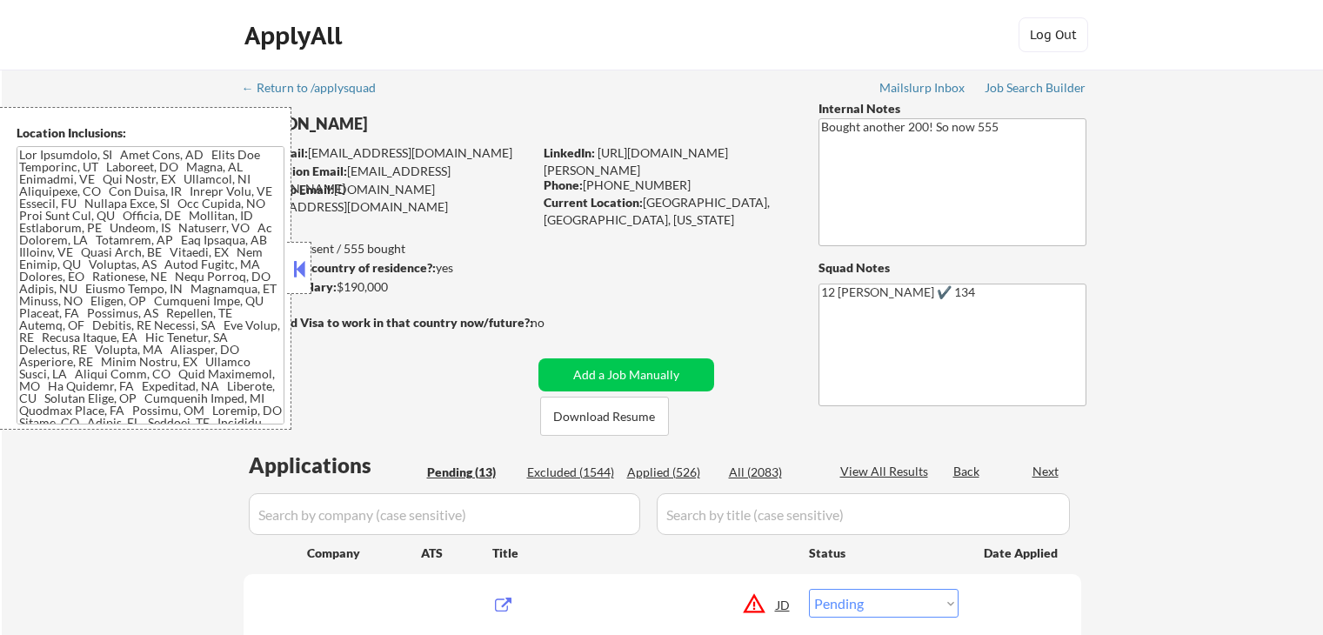
select select ""pending""
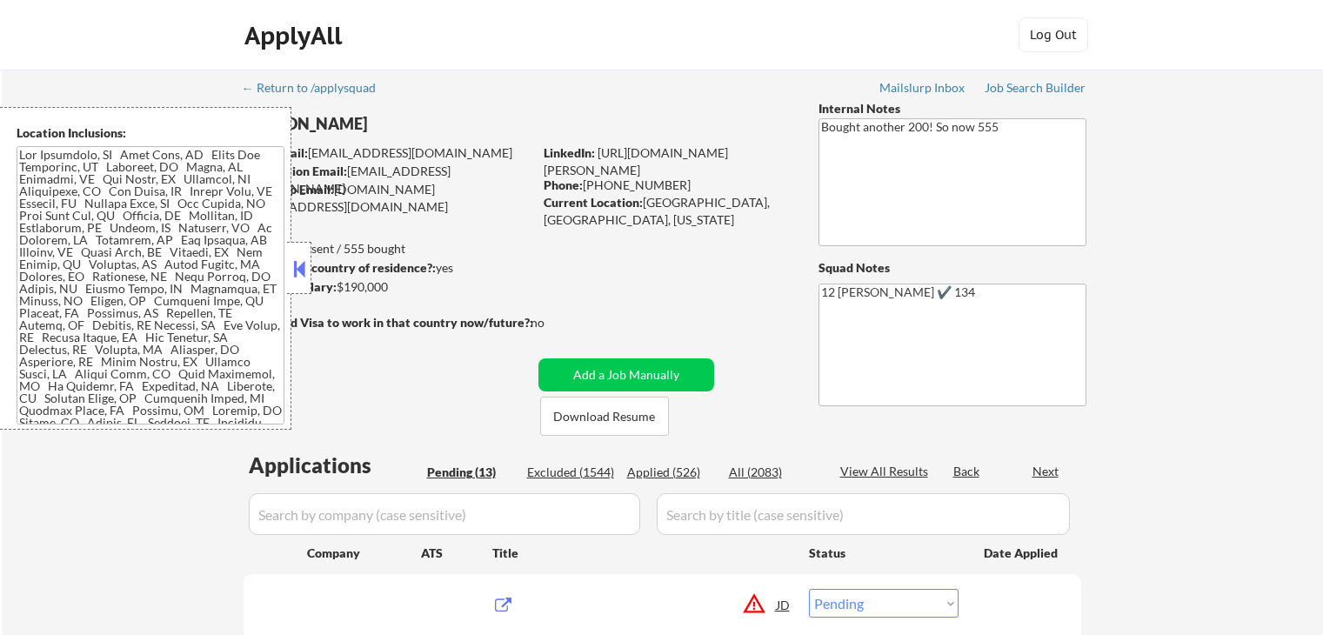
select select ""pending""
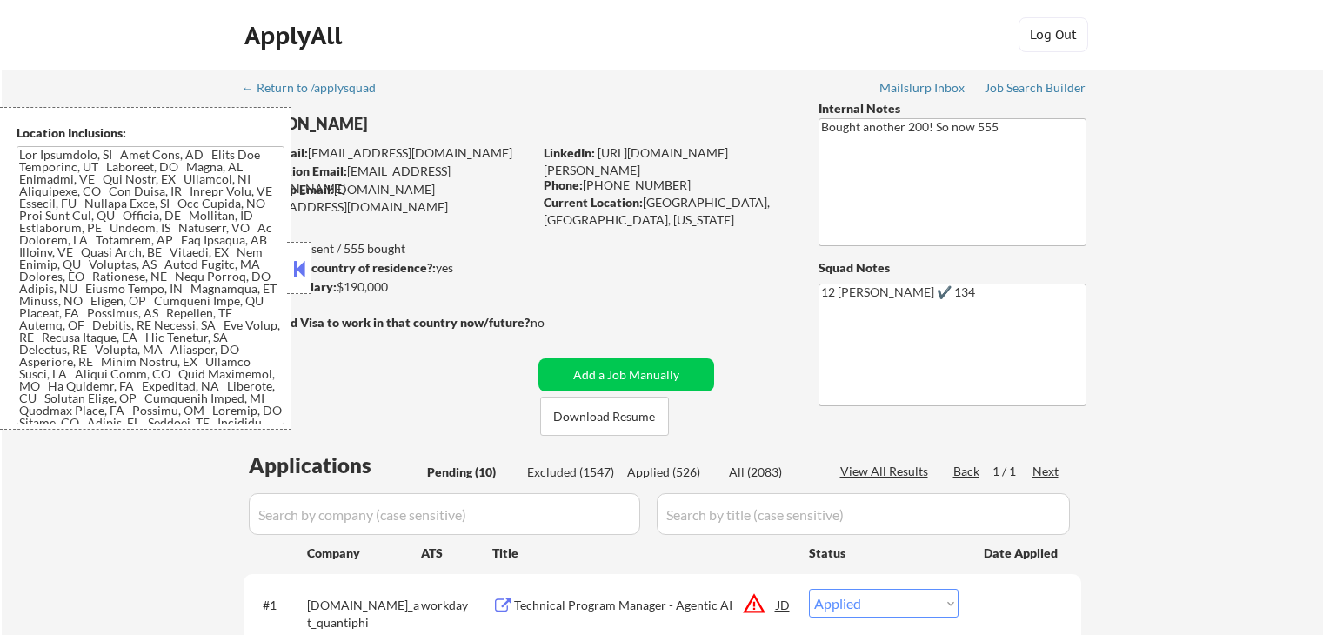
select select ""pending""
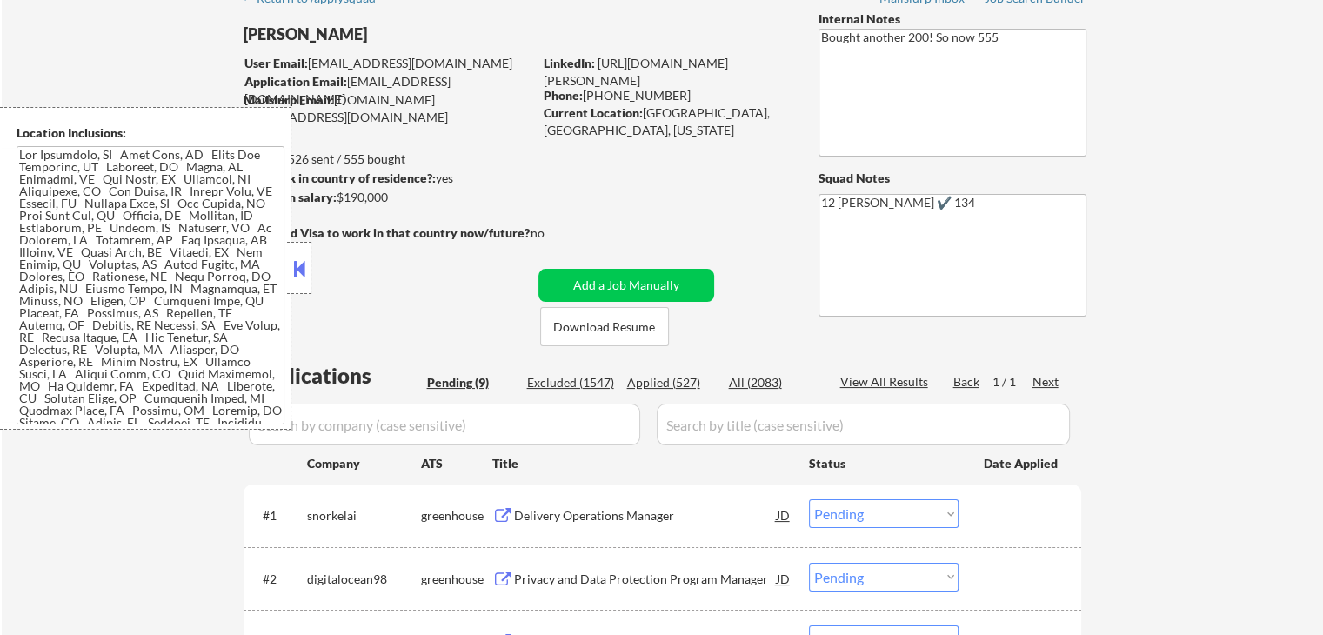
scroll to position [174, 0]
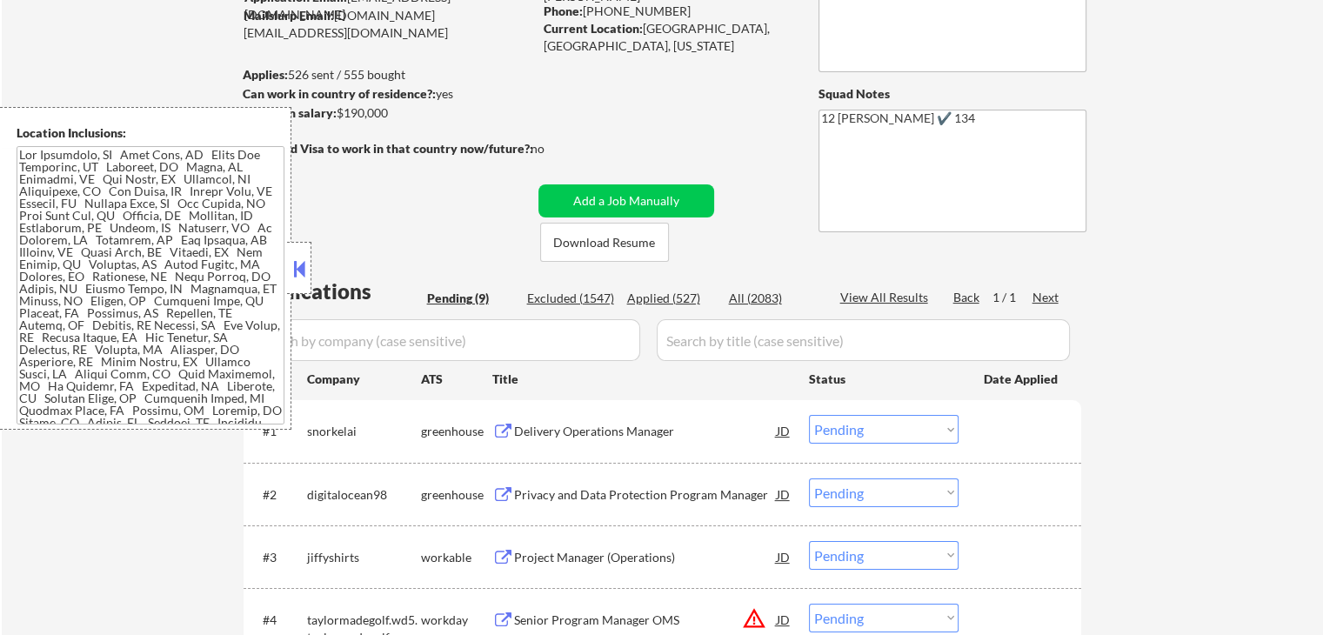
click at [666, 304] on div "Applied (527)" at bounding box center [670, 298] width 87 height 17
click at [302, 283] on div at bounding box center [299, 268] width 24 height 52
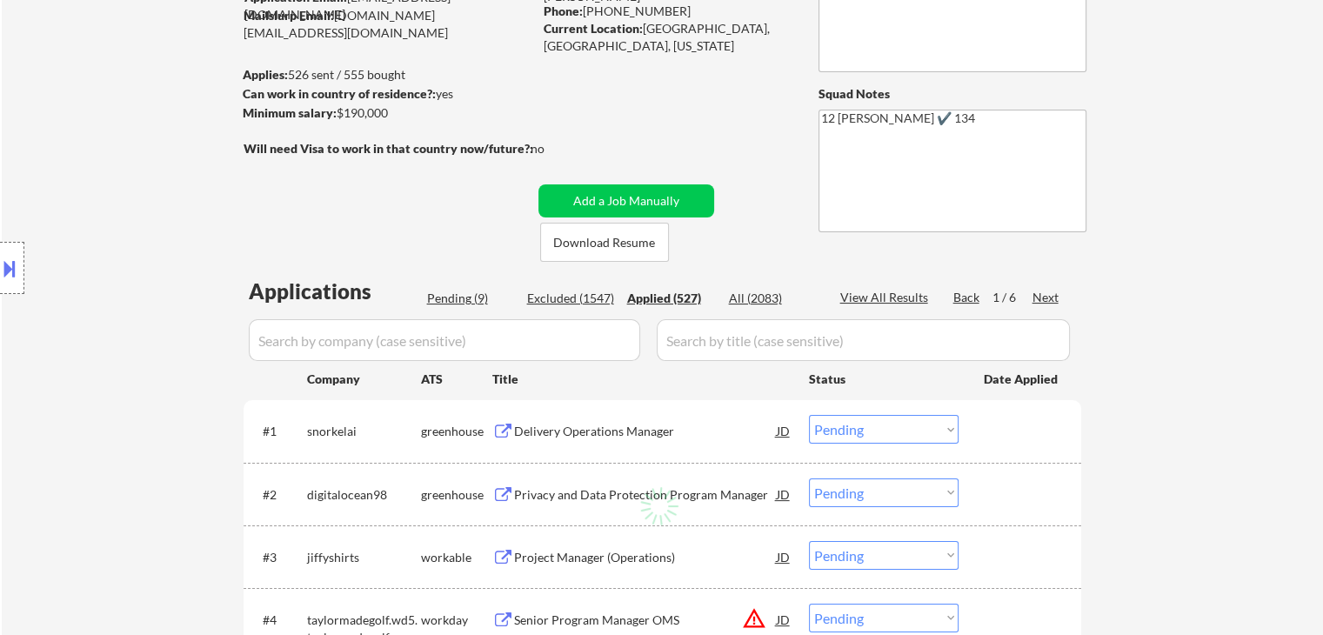
select select ""applied""
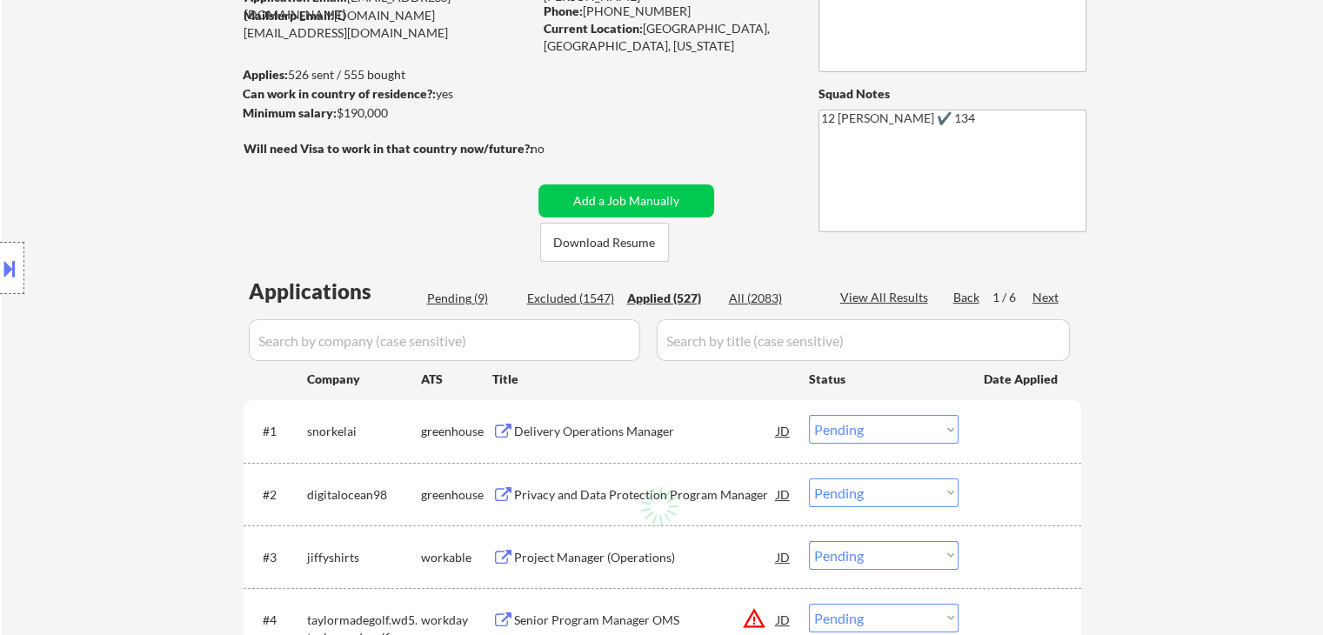
select select ""applied""
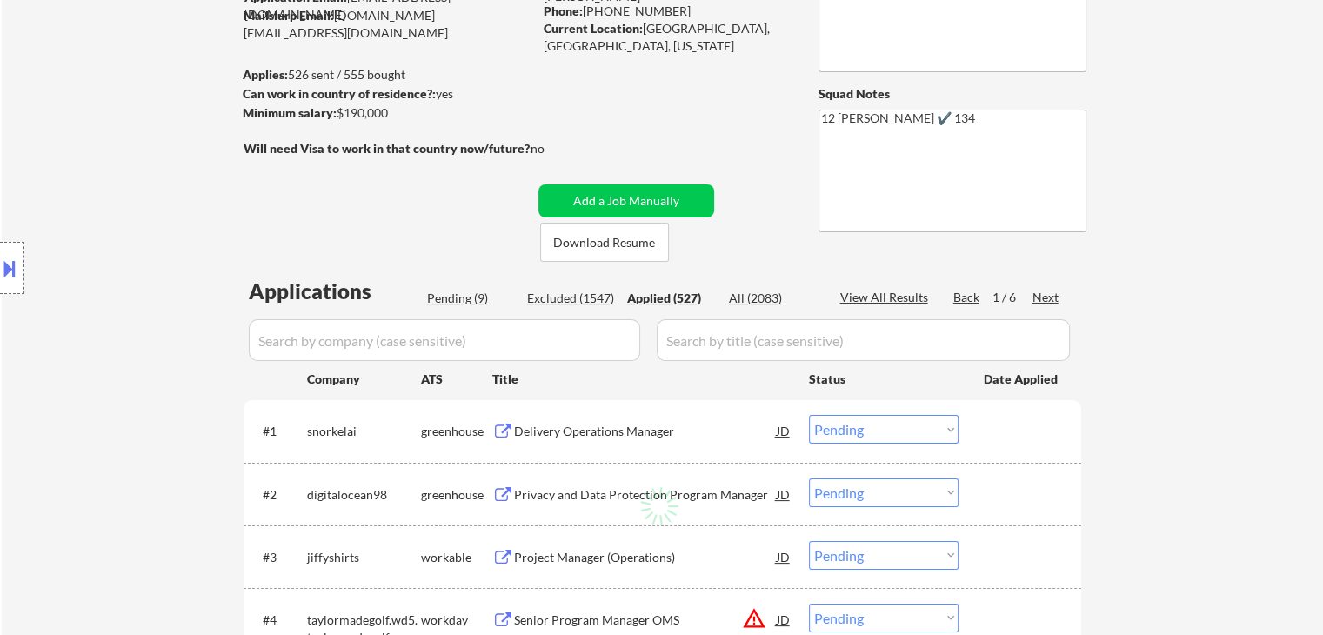
select select ""applied""
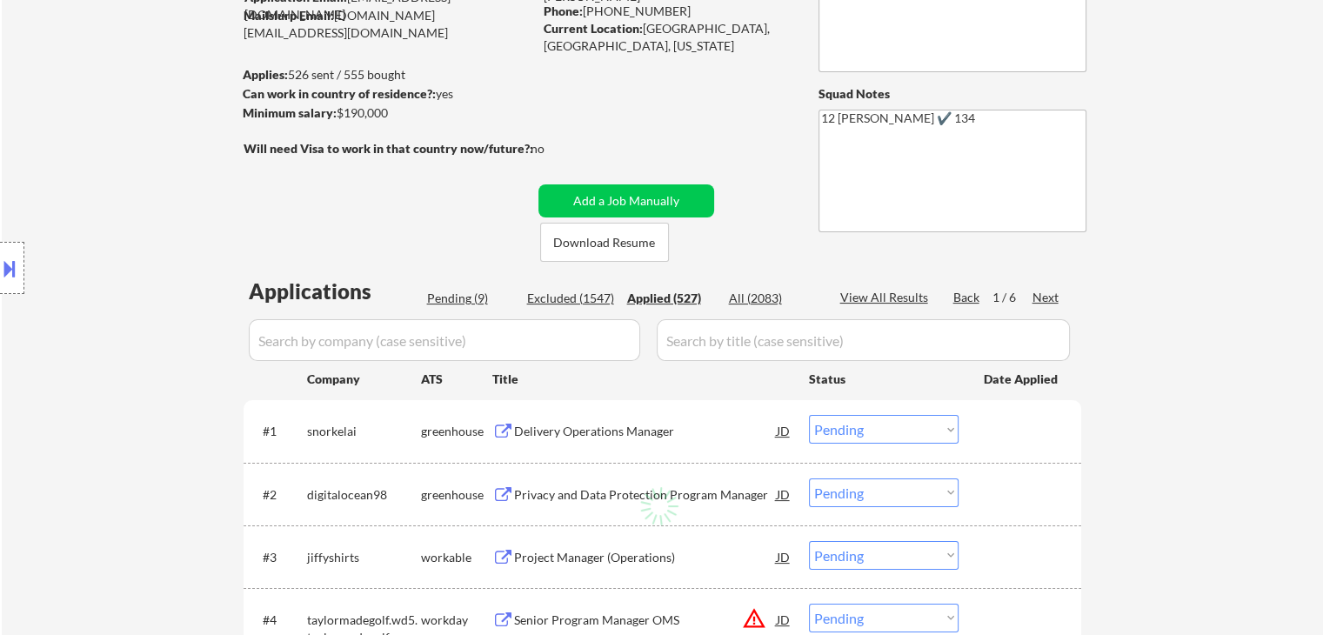
select select ""applied""
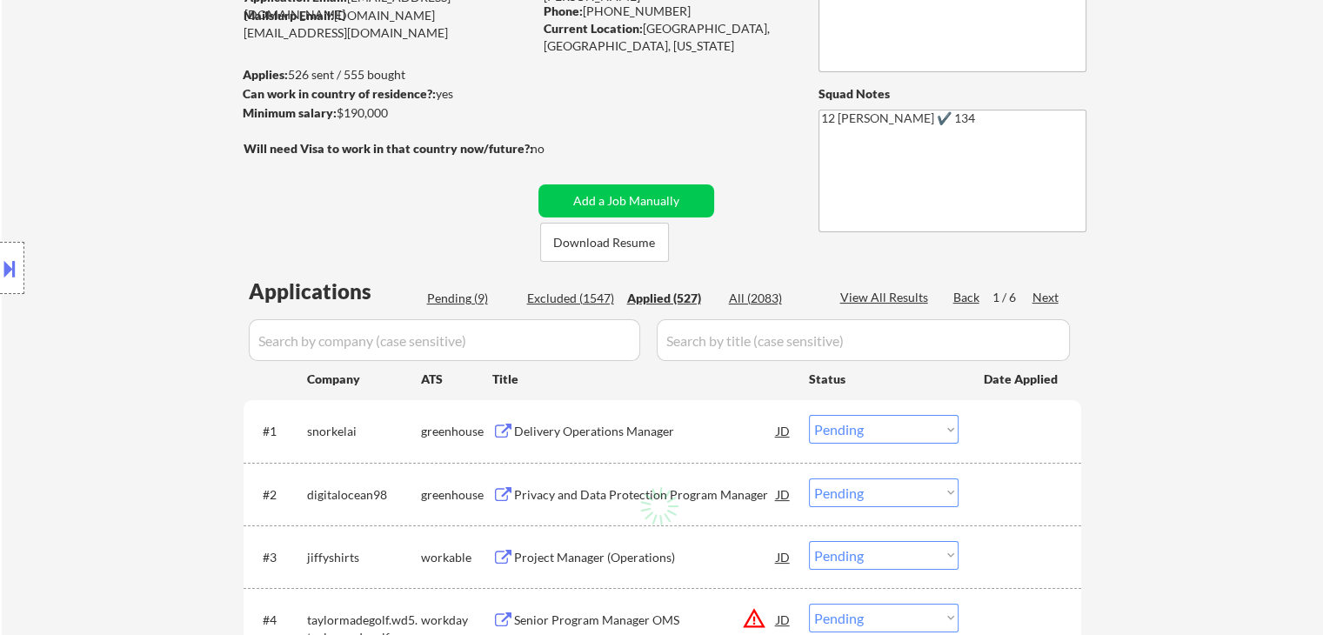
select select ""applied""
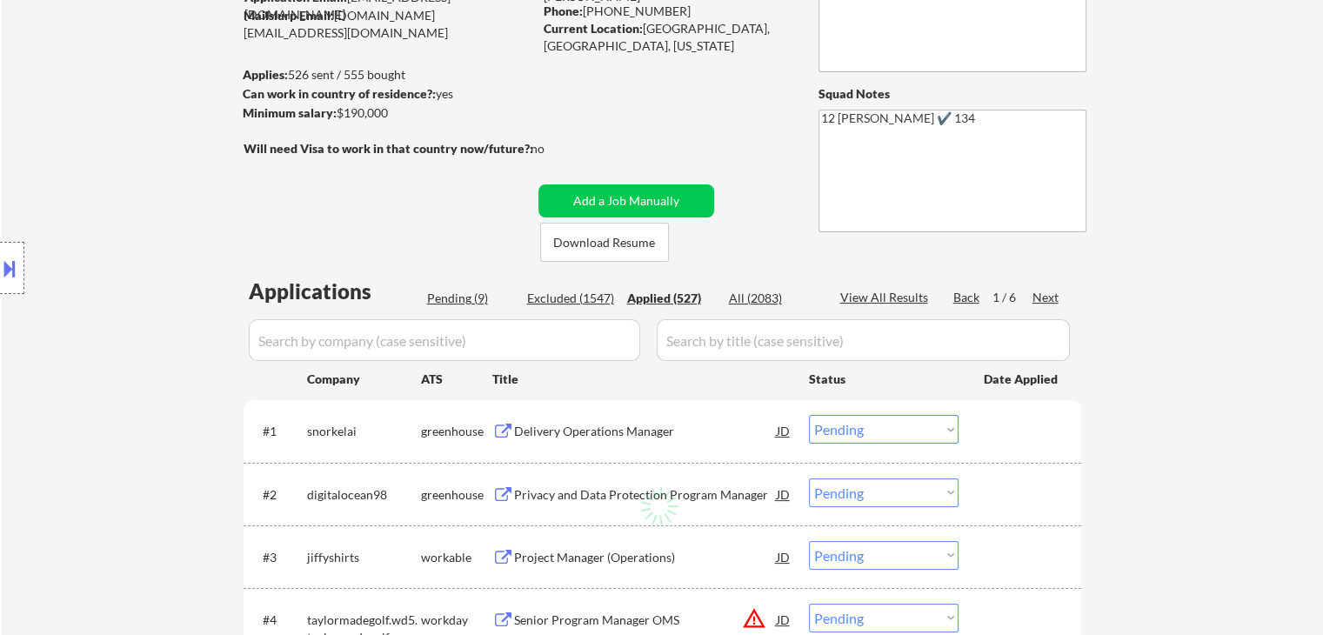
select select ""applied""
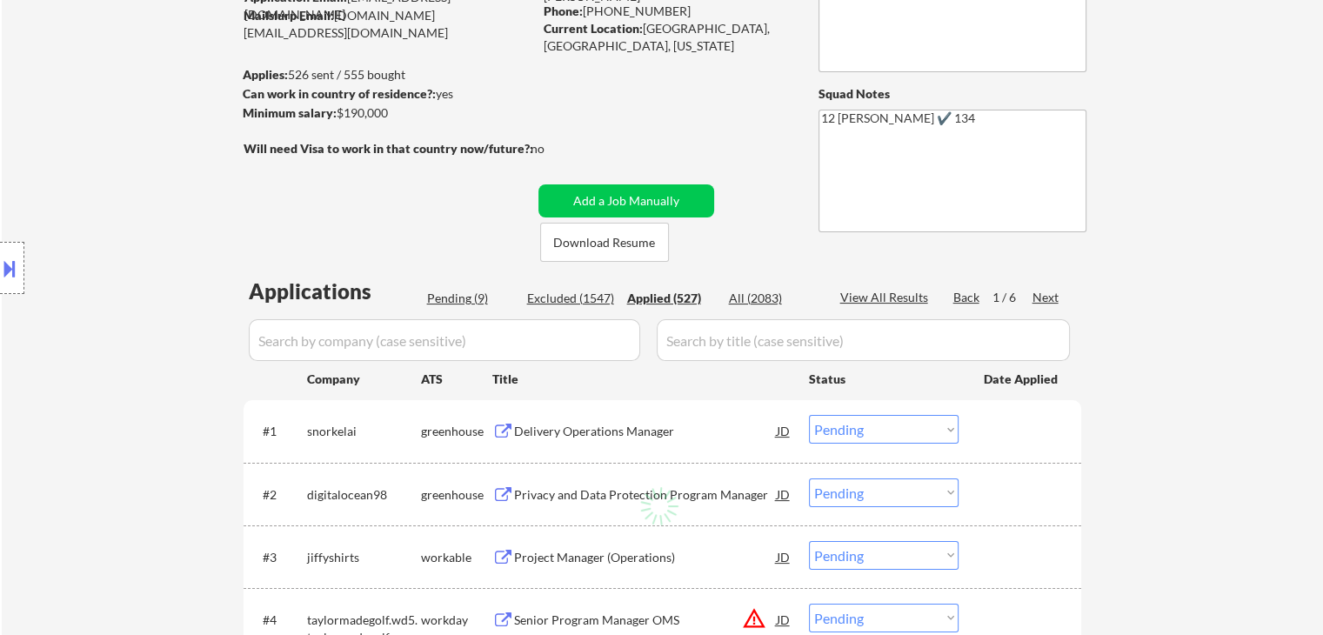
select select ""applied""
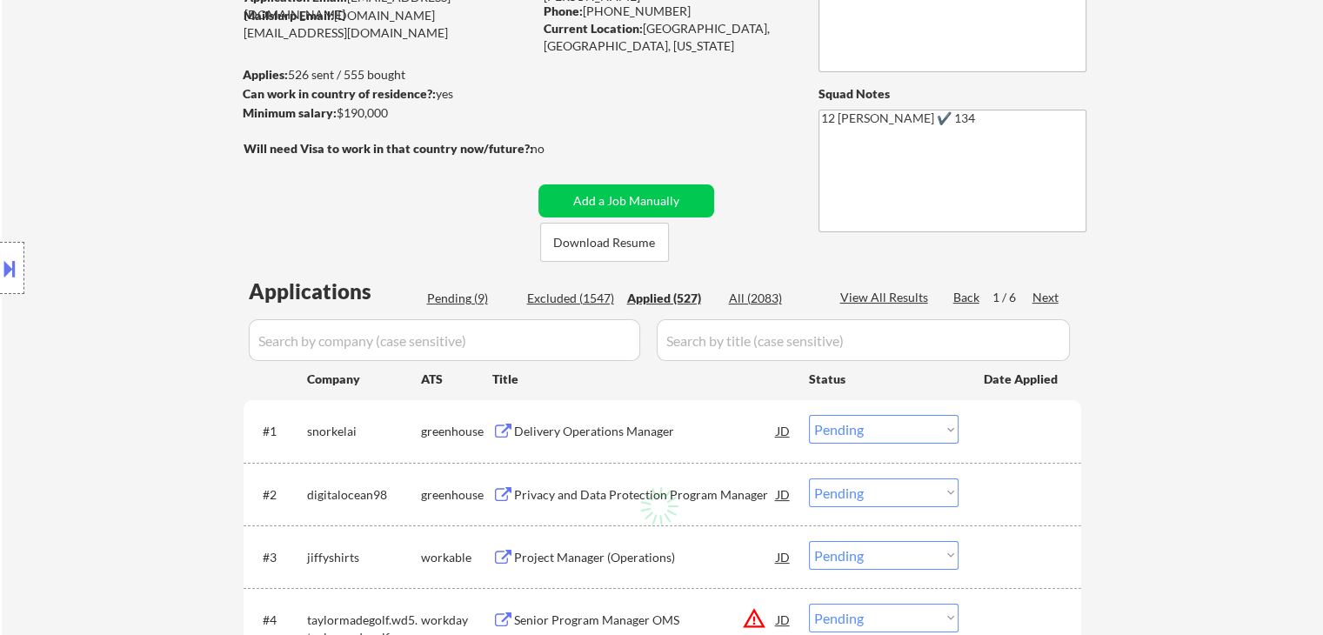
select select ""applied""
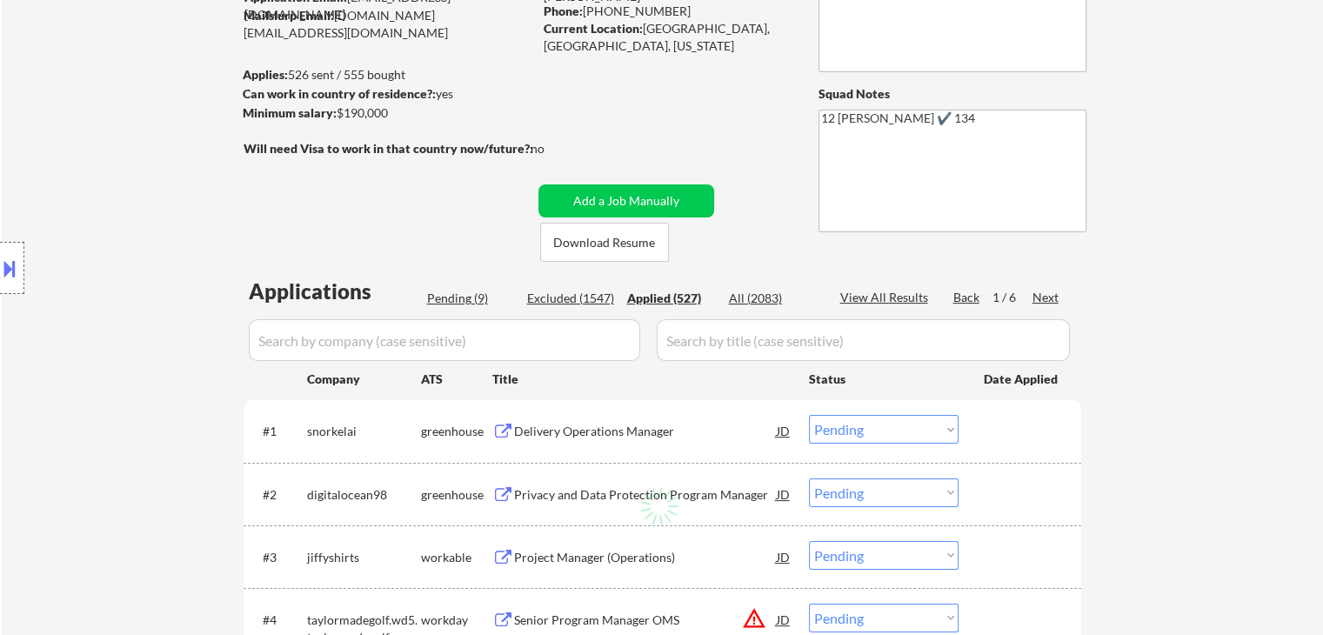
select select ""applied""
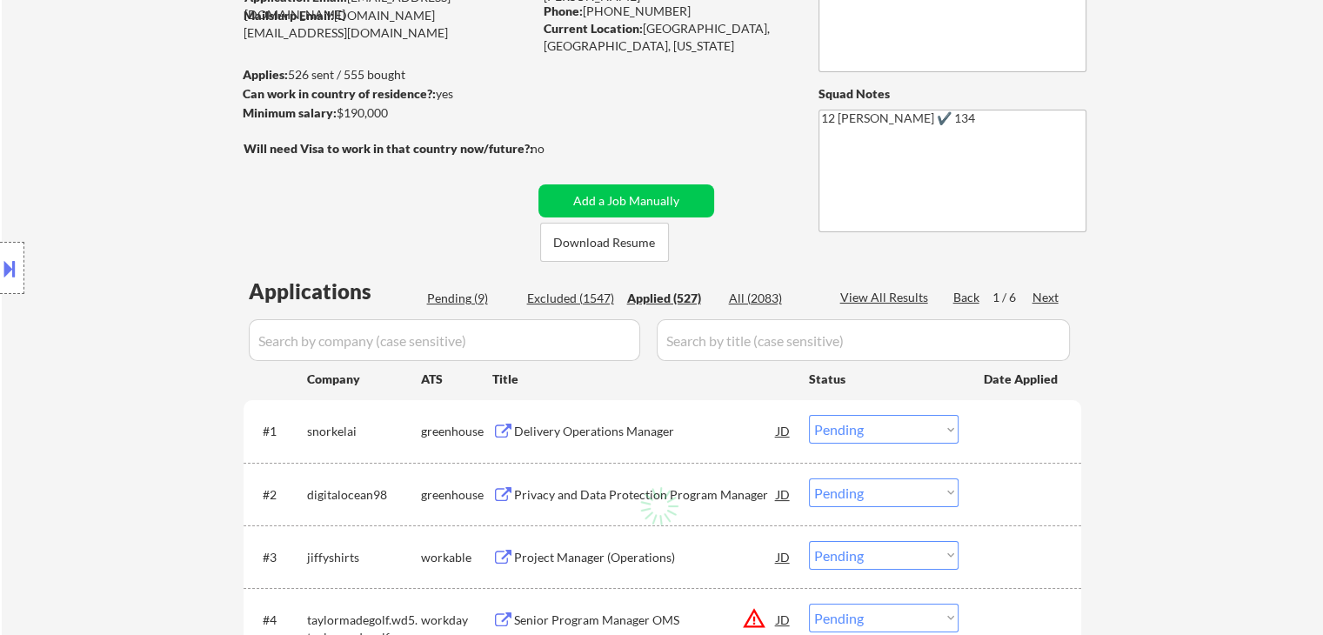
select select ""applied""
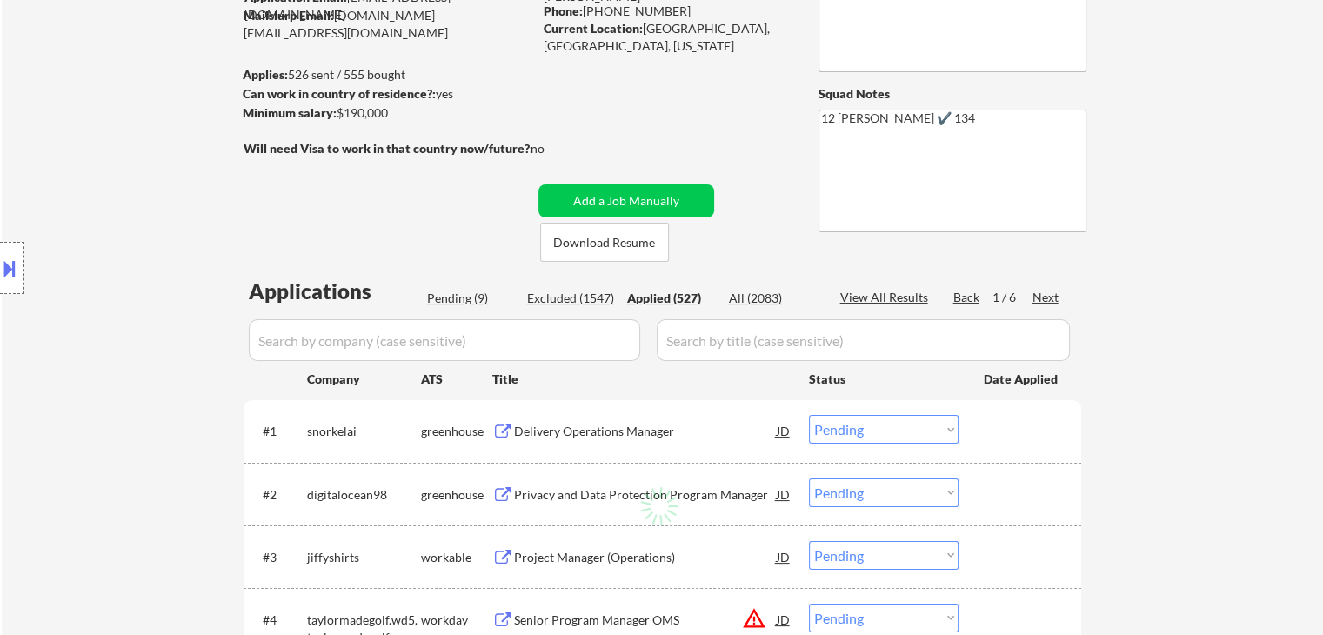
select select ""applied""
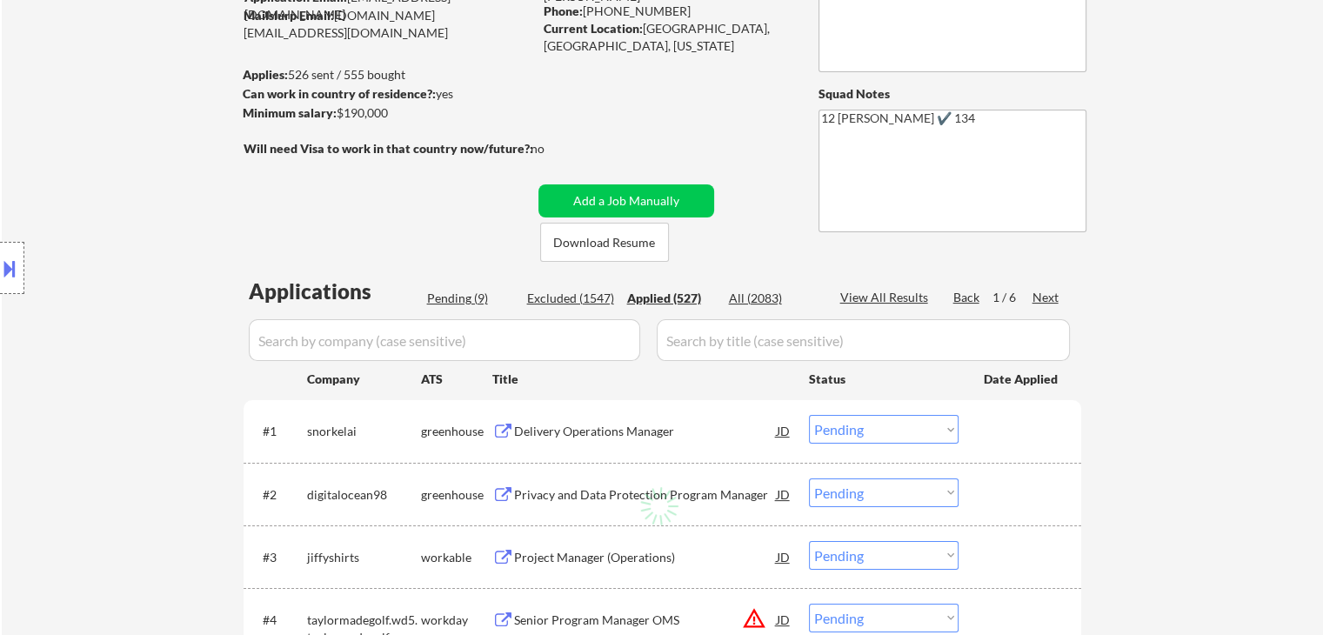
select select ""applied""
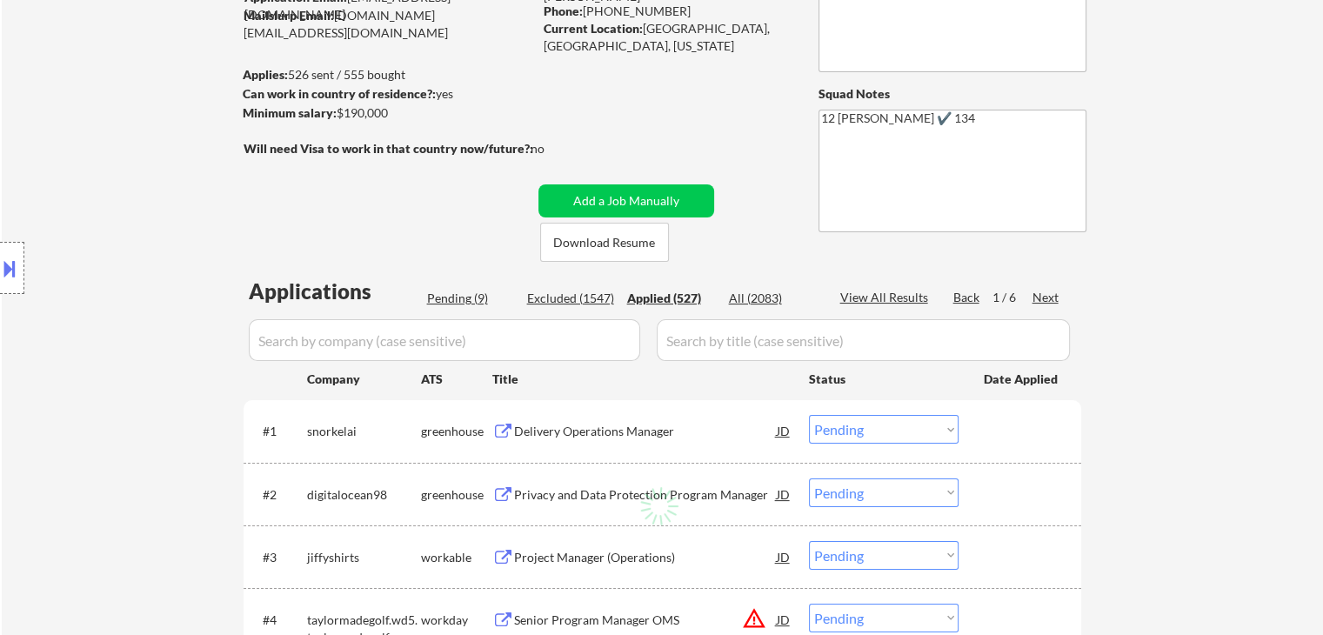
select select ""applied""
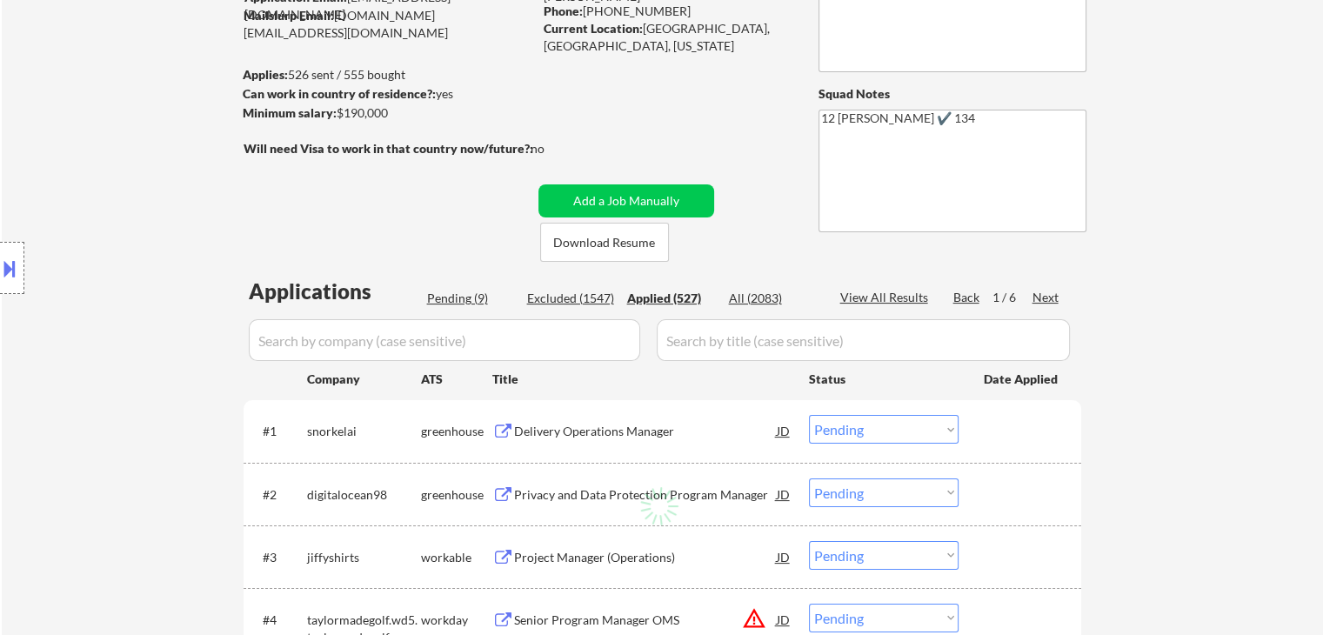
select select ""applied""
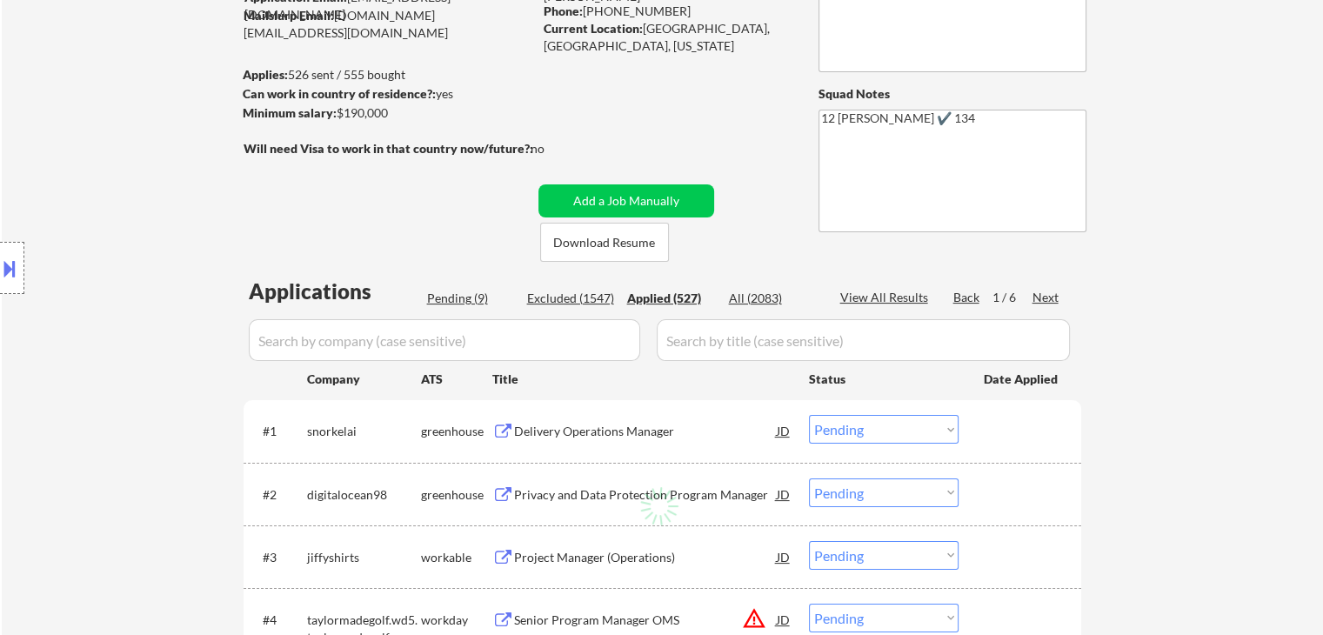
select select ""applied""
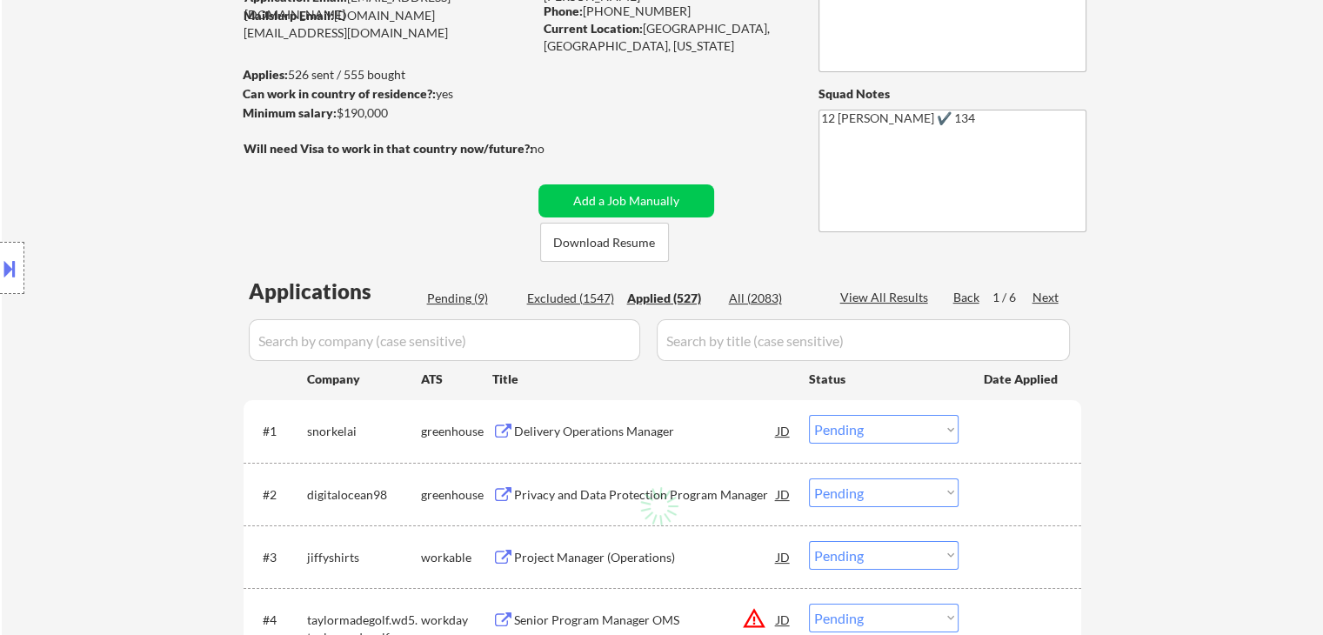
select select ""applied""
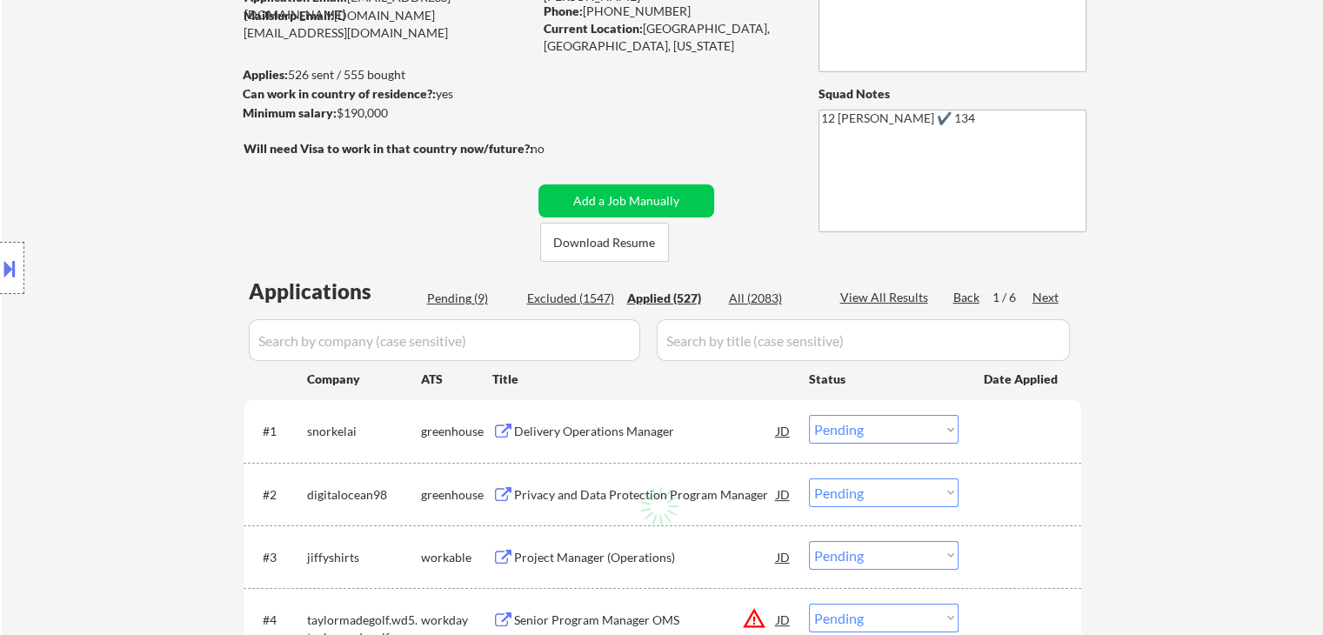
select select ""applied""
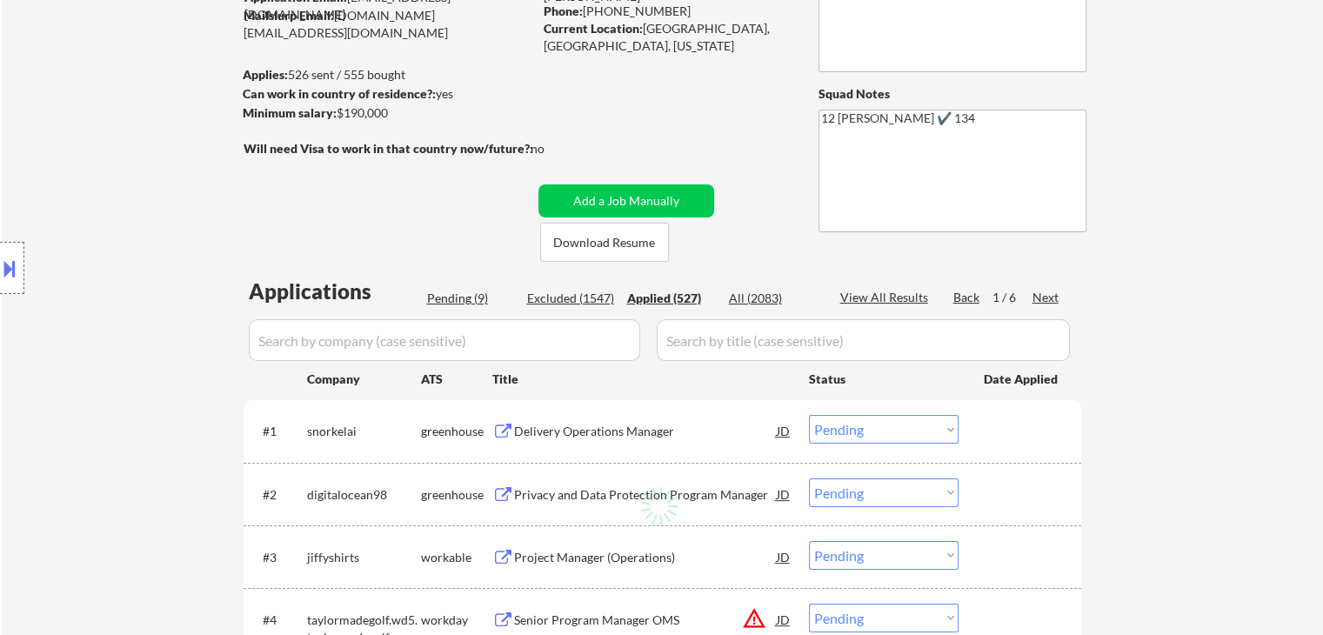
select select ""applied""
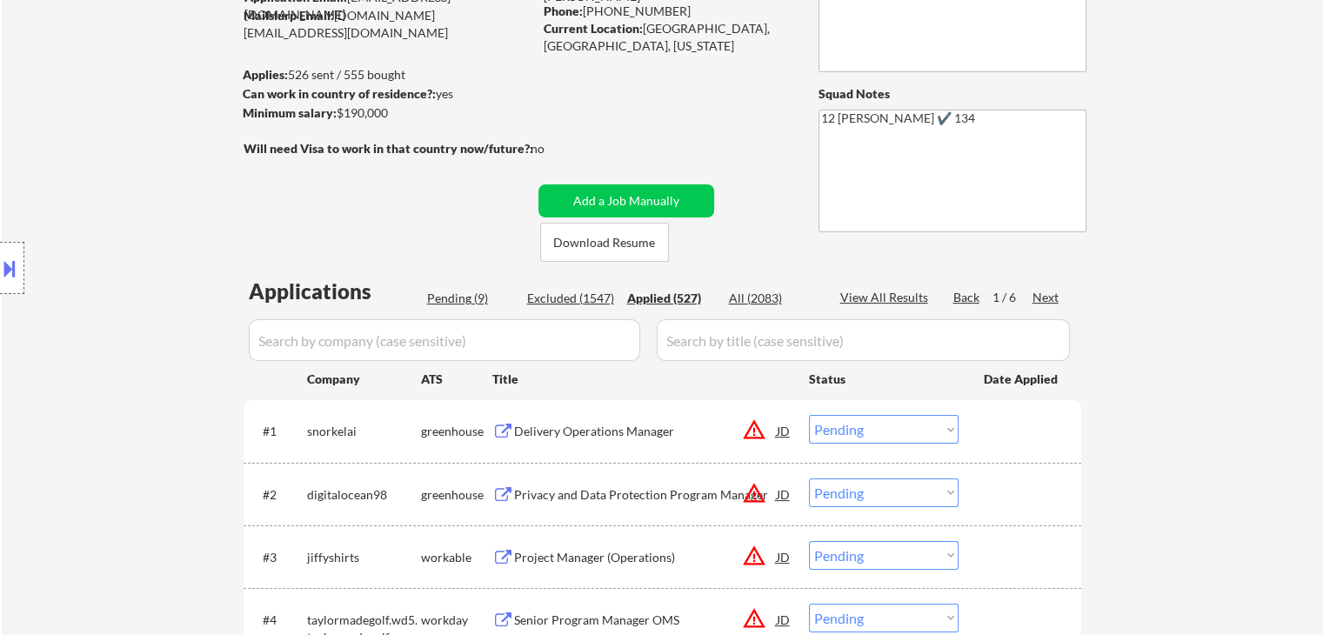
select select ""applied""
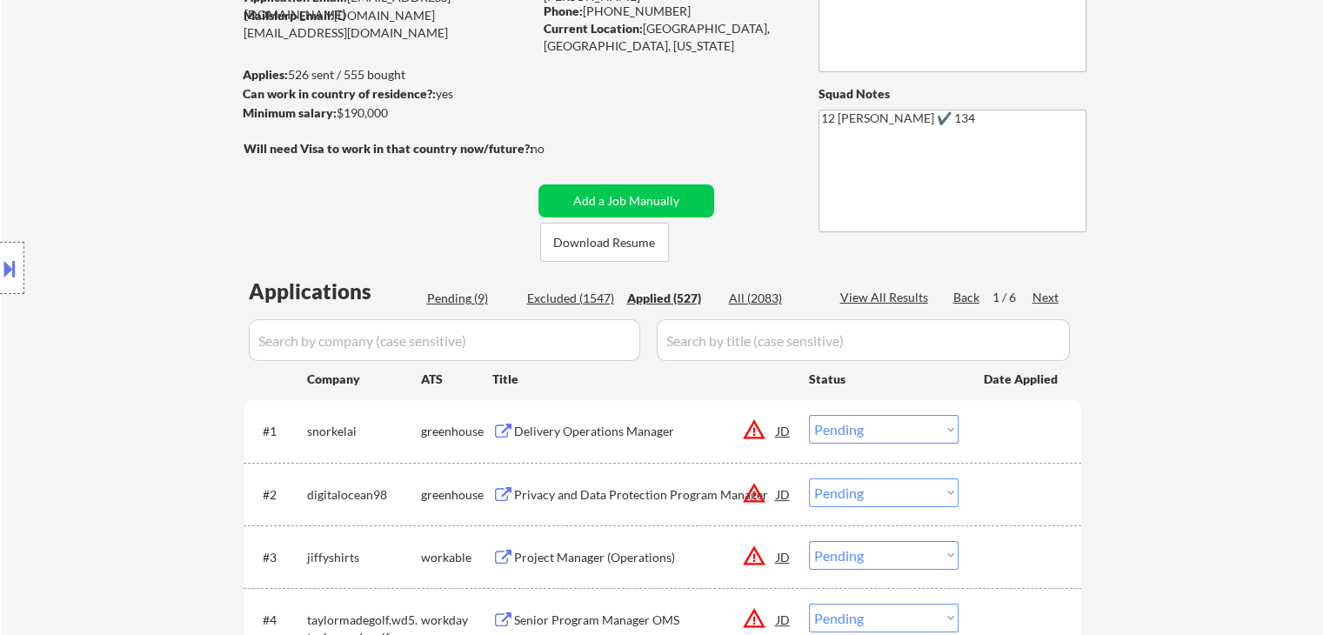
select select ""applied""
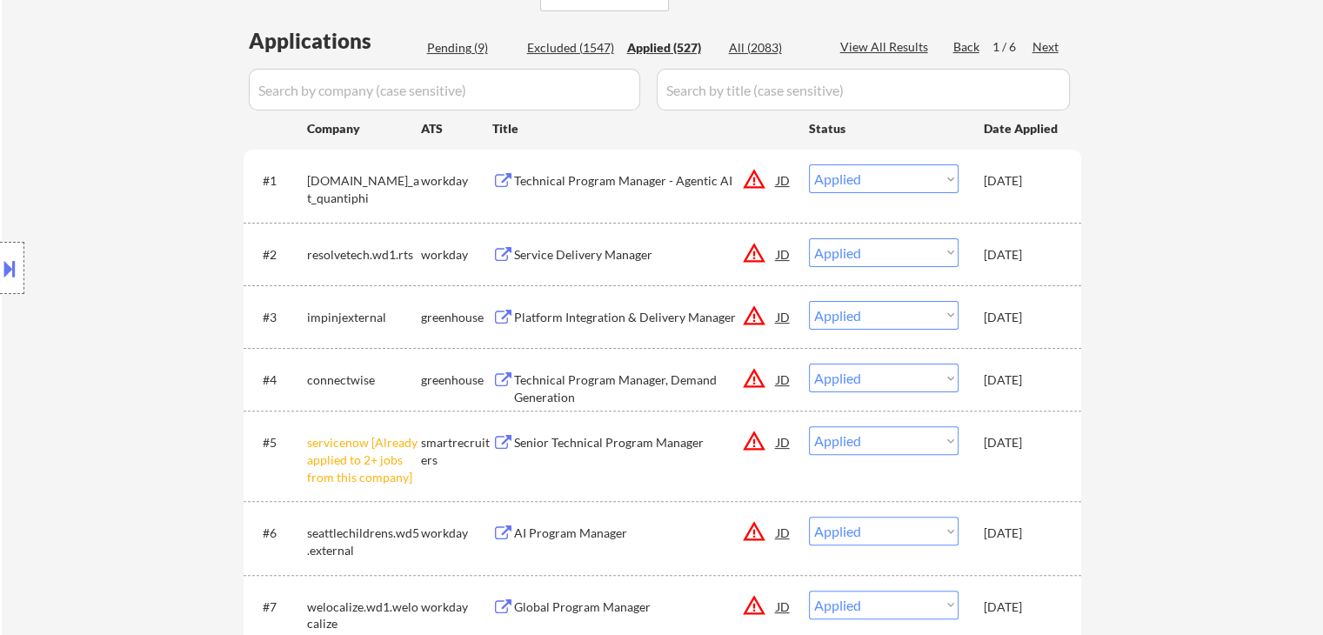
scroll to position [261, 0]
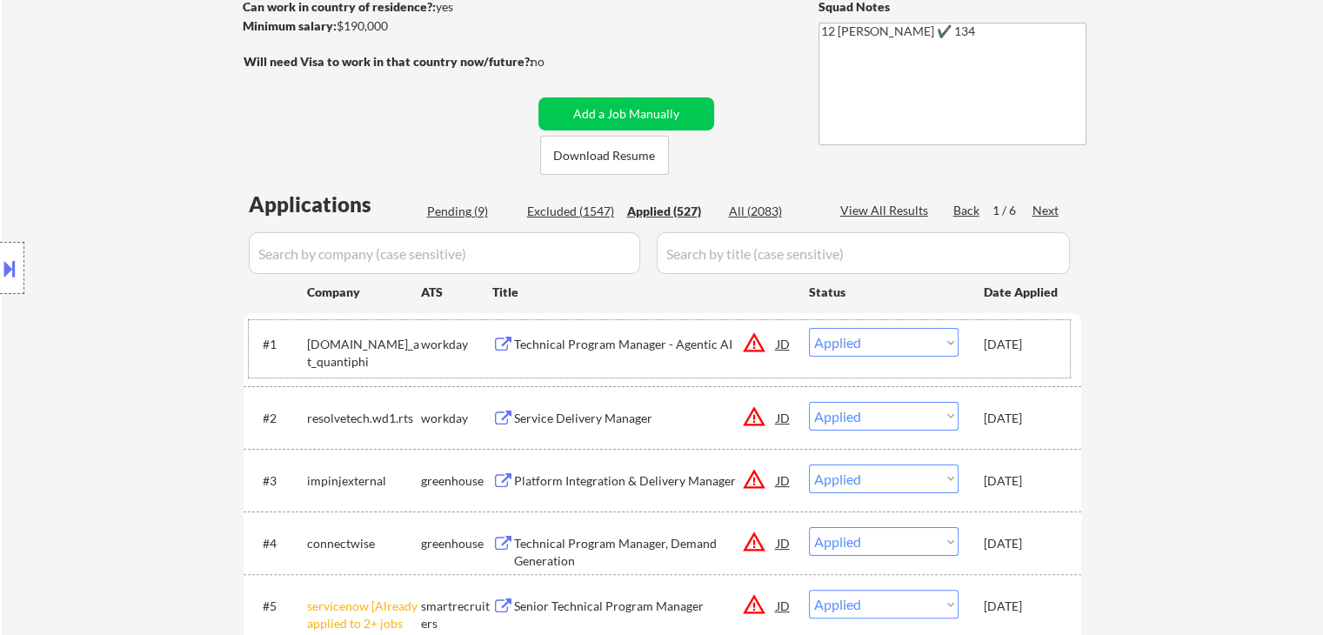
click at [1002, 337] on div "Oct 6, 2025" at bounding box center [1022, 344] width 77 height 17
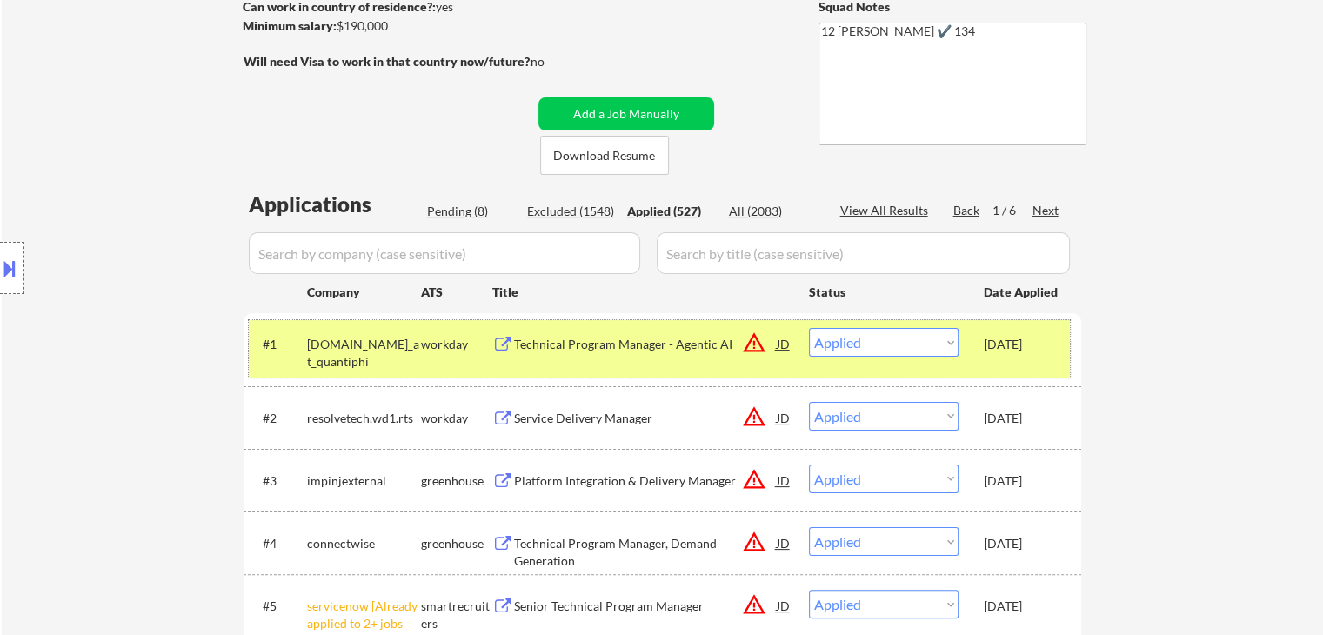
click at [708, 248] on input "input" at bounding box center [863, 253] width 413 height 42
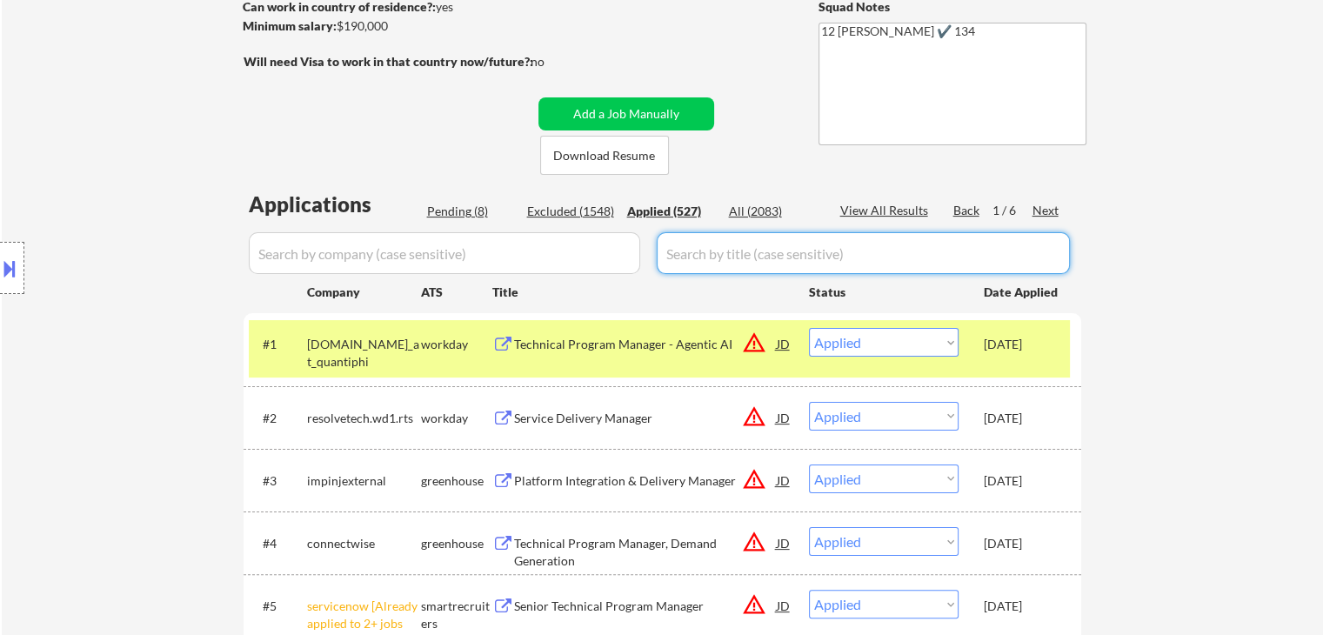
paste input "snorkelai"
type input "snorkelai"
click at [769, 217] on div "All (2083)" at bounding box center [772, 211] width 87 height 17
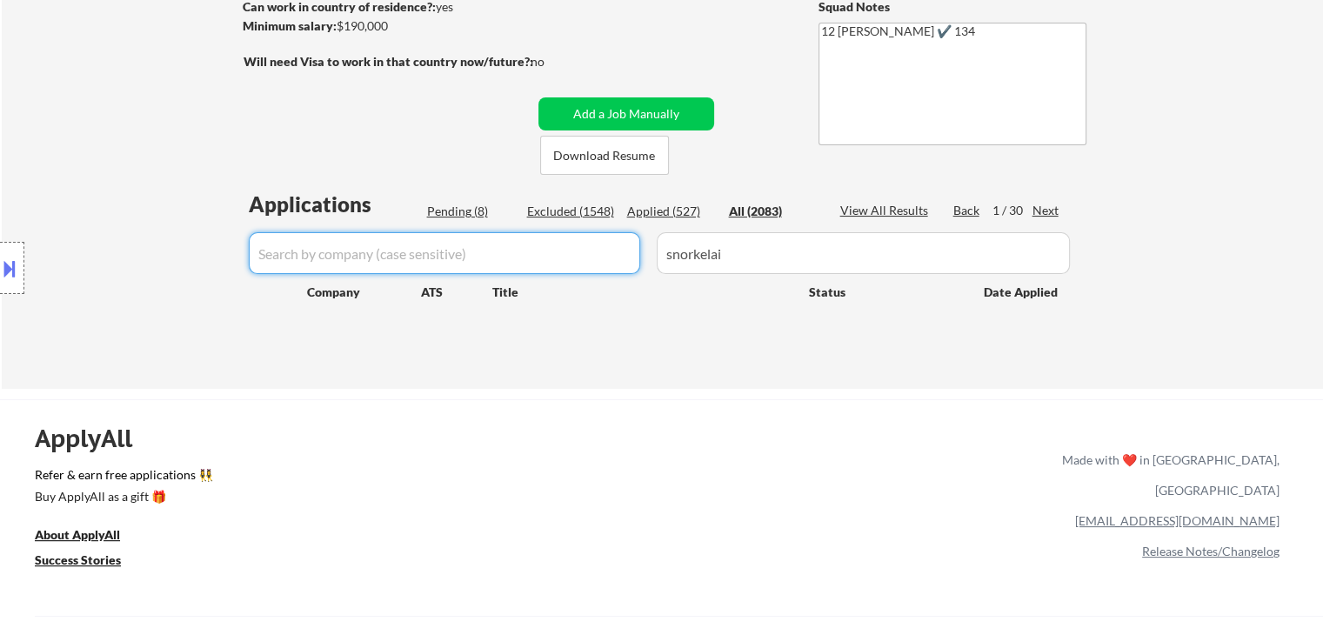
click at [545, 270] on input "input" at bounding box center [444, 253] width 391 height 42
paste input "snorkelai"
type input "snorkelai"
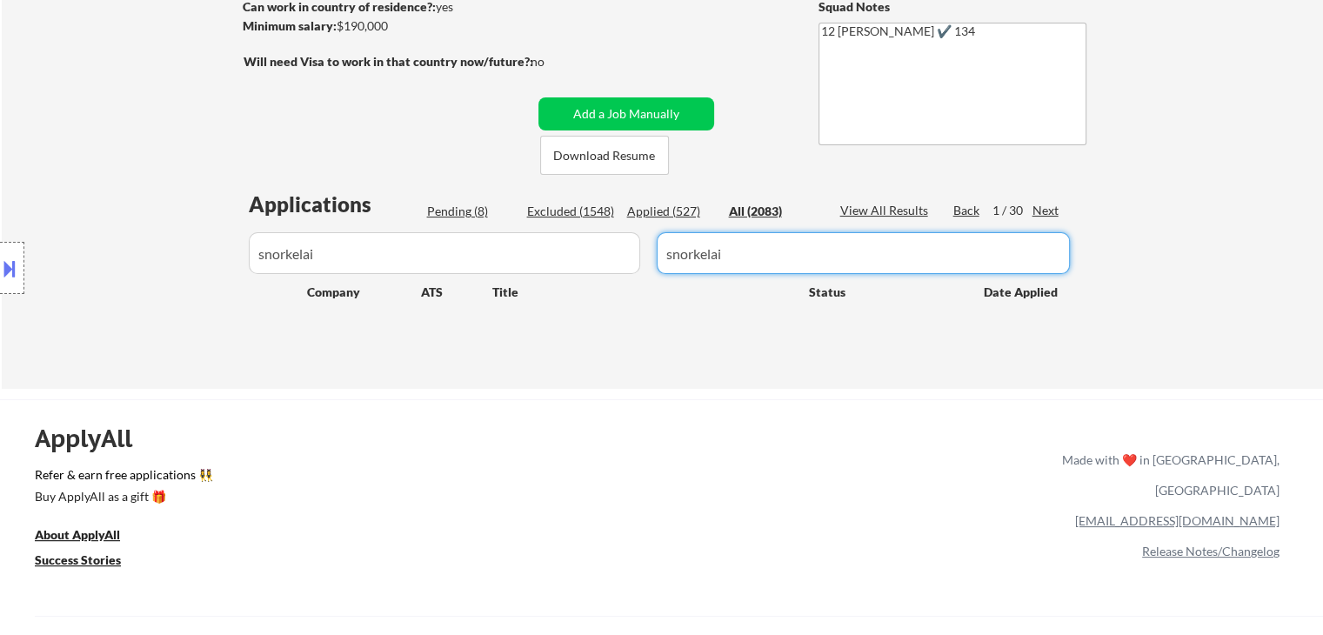
drag, startPoint x: 755, startPoint y: 253, endPoint x: 488, endPoint y: 292, distance: 269.9
click at [513, 286] on div "Applications Pending (8) Excluded (1548) Applied (527) All (2083) View All Resu…" at bounding box center [663, 273] width 838 height 166
select select ""excluded__blocklist_""
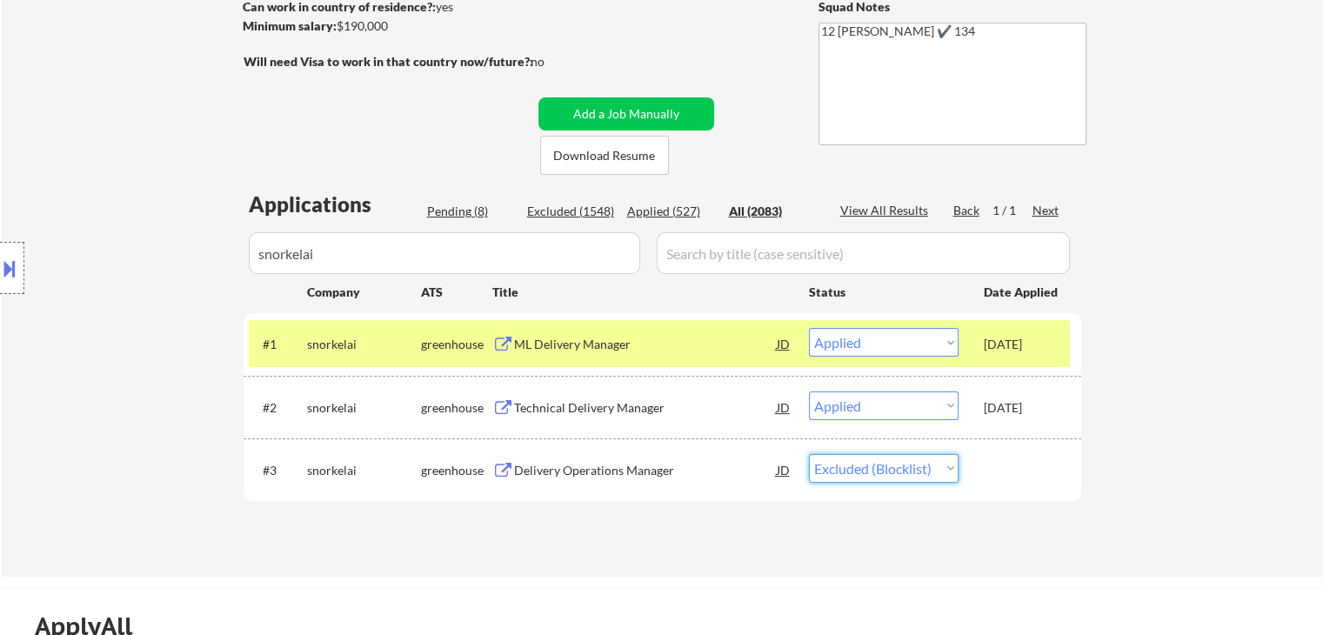
click at [888, 474] on select "Choose an option... Pending Applied Excluded (Questions) Excluded (Expired) Exc…" at bounding box center [884, 468] width 150 height 29
select select ""excluded__salary_""
click at [809, 454] on select "Choose an option... Pending Applied Excluded (Questions) Excluded (Expired) Exc…" at bounding box center [884, 468] width 150 height 29
drag, startPoint x: 359, startPoint y: 258, endPoint x: 0, endPoint y: 397, distance: 385.2
click at [0, 318] on body "← Return to /applysquad Mailslurp Inbox Job Search Builder Esther Lu User Email…" at bounding box center [661, 56] width 1323 height 635
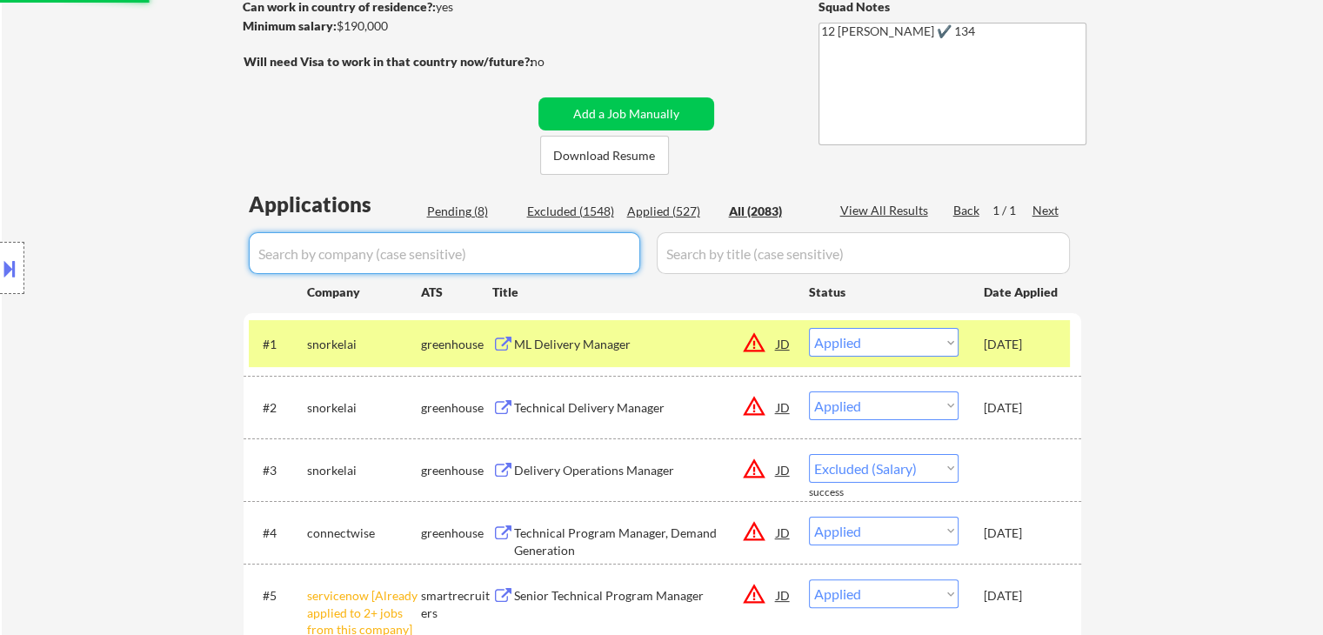
select select ""applied""
select select ""excluded__other_""
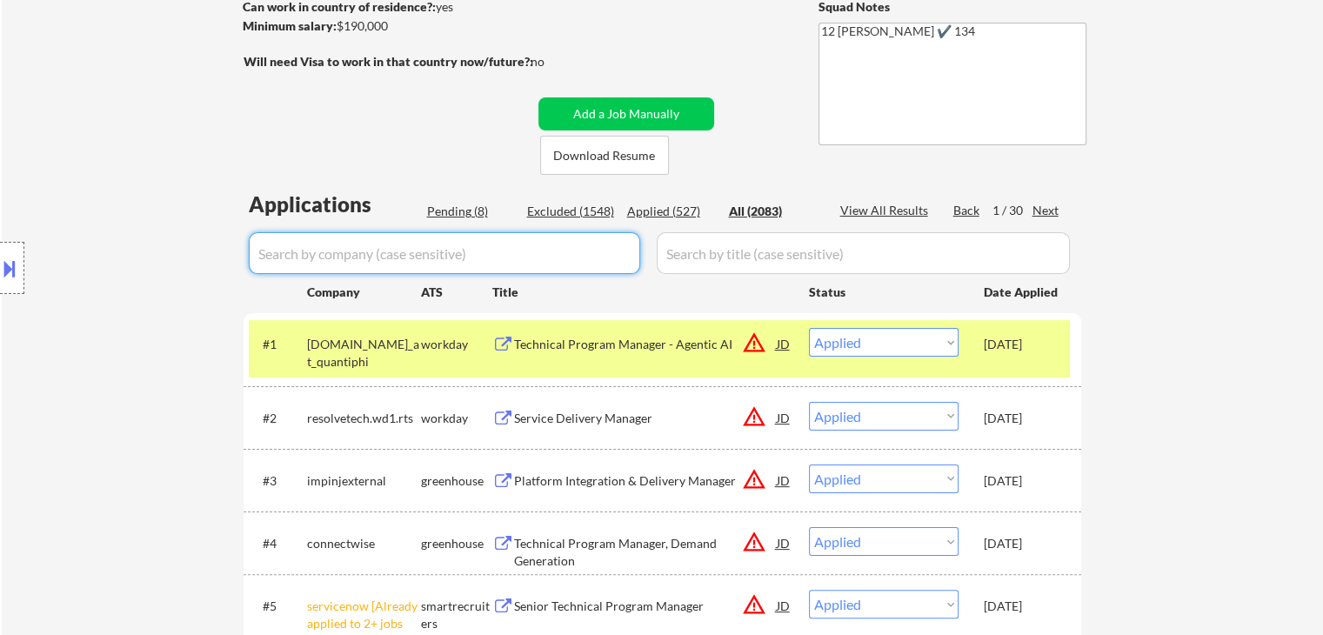
click at [598, 252] on input "input" at bounding box center [444, 253] width 391 height 42
click at [658, 217] on div "Applied (527)" at bounding box center [670, 211] width 87 height 17
select select ""applied""
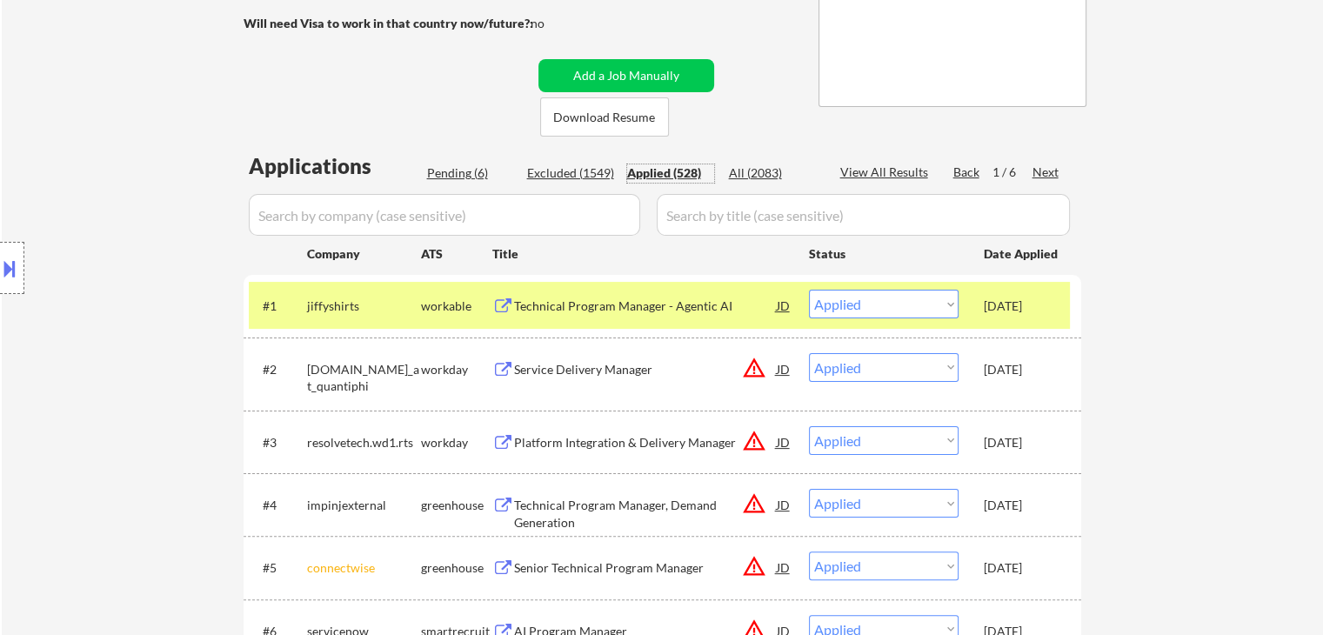
scroll to position [435, 0]
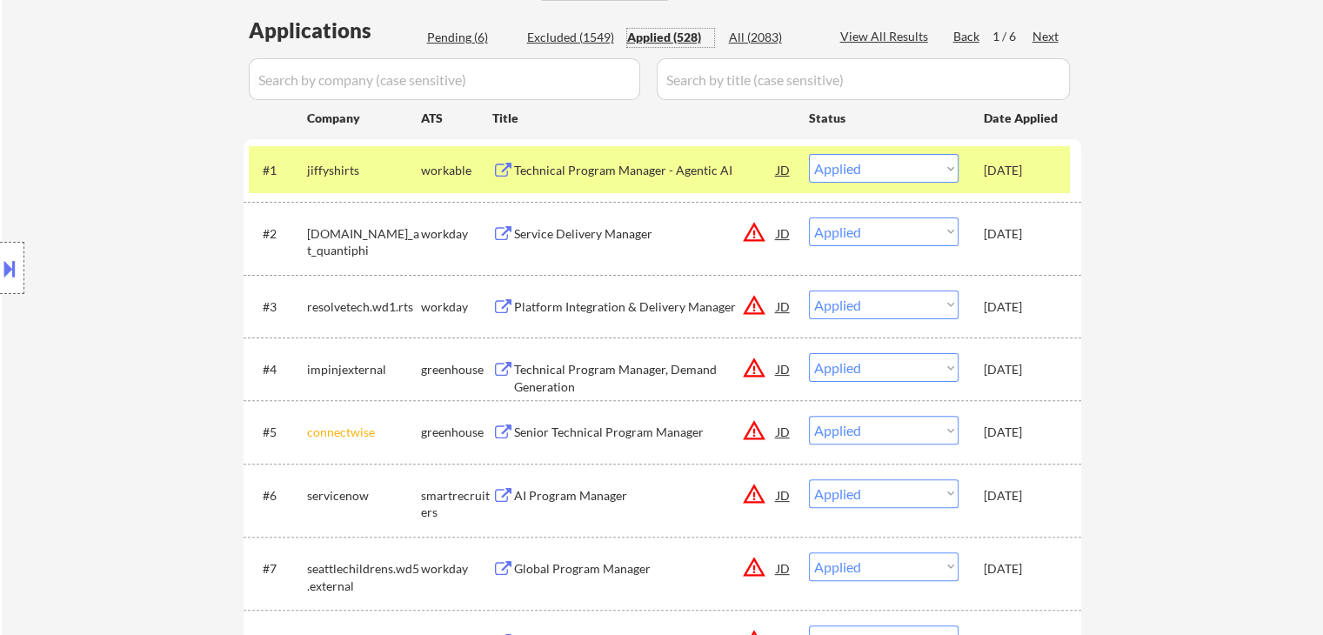
click at [1012, 237] on div "Oct 6, 2025" at bounding box center [1022, 233] width 77 height 17
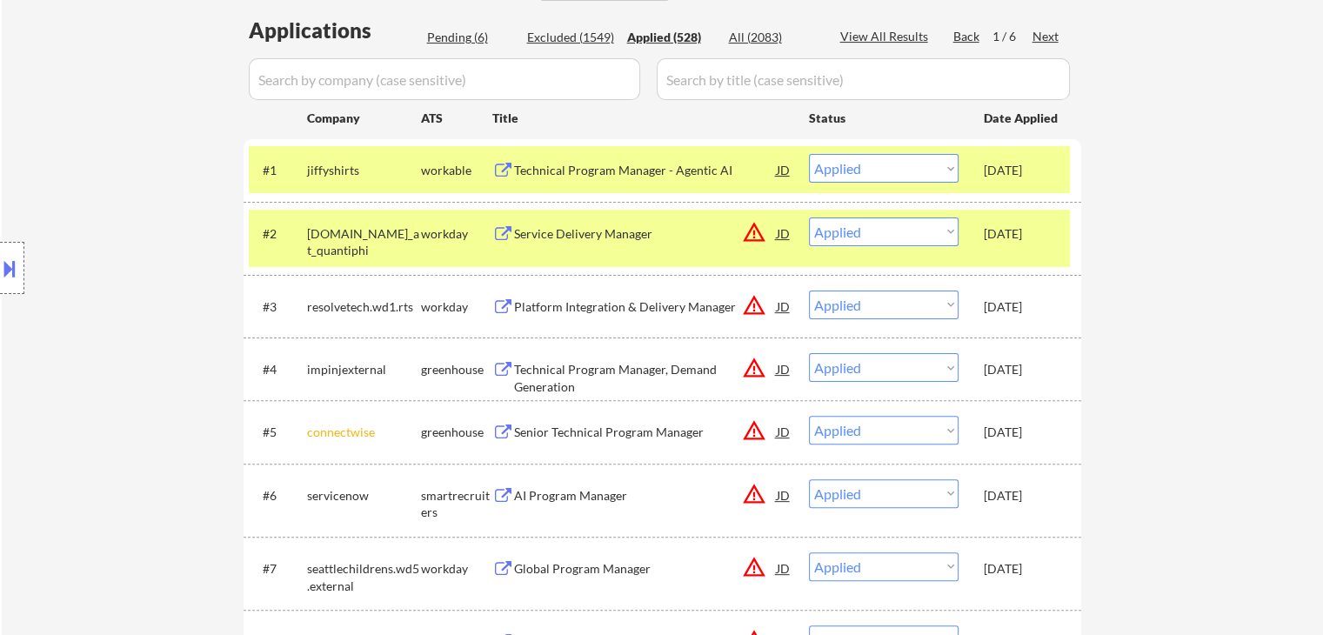
click at [1024, 177] on div "Oct 6, 2025" at bounding box center [1022, 170] width 77 height 17
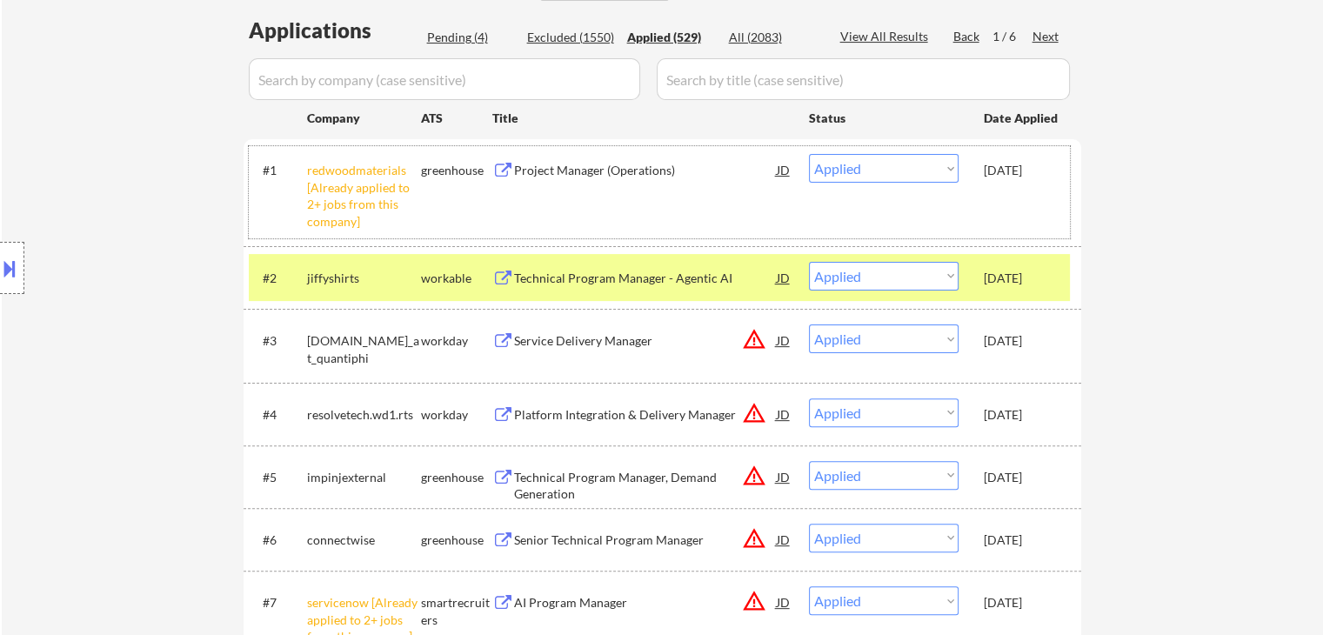
click at [996, 332] on div "Oct 6, 2025" at bounding box center [1022, 340] width 77 height 17
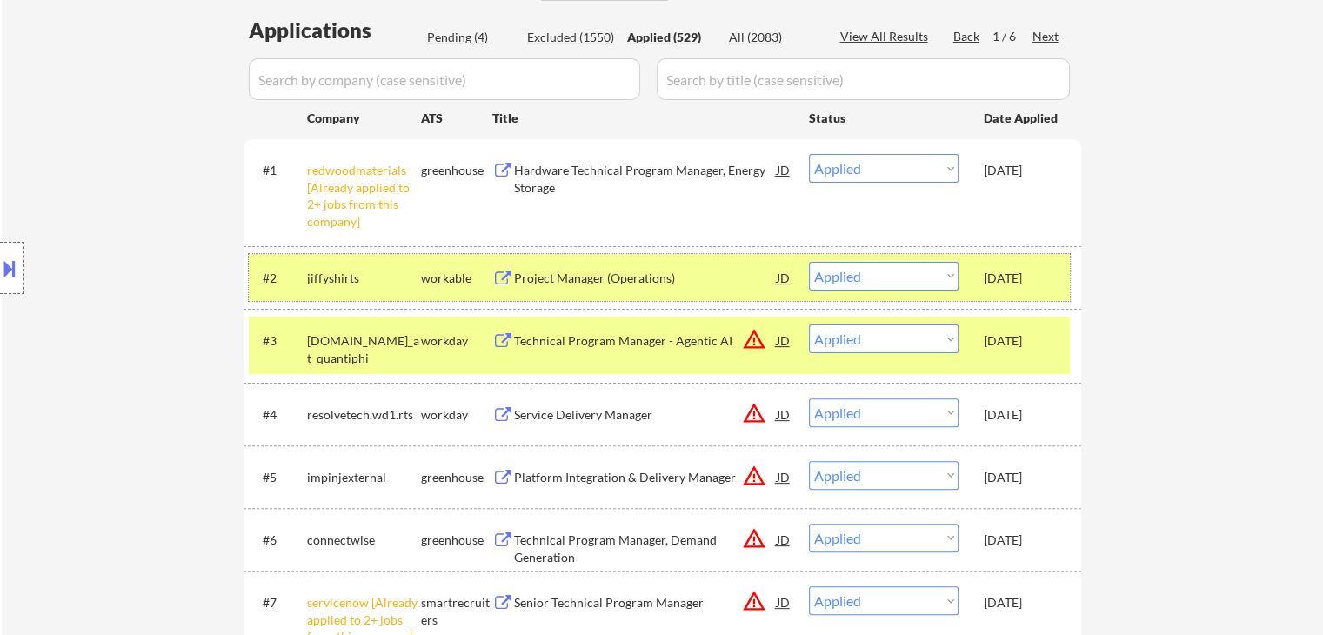
click at [1016, 283] on div "Oct 6, 2025" at bounding box center [1022, 278] width 77 height 17
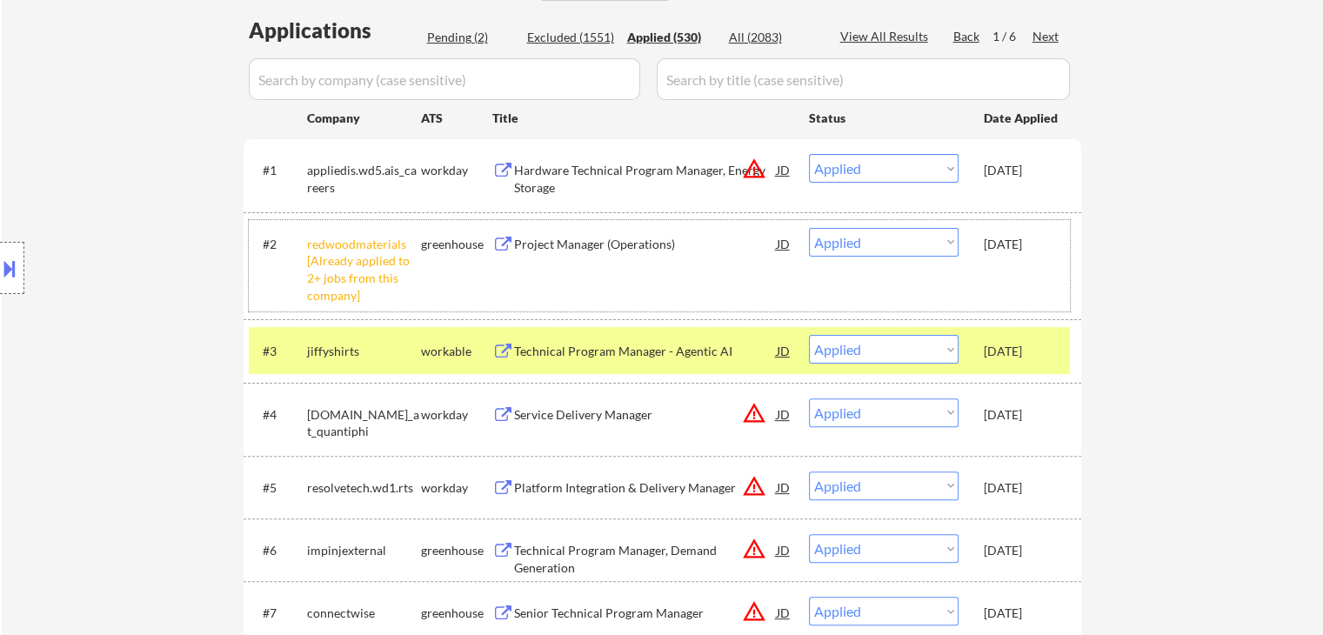
click at [1032, 418] on div "Oct 6, 2025" at bounding box center [1022, 414] width 77 height 17
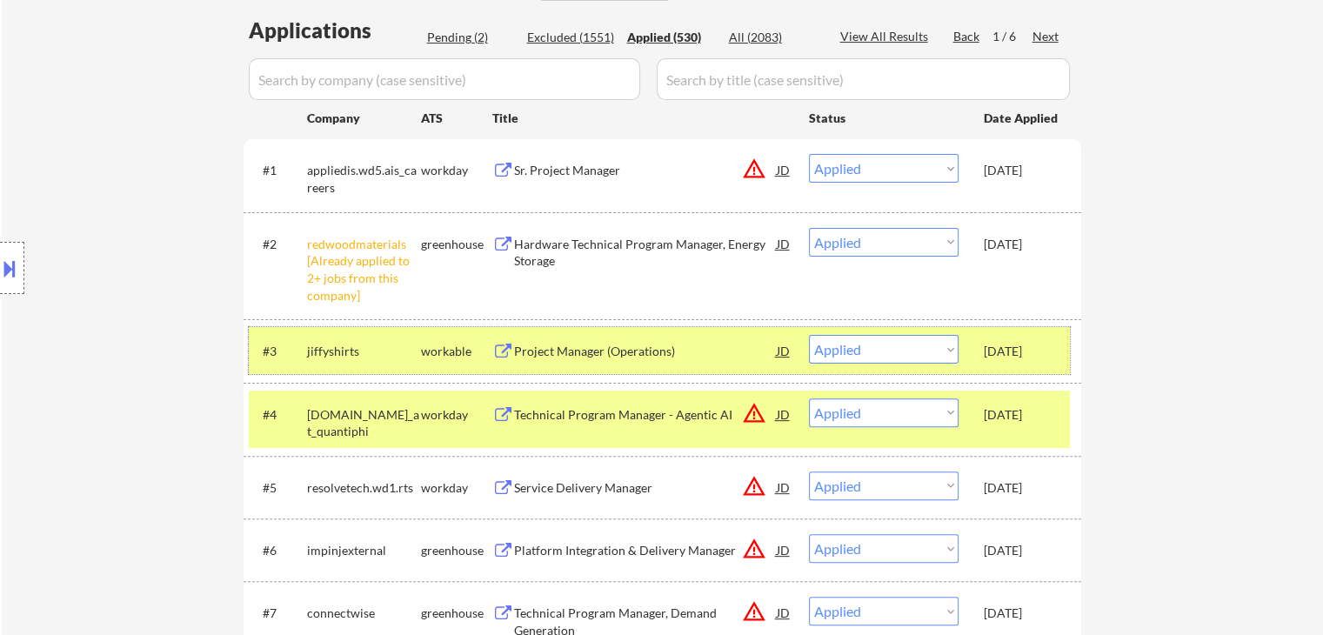
drag, startPoint x: 1019, startPoint y: 355, endPoint x: 1009, endPoint y: 355, distance: 9.6
click at [1019, 356] on div "Oct 6, 2025" at bounding box center [1022, 351] width 77 height 17
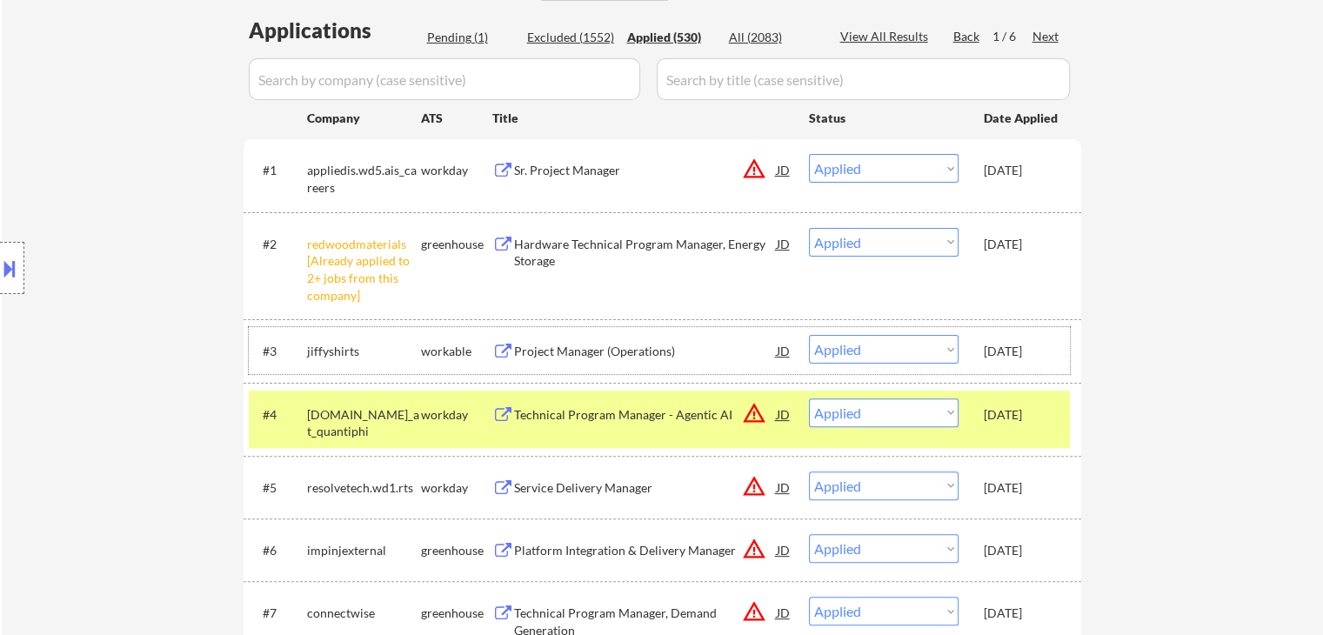
click at [750, 95] on input "input" at bounding box center [863, 79] width 413 height 42
click at [503, 84] on input "input" at bounding box center [444, 79] width 391 height 42
paste input "workwave"
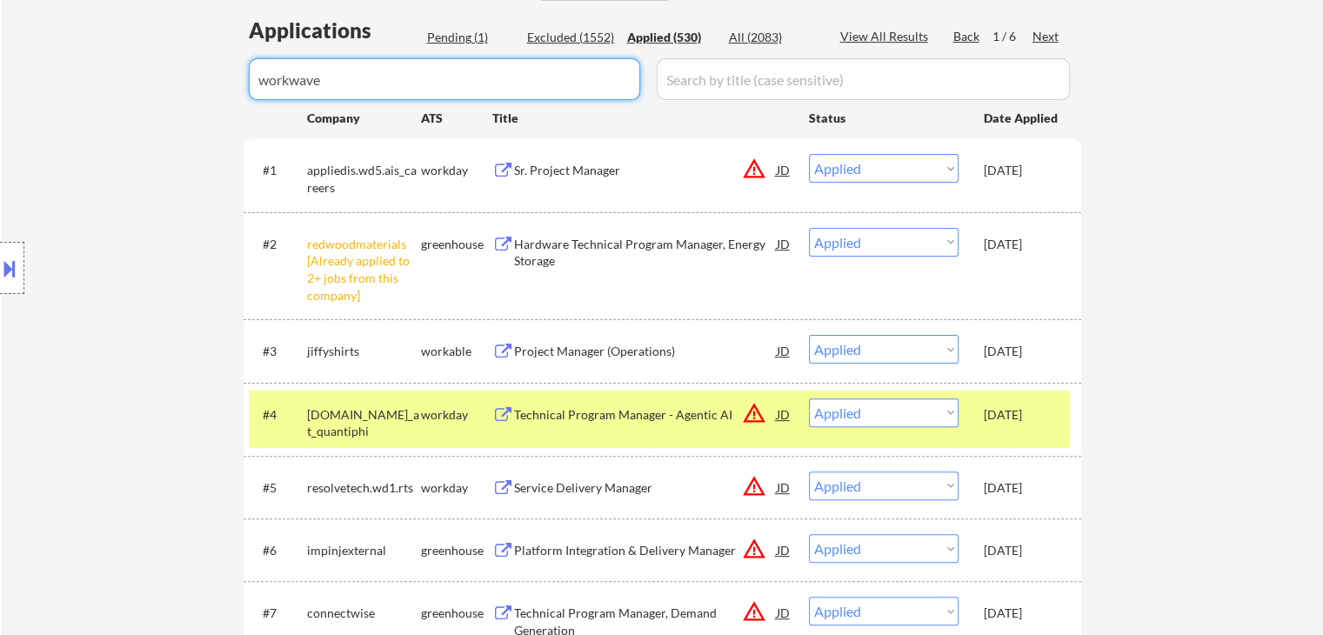
type input "workwave"
drag, startPoint x: 774, startPoint y: 33, endPoint x: 800, endPoint y: 32, distance: 26.1
click at [776, 33] on div "All (2083)" at bounding box center [772, 37] width 87 height 17
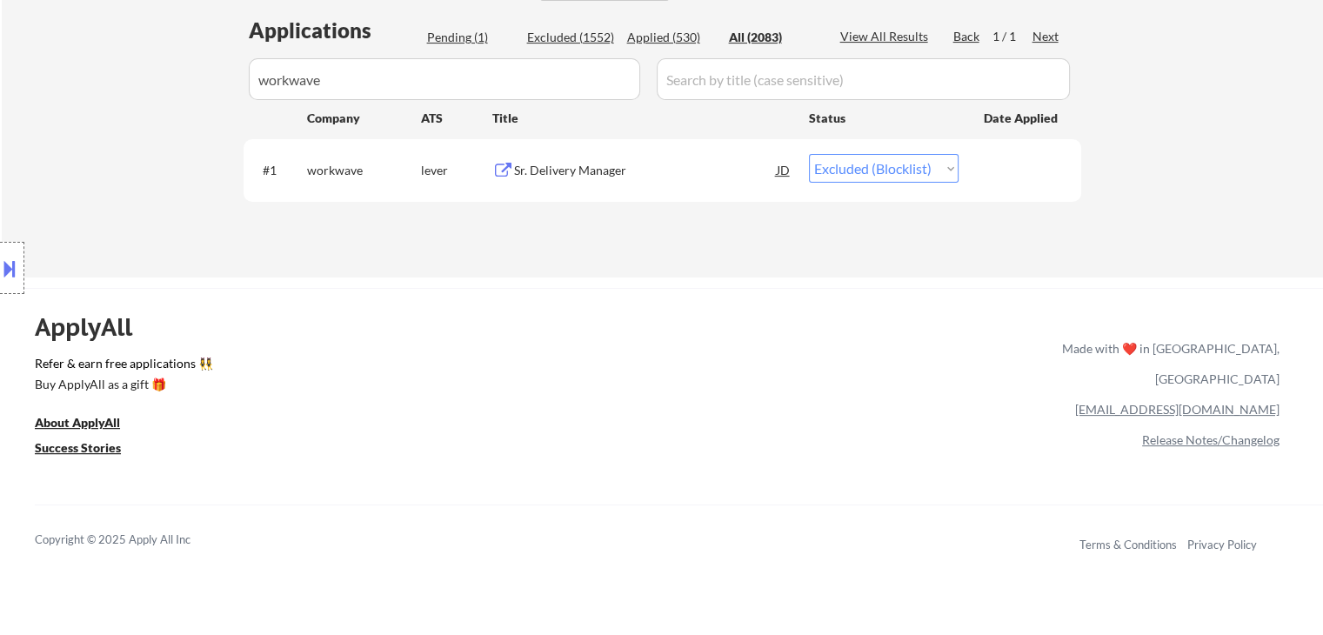
click at [885, 168] on select "Choose an option... Pending Applied Excluded (Questions) Excluded (Expired) Exc…" at bounding box center [884, 168] width 150 height 29
select select ""excluded__salary_""
click at [809, 154] on select "Choose an option... Pending Applied Excluded (Questions) Excluded (Expired) Exc…" at bounding box center [884, 168] width 150 height 29
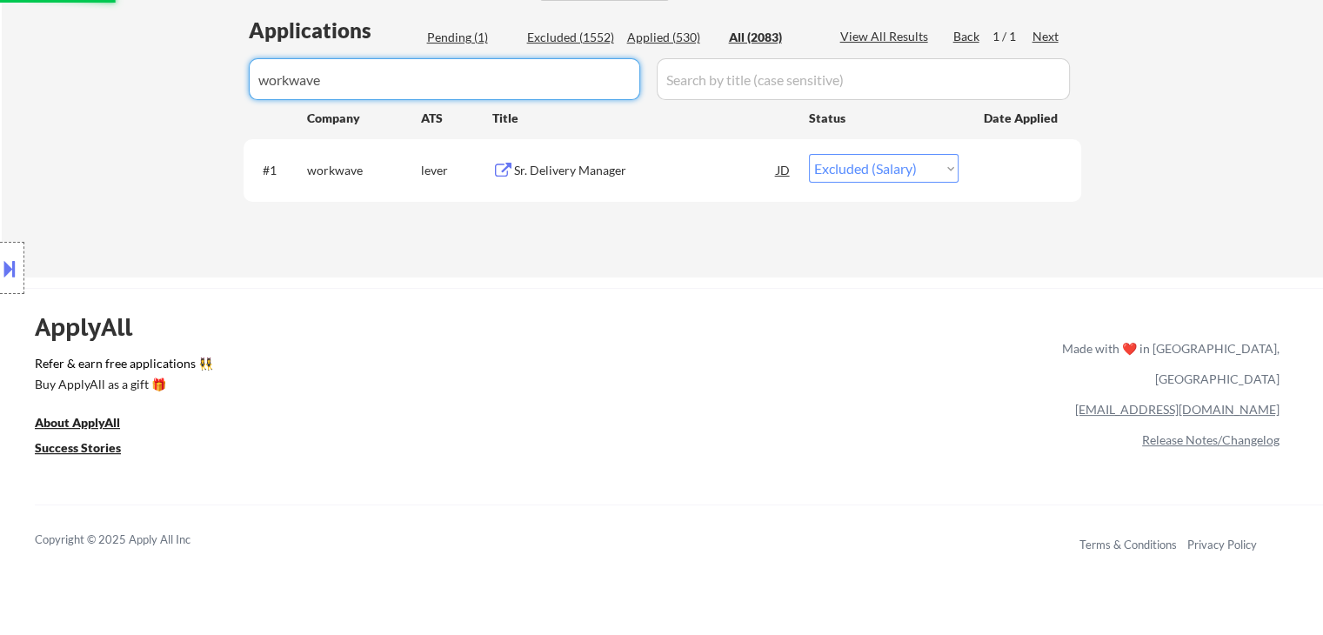
drag, startPoint x: 388, startPoint y: 74, endPoint x: 0, endPoint y: 87, distance: 388.1
click at [0, 52] on div "← Return to /applysquad Mailslurp Inbox Job Search Builder Esther Lu User Email…" at bounding box center [661, 367] width 1323 height 1604
select select ""applied""
select select ""excluded__other_""
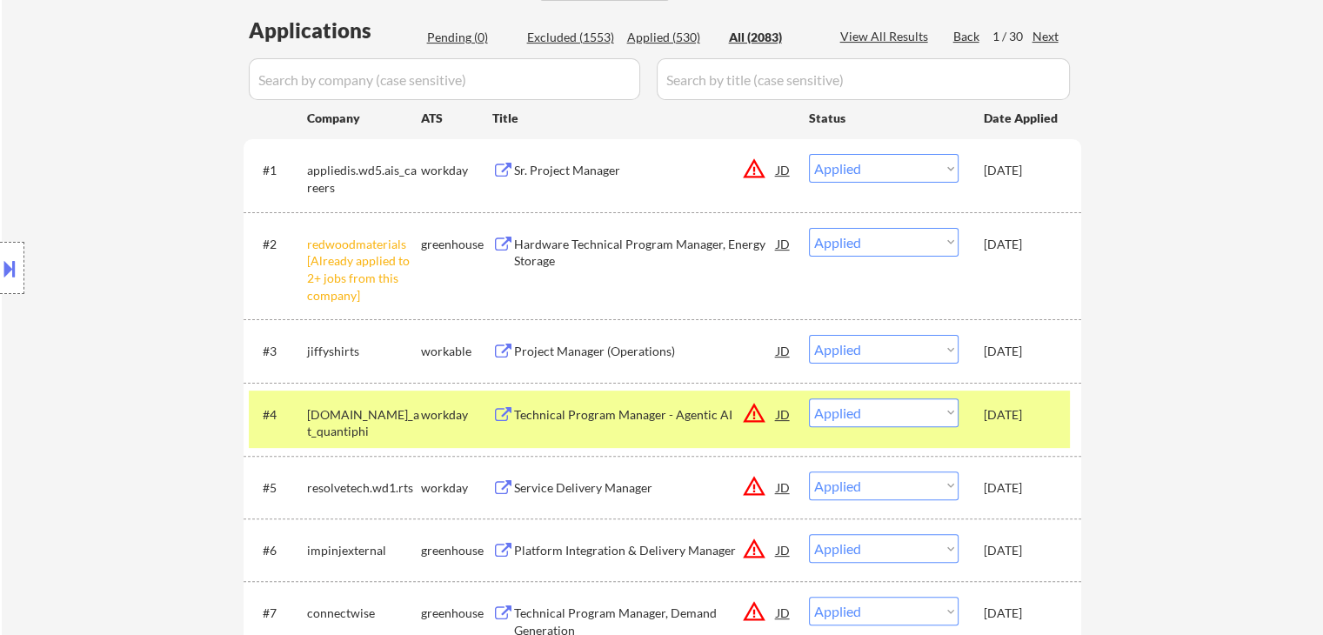
click at [658, 39] on div "Applied (530)" at bounding box center [670, 37] width 87 height 17
select select ""applied""
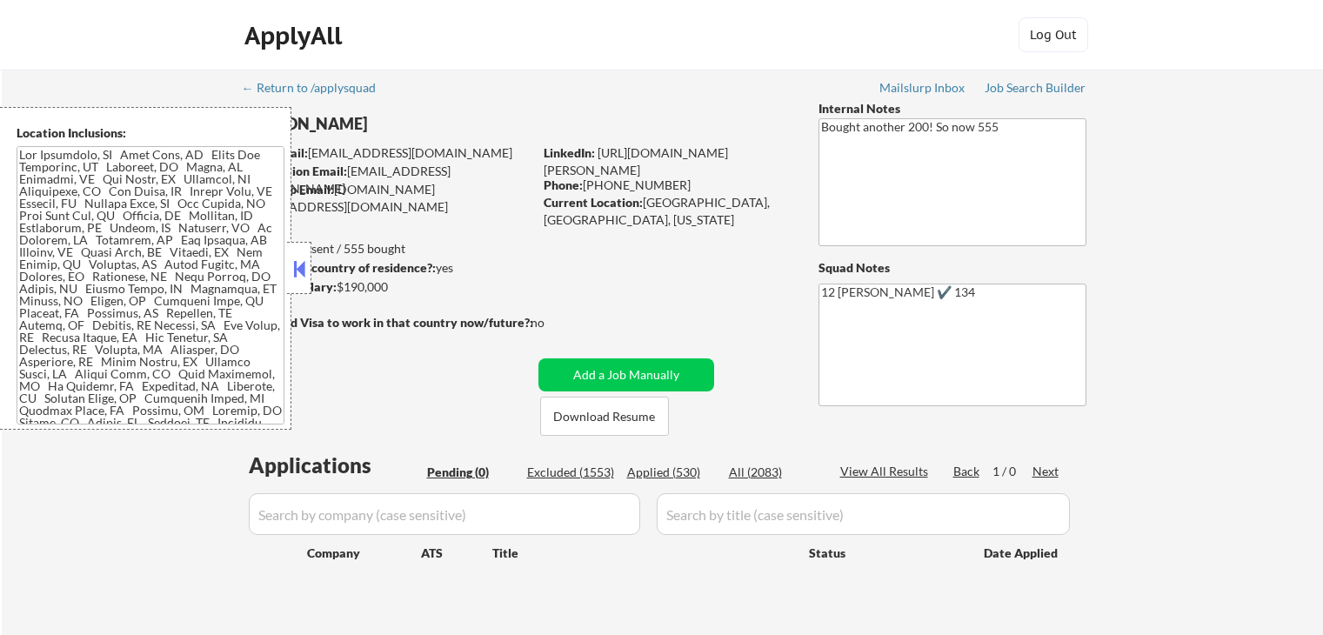
scroll to position [435, 0]
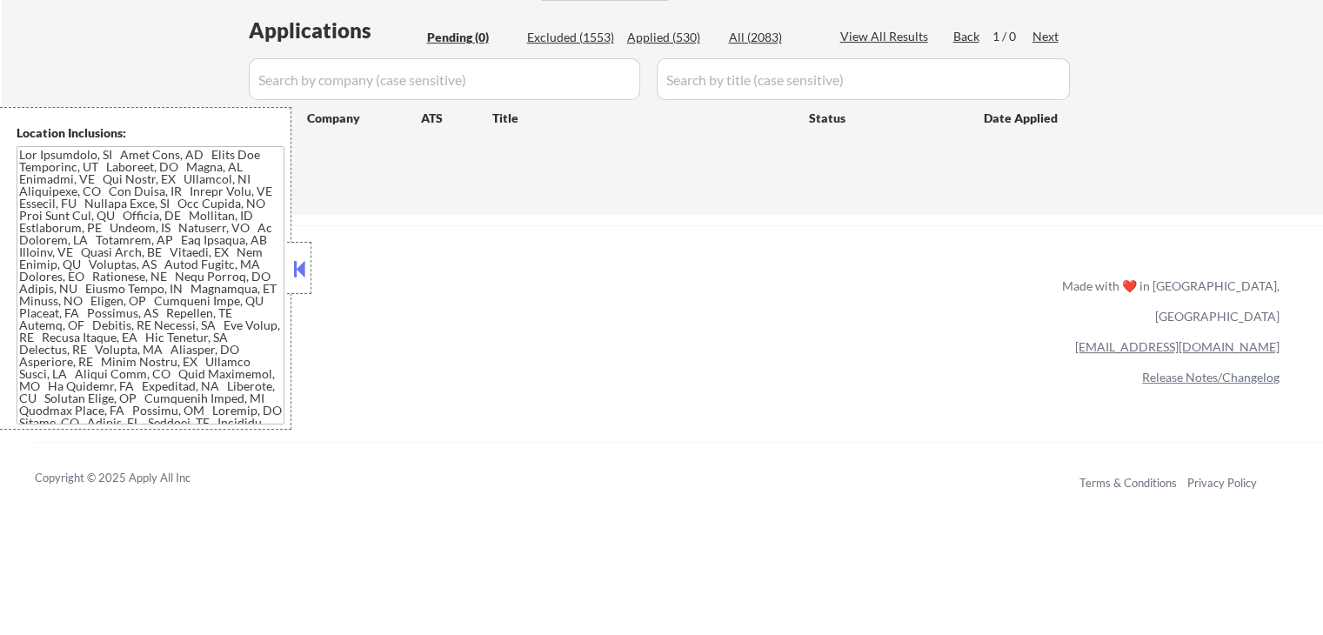
click at [304, 268] on button at bounding box center [299, 269] width 19 height 26
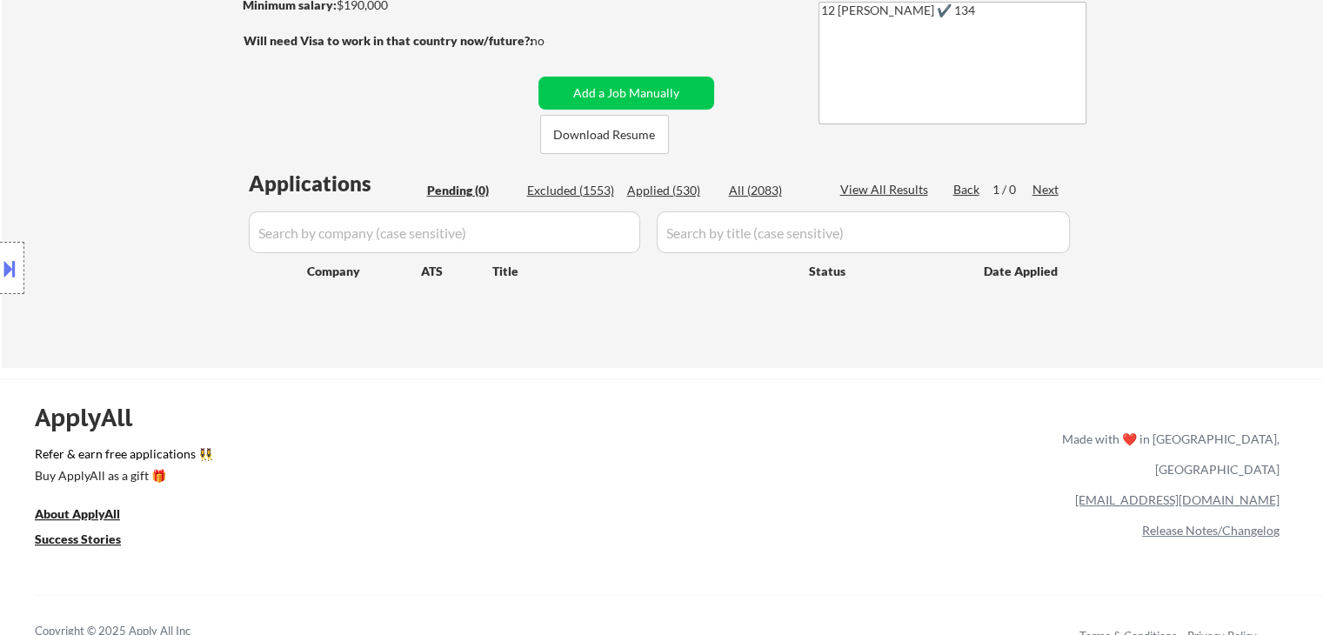
scroll to position [174, 0]
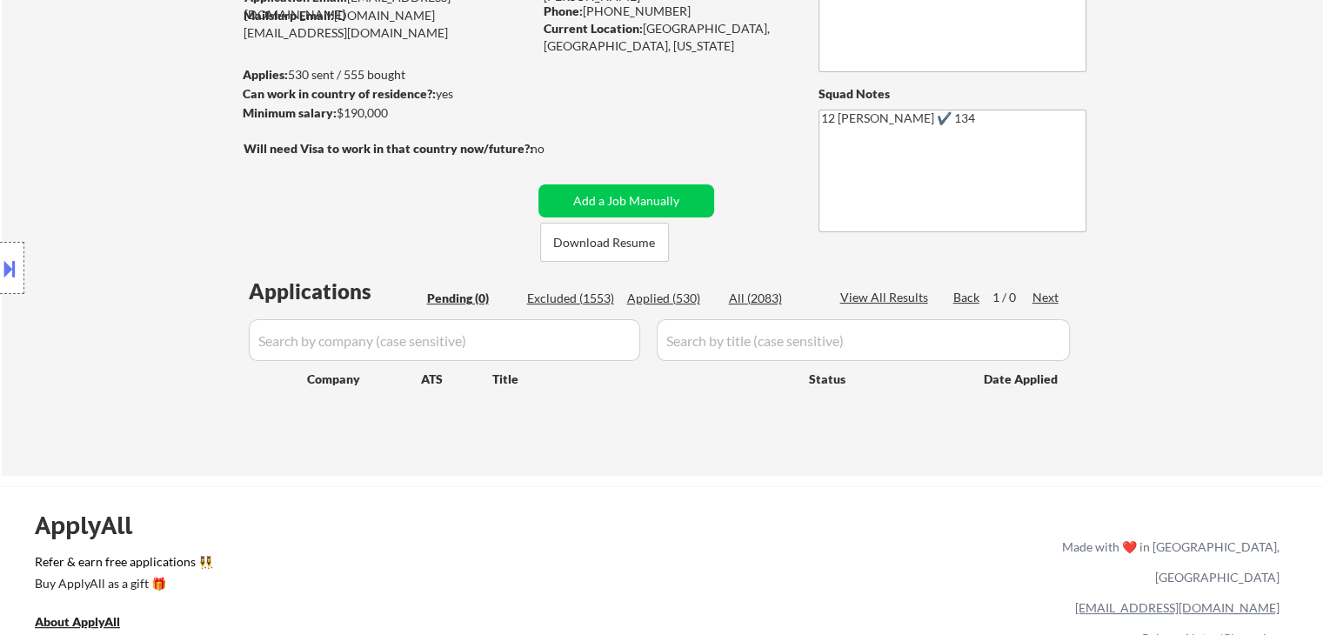
click at [651, 294] on div "Applied (530)" at bounding box center [670, 298] width 87 height 17
click at [598, 253] on button "Download Resume" at bounding box center [604, 242] width 129 height 39
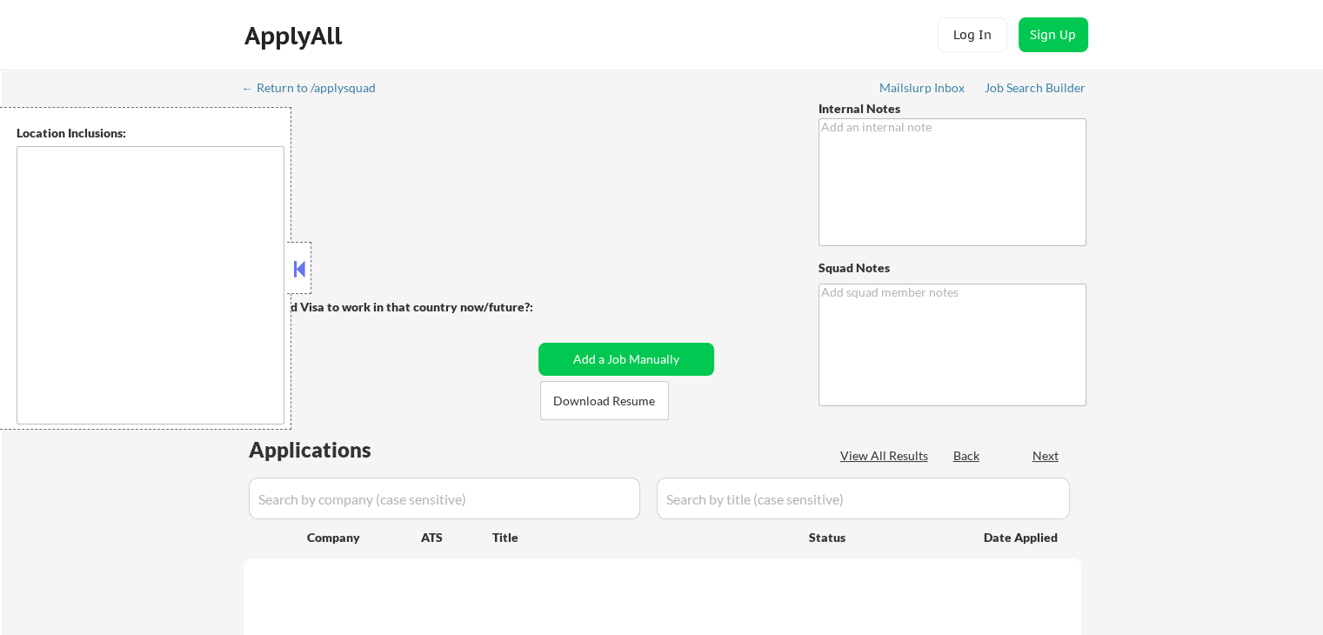
click at [308, 255] on div at bounding box center [299, 268] width 24 height 52
click at [305, 258] on button at bounding box center [299, 269] width 19 height 26
drag, startPoint x: 290, startPoint y: 274, endPoint x: 311, endPoint y: 281, distance: 22.0
click at [292, 277] on button at bounding box center [299, 269] width 19 height 26
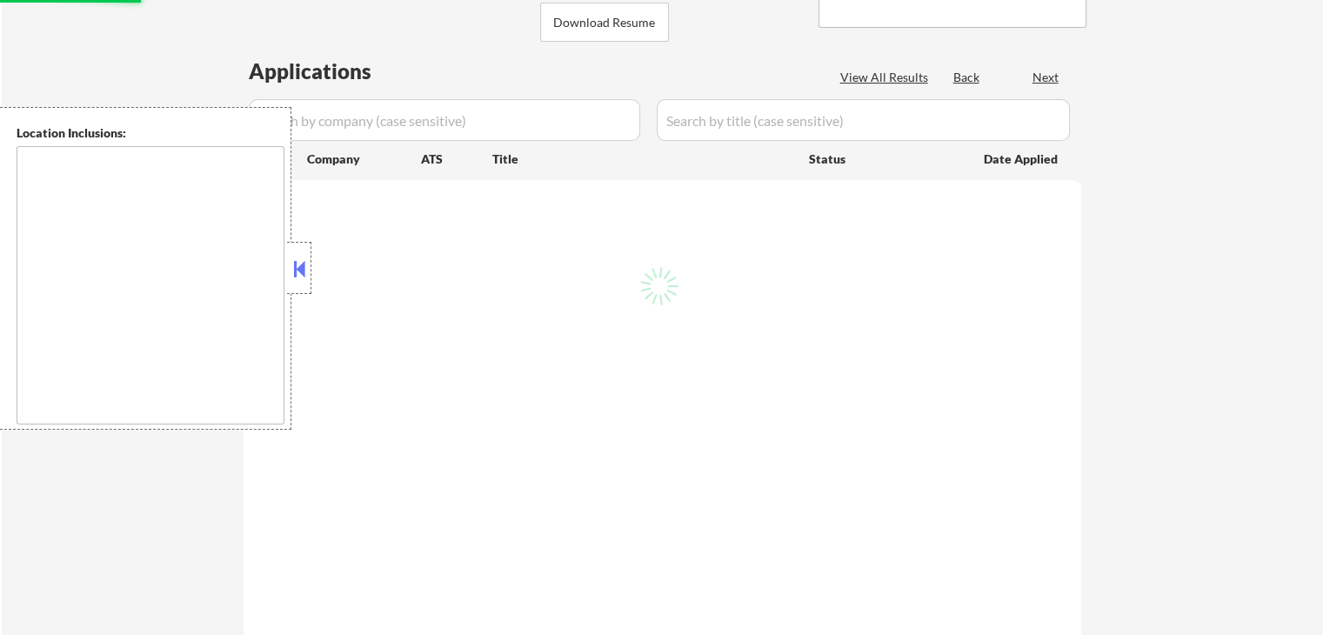
scroll to position [348, 0]
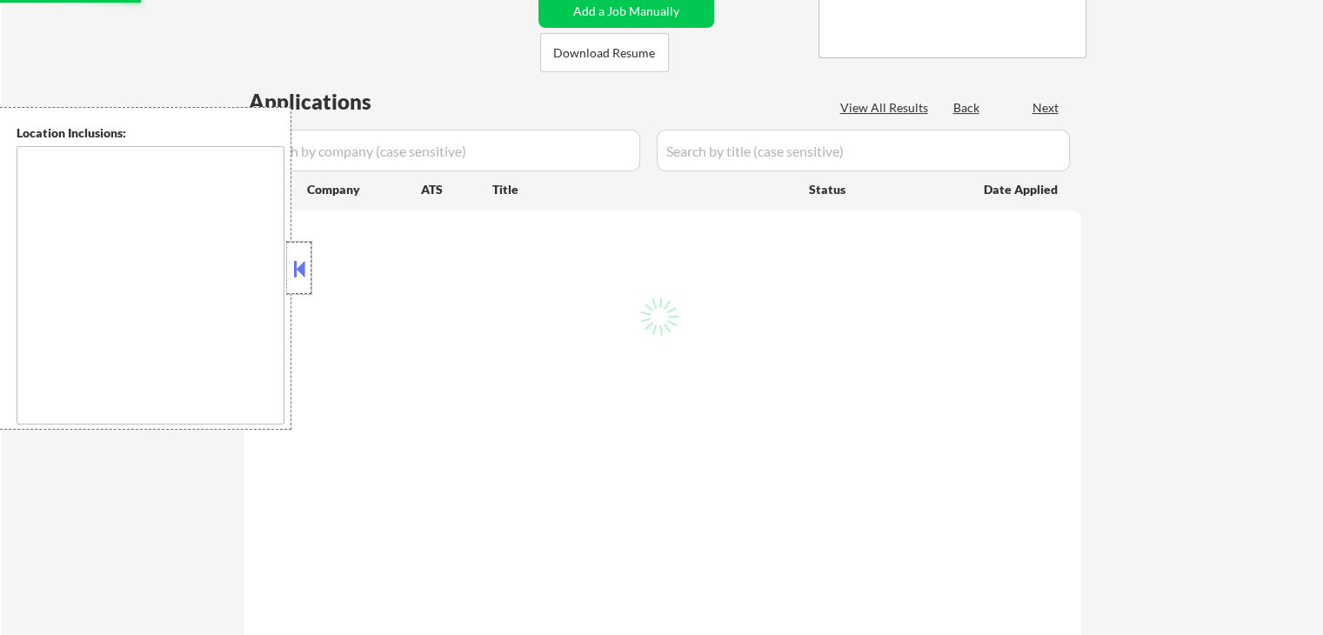
drag, startPoint x: 287, startPoint y: 274, endPoint x: 305, endPoint y: 273, distance: 18.3
click at [290, 274] on div at bounding box center [299, 268] width 24 height 52
type textarea "If you run out of jobs, you may manually source and apply him for entry-level I…"
type textarea "Marialynn"
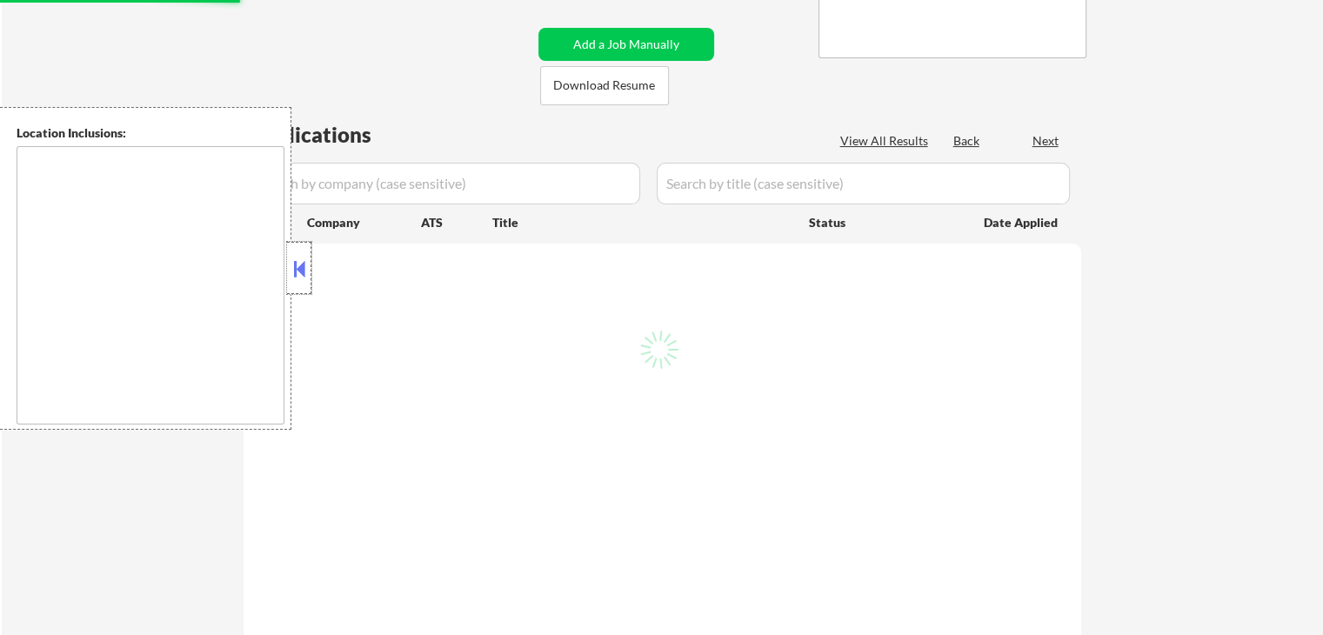
click at [296, 258] on button at bounding box center [299, 269] width 19 height 26
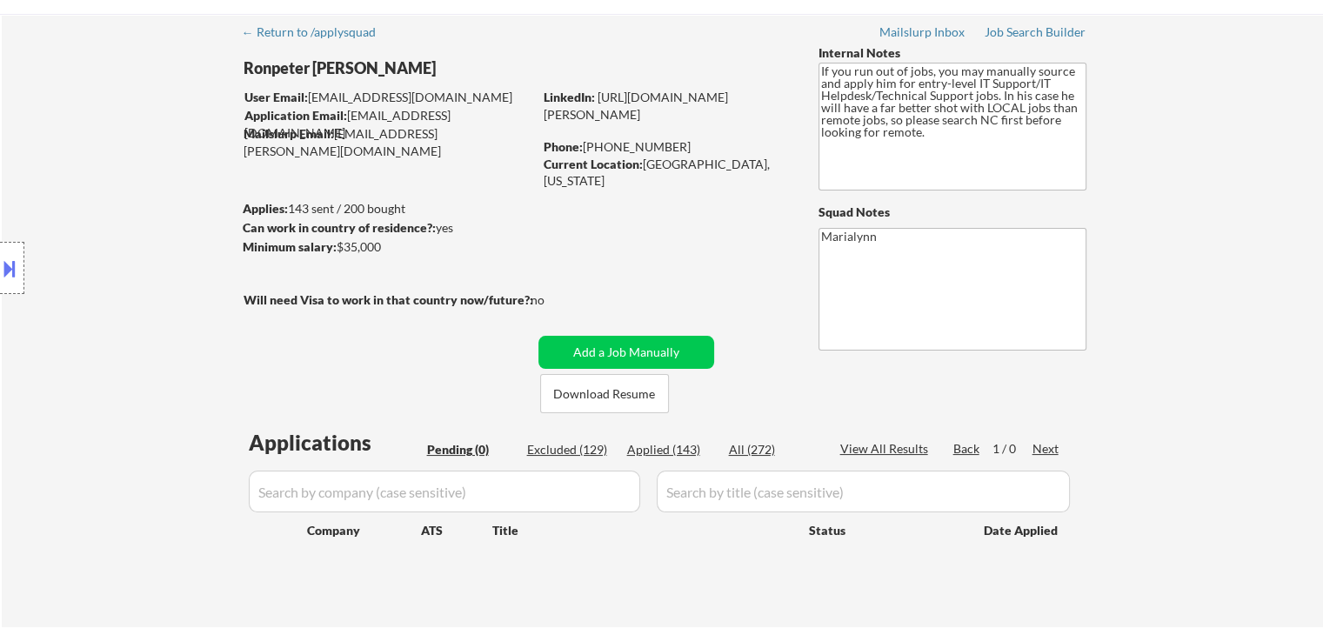
scroll to position [87, 0]
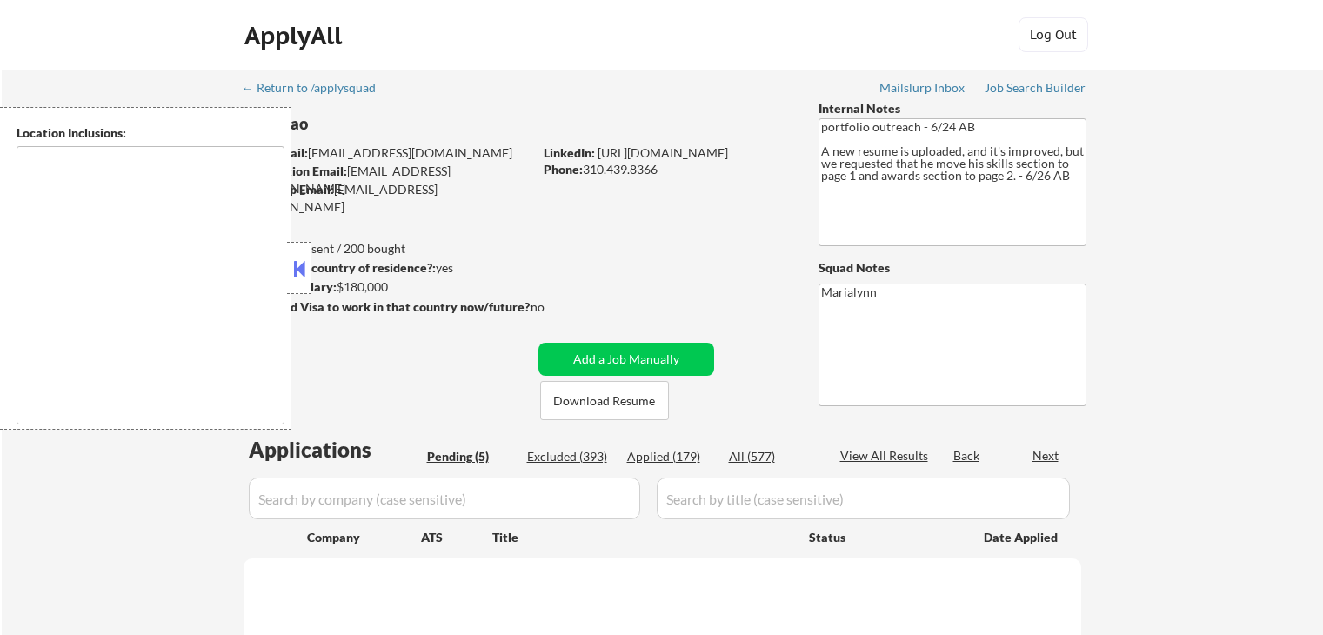
select select ""pending""
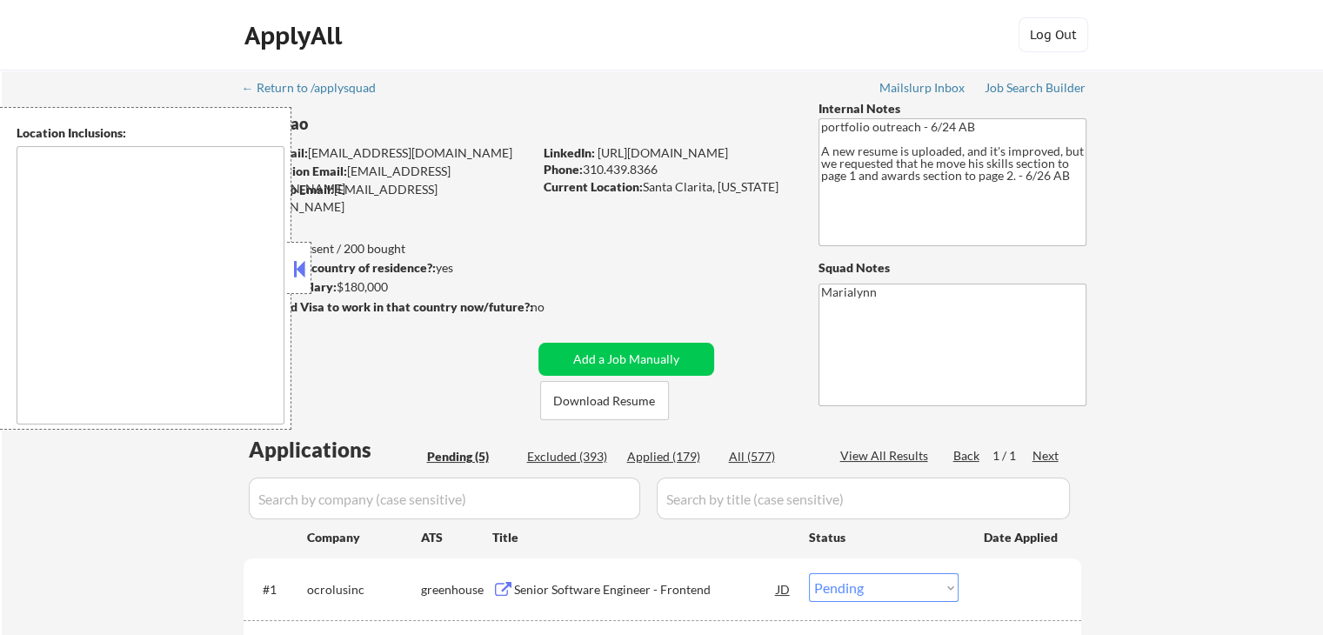
click at [307, 265] on button at bounding box center [299, 269] width 19 height 26
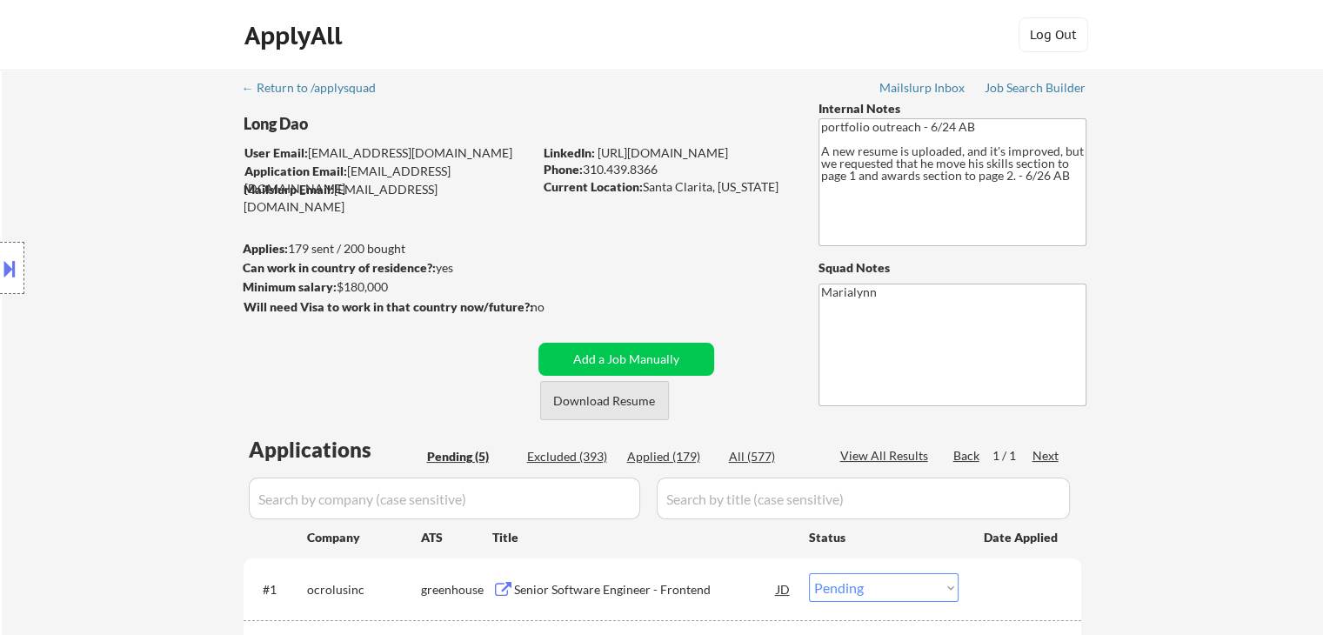
drag, startPoint x: 619, startPoint y: 397, endPoint x: 618, endPoint y: 371, distance: 25.3
click at [619, 396] on button "Download Resume" at bounding box center [604, 400] width 129 height 39
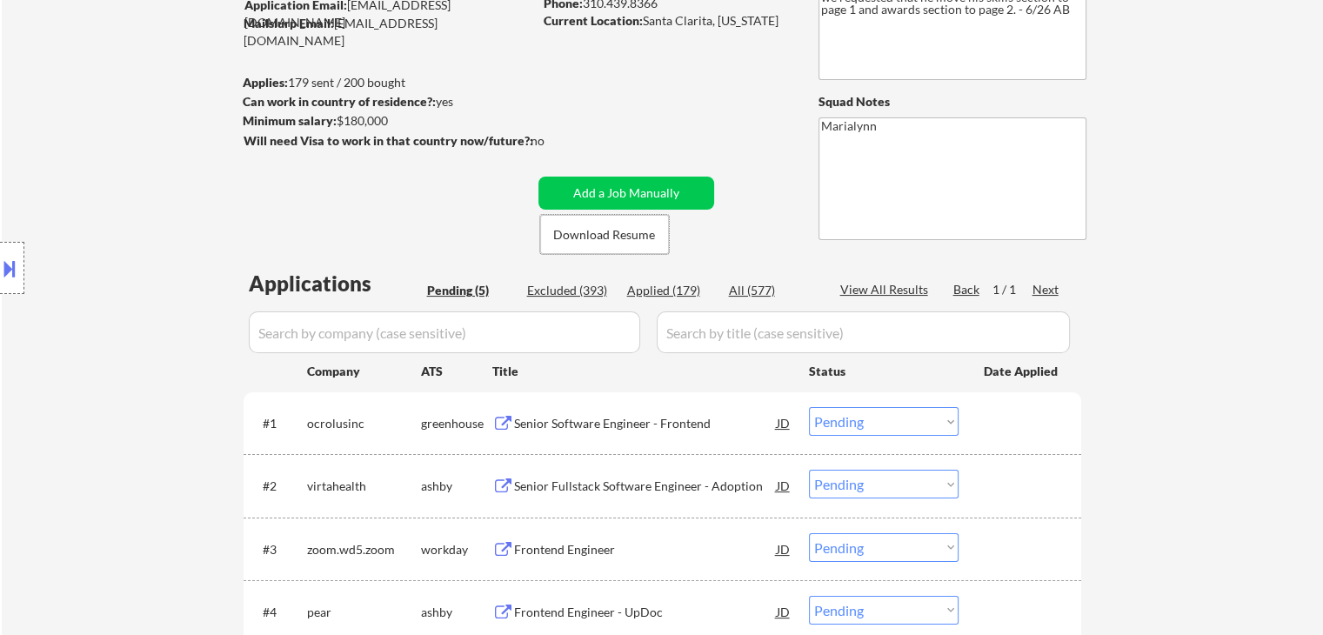
scroll to position [435, 0]
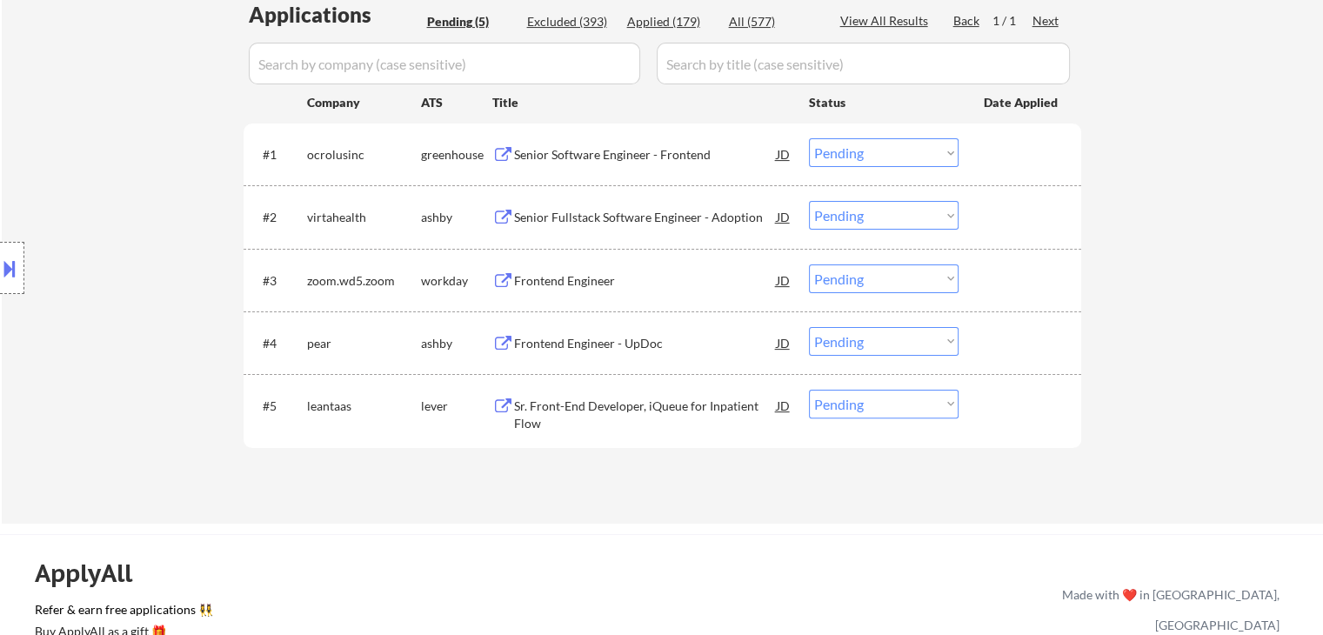
click at [656, 409] on div "Sr. Front-End Developer, iQueue for Inpatient Flow" at bounding box center [645, 414] width 263 height 34
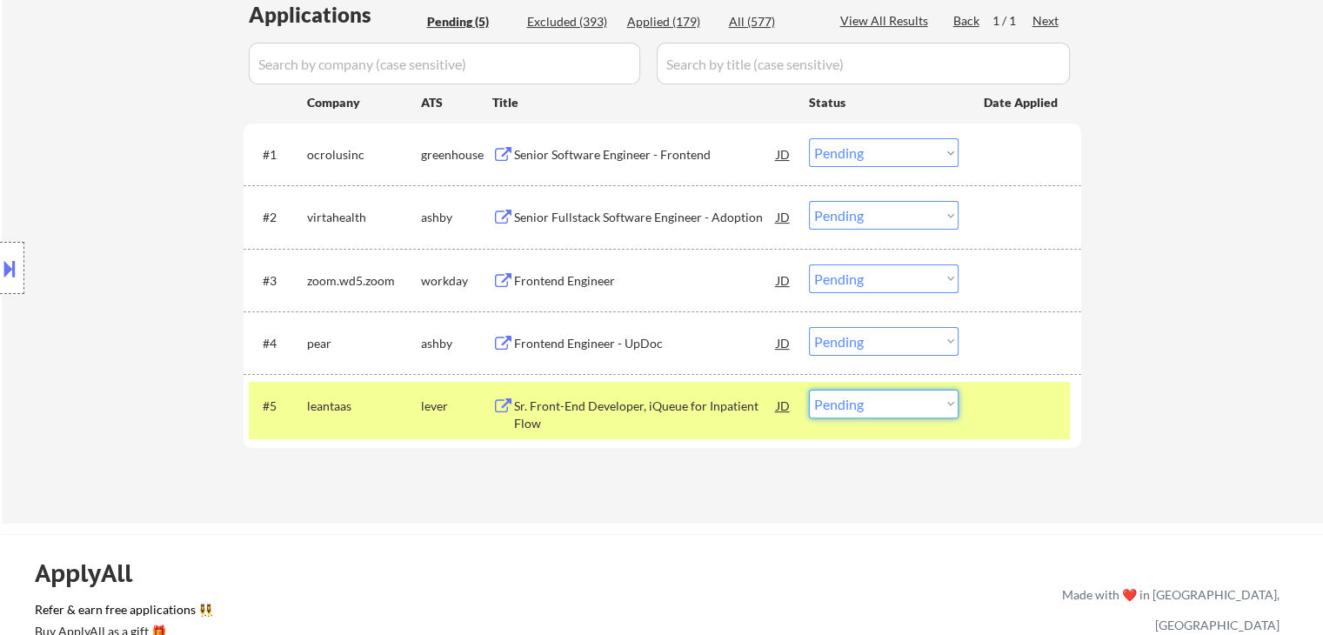
click at [918, 401] on select "Choose an option... Pending Applied Excluded (Questions) Excluded (Expired) Exc…" at bounding box center [884, 404] width 150 height 29
select select ""excluded__salary_""
click at [809, 390] on select "Choose an option... Pending Applied Excluded (Questions) Excluded (Expired) Exc…" at bounding box center [884, 404] width 150 height 29
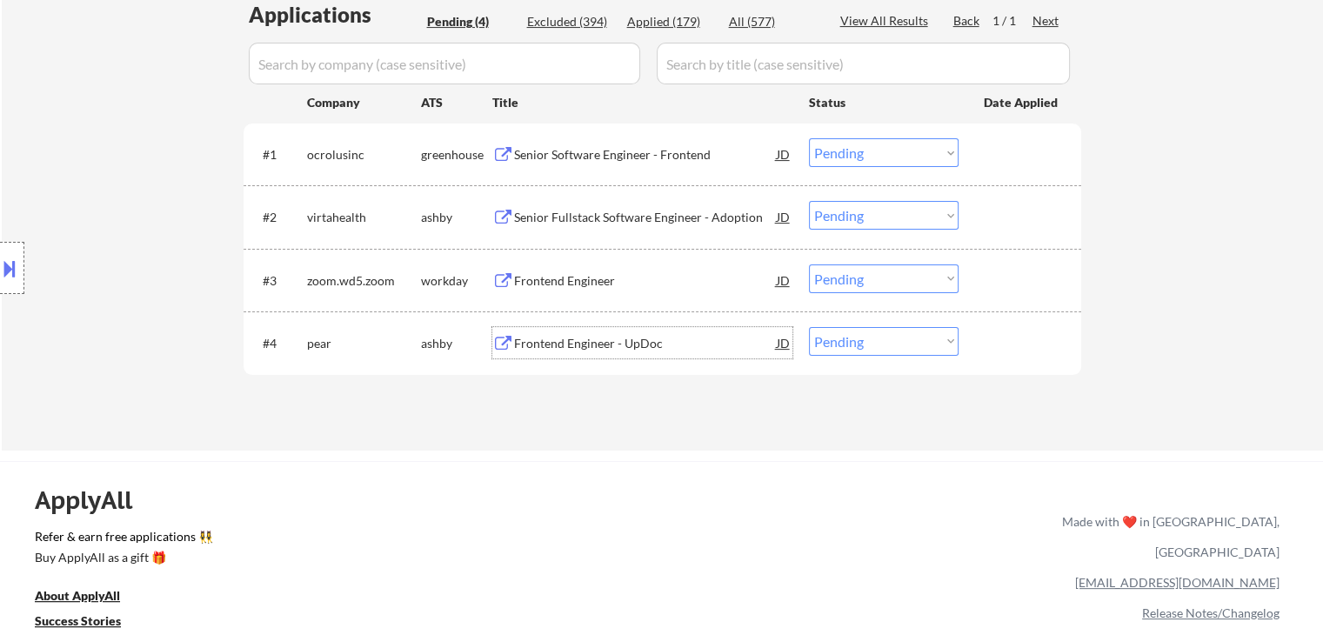
click at [571, 347] on div "Frontend Engineer - UpDoc" at bounding box center [645, 343] width 263 height 17
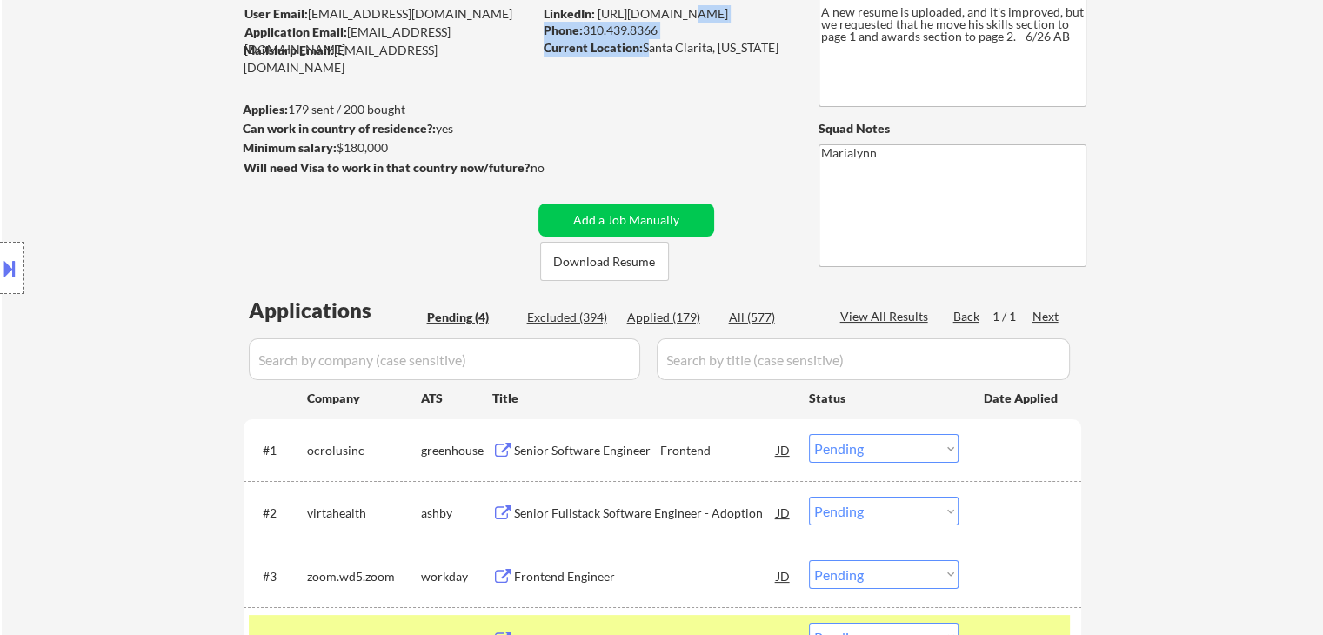
scroll to position [131, 0]
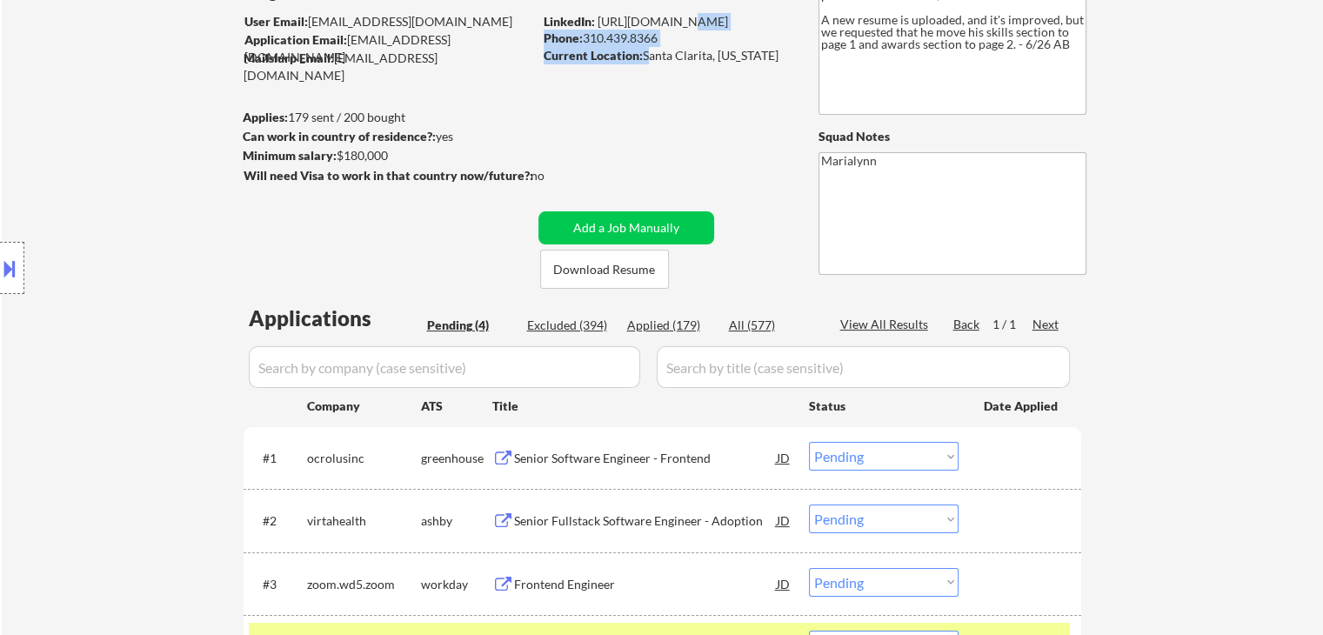
copy div "Santa Clarita, [US_STATE]"
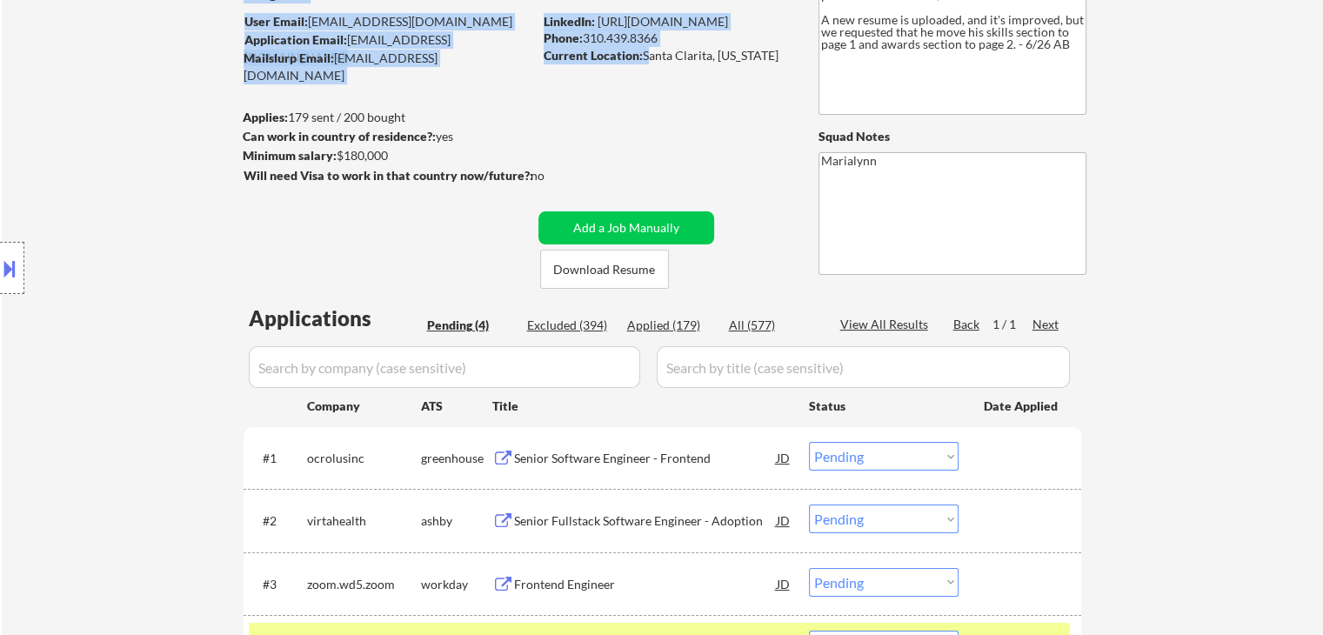
drag, startPoint x: 645, startPoint y: 10, endPoint x: 770, endPoint y: 65, distance: 136.7
click at [770, 65] on div "← Return to /applysquad Mailslurp Inbox Job Search Builder Long Dao User Email:…" at bounding box center [663, 339] width 868 height 802
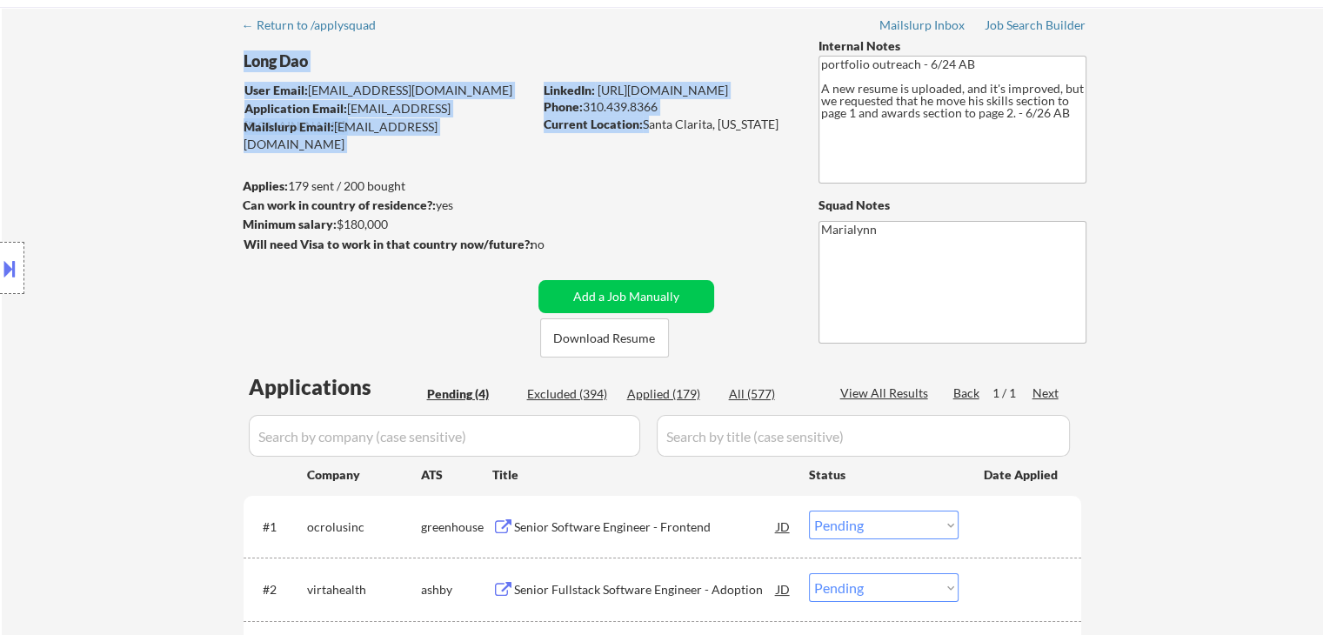
scroll to position [0, 0]
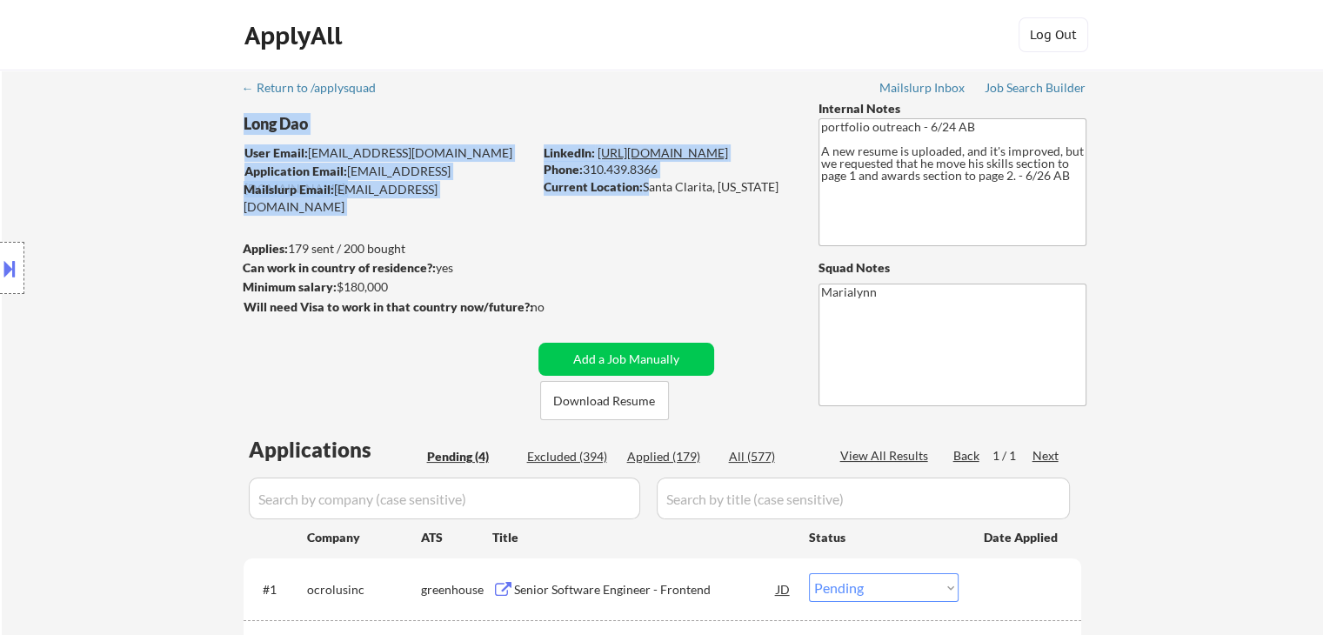
click at [673, 155] on link "[URL][DOMAIN_NAME]" at bounding box center [663, 152] width 130 height 15
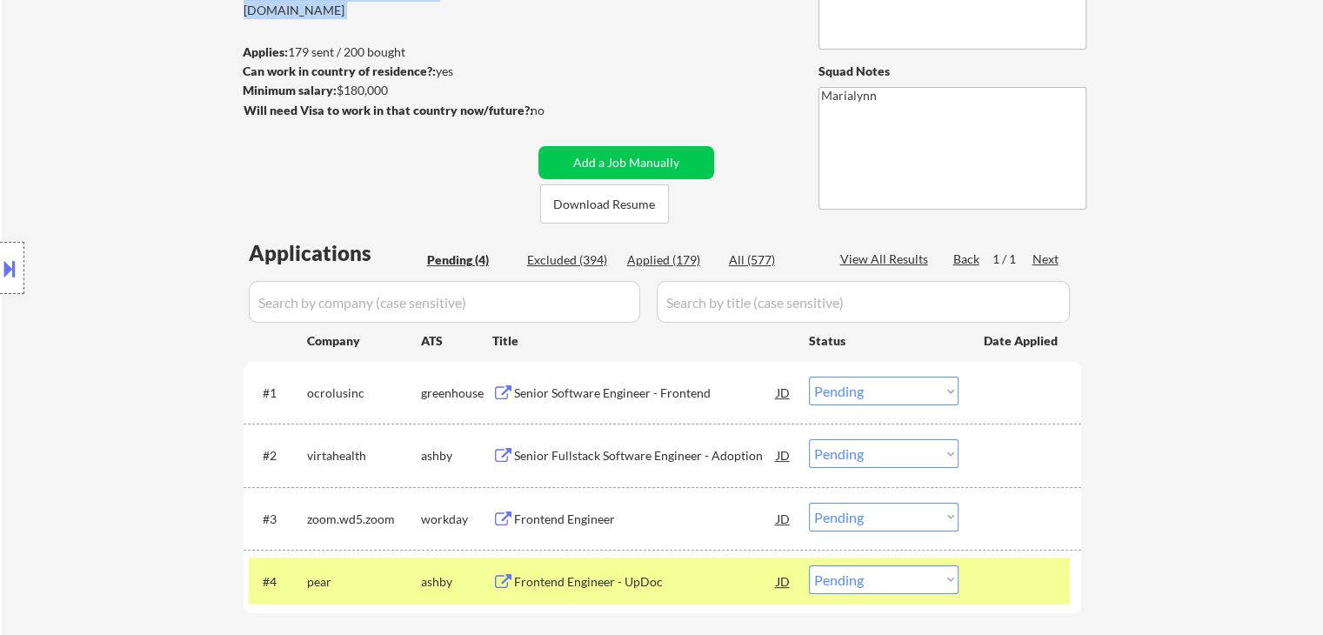
scroll to position [261, 0]
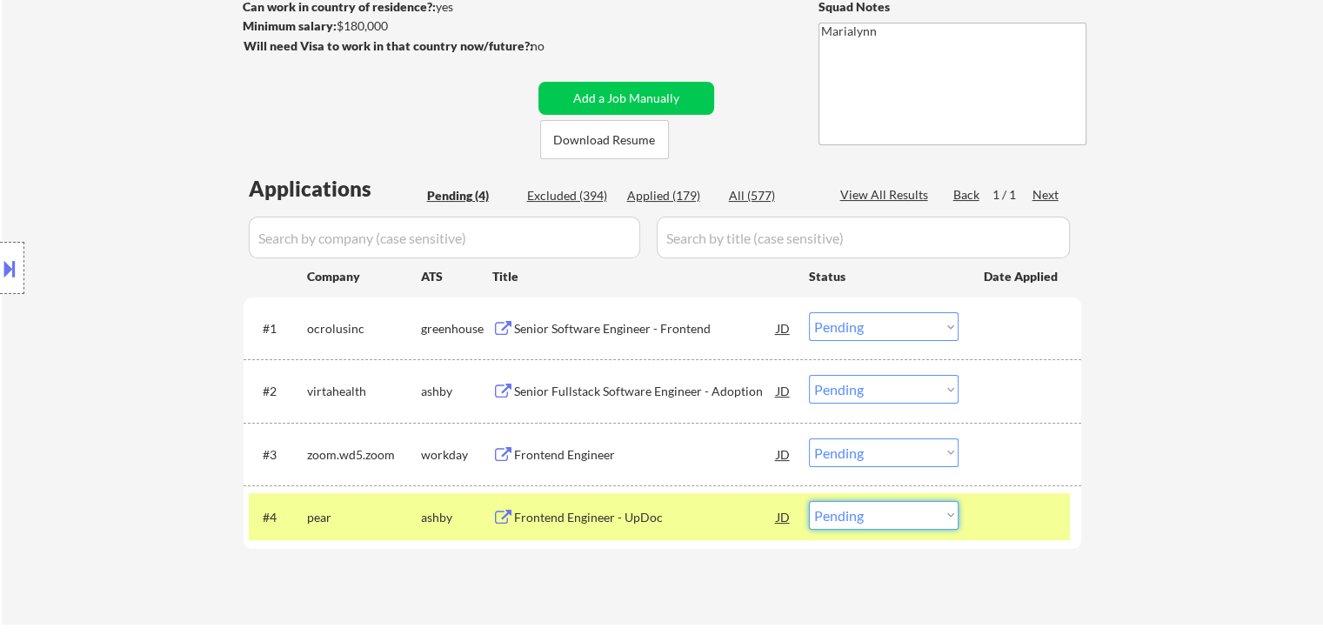
click at [887, 511] on select "Choose an option... Pending Applied Excluded (Questions) Excluded (Expired) Exc…" at bounding box center [884, 515] width 150 height 29
select select ""excluded""
click at [809, 501] on select "Choose an option... Pending Applied Excluded (Questions) Excluded (Expired) Exc…" at bounding box center [884, 515] width 150 height 29
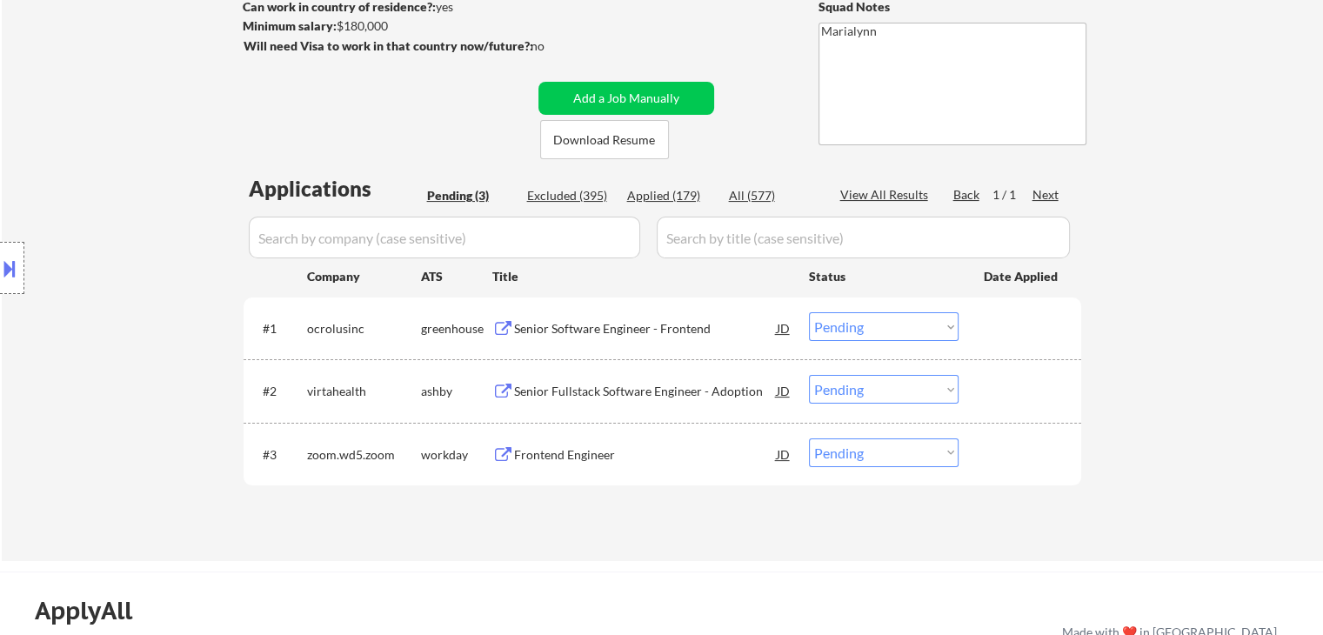
click at [518, 443] on div "Frontend Engineer" at bounding box center [645, 453] width 263 height 31
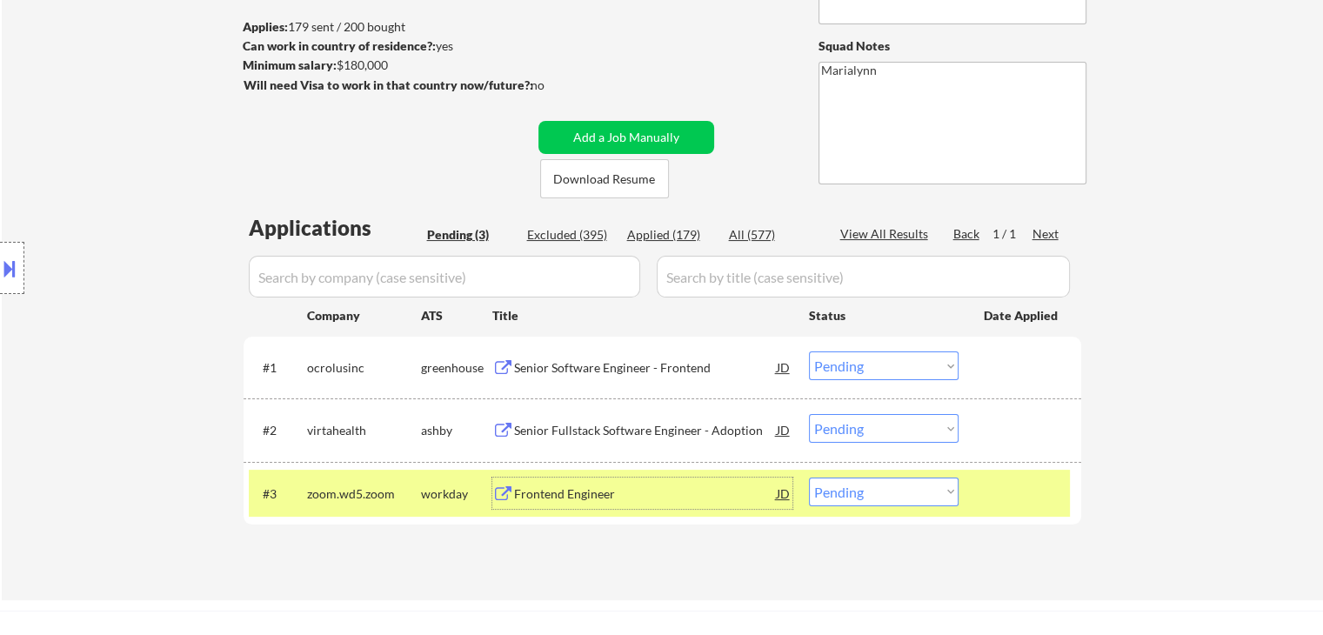
scroll to position [435, 0]
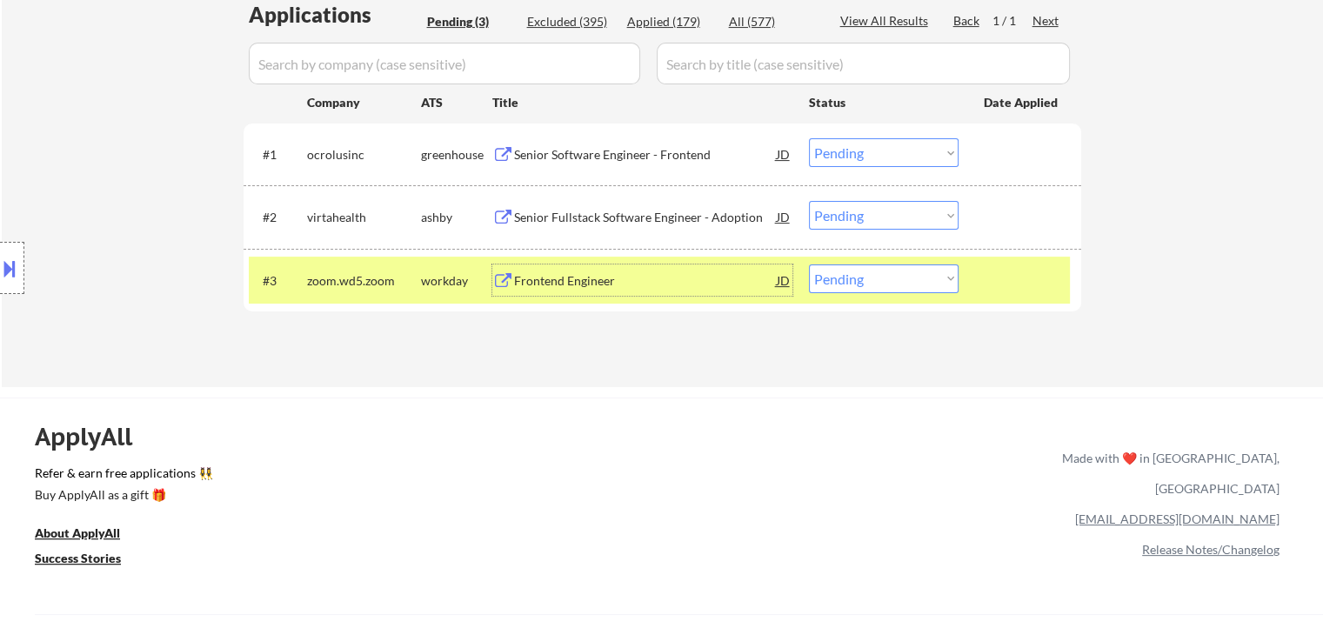
click at [873, 285] on select "Choose an option... Pending Applied Excluded (Questions) Excluded (Expired) Exc…" at bounding box center [884, 278] width 150 height 29
select select ""applied""
click at [809, 264] on select "Choose an option... Pending Applied Excluded (Questions) Excluded (Expired) Exc…" at bounding box center [884, 278] width 150 height 29
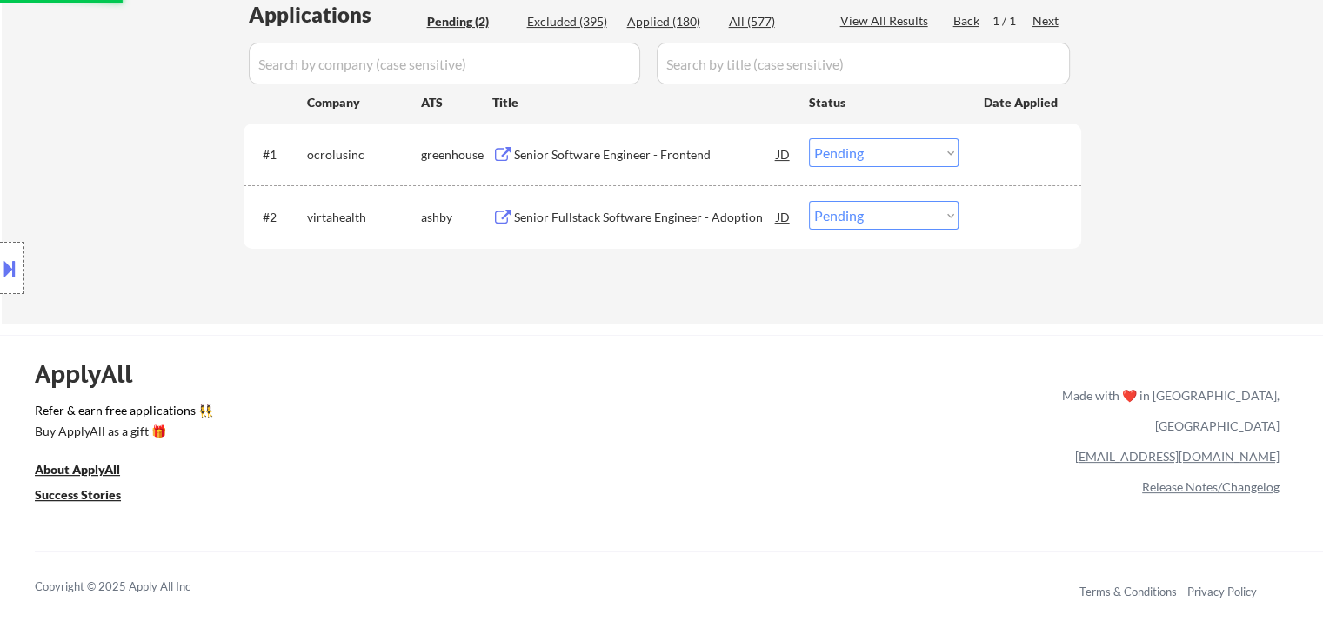
click at [616, 217] on div "Senior Fullstack Software Engineer - Adoption" at bounding box center [645, 217] width 263 height 17
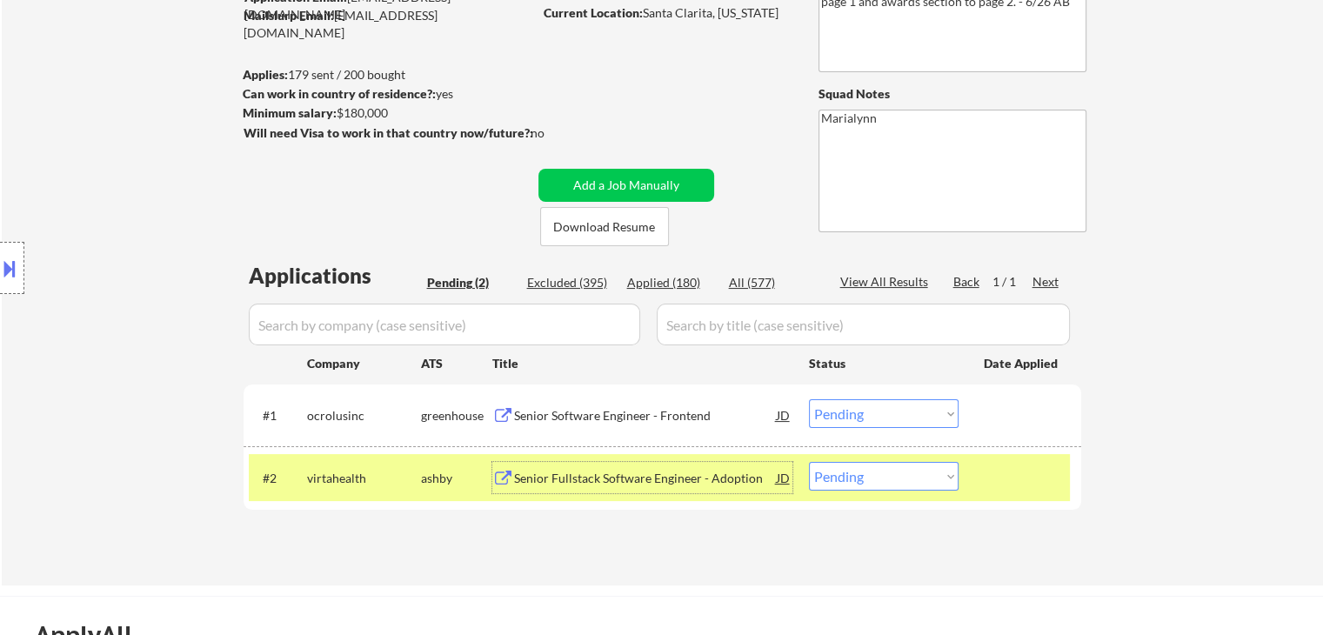
scroll to position [174, 0]
click at [912, 477] on select "Choose an option... Pending Applied Excluded (Questions) Excluded (Expired) Exc…" at bounding box center [884, 476] width 150 height 29
select select ""applied""
click at [809, 462] on select "Choose an option... Pending Applied Excluded (Questions) Excluded (Expired) Exc…" at bounding box center [884, 476] width 150 height 29
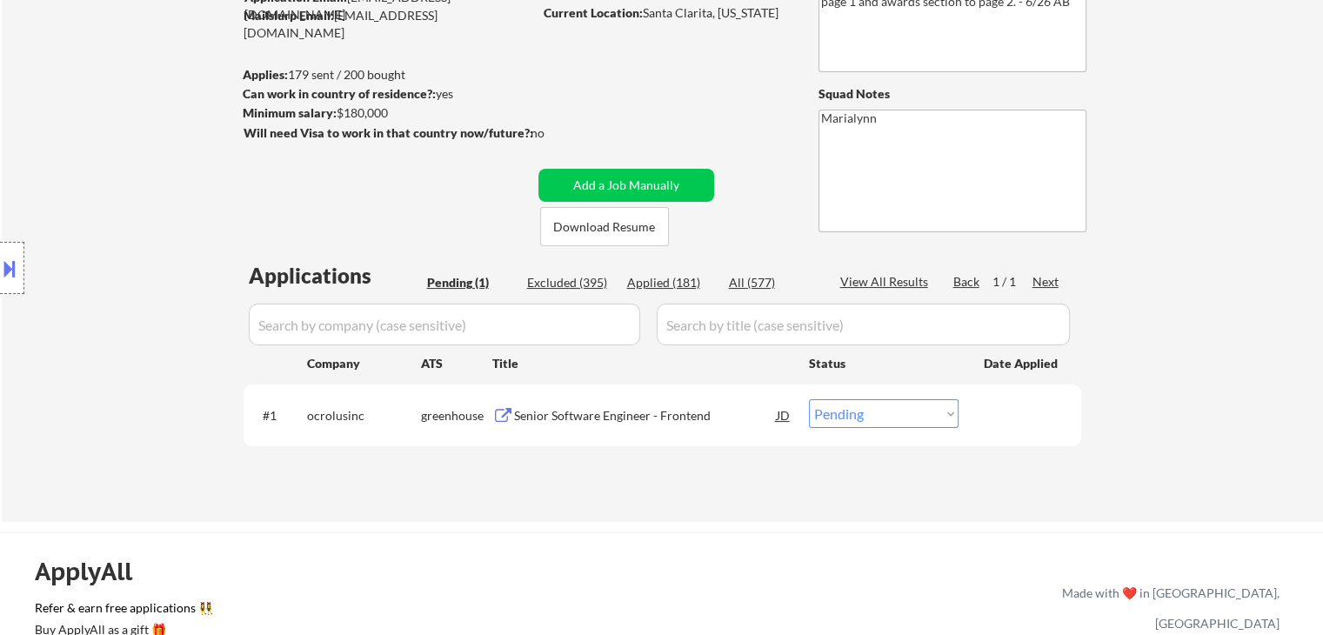
click at [608, 418] on div "Senior Software Engineer - Frontend" at bounding box center [645, 415] width 263 height 17
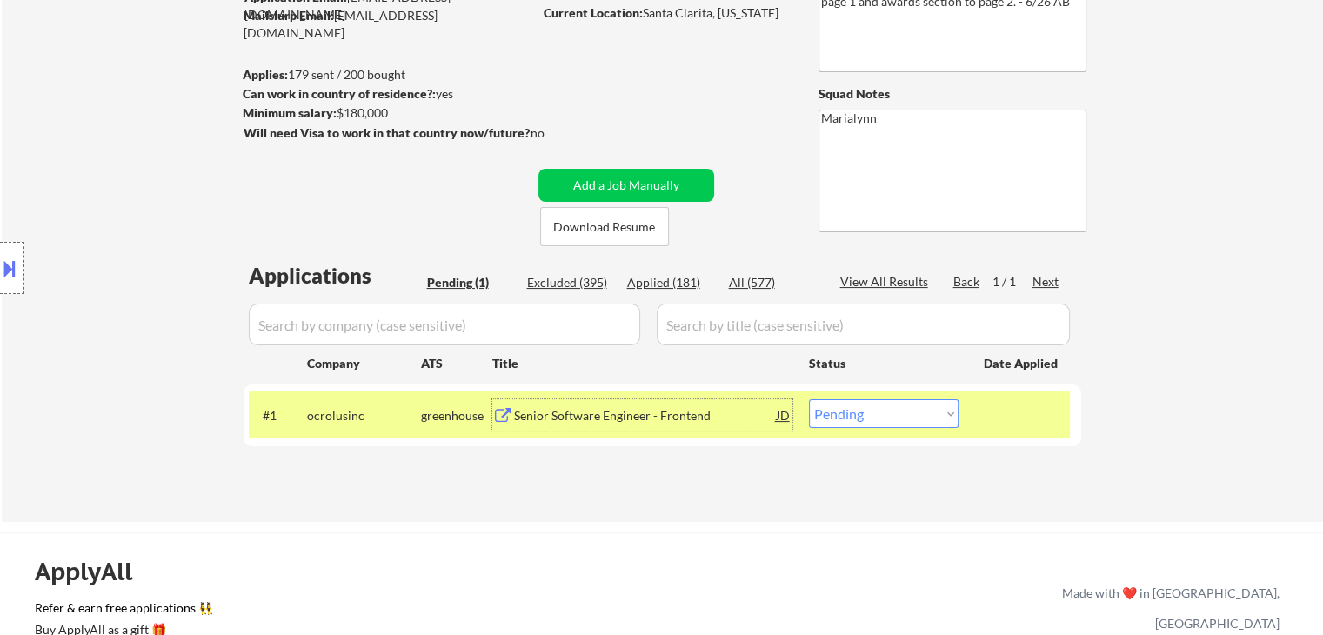
click at [924, 402] on select "Choose an option... Pending Applied Excluded (Questions) Excluded (Expired) Exc…" at bounding box center [884, 413] width 150 height 29
select select ""applied""
click at [809, 399] on select "Choose an option... Pending Applied Excluded (Questions) Excluded (Expired) Exc…" at bounding box center [884, 413] width 150 height 29
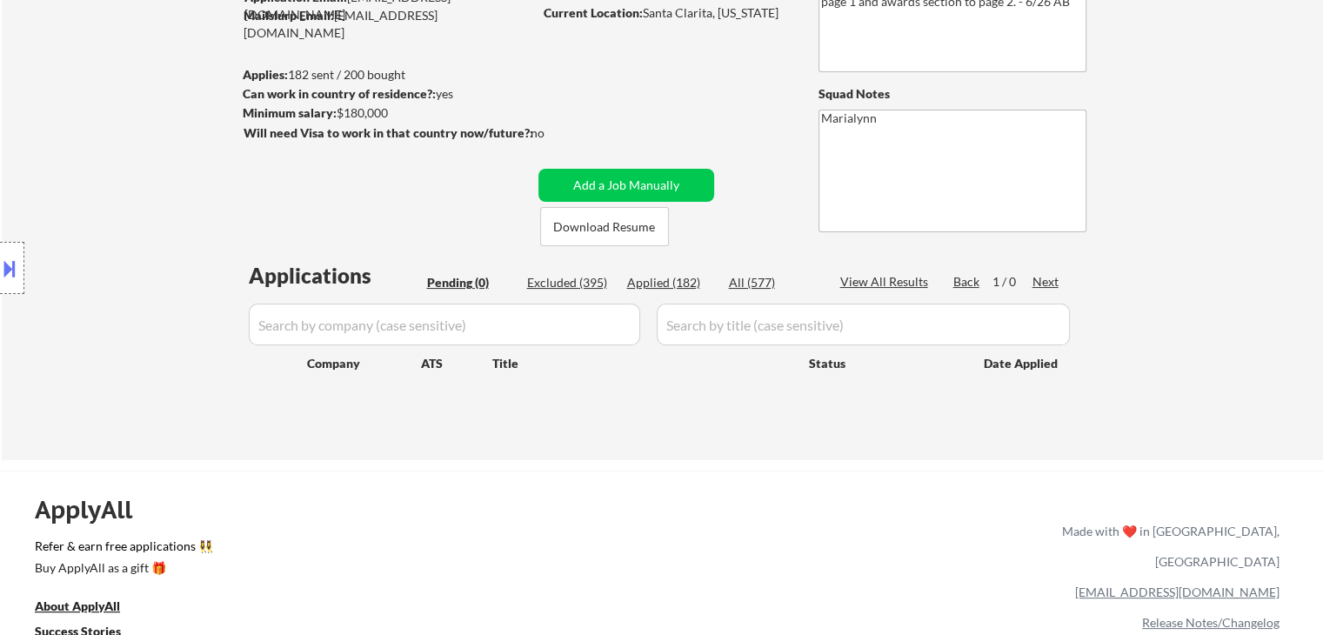
click at [678, 283] on div "Applied (182)" at bounding box center [670, 282] width 87 height 17
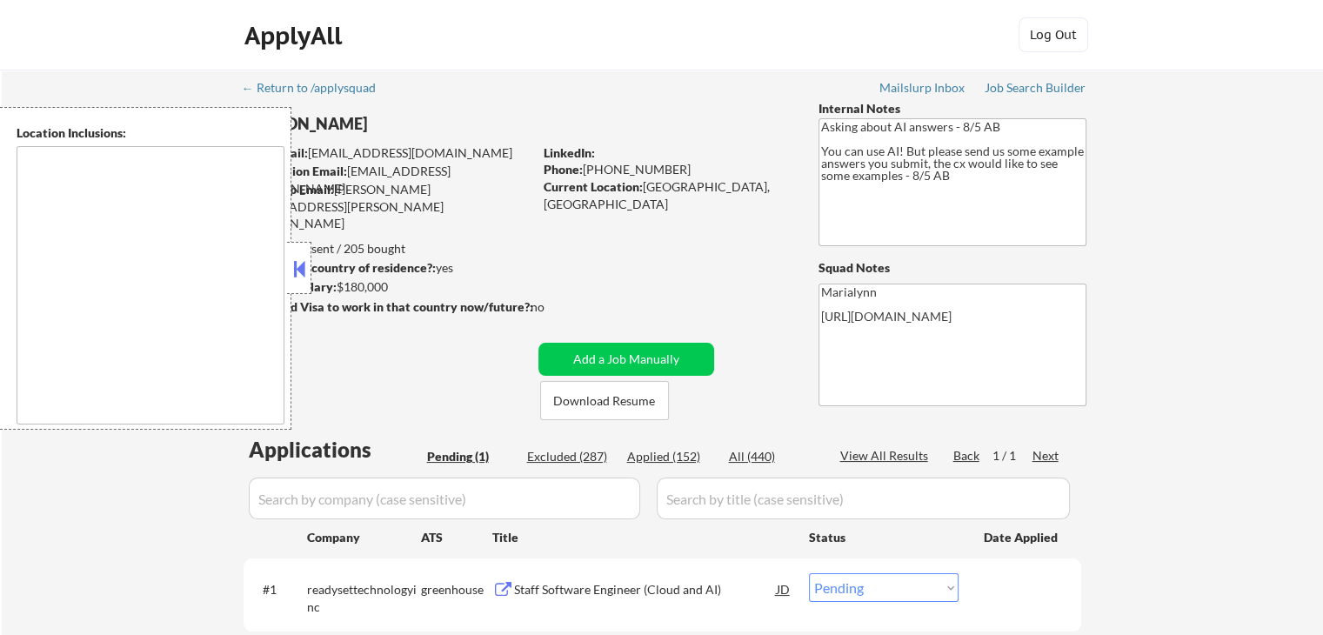
click at [304, 258] on button at bounding box center [299, 269] width 19 height 26
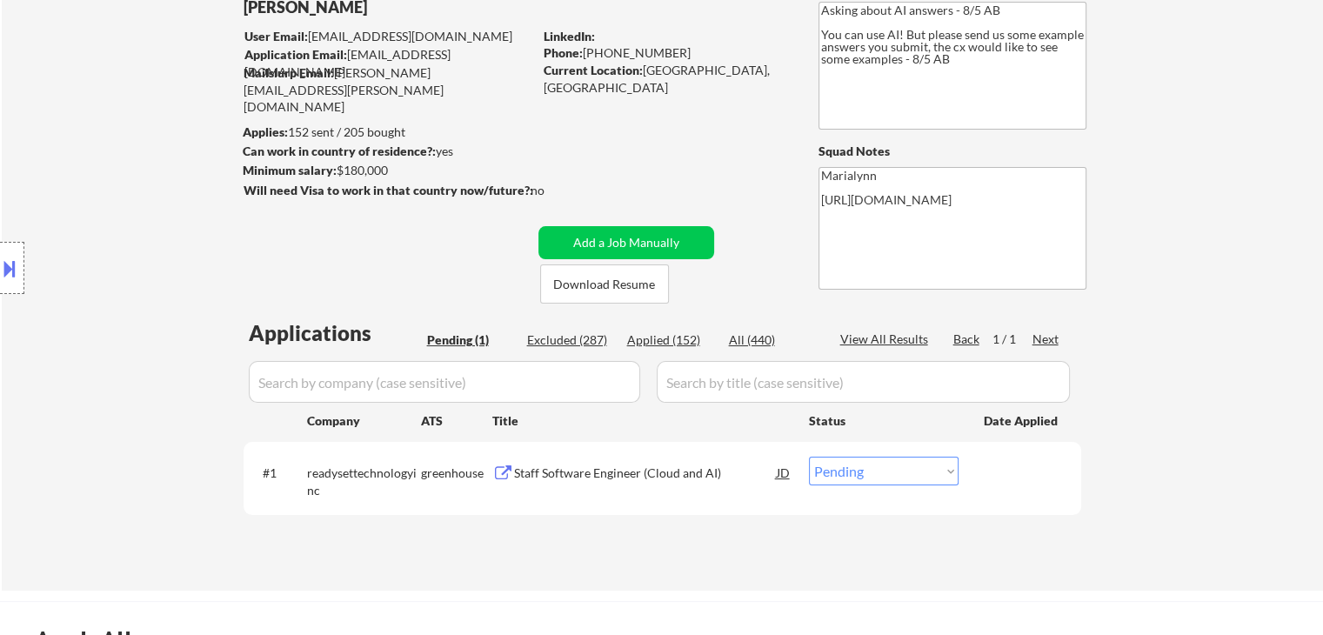
scroll to position [87, 0]
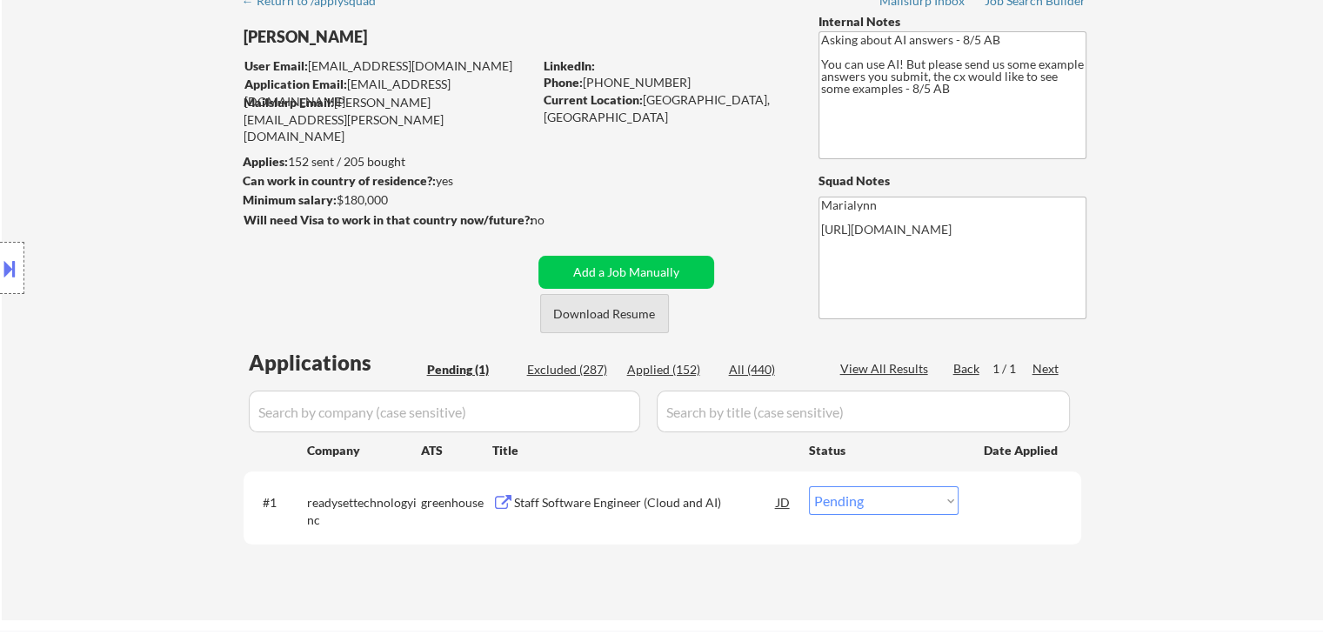
click at [623, 320] on button "Download Resume" at bounding box center [604, 313] width 129 height 39
click at [613, 492] on div "Staff Software Engineer (Cloud and AI)" at bounding box center [645, 501] width 263 height 31
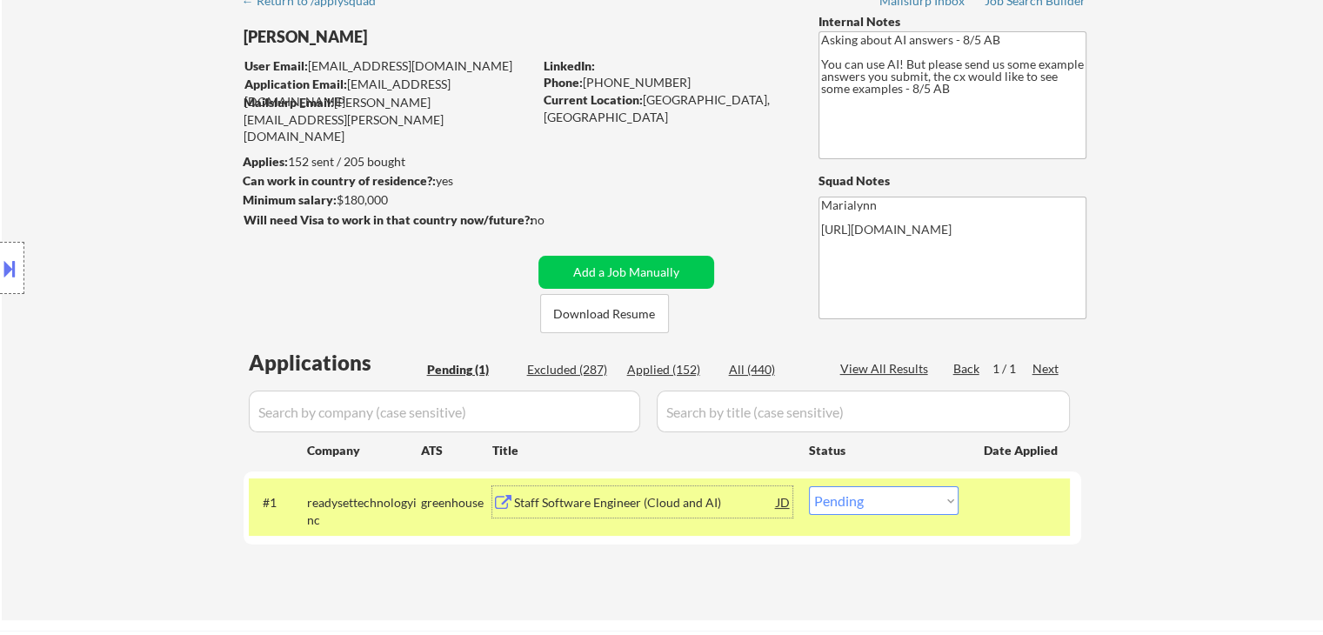
drag, startPoint x: 844, startPoint y: 503, endPoint x: 847, endPoint y: 514, distance: 11.8
click at [844, 504] on select "Choose an option... Pending Applied Excluded (Questions) Excluded (Expired) Exc…" at bounding box center [884, 500] width 150 height 29
select select ""applied""
click at [809, 486] on select "Choose an option... Pending Applied Excluded (Questions) Excluded (Expired) Exc…" at bounding box center [884, 500] width 150 height 29
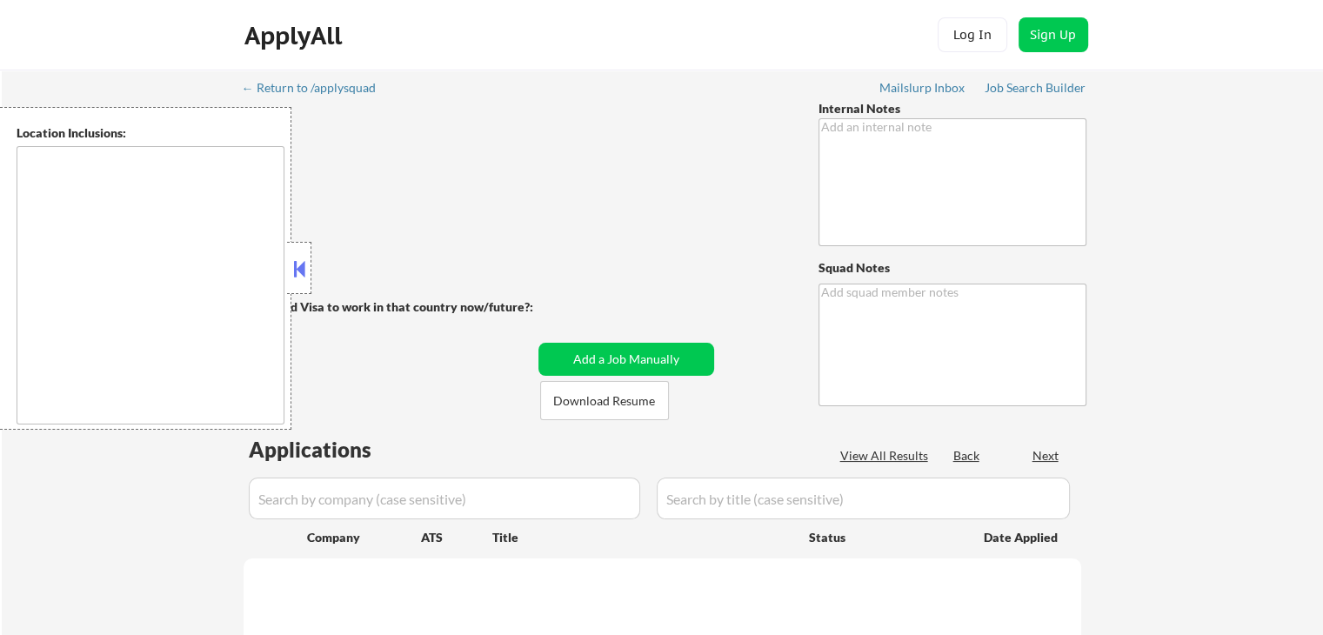
type textarea "portfolio outreach - 6/24 AB A new resume is uploaded, and it's improved, but w…"
type textarea "Marialynn"
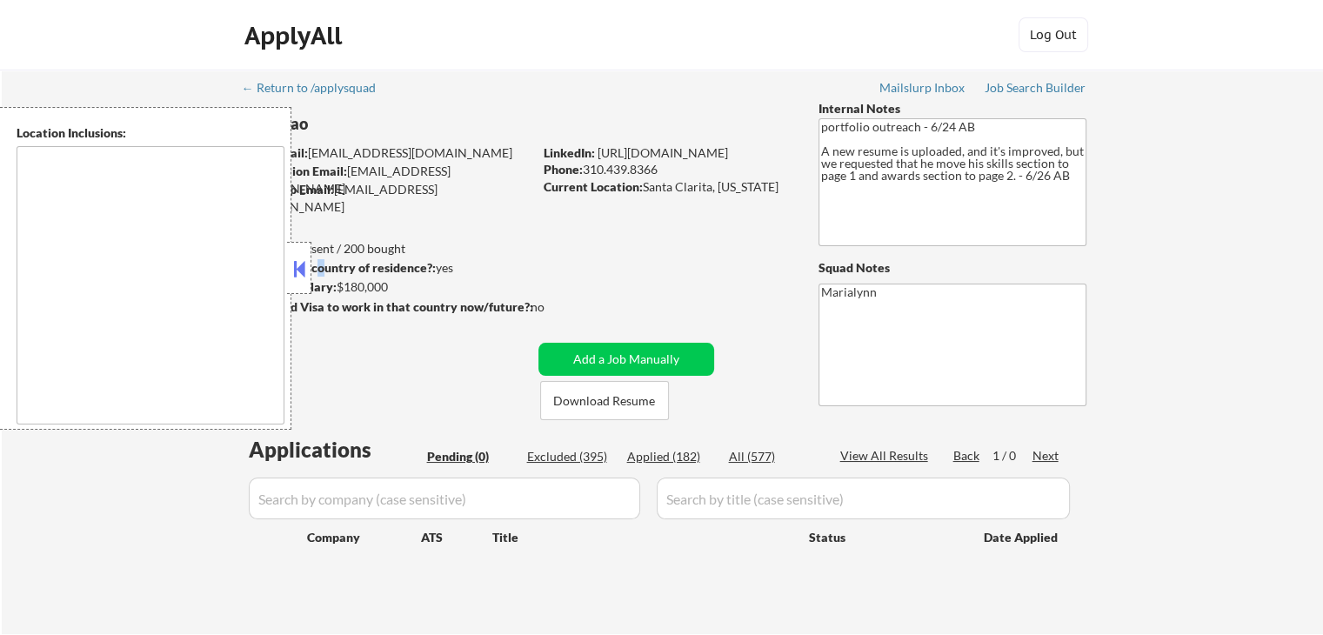
drag, startPoint x: 320, startPoint y: 267, endPoint x: 375, endPoint y: 295, distance: 61.5
click at [324, 268] on strong "Can work in country of residence?:" at bounding box center [339, 267] width 193 height 15
drag, startPoint x: 675, startPoint y: 458, endPoint x: 543, endPoint y: 466, distance: 132.5
click at [678, 458] on div "Applied (182)" at bounding box center [670, 456] width 87 height 17
click at [303, 273] on button at bounding box center [299, 269] width 19 height 26
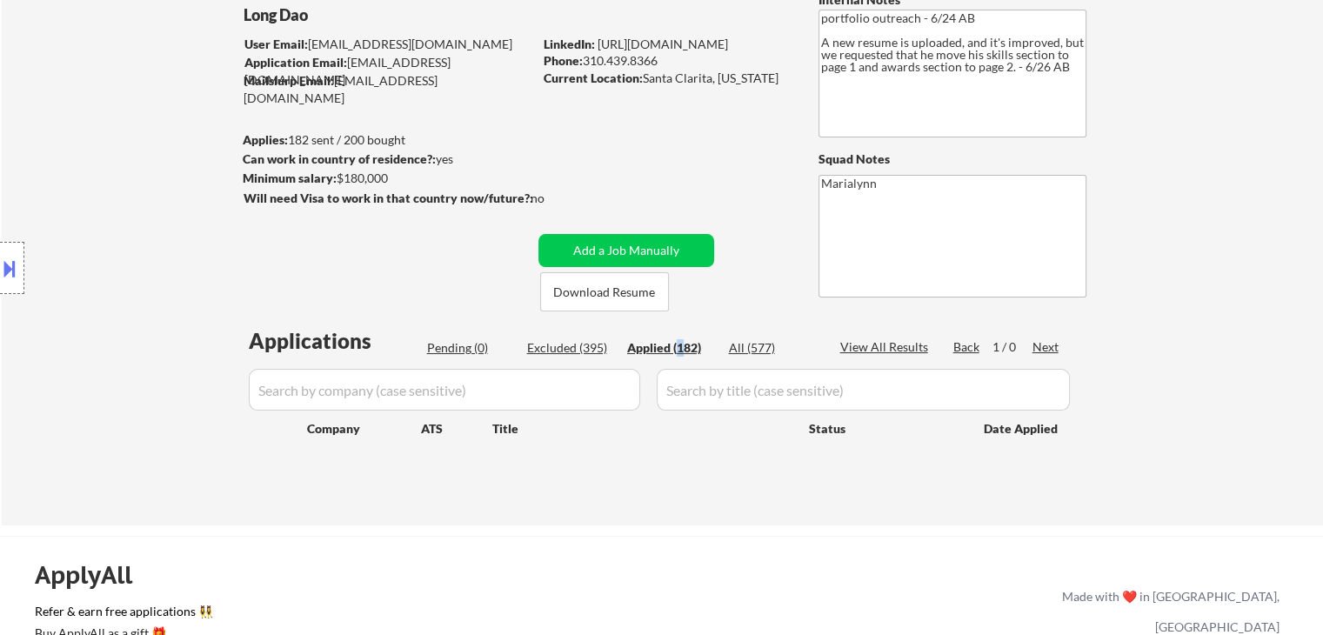
scroll to position [174, 0]
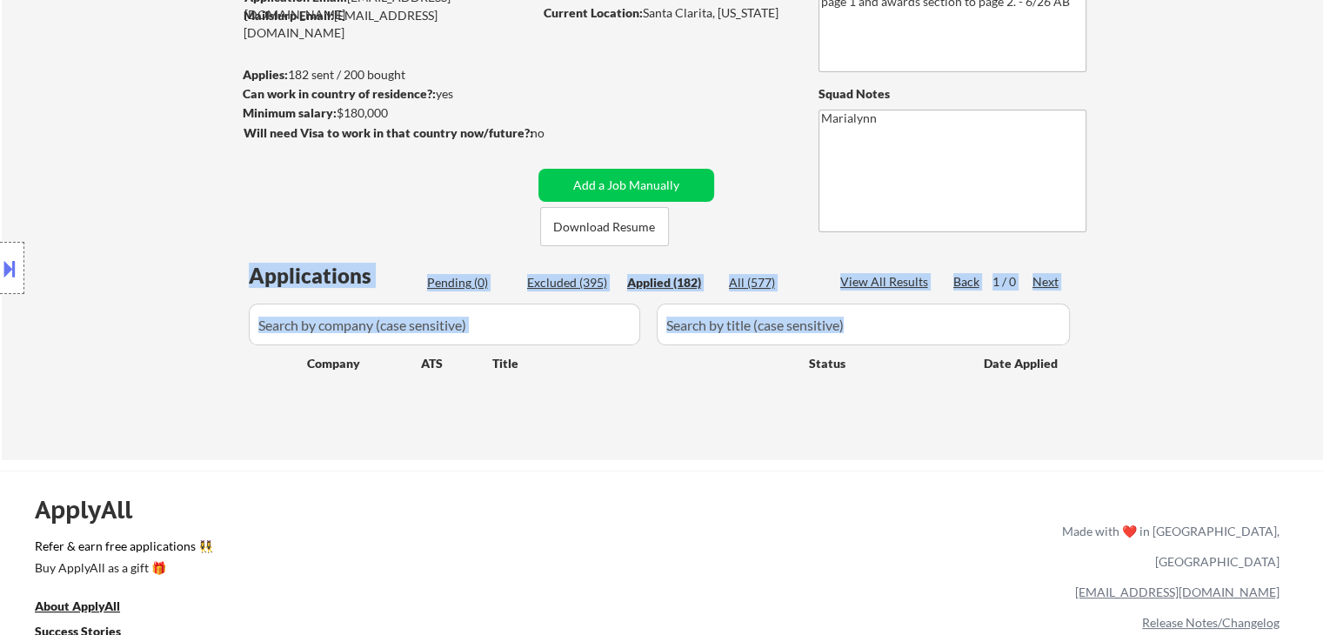
drag, startPoint x: 688, startPoint y: 429, endPoint x: 668, endPoint y: 394, distance: 40.1
click at [677, 408] on div "← Return to /applysquad Mailslurp Inbox Job Search Builder Long Dao User Email:…" at bounding box center [663, 171] width 868 height 551
drag, startPoint x: 627, startPoint y: 283, endPoint x: 631, endPoint y: 294, distance: 11.8
click at [627, 284] on div "Applied (182)" at bounding box center [670, 282] width 87 height 17
click at [665, 380] on div "Applications Pending (0) Excluded (395) Applied (182) All (577) View All Result…" at bounding box center [663, 344] width 838 height 166
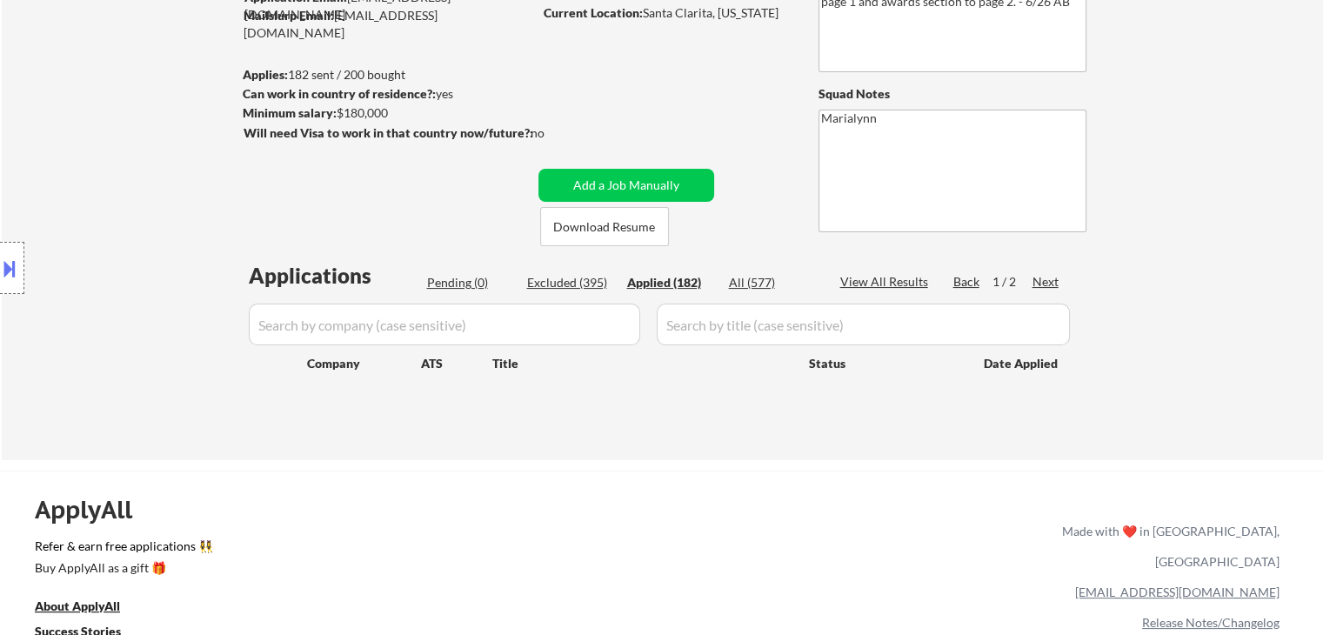
click at [665, 471] on div "ApplyAll Refer & earn free applications 👯‍♀️ Buy ApplyAll as a gift 🎁 About App…" at bounding box center [661, 606] width 1323 height 271
click at [657, 284] on div "Applied (182)" at bounding box center [670, 282] width 87 height 17
click at [658, 279] on div "Applied (182)" at bounding box center [670, 282] width 87 height 17
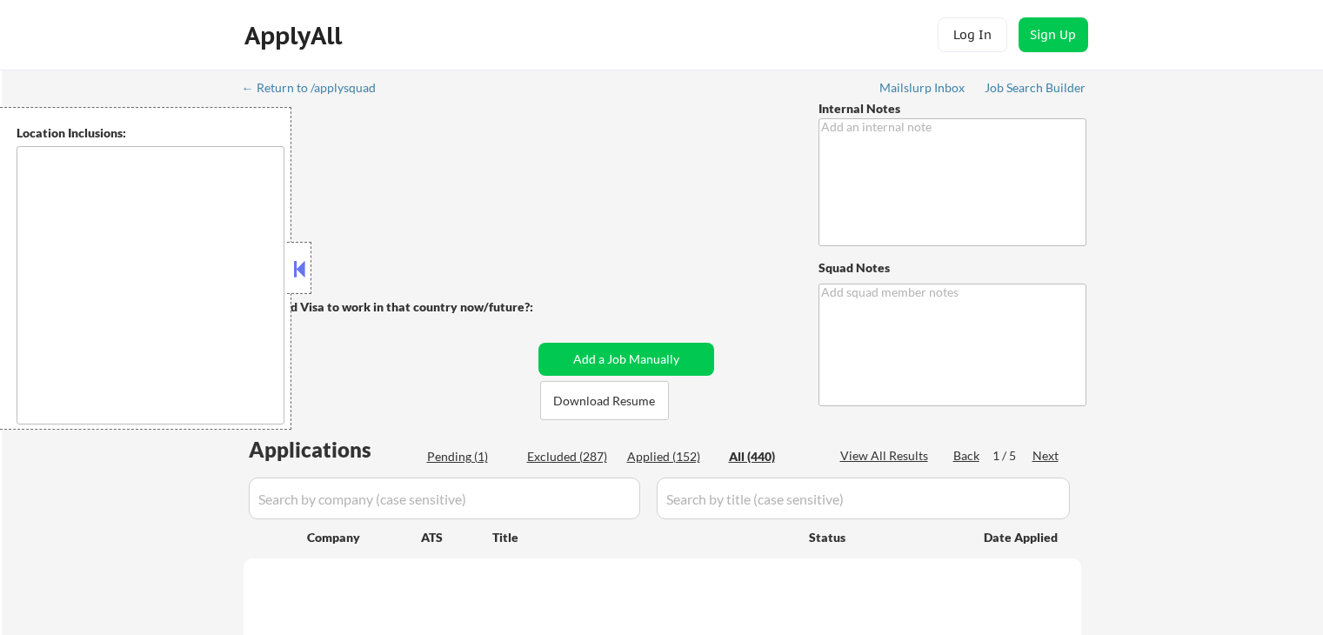
type textarea "Asking about AI answers - 8/5 AB You can use AI! But please send us some exampl…"
type textarea "Marialynn [URL][DOMAIN_NAME]"
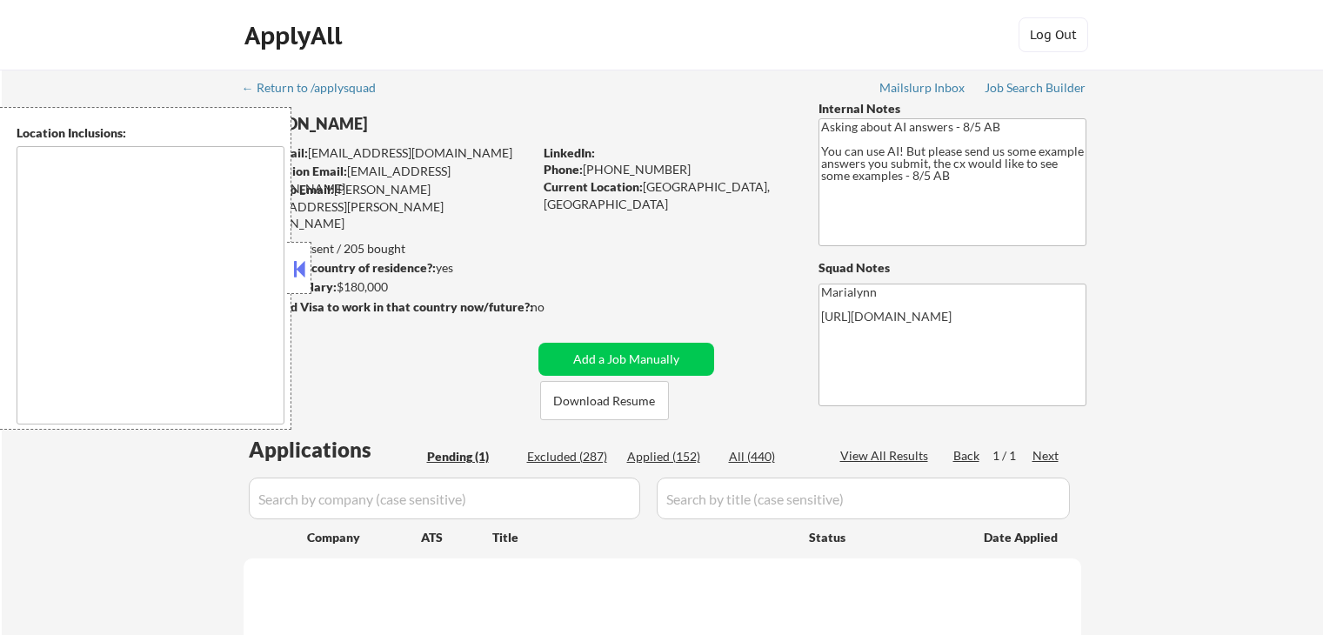
select select ""pending""
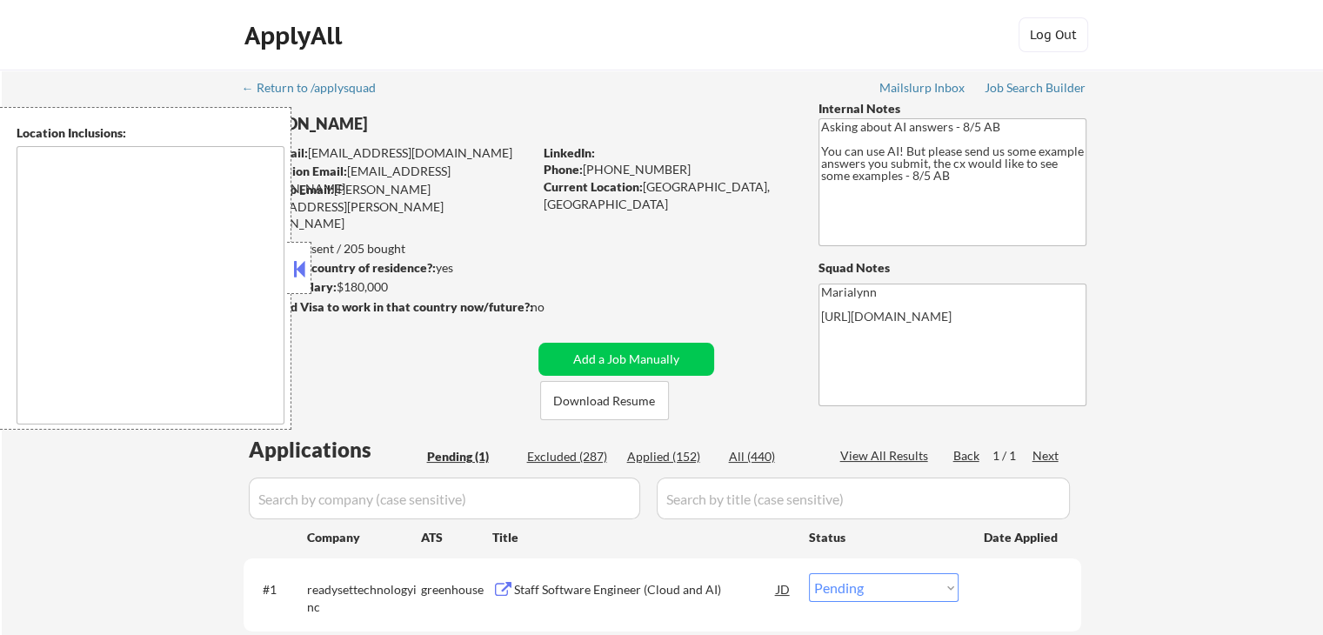
click at [290, 265] on button at bounding box center [299, 269] width 19 height 26
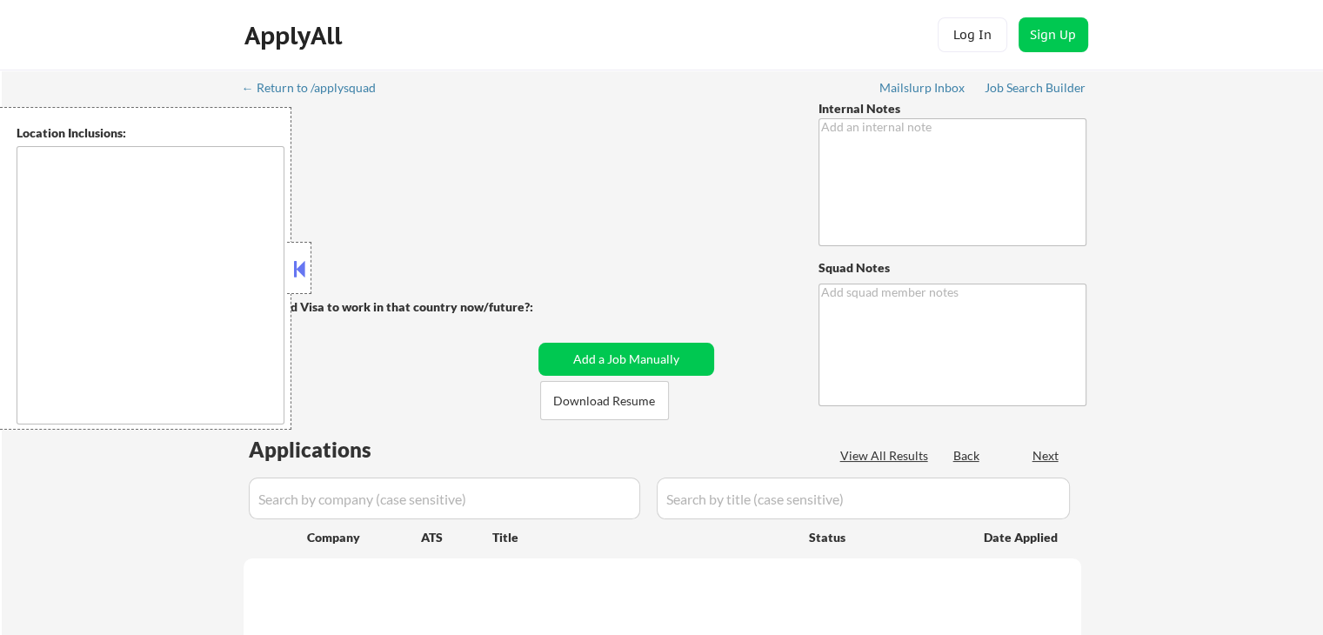
type textarea "portfolio outreach - 6/24 AB A new resume is uploaded, and it's improved, but w…"
type textarea "Marialynn"
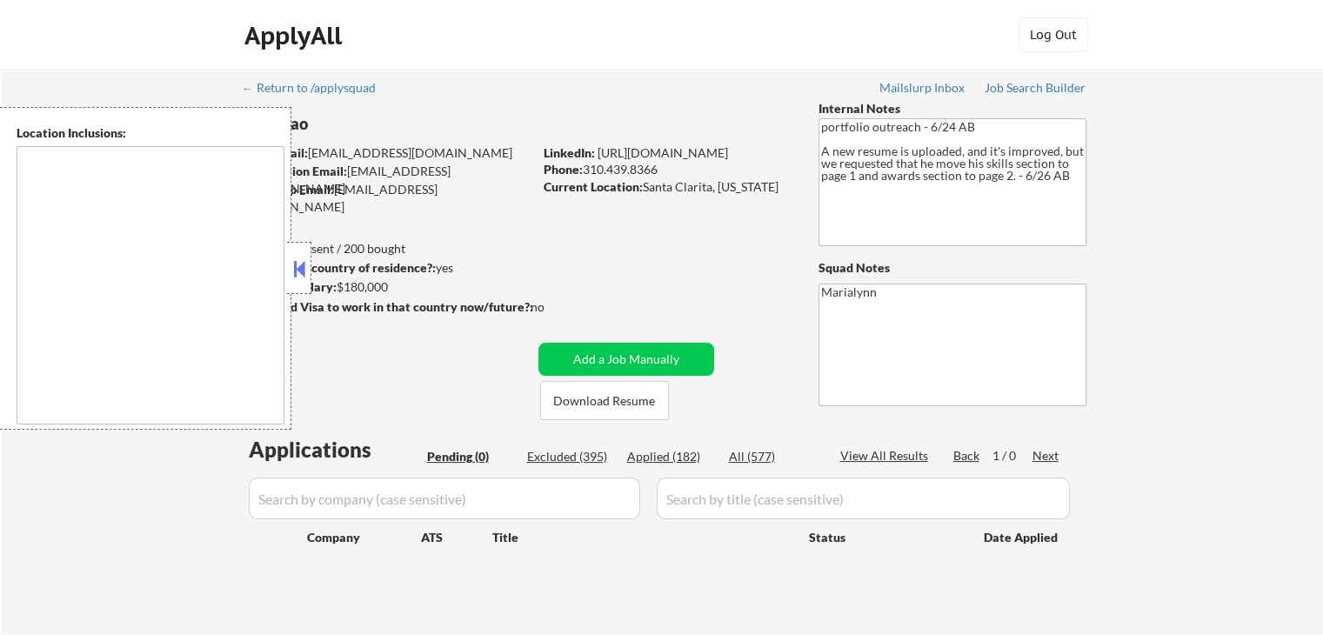
click at [312, 273] on strong "Can work in country of residence?:" at bounding box center [339, 267] width 193 height 15
drag, startPoint x: 310, startPoint y: 261, endPoint x: 304, endPoint y: 269, distance: 9.4
click at [308, 267] on div at bounding box center [299, 268] width 24 height 52
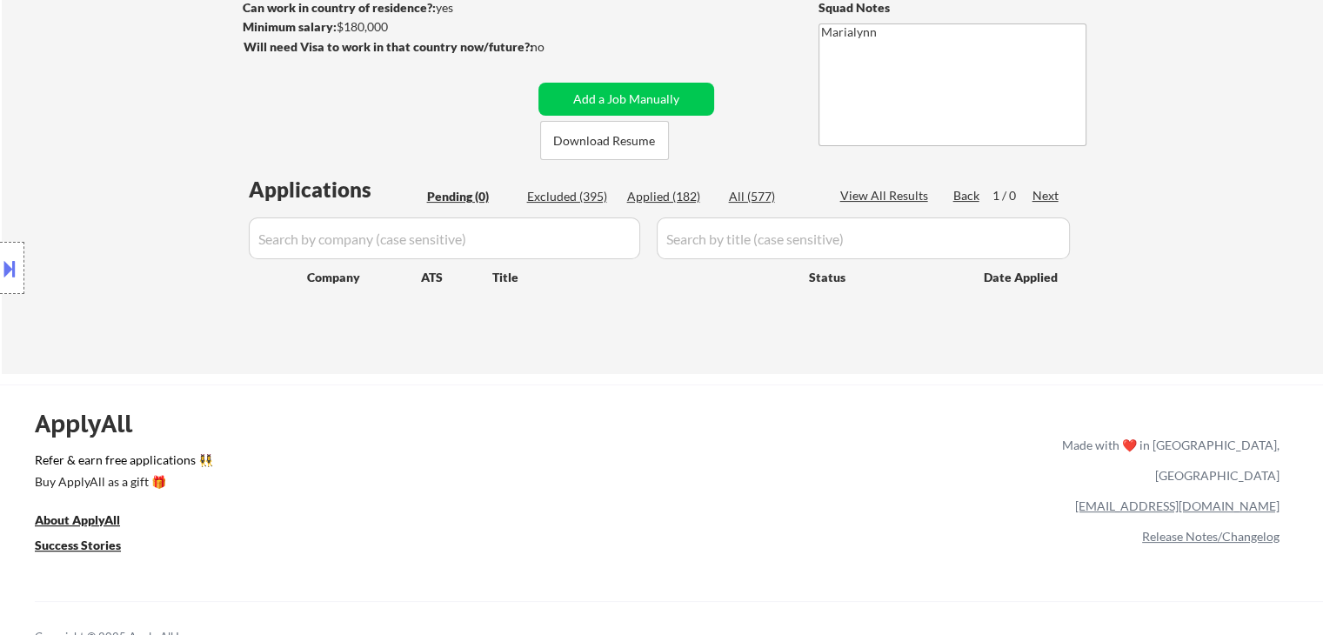
scroll to position [261, 0]
drag, startPoint x: 584, startPoint y: 128, endPoint x: 595, endPoint y: 137, distance: 14.3
click at [584, 129] on button "Download Resume" at bounding box center [604, 139] width 129 height 39
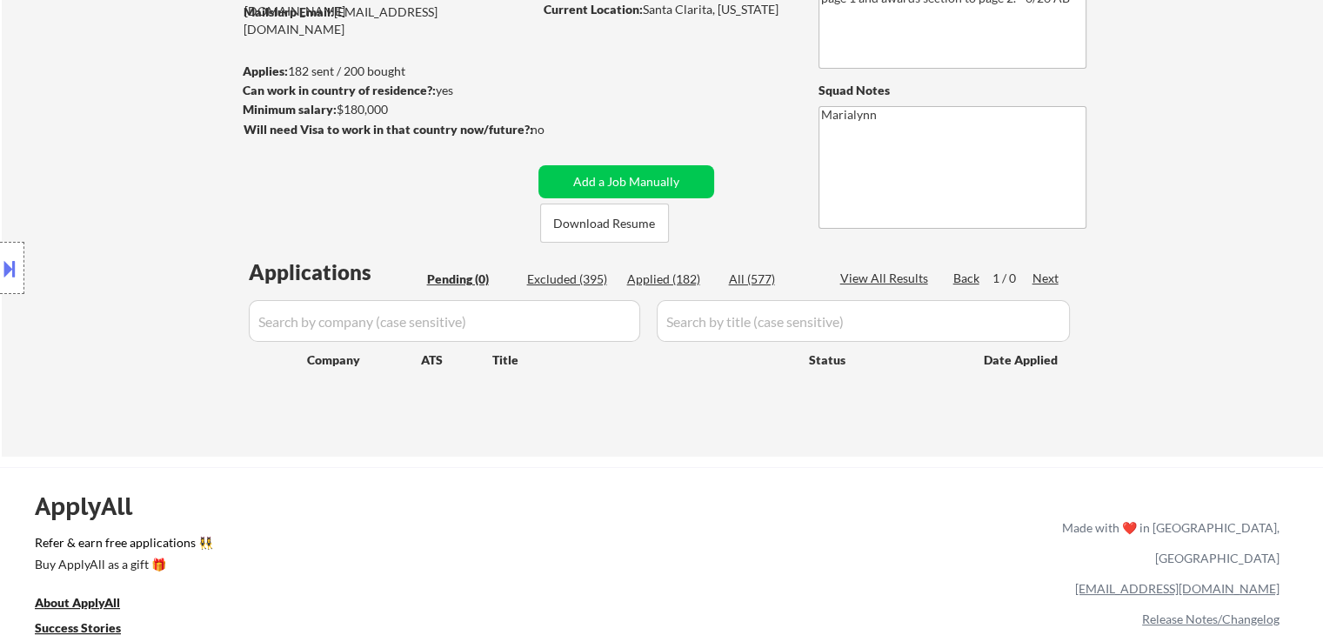
scroll to position [87, 0]
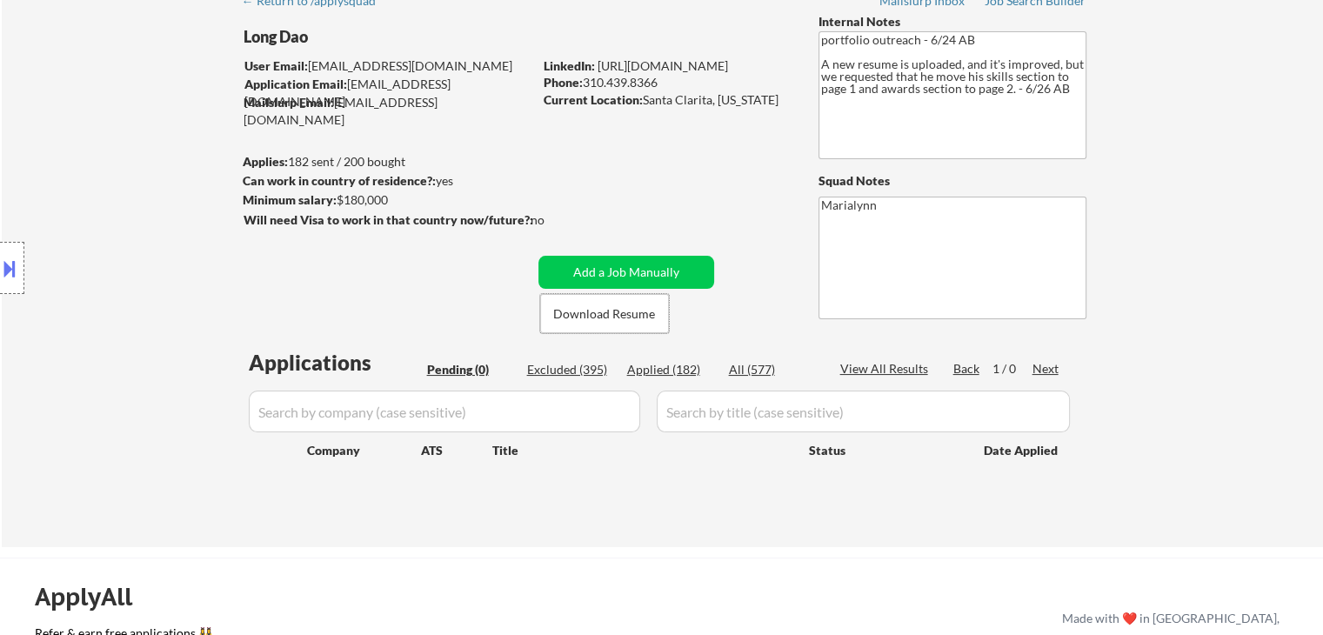
click at [661, 375] on div "Applied (182)" at bounding box center [670, 369] width 87 height 17
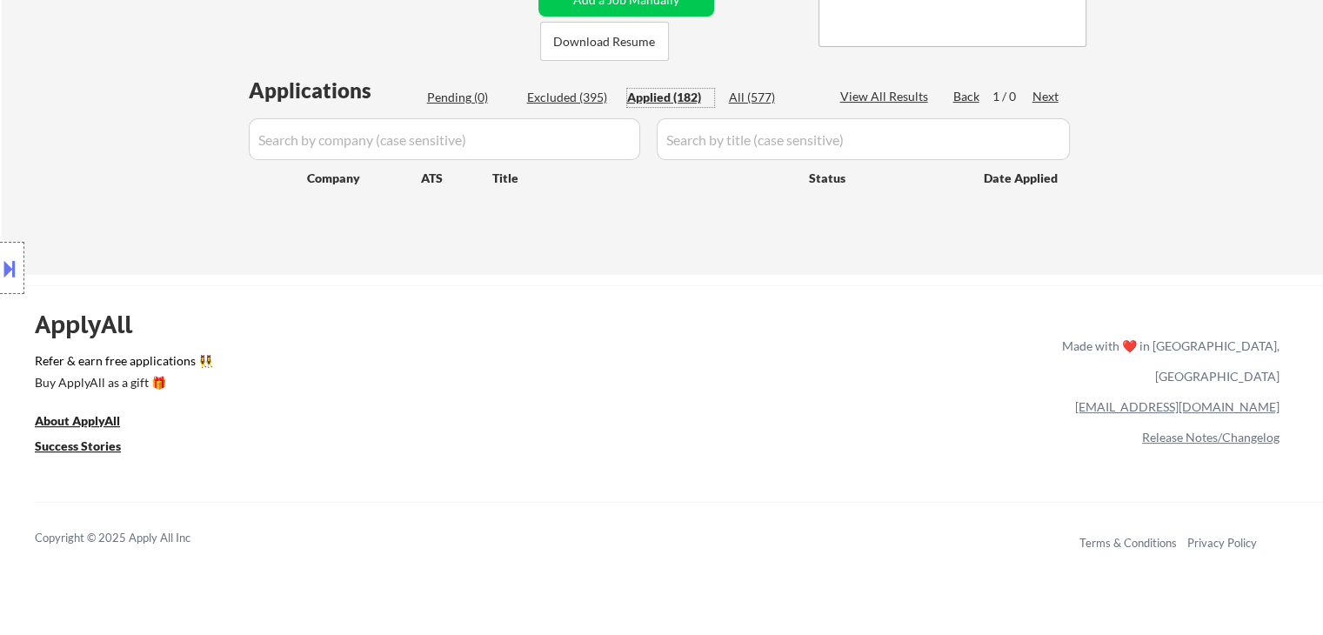
scroll to position [174, 0]
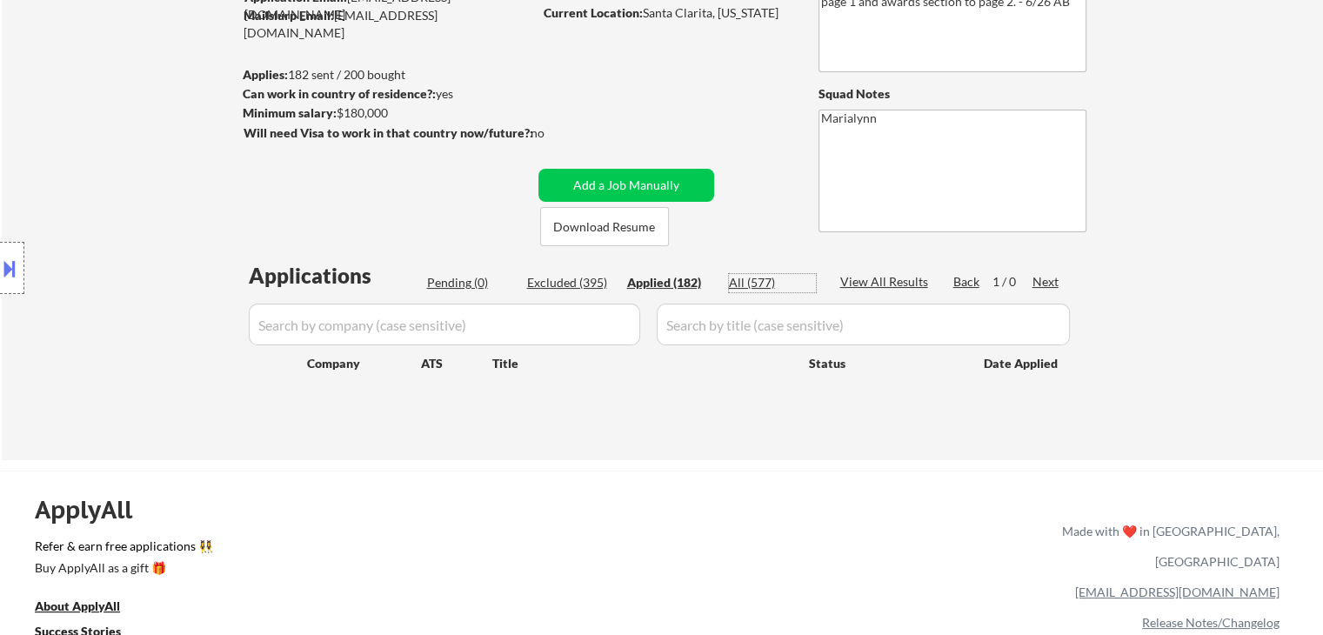
click at [741, 275] on div "All (577)" at bounding box center [772, 282] width 87 height 17
click at [676, 287] on div "Applied (182)" at bounding box center [670, 282] width 87 height 17
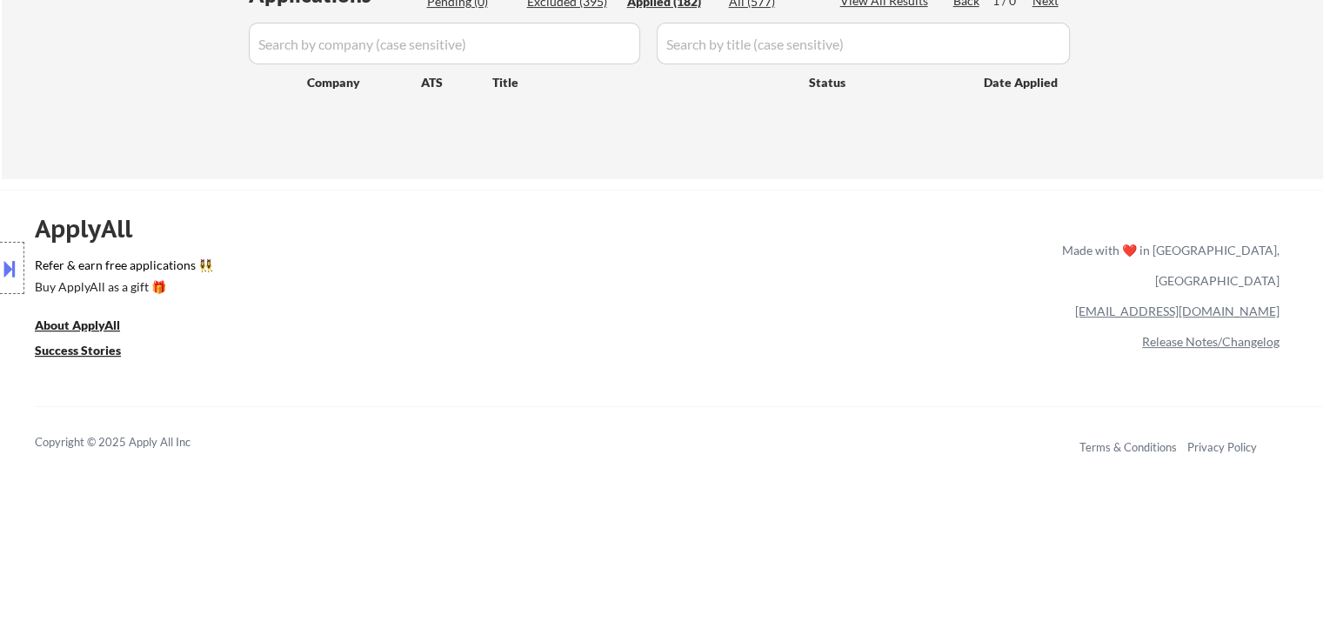
scroll to position [21, 0]
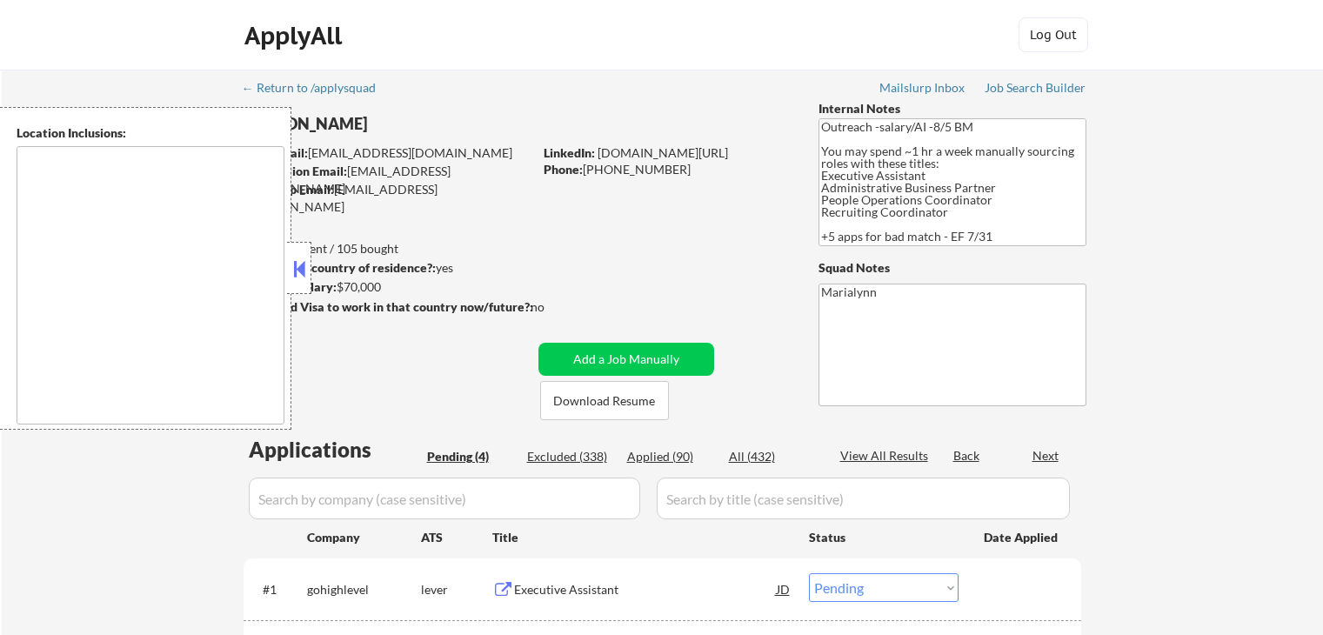
select select ""pending""
type textarea "remote"
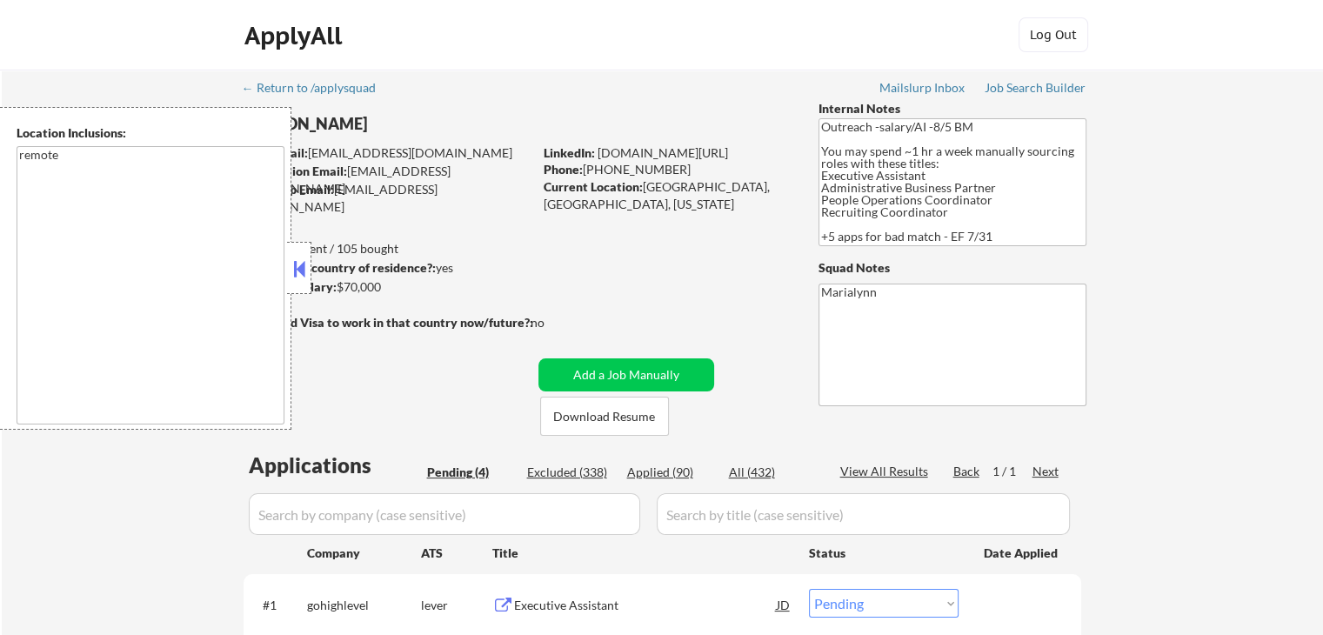
click at [296, 271] on button at bounding box center [299, 269] width 19 height 26
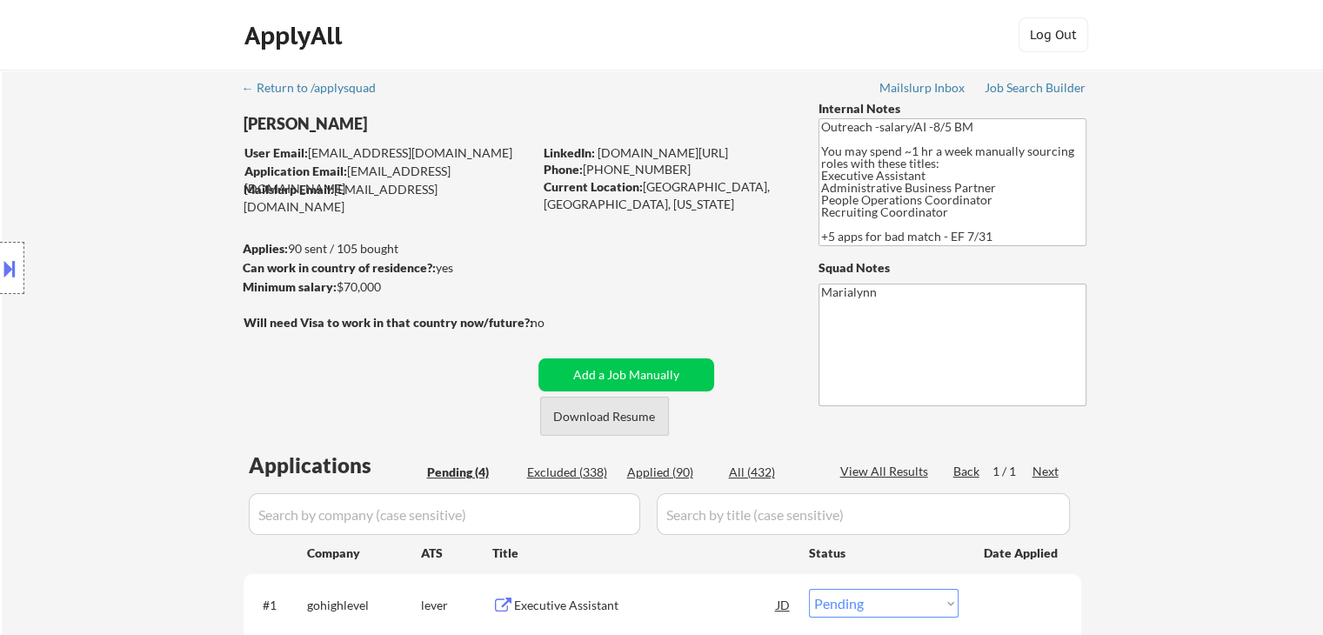
click at [608, 417] on button "Download Resume" at bounding box center [604, 416] width 129 height 39
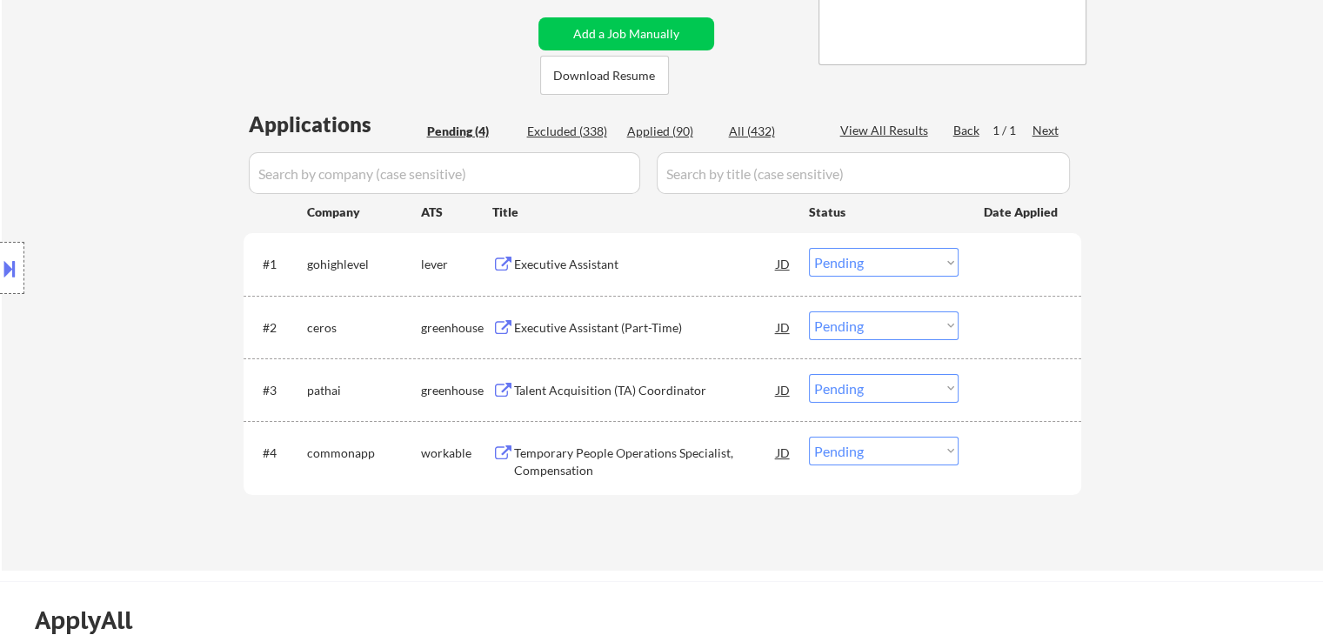
scroll to position [348, 0]
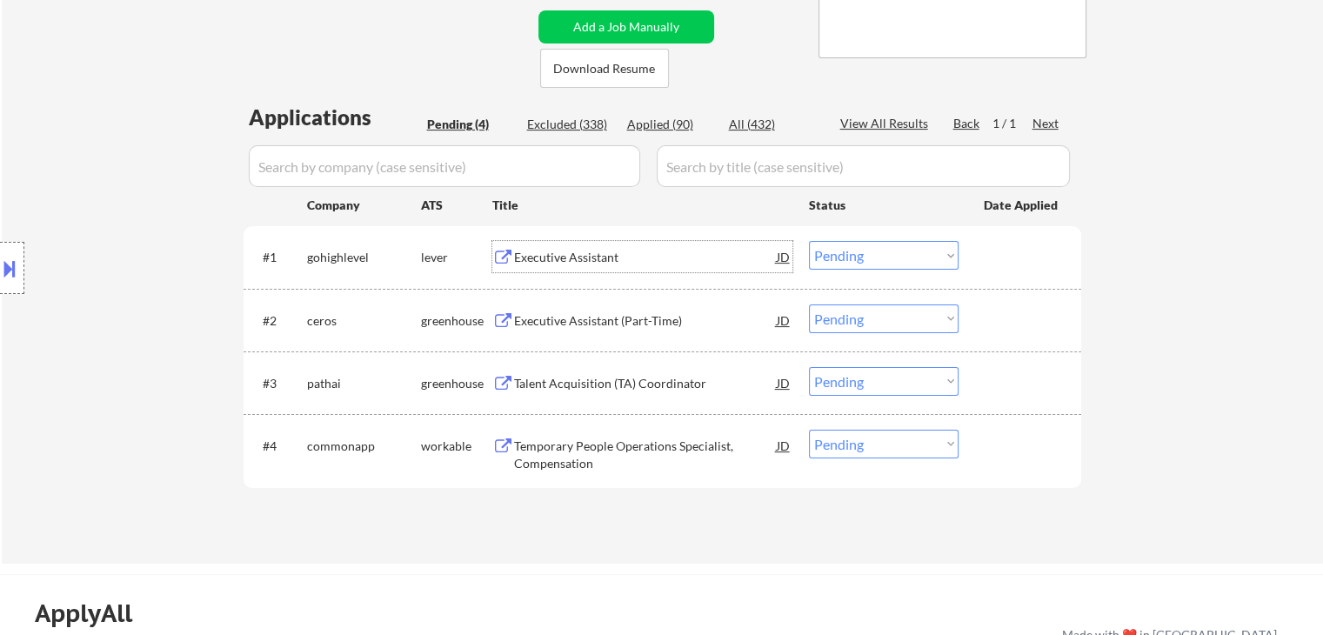
click at [574, 249] on div "Executive Assistant" at bounding box center [645, 257] width 263 height 17
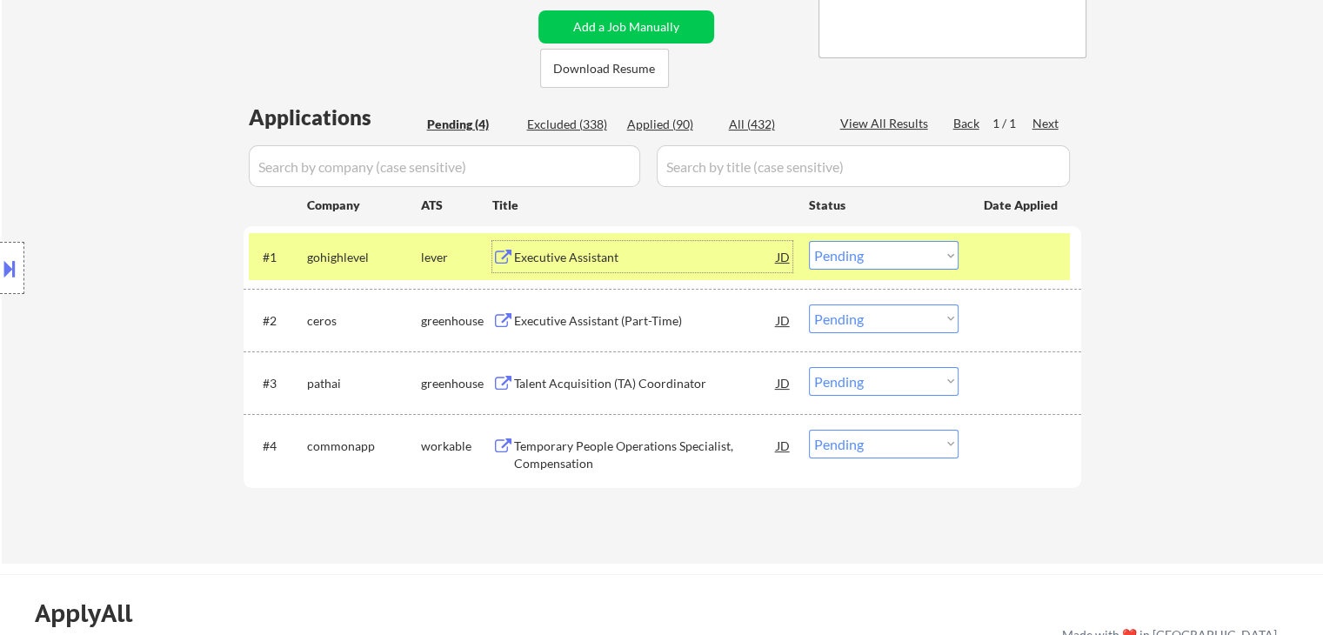
click at [866, 250] on select "Choose an option... Pending Applied Excluded (Questions) Excluded (Expired) Exc…" at bounding box center [884, 255] width 150 height 29
click at [809, 241] on select "Choose an option... Pending Applied Excluded (Questions) Excluded (Expired) Exc…" at bounding box center [884, 255] width 150 height 29
select select ""pending""
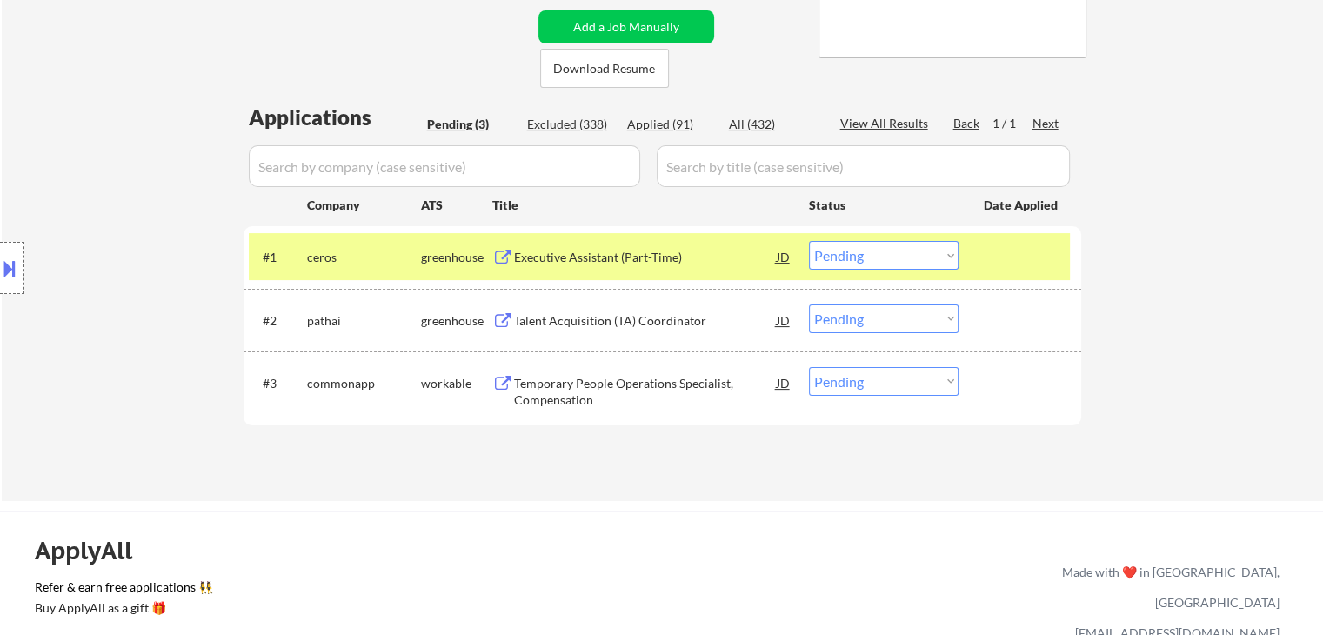
click at [618, 263] on div "Executive Assistant (Part-Time)" at bounding box center [645, 257] width 263 height 17
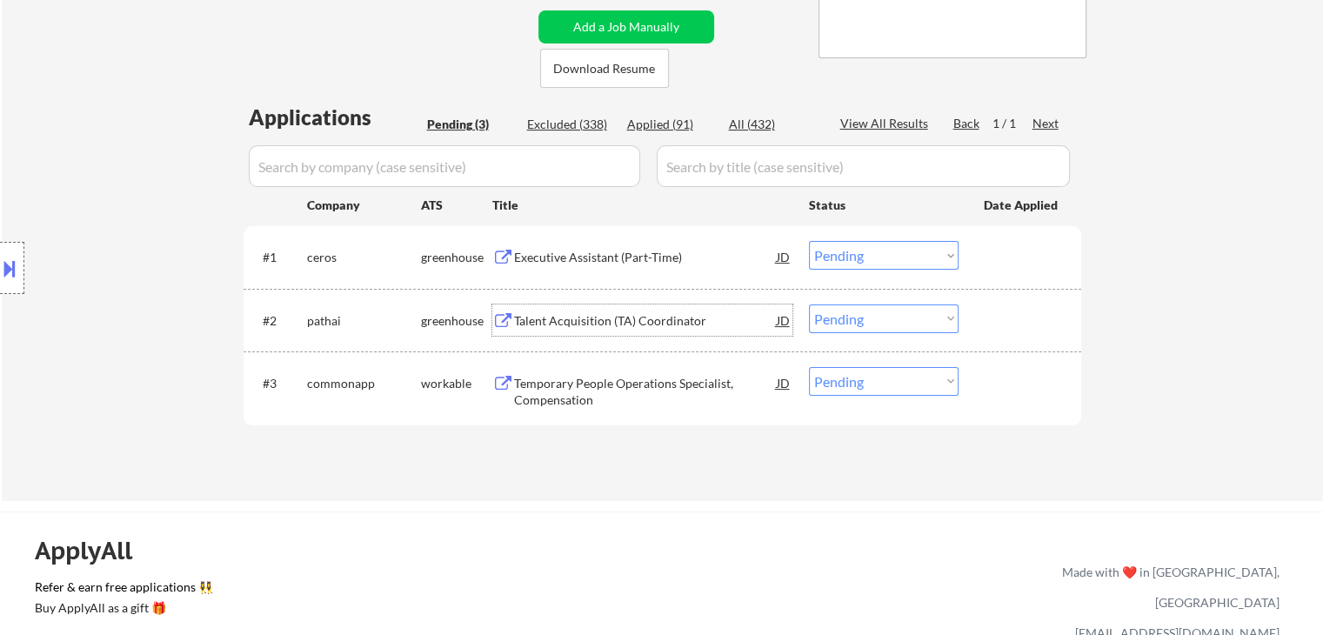
click at [619, 307] on div "Talent Acquisition (TA) Coordinator" at bounding box center [645, 319] width 263 height 31
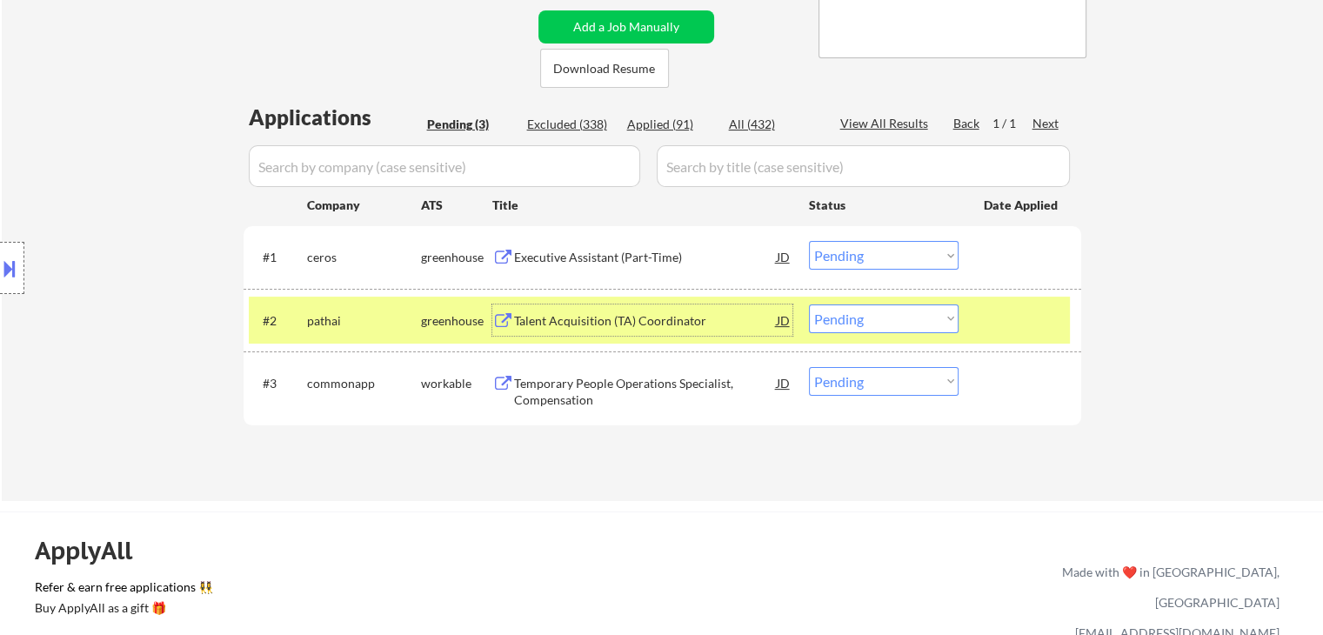
click at [927, 324] on select "Choose an option... Pending Applied Excluded (Questions) Excluded (Expired) Exc…" at bounding box center [884, 318] width 150 height 29
click at [809, 304] on select "Choose an option... Pending Applied Excluded (Questions) Excluded (Expired) Exc…" at bounding box center [884, 318] width 150 height 29
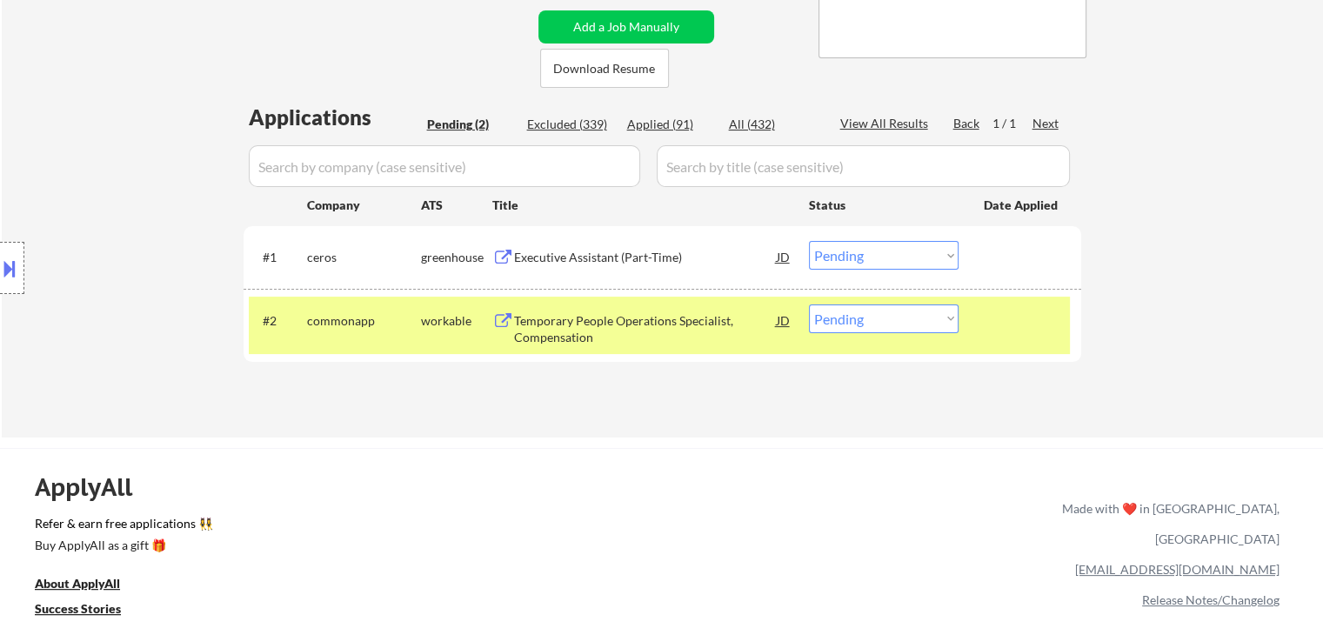
click at [873, 310] on select "Choose an option... Pending Applied Excluded (Questions) Excluded (Expired) Exc…" at bounding box center [884, 318] width 150 height 29
select select ""excluded__bad_match_""
click at [809, 304] on select "Choose an option... Pending Applied Excluded (Questions) Excluded (Expired) Exc…" at bounding box center [884, 318] width 150 height 29
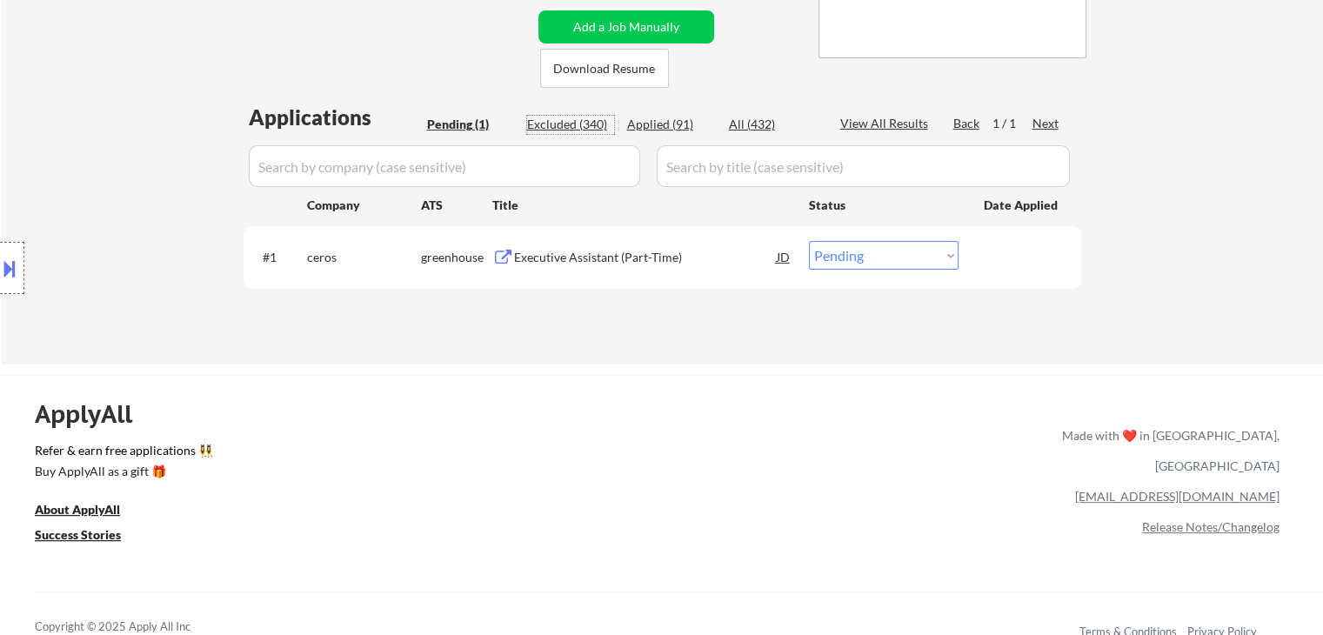
click at [582, 129] on div "Excluded (340)" at bounding box center [570, 124] width 87 height 17
select select ""excluded""
select select ""excluded__location_""
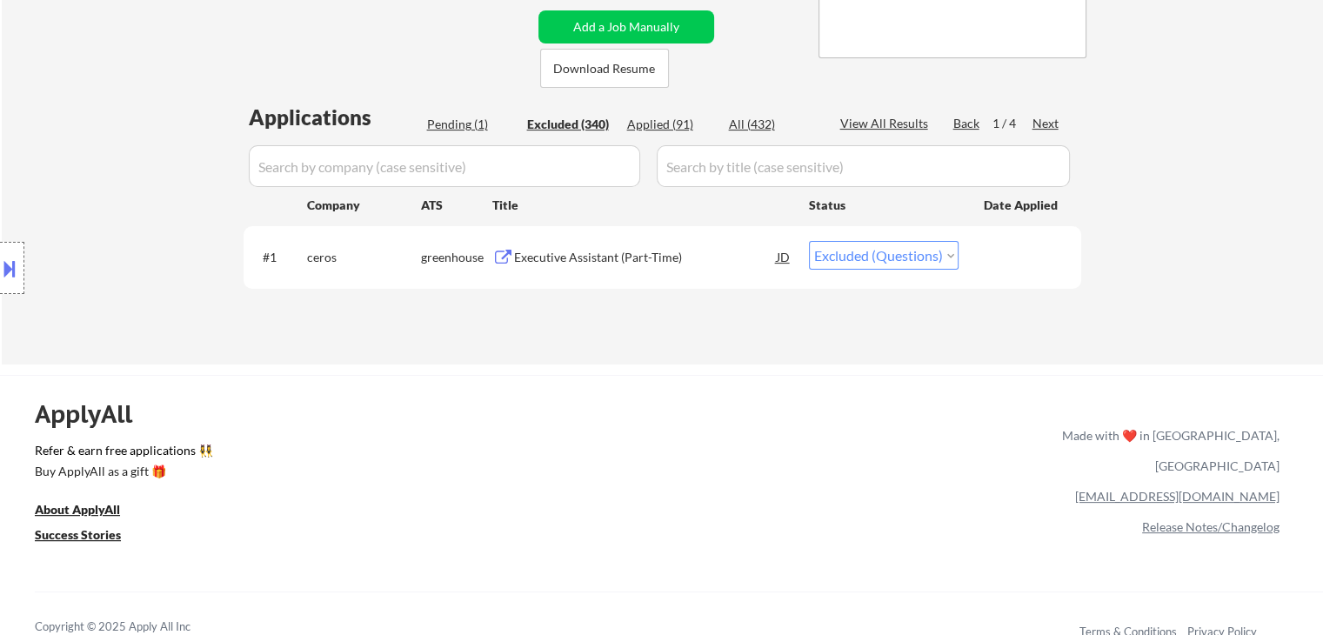
select select ""excluded__bad_match_""
select select ""excluded__location_""
select select ""excluded__bad_match_""
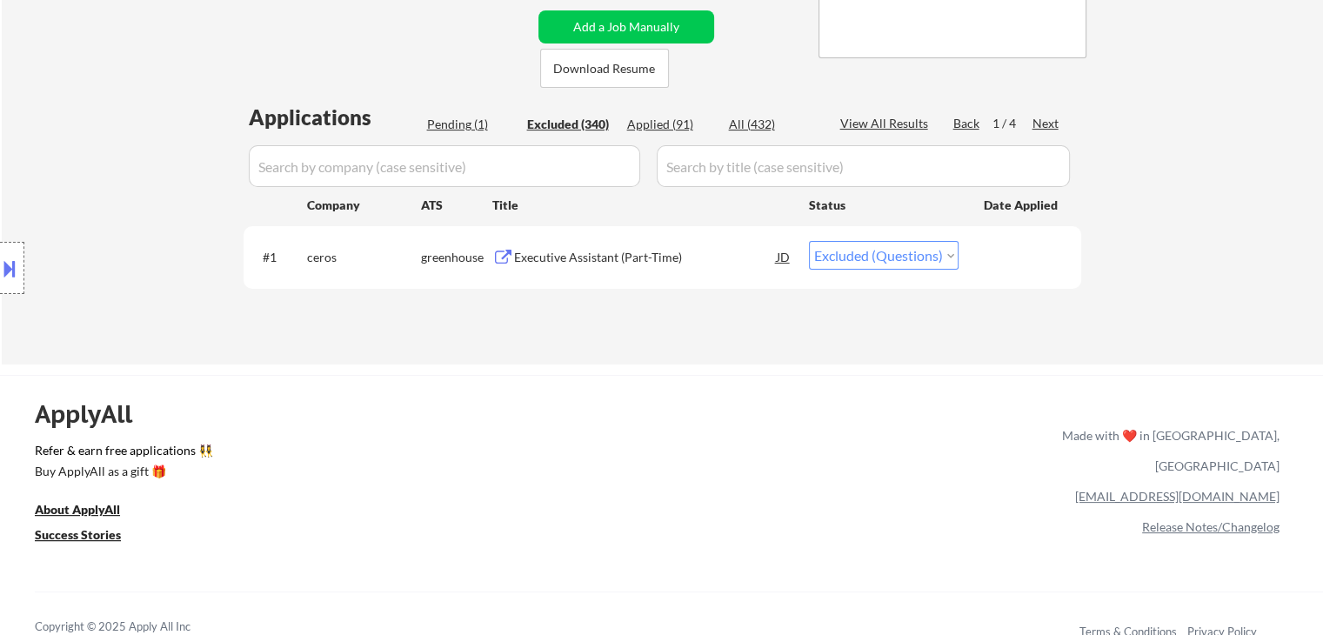
select select ""excluded""
select select ""excluded__location_""
select select ""excluded__expired_""
select select ""excluded__location_""
select select ""excluded__bad_match_""
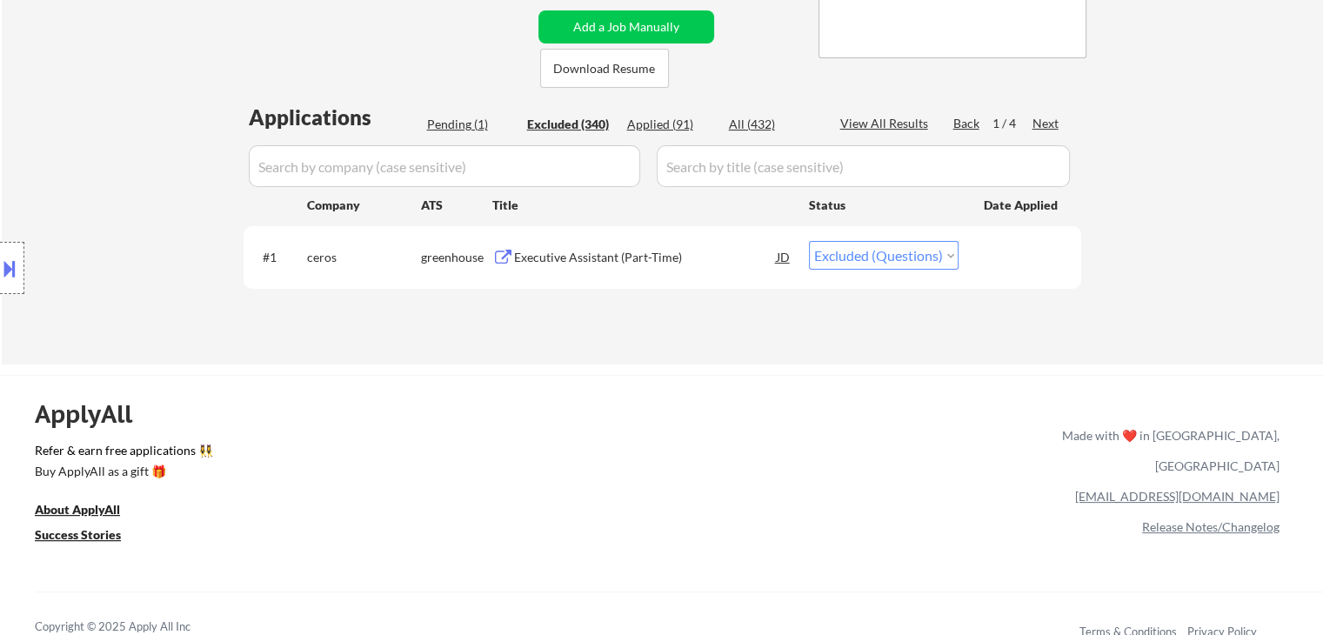
select select ""excluded__salary_""
select select ""excluded__location_""
select select ""excluded__salary_""
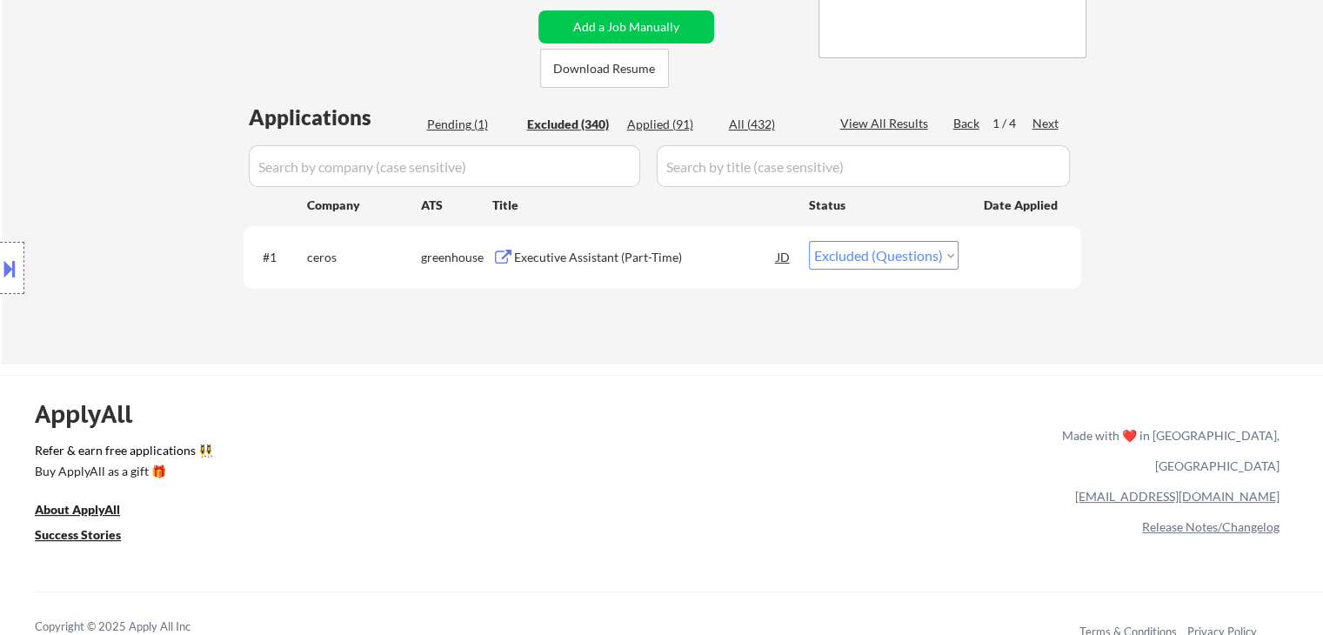
select select ""excluded__location_""
select select ""excluded__expired_""
select select ""excluded__location_""
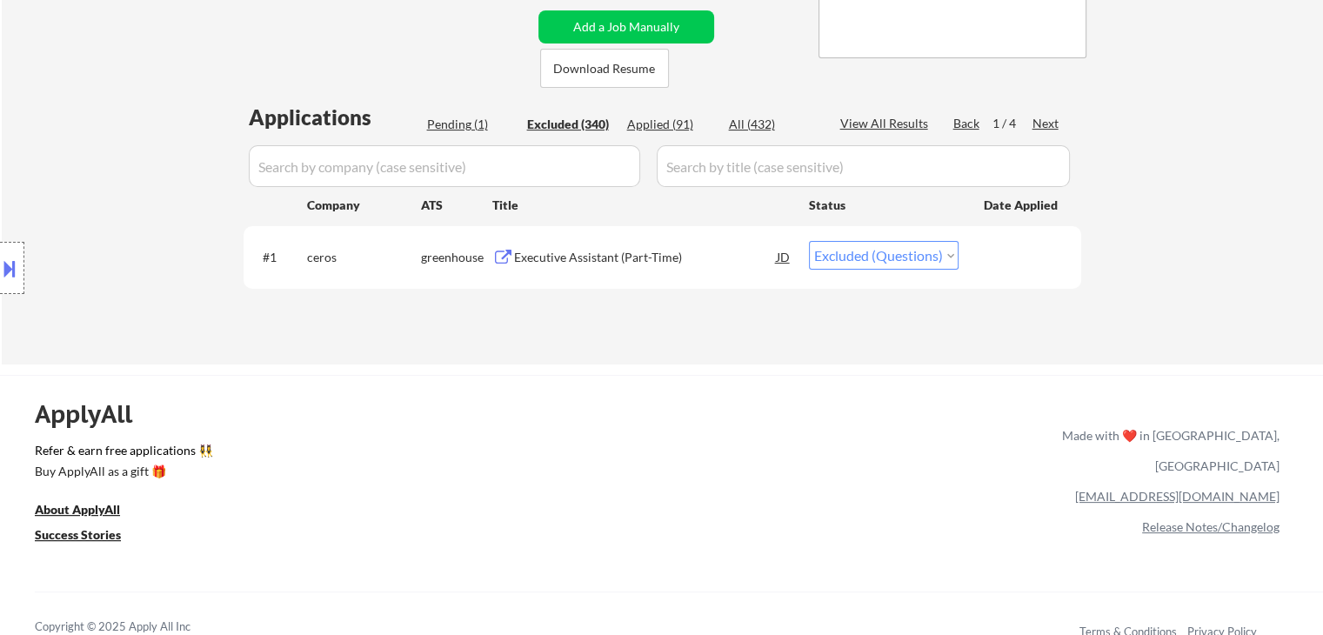
select select ""excluded__salary_""
select select ""excluded__expired_""
select select ""excluded__location_""
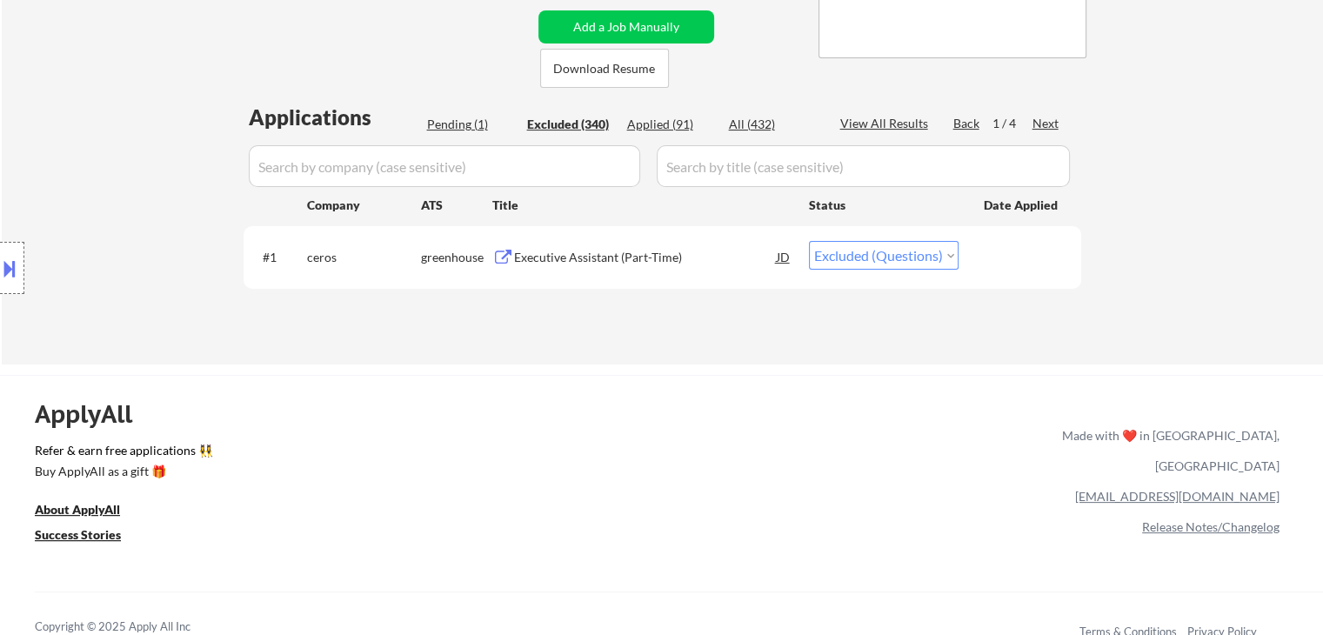
select select ""excluded__location_""
select select ""excluded__expired_""
select select ""excluded__bad_match_""
select select ""excluded""
select select ""excluded__expired_""
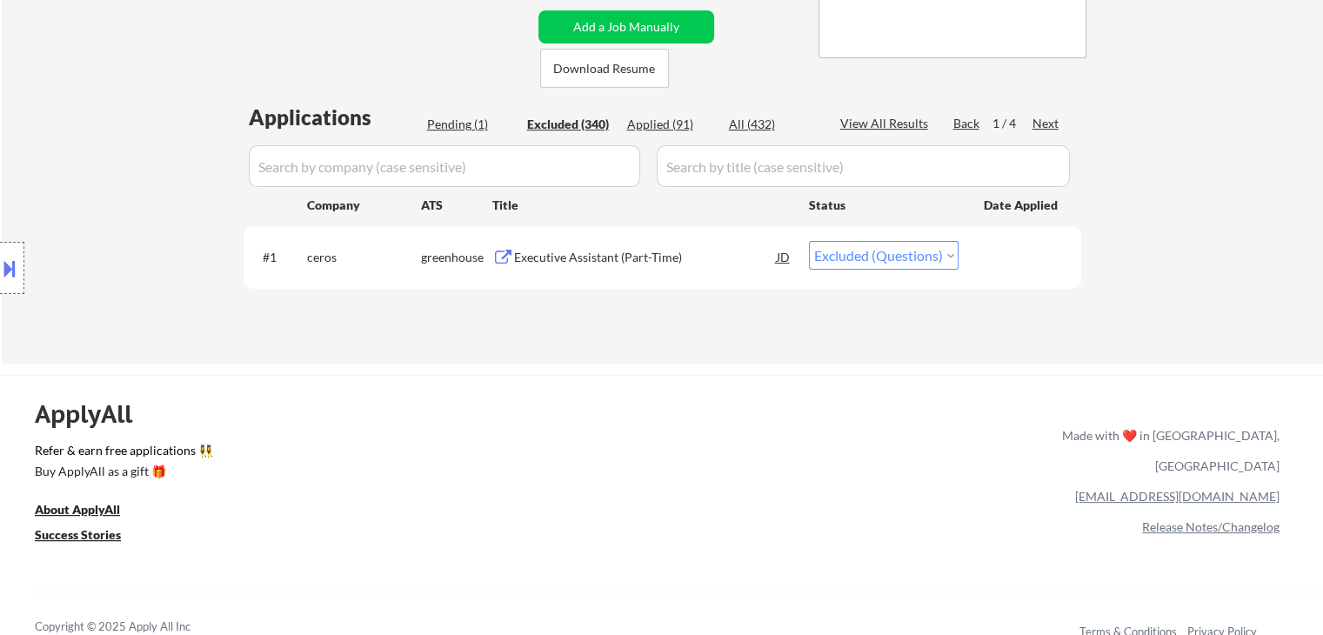
select select ""excluded__location_""
select select ""excluded__bad_match_""
select select ""excluded__salary_""
select select ""excluded__bad_match_""
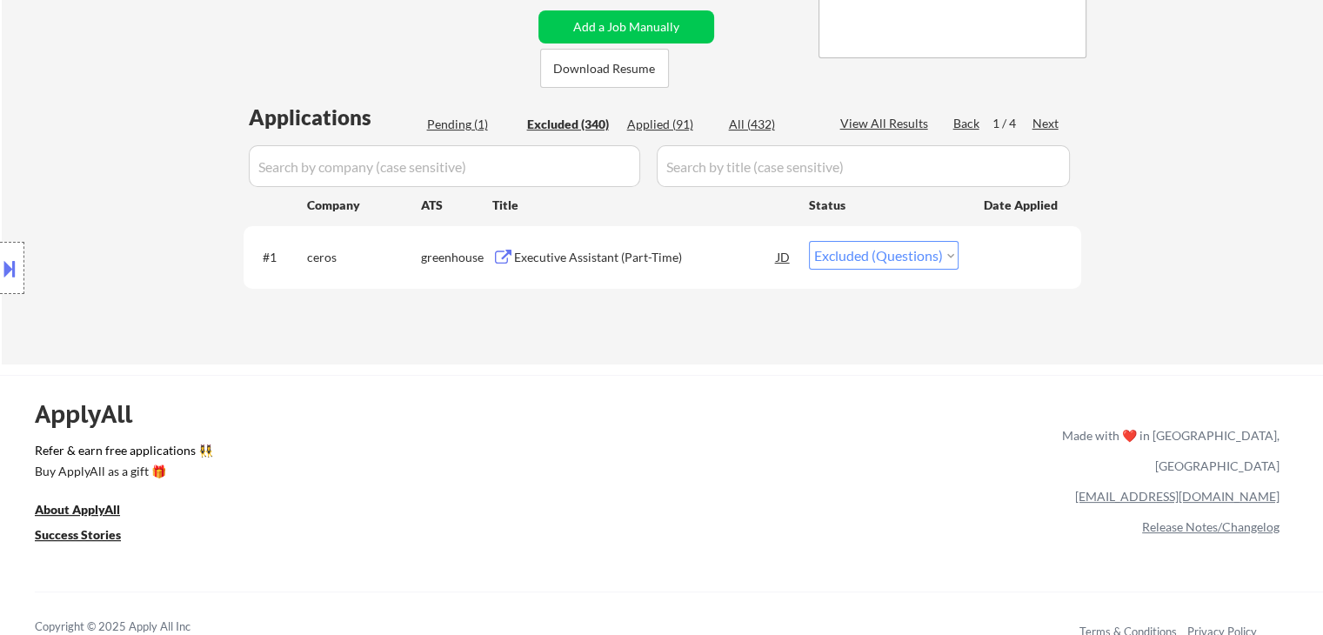
select select ""excluded__salary_""
select select ""excluded__expired_""
select select ""excluded""
select select ""excluded__expired_""
select select ""excluded""
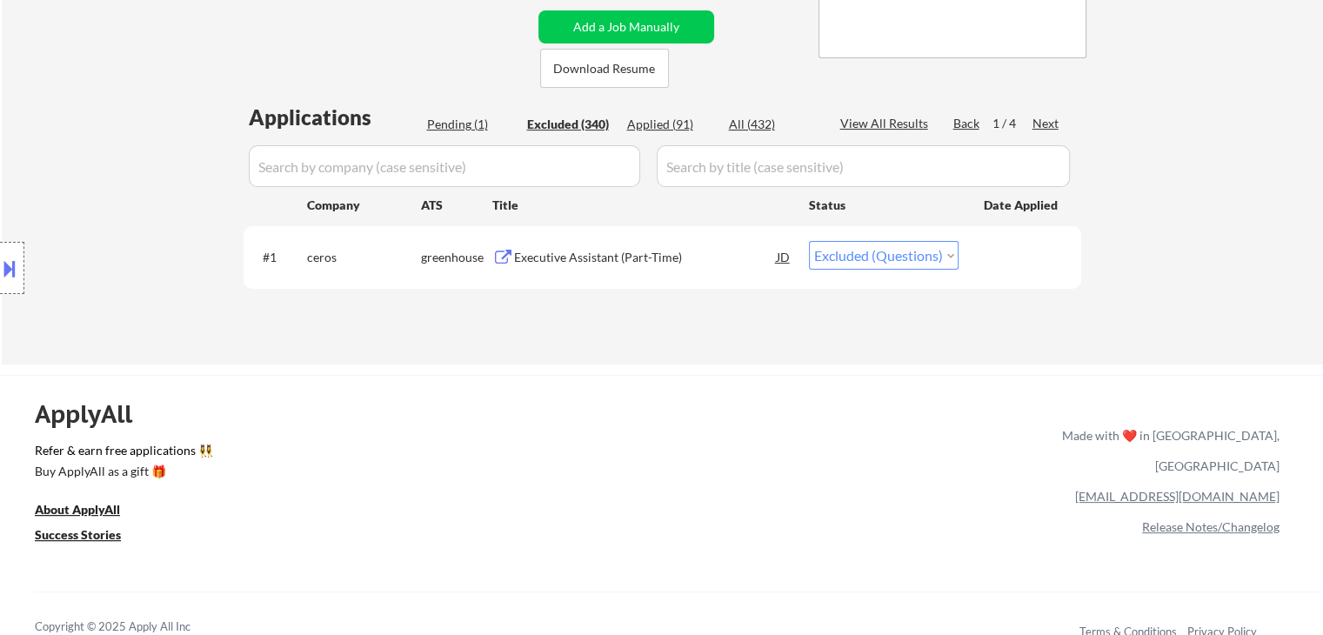
select select ""excluded__expired_""
select select ""excluded""
select select ""excluded__expired_""
select select ""excluded__location_""
select select ""excluded__bad_match_""
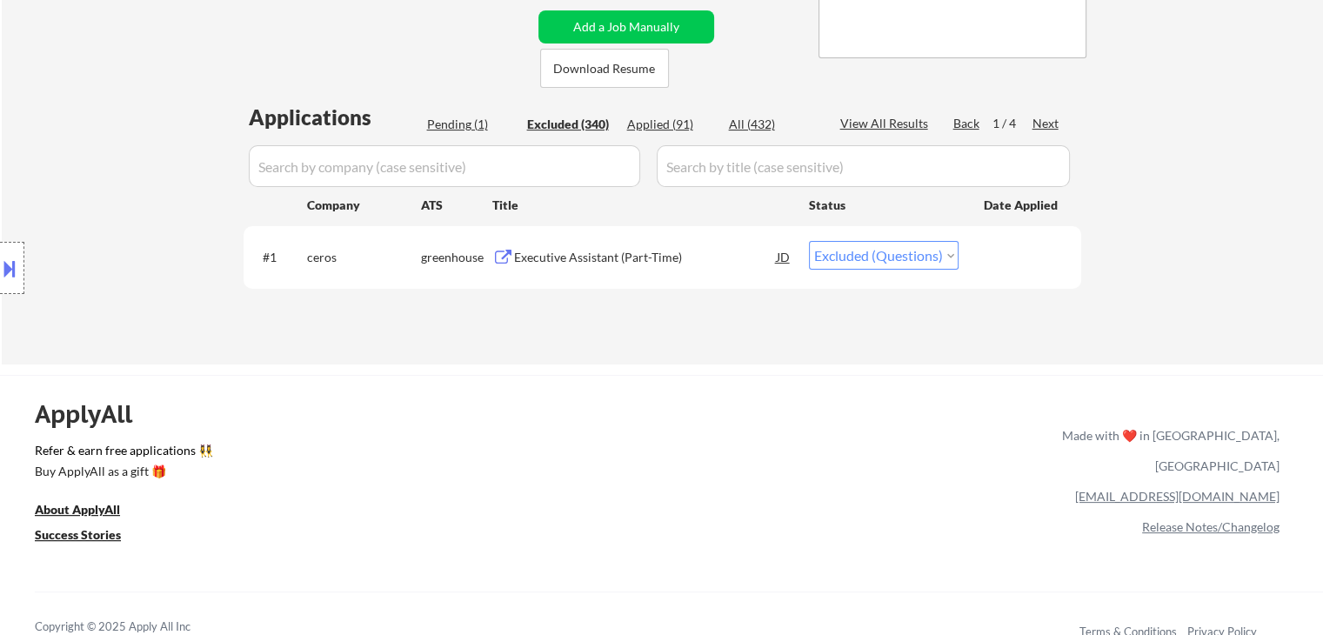
select select ""excluded__expired_""
select select ""excluded__bad_match_""
select select ""excluded__expired_""
select select ""excluded__salary_""
select select ""excluded__location_""
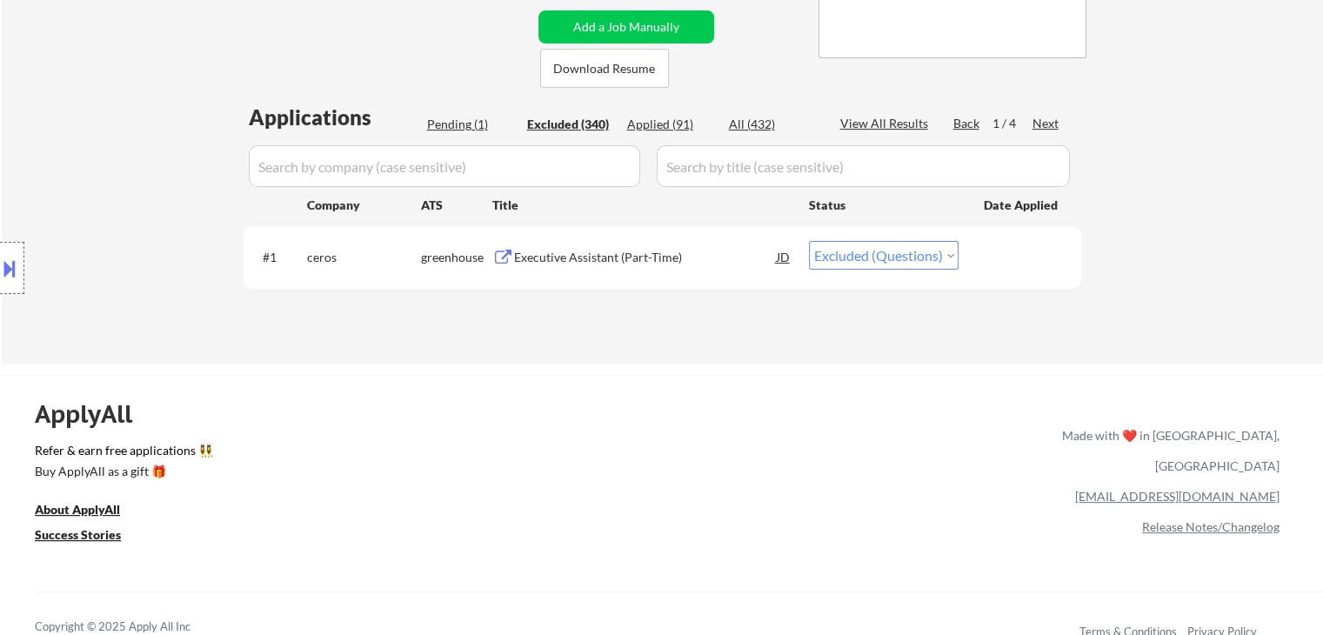
select select ""excluded__bad_match_""
select select ""excluded__location_""
select select ""excluded__expired_""
select select ""excluded__bad_match_""
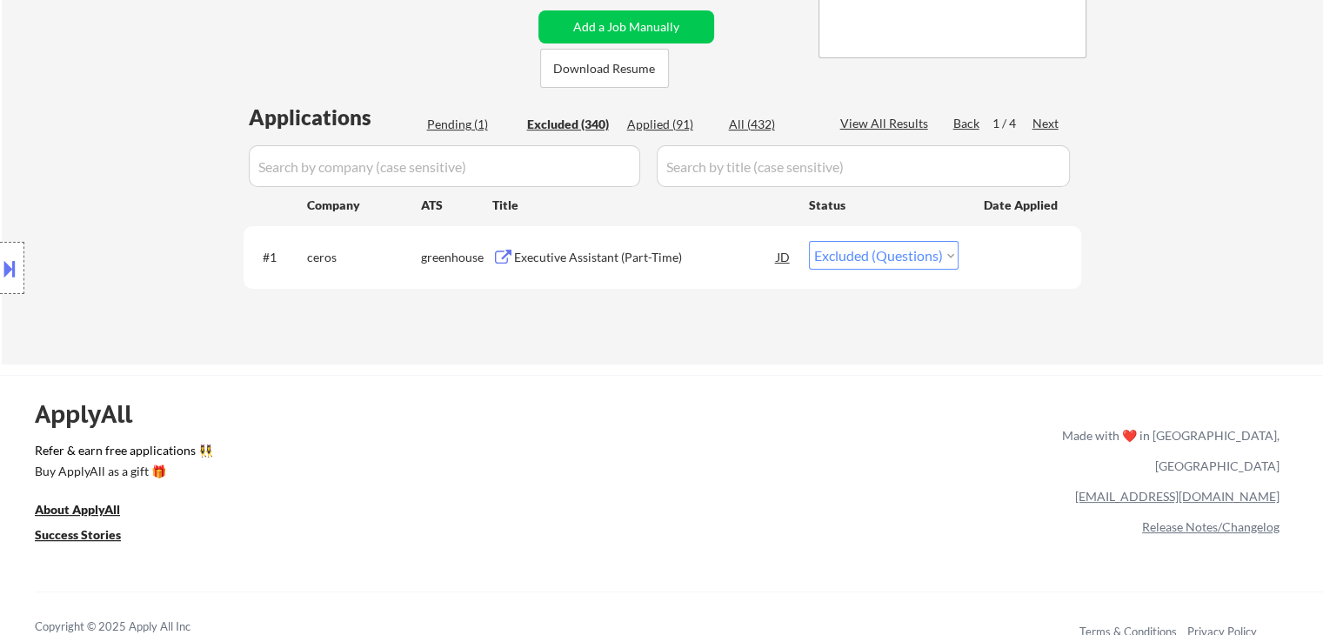
select select ""excluded__expired_""
select select ""excluded__location_""
select select ""excluded__expired_""
select select ""excluded__bad_match_""
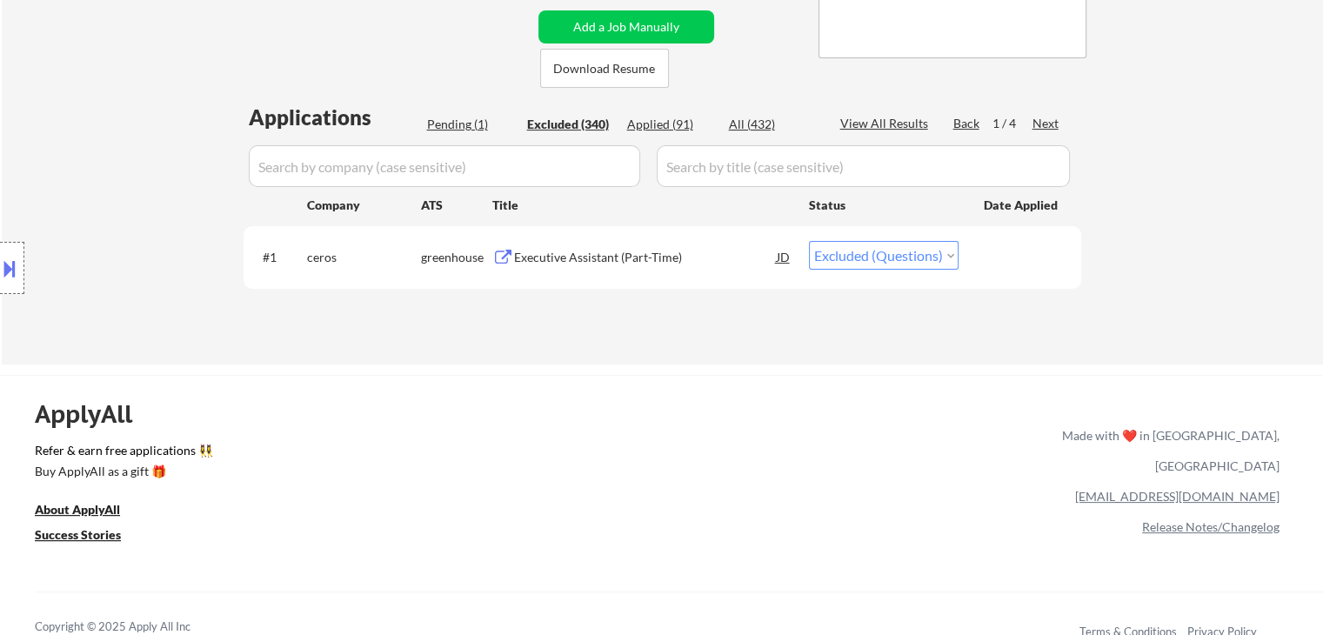
select select ""excluded__expired_""
select select ""excluded__salary_""
select select ""excluded__expired_""
select select ""excluded__location_""
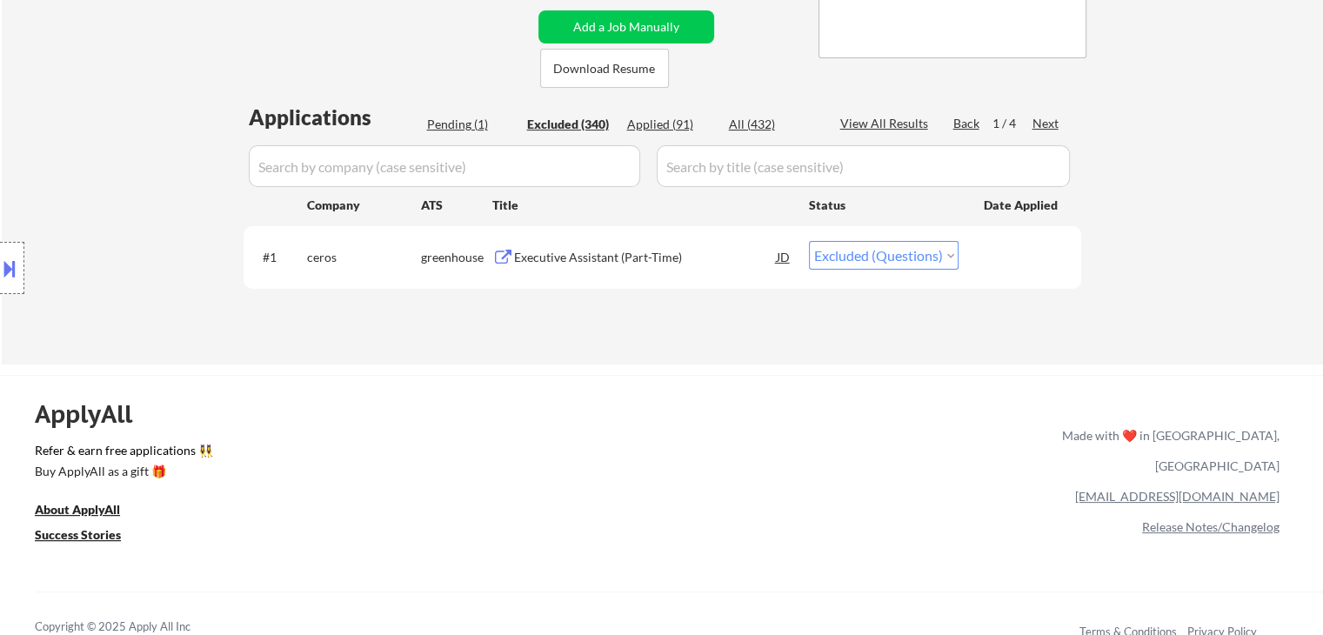
select select ""excluded__location_""
select select ""excluded__bad_match_""
select select ""excluded__expired_""
select select ""excluded__location_""
select select ""excluded__expired_""
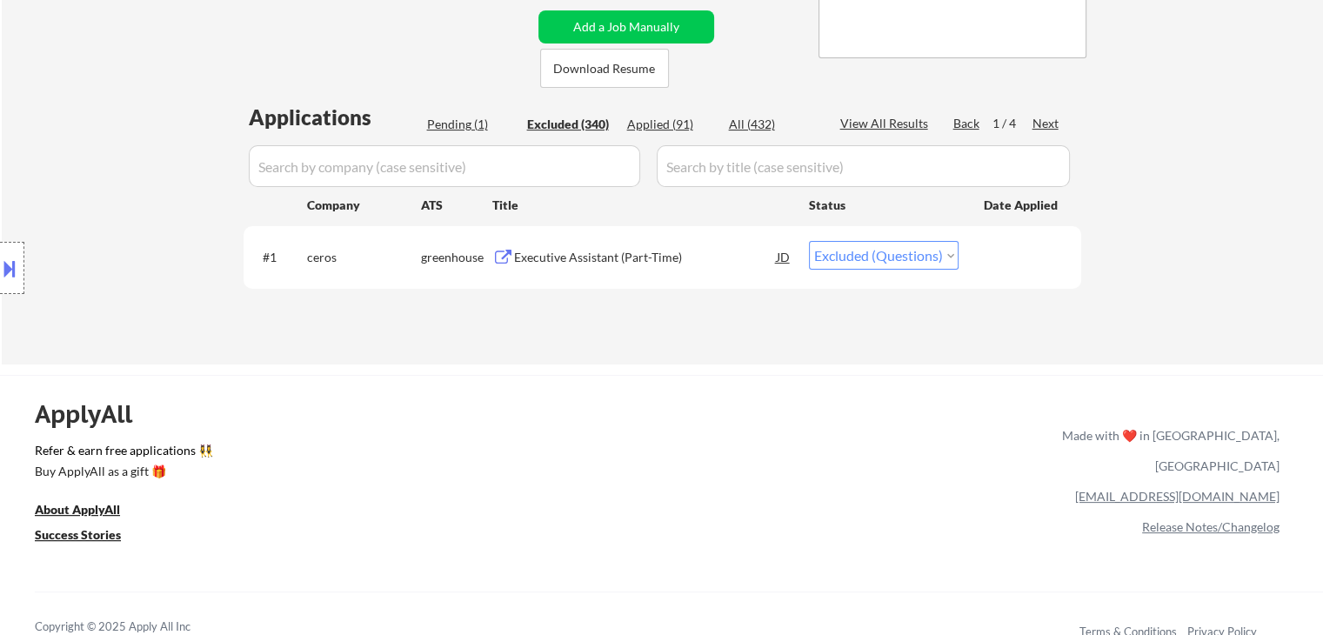
select select ""excluded__bad_match_""
select select ""excluded__location_""
select select ""excluded__expired_""
select select ""excluded__bad_match_""
select select ""excluded""
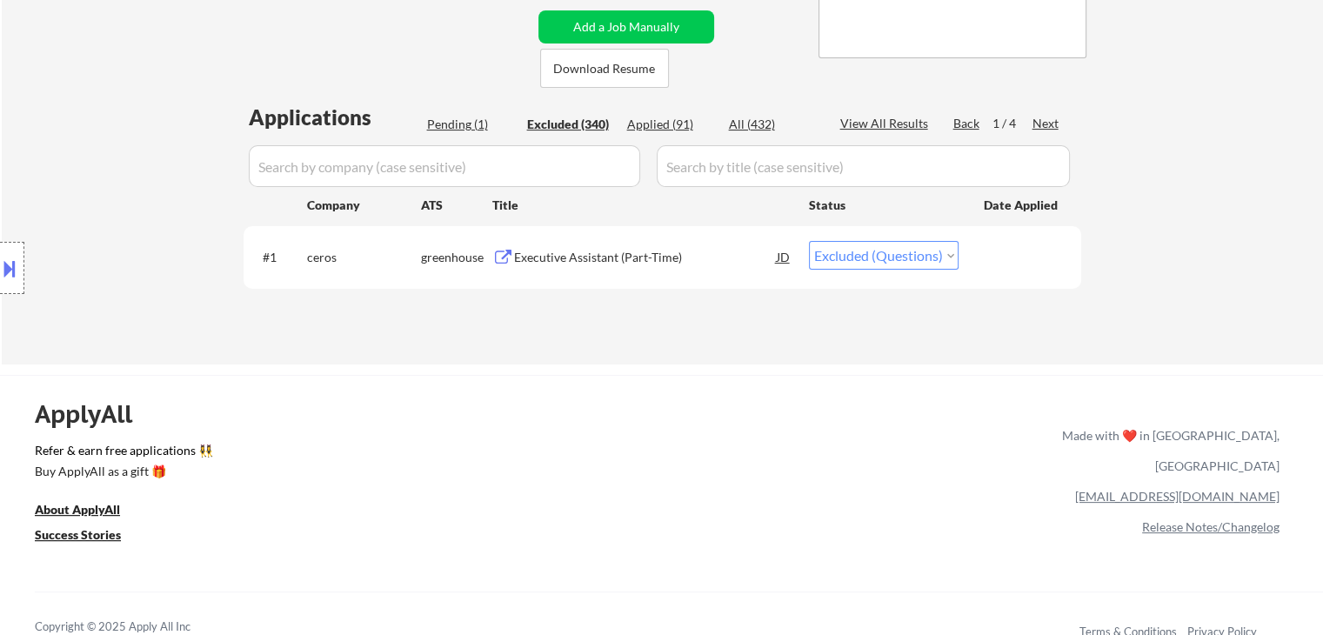
select select ""excluded__location_""
select select ""excluded__expired_""
select select ""excluded__location_""
select select ""excluded__expired_""
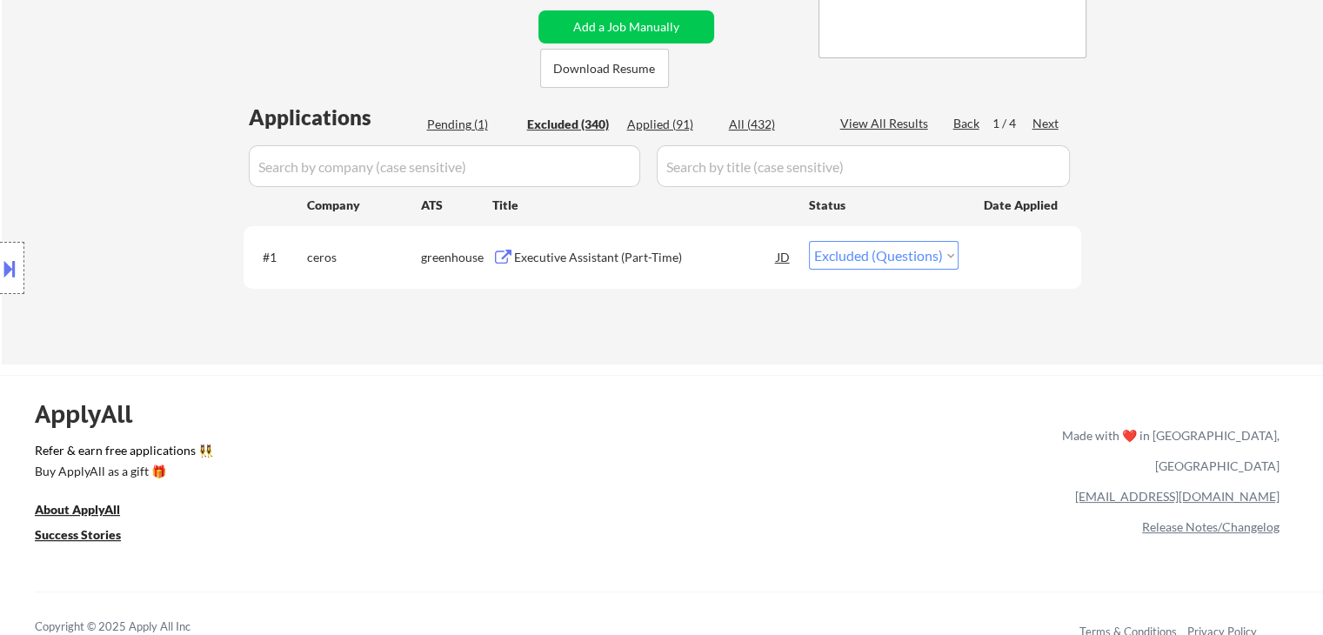
select select ""excluded__salary_""
select select ""excluded__expired_""
select select ""excluded__salary_""
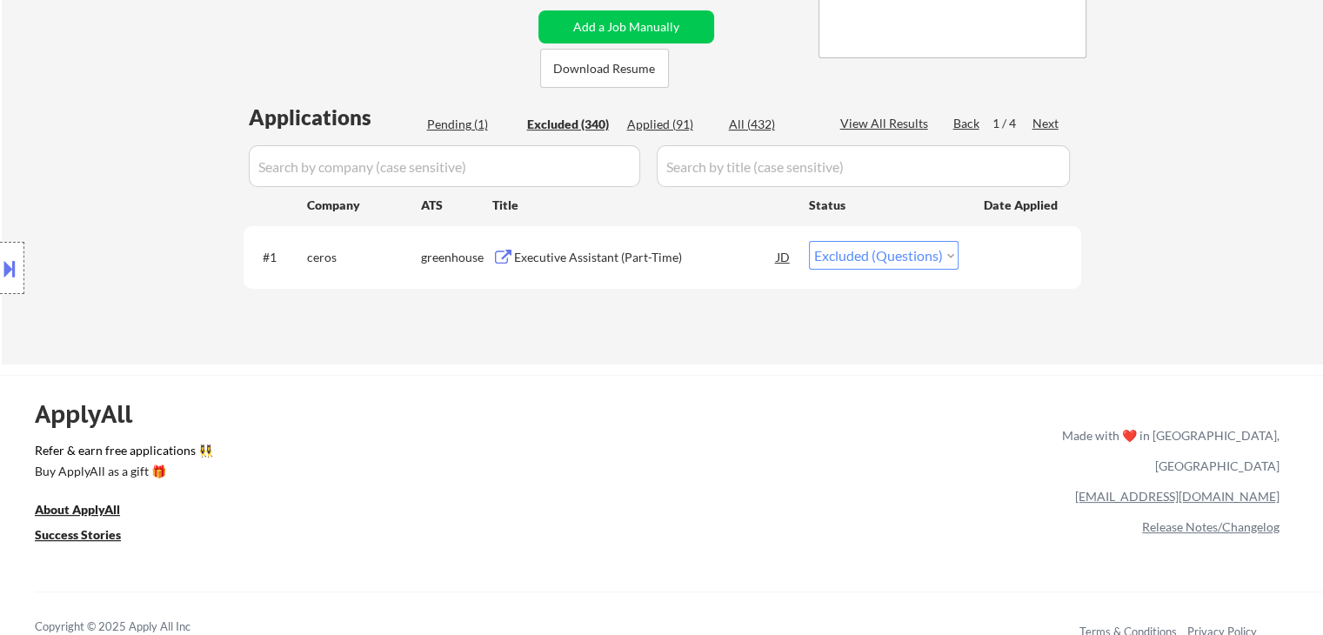
select select ""excluded__bad_match_""
select select ""excluded__expired_""
select select ""excluded__location_""
select select ""excluded__bad_match_""
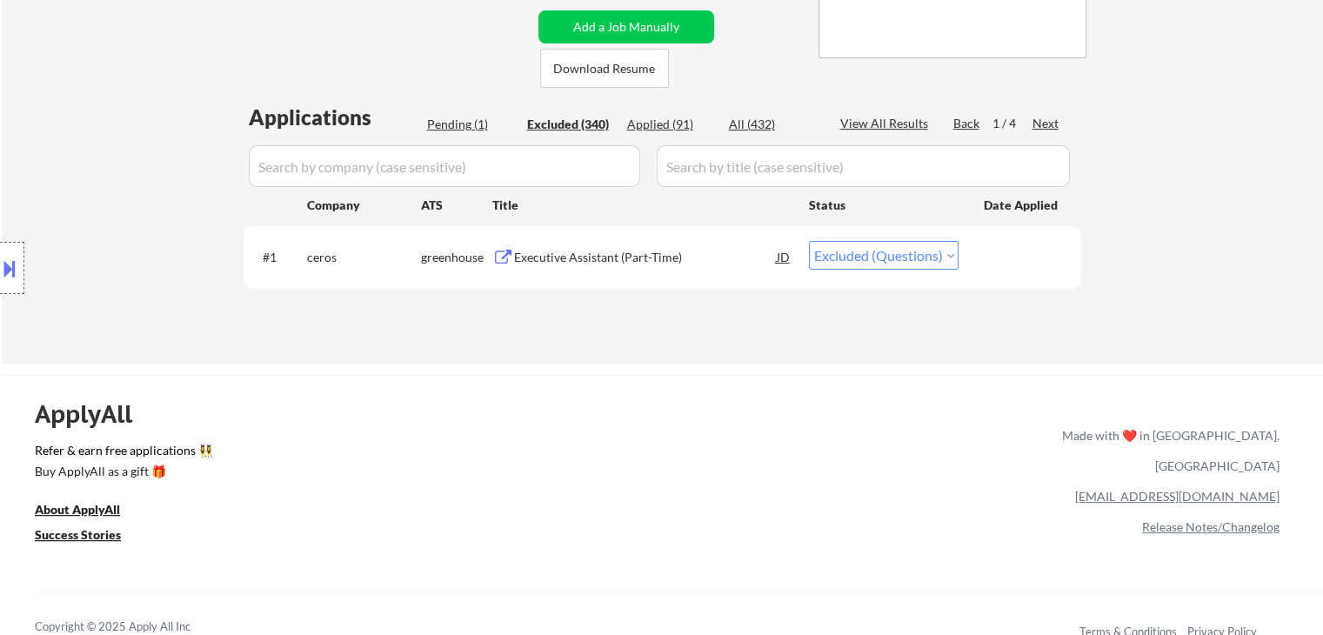
select select ""excluded__expired_""
select select ""excluded__salary_""
select select ""excluded__bad_match_""
select select ""excluded__expired_""
select select ""excluded__bad_match_""
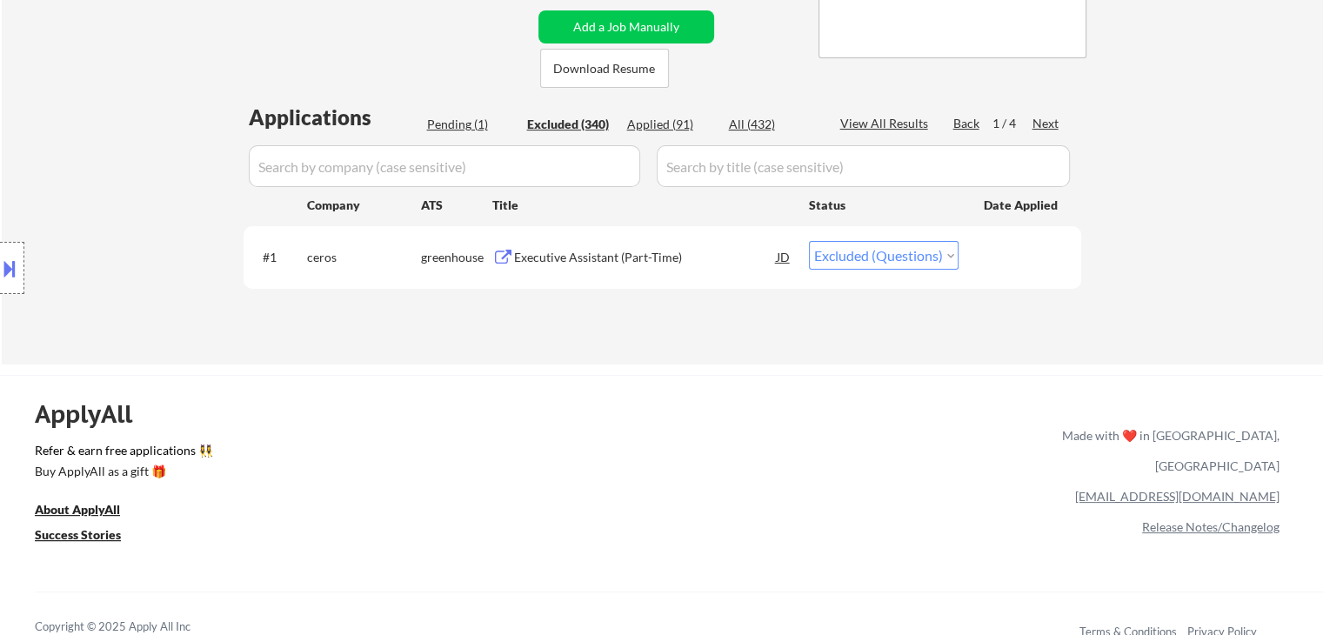
select select ""excluded__expired_""
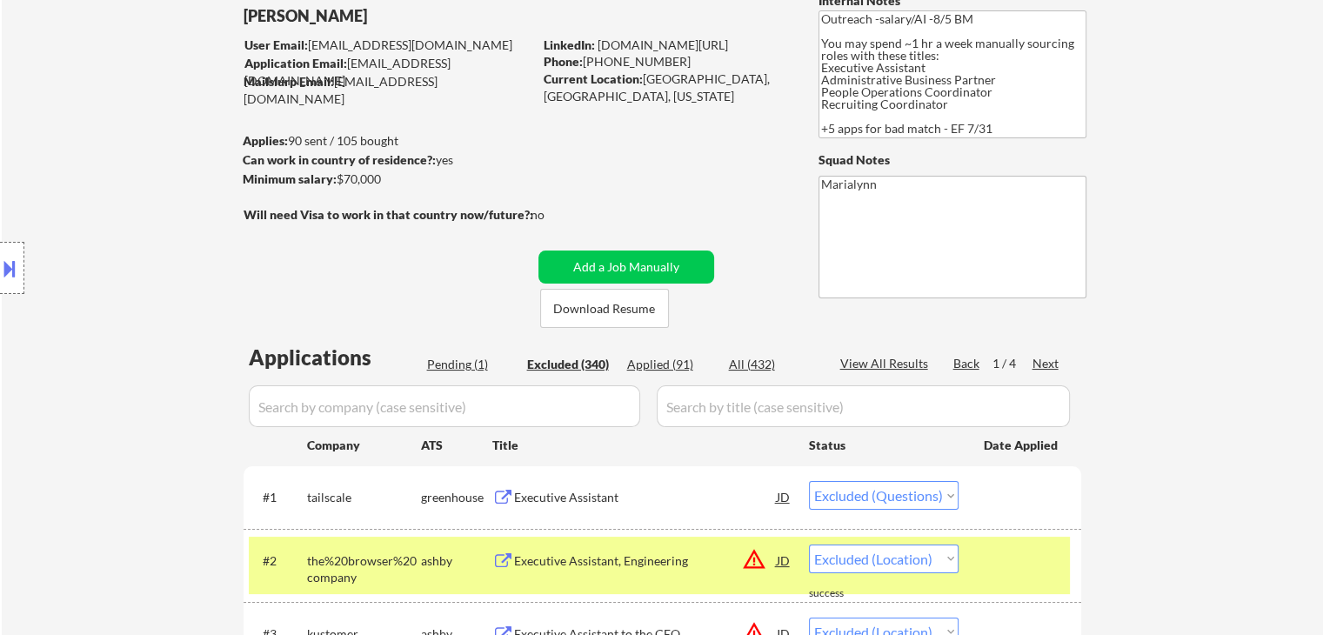
scroll to position [0, 0]
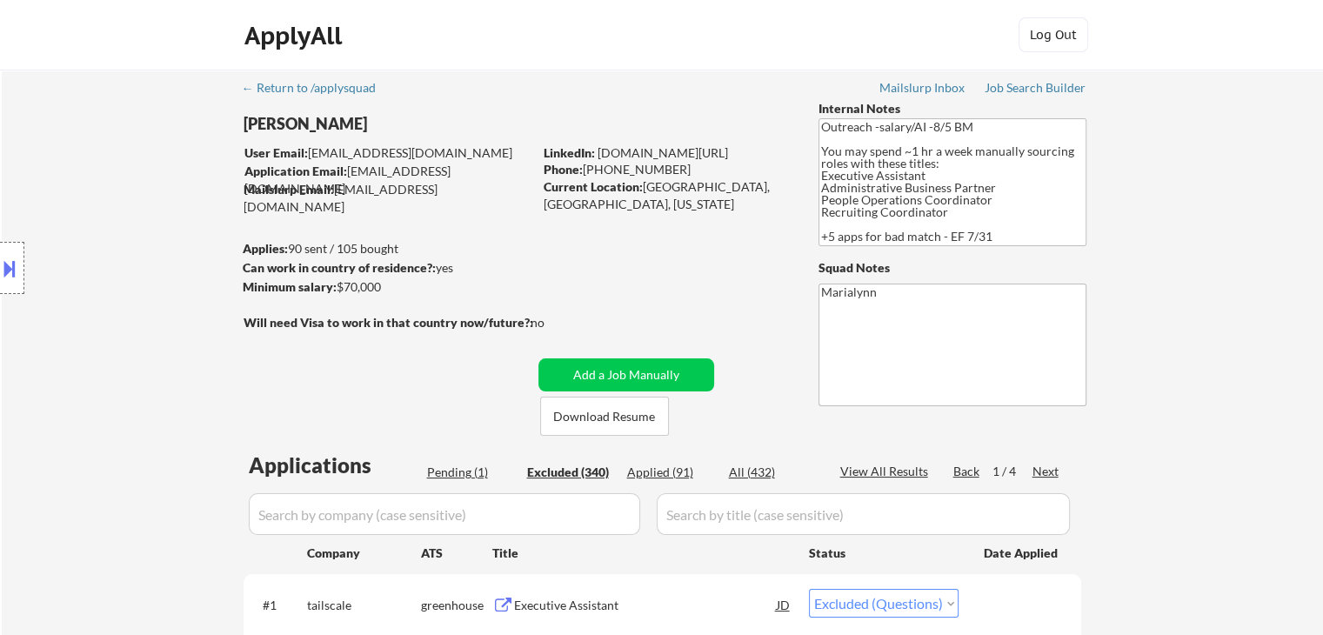
click at [1047, 471] on div "Next" at bounding box center [1046, 471] width 28 height 17
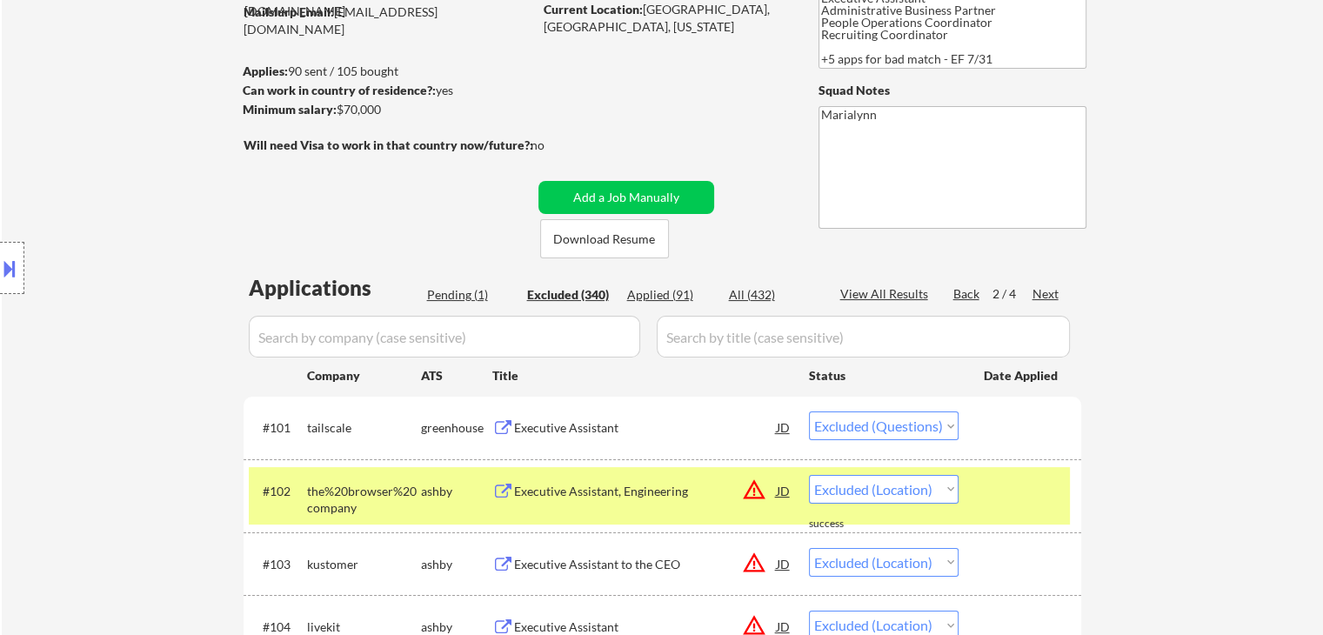
scroll to position [348, 0]
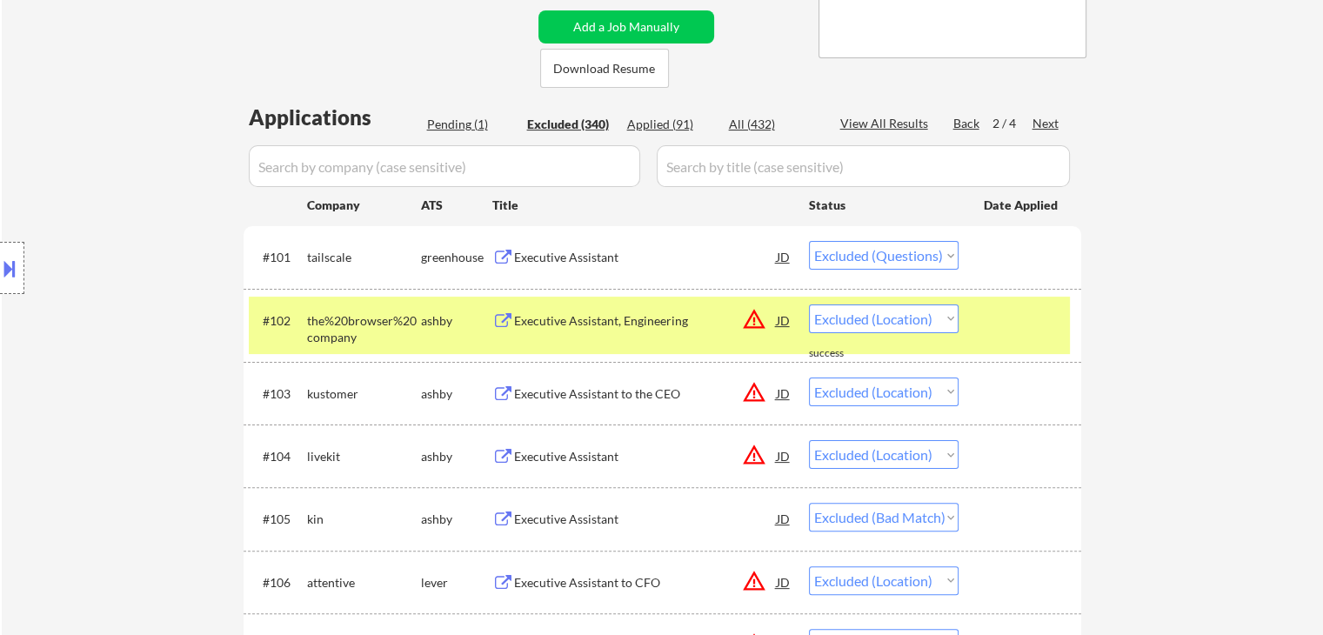
select select ""excluded__expired_""
select select ""excluded""
select select ""excluded__expired_""
select select ""excluded__other_""
select select ""excluded__salary_""
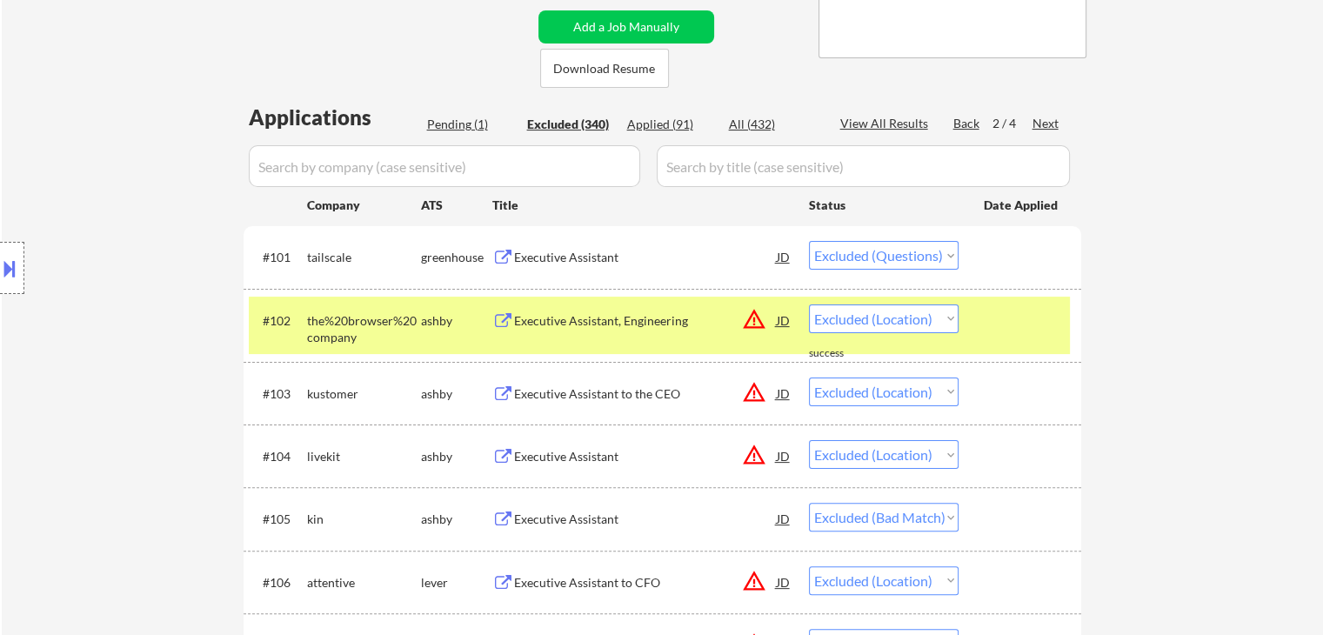
select select ""excluded""
select select ""excluded__location_""
select select ""excluded__salary_""
select select ""excluded__expired_""
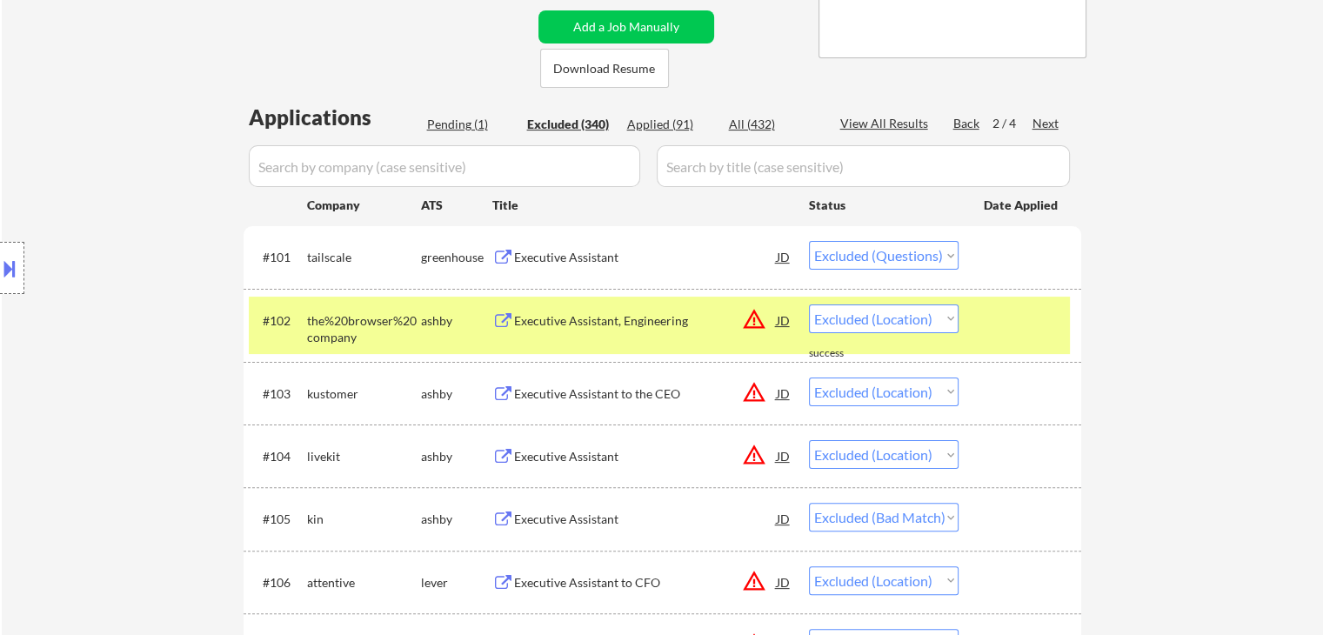
select select ""excluded__expired_""
select select ""excluded__salary_""
select select ""excluded__expired_""
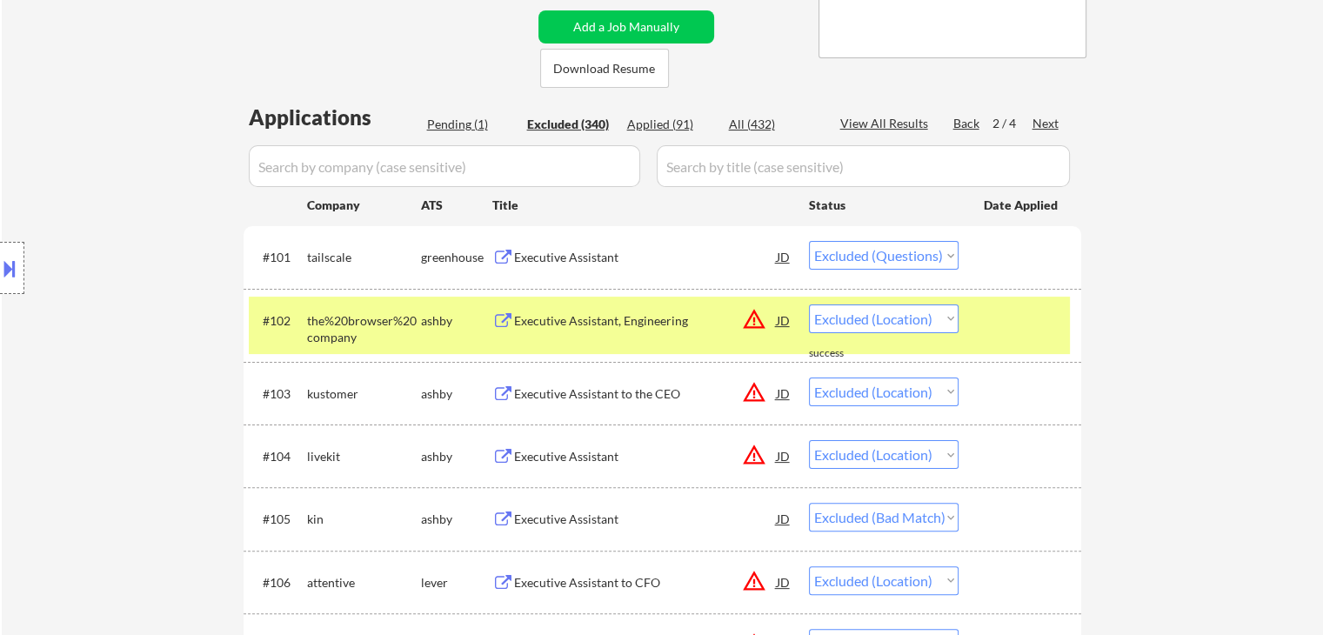
select select ""excluded__bad_match_""
select select ""excluded__location_""
select select ""excluded__expired_""
select select ""excluded__bad_match_""
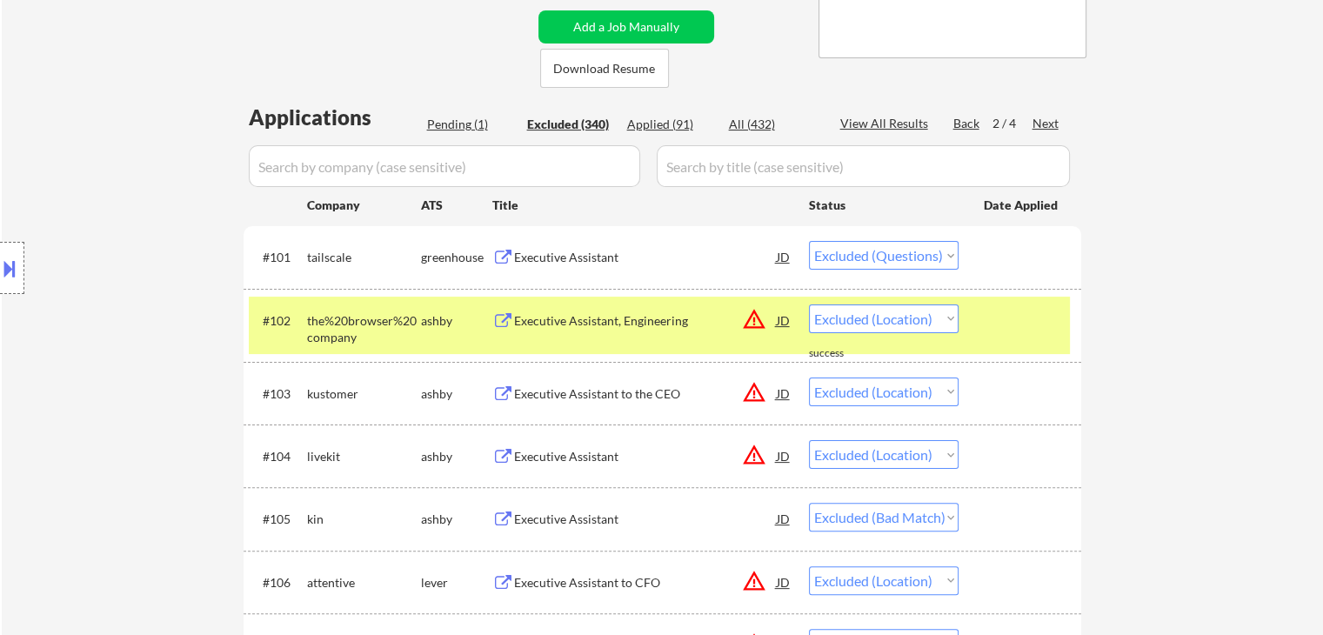
select select ""excluded__location_""
select select ""excluded__salary_""
select select ""excluded__expired_""
select select ""excluded""
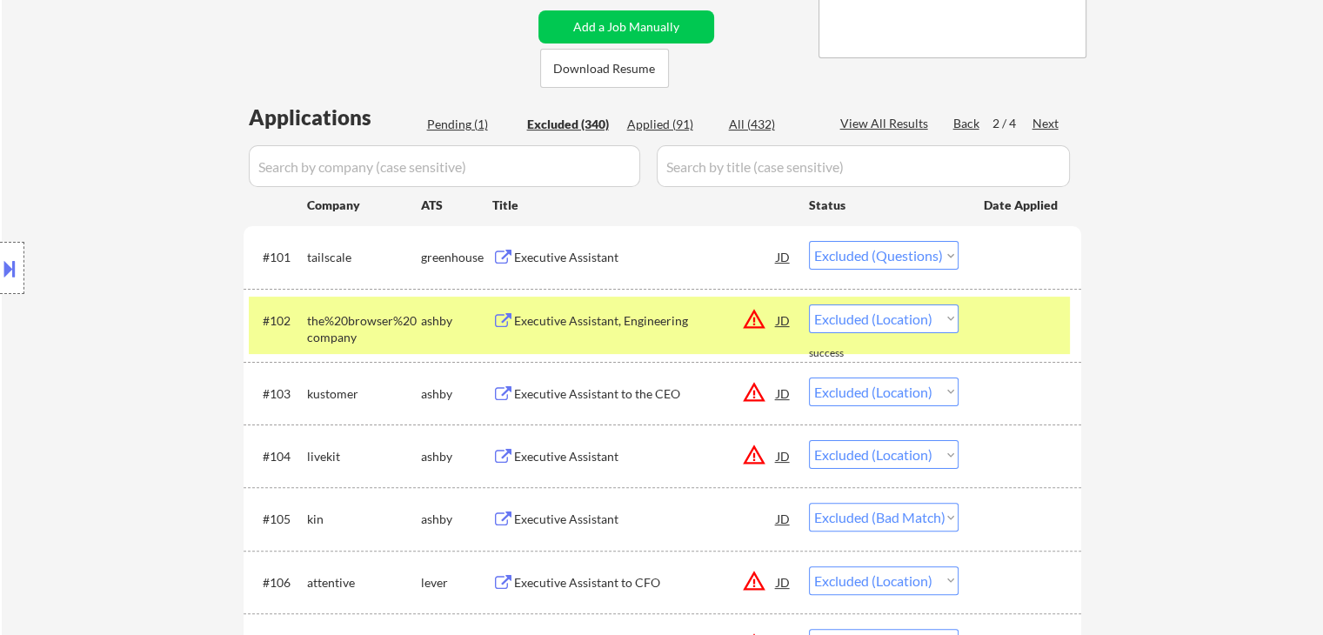
select select ""excluded__bad_match_""
select select ""excluded__expired_""
select select ""excluded__location_""
select select ""excluded__other_""
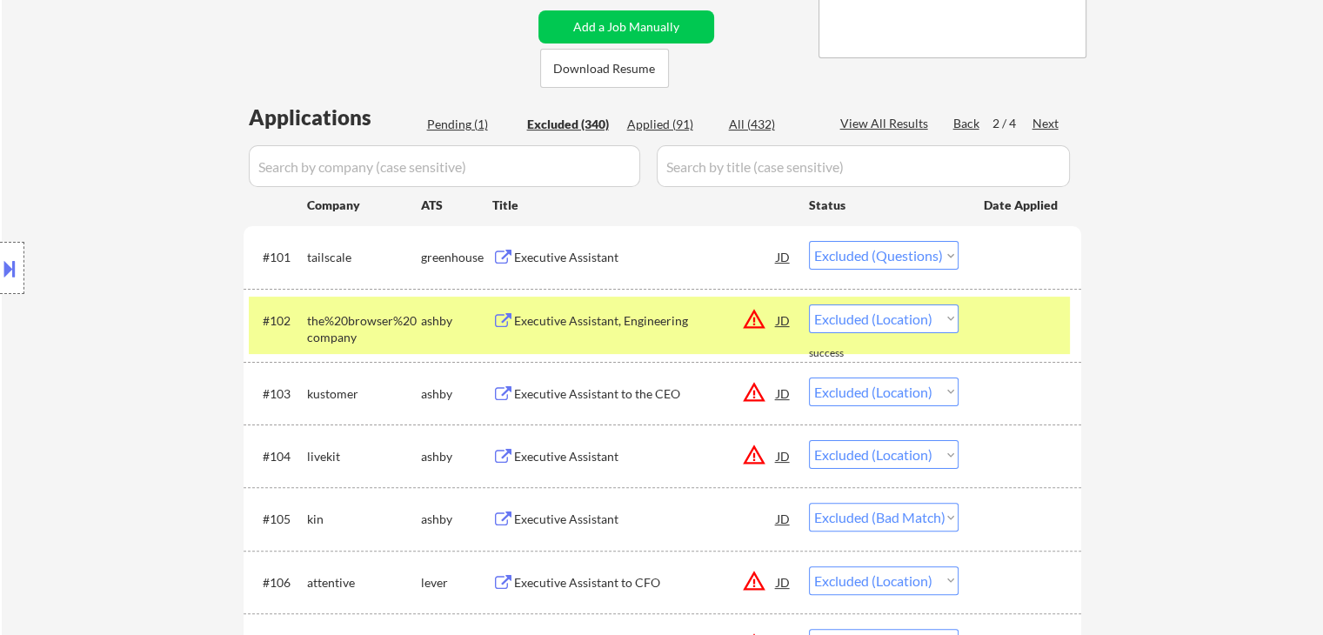
select select ""excluded__expired_""
select select ""excluded__location_""
select select ""excluded__expired_""
select select ""excluded__location_""
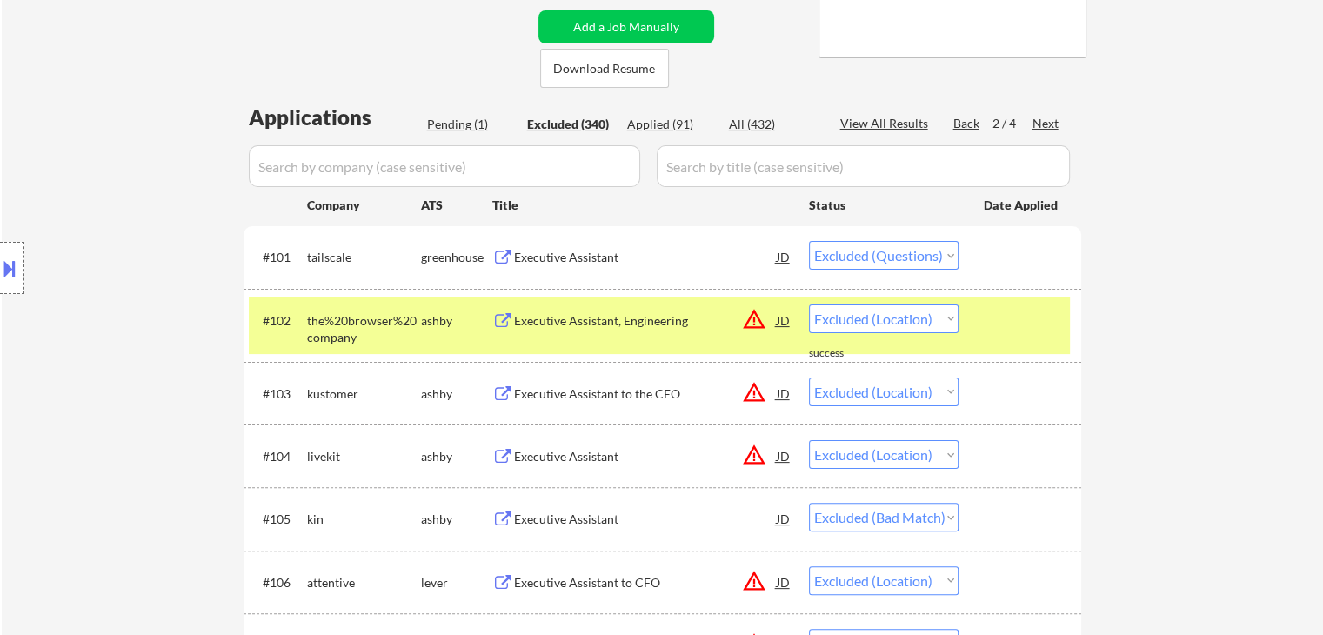
select select ""excluded__salary_""
select select ""excluded__location_""
select select ""excluded__bad_match_""
select select ""excluded""
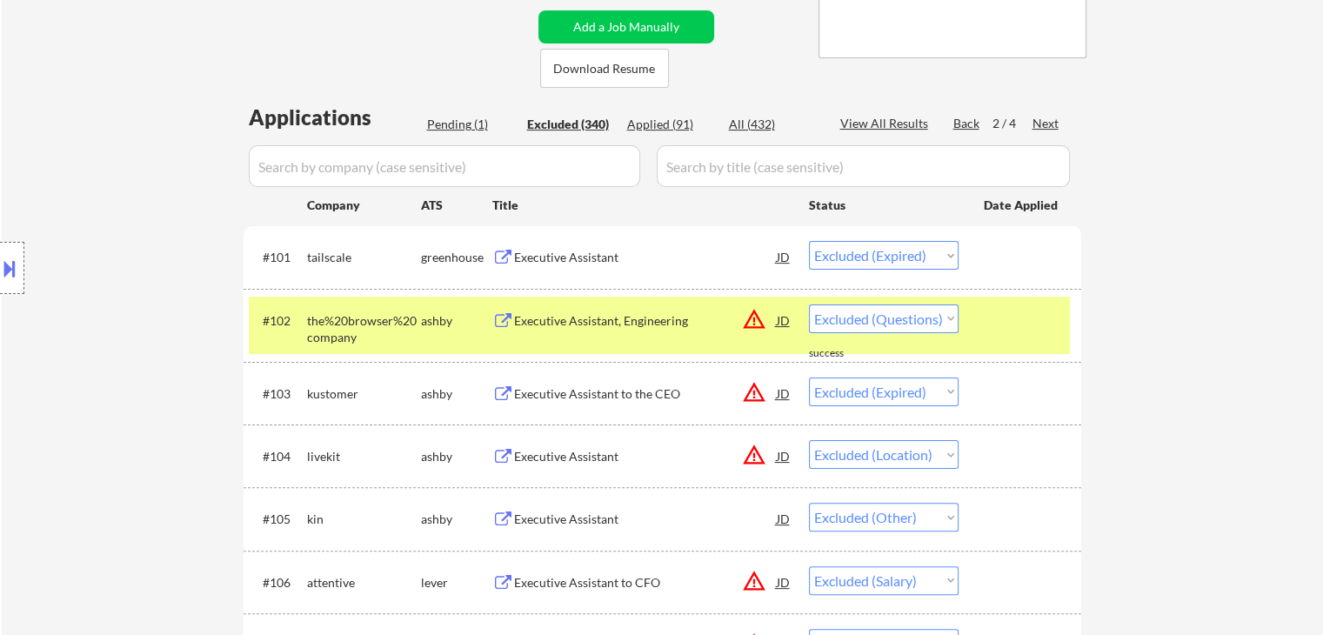
select select ""excluded__bad_match_""
select select ""excluded""
select select ""excluded__salary_""
select select ""excluded""
select select ""excluded__salary_""
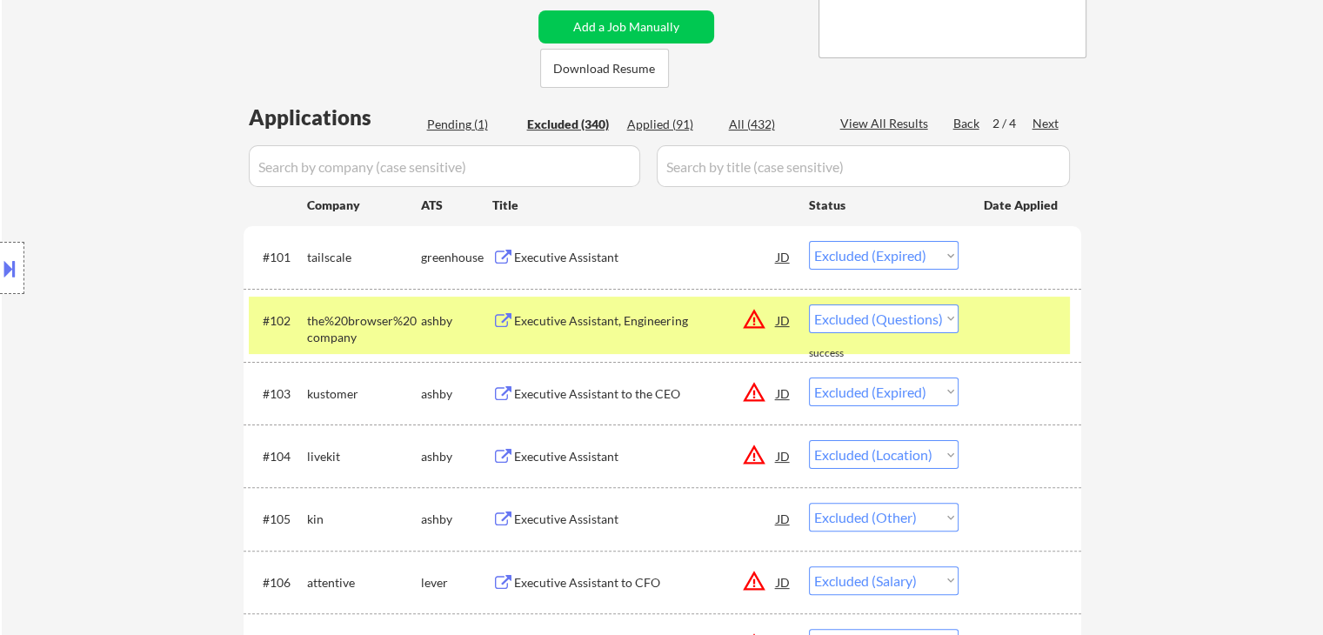
select select ""excluded__bad_match_""
select select ""excluded__salary_""
select select ""excluded__bad_match_""
select select ""excluded__expired_""
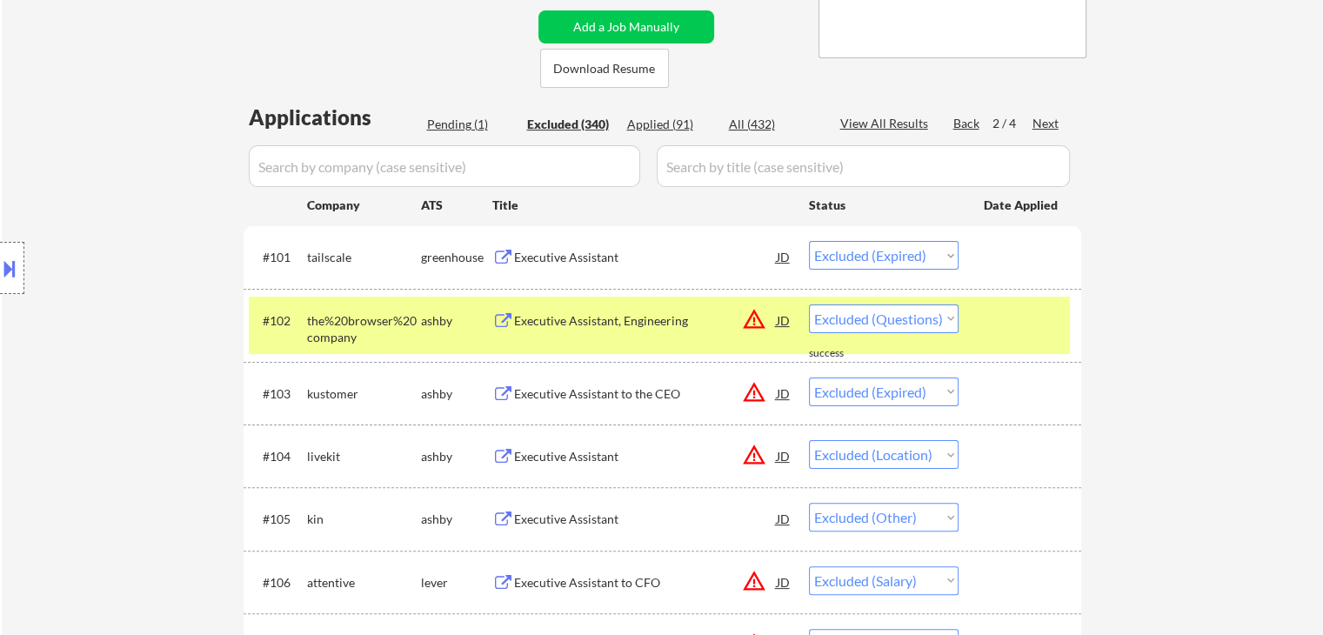
select select ""excluded__bad_match_""
select select ""excluded__salary_""
select select ""excluded__expired_""
select select ""excluded__salary_""
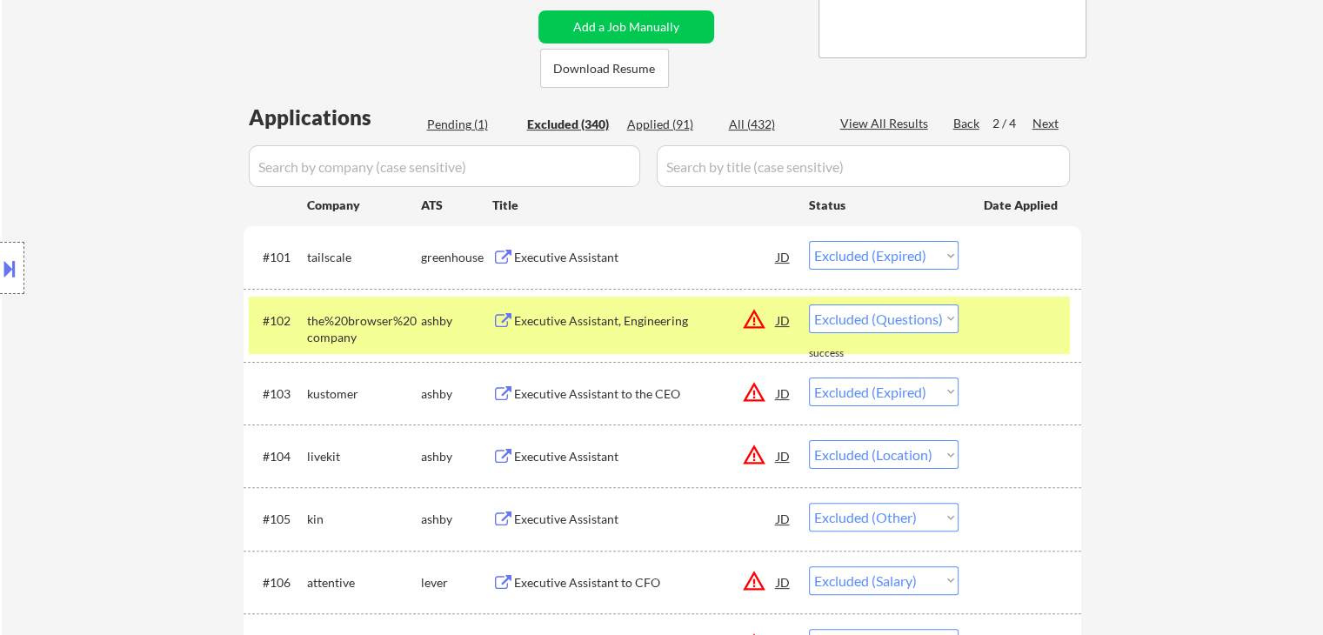
select select ""excluded__expired_""
select select ""excluded__salary_""
select select ""excluded""
select select ""excluded__location_""
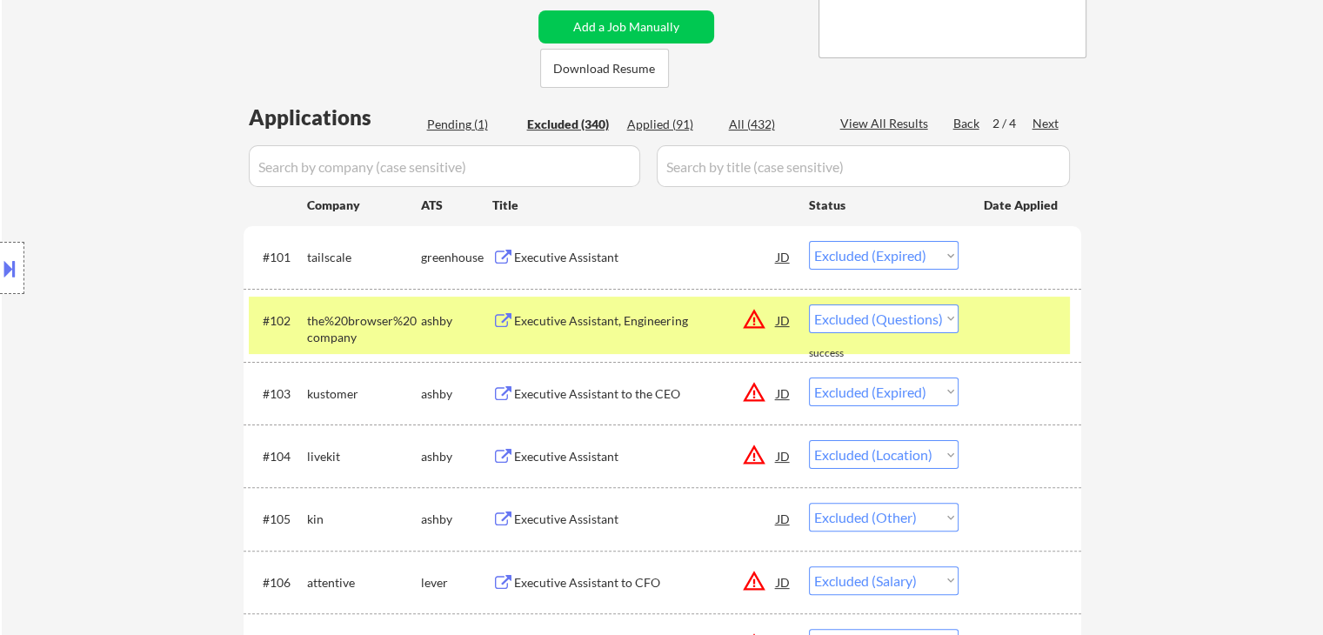
select select ""excluded__location_""
select select ""excluded__salary_""
select select ""excluded""
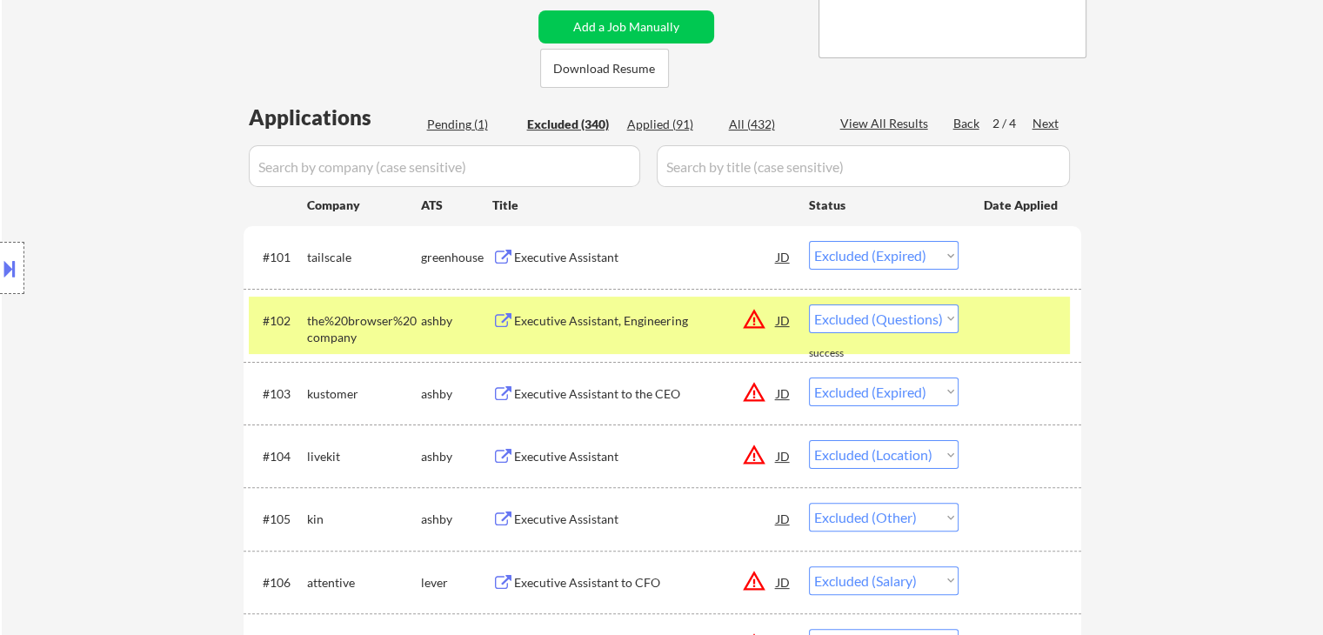
select select ""excluded__salary_""
select select ""excluded__bad_match_""
select select ""excluded__salary_""
select select ""excluded__bad_match_""
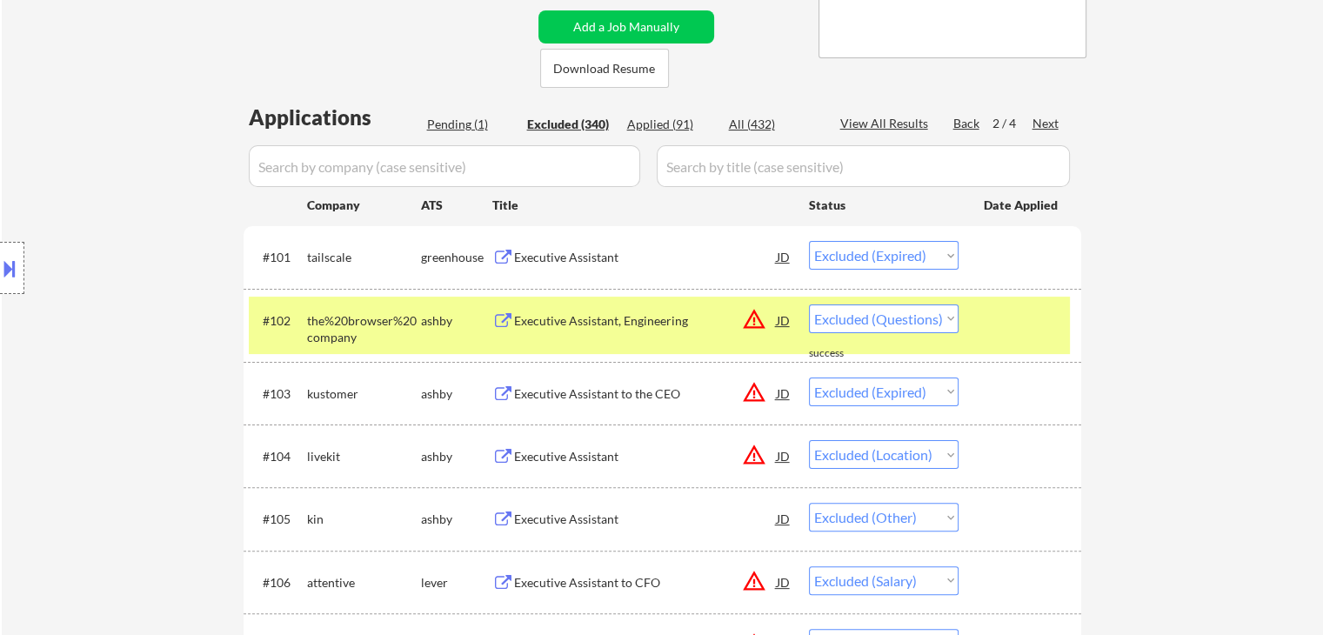
select select ""excluded__bad_match_""
select select ""excluded__location_""
select select ""excluded__bad_match_""
select select ""excluded__expired_""
select select ""excluded__location_""
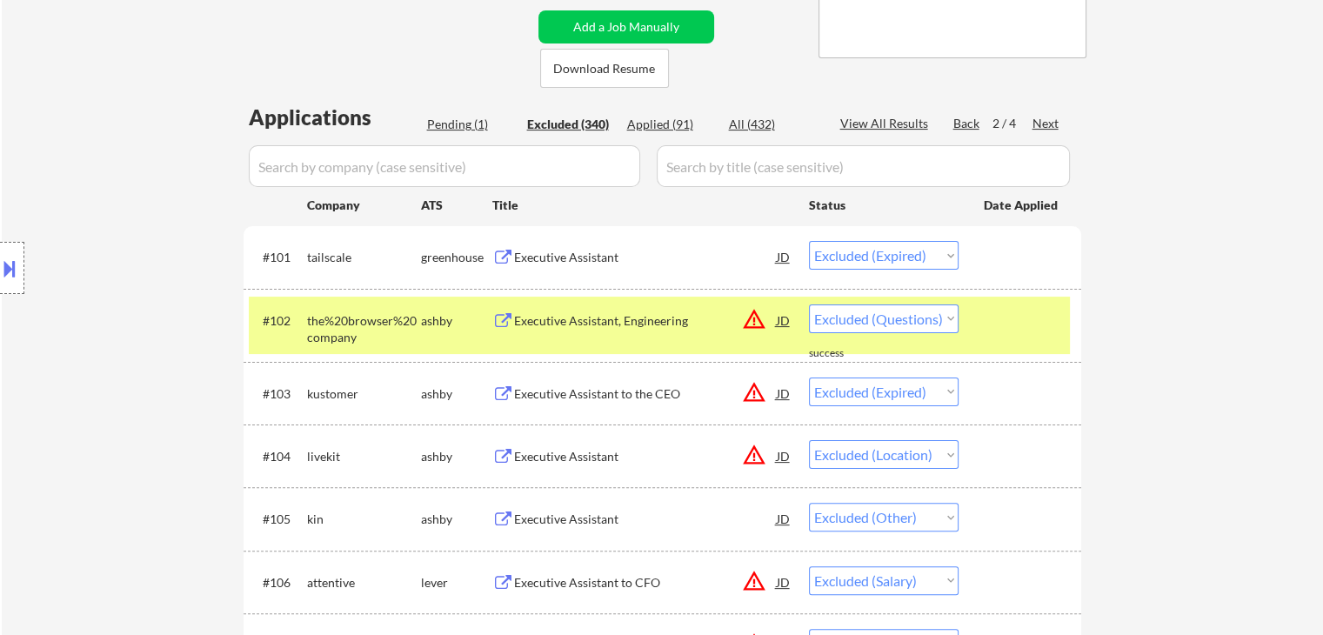
select select ""excluded__location_""
select select ""excluded__salary_""
select select ""excluded""
select select ""excluded__salary_""
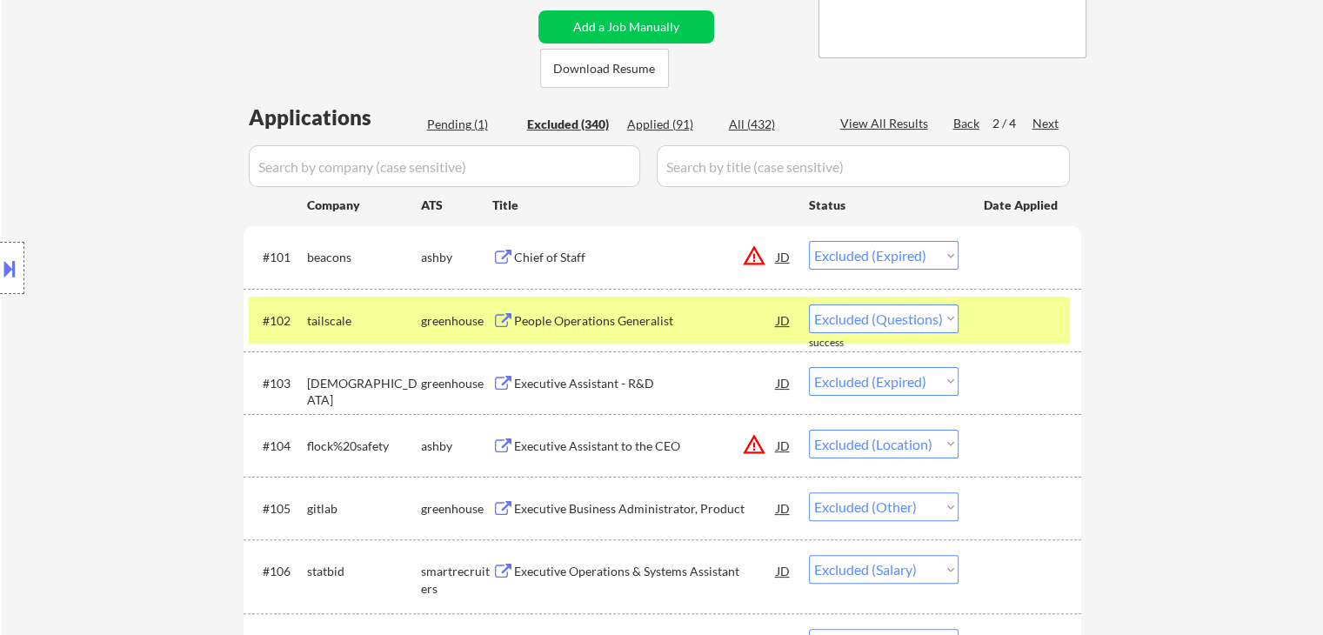
click at [1043, 120] on div "Next" at bounding box center [1046, 123] width 28 height 17
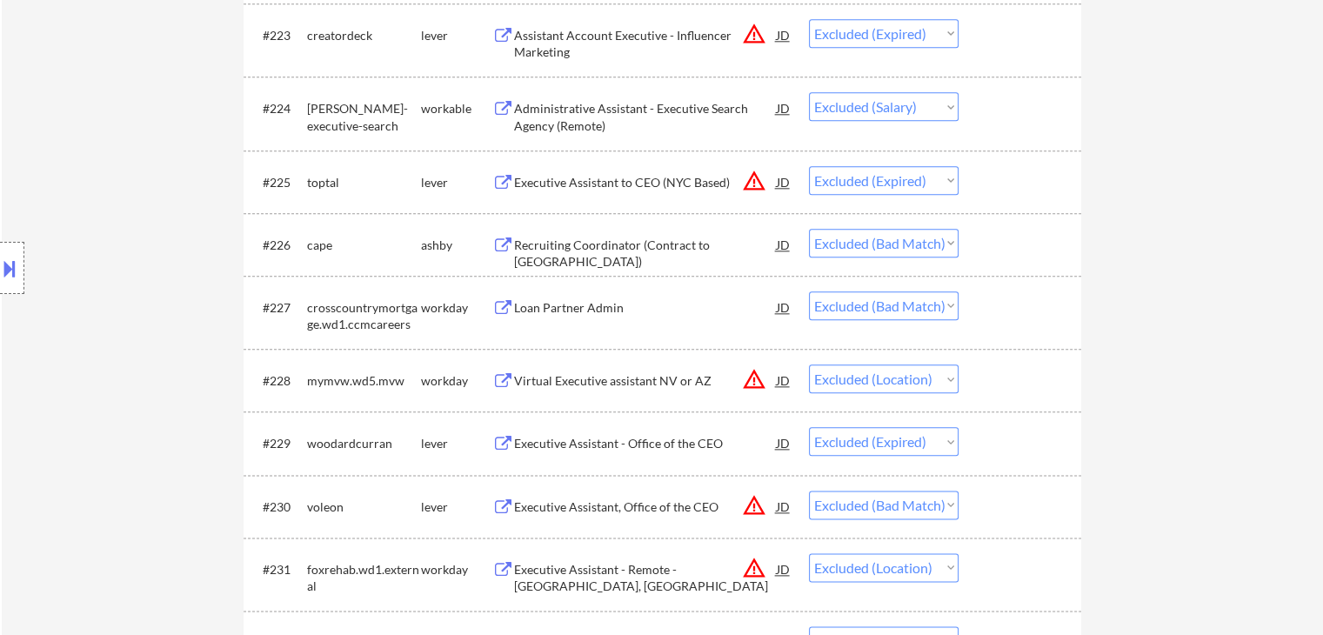
scroll to position [2087, 0]
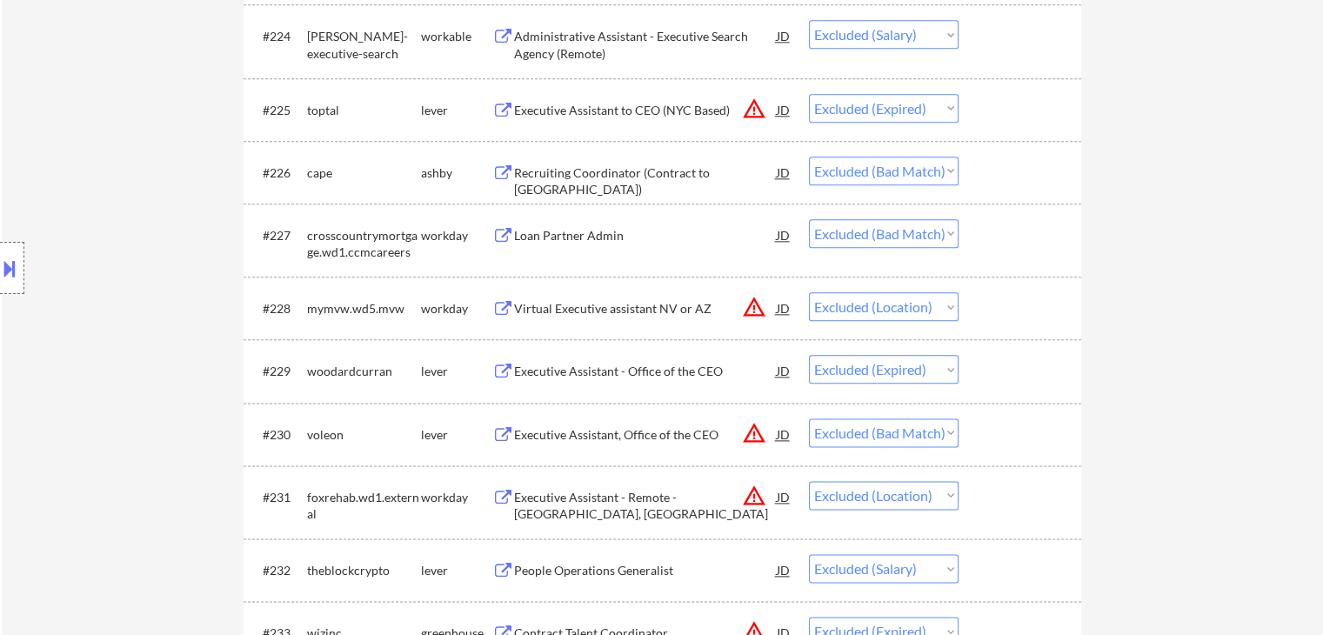
click at [581, 227] on div "Loan Partner Admin" at bounding box center [645, 235] width 263 height 17
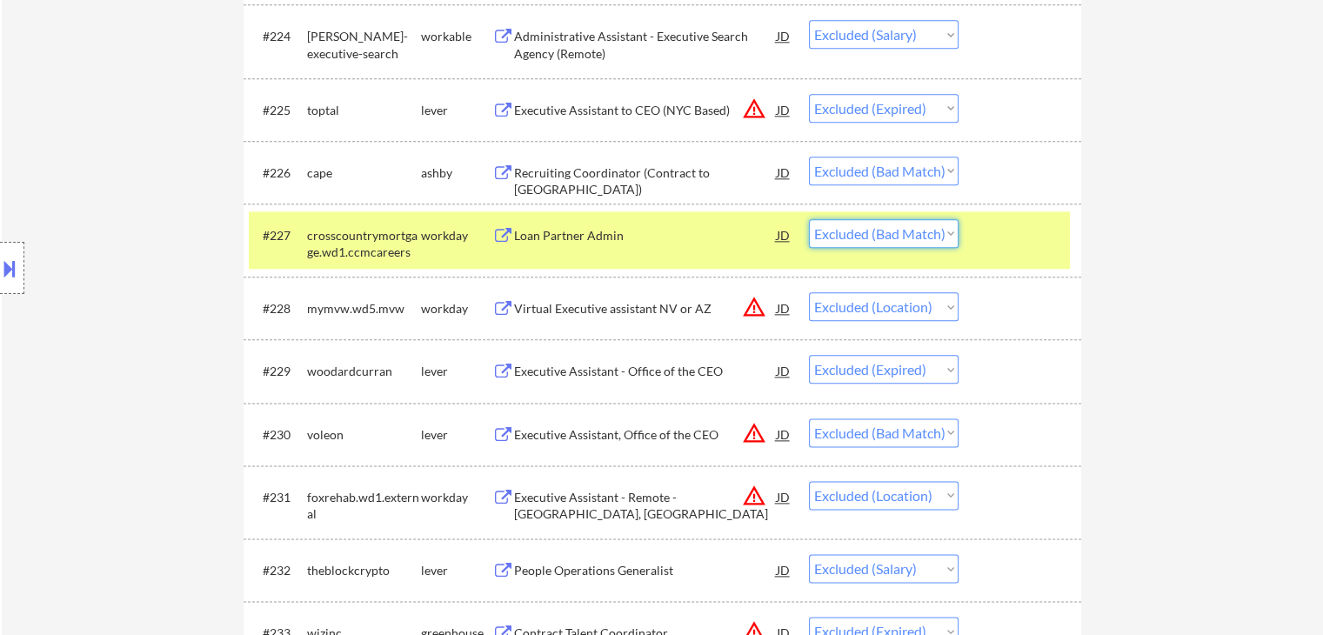
click at [925, 240] on select "Choose an option... Pending Applied Excluded (Questions) Excluded (Expired) Exc…" at bounding box center [884, 233] width 150 height 29
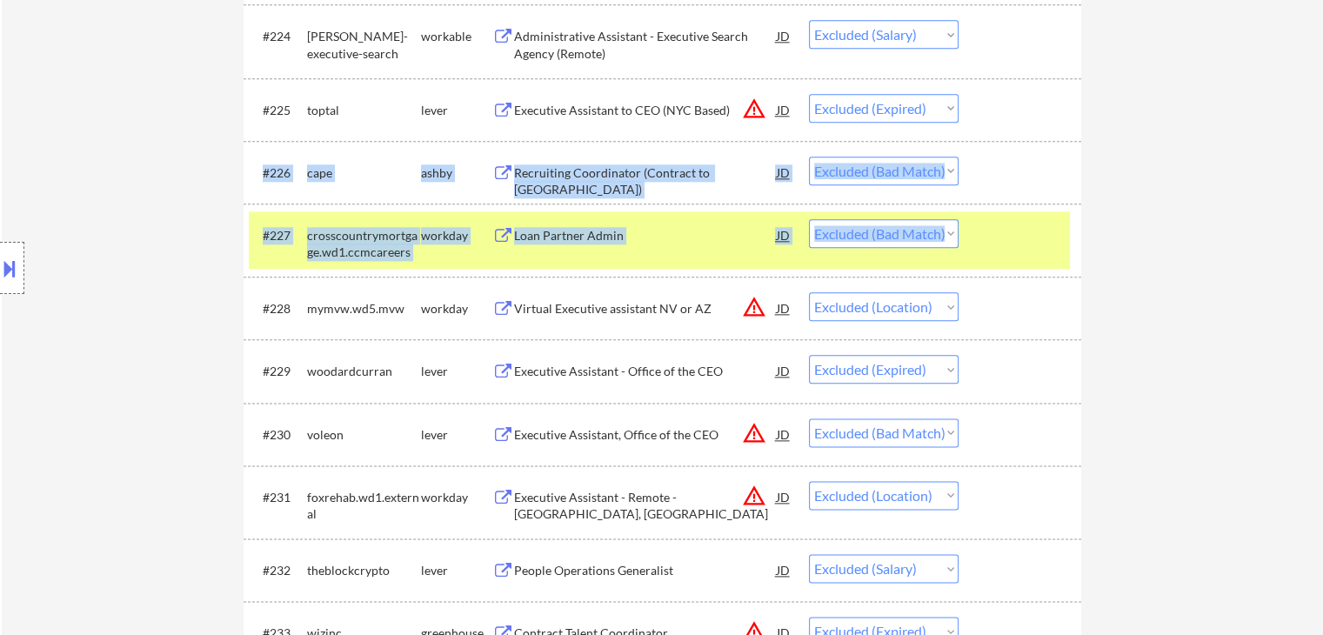
drag, startPoint x: 913, startPoint y: 204, endPoint x: 904, endPoint y: 222, distance: 19.9
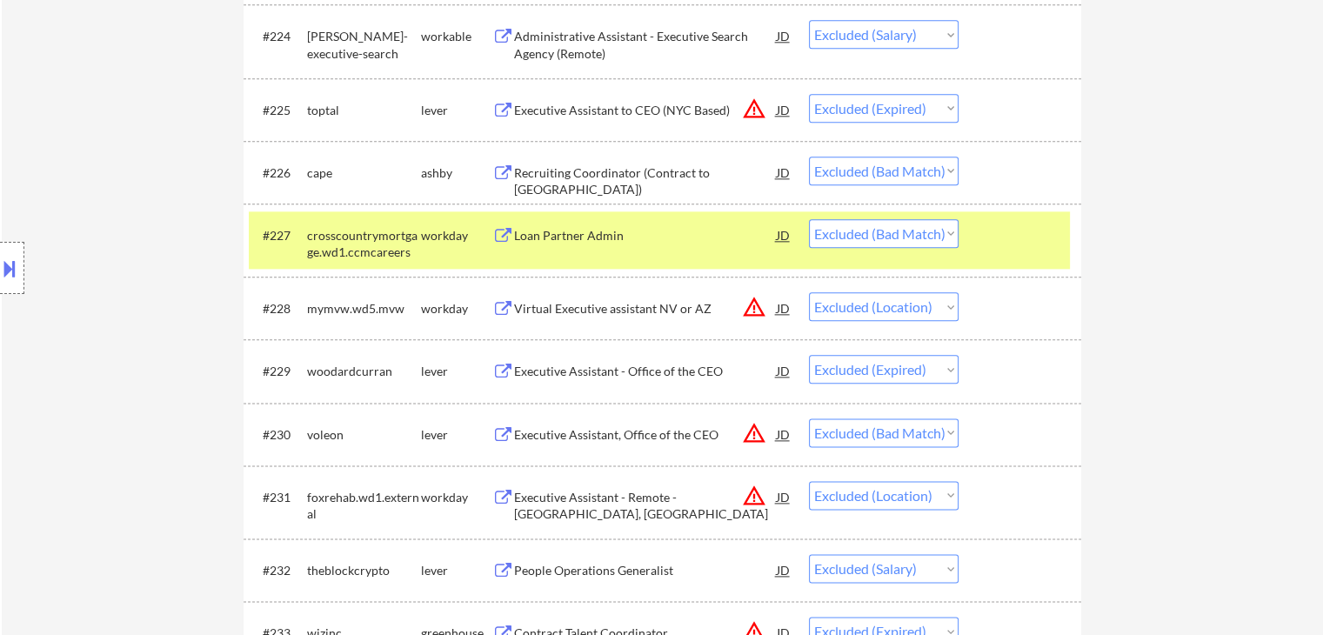
drag, startPoint x: 1176, startPoint y: 179, endPoint x: 1130, endPoint y: 217, distance: 59.4
click at [918, 238] on select "Choose an option... Pending Applied Excluded (Questions) Excluded (Expired) Exc…" at bounding box center [884, 233] width 150 height 29
select select ""excluded__expired_""
click at [809, 219] on select "Choose an option... Pending Applied Excluded (Questions) Excluded (Expired) Exc…" at bounding box center [884, 233] width 150 height 29
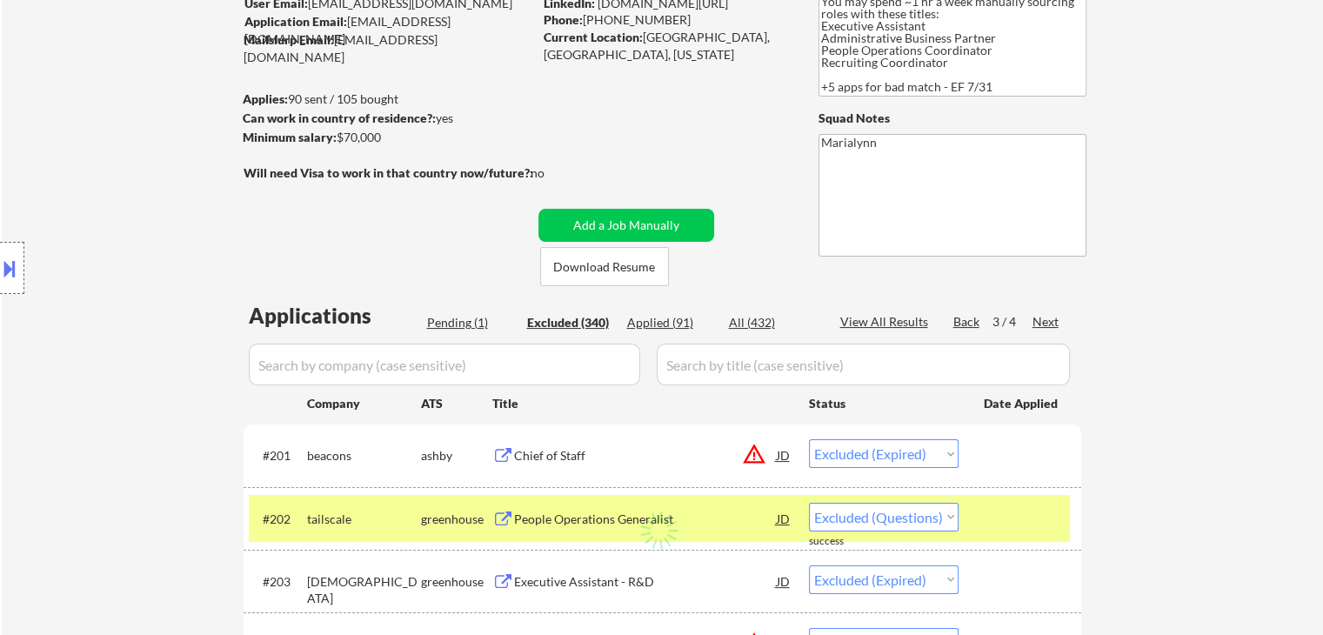
scroll to position [261, 0]
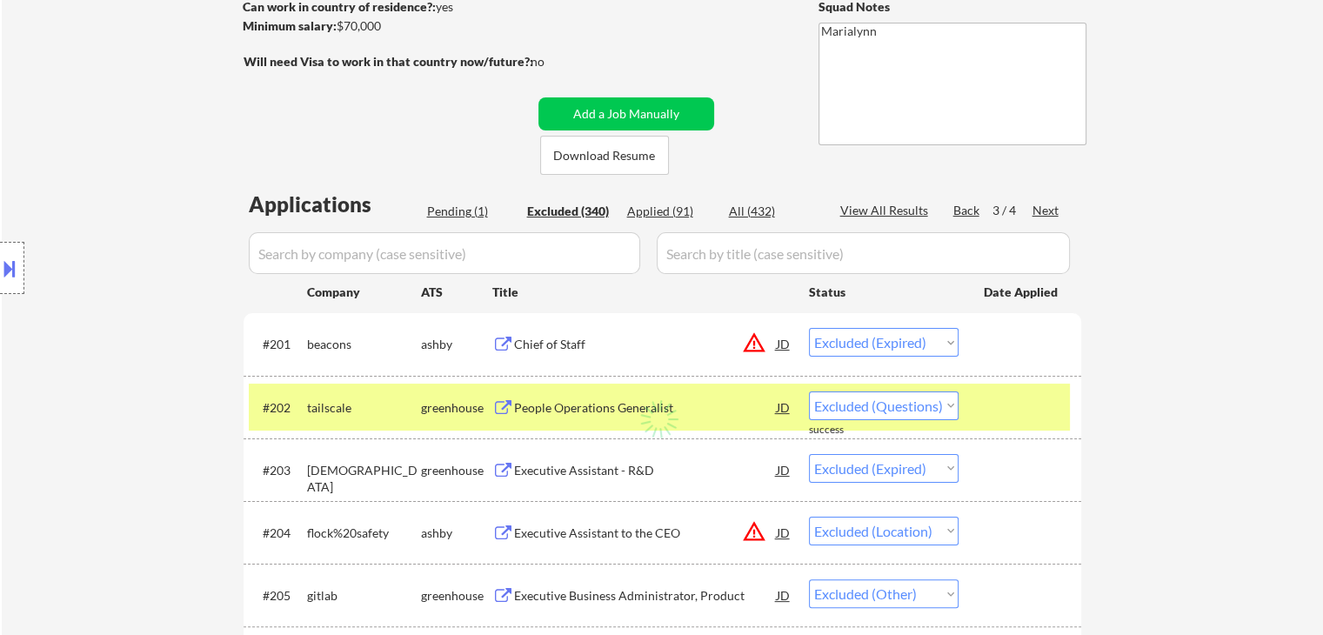
click at [1042, 210] on div "Next" at bounding box center [1046, 210] width 28 height 17
click at [351, 415] on div "tailscale" at bounding box center [364, 407] width 114 height 17
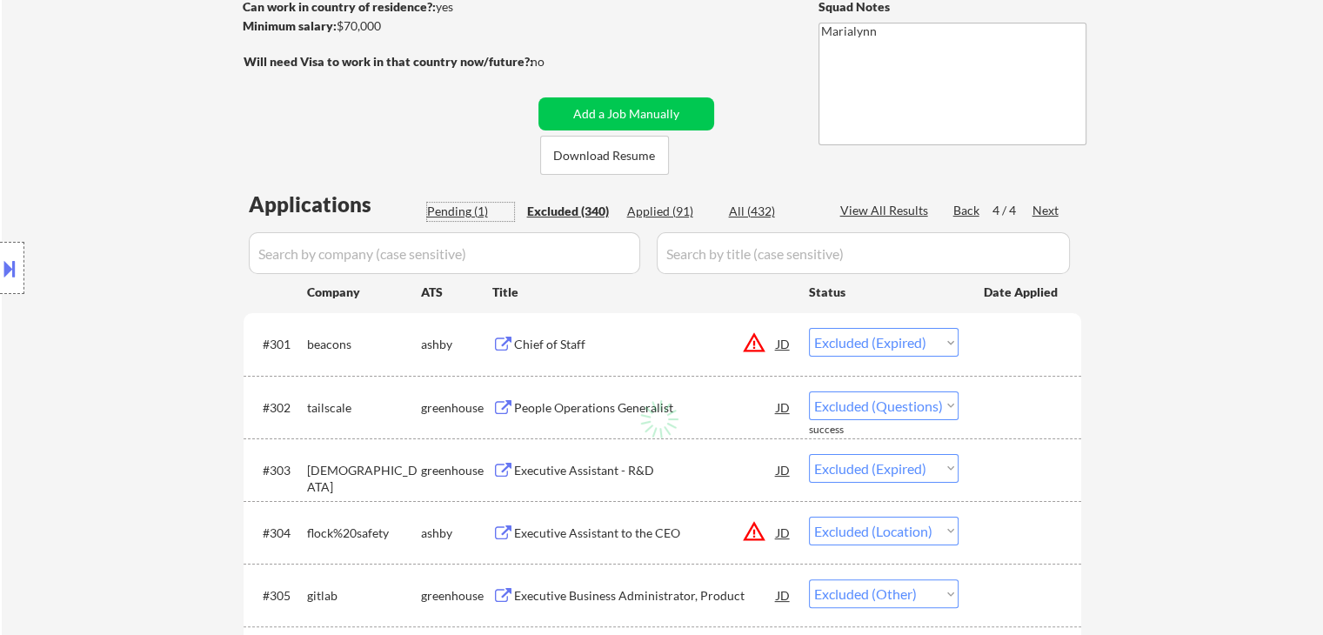
click at [459, 215] on div "Pending (1)" at bounding box center [470, 211] width 87 height 17
click at [449, 209] on div "Pending (1)" at bounding box center [470, 211] width 87 height 17
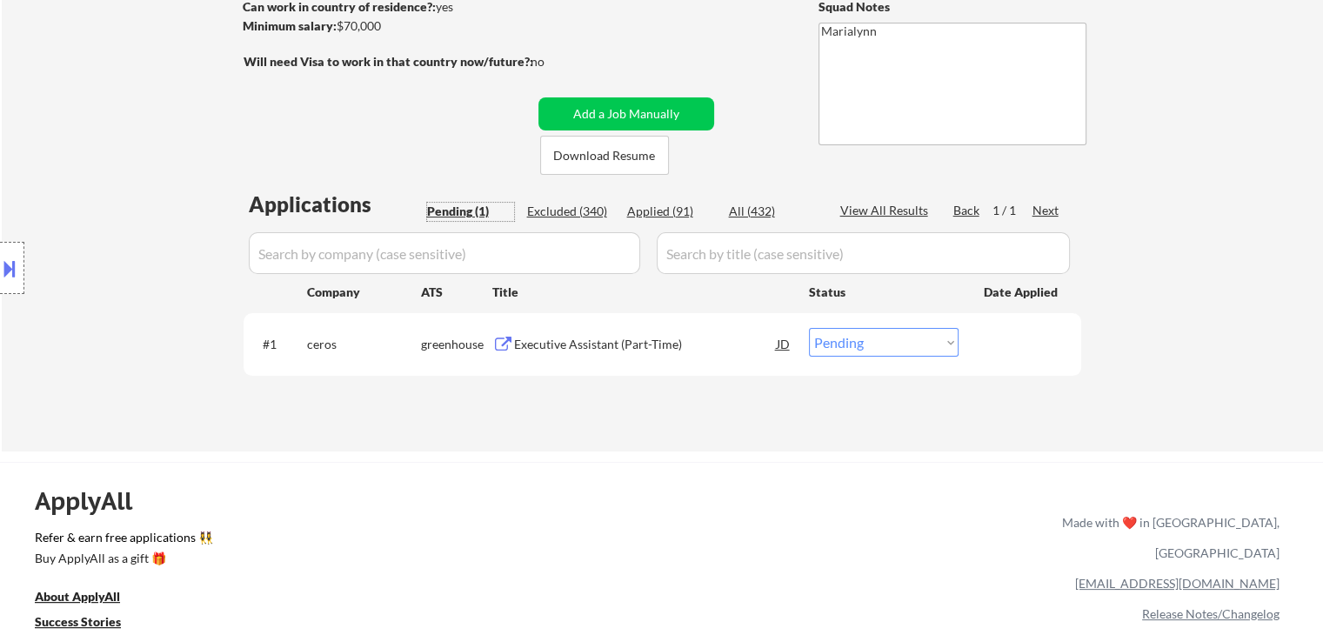
click at [862, 334] on select "Choose an option... Pending Applied Excluded (Questions) Excluded (Expired) Exc…" at bounding box center [884, 342] width 150 height 29
select select ""excluded__bad_match_""
click at [809, 328] on select "Choose an option... Pending Applied Excluded (Questions) Excluded (Expired) Exc…" at bounding box center [884, 342] width 150 height 29
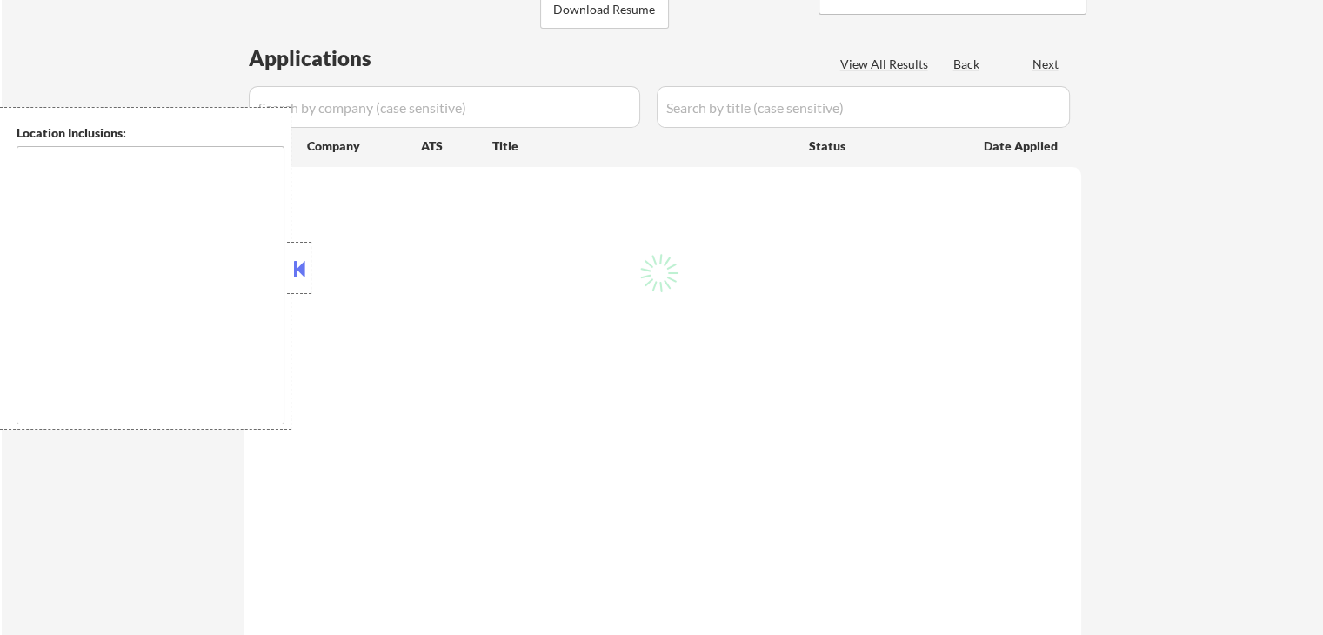
scroll to position [435, 0]
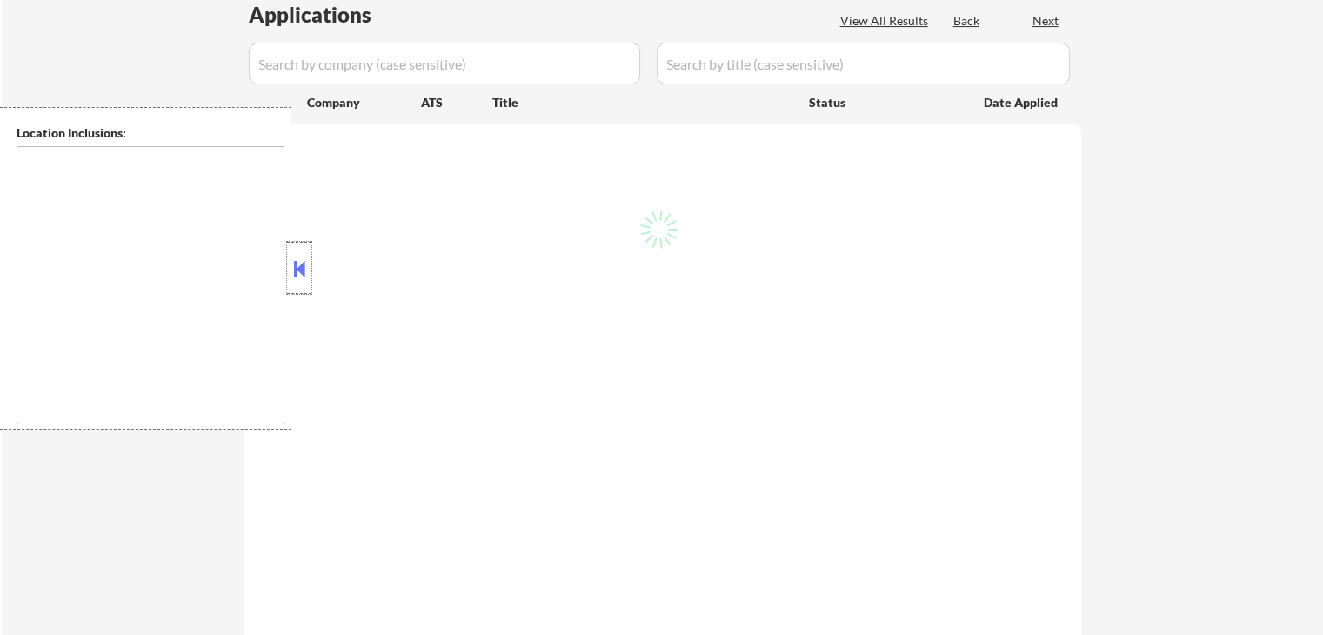
click at [299, 284] on div at bounding box center [299, 268] width 24 height 52
type textarea "AI Outreach - BM 8/13 You can use AI ! - 8/13 AB"
type textarea "Marialynn"
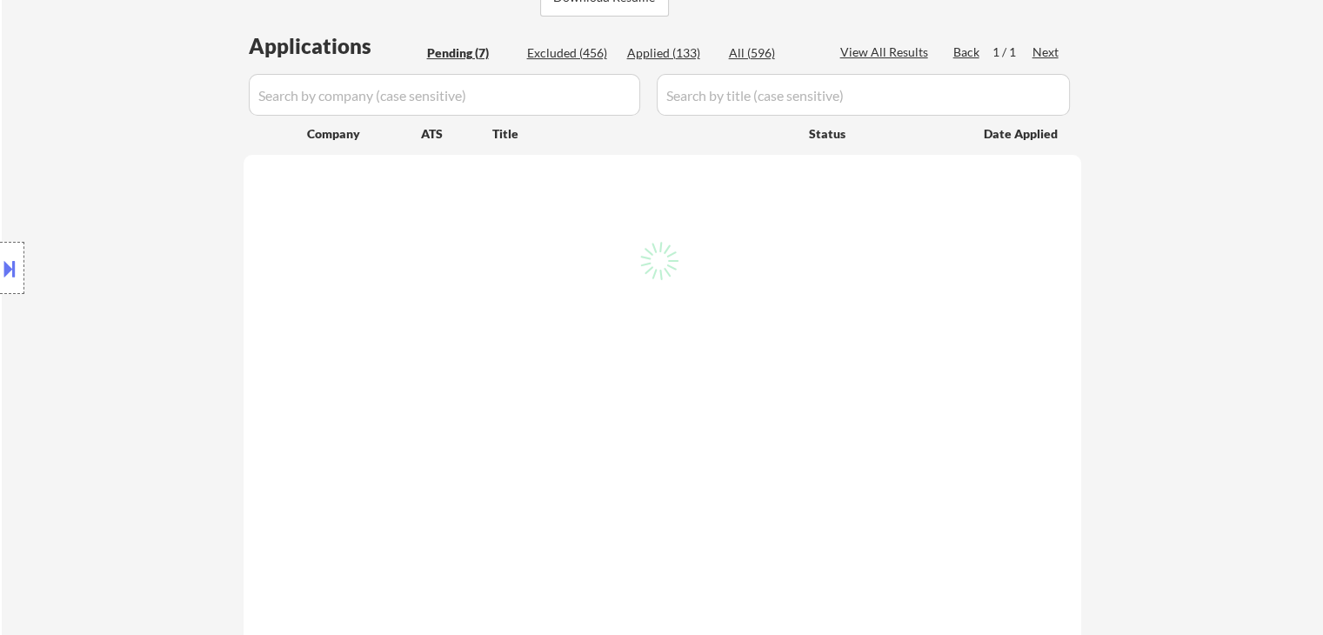
select select ""pending""
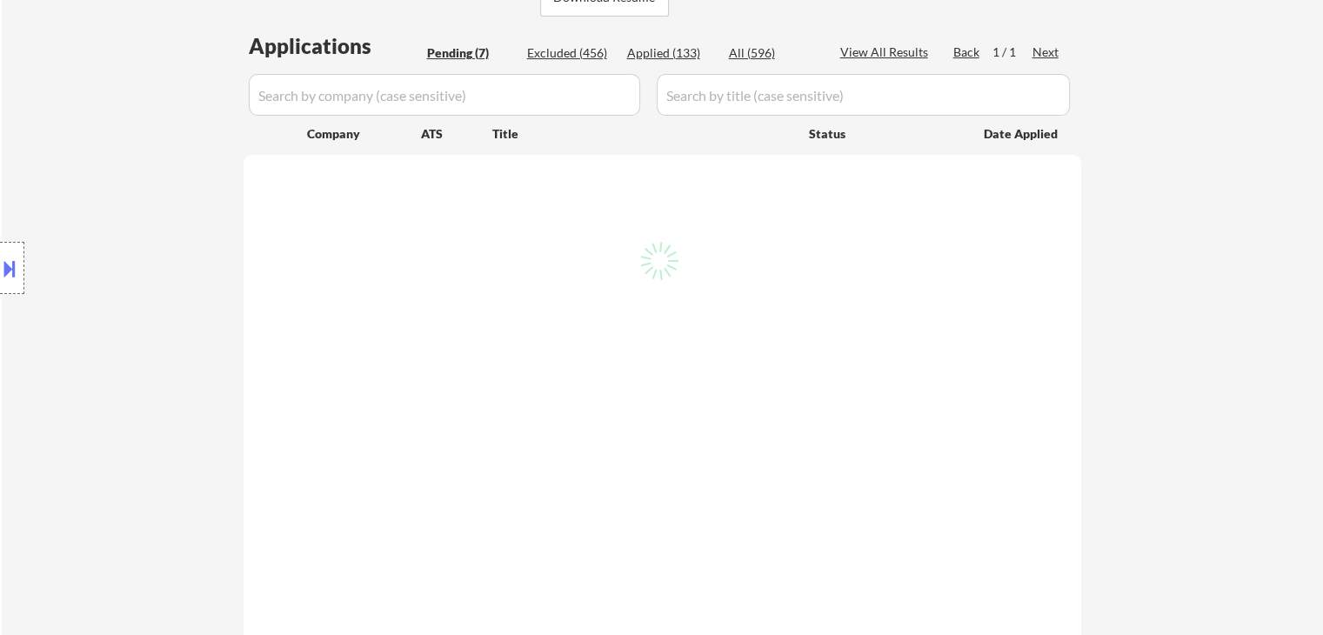
select select ""pending""
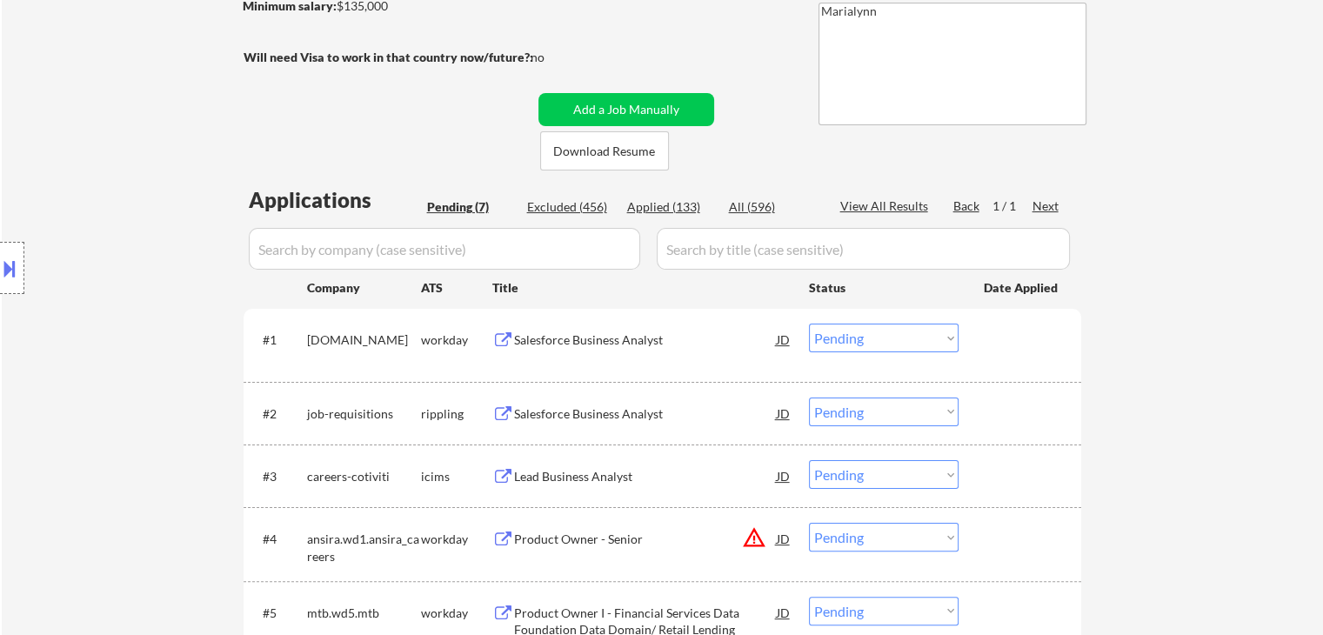
scroll to position [261, 0]
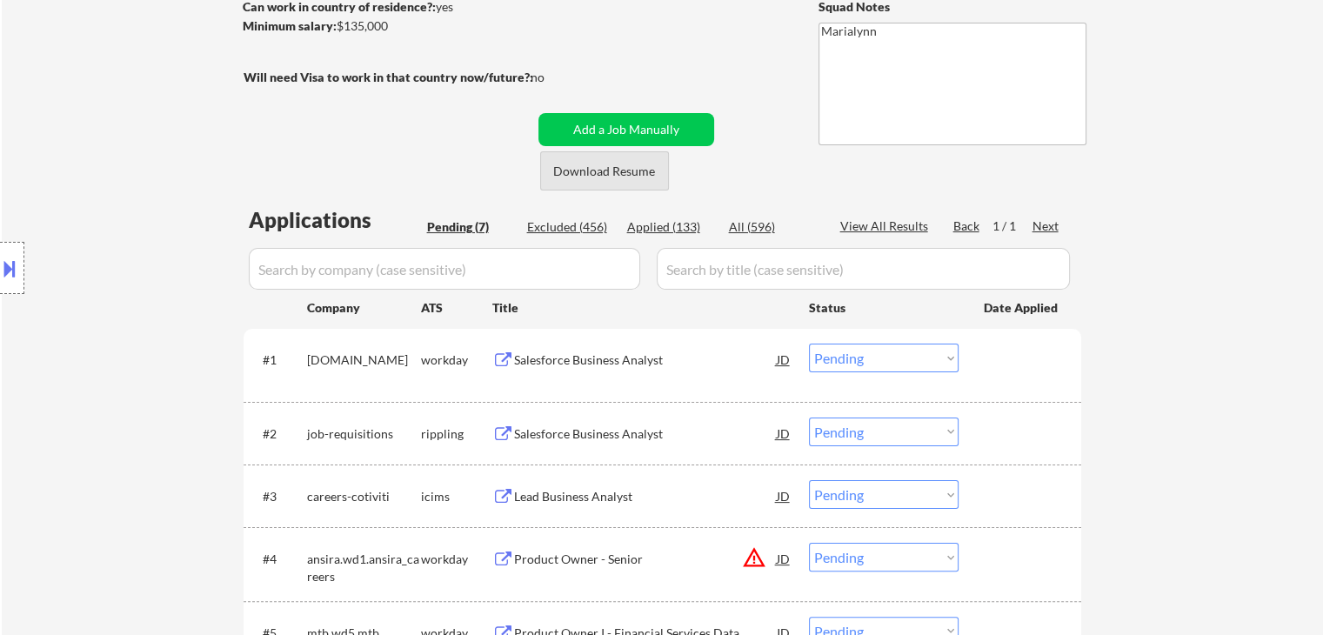
click at [591, 180] on button "Download Resume" at bounding box center [604, 170] width 129 height 39
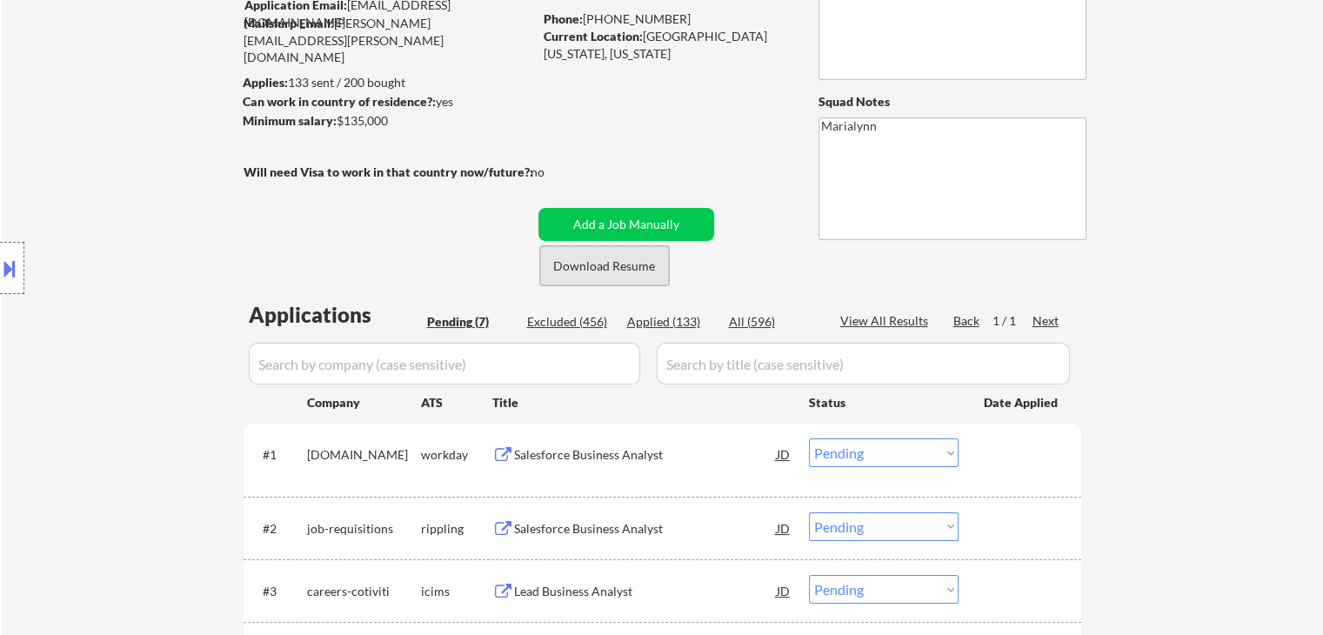
scroll to position [348, 0]
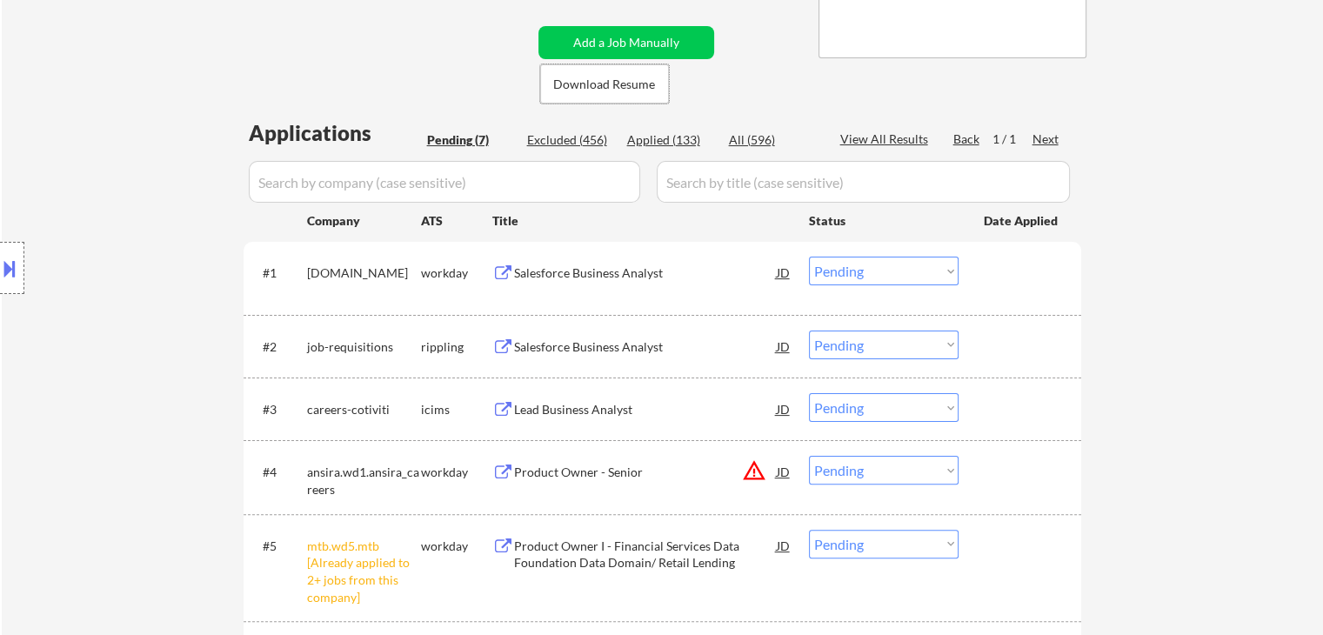
click at [607, 276] on div "Salesforce Business Analyst" at bounding box center [645, 272] width 263 height 17
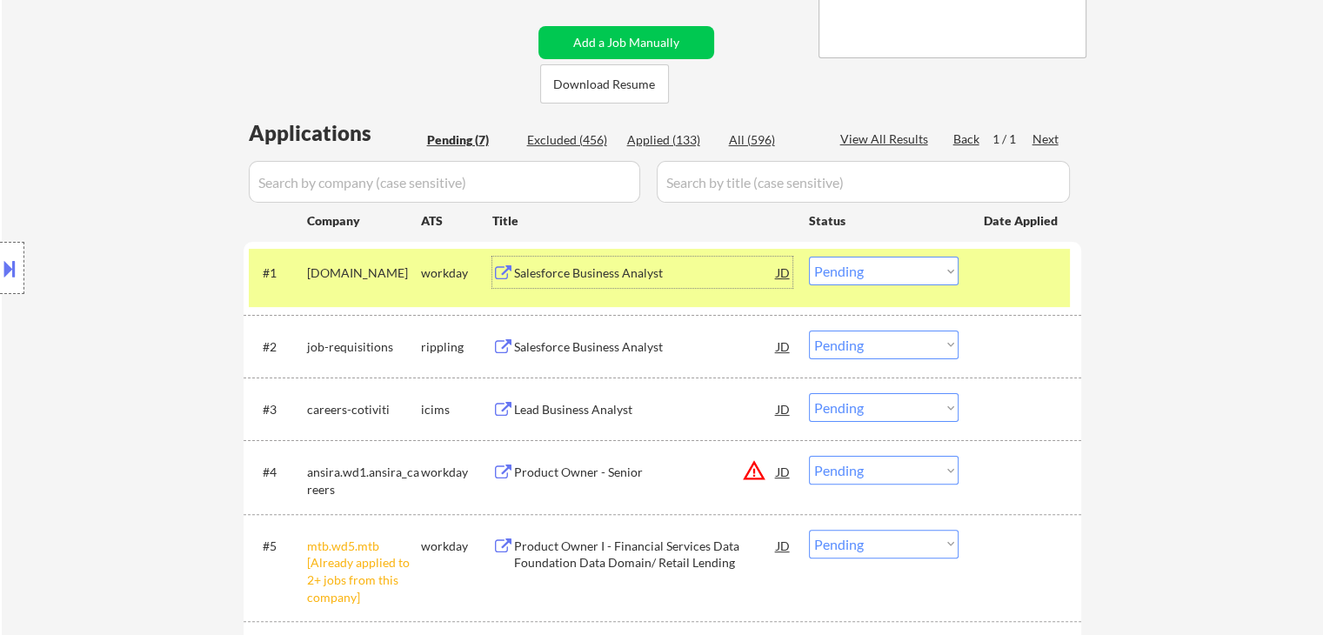
drag, startPoint x: 882, startPoint y: 269, endPoint x: 891, endPoint y: 284, distance: 17.2
click at [882, 272] on select "Choose an option... Pending Applied Excluded (Questions) Excluded (Expired) Exc…" at bounding box center [884, 271] width 150 height 29
click at [809, 257] on select "Choose an option... Pending Applied Excluded (Questions) Excluded (Expired) Exc…" at bounding box center [884, 271] width 150 height 29
select select ""pending""
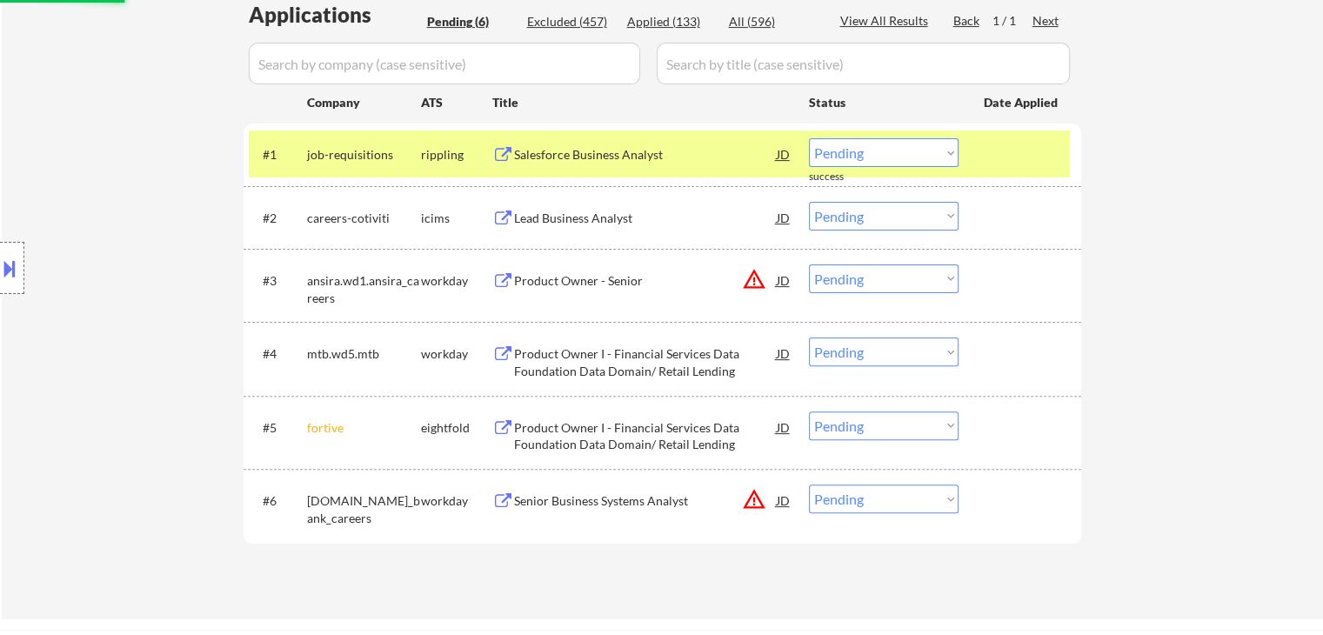
scroll to position [609, 0]
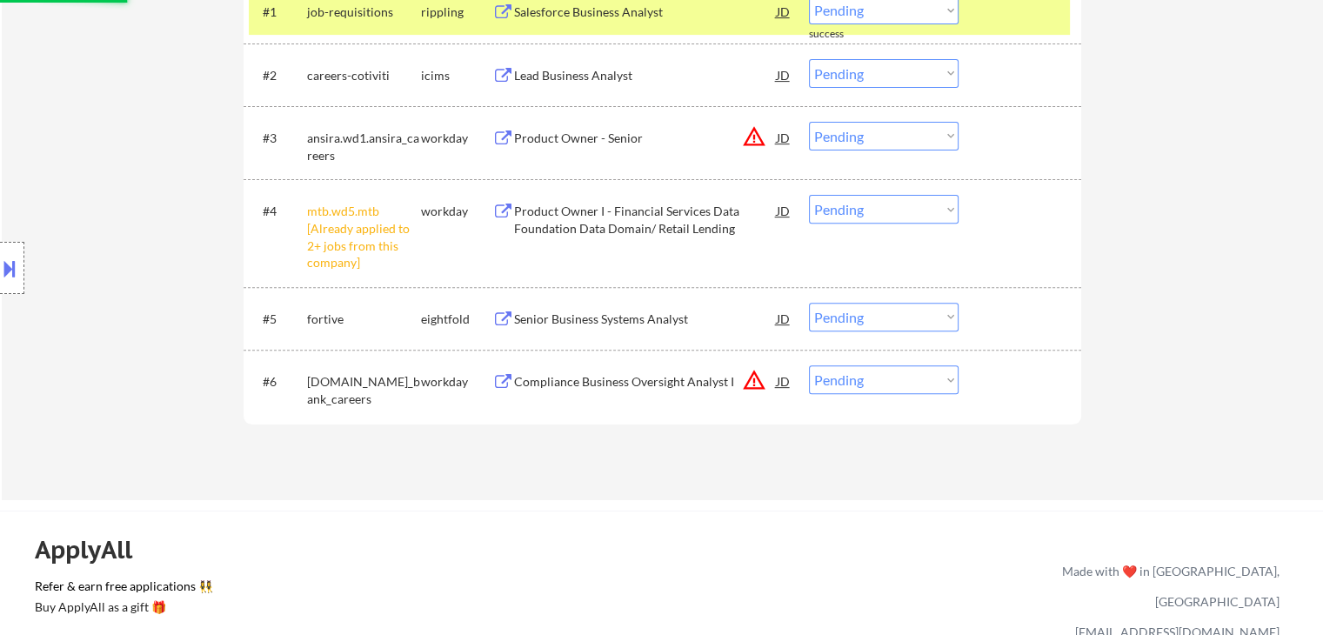
click at [870, 209] on select "Choose an option... Pending Applied Excluded (Questions) Excluded (Expired) Exc…" at bounding box center [884, 209] width 150 height 29
click at [809, 195] on select "Choose an option... Pending Applied Excluded (Questions) Excluded (Expired) Exc…" at bounding box center [884, 209] width 150 height 29
select select ""pending""
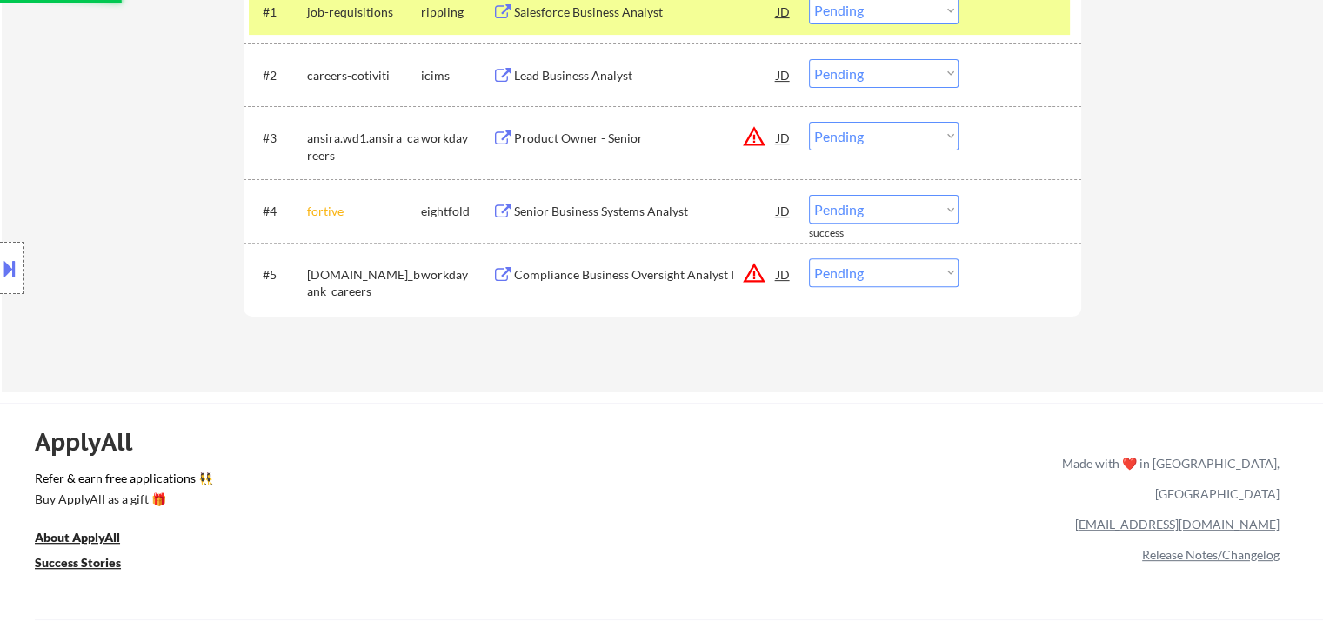
scroll to position [348, 0]
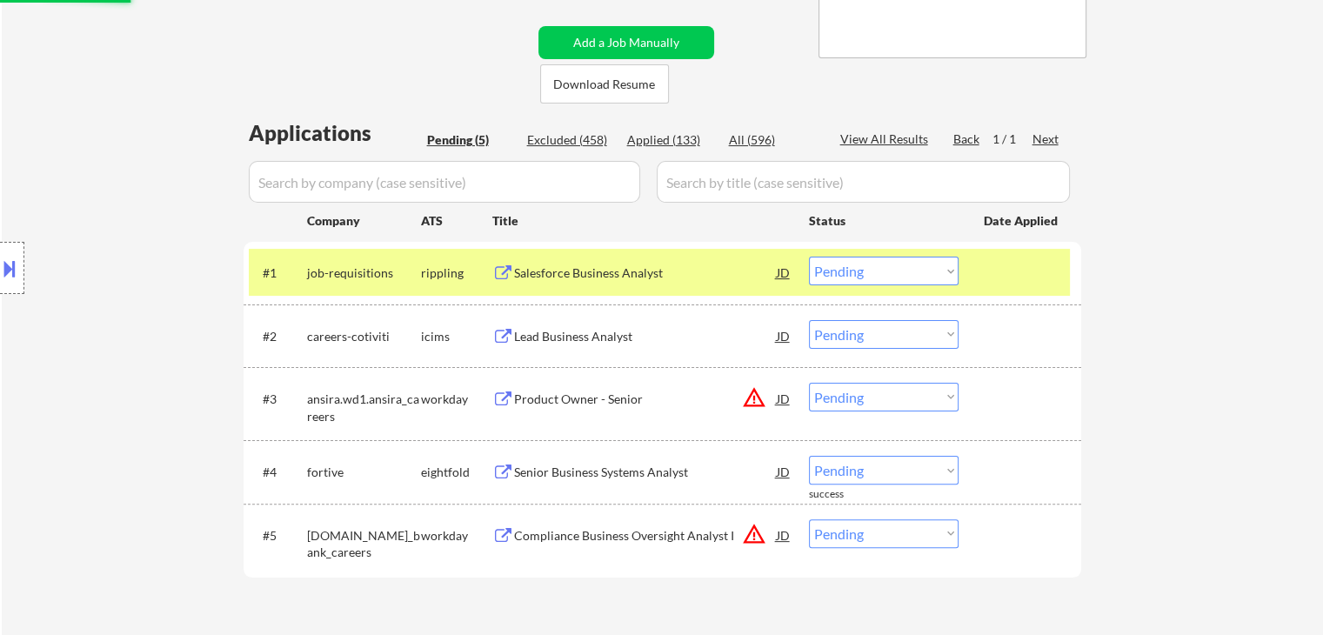
click at [671, 283] on div "Salesforce Business Analyst" at bounding box center [645, 272] width 263 height 31
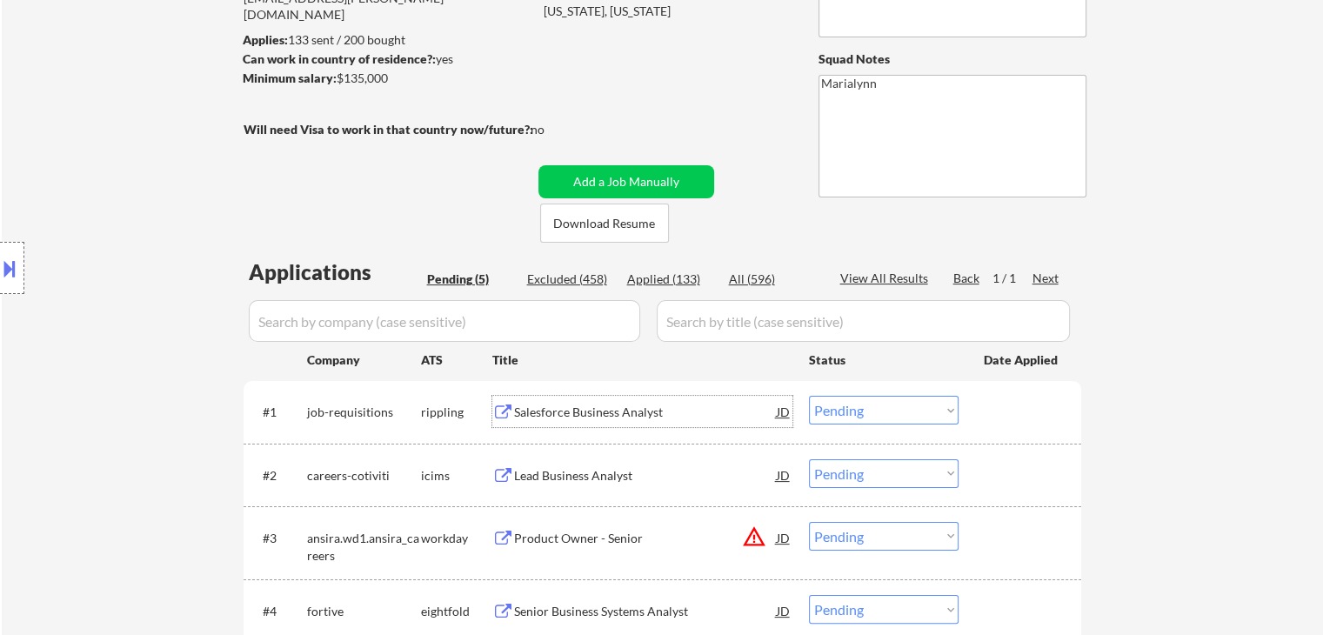
scroll to position [435, 0]
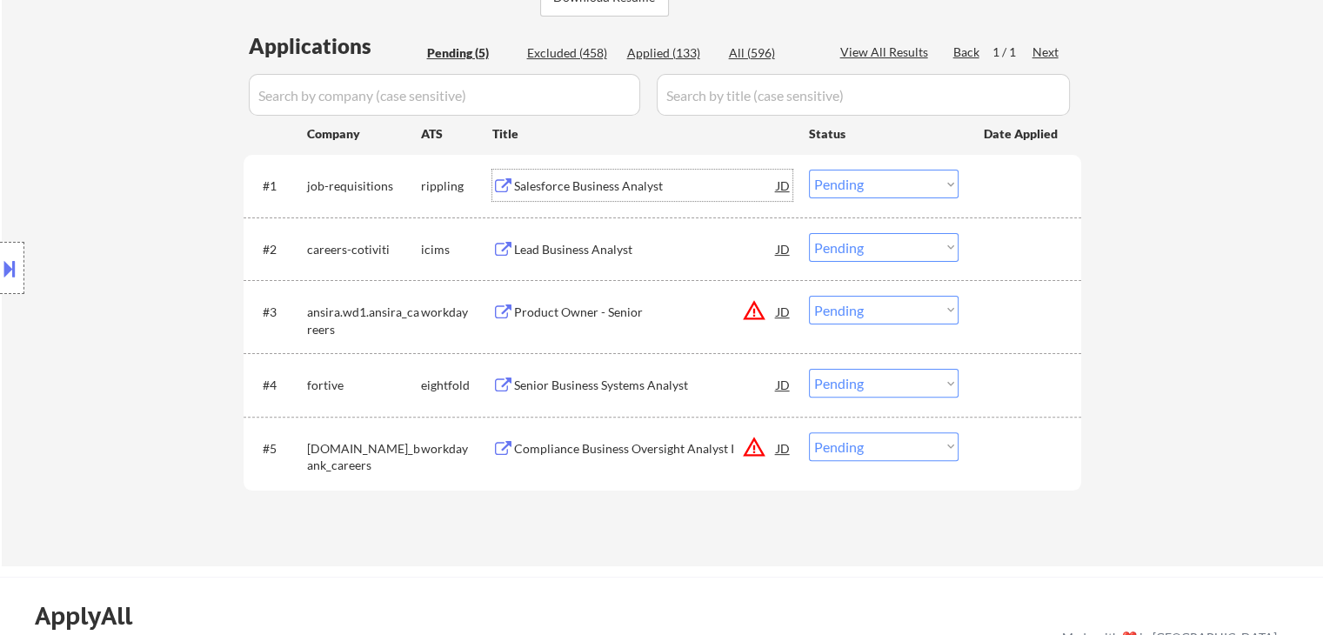
click at [593, 246] on div "Lead Business Analyst" at bounding box center [645, 249] width 263 height 17
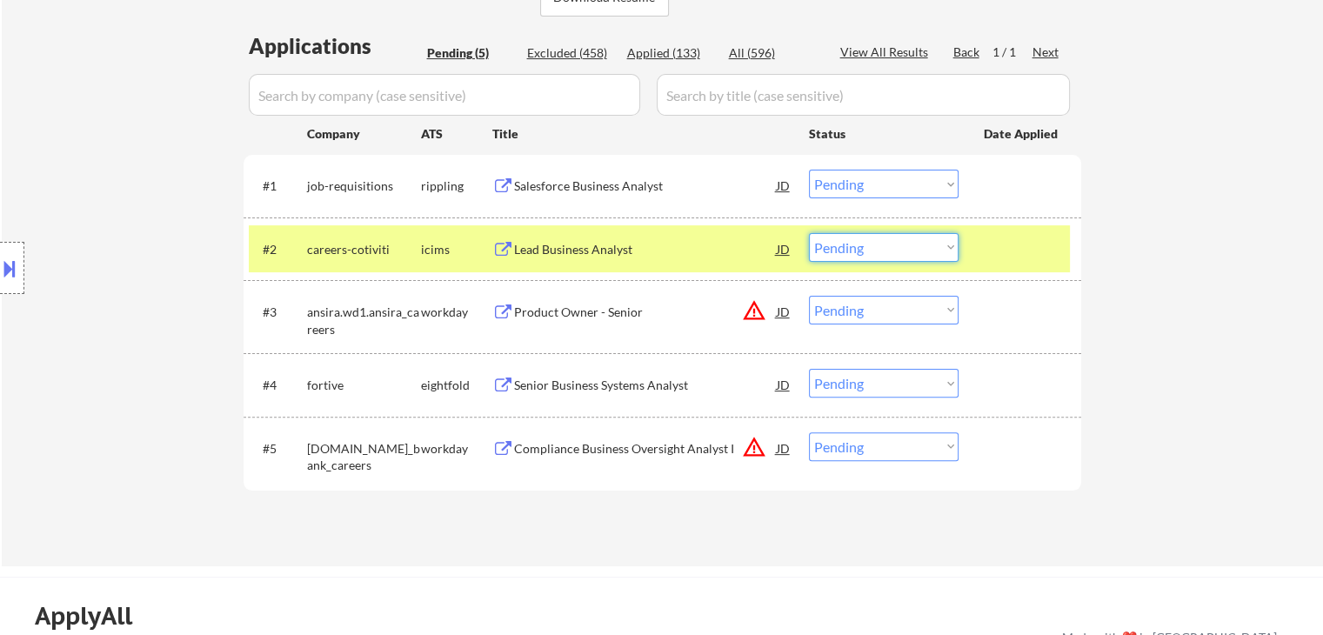
click at [900, 243] on select "Choose an option... Pending Applied Excluded (Questions) Excluded (Expired) Exc…" at bounding box center [884, 247] width 150 height 29
click at [809, 233] on select "Choose an option... Pending Applied Excluded (Questions) Excluded (Expired) Exc…" at bounding box center [884, 247] width 150 height 29
select select ""pending""
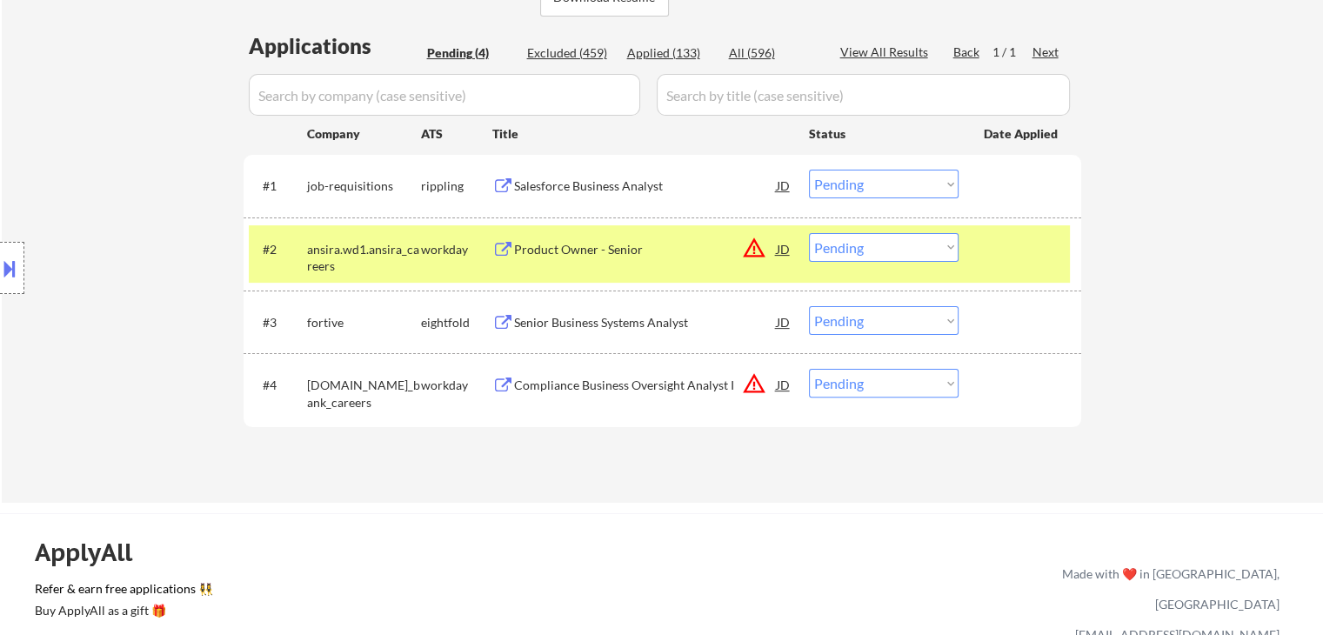
click at [424, 239] on div "workday" at bounding box center [456, 248] width 71 height 31
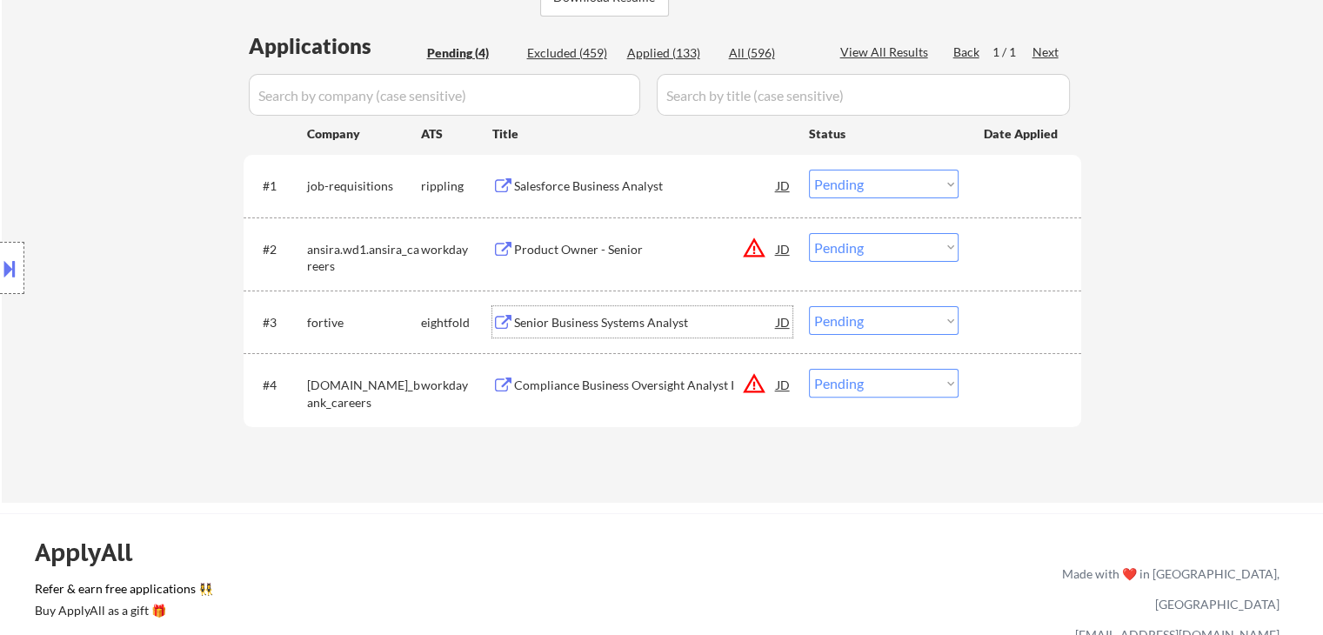
click at [564, 318] on div "Senior Business Systems Analyst" at bounding box center [645, 322] width 263 height 17
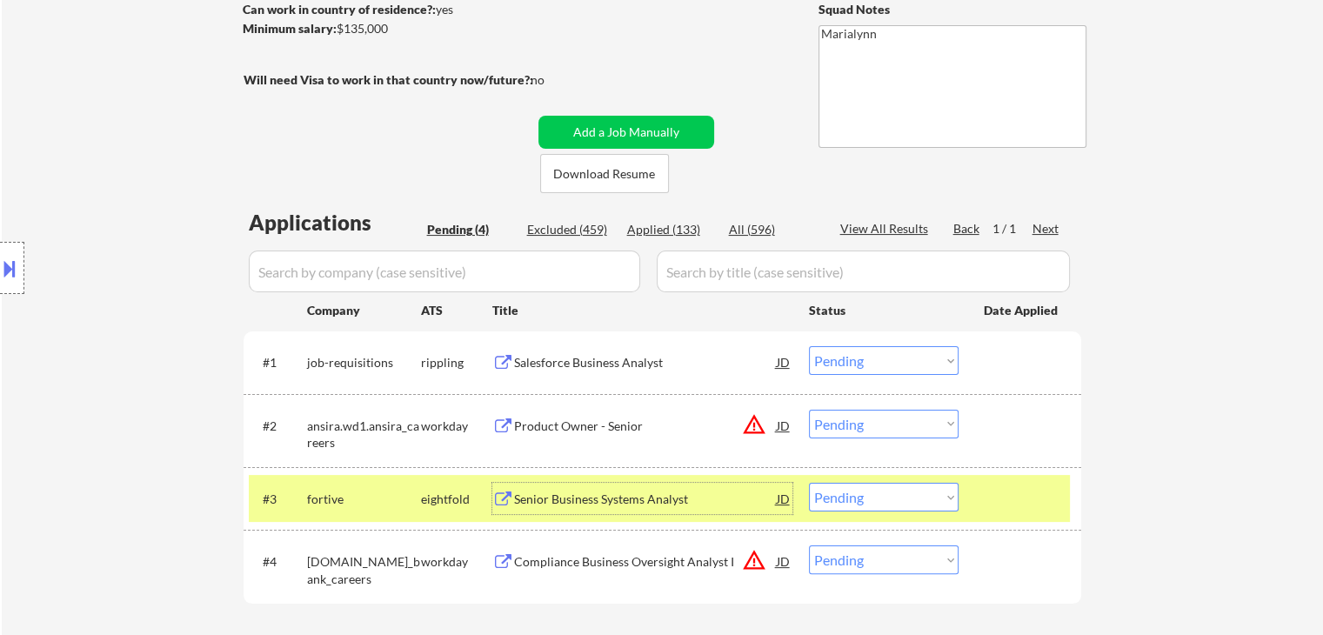
scroll to position [261, 0]
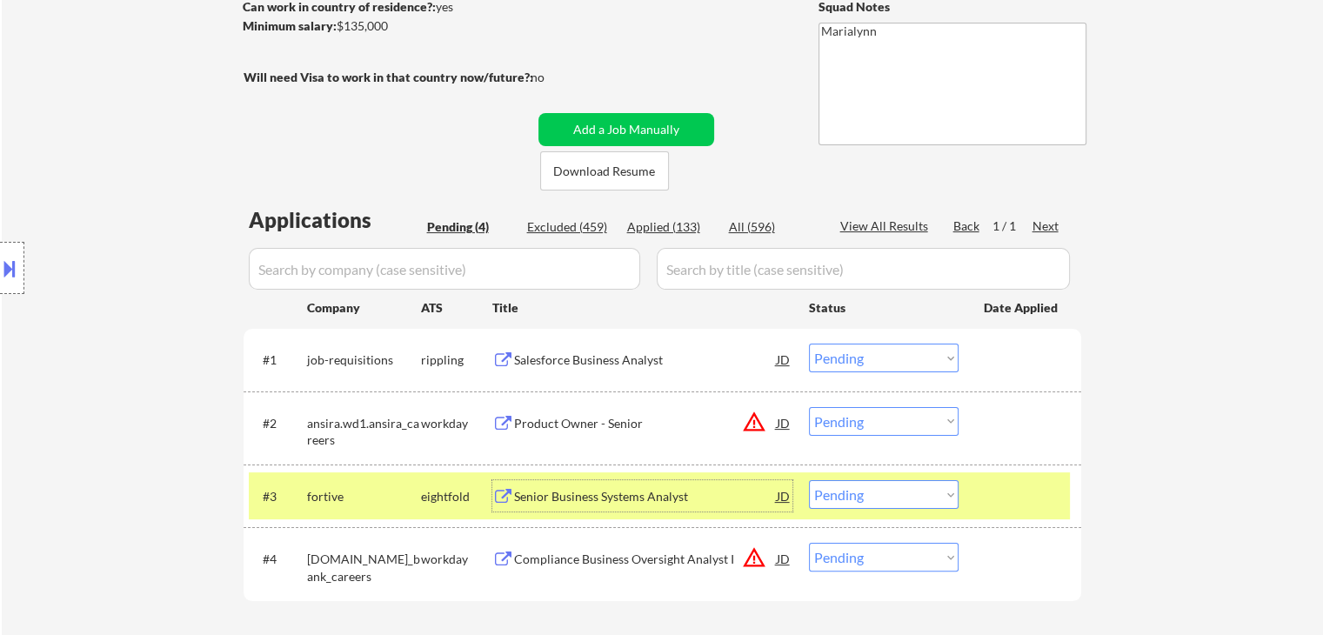
click at [883, 499] on select "Choose an option... Pending Applied Excluded (Questions) Excluded (Expired) Exc…" at bounding box center [884, 494] width 150 height 29
click at [809, 480] on select "Choose an option... Pending Applied Excluded (Questions) Excluded (Expired) Exc…" at bounding box center [884, 494] width 150 height 29
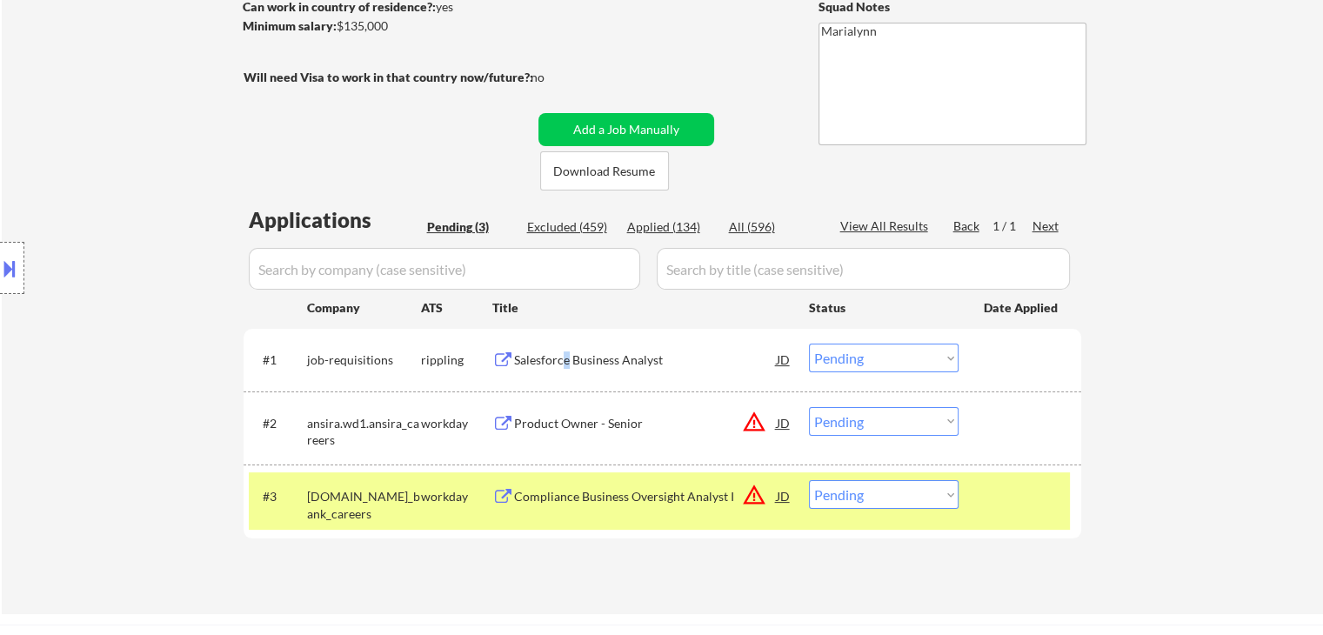
click at [570, 353] on div "Salesforce Business Analyst" at bounding box center [645, 359] width 263 height 17
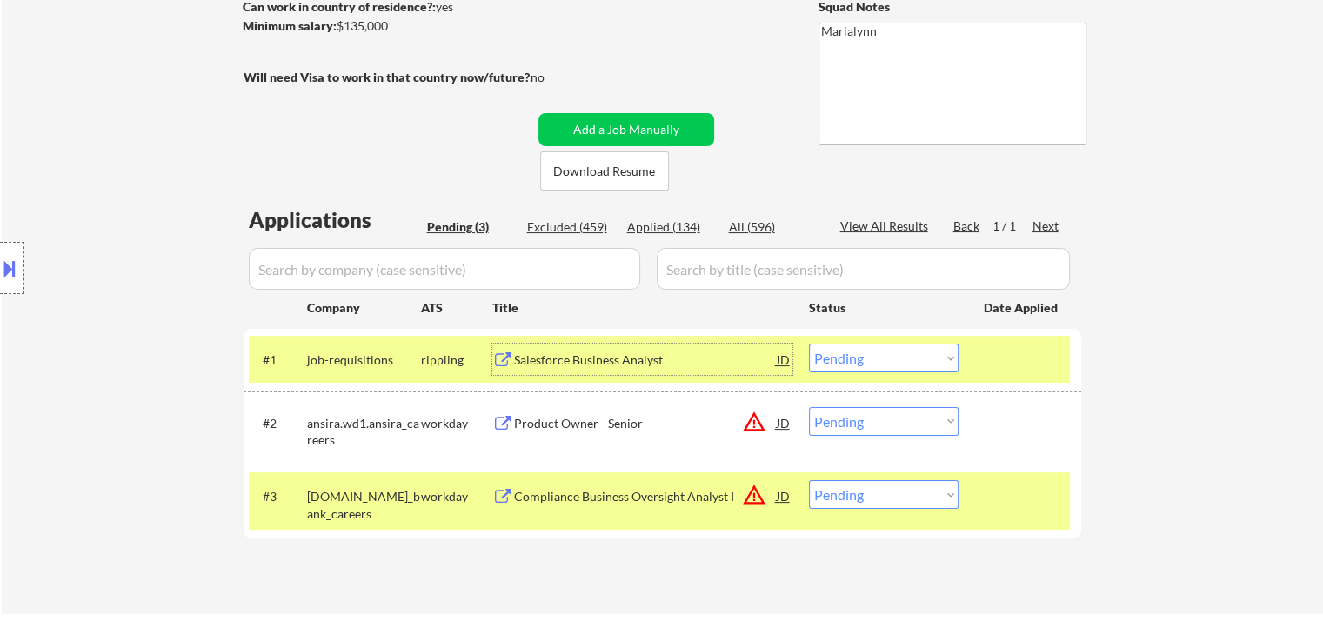
click at [420, 363] on div "#1 job-requisitions rippling Salesforce Business Analyst JD Choose an option...…" at bounding box center [659, 359] width 821 height 31
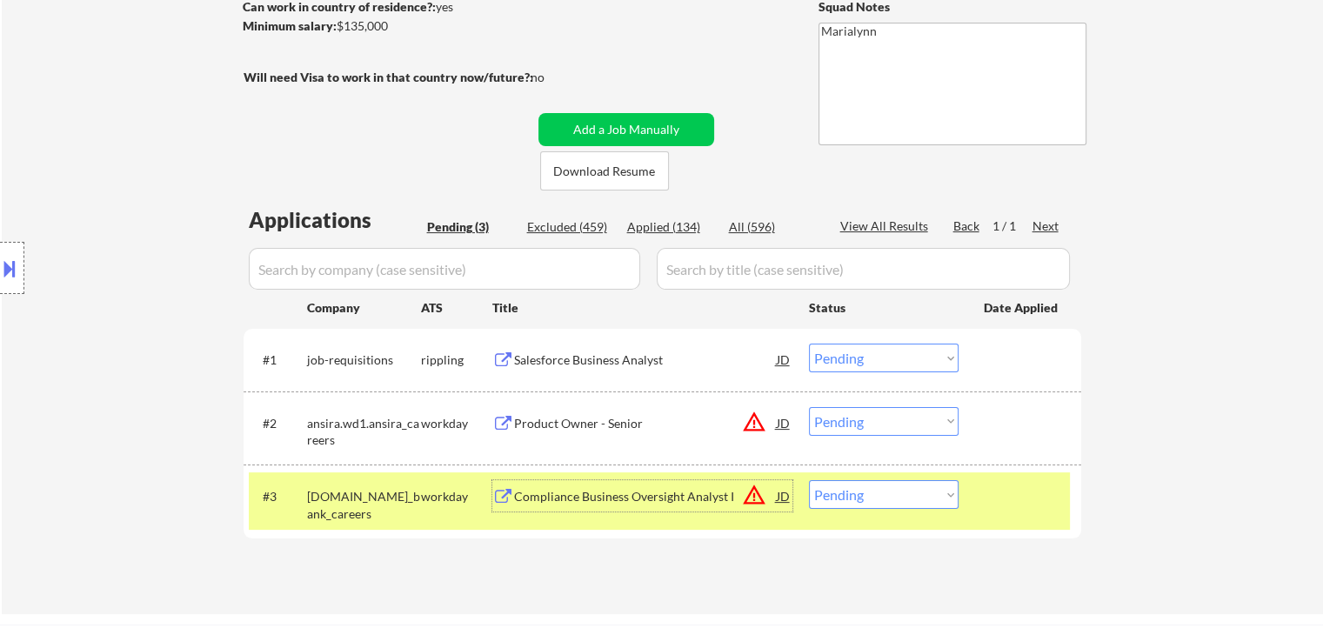
click at [616, 488] on div "Compliance Business Oversight Analyst I" at bounding box center [645, 496] width 263 height 17
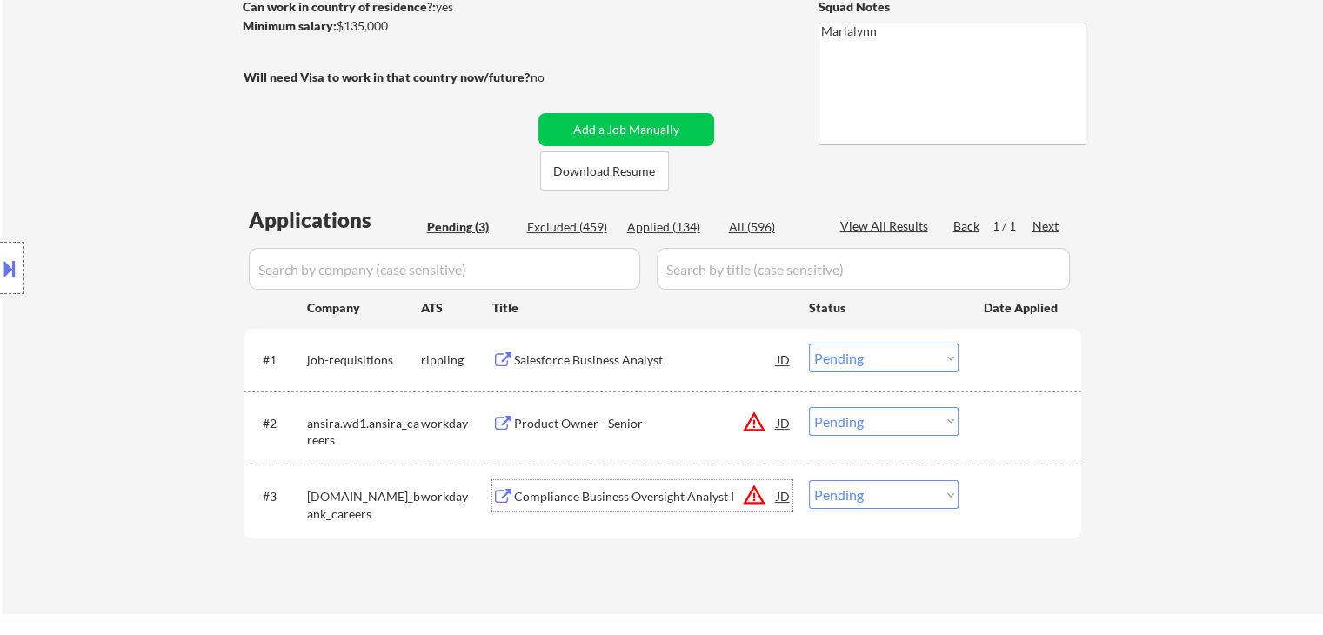
click at [860, 497] on select "Choose an option... Pending Applied Excluded (Questions) Excluded (Expired) Exc…" at bounding box center [884, 494] width 150 height 29
select select ""excluded__bad_match_""
click at [809, 480] on select "Choose an option... Pending Applied Excluded (Questions) Excluded (Expired) Exc…" at bounding box center [884, 494] width 150 height 29
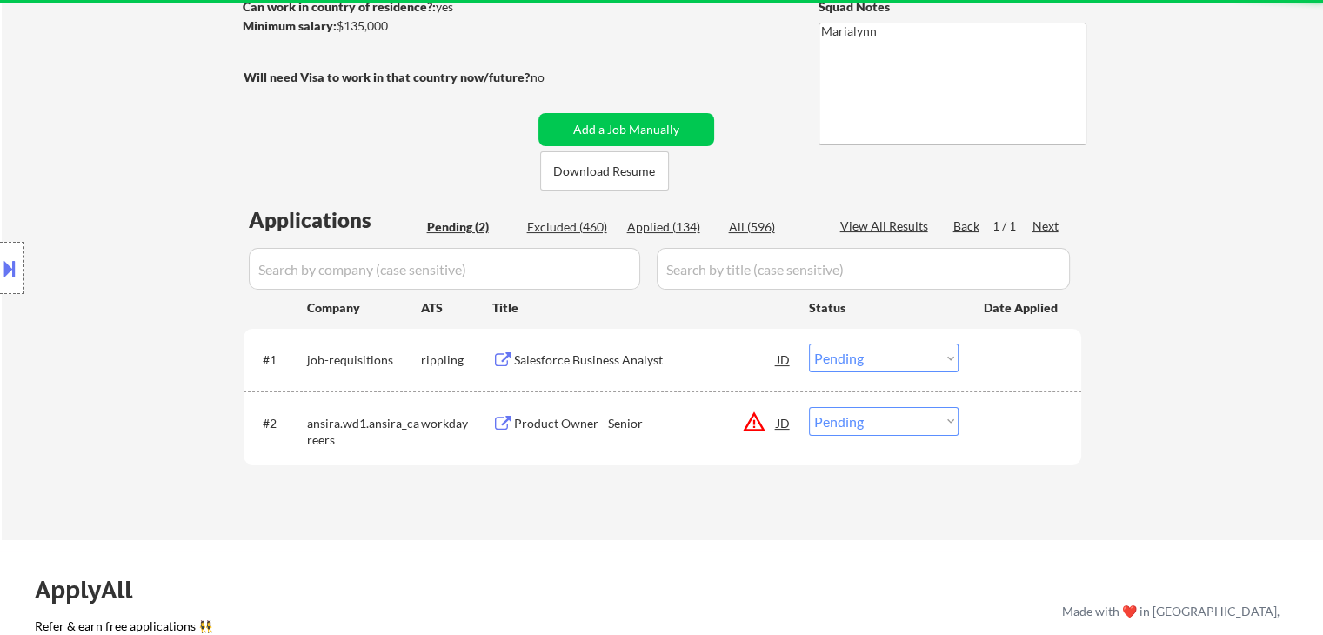
click at [558, 422] on div "Product Owner - Senior" at bounding box center [645, 423] width 263 height 17
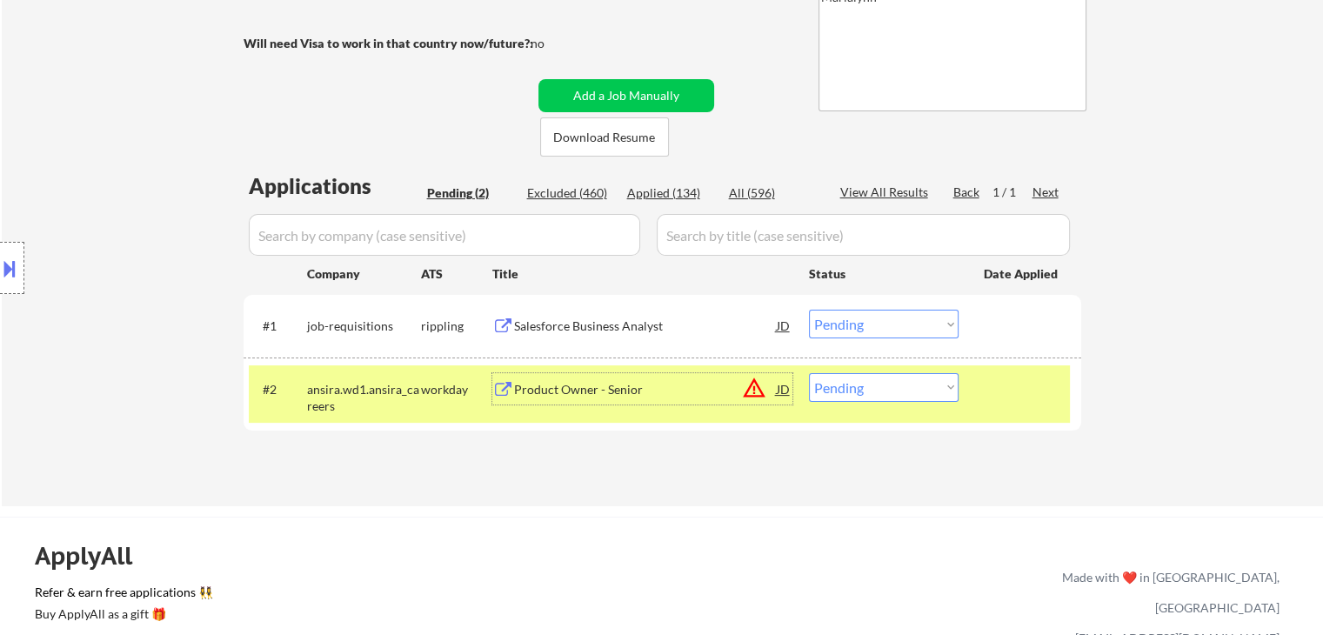
scroll to position [348, 0]
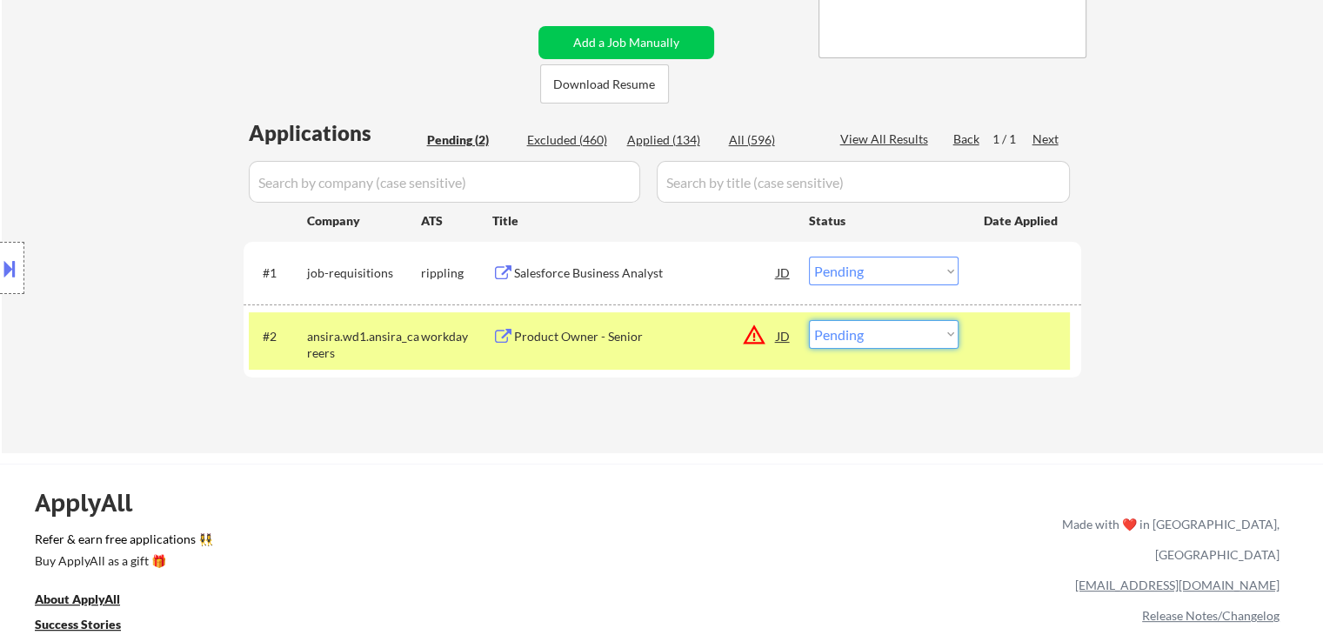
click at [855, 340] on select "Choose an option... Pending Applied Excluded (Questions) Excluded (Expired) Exc…" at bounding box center [884, 334] width 150 height 29
select select ""applied""
click at [809, 320] on select "Choose an option... Pending Applied Excluded (Questions) Excluded (Expired) Exc…" at bounding box center [884, 334] width 150 height 29
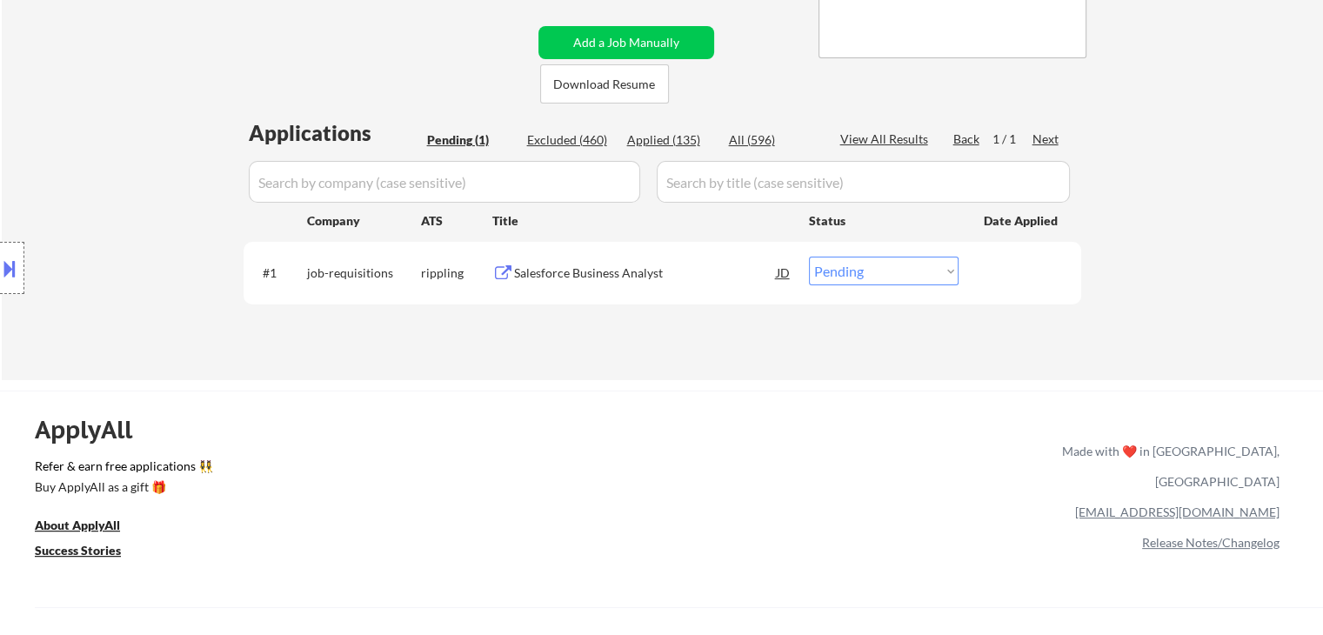
click at [609, 266] on div "Salesforce Business Analyst" at bounding box center [645, 272] width 263 height 17
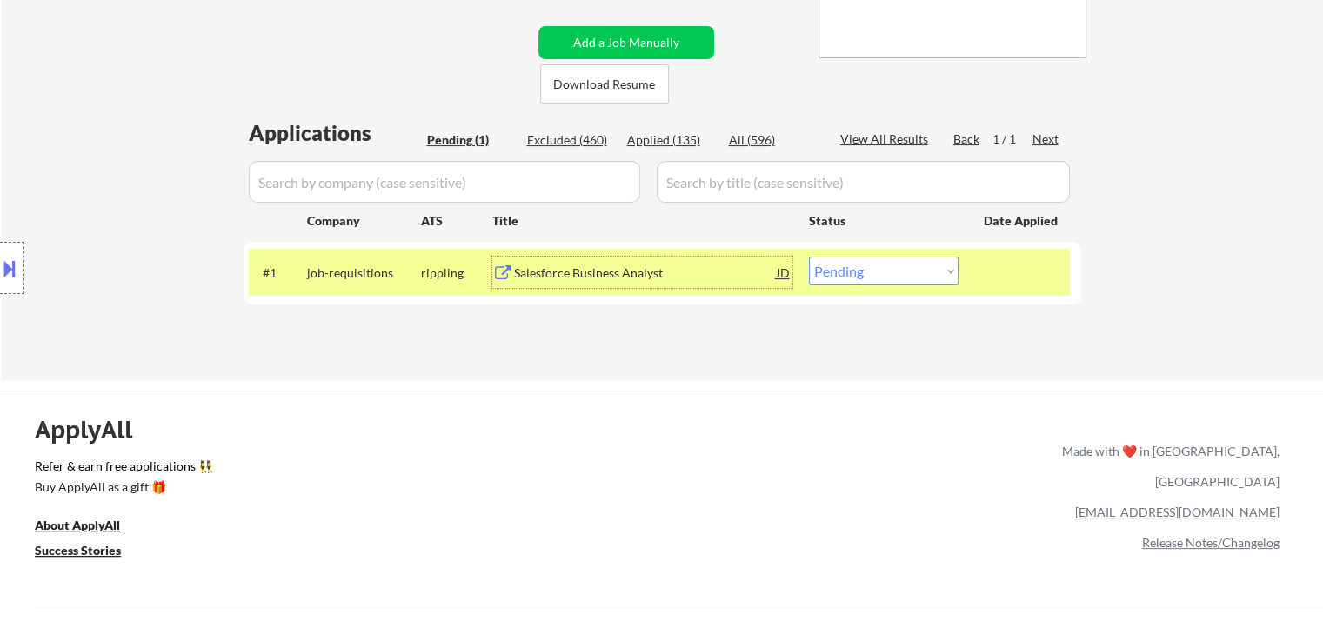
click at [578, 274] on div "Salesforce Business Analyst" at bounding box center [645, 272] width 263 height 17
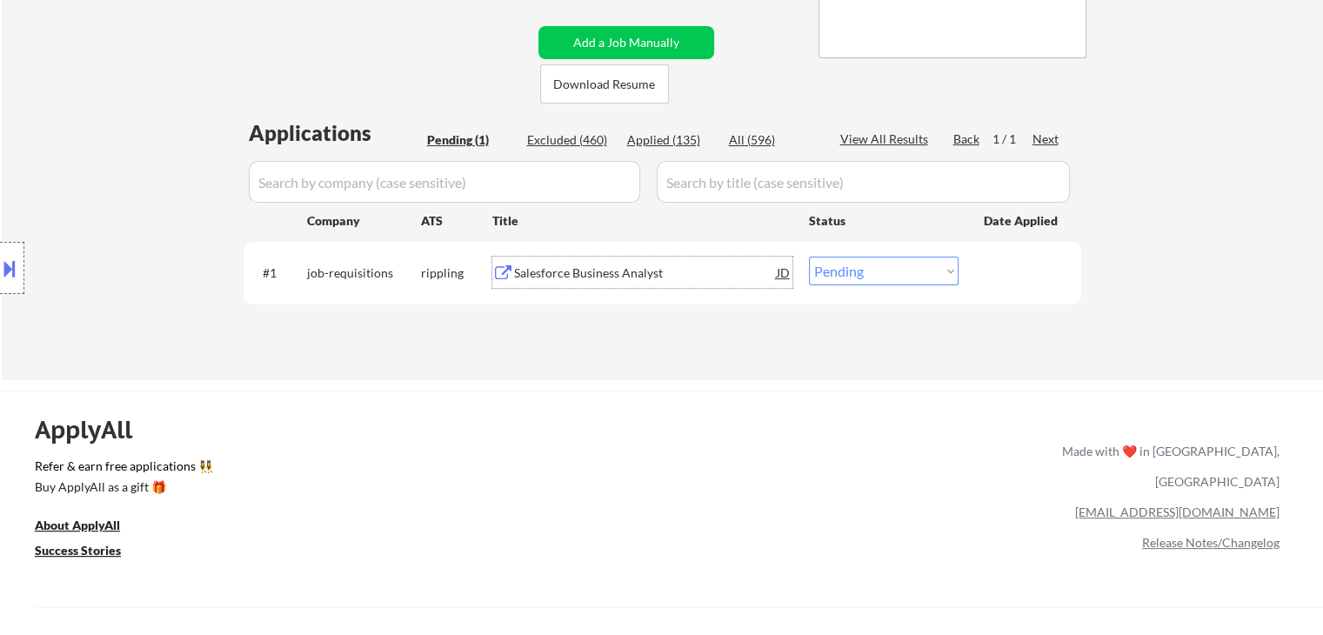
click at [855, 271] on select "Choose an option... Pending Applied Excluded (Questions) Excluded (Expired) Exc…" at bounding box center [884, 271] width 150 height 29
select select ""applied""
click at [809, 257] on select "Choose an option... Pending Applied Excluded (Questions) Excluded (Expired) Exc…" at bounding box center [884, 271] width 150 height 29
click at [668, 145] on div "Applied (135)" at bounding box center [670, 139] width 87 height 17
select select ""applied""
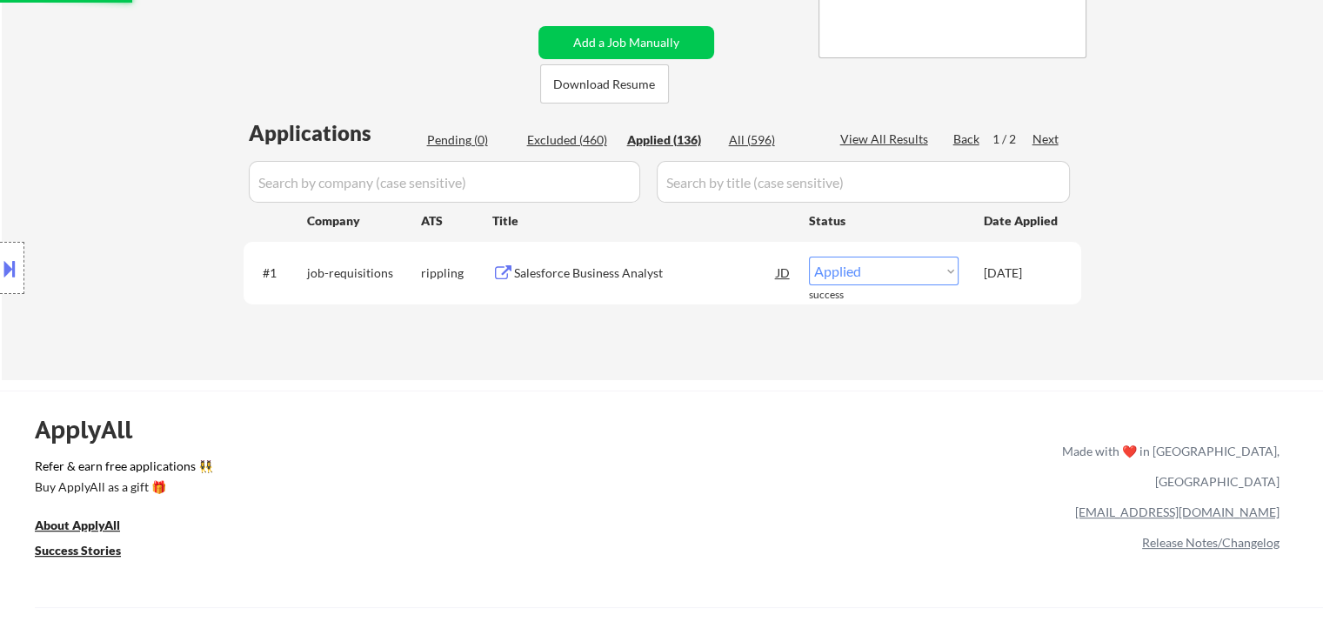
select select ""applied""
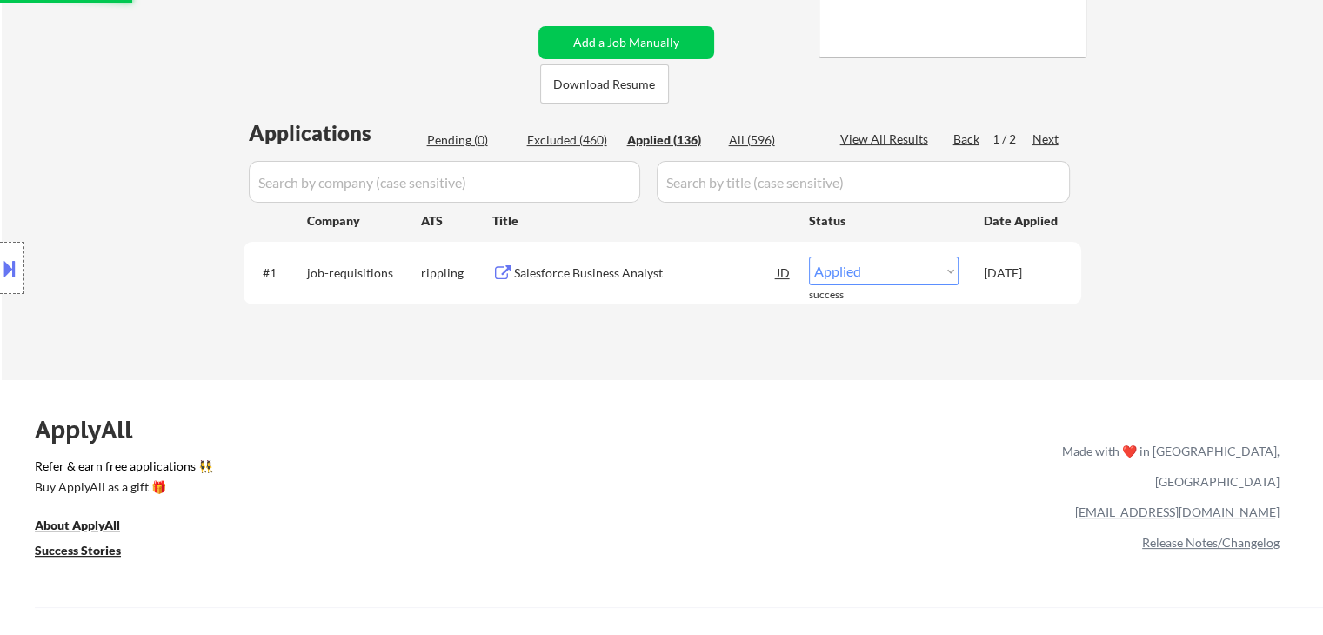
select select ""applied""
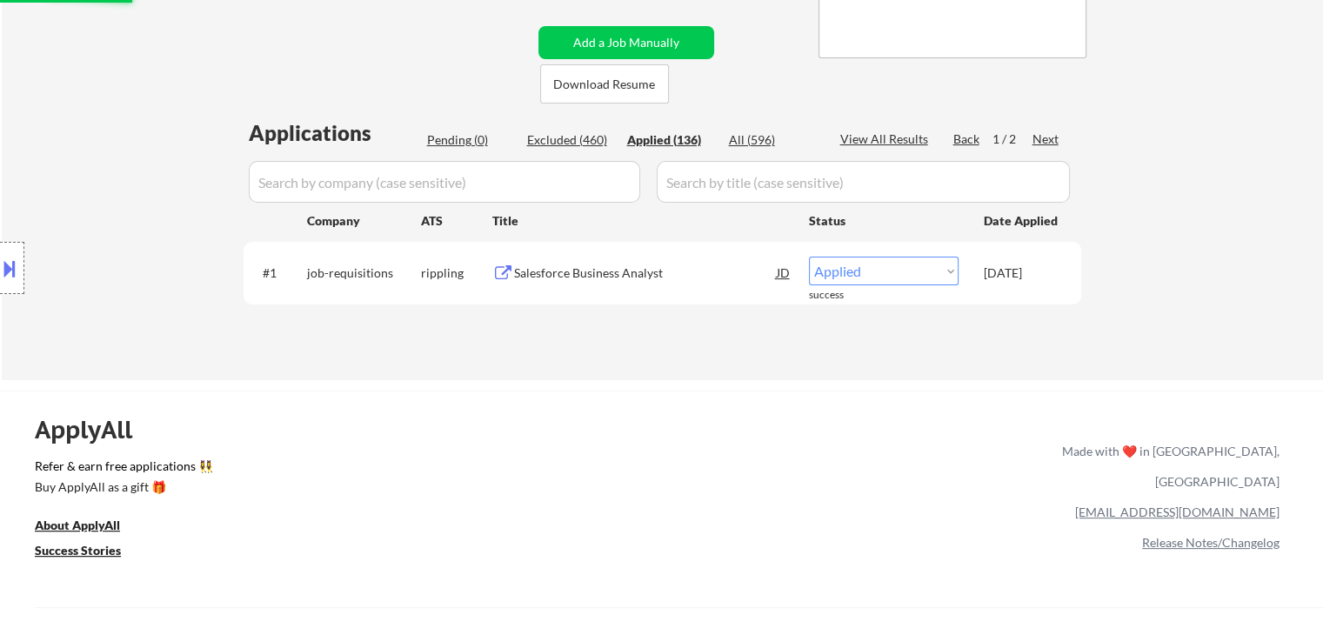
select select ""applied""
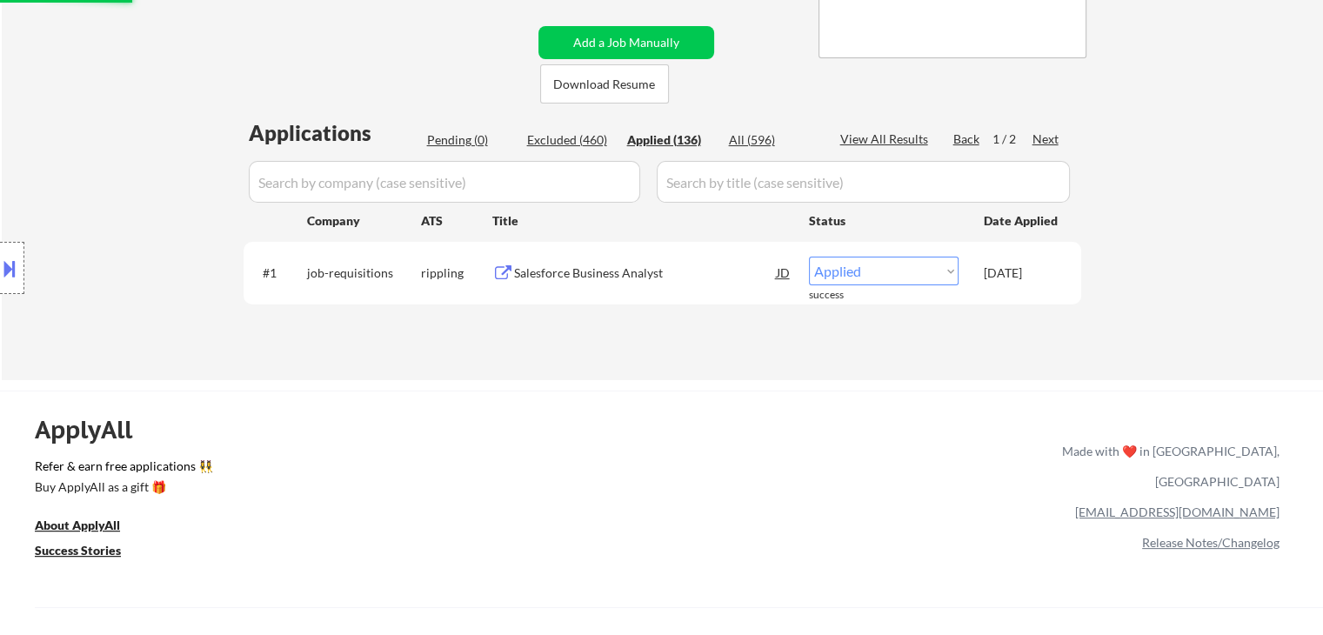
select select ""applied""
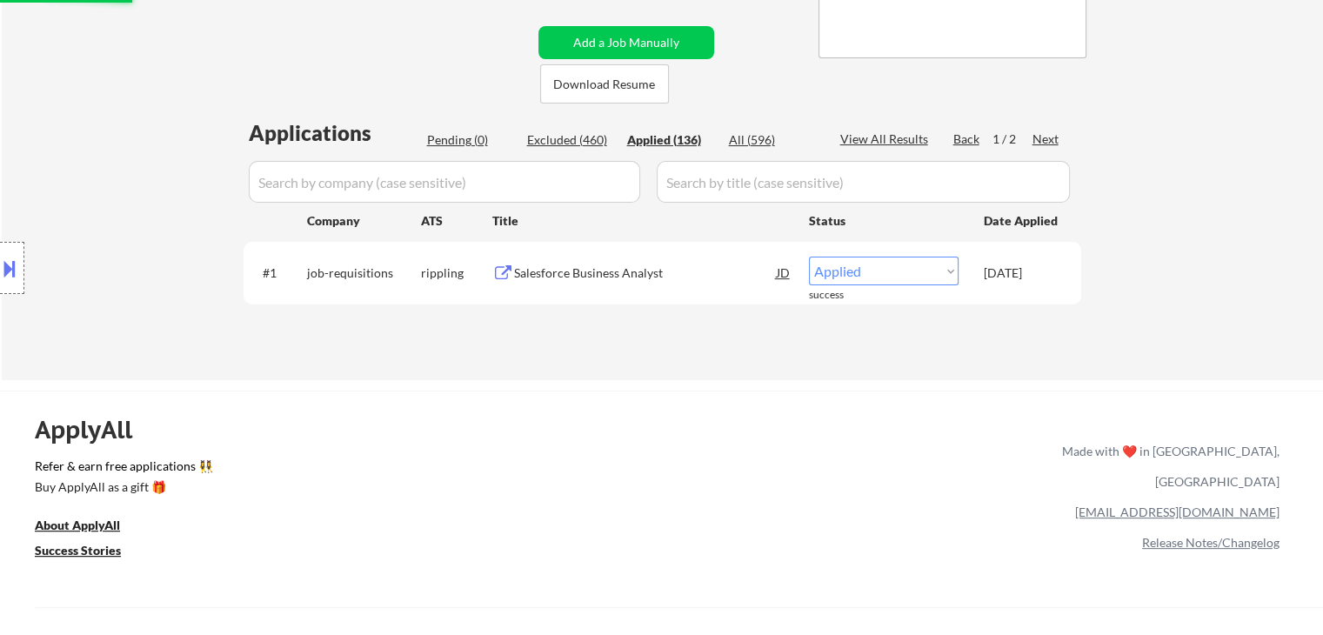
select select ""applied""
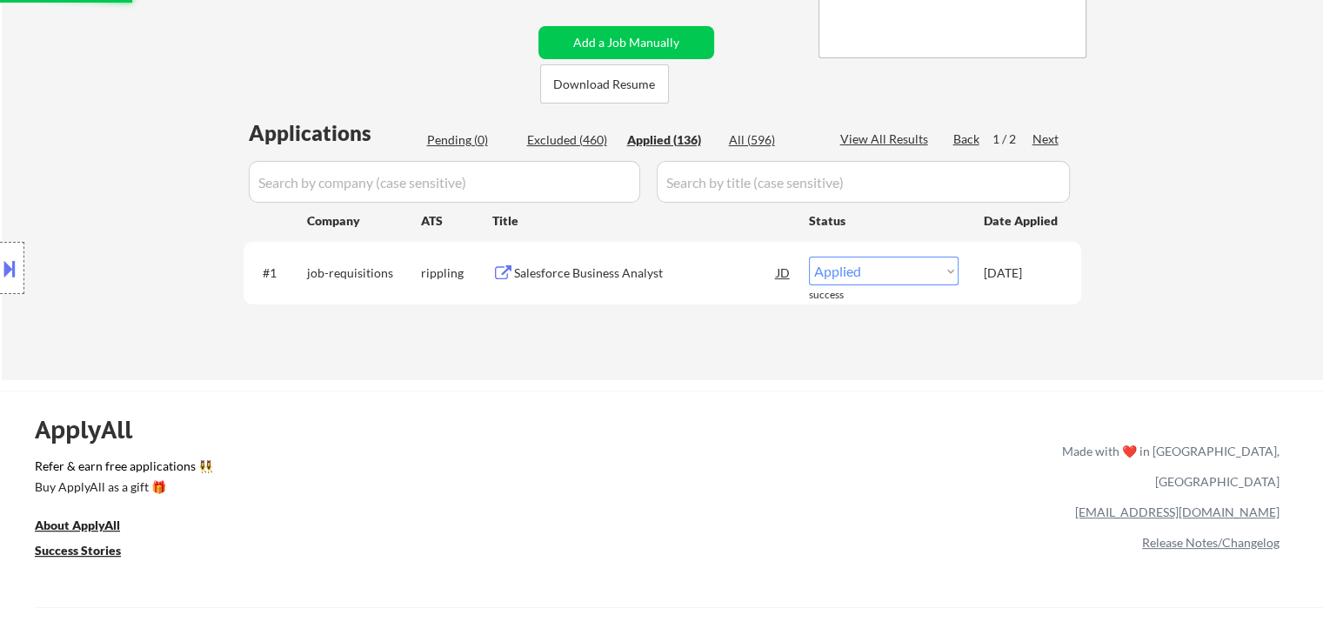
select select ""applied""
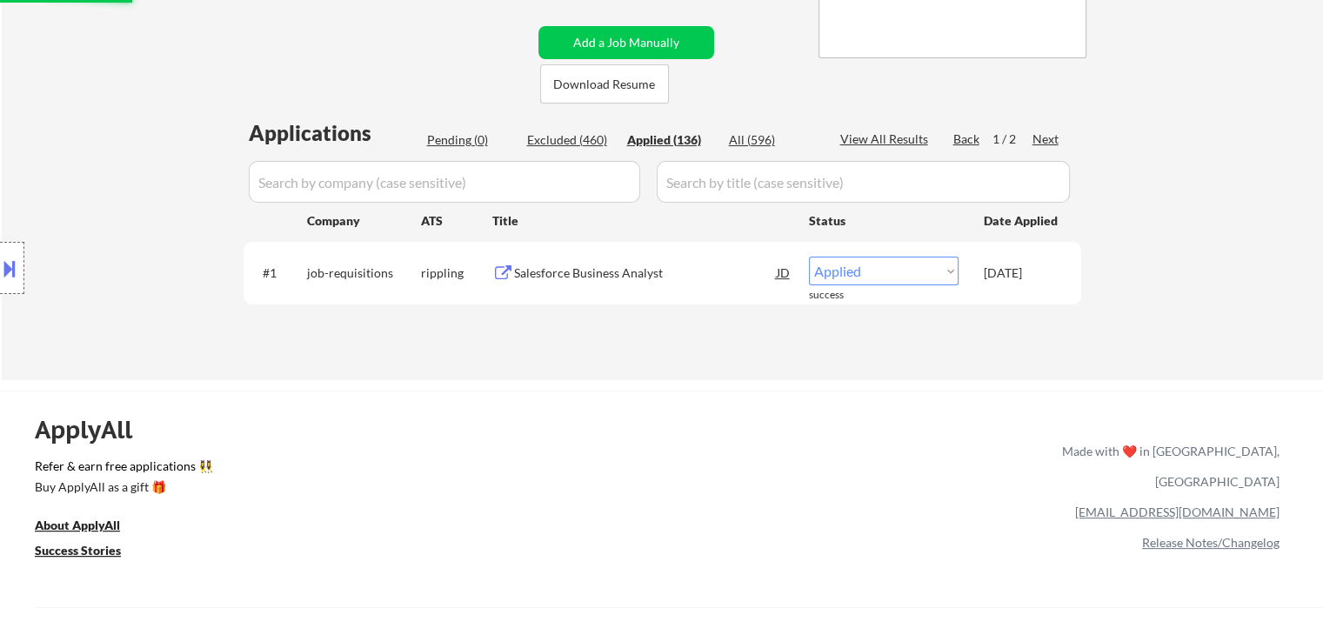
select select ""applied""
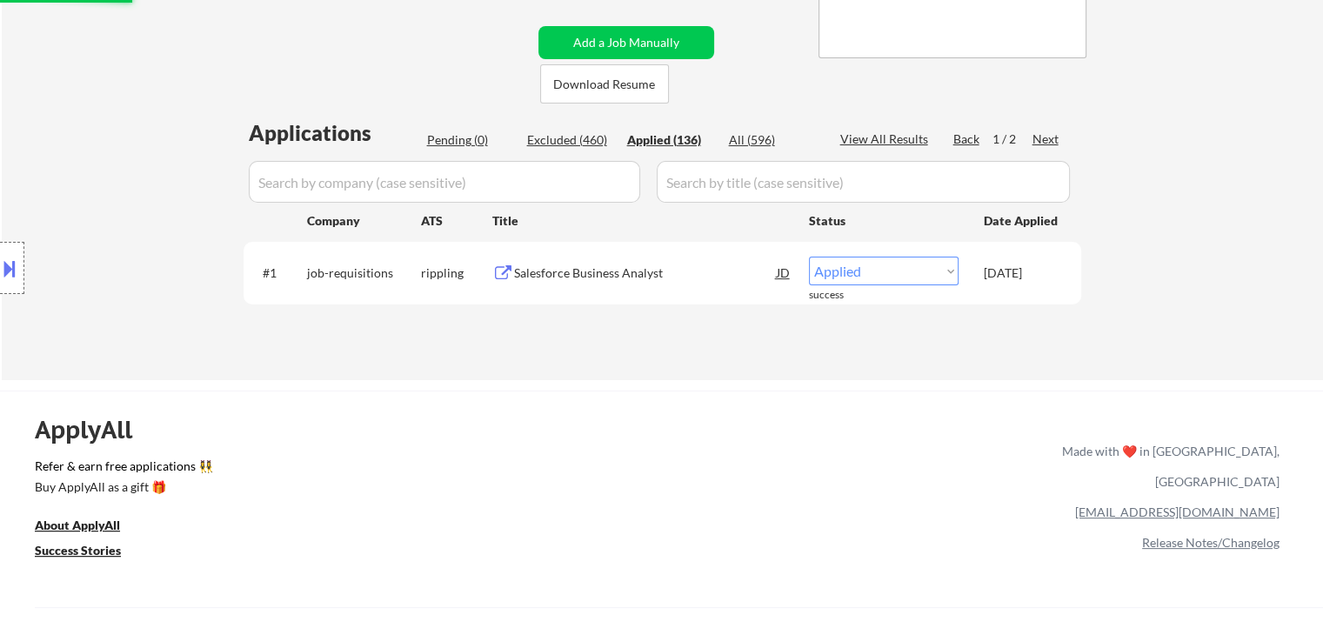
select select ""applied""
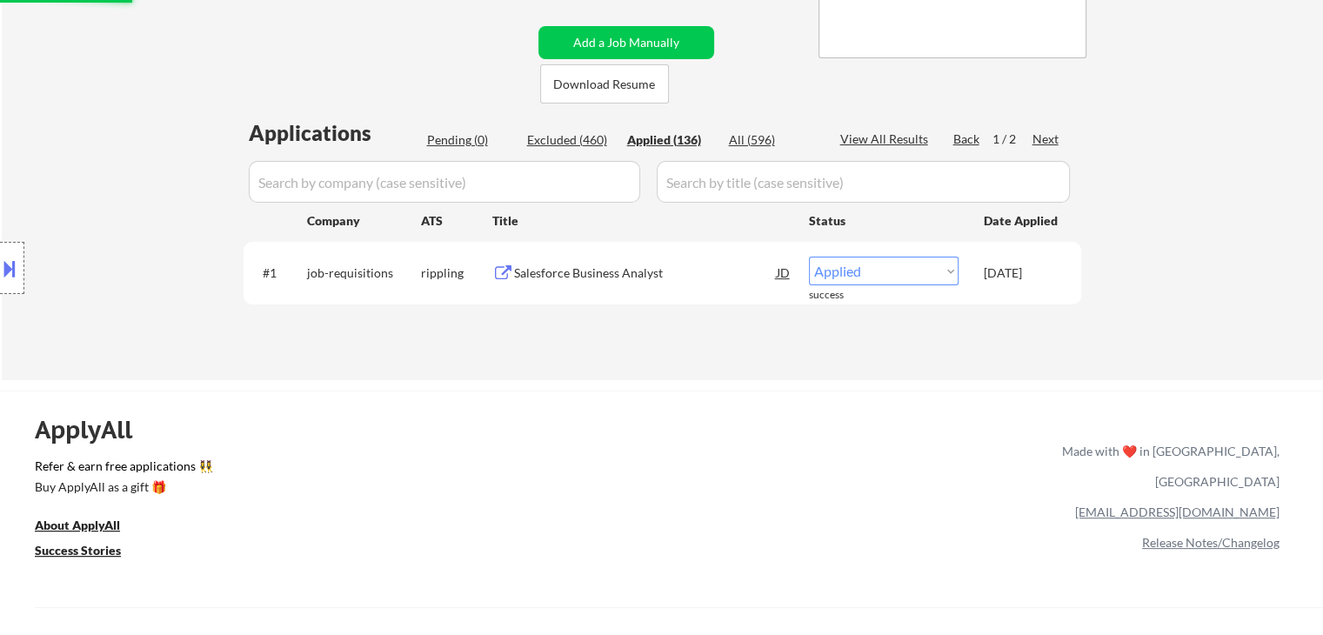
select select ""applied""
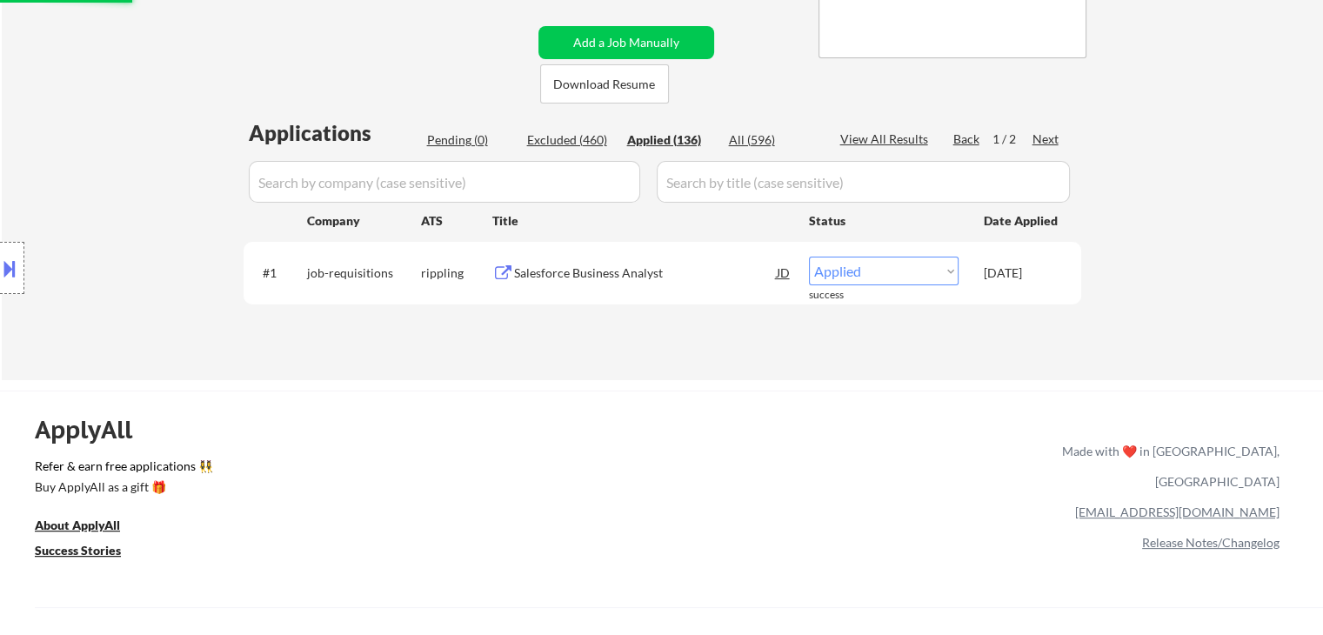
select select ""applied""
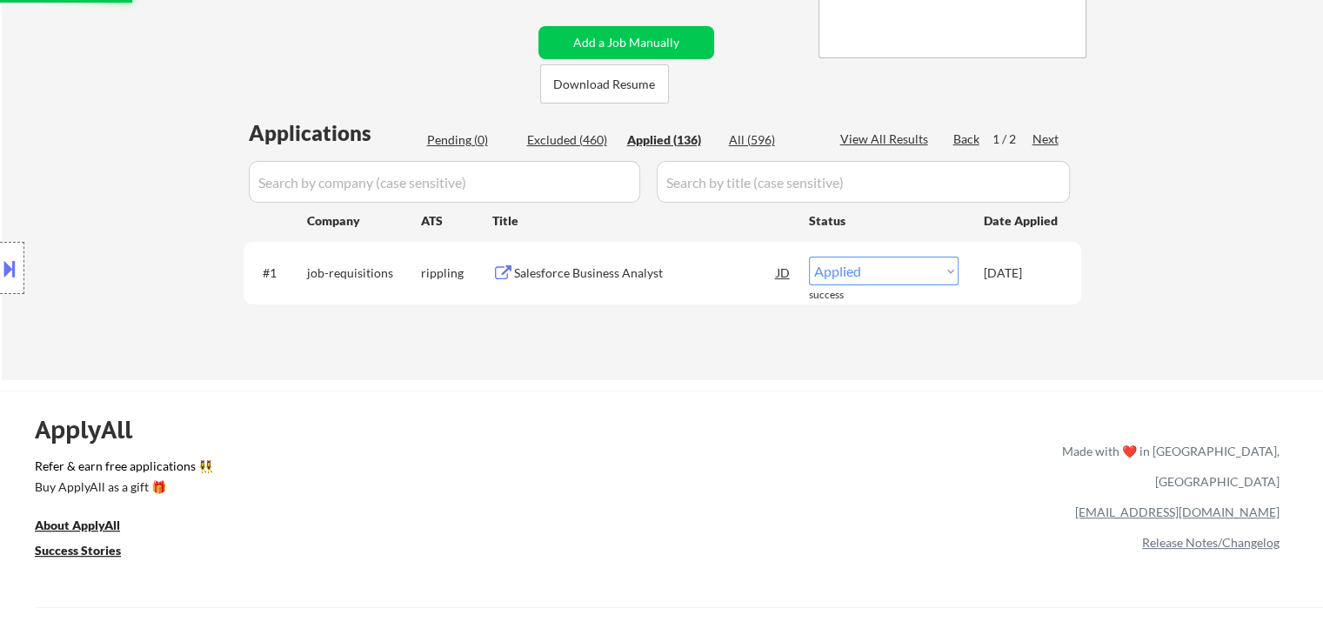
select select ""applied""
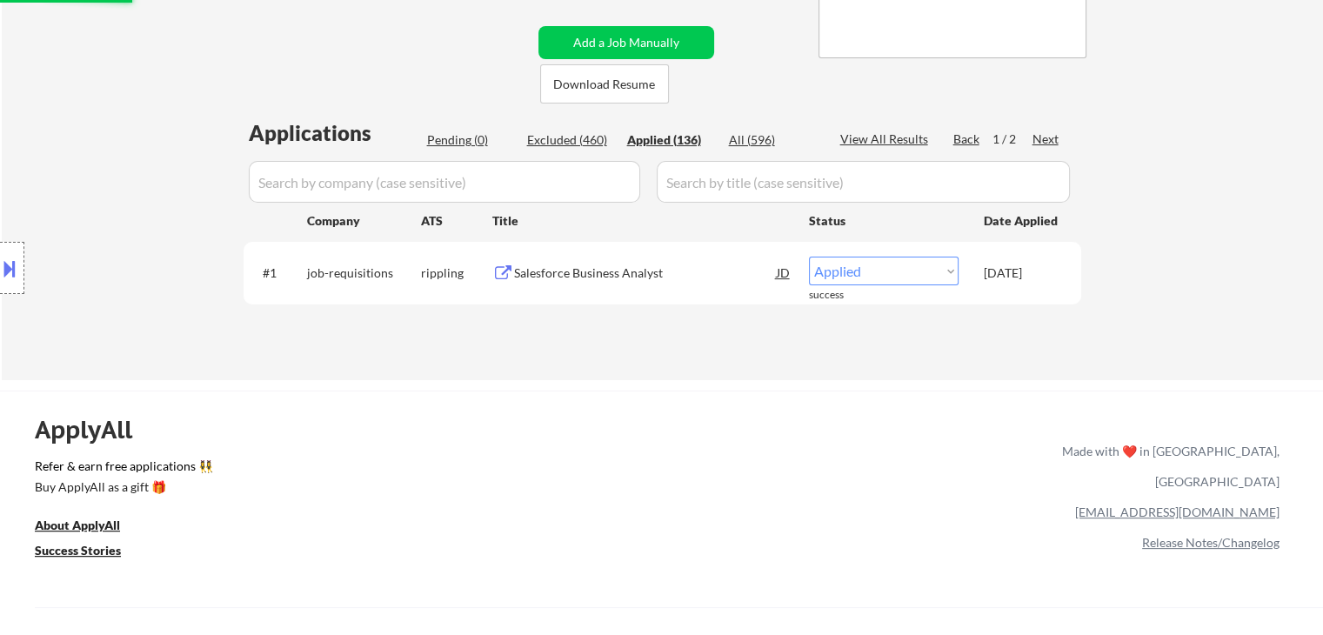
select select ""applied""
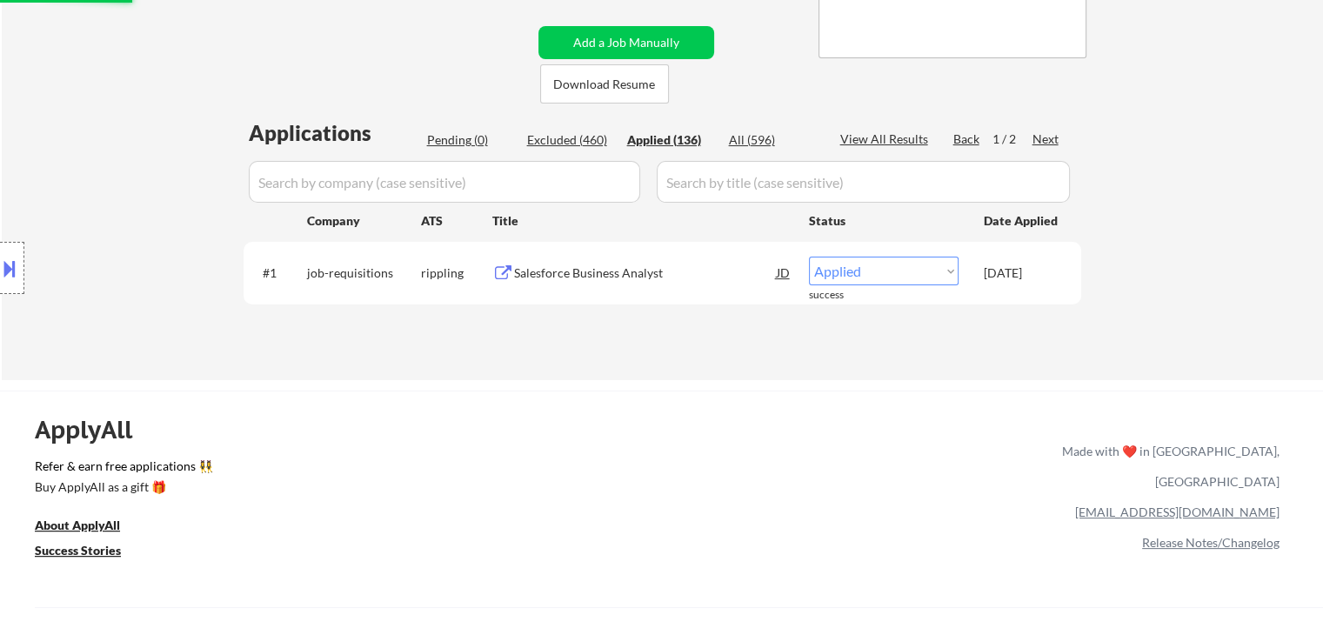
select select ""applied""
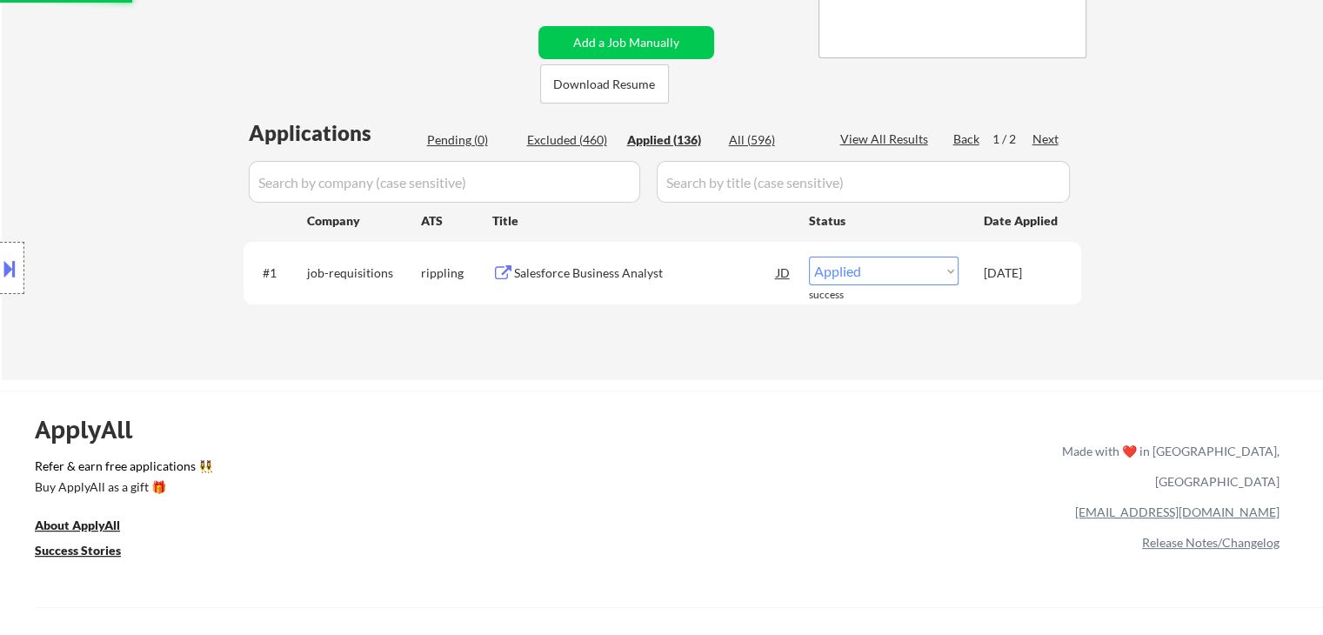
select select ""applied""
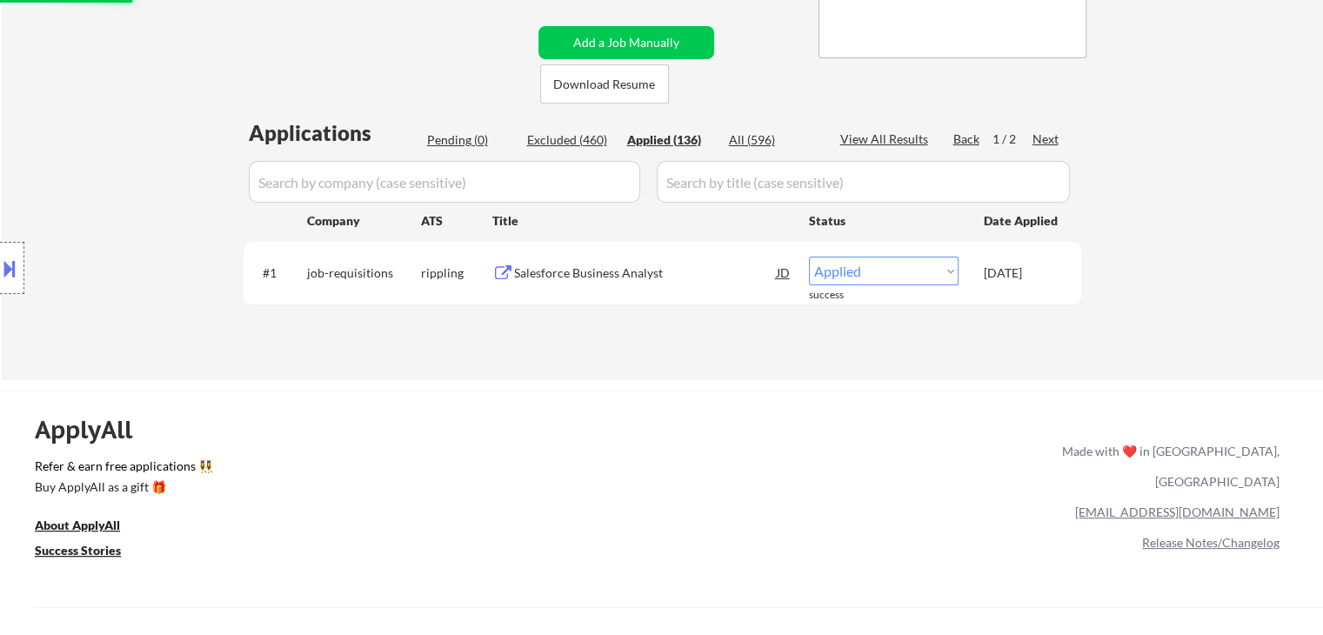
select select ""applied""
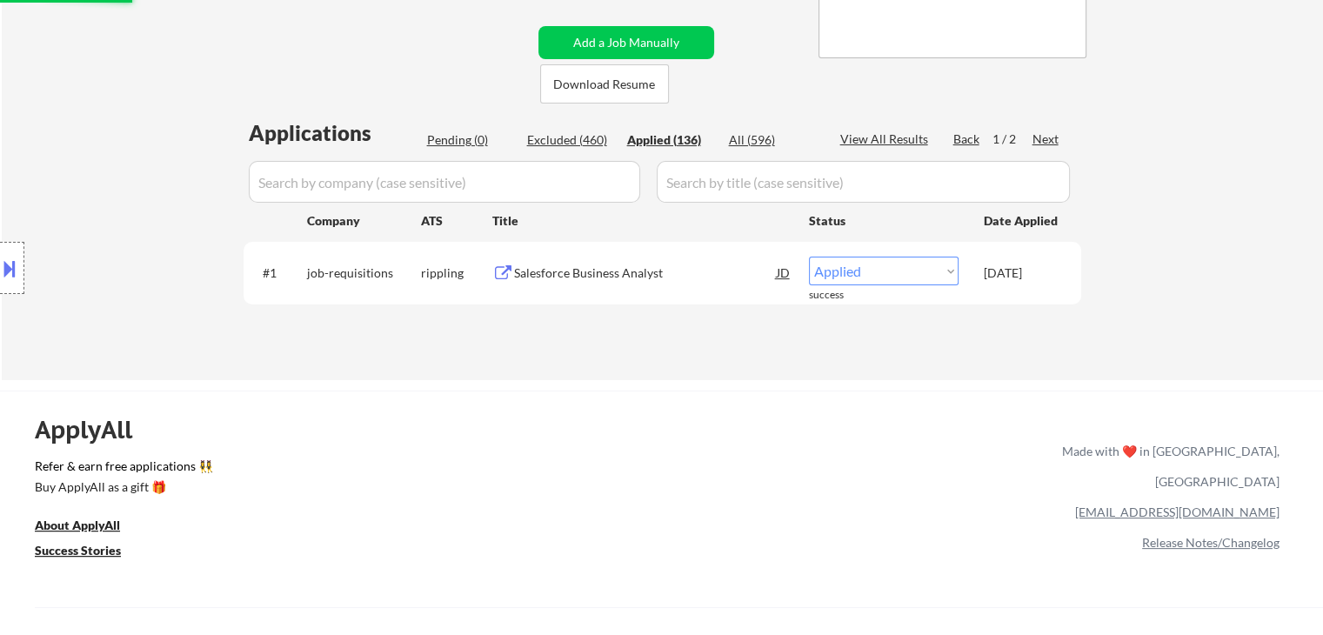
select select ""applied""
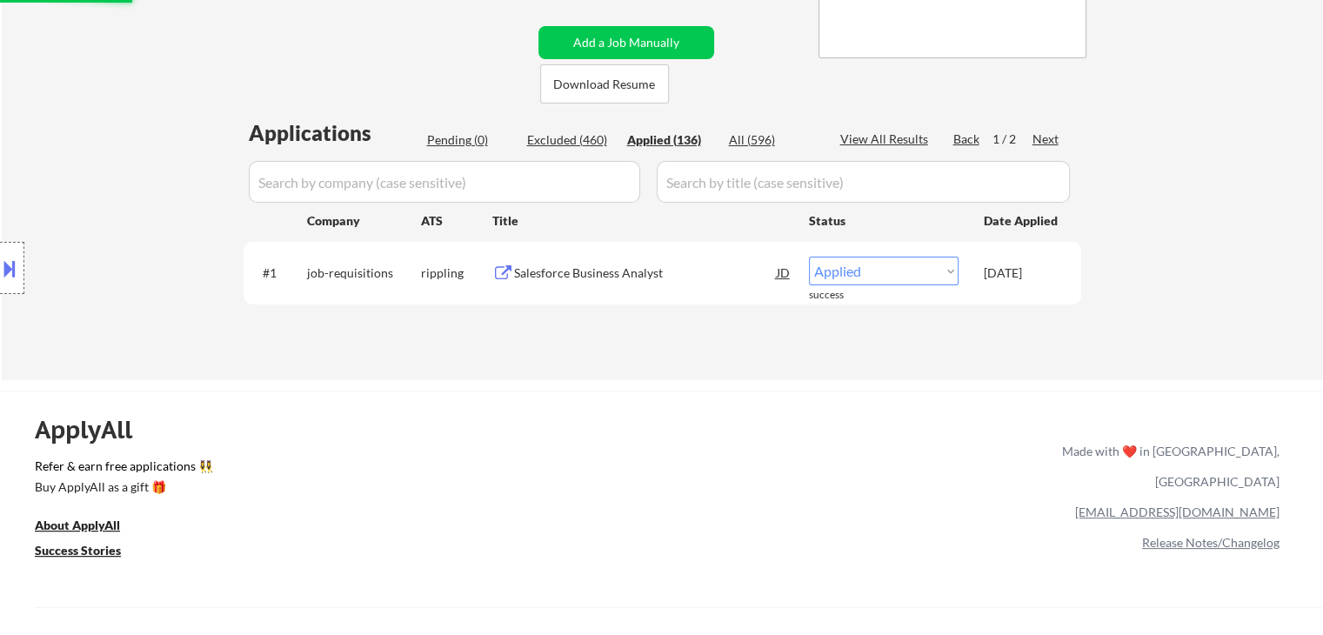
select select ""applied""
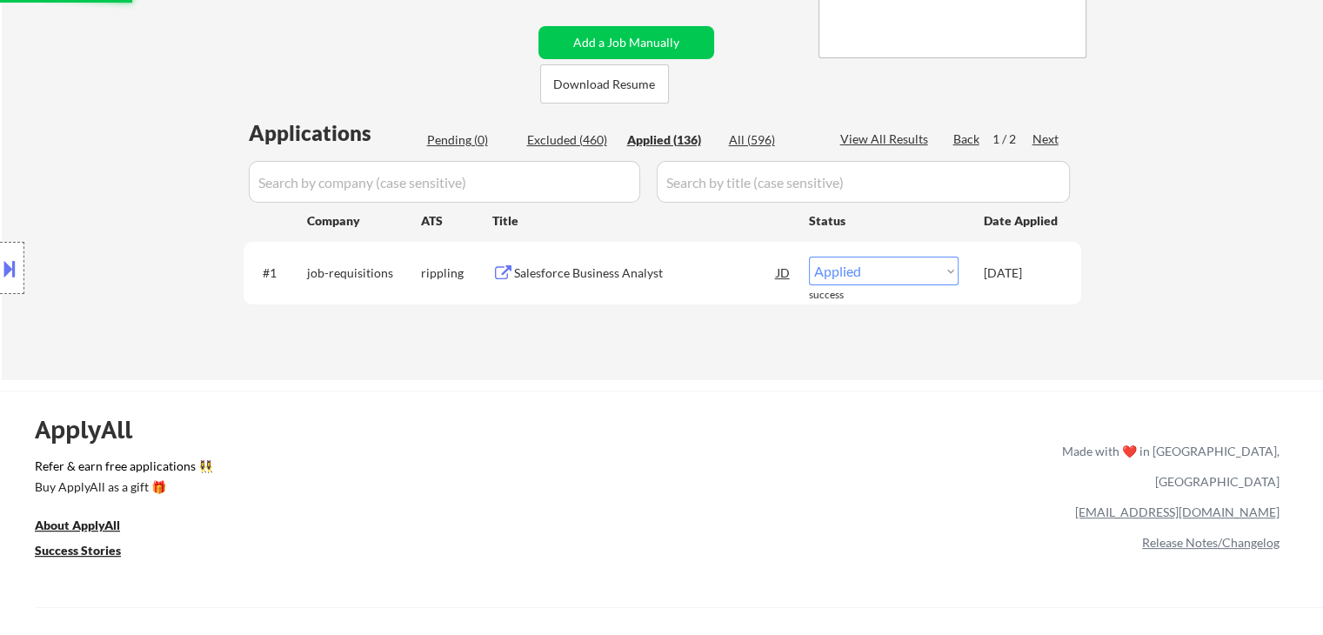
select select ""applied""
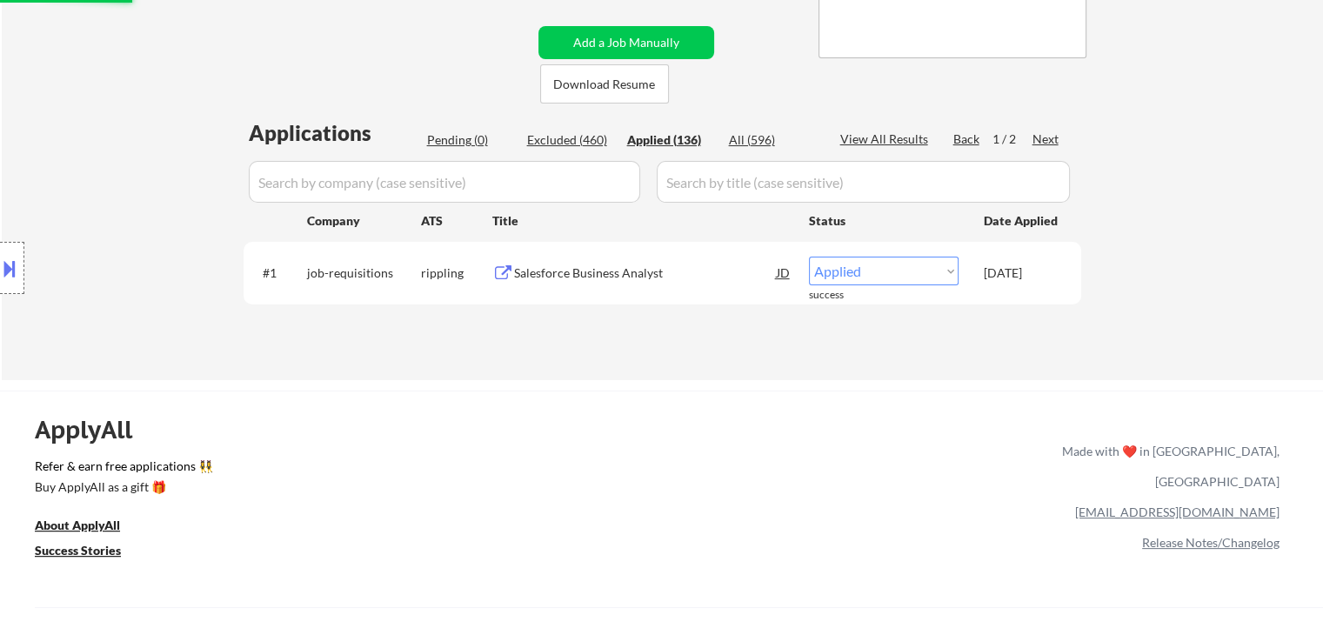
select select ""applied""
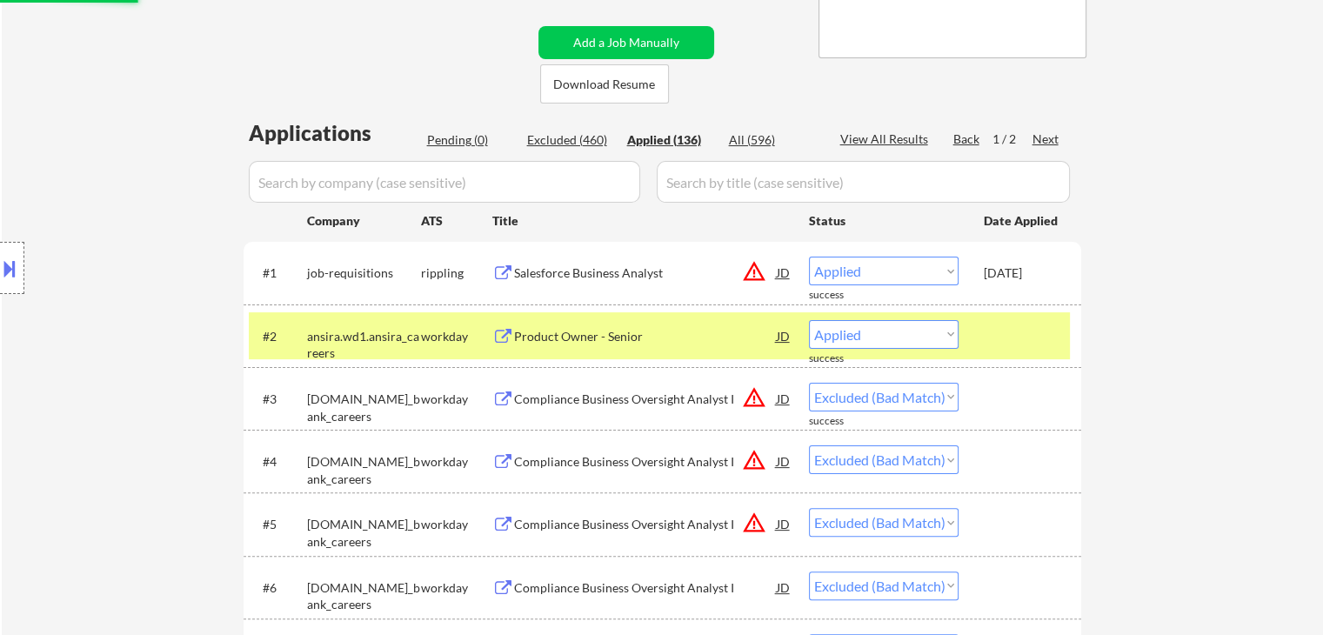
select select ""applied""
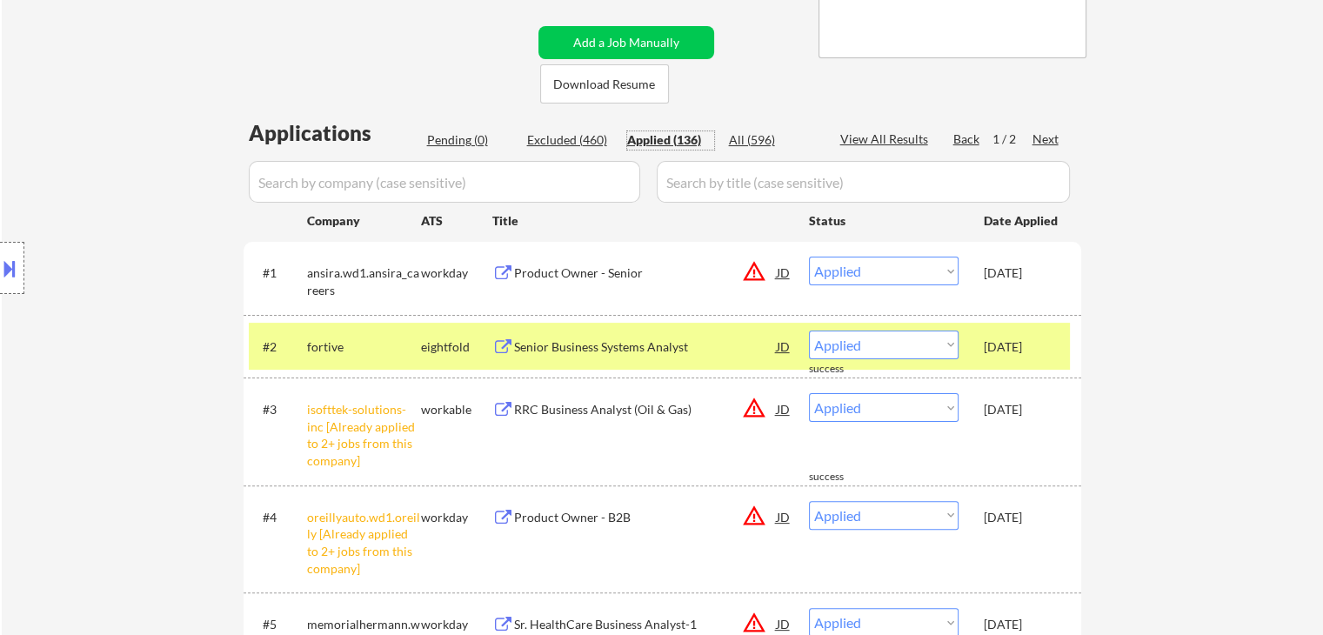
drag, startPoint x: 568, startPoint y: 132, endPoint x: 513, endPoint y: 150, distance: 57.5
click at [558, 137] on div "Excluded (460)" at bounding box center [570, 139] width 87 height 17
drag, startPoint x: 457, startPoint y: 140, endPoint x: 478, endPoint y: 146, distance: 21.7
click at [458, 140] on div "Pending (0)" at bounding box center [470, 139] width 87 height 17
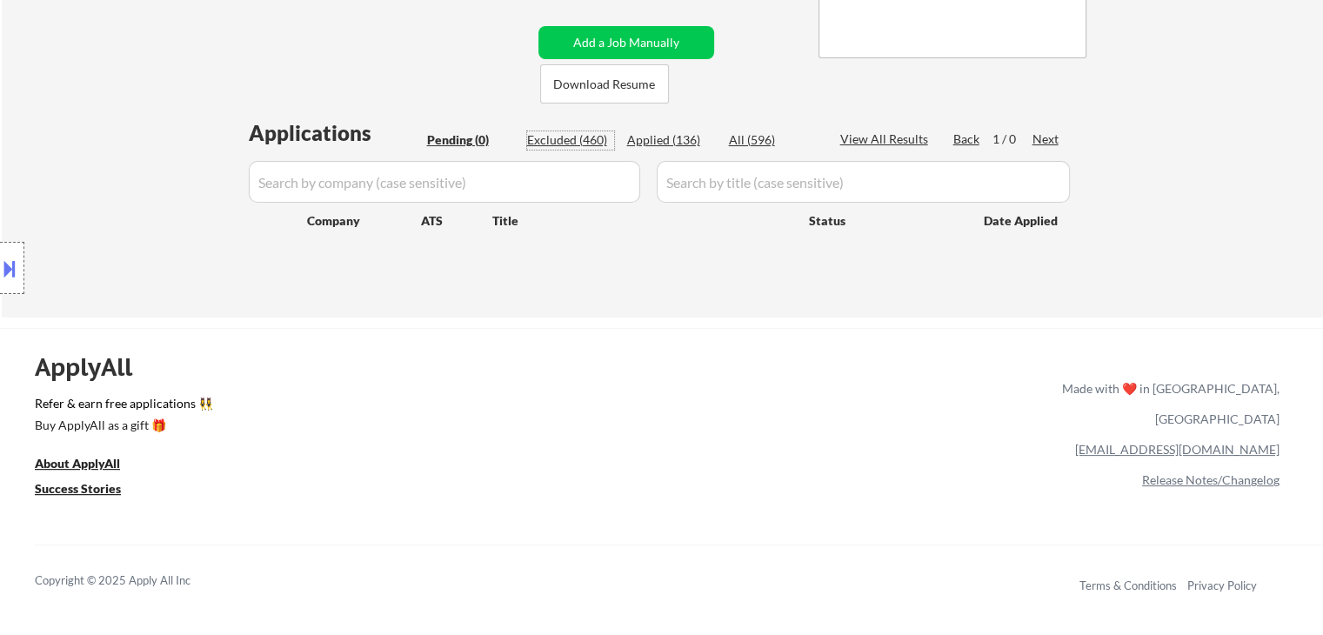
click at [560, 144] on div "Excluded (460)" at bounding box center [570, 139] width 87 height 17
select select ""excluded__expired_""
select select ""excluded__other_""
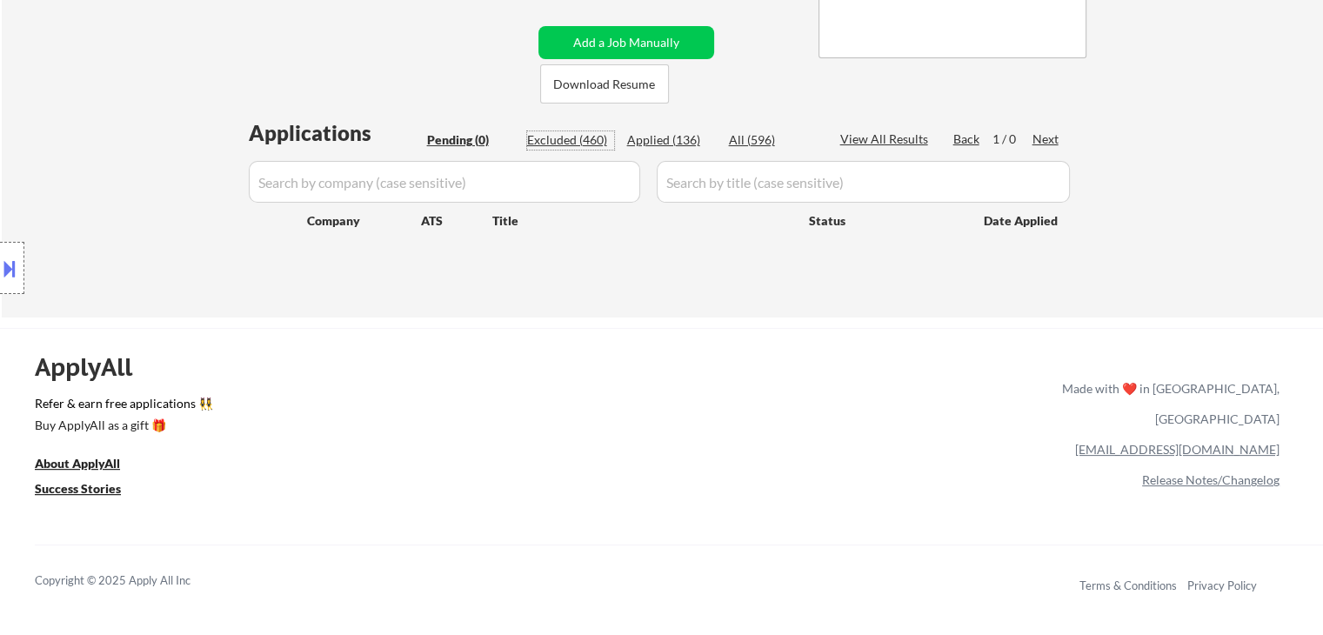
select select ""excluded__expired_""
select select ""excluded__bad_match_""
select select ""excluded__other_""
select select ""excluded__bad_match_""
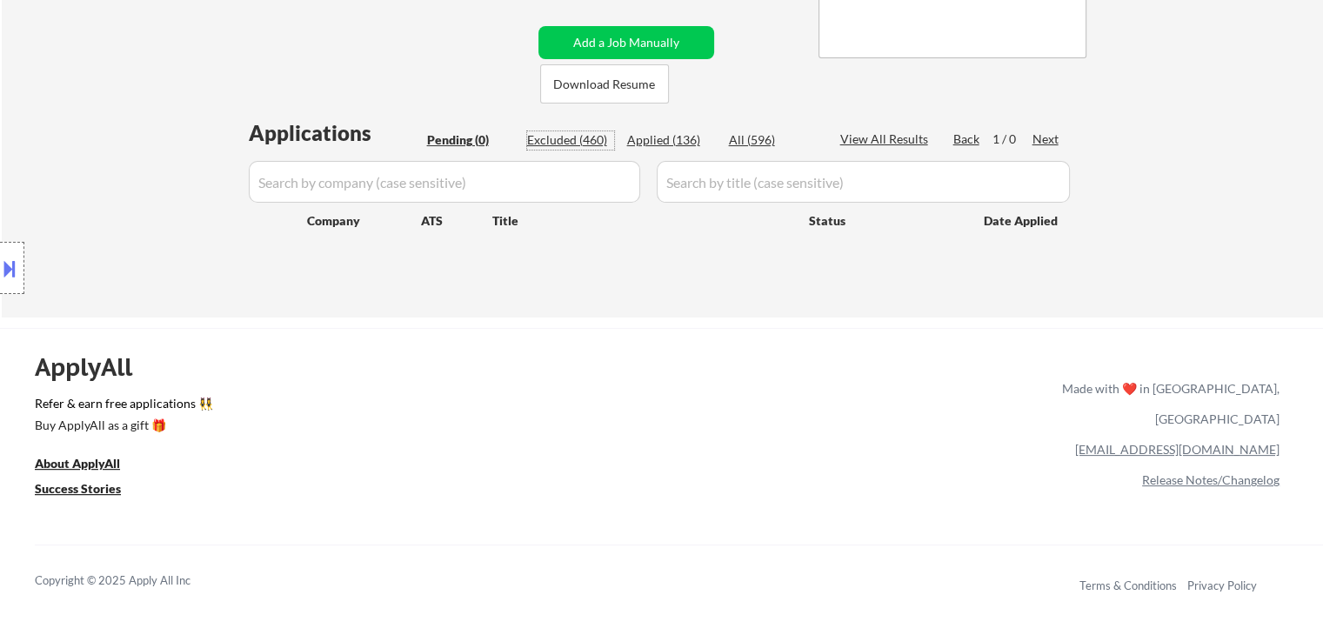
select select ""excluded__blocklist_""
select select ""excluded__location_""
select select ""excluded__salary_""
select select ""excluded__bad_match_""
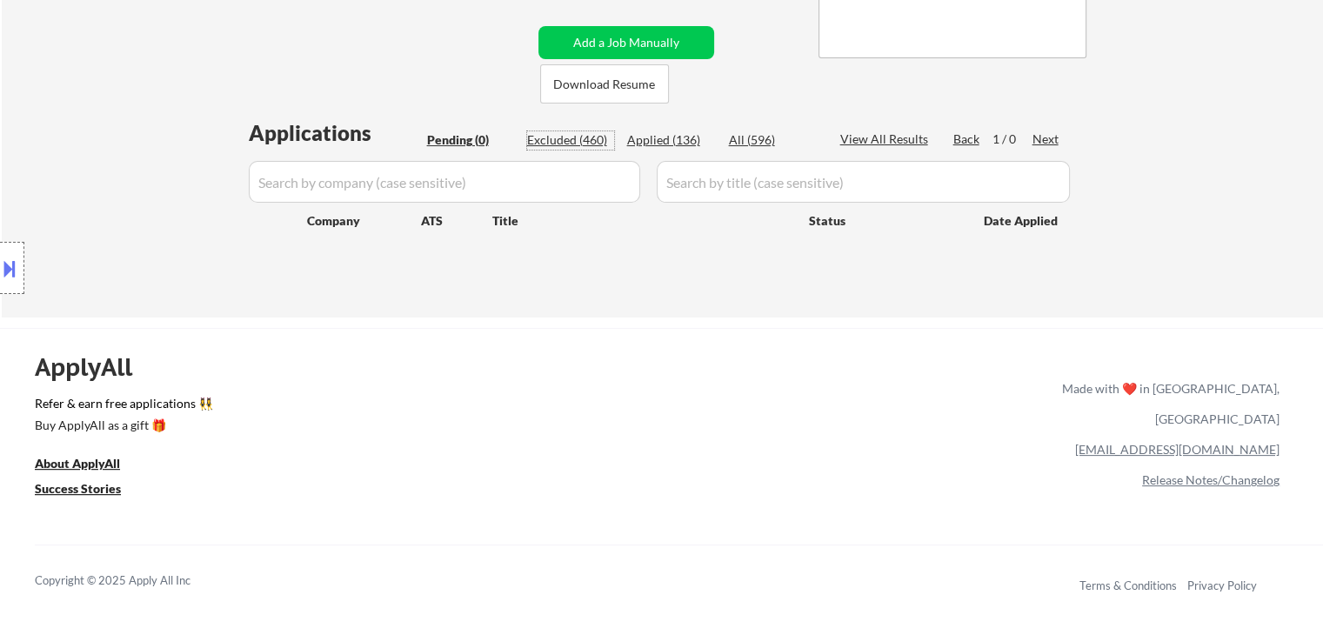
select select ""excluded__expired_""
select select ""excluded__salary_""
select select ""excluded__bad_match_""
select select ""excluded__salary_""
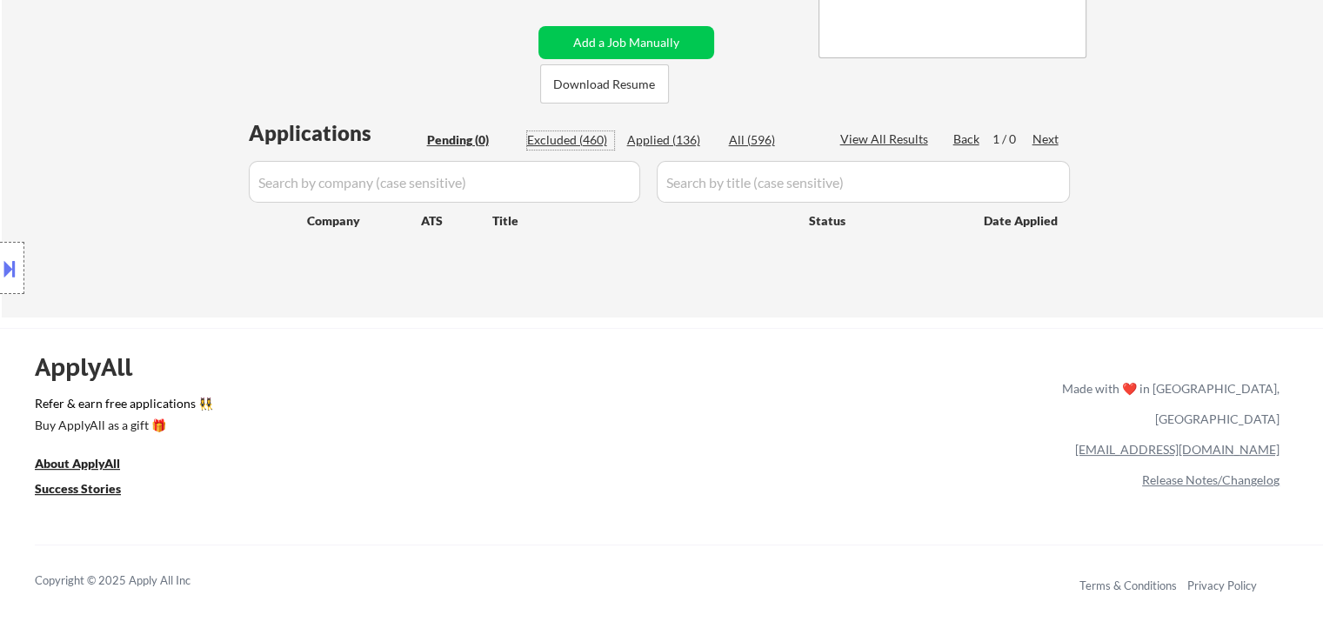
select select ""excluded__expired_""
select select ""excluded__bad_match_""
select select ""excluded__other_""
select select ""excluded__salary_""
select select ""excluded__expired_""
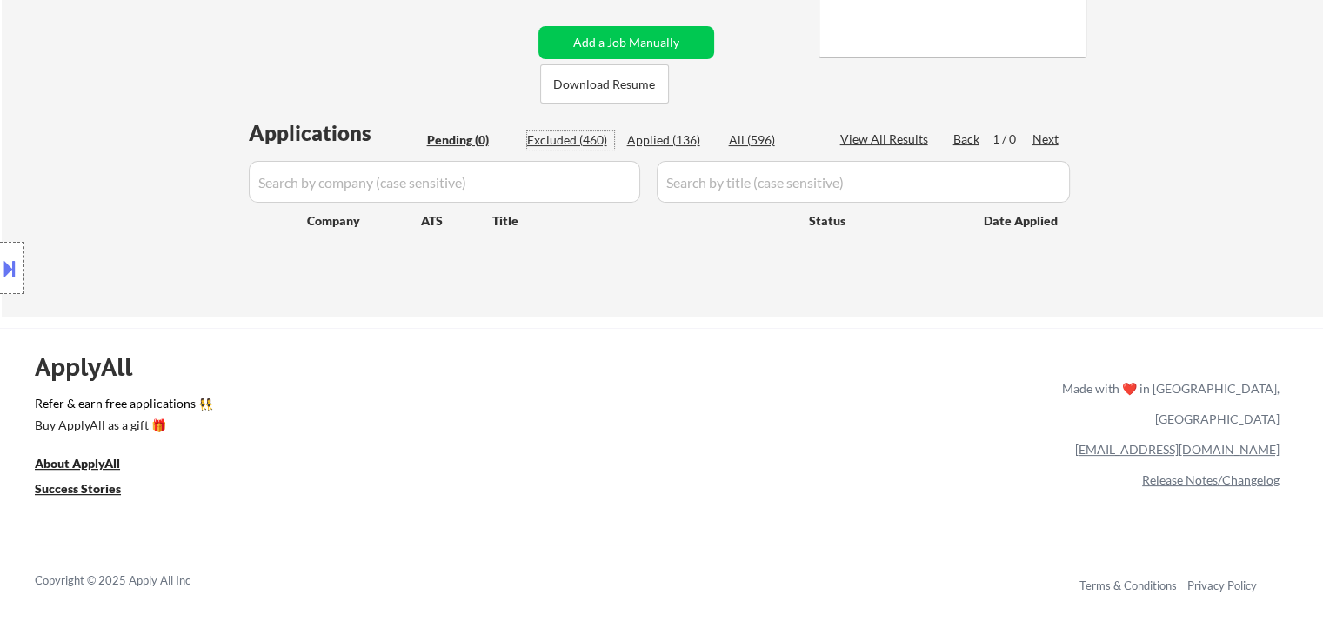
select select ""excluded__bad_match_""
select select ""excluded__salary_""
select select ""excluded__other_""
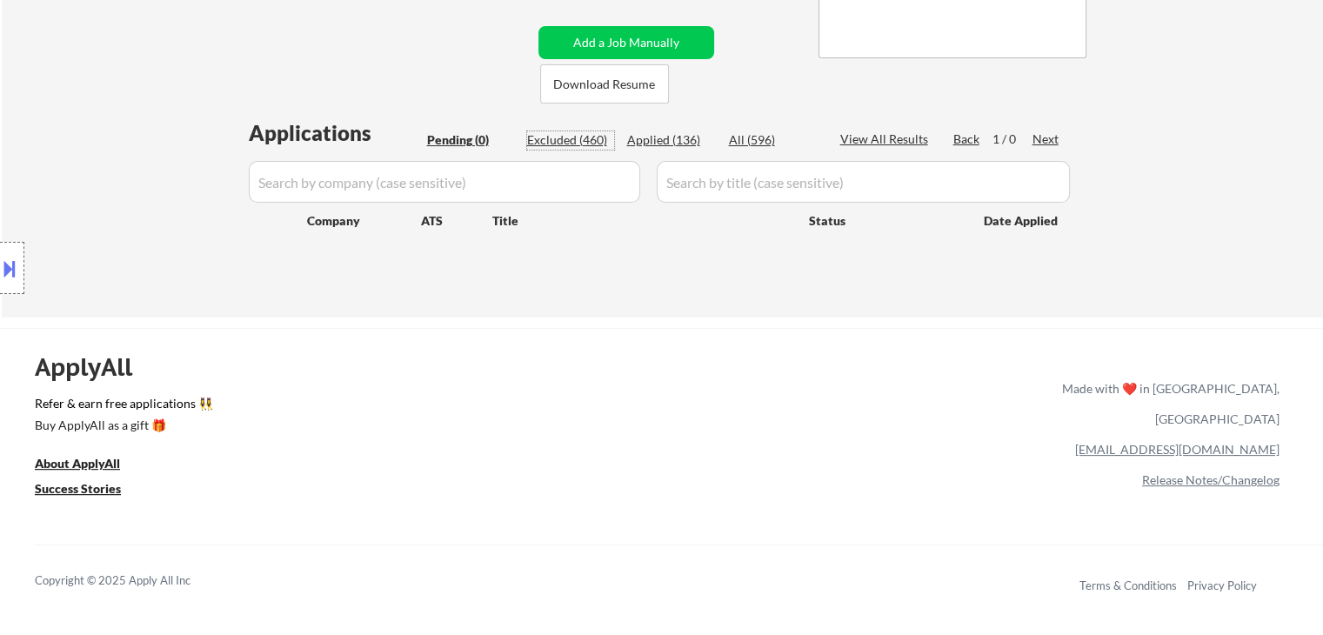
select select ""excluded__salary_""
select select ""excluded__bad_match_""
select select ""excluded__other_""
select select ""excluded__expired_""
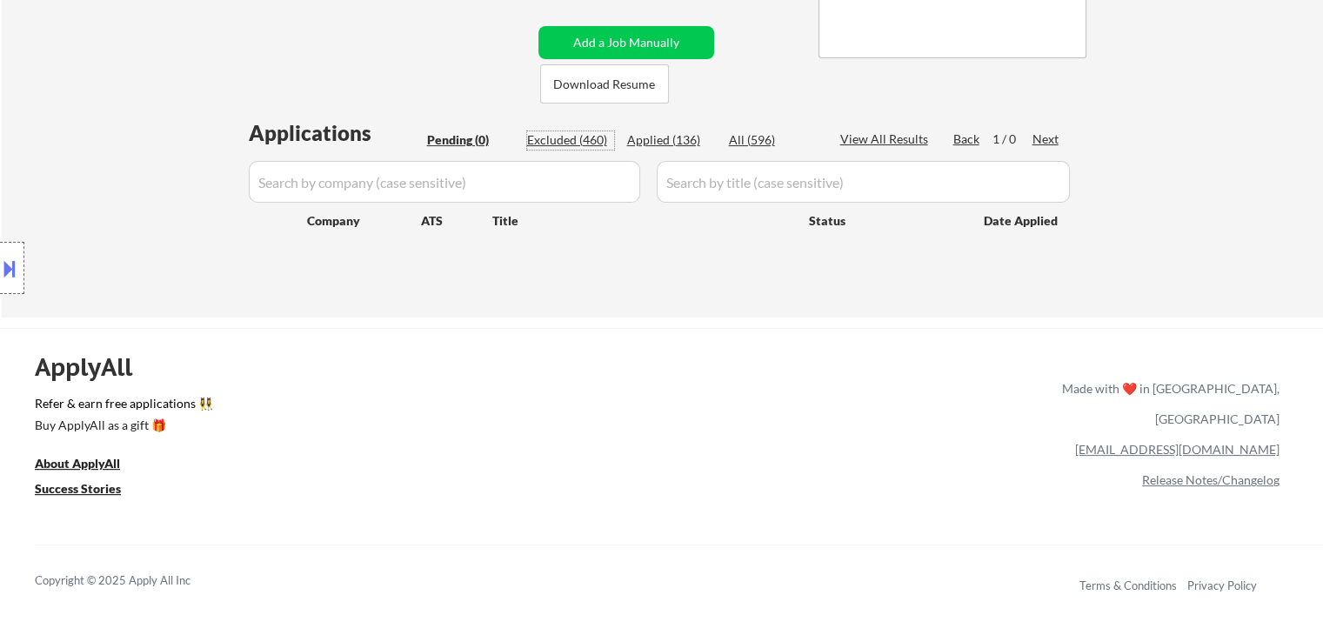
select select ""excluded__bad_match_""
select select ""excluded__salary_""
select select ""excluded__blocklist_""
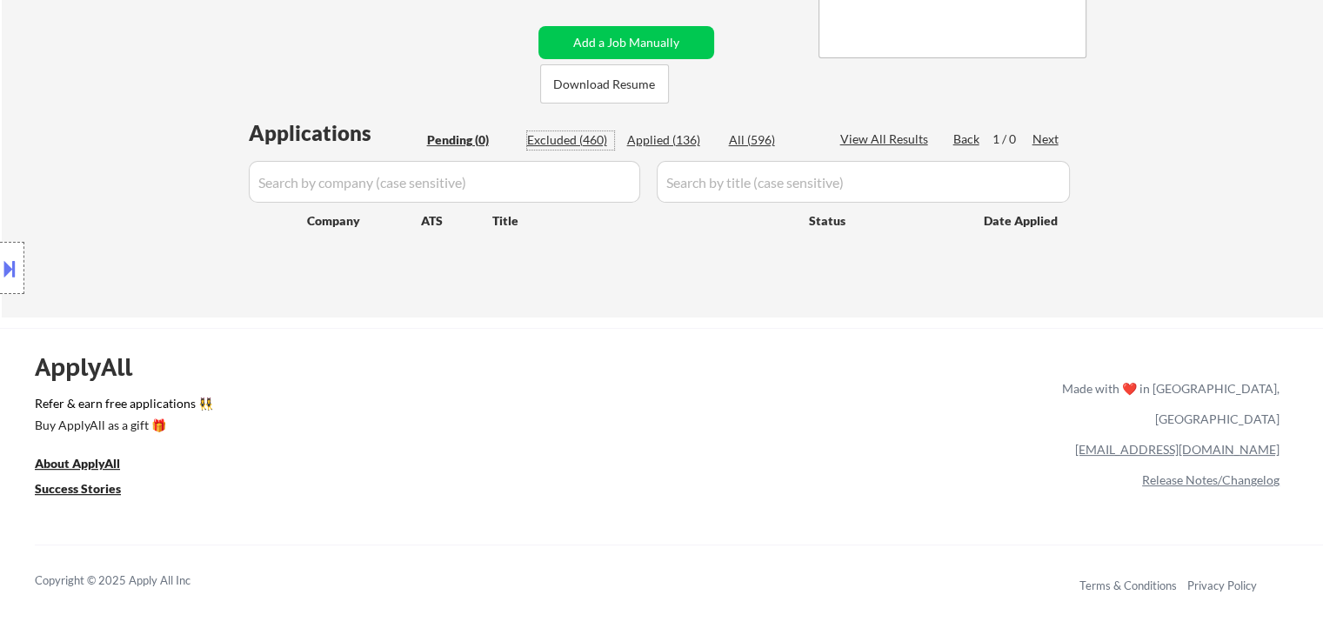
select select ""excluded__expired_""
select select ""excluded__salary_""
select select ""excluded__bad_match_""
select select ""excluded__salary_""
select select ""excluded__location_""
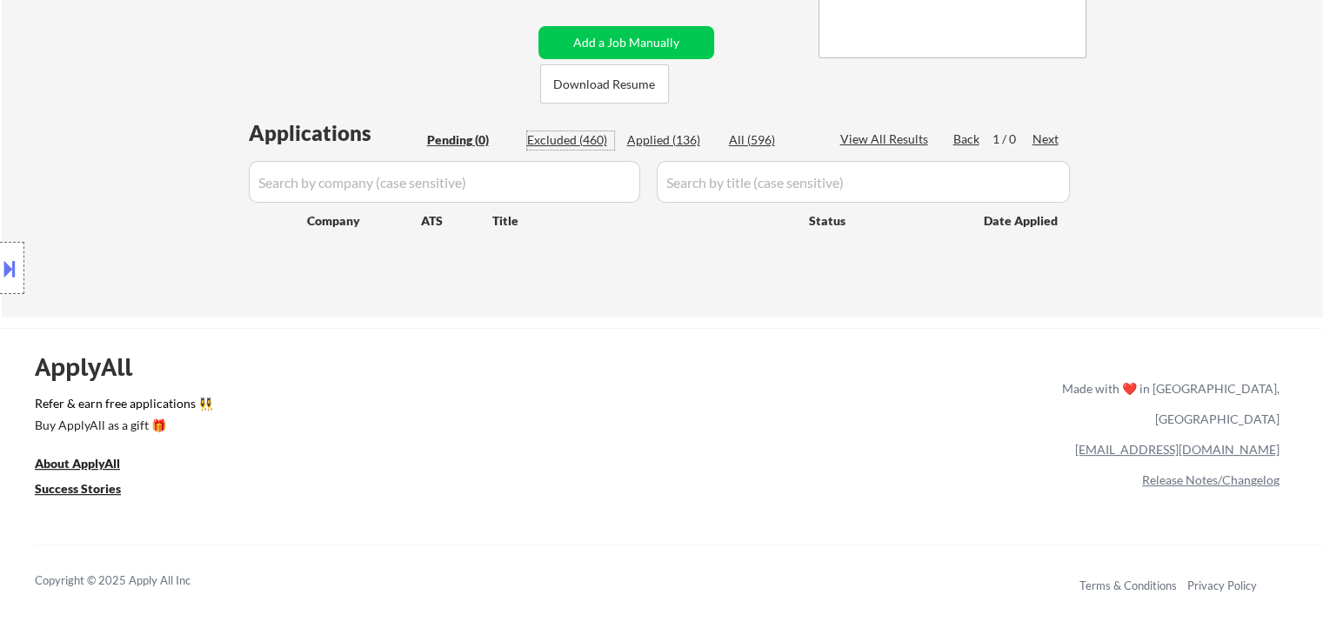
select select ""excluded__bad_match_""
select select ""excluded__expired_""
select select ""excluded__other_""
select select ""excluded__location_""
select select ""excluded__expired_""
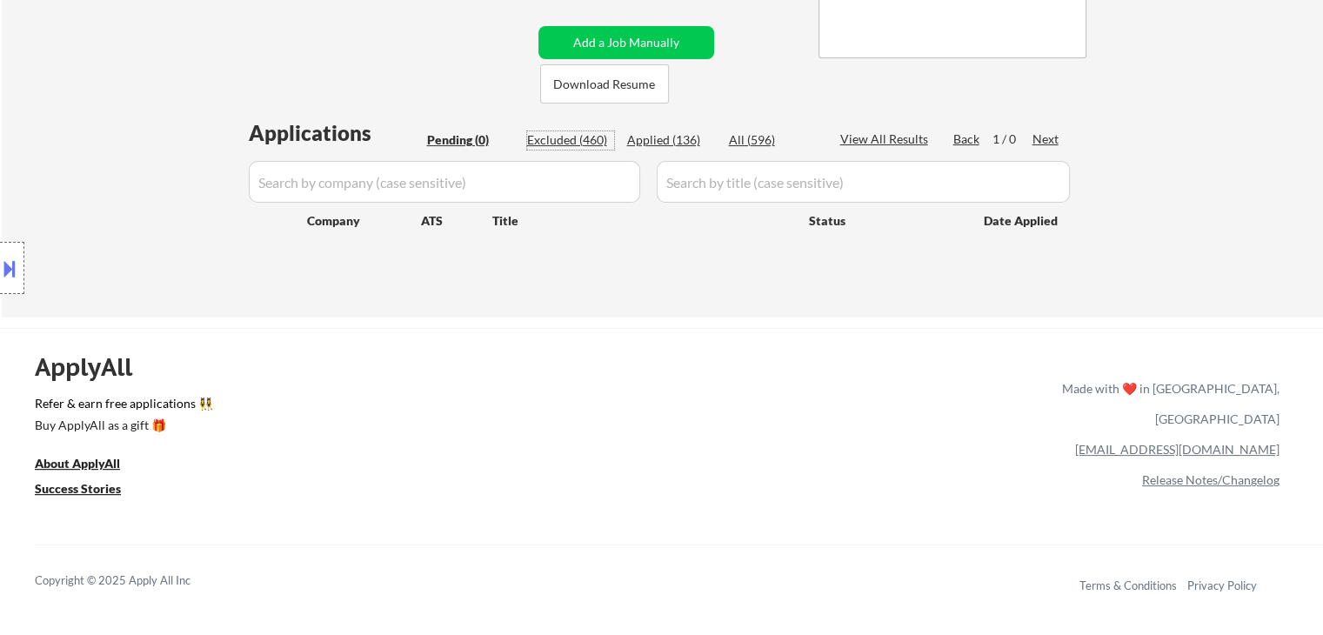
select select ""excluded__expired_""
select select ""excluded__bad_match_""
select select ""excluded__expired_""
select select ""excluded__location_""
select select ""excluded__bad_match_""
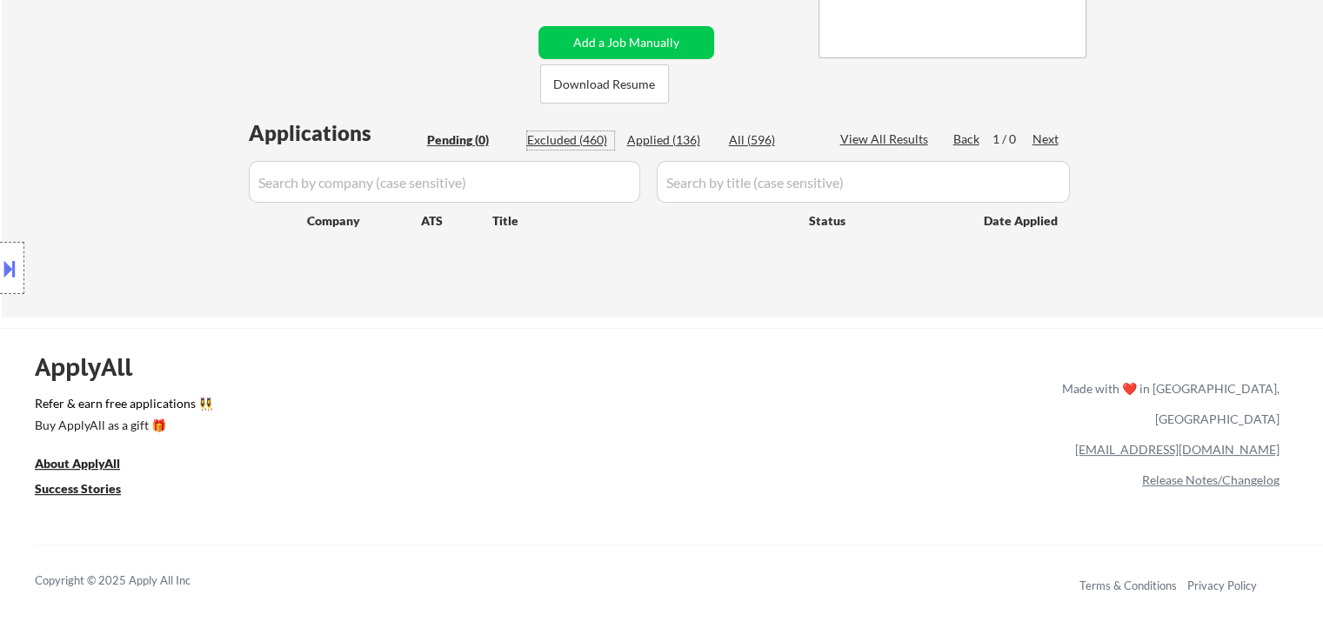
select select ""excluded__bad_match_""
select select ""excluded__salary_""
select select ""excluded__bad_match_""
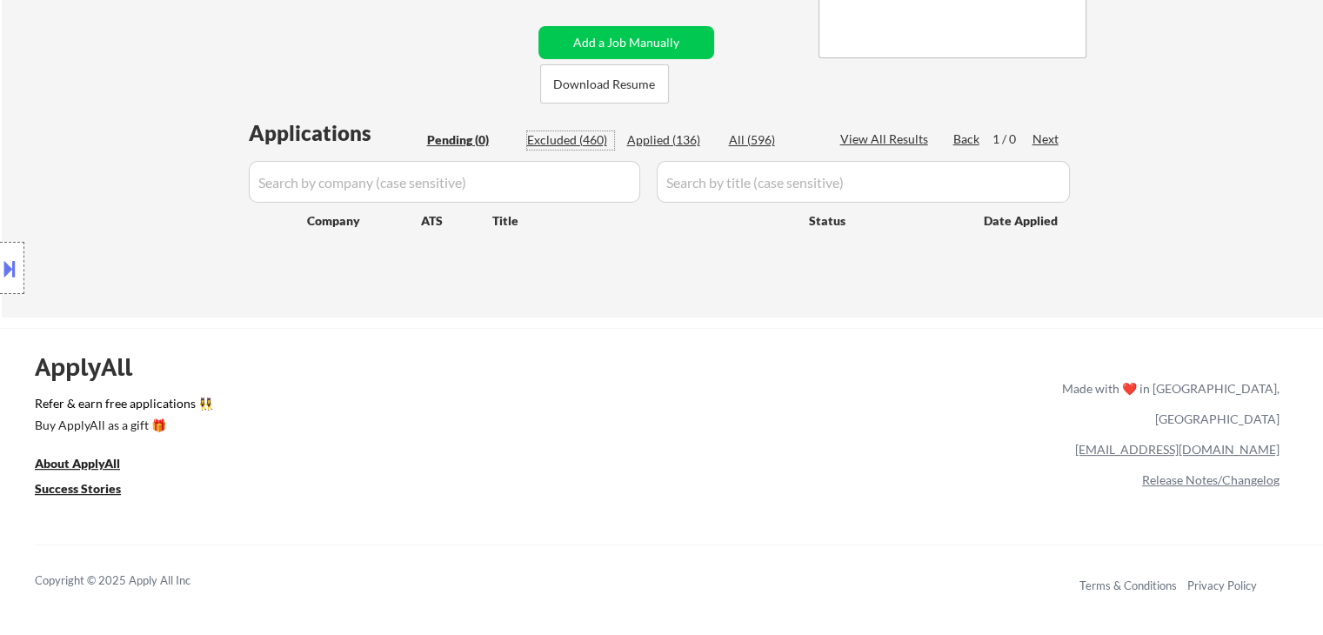
select select ""excluded__salary_""
select select ""excluded__other_""
select select ""excluded""
select select ""excluded__expired_""
select select ""excluded__bad_match_""
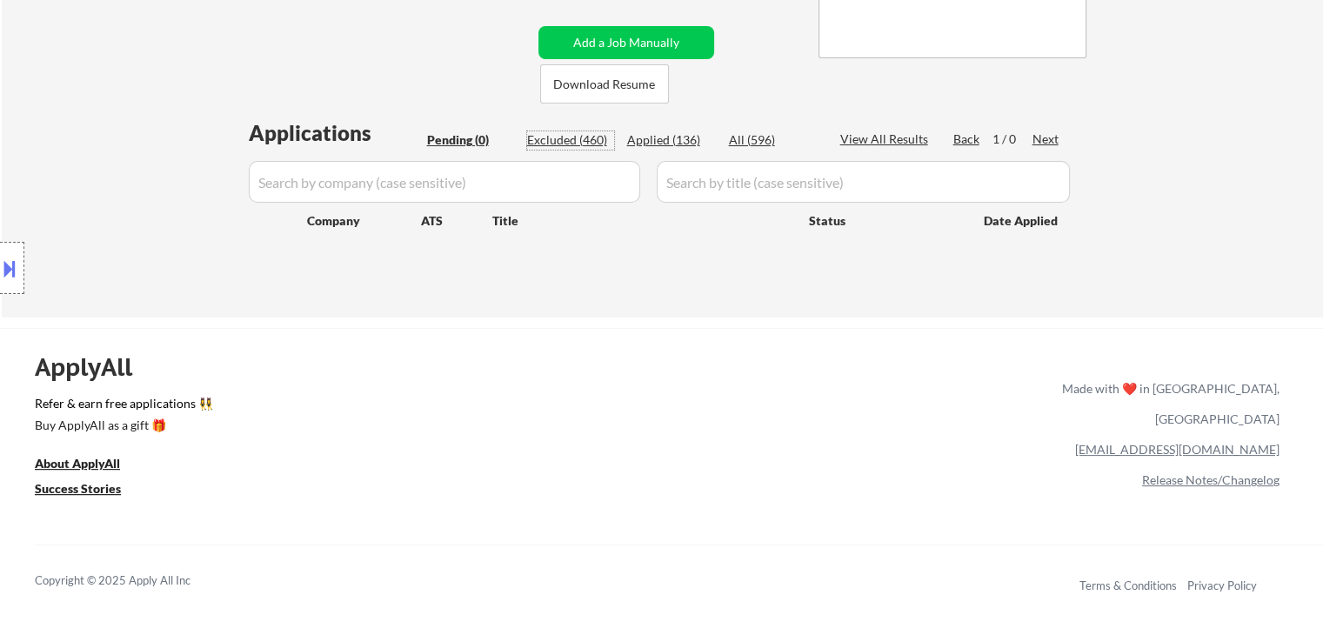
select select ""excluded__salary_""
select select ""excluded__expired_""
select select ""excluded__bad_match_""
select select ""excluded__expired_""
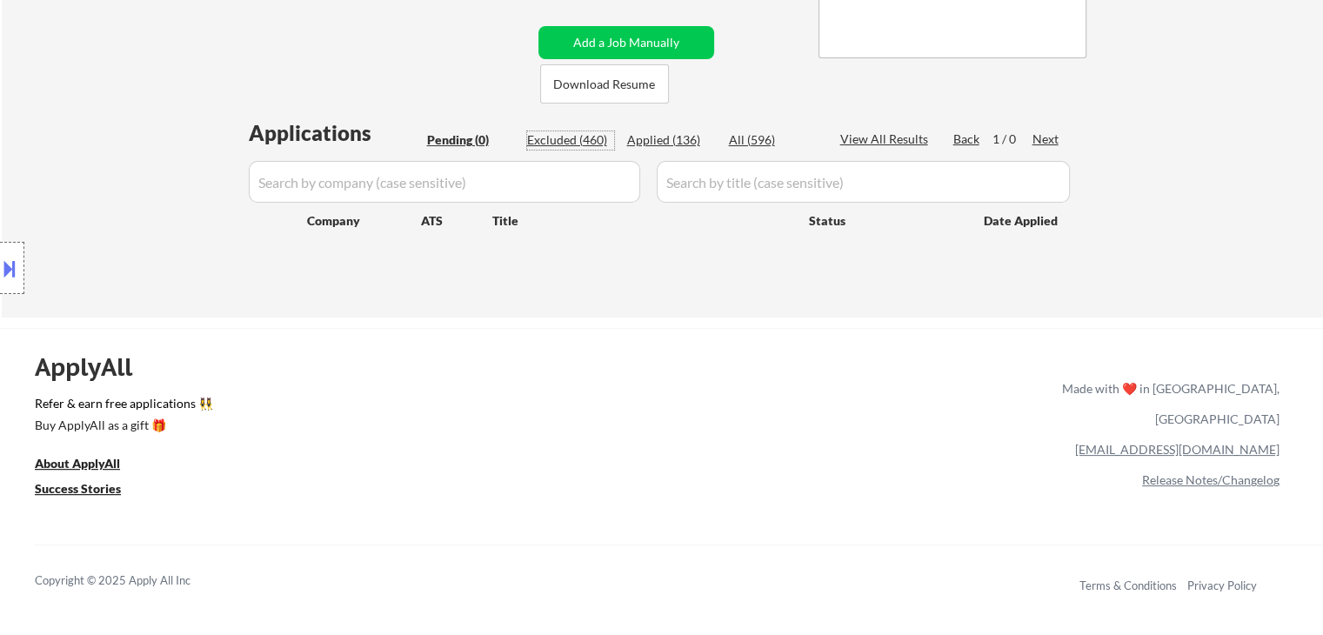
select select ""excluded__bad_match_""
select select ""excluded__location_""
select select ""excluded__expired_""
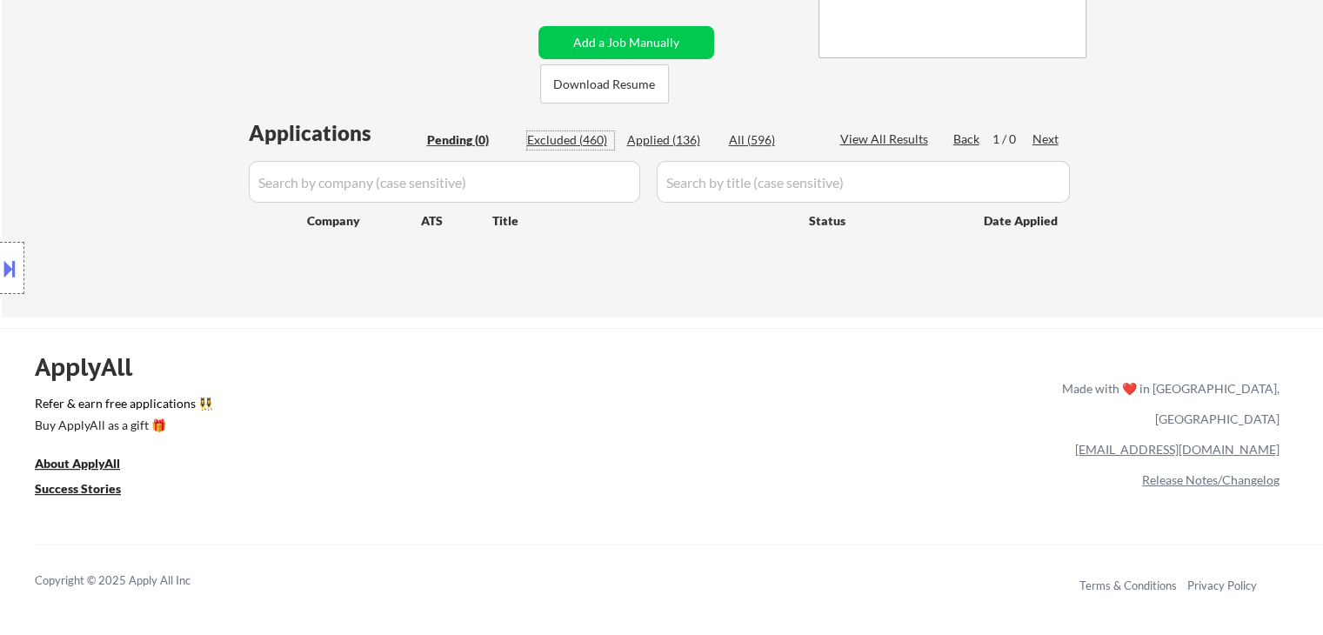
select select ""excluded__bad_match_""
select select ""excluded__salary_""
select select ""excluded__bad_match_""
select select ""excluded__salary_""
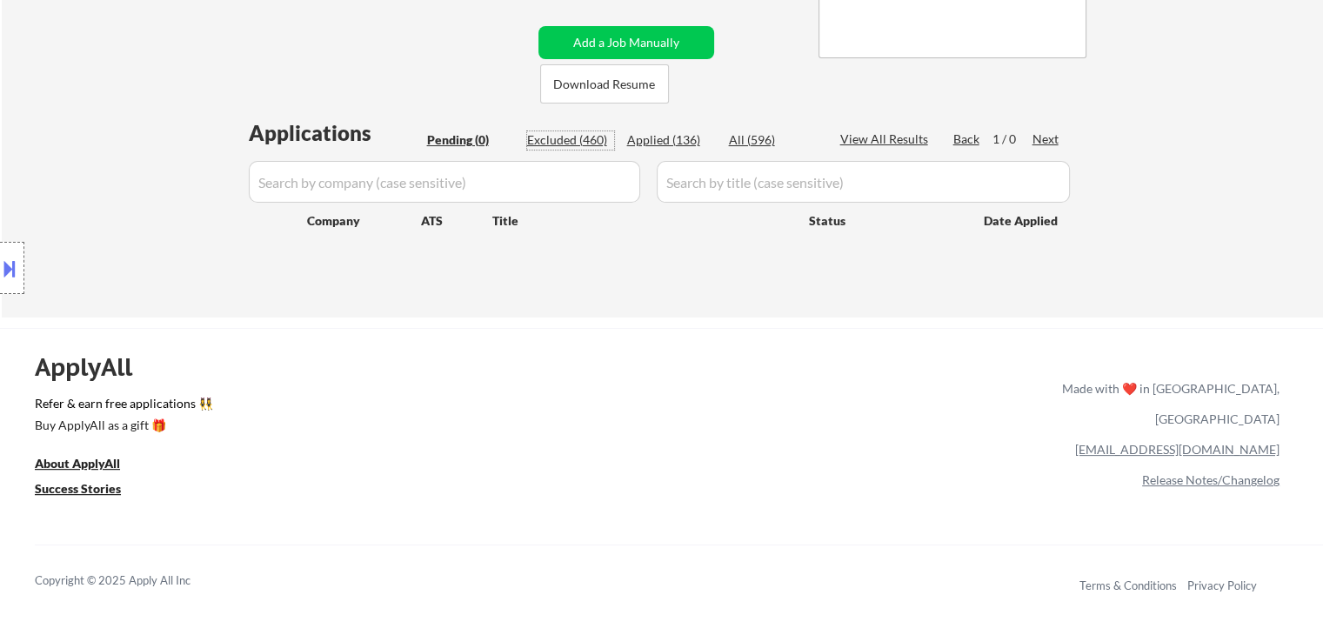
select select ""excluded__bad_match_""
select select ""excluded__expired_""
select select ""excluded__salary_""
select select ""excluded__expired_""
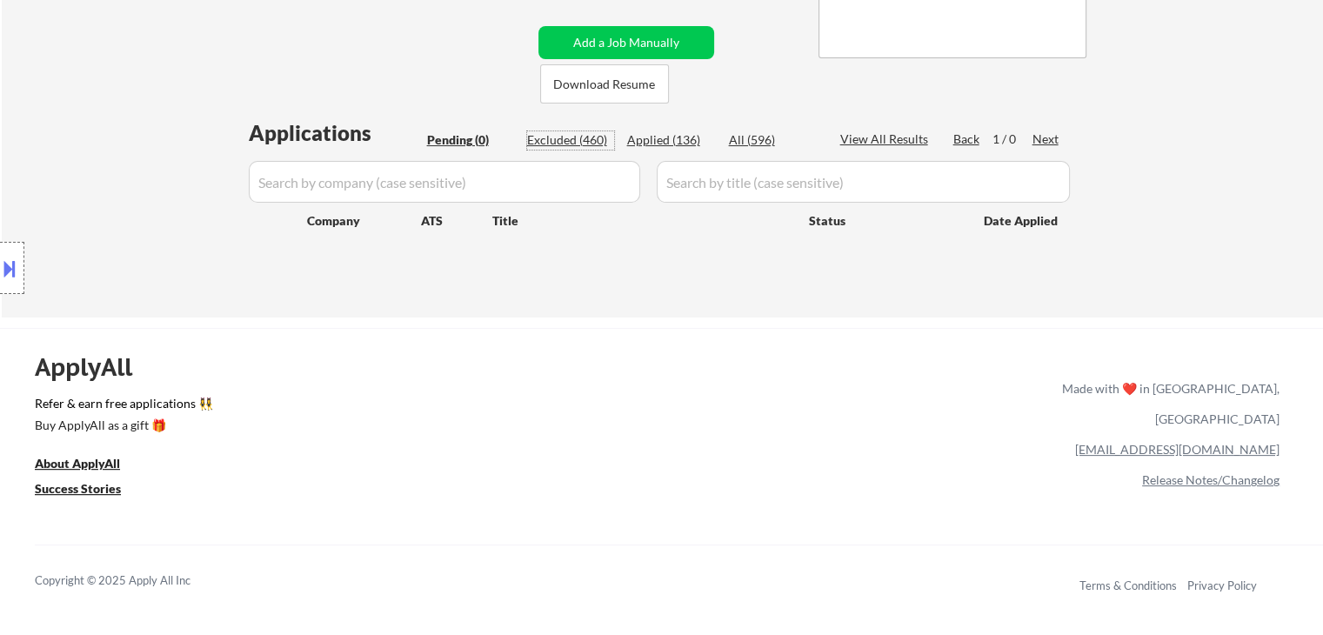
select select ""excluded__salary_""
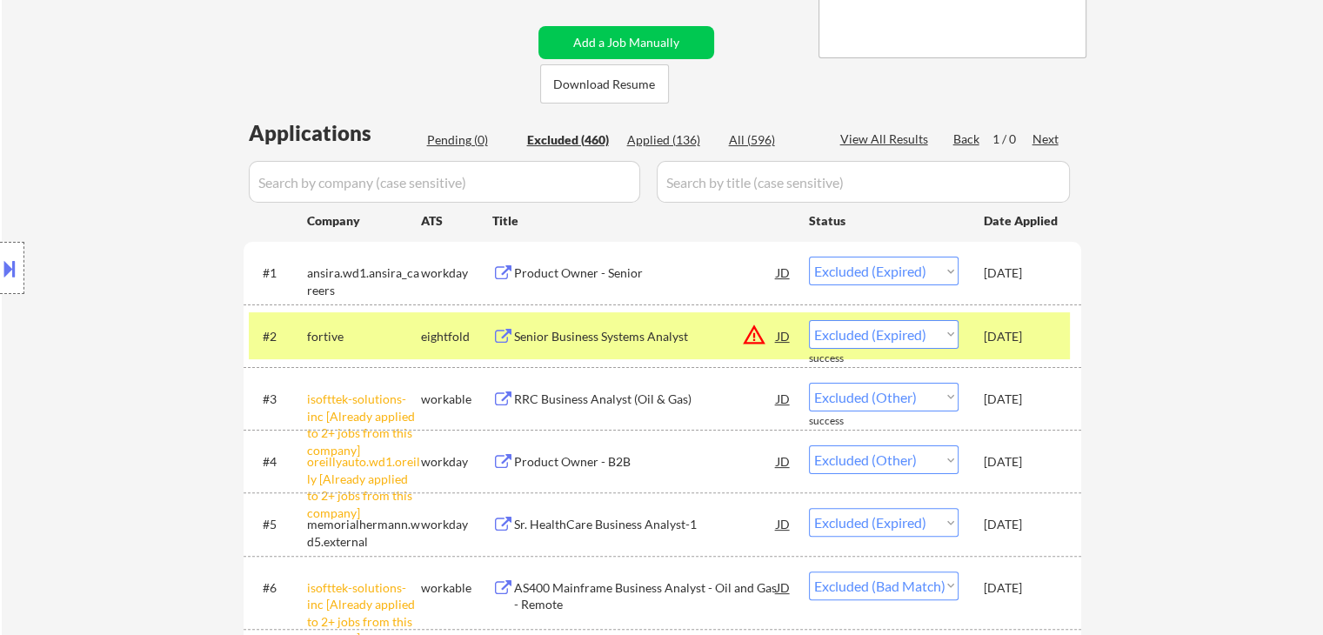
click at [650, 143] on div "Applied (136)" at bounding box center [670, 139] width 87 height 17
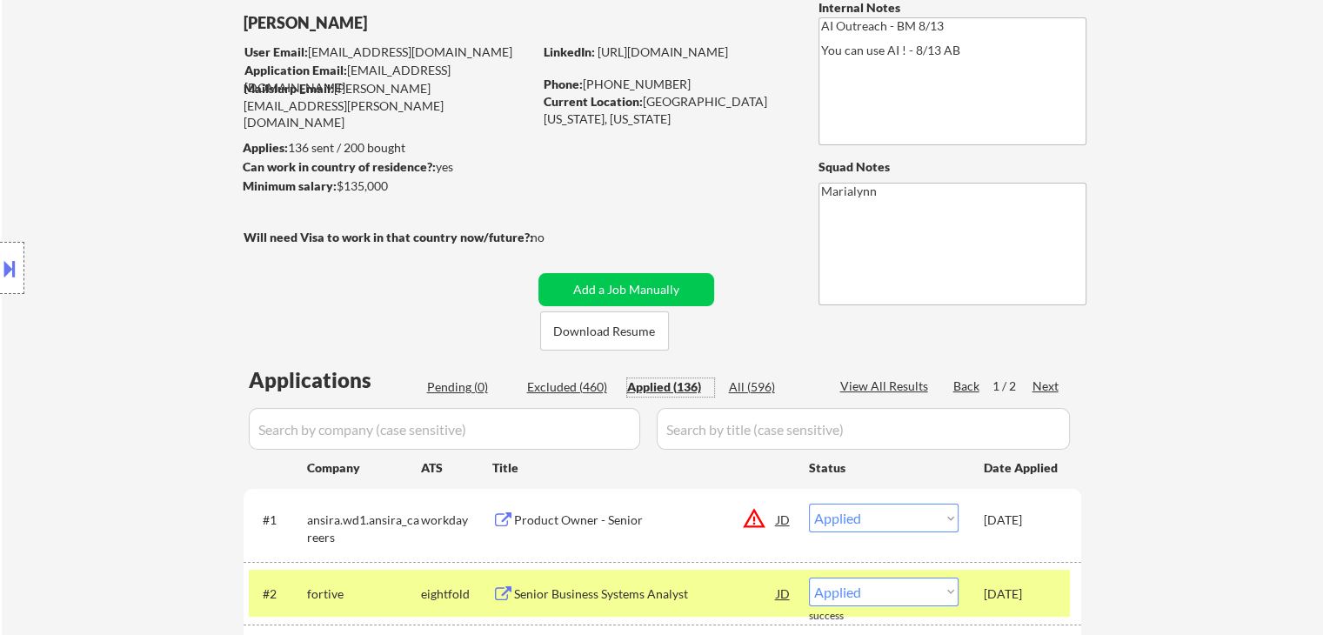
scroll to position [0, 0]
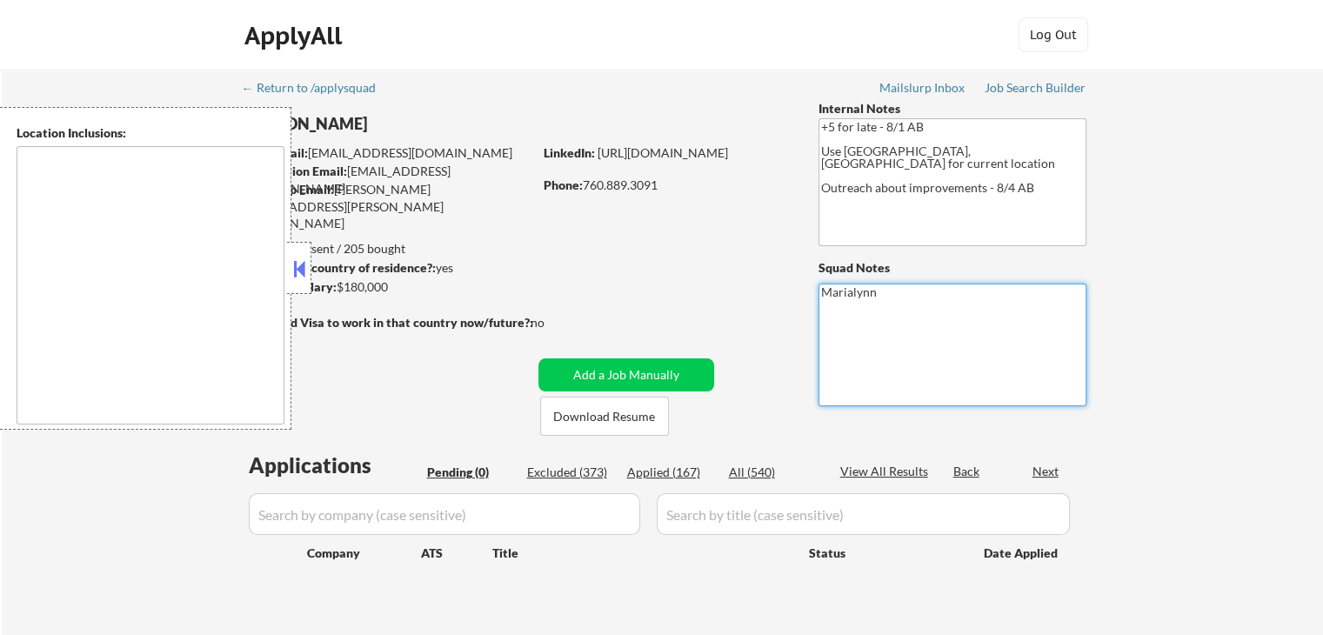
type textarea "[GEOGRAPHIC_DATA], [GEOGRAPHIC_DATA] [GEOGRAPHIC_DATA], [GEOGRAPHIC_DATA] [GEOG…"
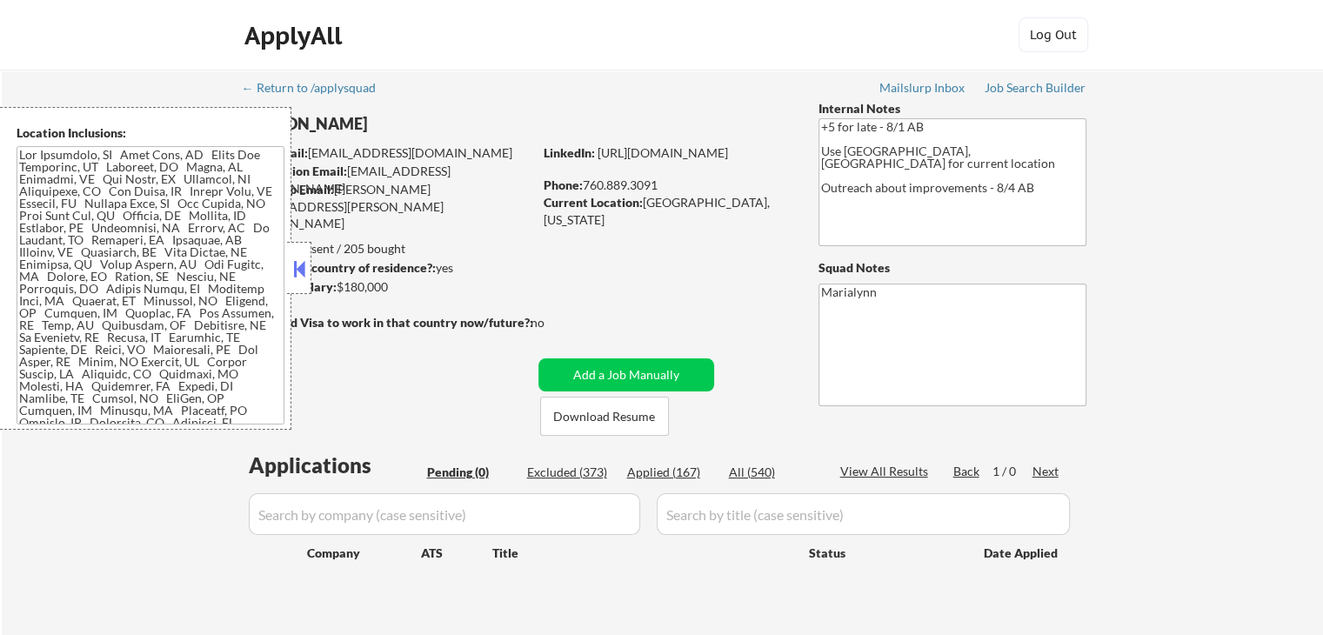
drag, startPoint x: 296, startPoint y: 272, endPoint x: 372, endPoint y: 251, distance: 79.3
click at [304, 271] on button at bounding box center [299, 269] width 19 height 26
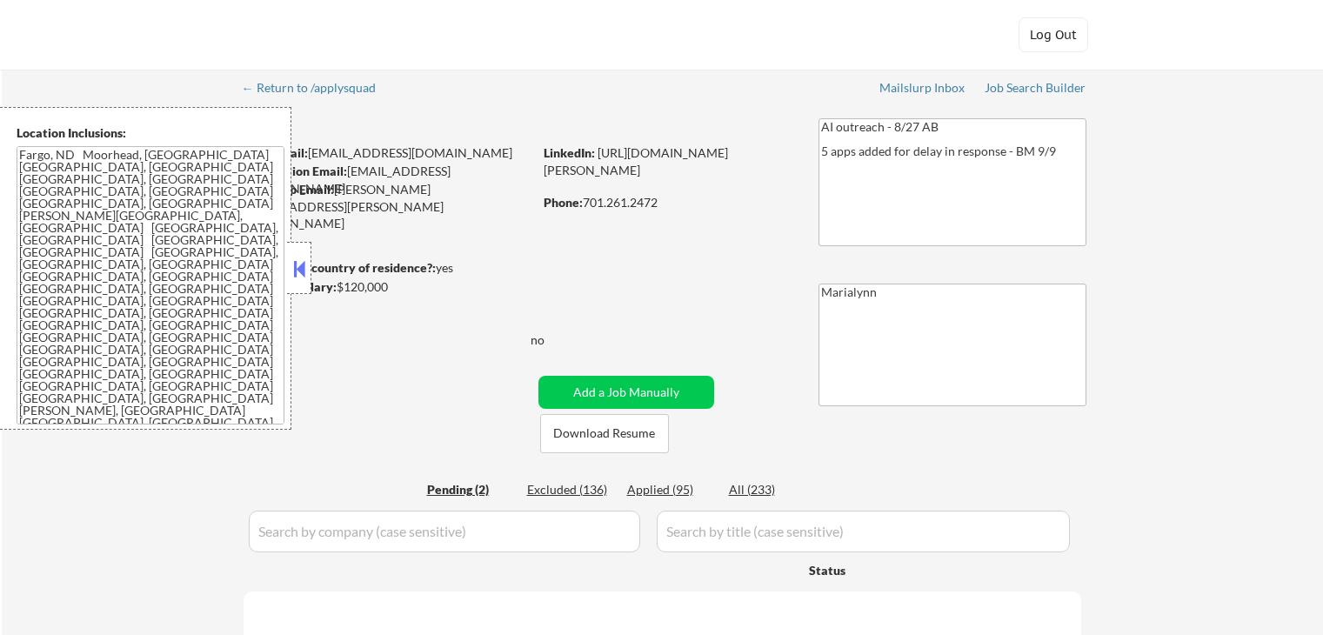
select select ""pending""
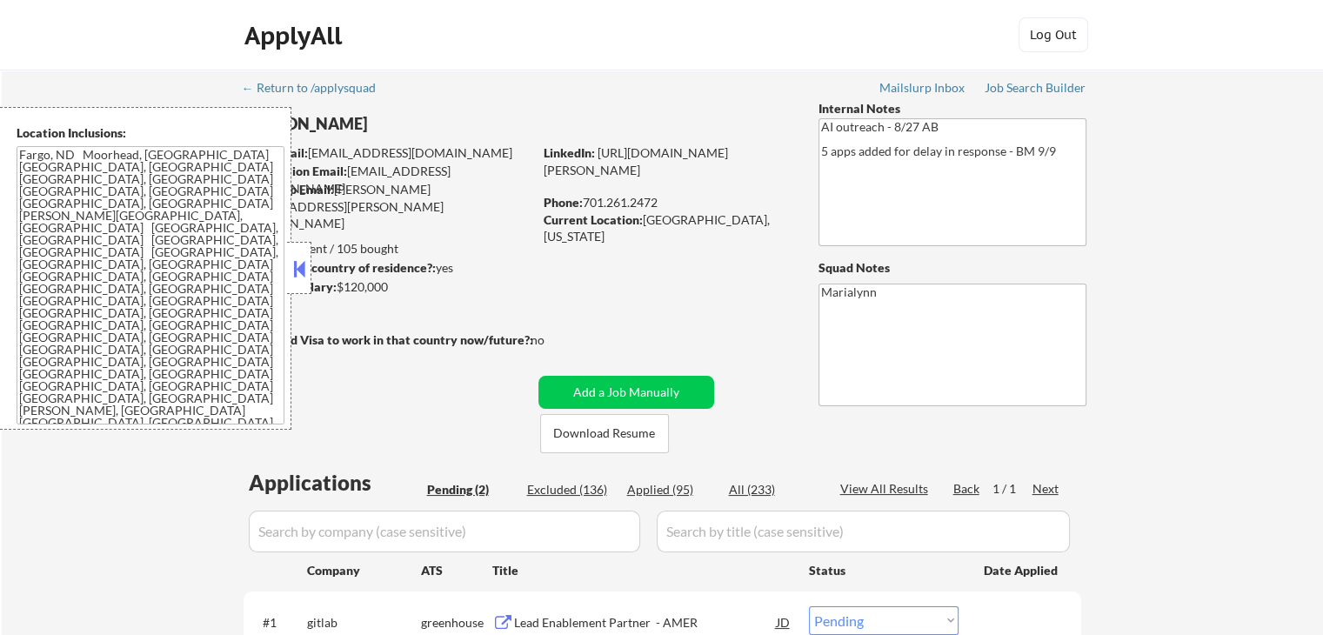
drag, startPoint x: 296, startPoint y: 261, endPoint x: 311, endPoint y: 256, distance: 15.7
click at [298, 261] on button at bounding box center [299, 269] width 19 height 26
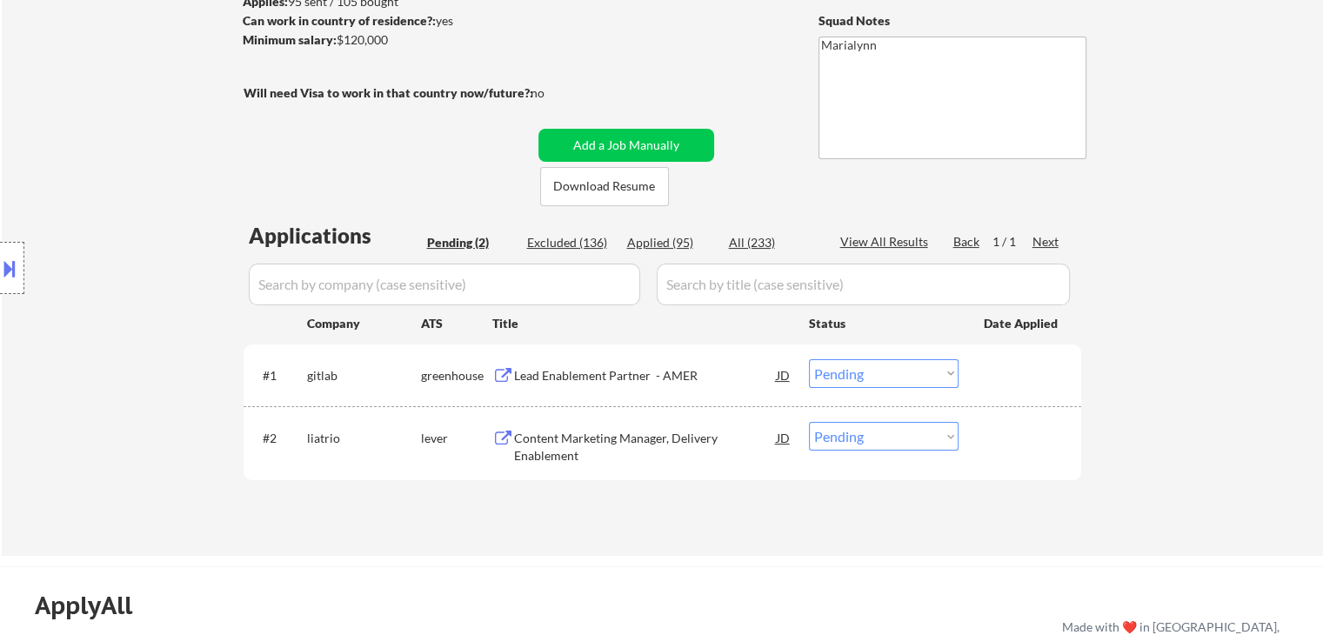
scroll to position [261, 0]
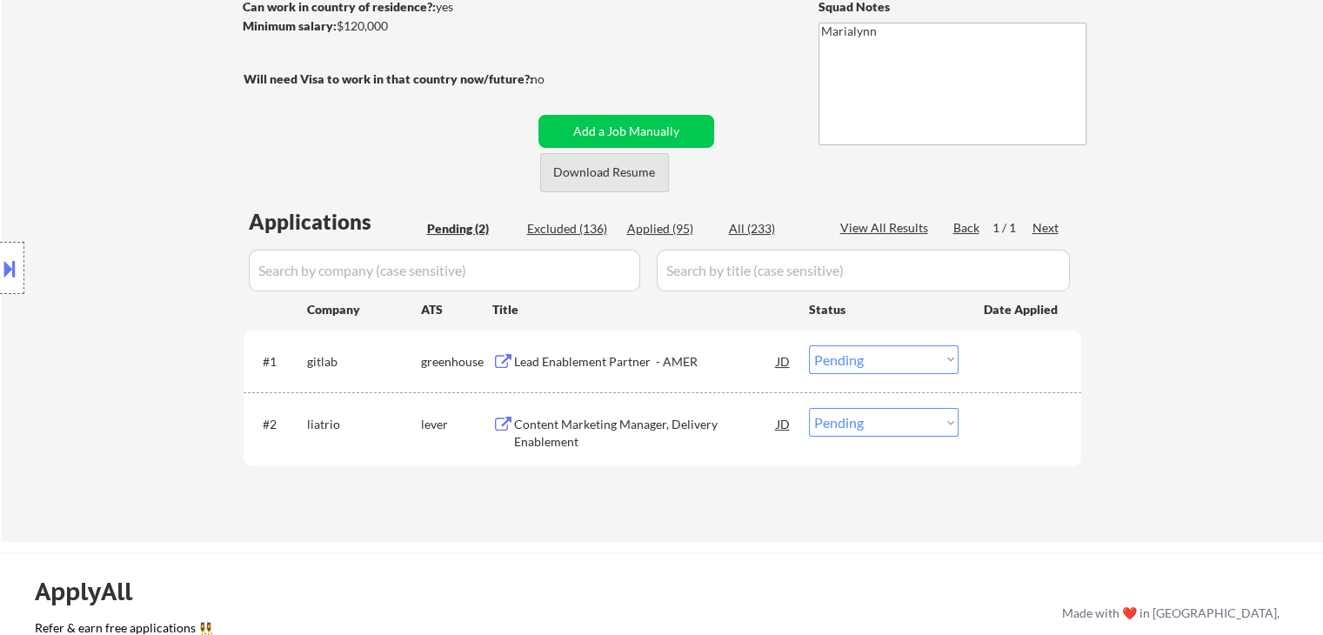
drag, startPoint x: 631, startPoint y: 171, endPoint x: 609, endPoint y: 171, distance: 21.7
click at [631, 171] on button "Download Resume" at bounding box center [604, 172] width 129 height 39
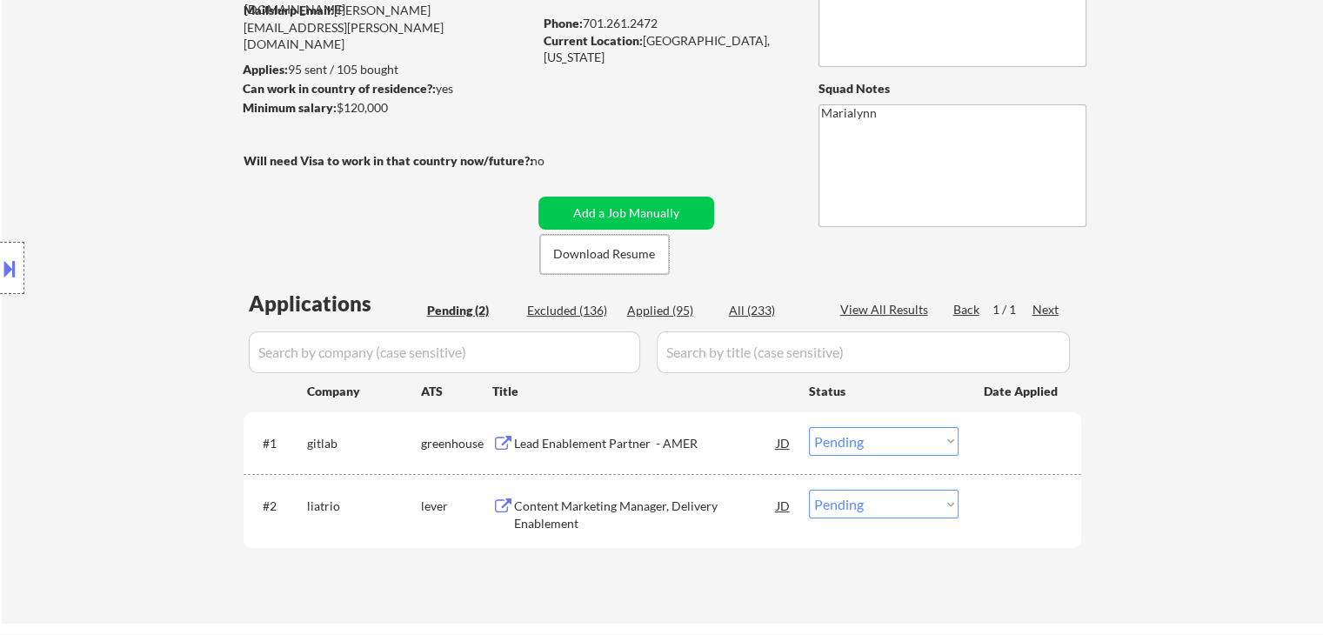
scroll to position [609, 0]
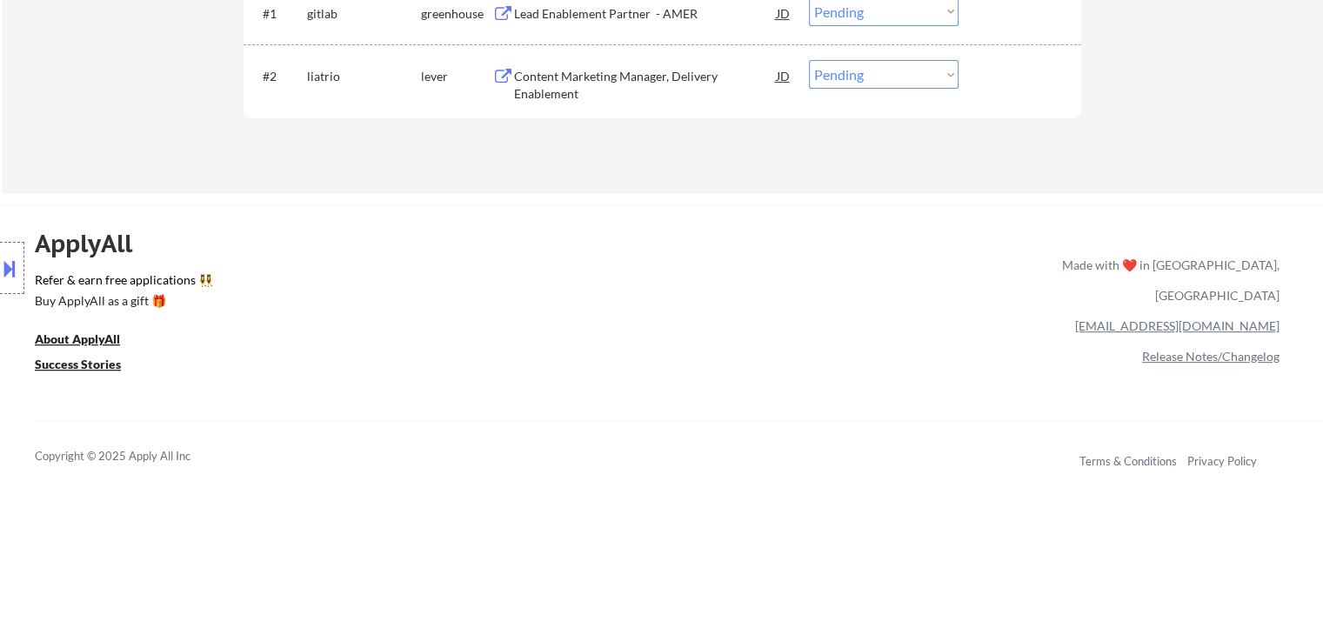
click at [617, 83] on div "Content Marketing Manager, Delivery Enablement" at bounding box center [645, 85] width 263 height 34
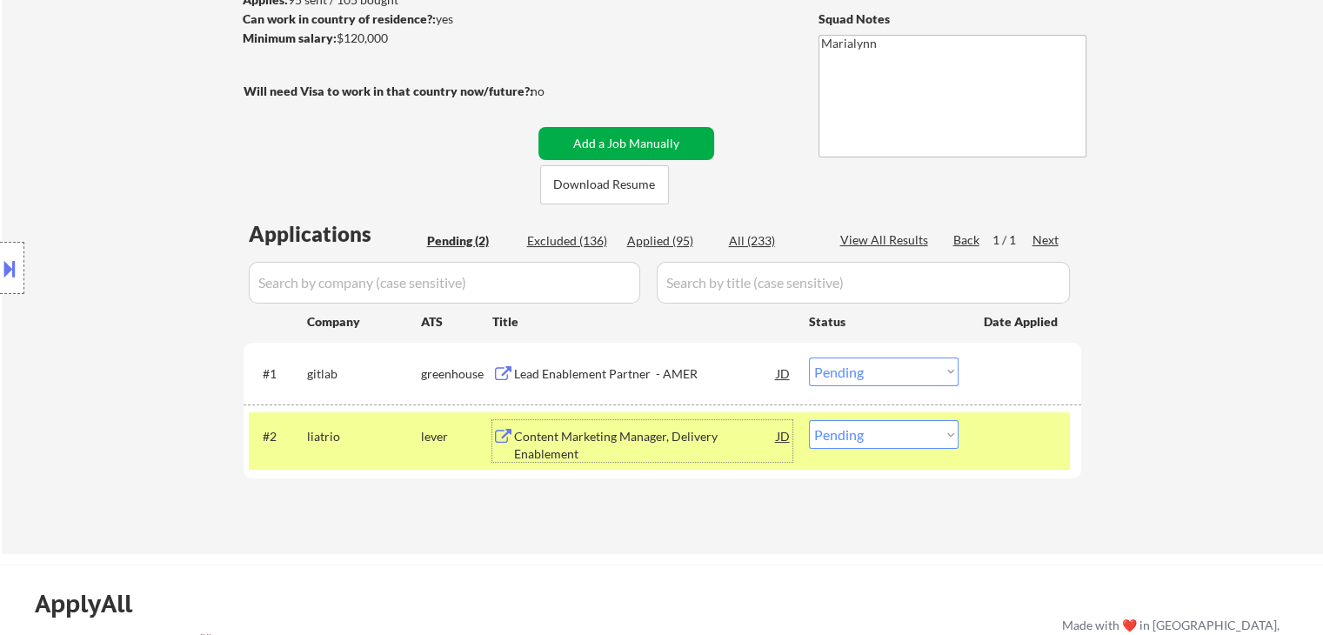
scroll to position [174, 0]
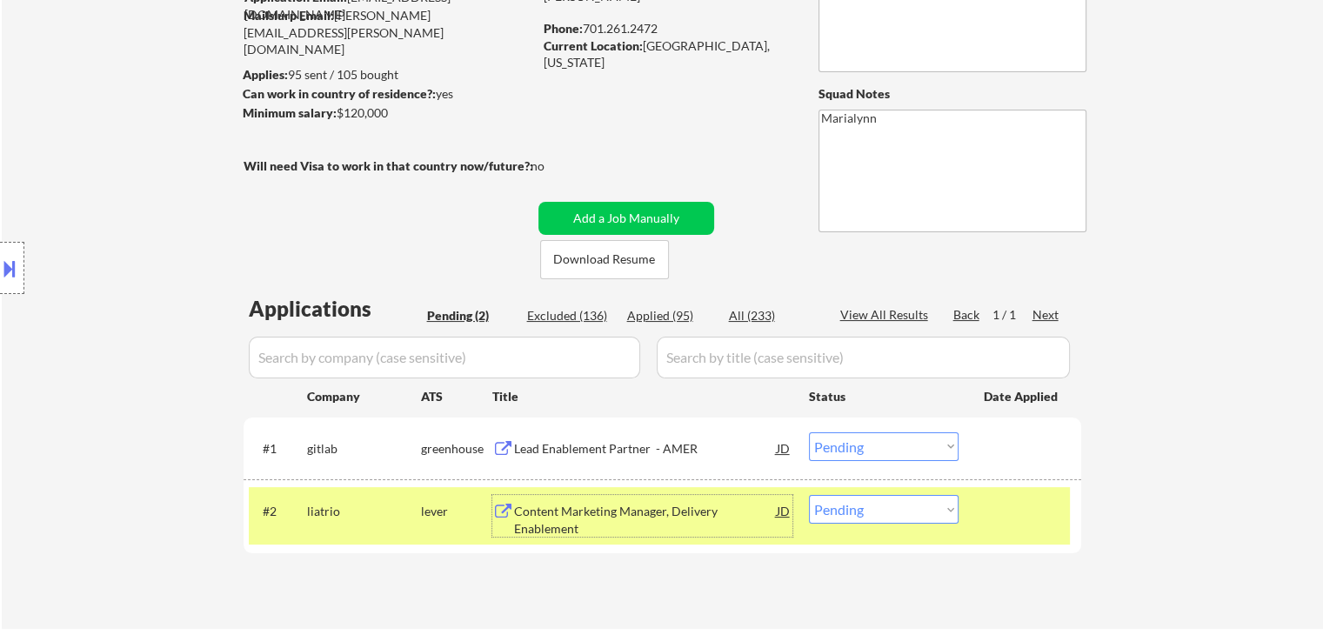
click at [859, 504] on select "Choose an option... Pending Applied Excluded (Questions) Excluded (Expired) Exc…" at bounding box center [884, 509] width 150 height 29
select select ""excluded""
click at [809, 495] on select "Choose an option... Pending Applied Excluded (Questions) Excluded (Expired) Exc…" at bounding box center [884, 509] width 150 height 29
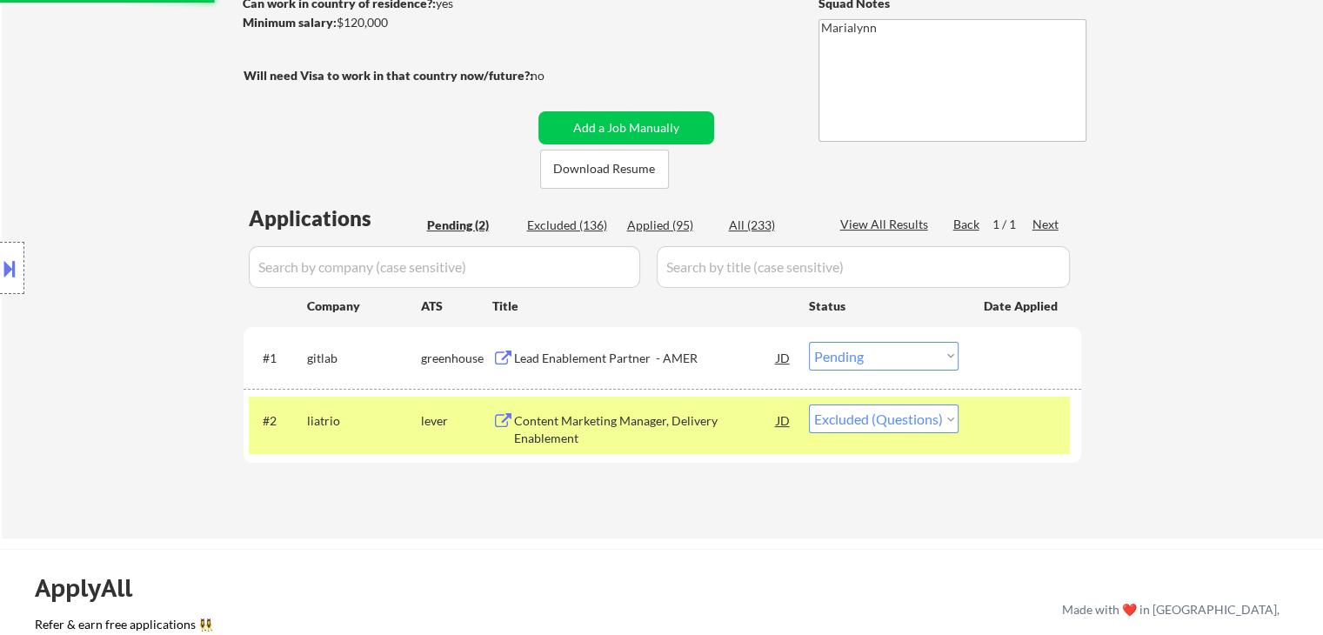
scroll to position [348, 0]
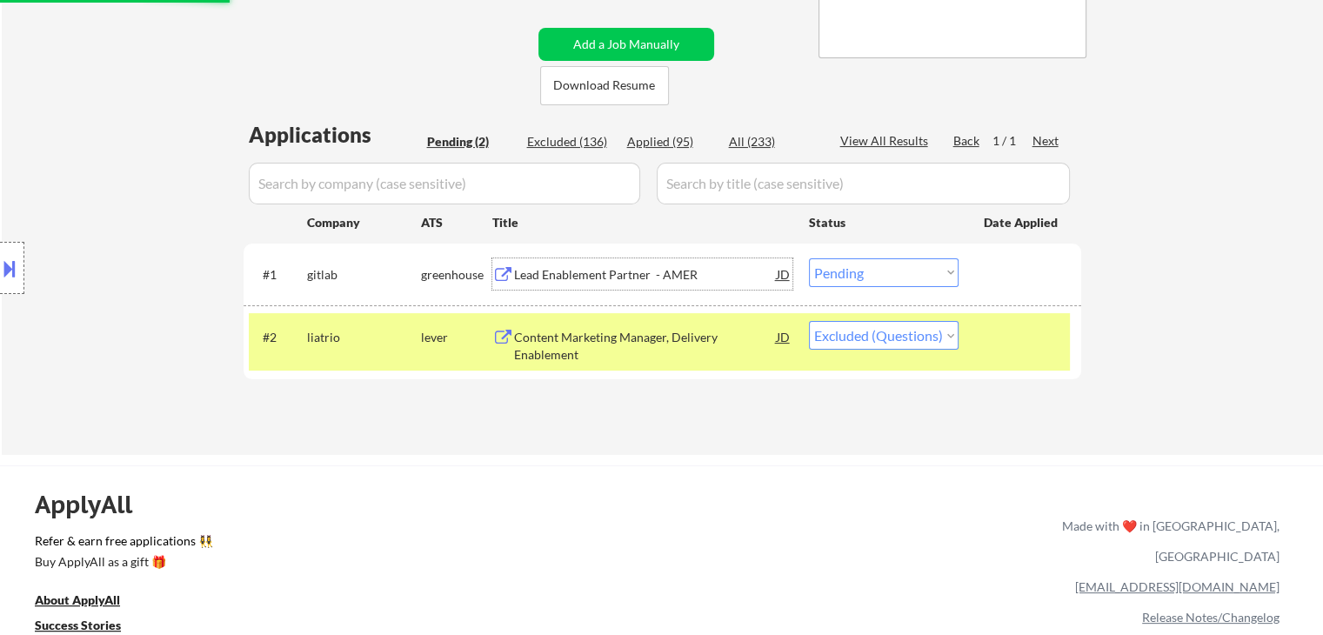
click at [550, 274] on div "Lead Enablement Partner - AMER" at bounding box center [645, 274] width 263 height 17
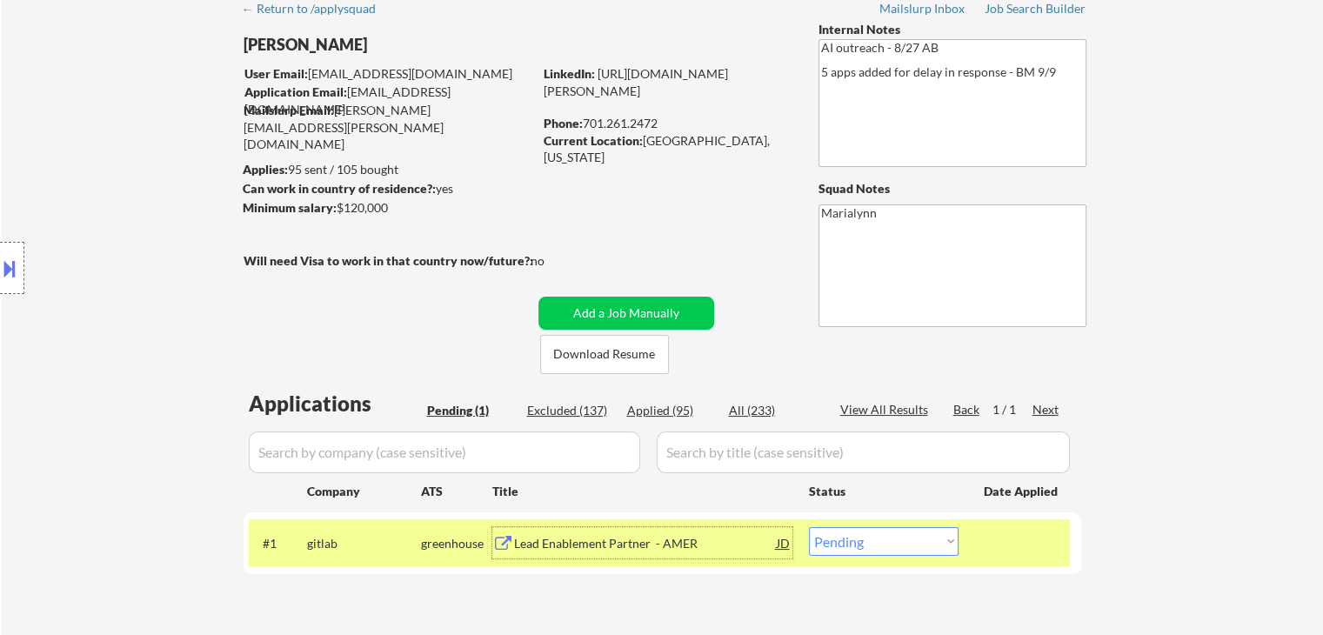
scroll to position [261, 0]
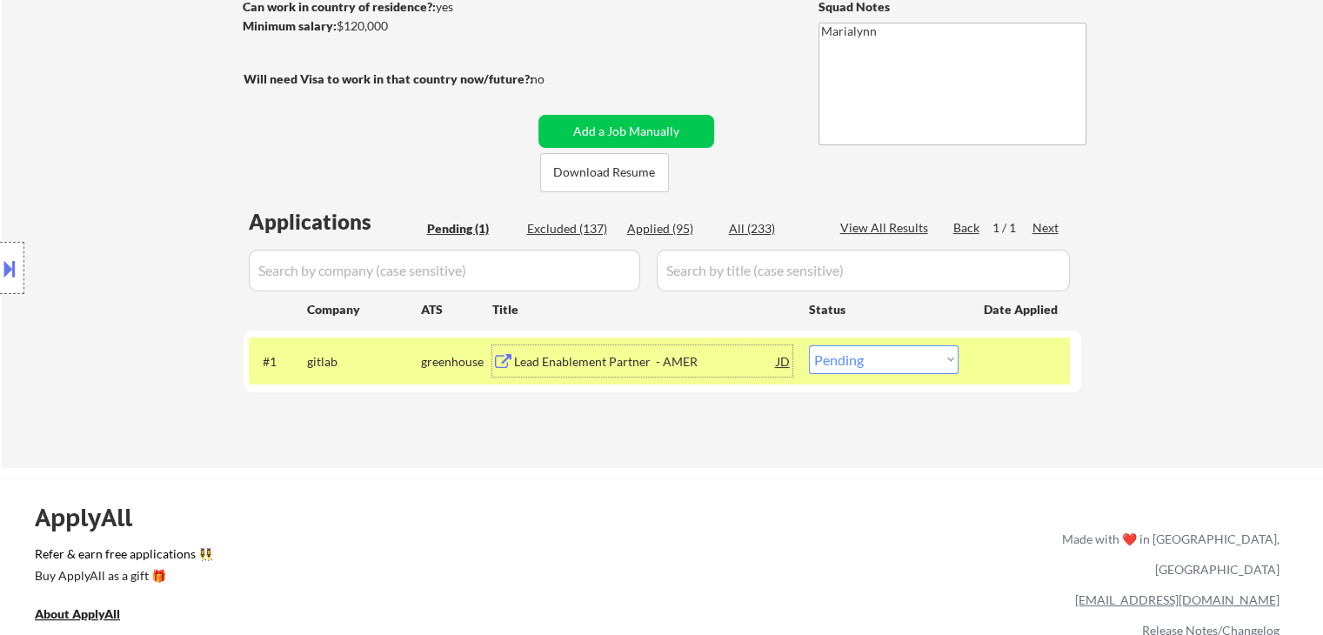
click at [866, 356] on select "Choose an option... Pending Applied Excluded (Questions) Excluded (Expired) Exc…" at bounding box center [884, 359] width 150 height 29
select select ""applied""
click at [809, 345] on select "Choose an option... Pending Applied Excluded (Questions) Excluded (Expired) Exc…" at bounding box center [884, 359] width 150 height 29
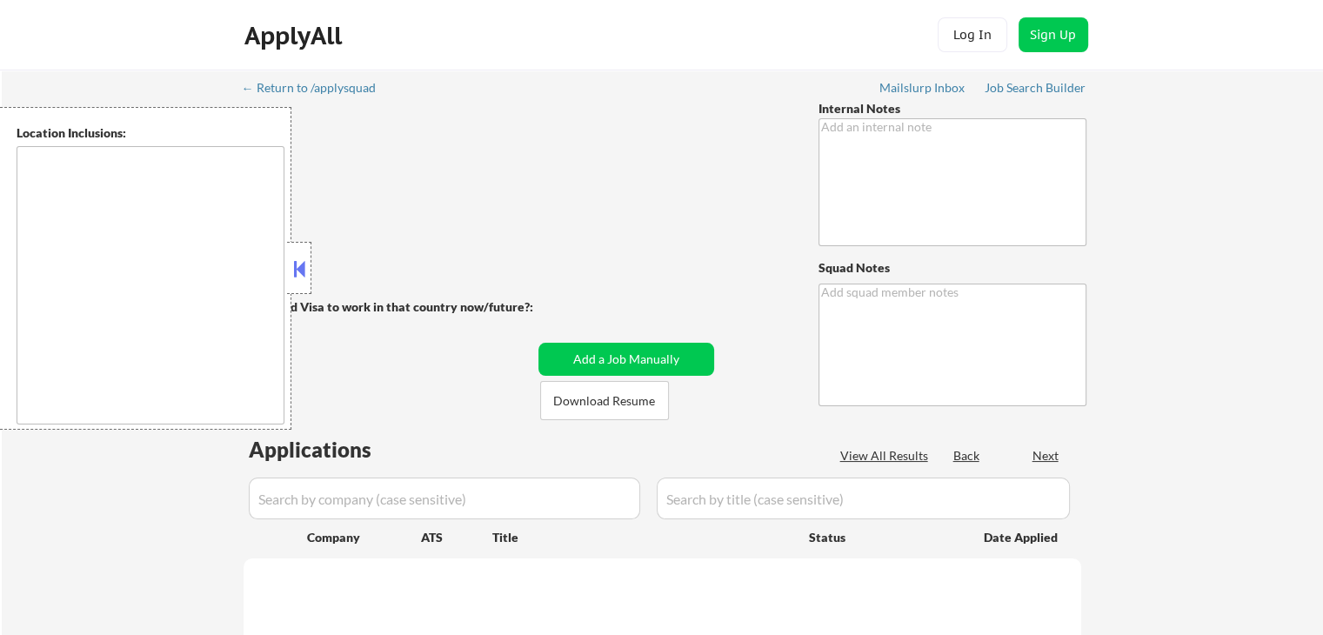
type textarea "AI outreach - 8/26 AB You can use AI! - 8/26 AB"
type textarea "Marialynn"
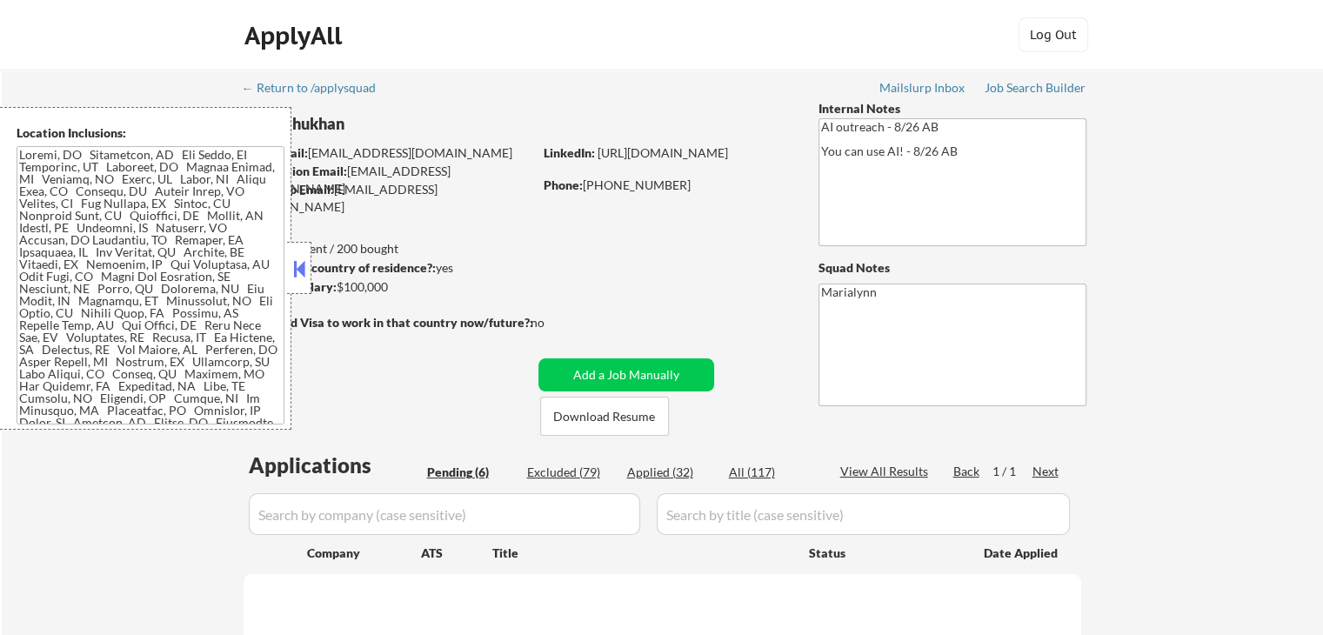
drag, startPoint x: 299, startPoint y: 258, endPoint x: 363, endPoint y: 281, distance: 67.4
click at [301, 258] on button at bounding box center [299, 269] width 19 height 26
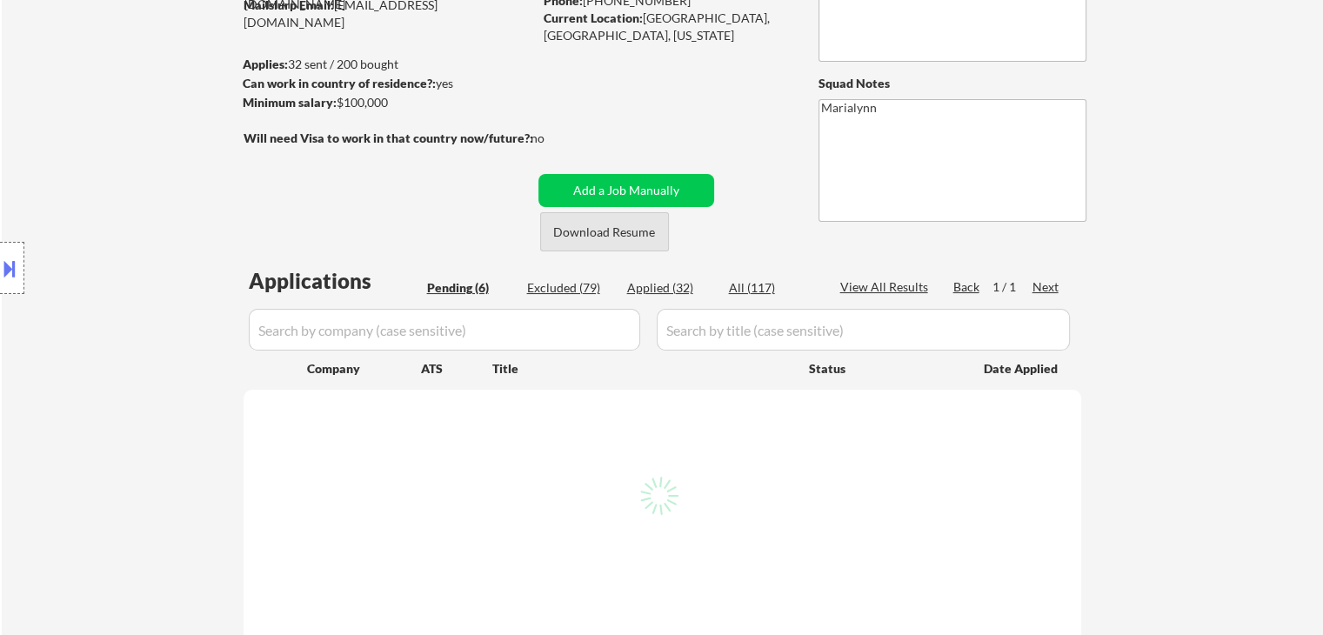
scroll to position [261, 0]
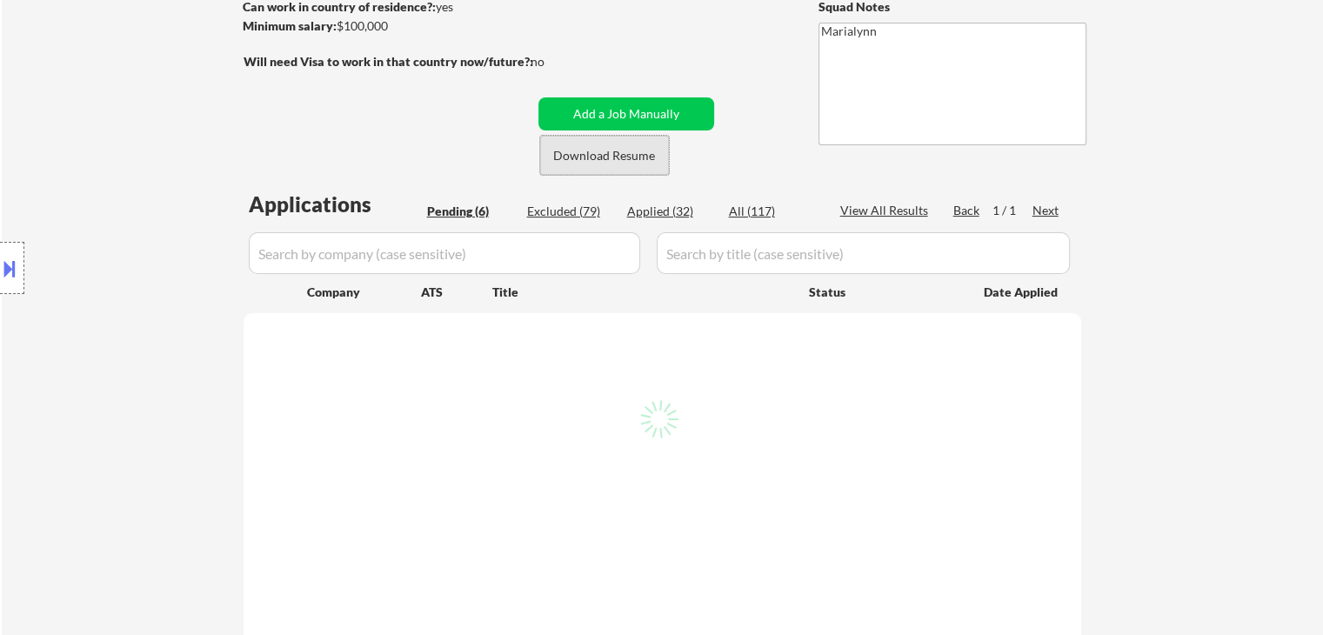
click at [584, 154] on button "Download Resume" at bounding box center [604, 155] width 129 height 39
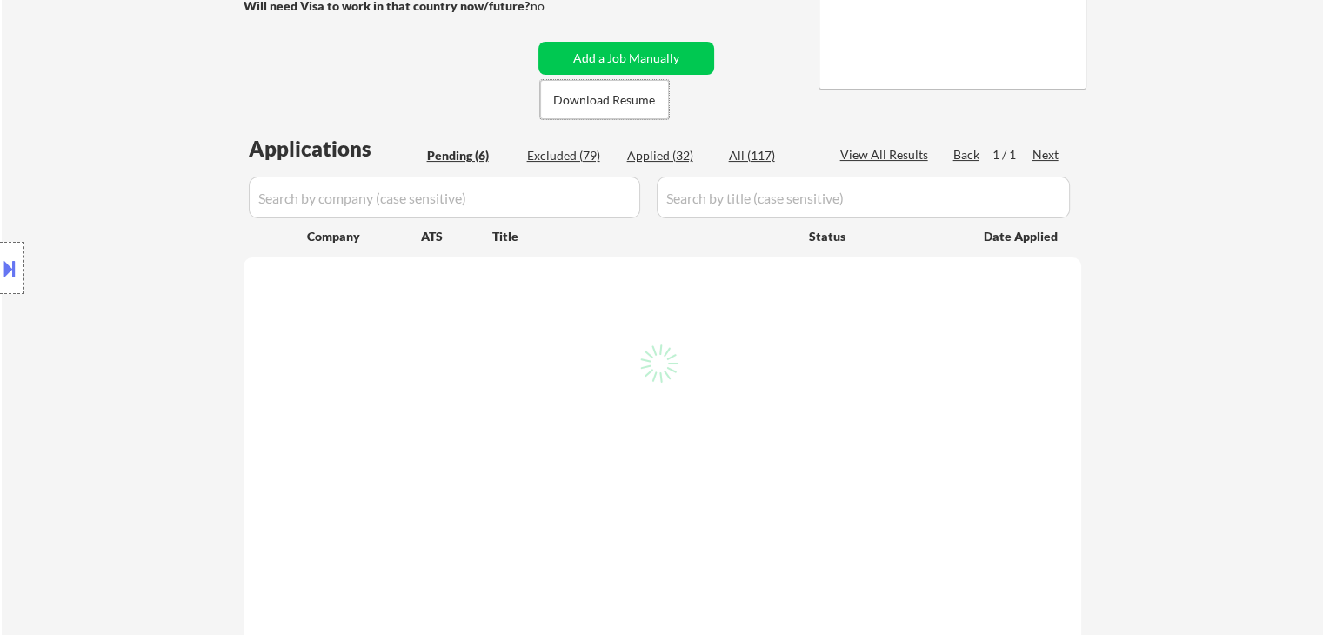
scroll to position [348, 0]
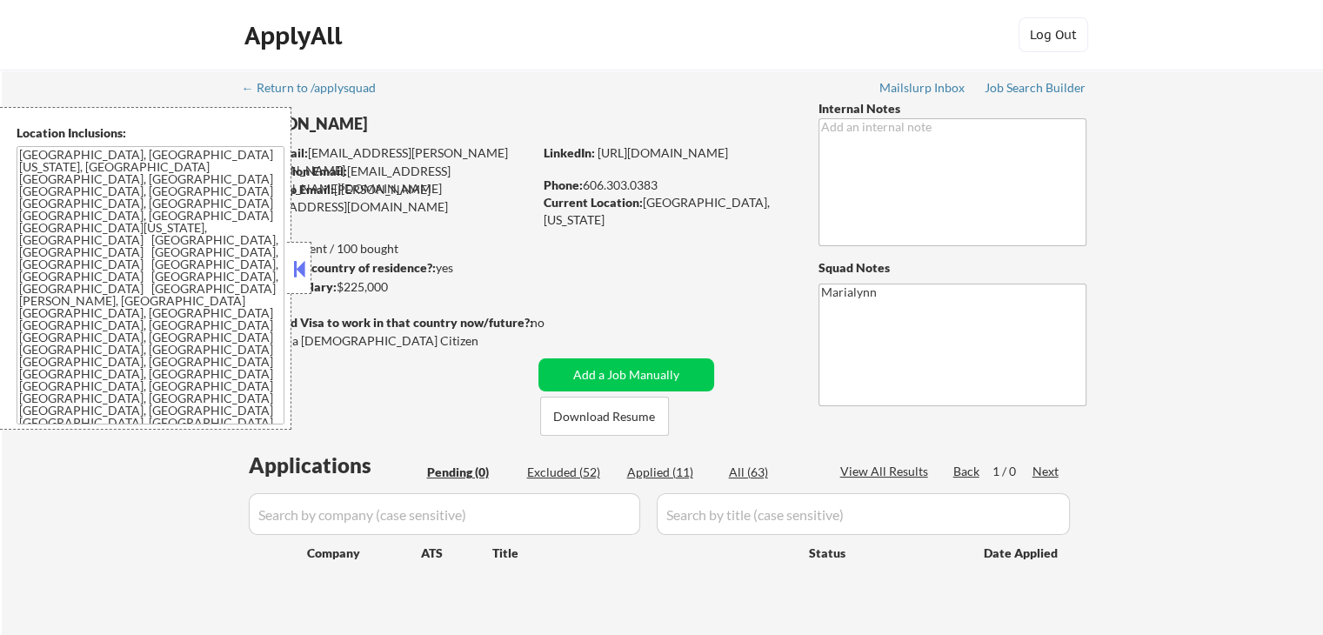
click at [303, 267] on button at bounding box center [299, 269] width 19 height 26
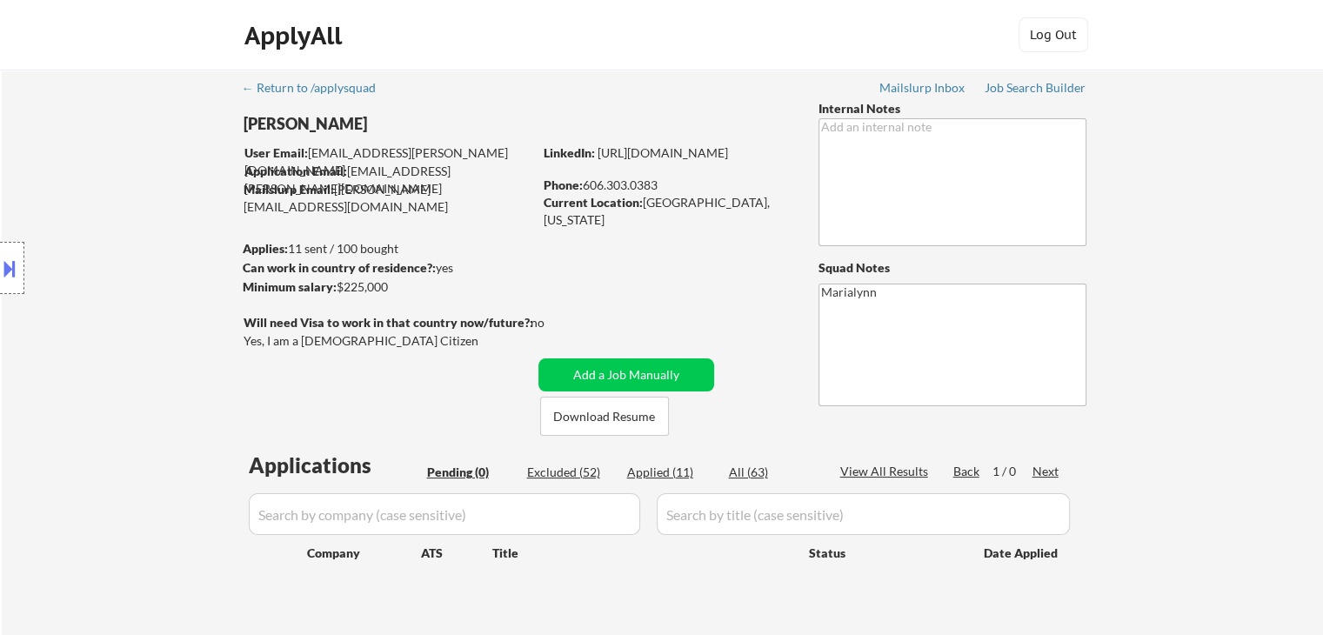
drag, startPoint x: 244, startPoint y: 129, endPoint x: 292, endPoint y: 126, distance: 48.8
click at [285, 126] on div "Location Inclusions: [GEOGRAPHIC_DATA], [GEOGRAPHIC_DATA] [US_STATE], [GEOGRAPH…" at bounding box center [155, 268] width 311 height 323
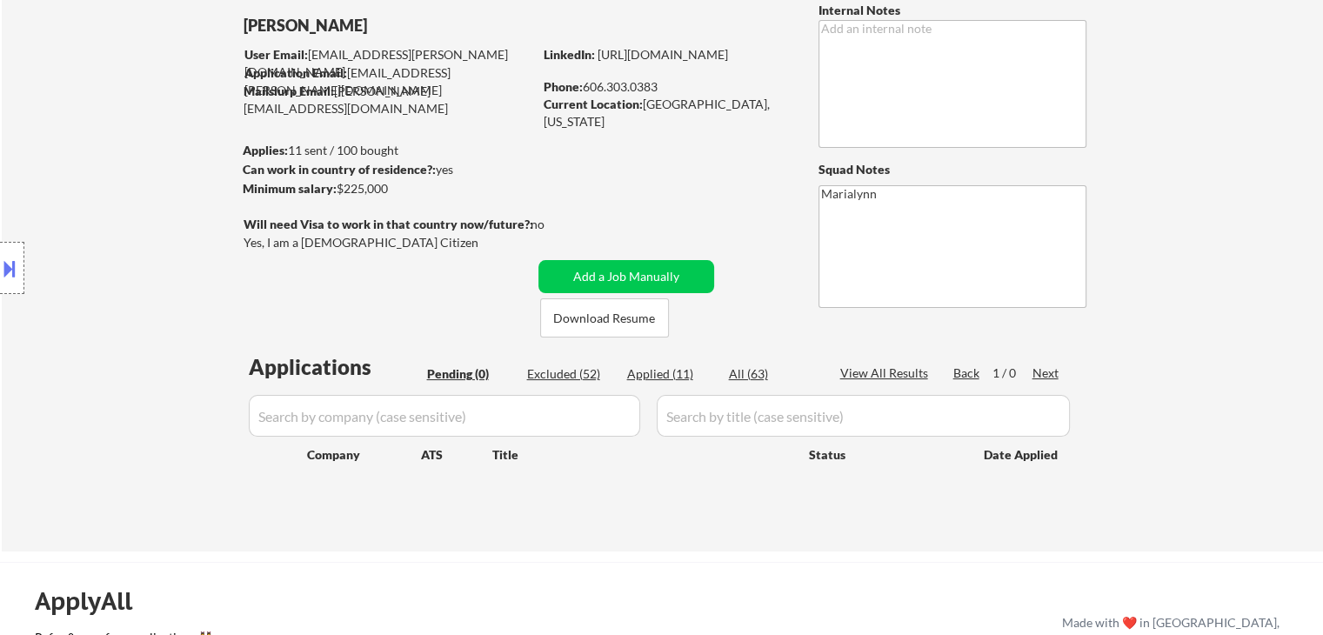
scroll to position [174, 0]
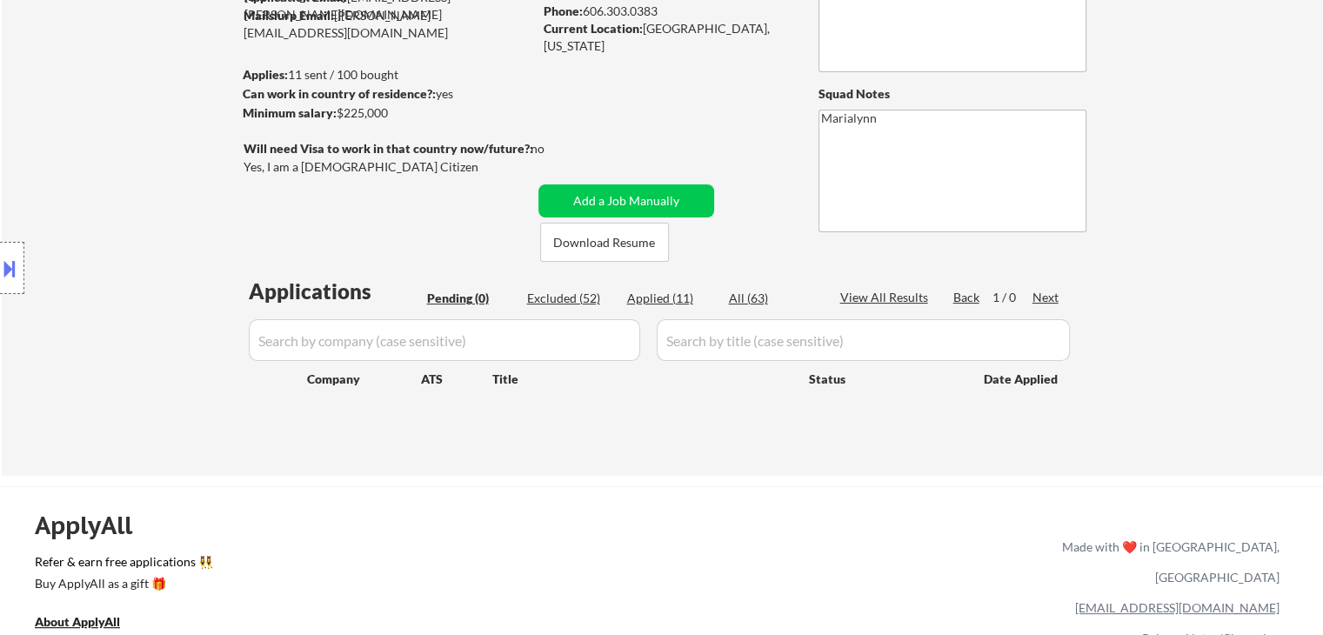
click at [561, 289] on div "Applications Pending (0) Excluded (52) Applied (11) All (63) View All Results B…" at bounding box center [663, 360] width 838 height 166
click at [561, 291] on div "Excluded (52)" at bounding box center [570, 298] width 87 height 17
select select ""excluded__salary_""
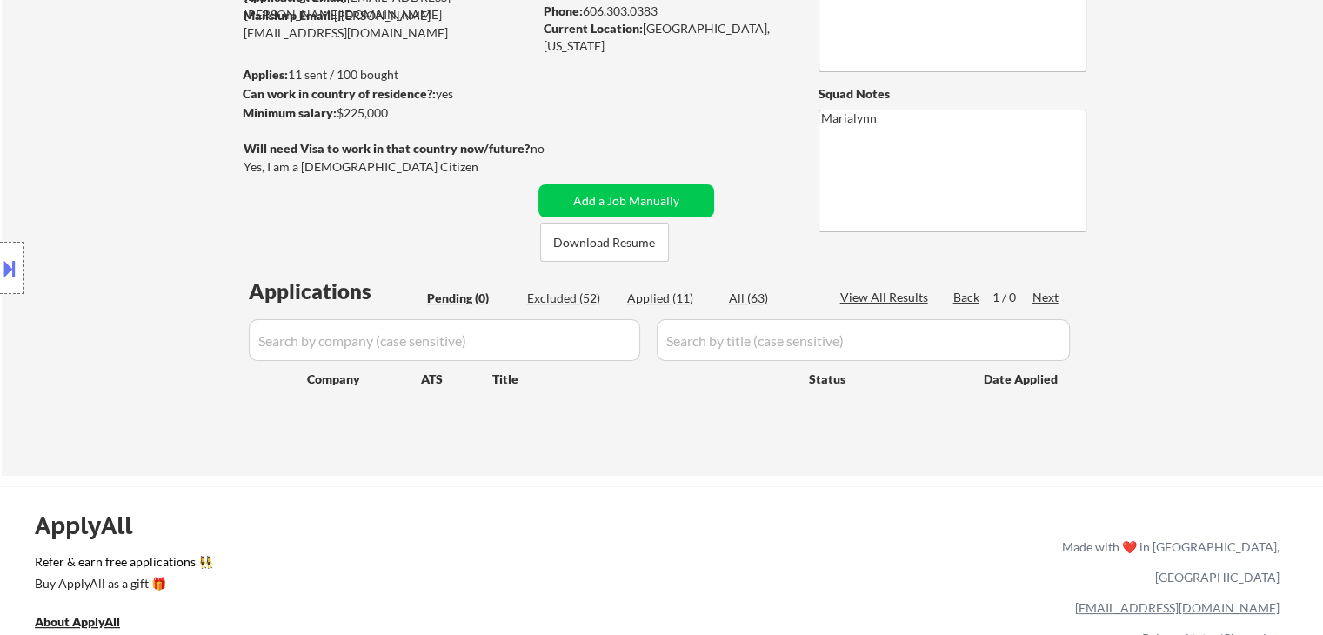
select select ""excluded__salary_""
select select ""excluded__bad_match_""
select select ""excluded__expired_""
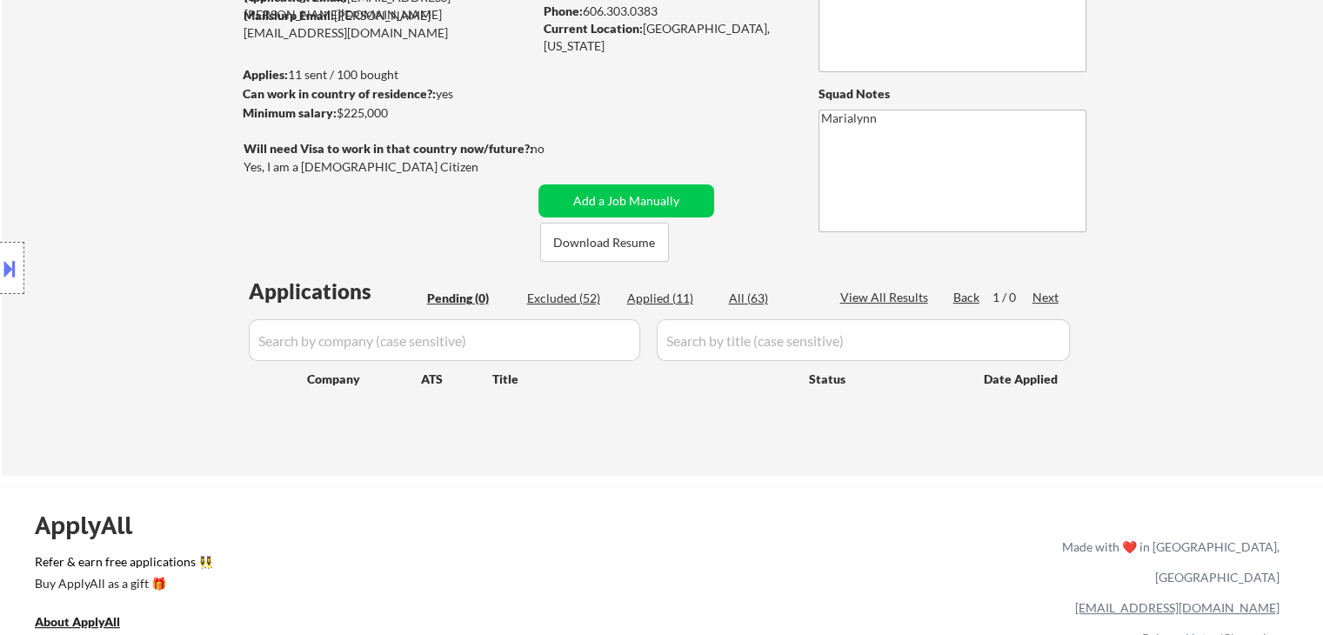
select select ""excluded__expired_""
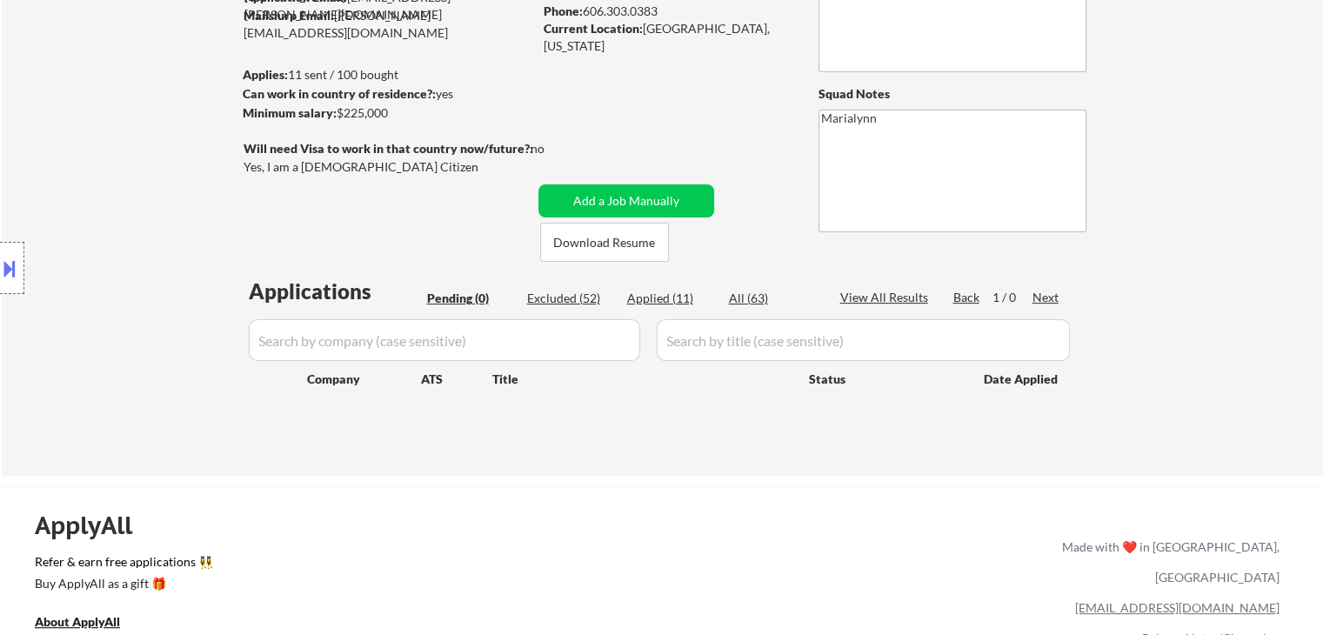
select select ""excluded__salary_""
select select ""excluded__bad_match_""
select select ""excluded__expired_""
select select ""excluded__bad_match_""
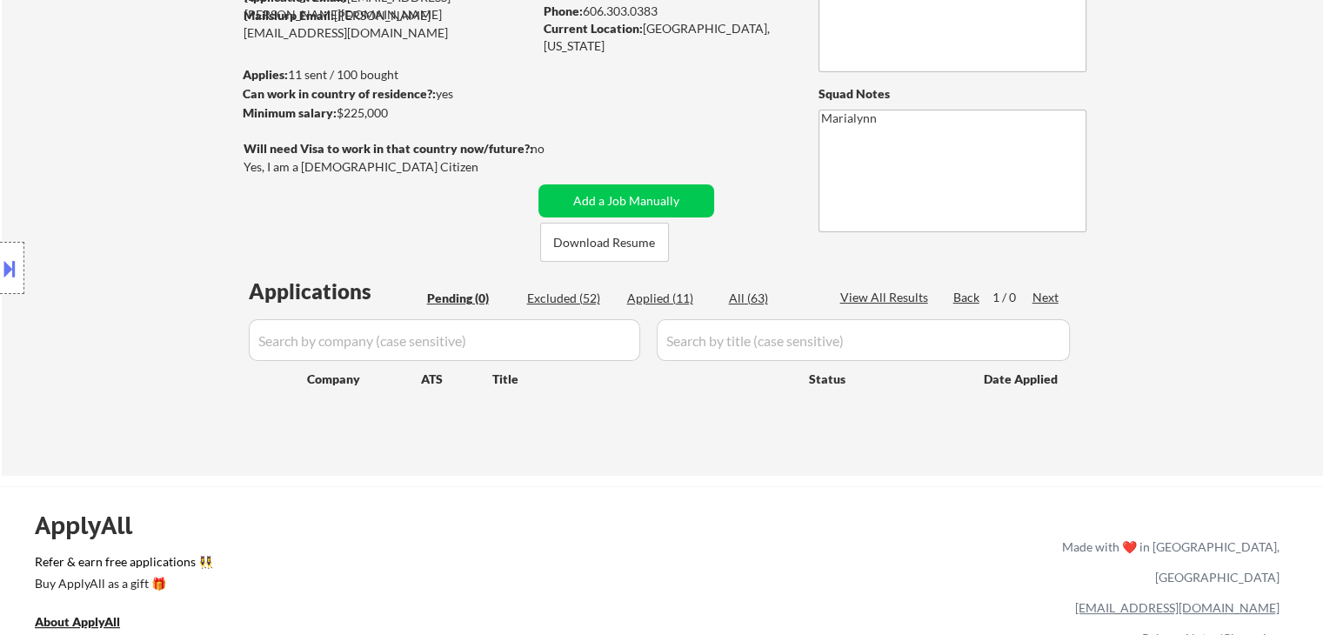
select select ""excluded__salary_""
select select ""excluded__expired_""
select select ""excluded""
select select ""excluded__expired_""
select select ""excluded__location_""
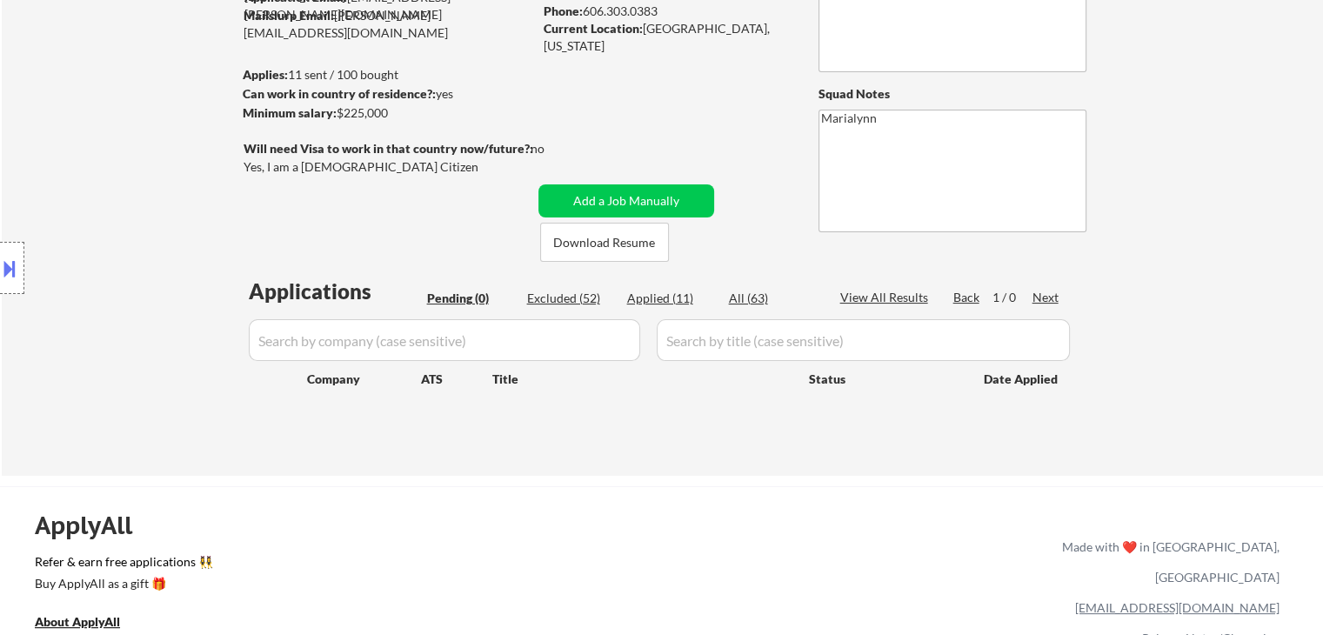
select select ""excluded__salary_""
select select ""excluded__expired_""
select select ""excluded__bad_match_""
select select ""excluded__expired_""
select select ""excluded__salary_""
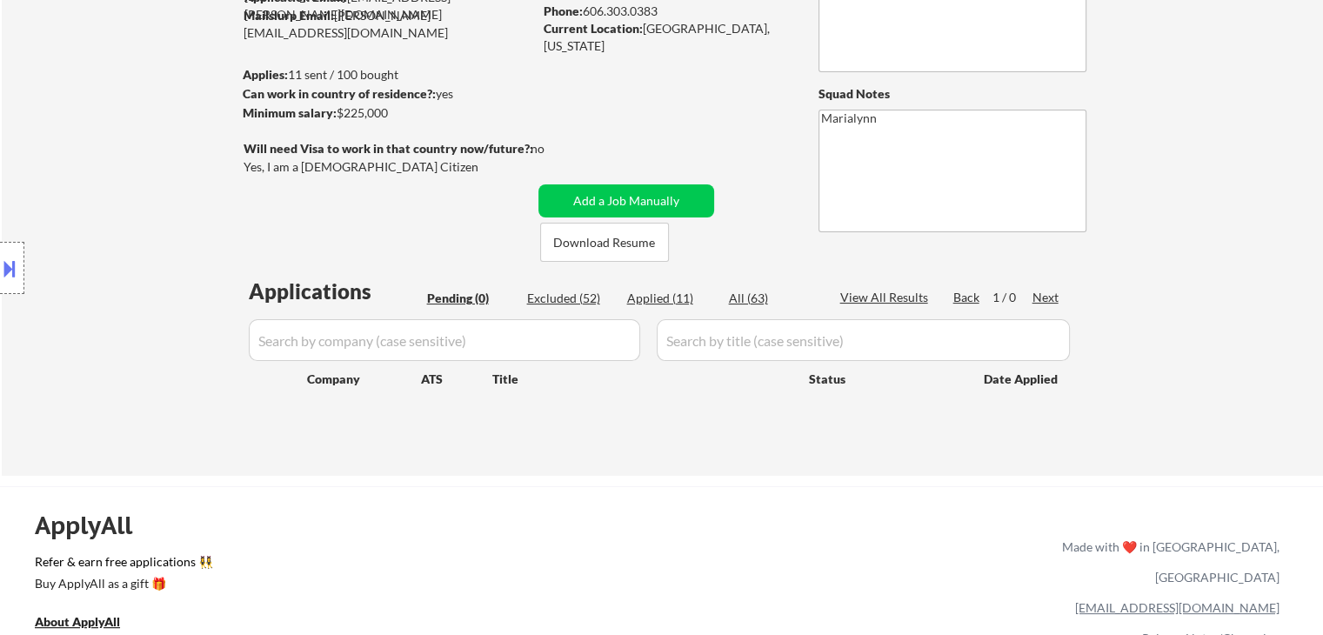
select select ""excluded__expired_""
select select ""excluded__bad_match_""
select select ""excluded__expired_""
select select ""excluded__salary_""
select select ""excluded__bad_match_""
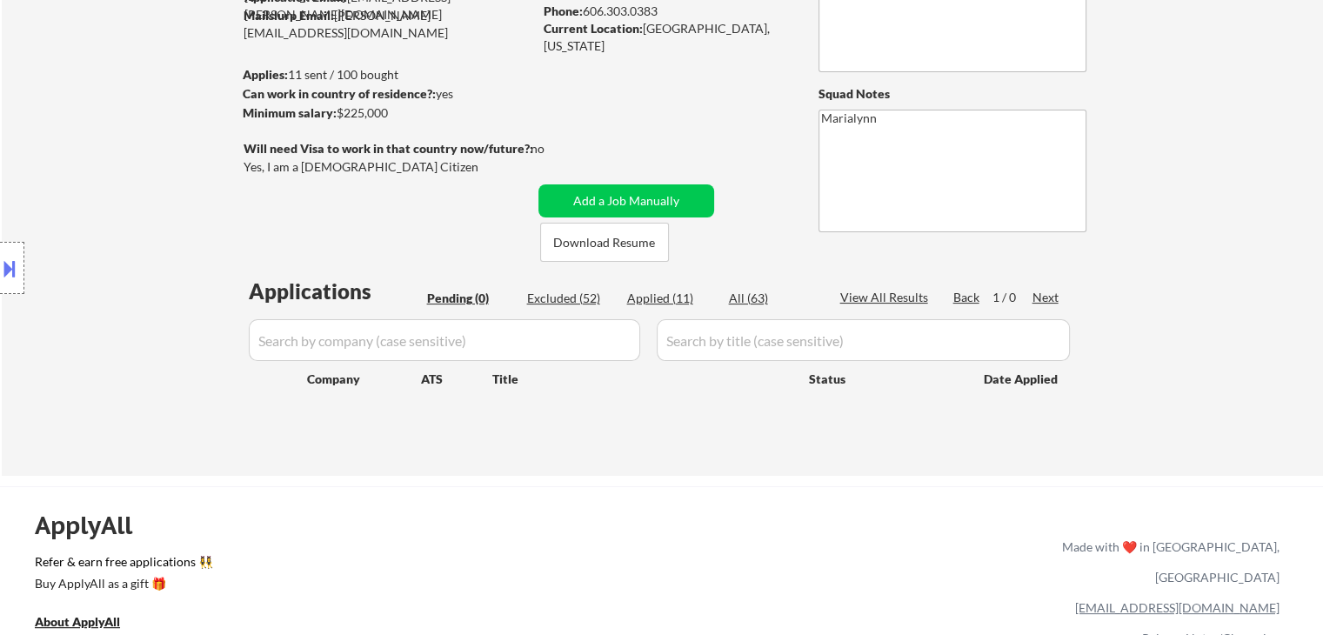
select select ""excluded__salary_""
select select ""excluded__blocklist_""
select select ""excluded__expired_""
select select ""excluded""
select select ""excluded__expired_""
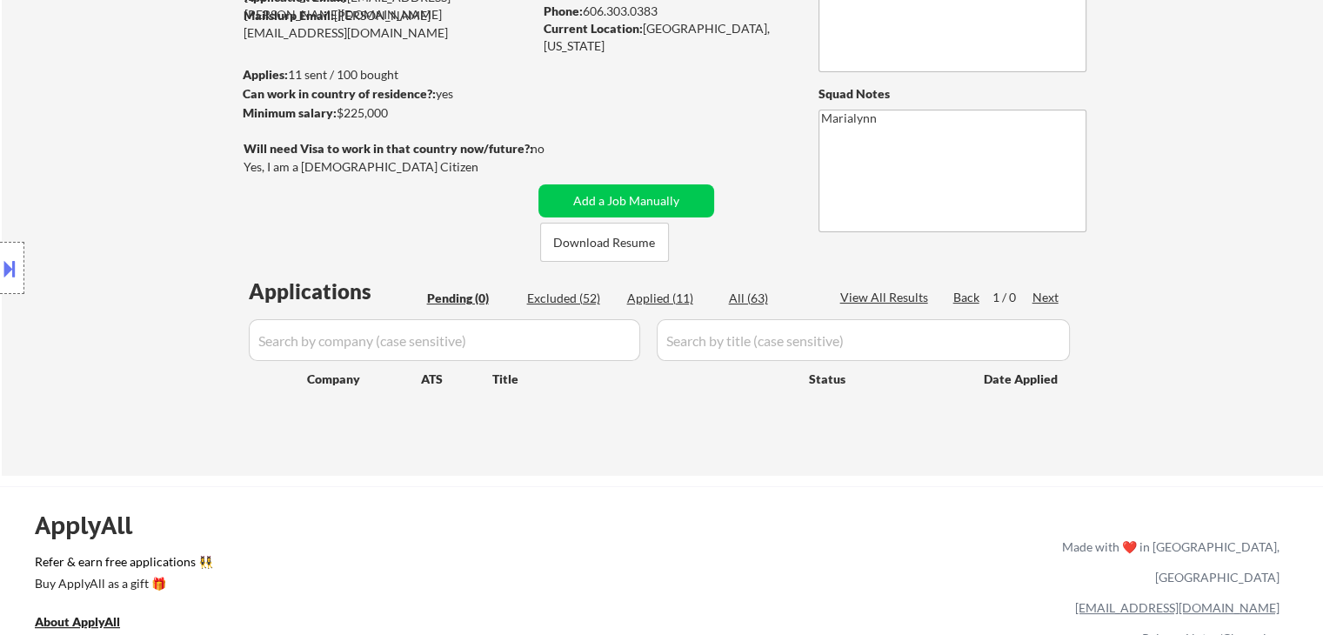
select select ""excluded__salary_""
select select ""excluded__expired_""
select select ""excluded__bad_match_""
select select ""excluded""
select select ""excluded__expired_""
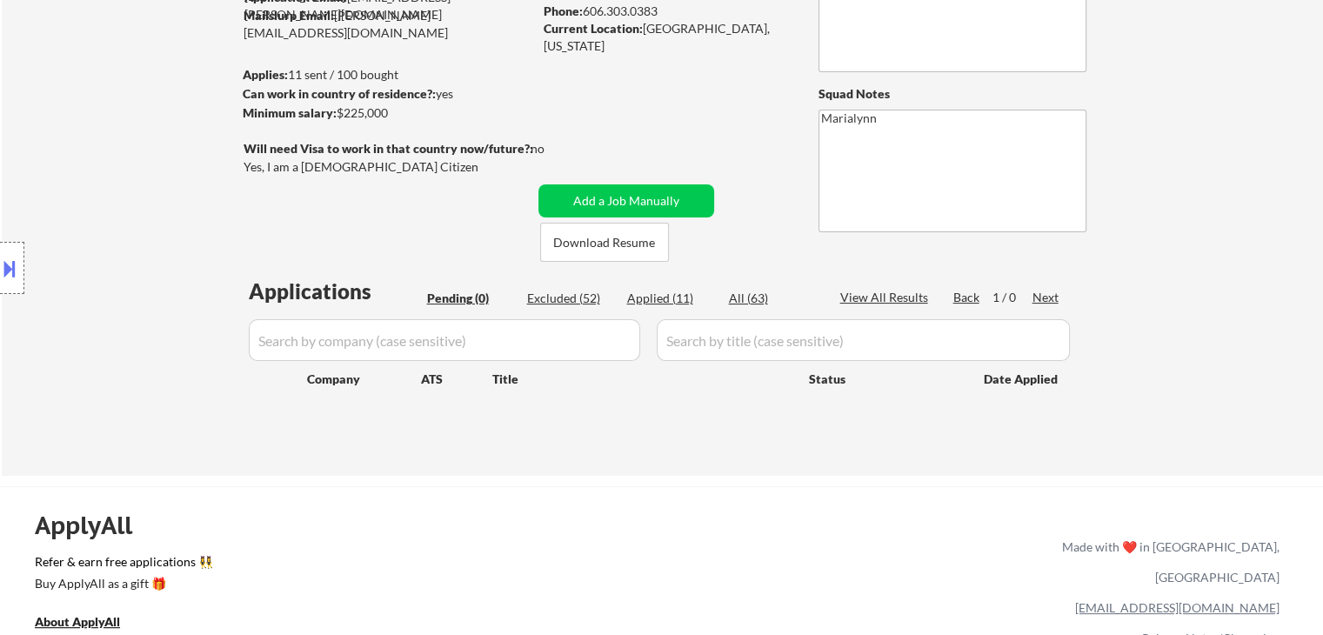
select select ""excluded__salary_""
select select ""excluded__expired_""
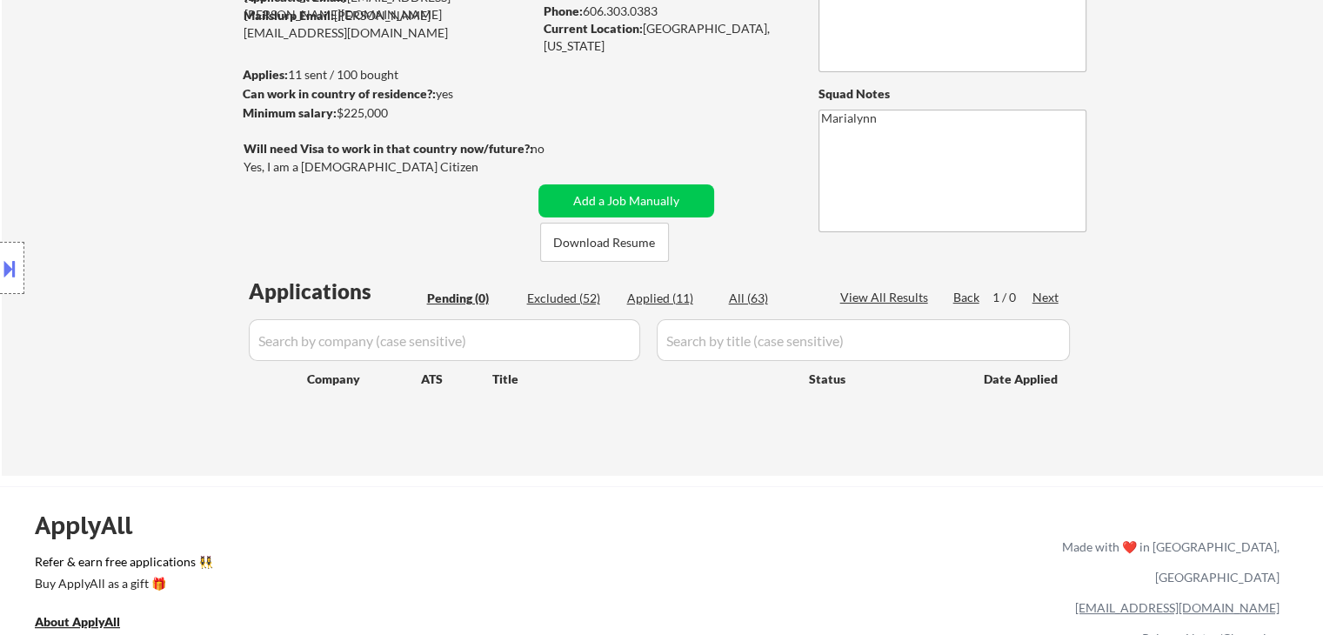
select select ""excluded__salary_""
select select ""excluded__expired_""
select select ""excluded__salary_""
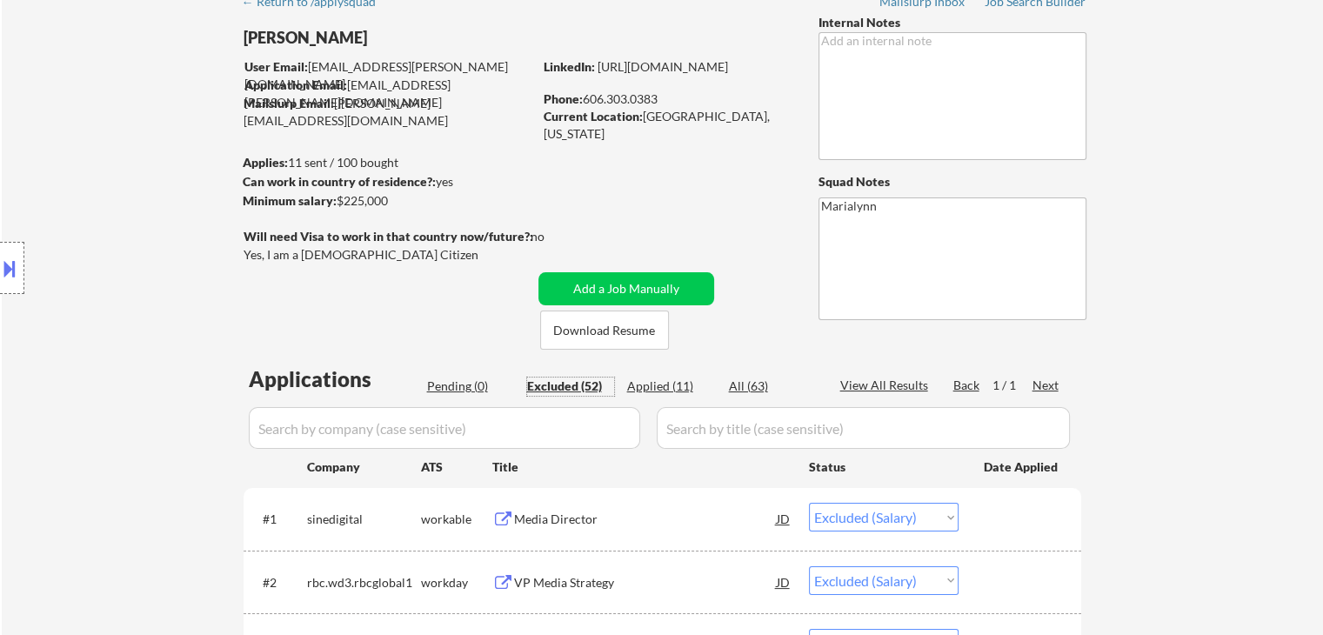
scroll to position [87, 0]
click at [658, 391] on div "Applied (11)" at bounding box center [670, 385] width 87 height 17
select select ""applied""
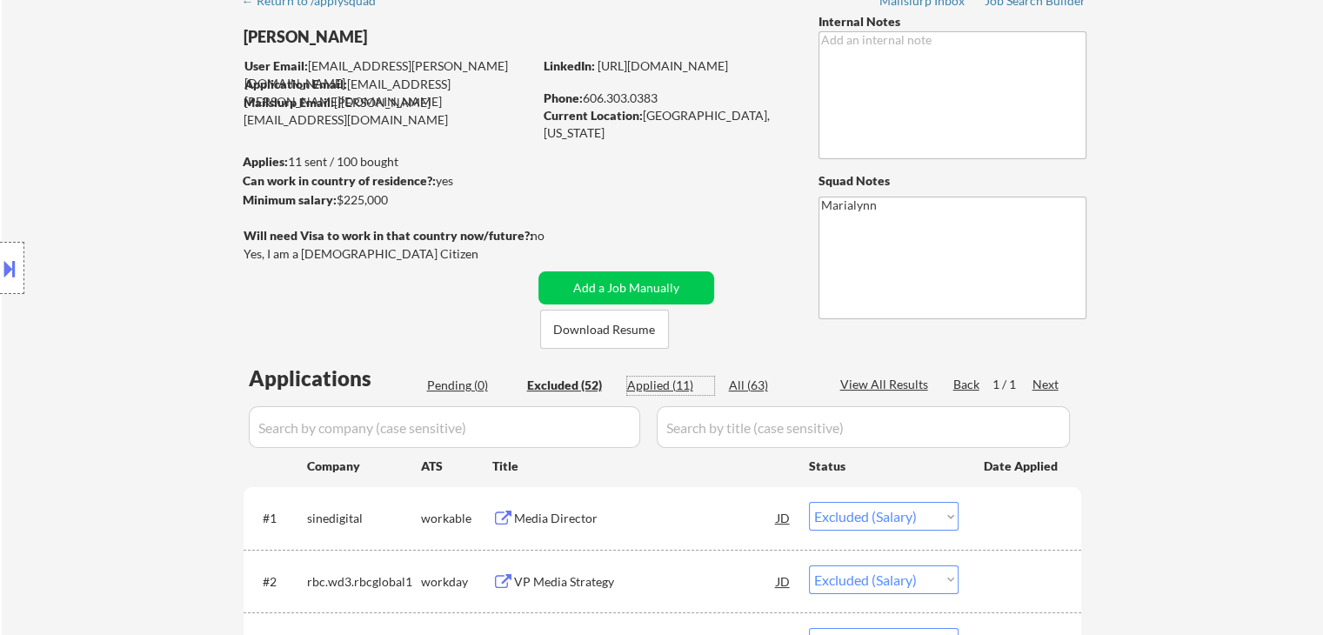
select select ""applied""
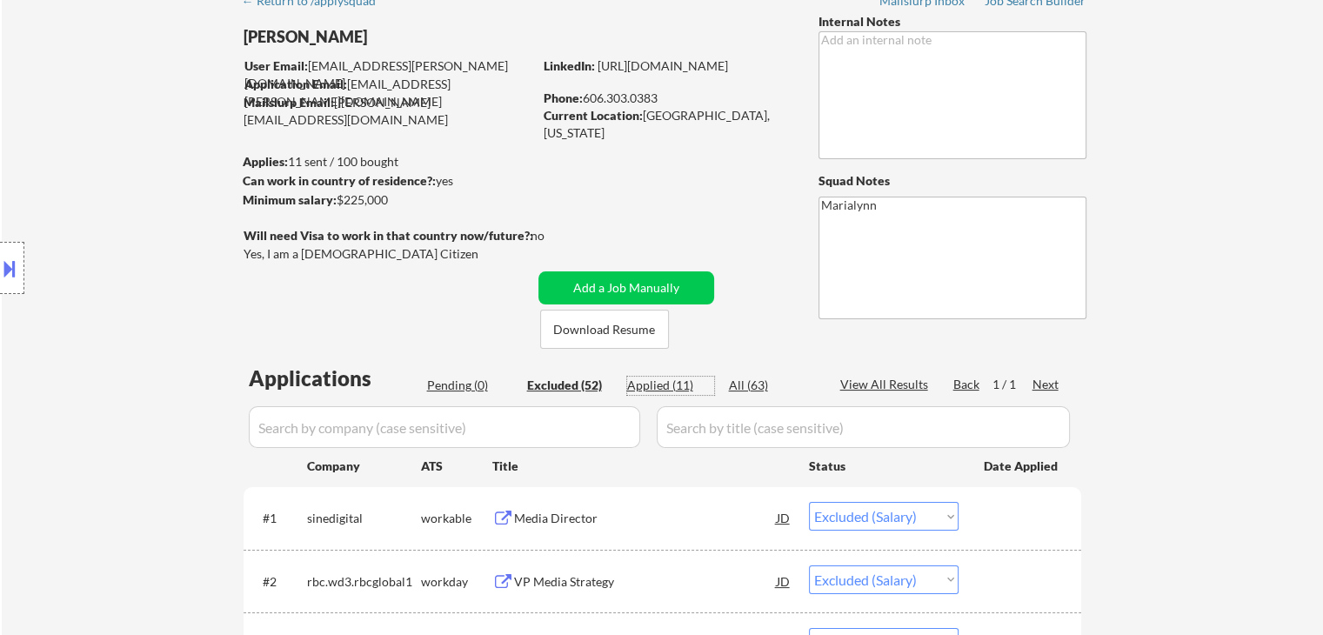
select select ""applied""
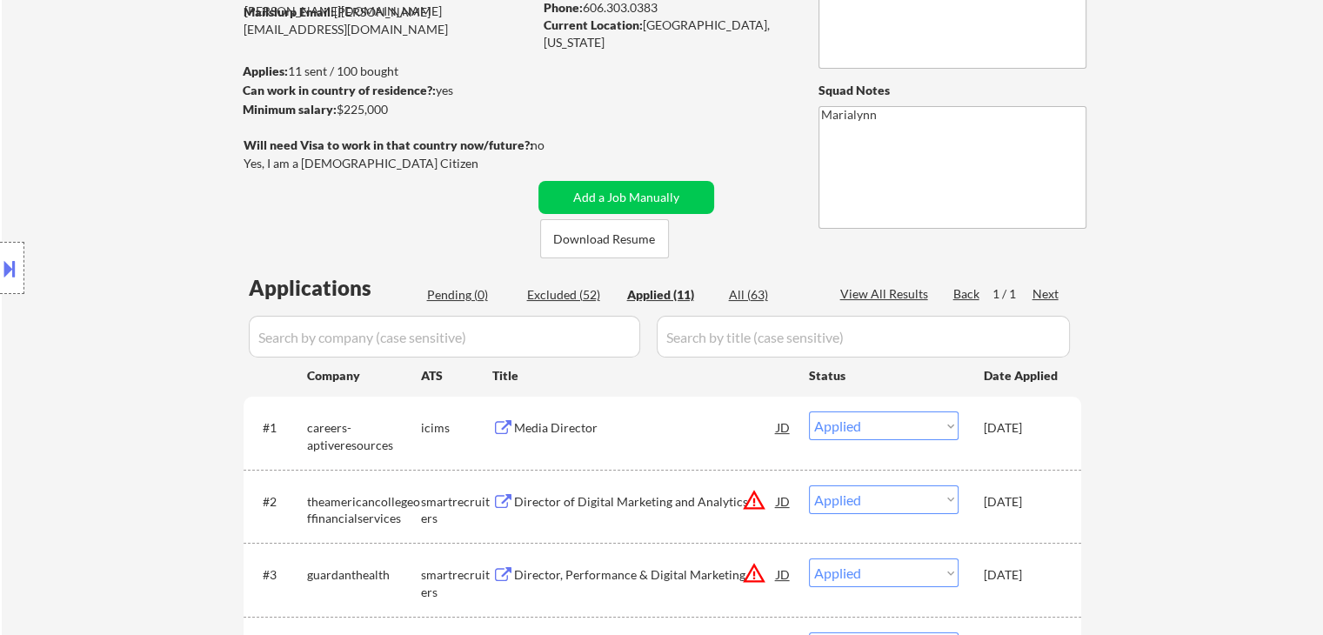
scroll to position [348, 0]
